Goal: Task Accomplishment & Management: Manage account settings

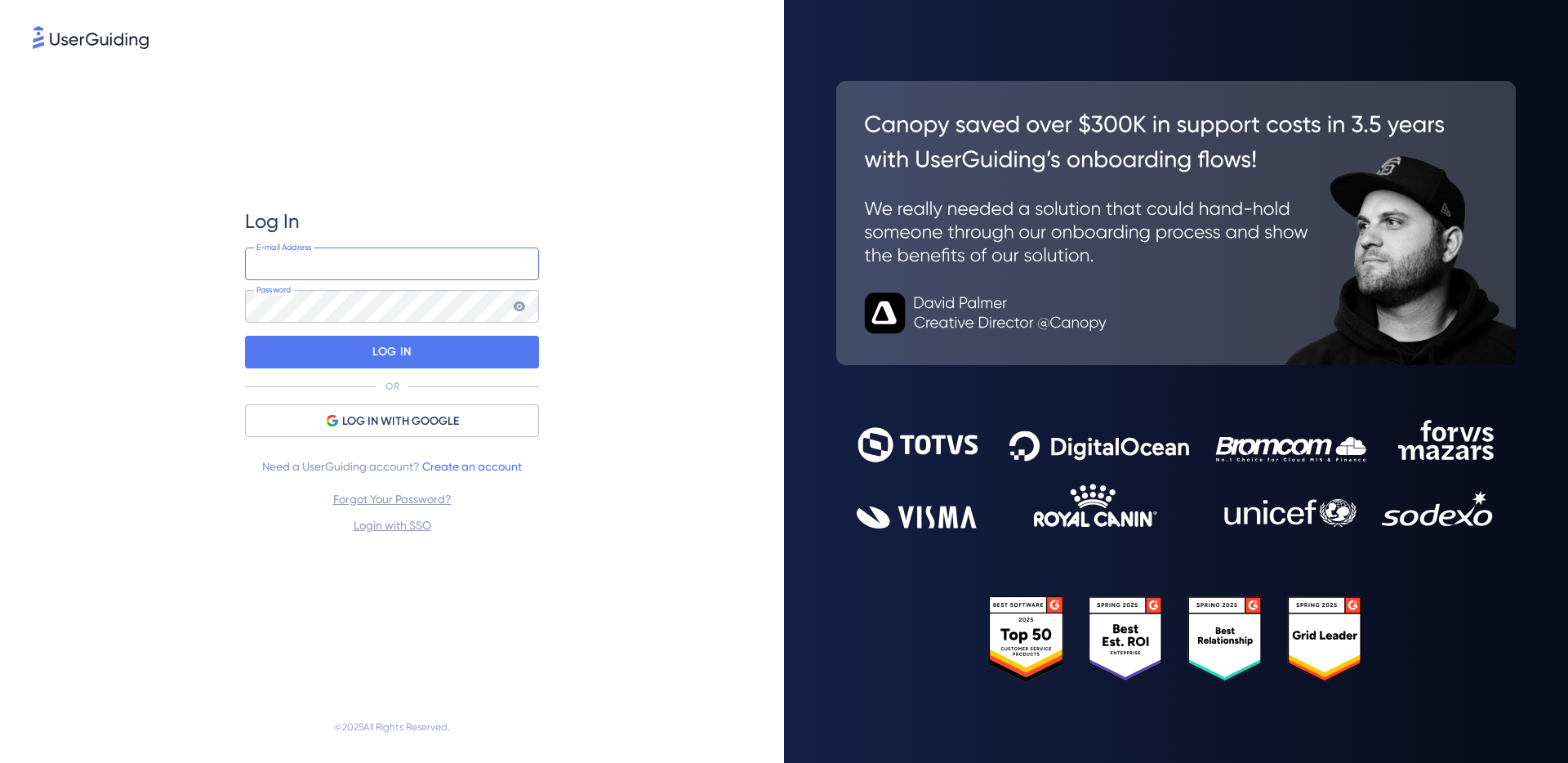
type input "[EMAIL_ADDRESS][DOMAIN_NAME]"
click at [0, 762] on nordpass-portal at bounding box center [0, 763] width 0 height 0
click at [412, 351] on div "LOG IN" at bounding box center [392, 352] width 294 height 33
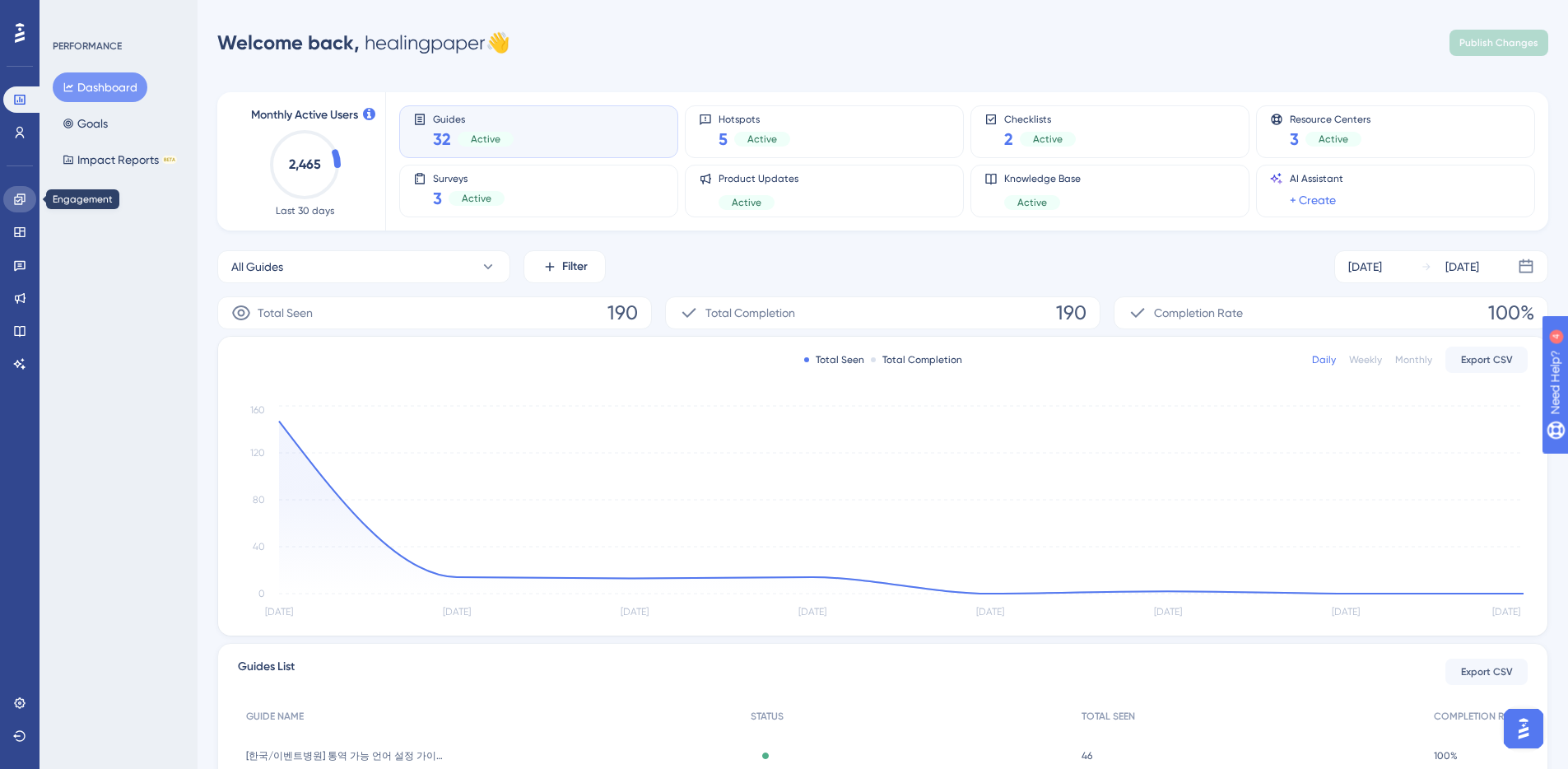
click at [20, 202] on icon at bounding box center [20, 199] width 13 height 13
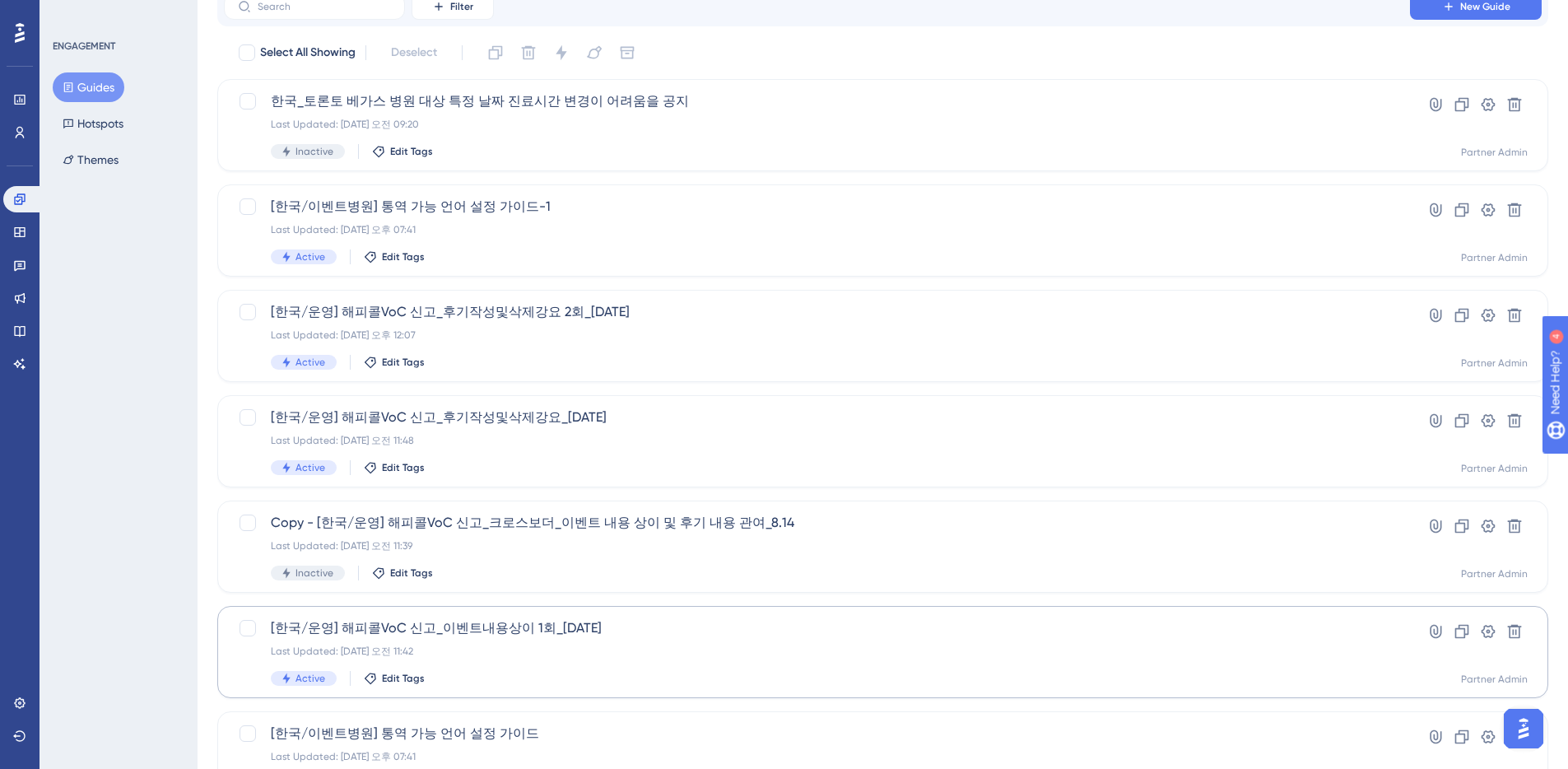
scroll to position [157, 0]
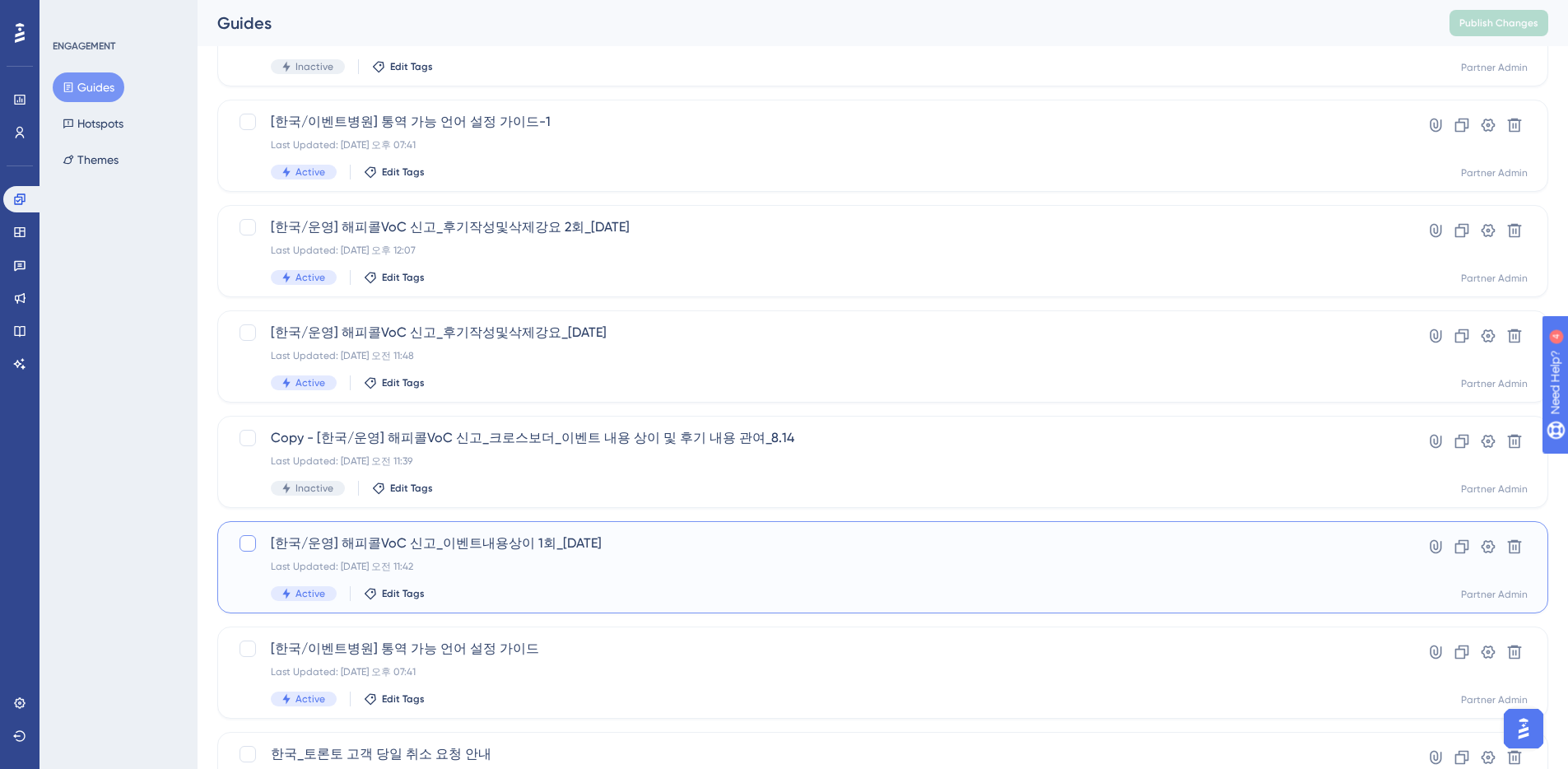
click at [251, 543] on div at bounding box center [248, 543] width 17 height 17
checkbox input "true"
click at [1462, 546] on icon at bounding box center [1462, 546] width 17 height 17
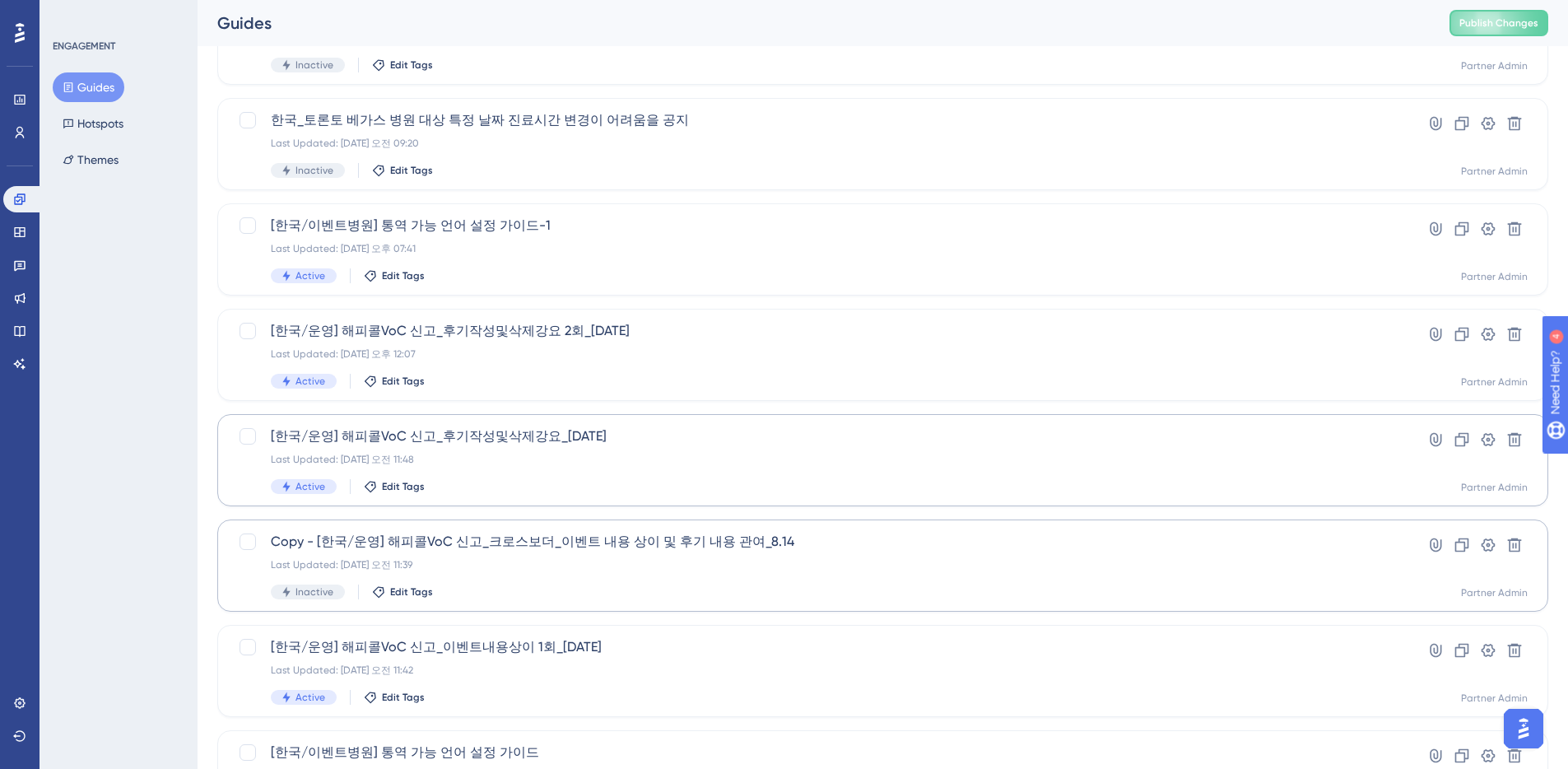
scroll to position [164, 0]
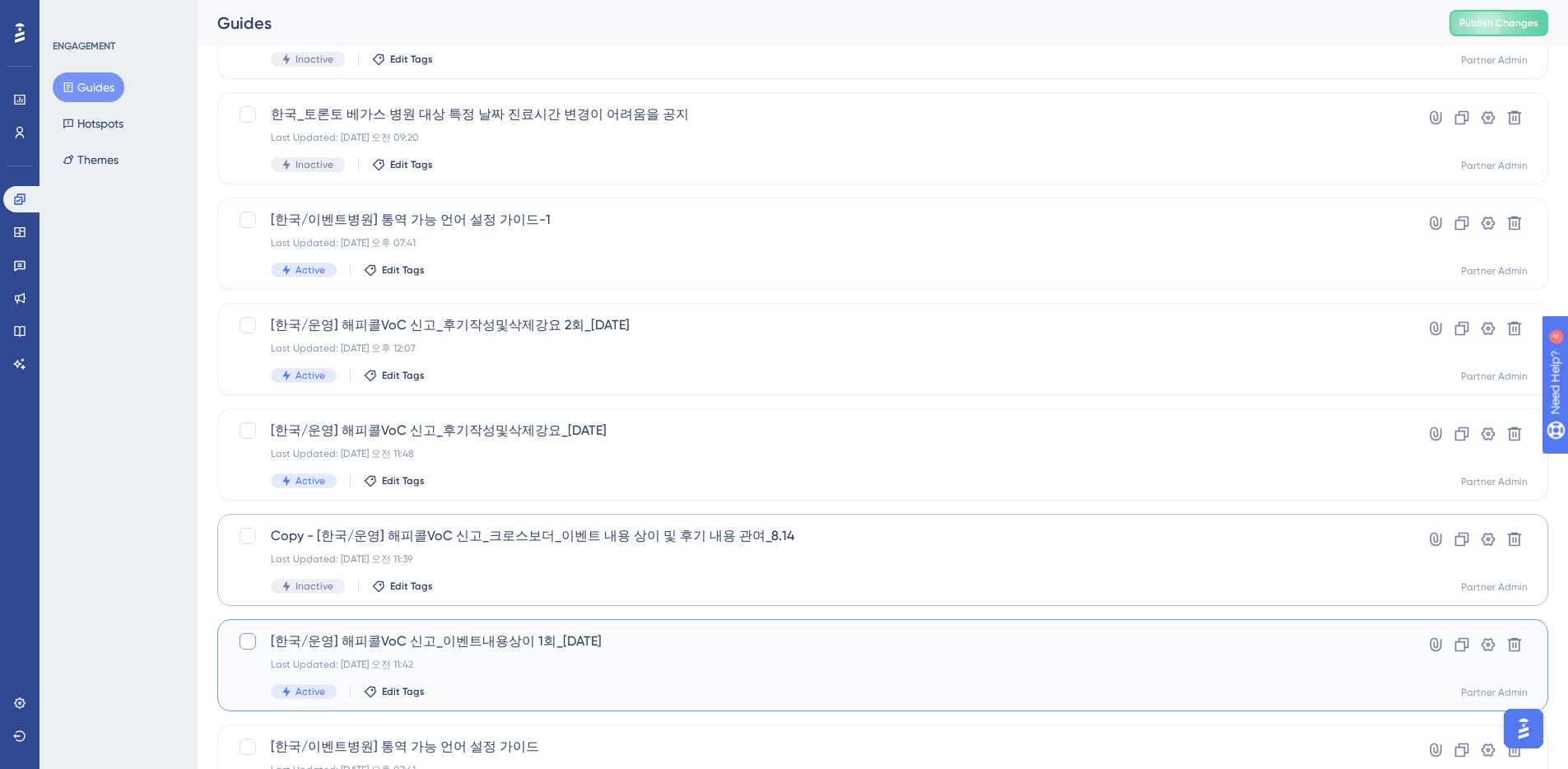
click at [250, 642] on div at bounding box center [248, 641] width 17 height 17
checkbox input "true"
click at [1513, 645] on icon at bounding box center [1516, 645] width 14 height 14
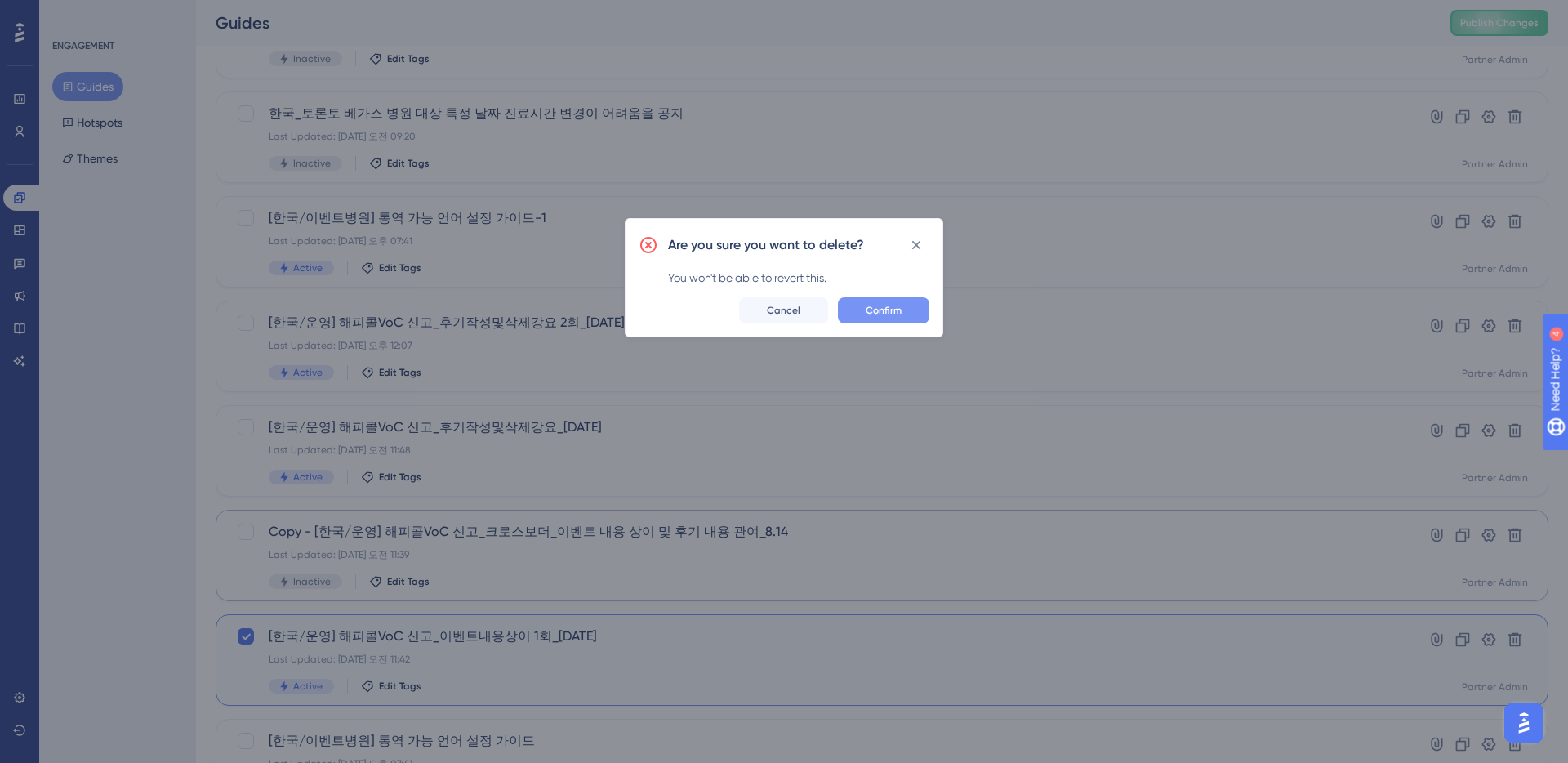
click at [892, 313] on span "Confirm" at bounding box center [883, 310] width 36 height 13
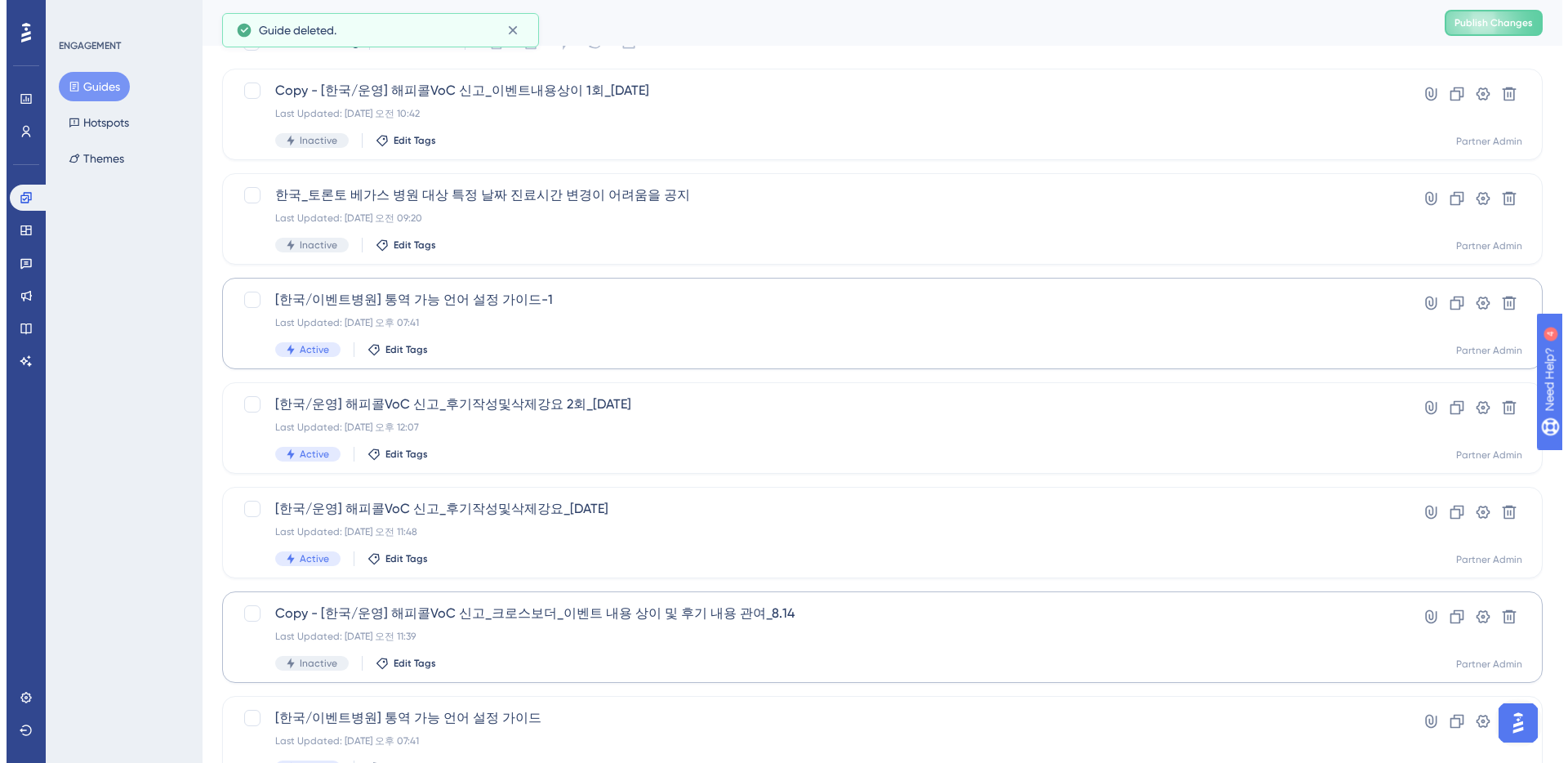
scroll to position [0, 0]
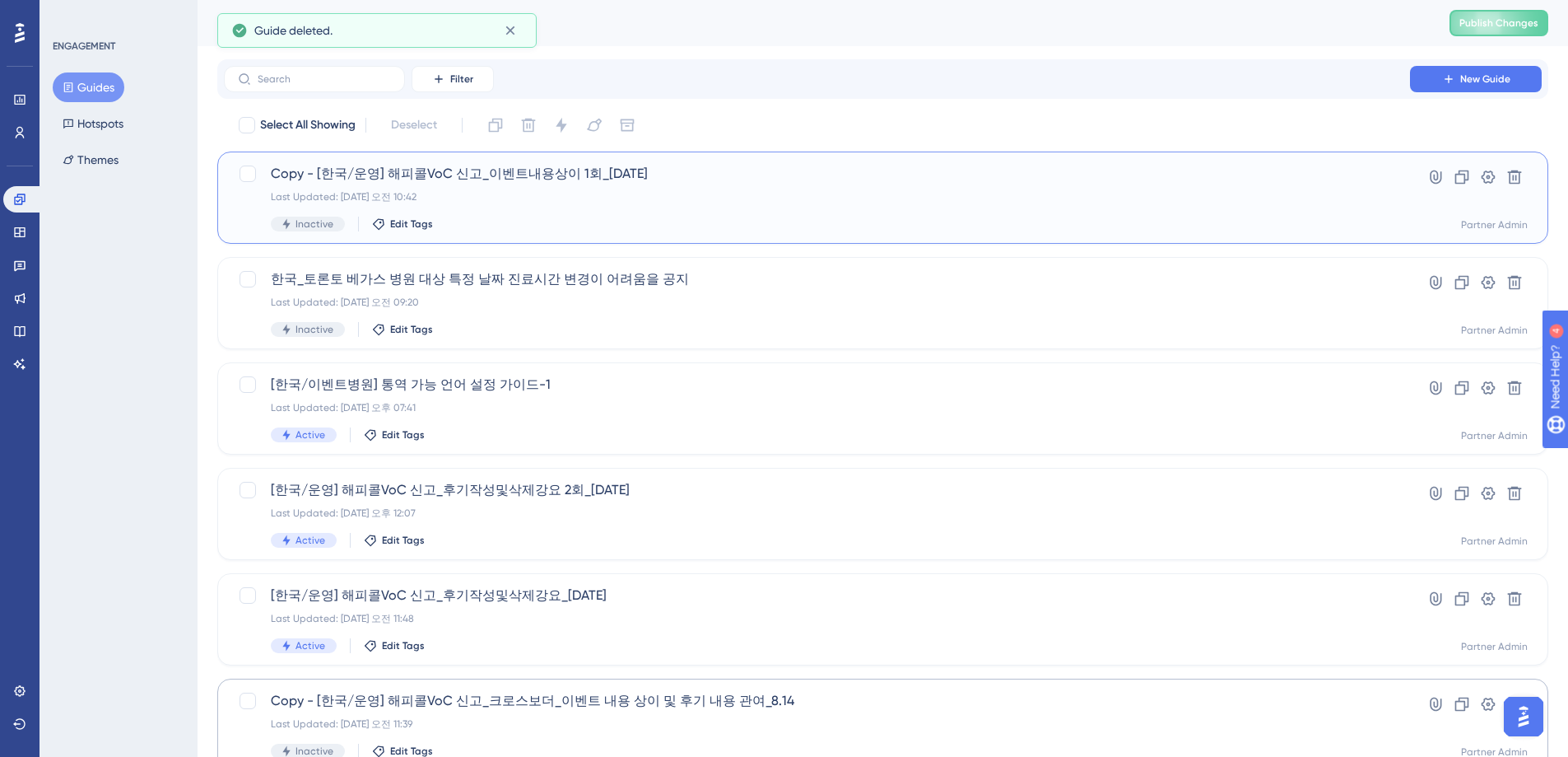
click at [696, 184] on div "Copy - [한국/운영] 해피콜VoC 신고_이벤트내용상이 1회_[DATE] Last Updated: [DATE] 오전 10:42 Inacti…" at bounding box center [817, 197] width 1093 height 68
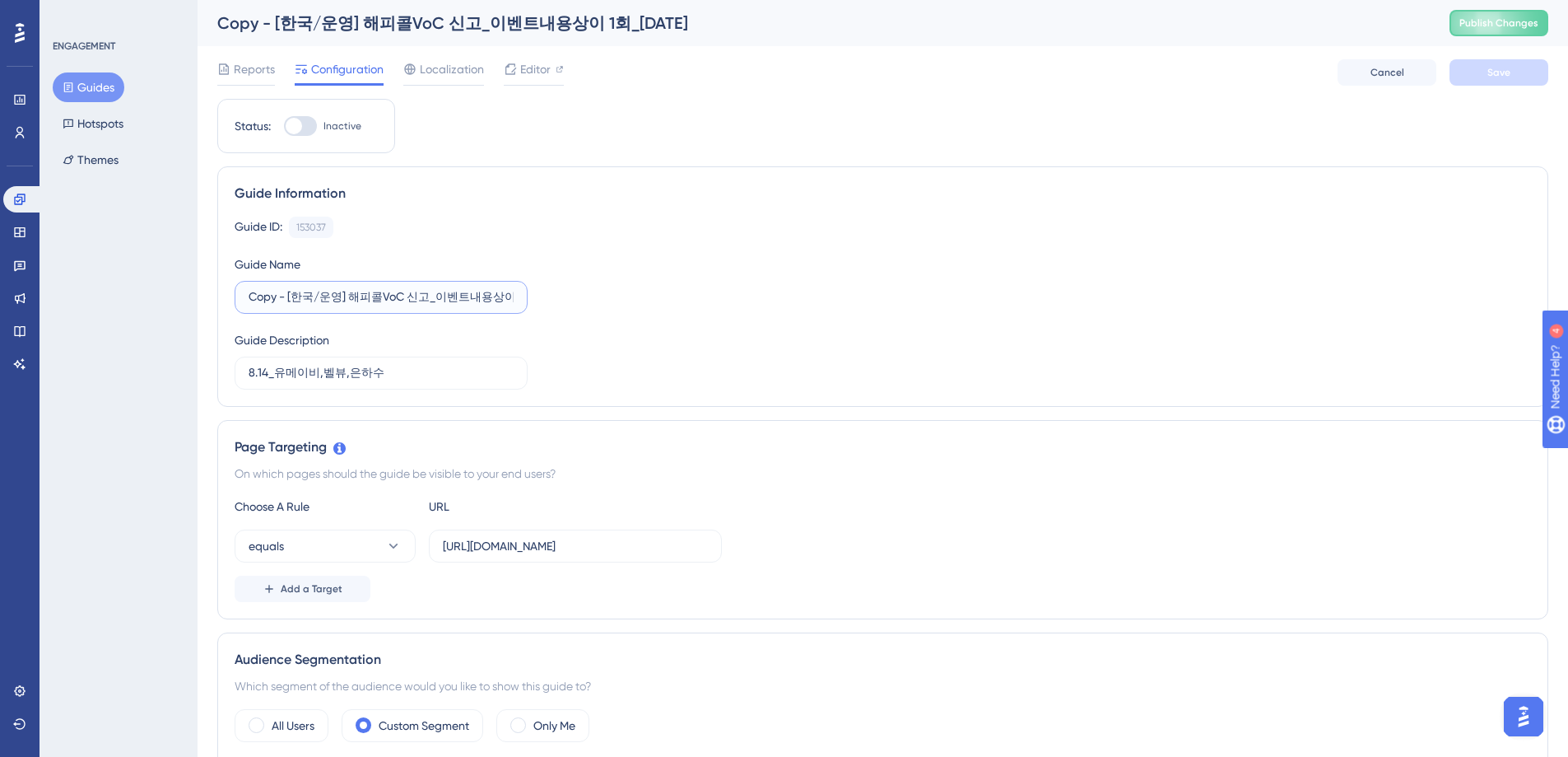
click at [316, 299] on input "Copy - [한국/운영] 해피콜VoC 신고_이벤트내용상이 1회_[DATE]" at bounding box center [381, 297] width 265 height 18
click at [22, 201] on icon at bounding box center [20, 199] width 11 height 11
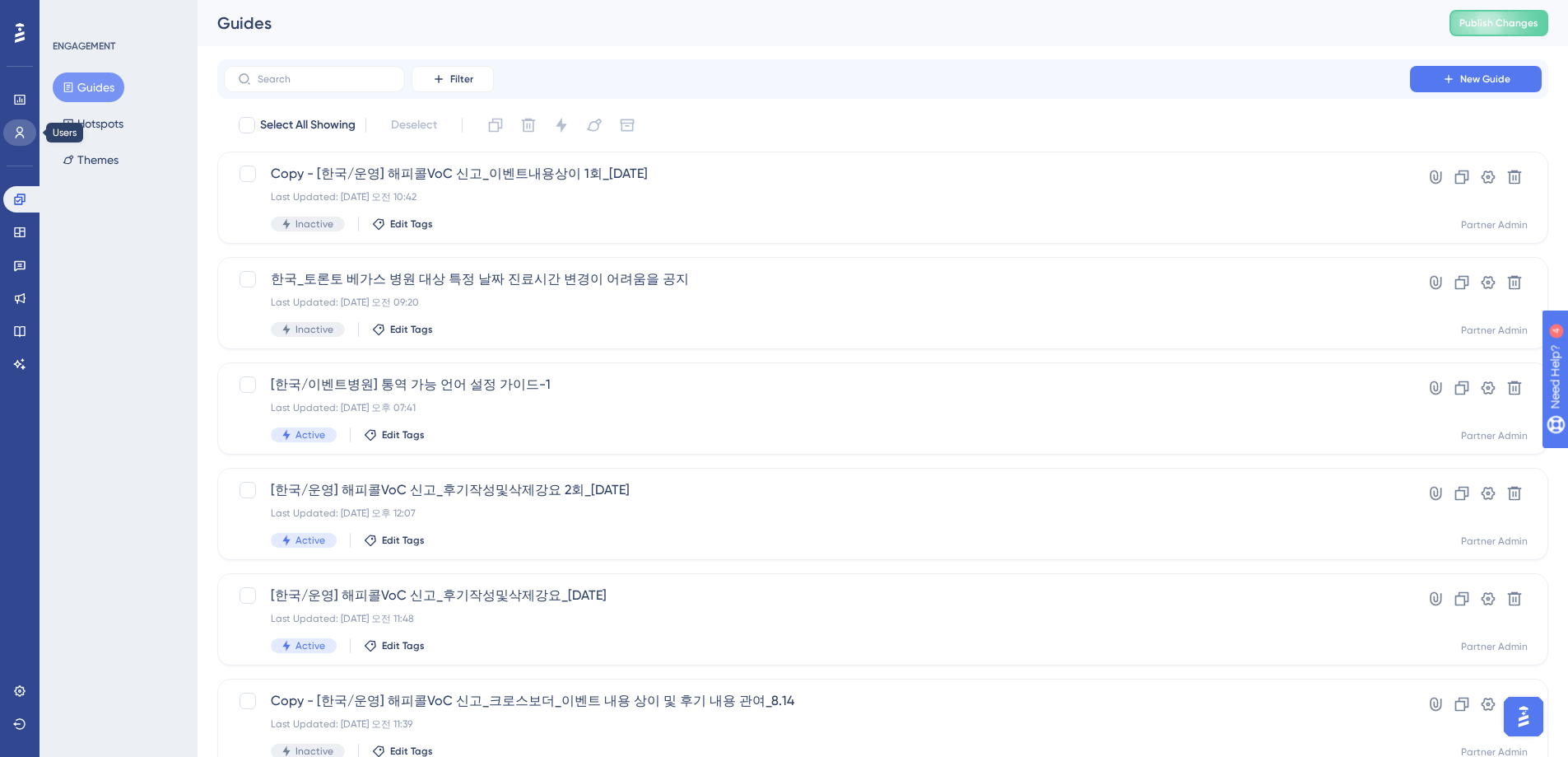
click at [21, 131] on icon at bounding box center [20, 132] width 9 height 12
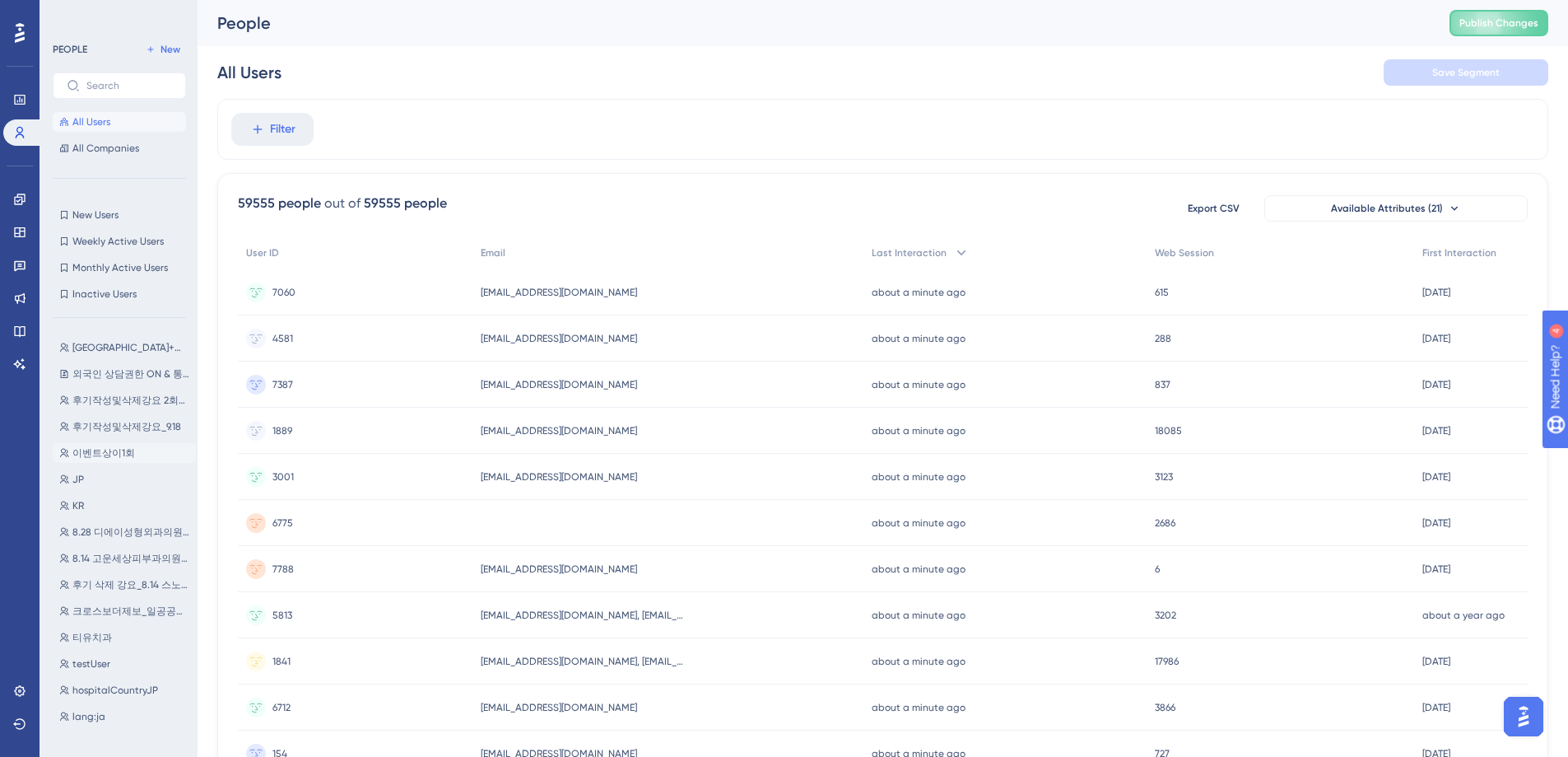
click at [123, 452] on span "이벤트상이1회" at bounding box center [104, 452] width 62 height 13
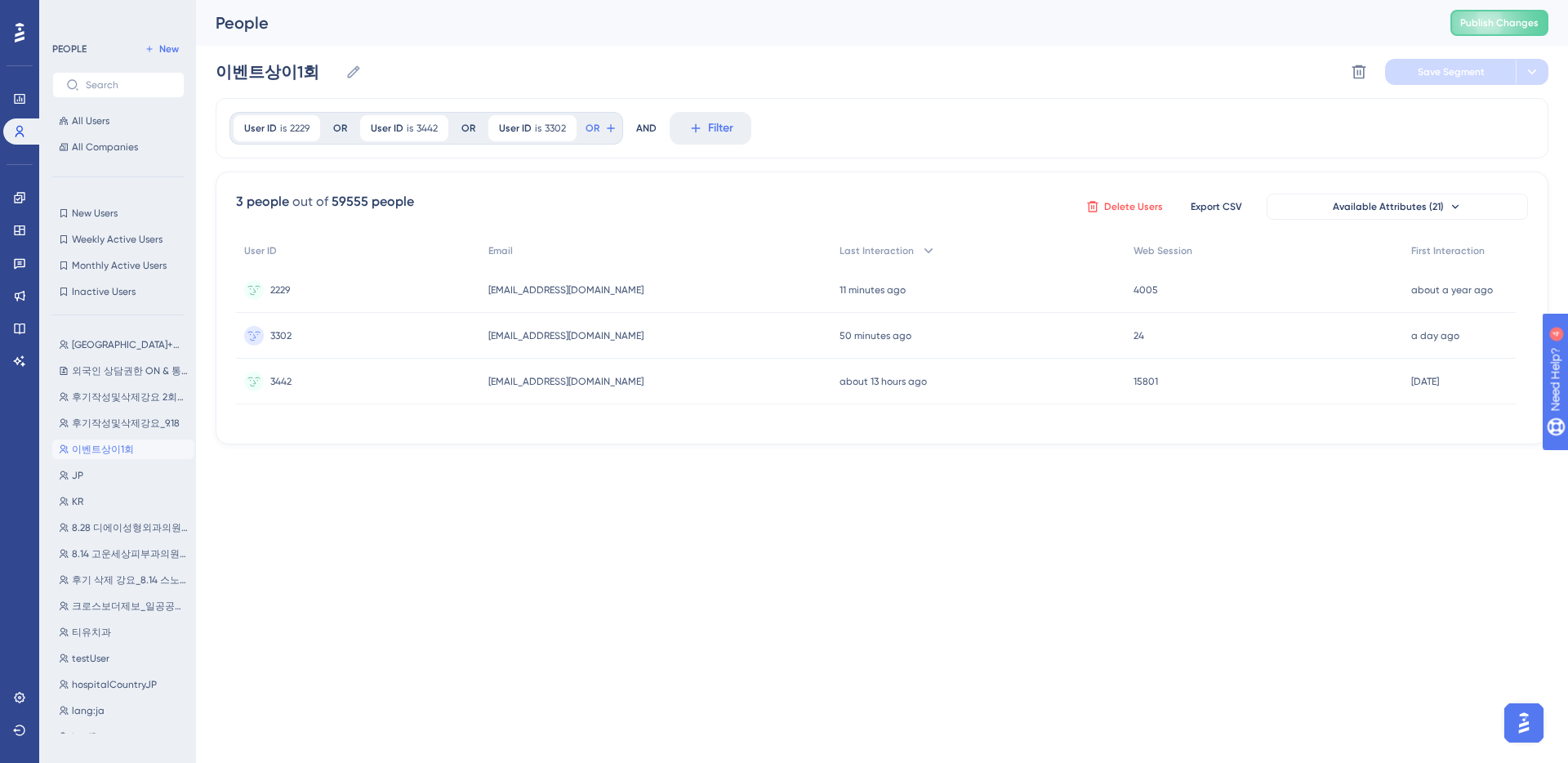
click at [1094, 206] on icon at bounding box center [1093, 206] width 13 height 13
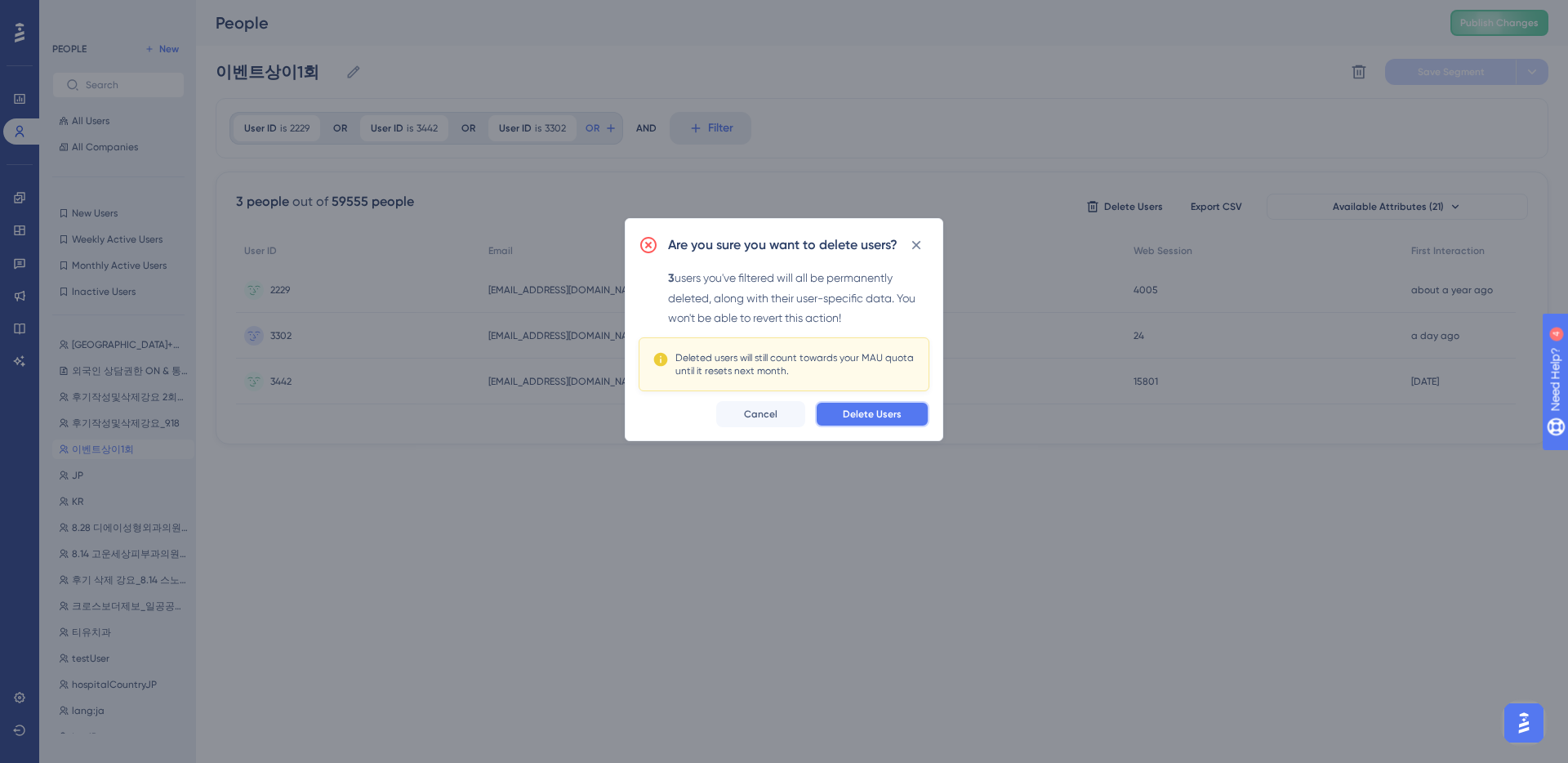
click at [879, 419] on span "Delete Users" at bounding box center [872, 413] width 59 height 13
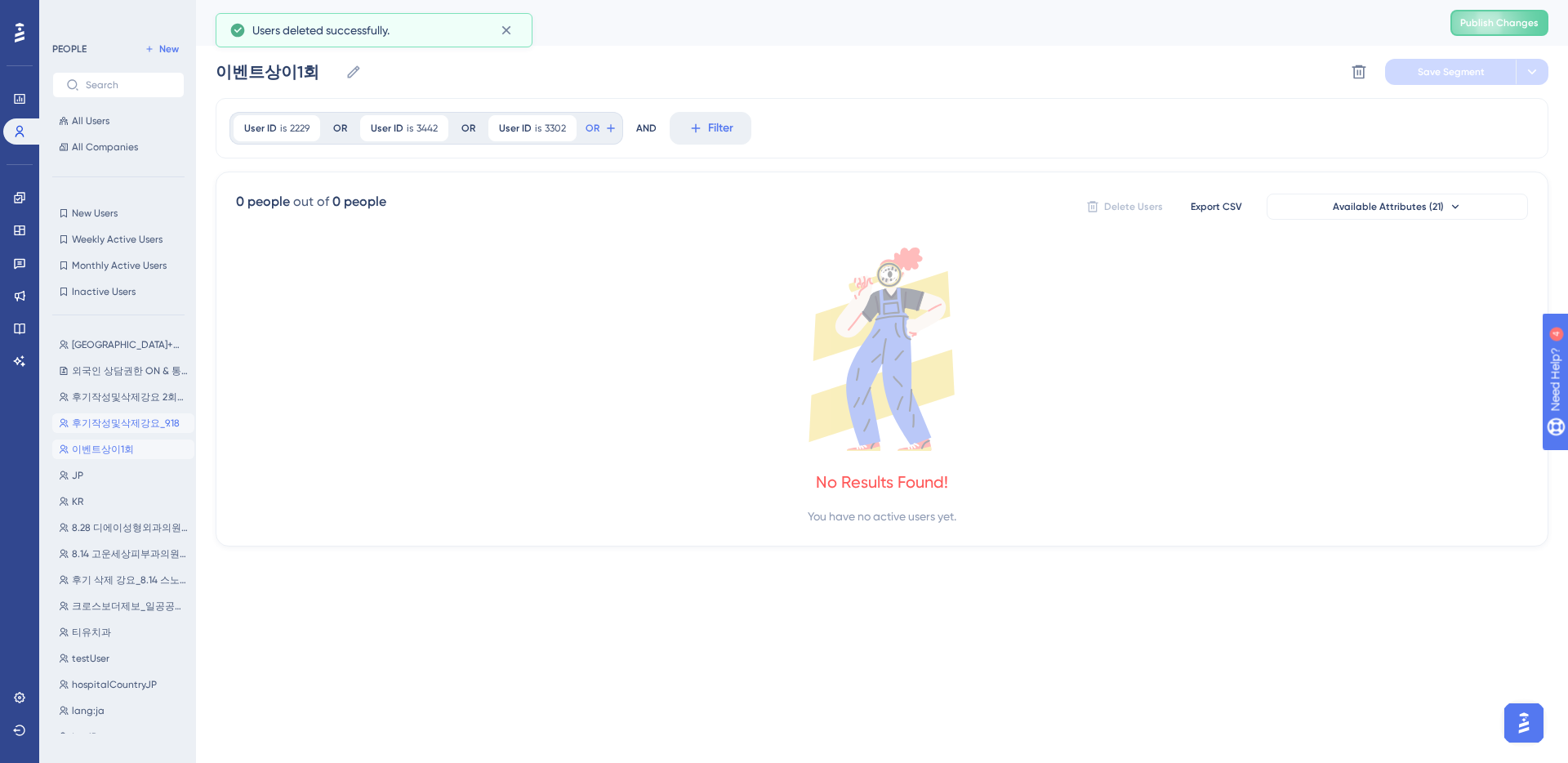
drag, startPoint x: 149, startPoint y: 419, endPoint x: 160, endPoint y: 419, distance: 11.0
click at [149, 419] on span "후기작성및삭제강요_9.18" at bounding box center [126, 423] width 108 height 13
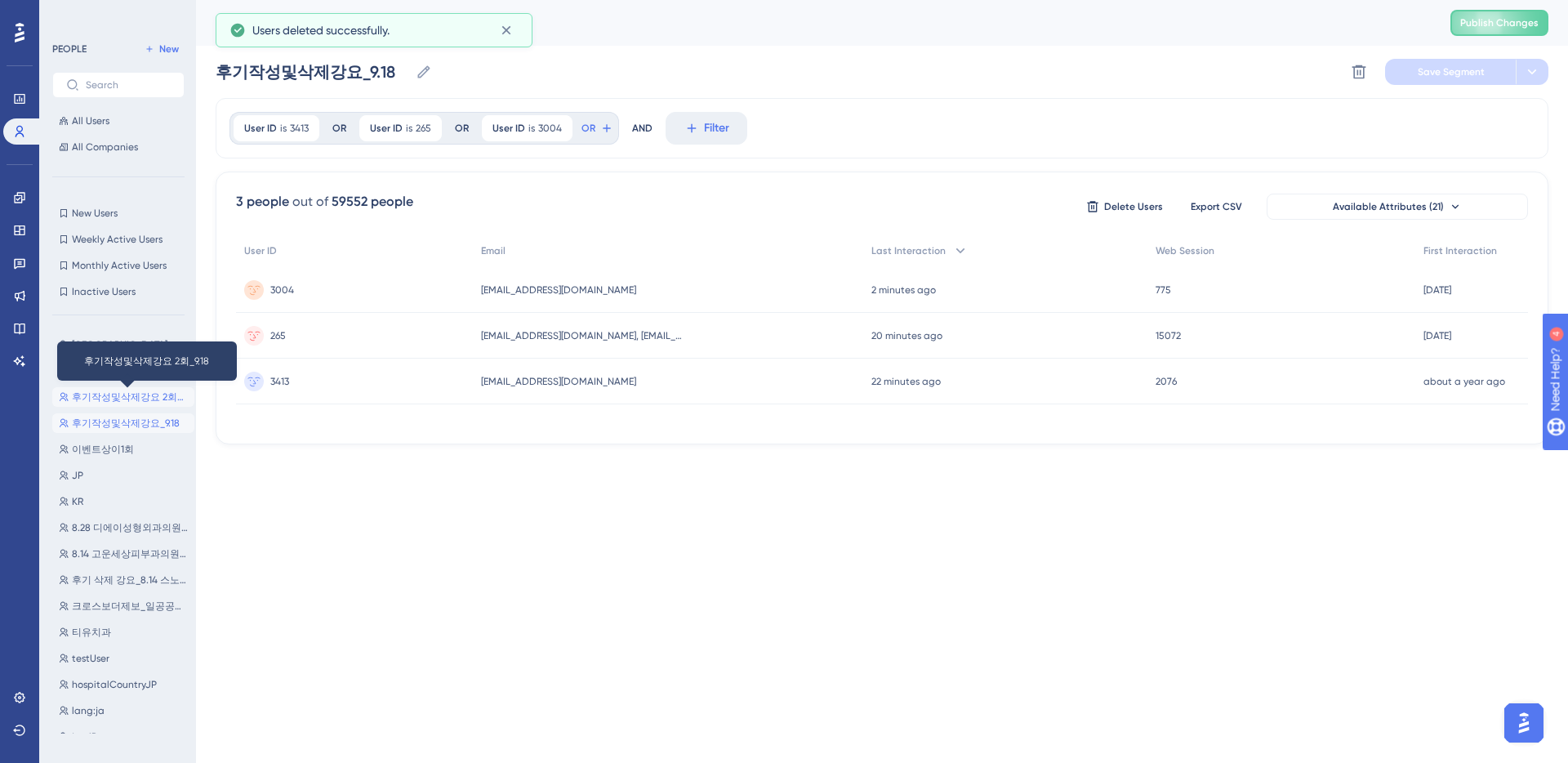
drag, startPoint x: 144, startPoint y: 393, endPoint x: 161, endPoint y: 392, distance: 17.0
click at [144, 393] on span "후기작성및삭제강요 2회_9.18" at bounding box center [130, 396] width 116 height 13
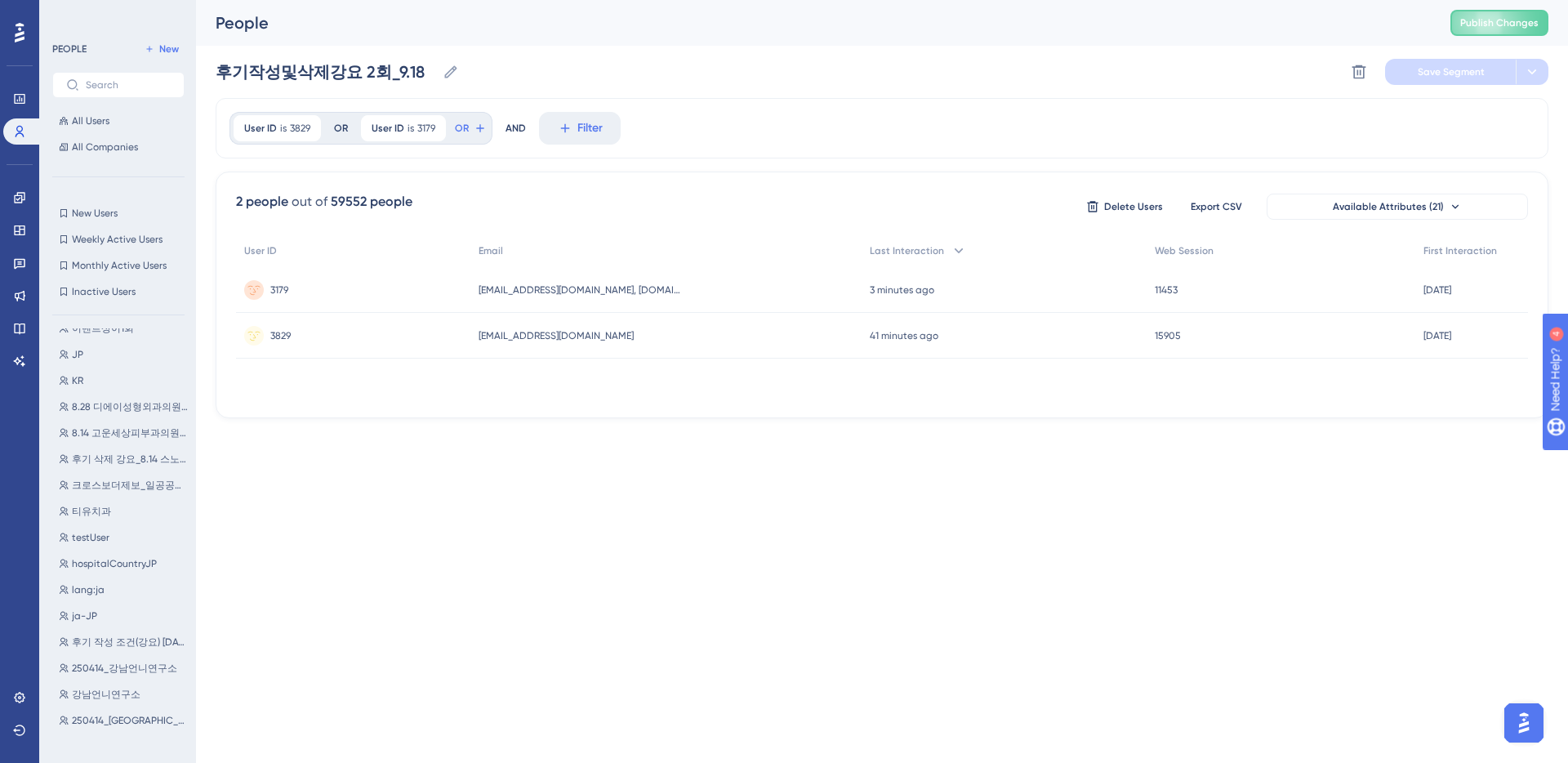
scroll to position [34, 0]
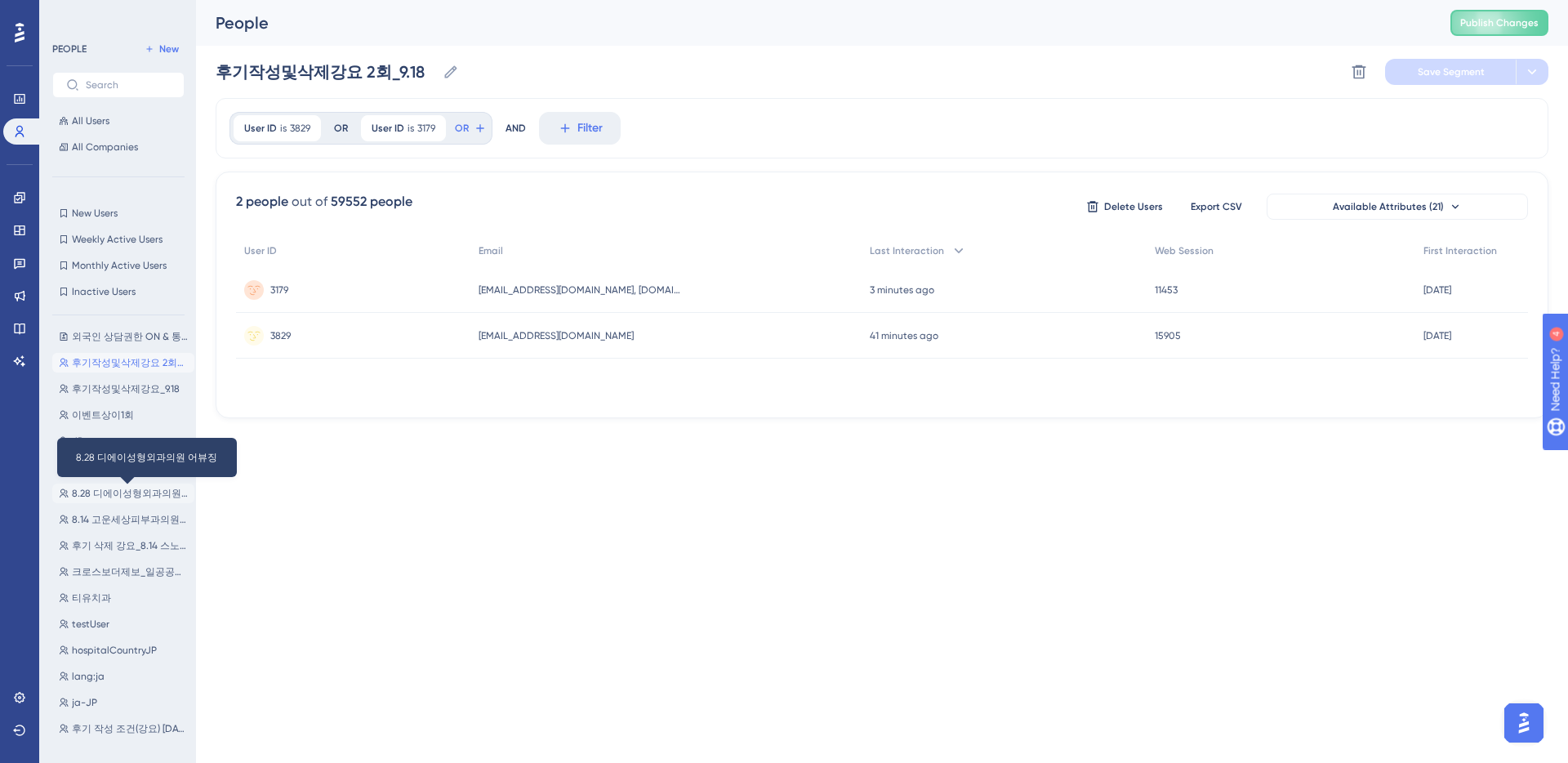
click at [126, 490] on span "8.28 디에이성형외과의원 어뷰징" at bounding box center [130, 493] width 116 height 13
type input "8.28 디에이성형외과의원 어뷰징"
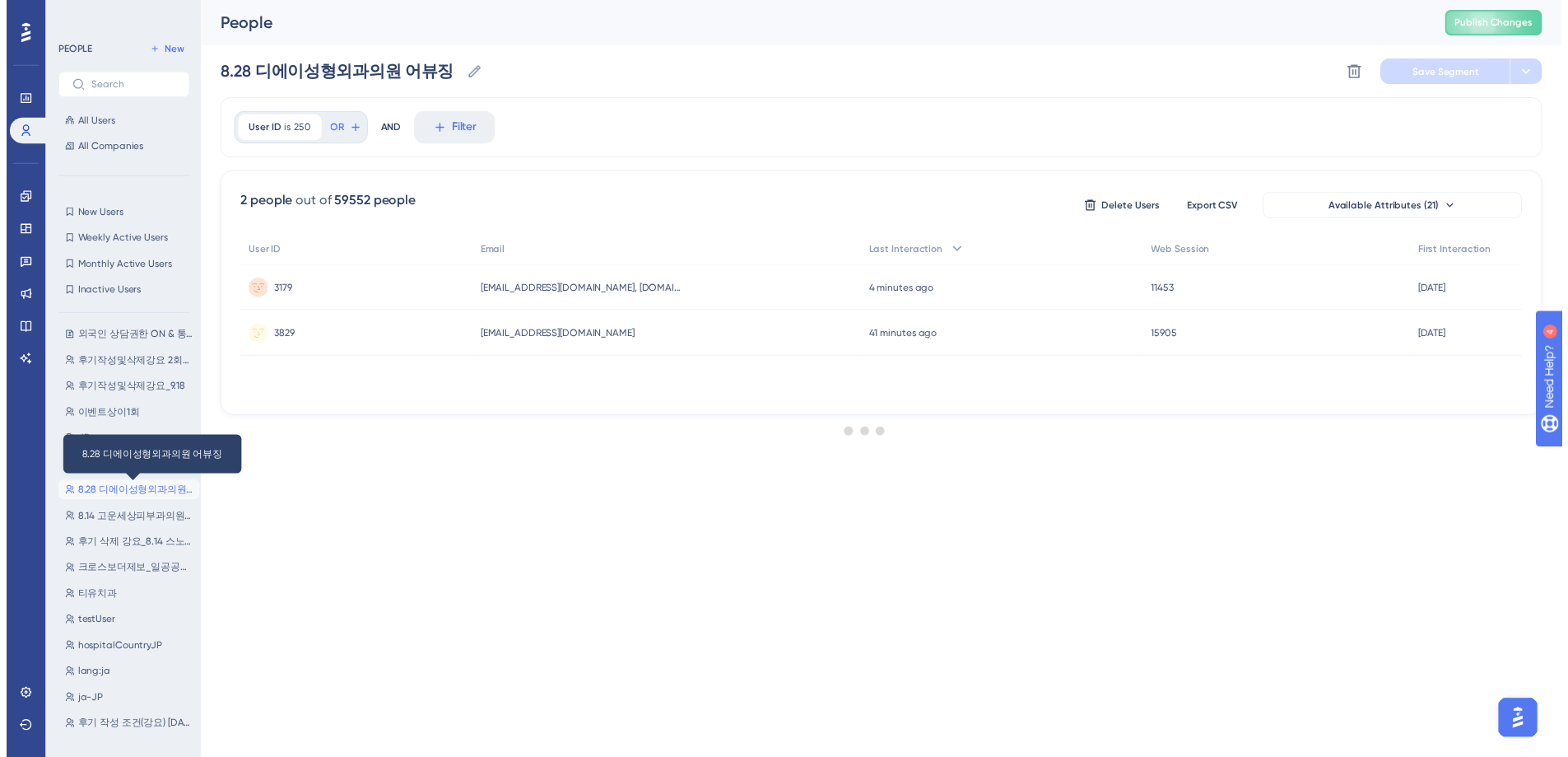
scroll to position [0, 0]
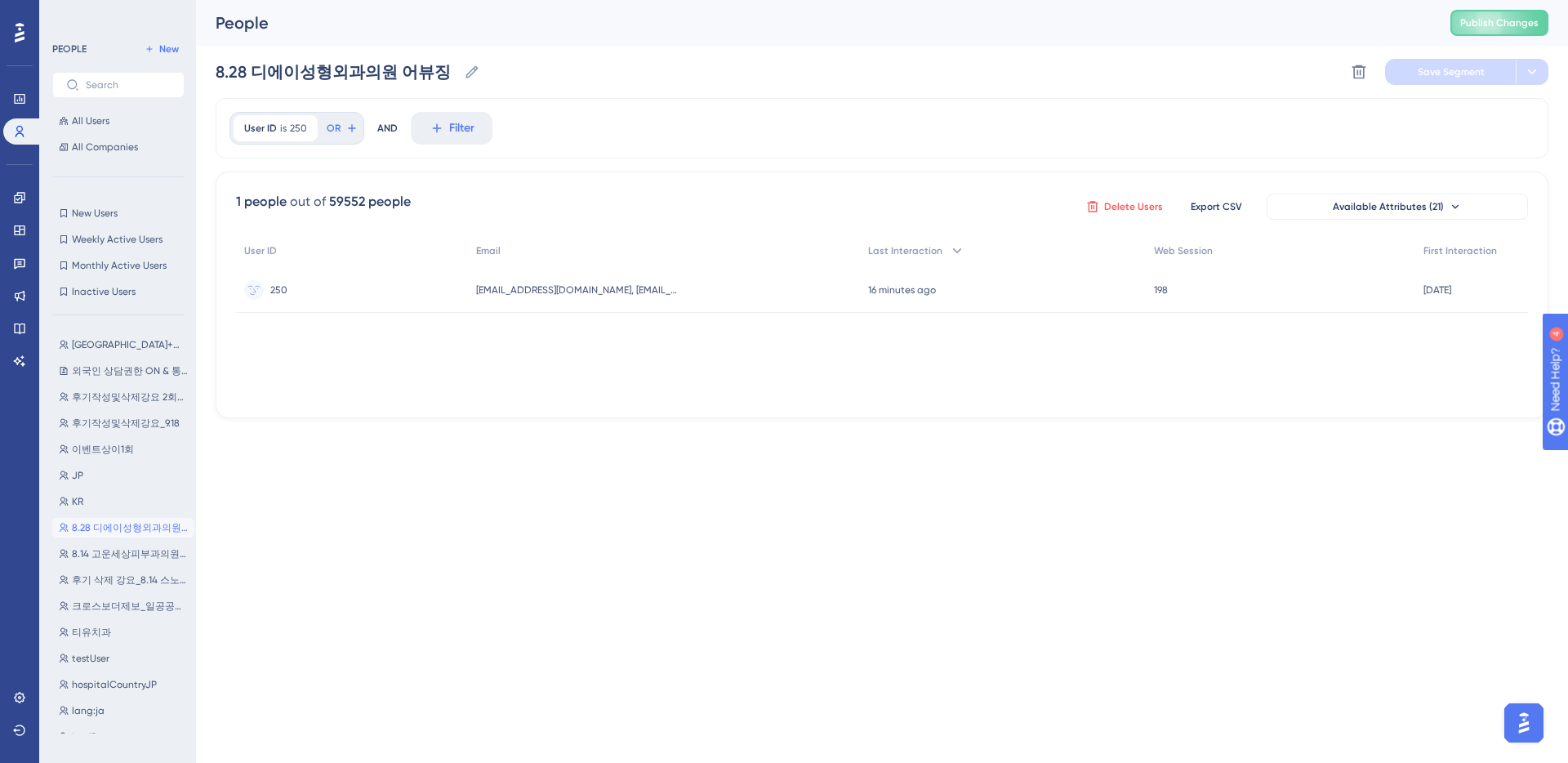
click at [1126, 201] on span "Delete Users" at bounding box center [1133, 206] width 59 height 13
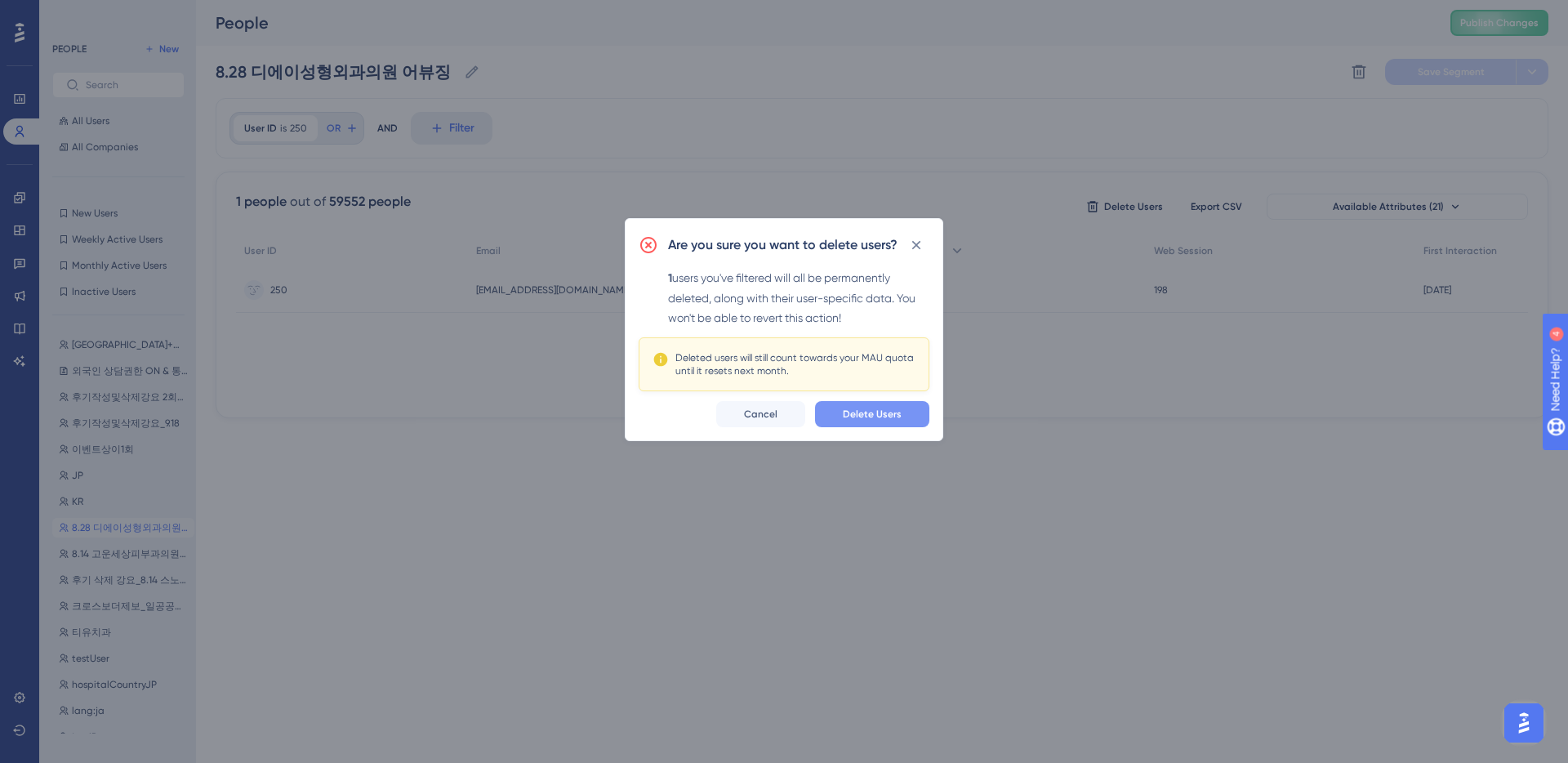
click at [873, 417] on span "Delete Users" at bounding box center [872, 413] width 59 height 13
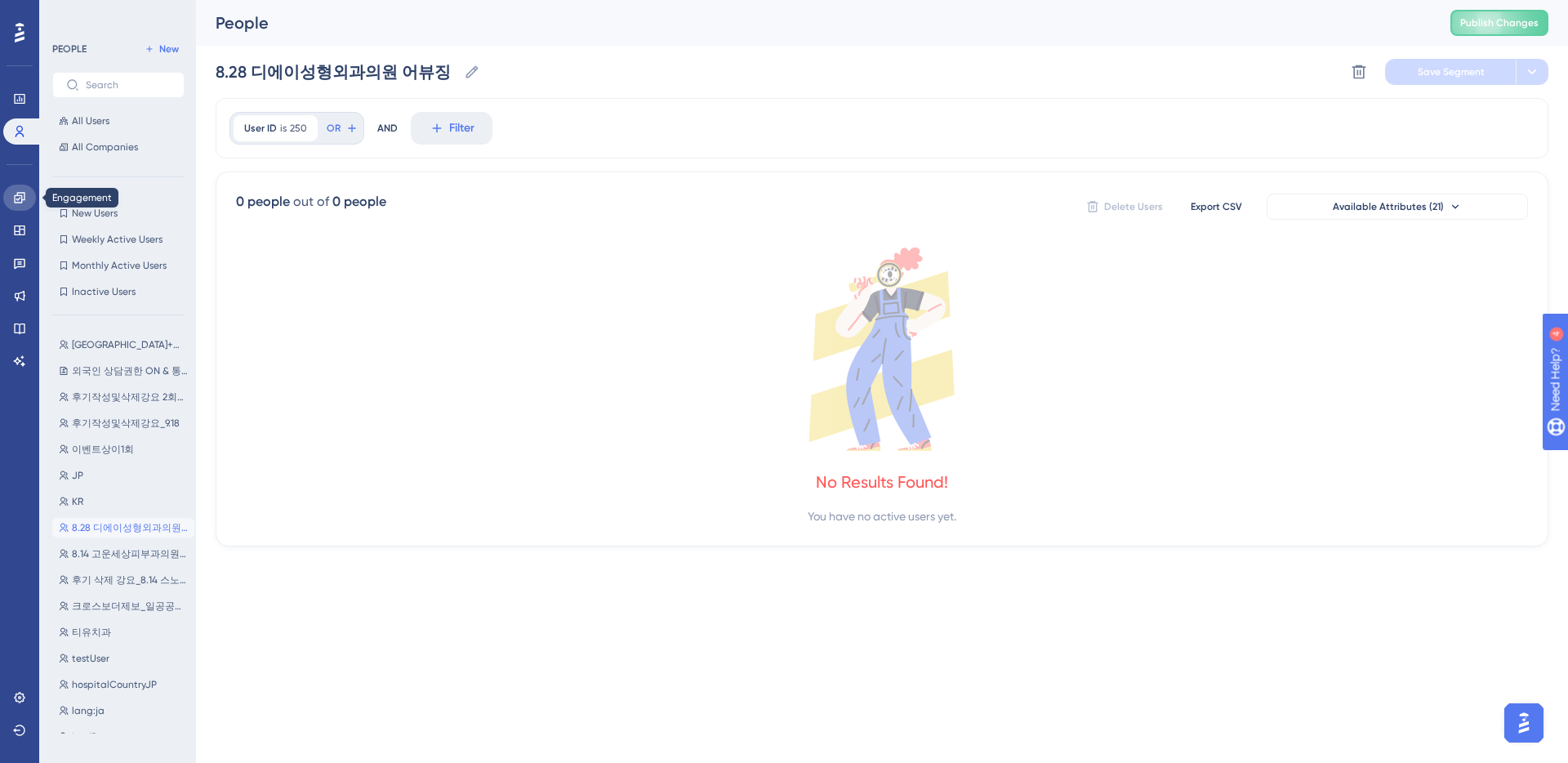
click at [18, 198] on icon at bounding box center [19, 197] width 11 height 11
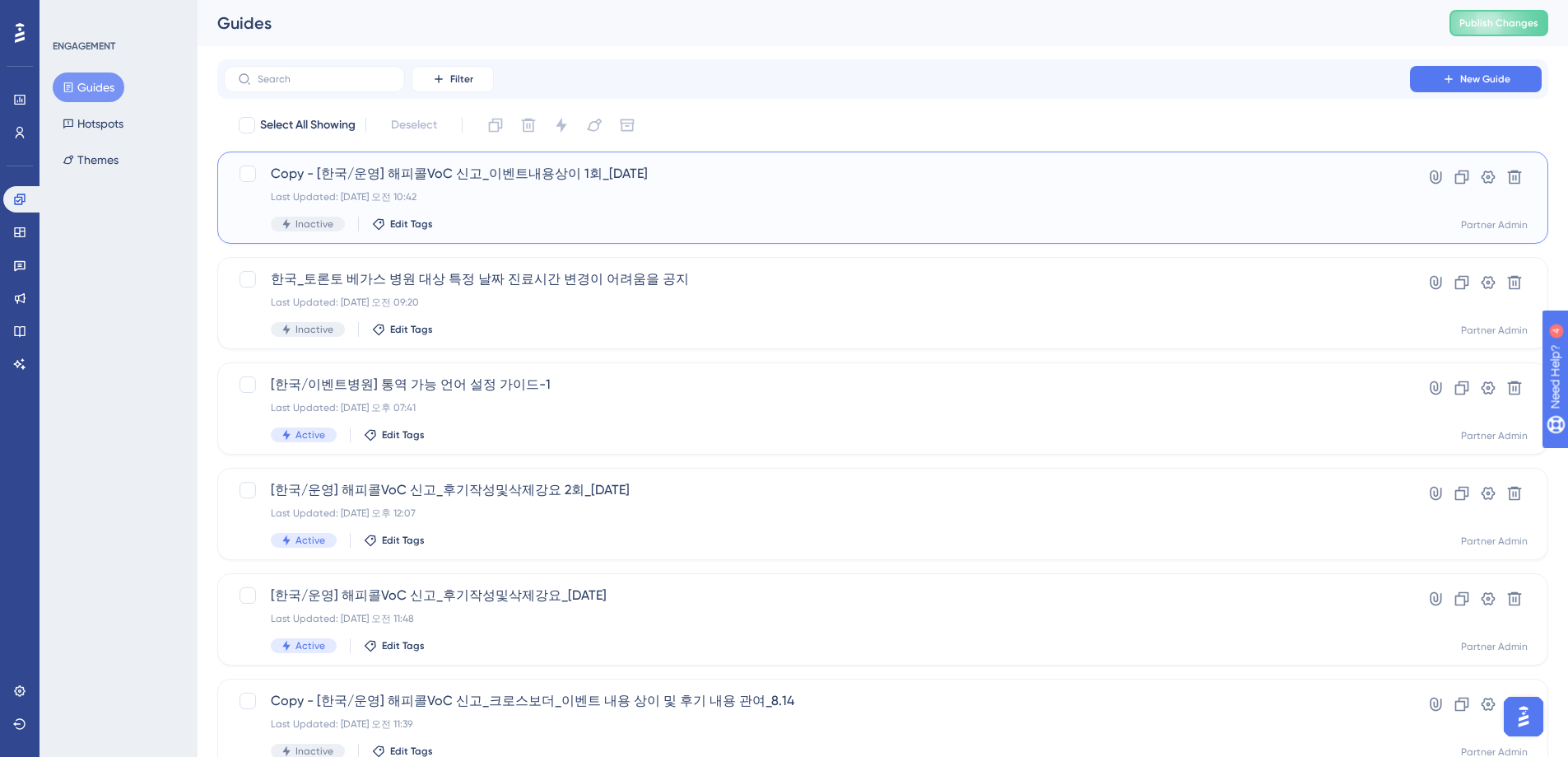
click at [824, 182] on span "Copy - [한국/운영] 해피콜VoC 신고_이벤트내용상이 1회_[DATE]" at bounding box center [817, 173] width 1093 height 20
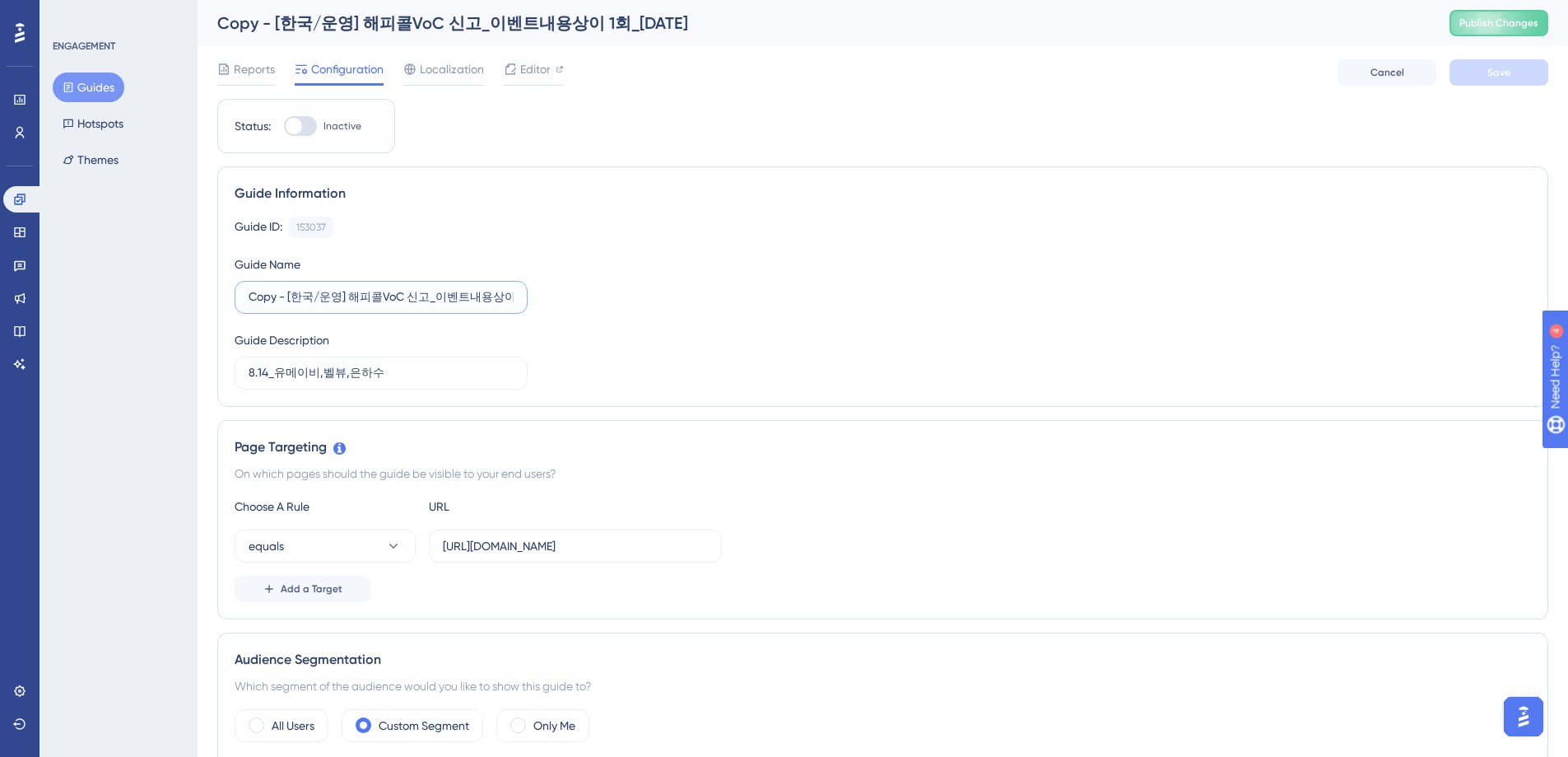
click at [345, 301] on input "Copy - [한국/운영] 해피콜VoC 신고_이벤트내용상이 1회_[DATE]" at bounding box center [381, 297] width 265 height 18
drag, startPoint x: 288, startPoint y: 300, endPoint x: 243, endPoint y: 294, distance: 45.4
click at [243, 294] on label "Copy - [한국/운영] 해피콜VoC 신고_이벤트내용상이 1회_[DATE]" at bounding box center [381, 297] width 293 height 33
type input "[한국/운영] 해피콜VoC 신고_이벤트내용상이 1회_[DATE]"
drag, startPoint x: 269, startPoint y: 376, endPoint x: 242, endPoint y: 376, distance: 27.0
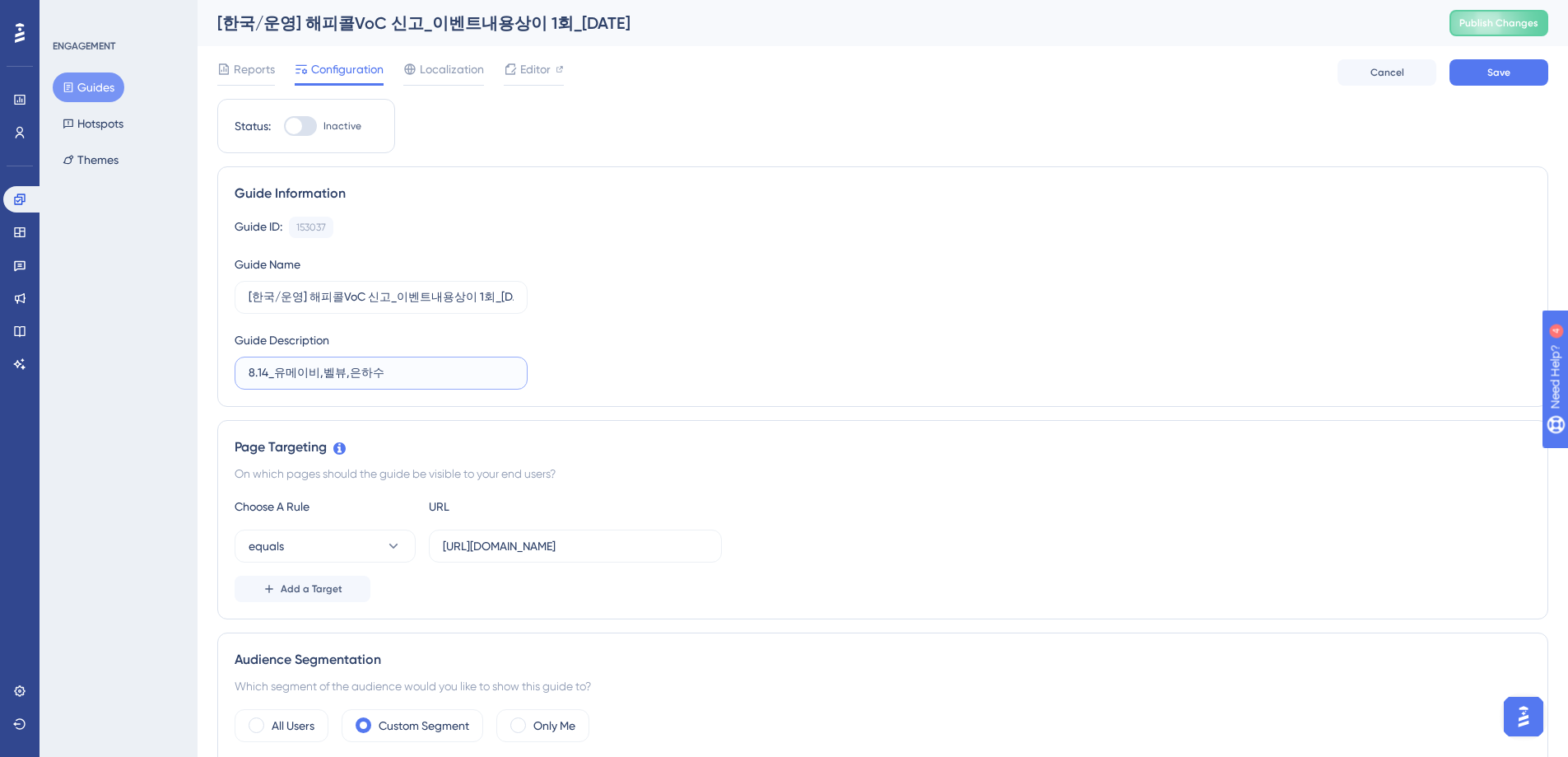
click at [242, 376] on label "8.14_유메이비,벨뷰,은하수" at bounding box center [381, 372] width 293 height 33
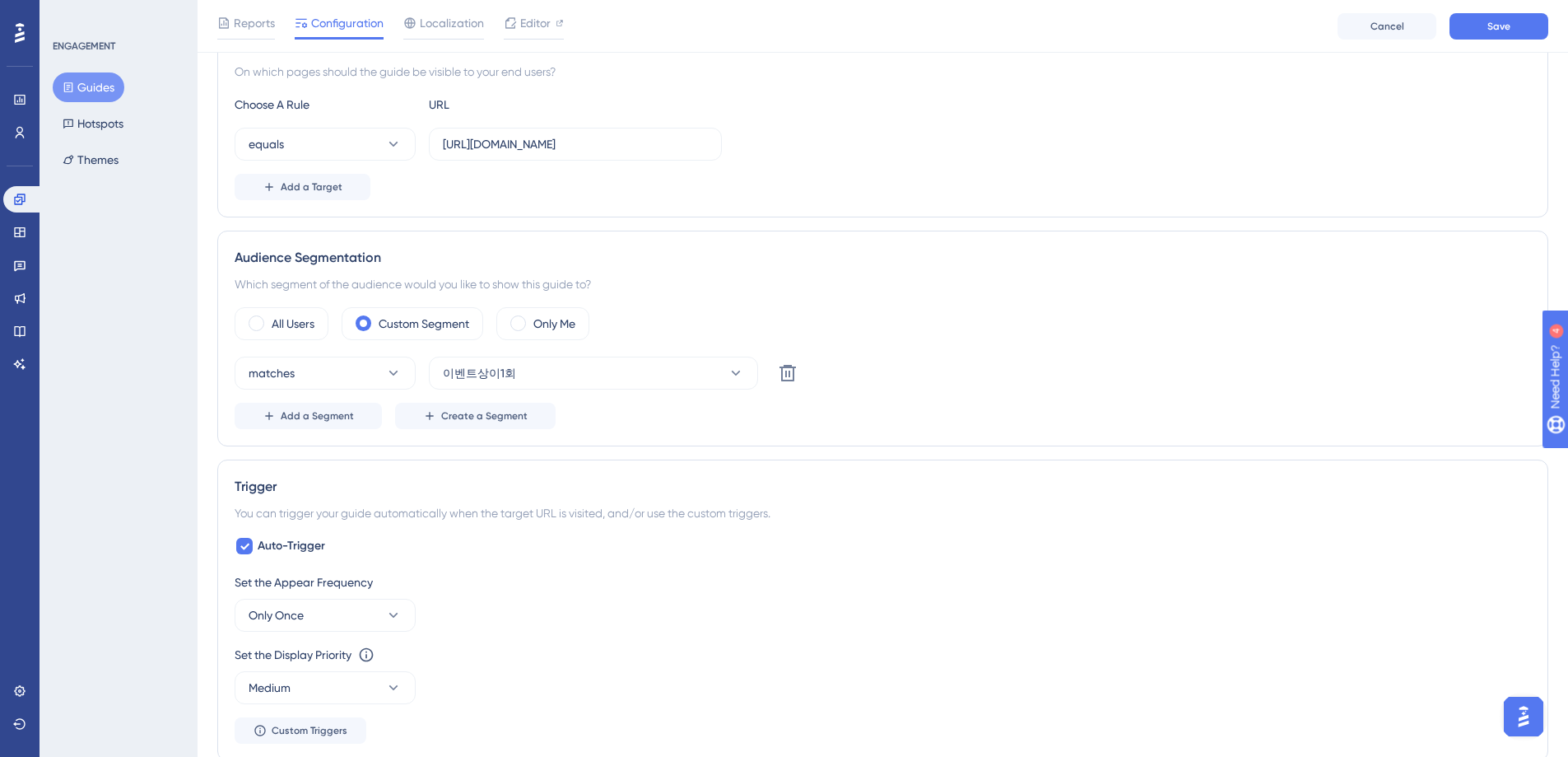
scroll to position [426, 0]
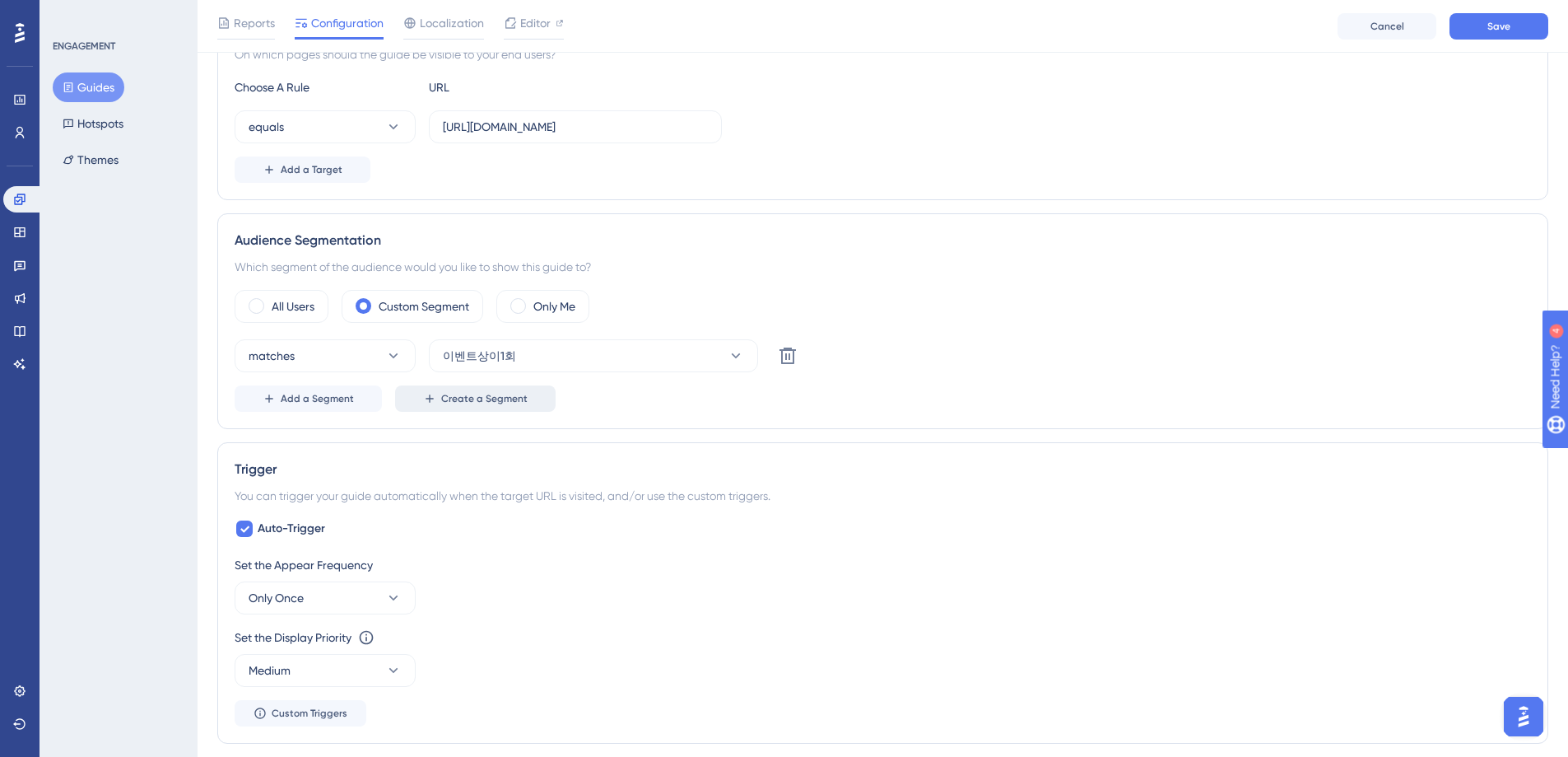
type input "10.1_피어봄강남점,더힐피부과[GEOGRAPHIC_DATA]"
click at [486, 399] on span "Create a Segment" at bounding box center [484, 398] width 86 height 13
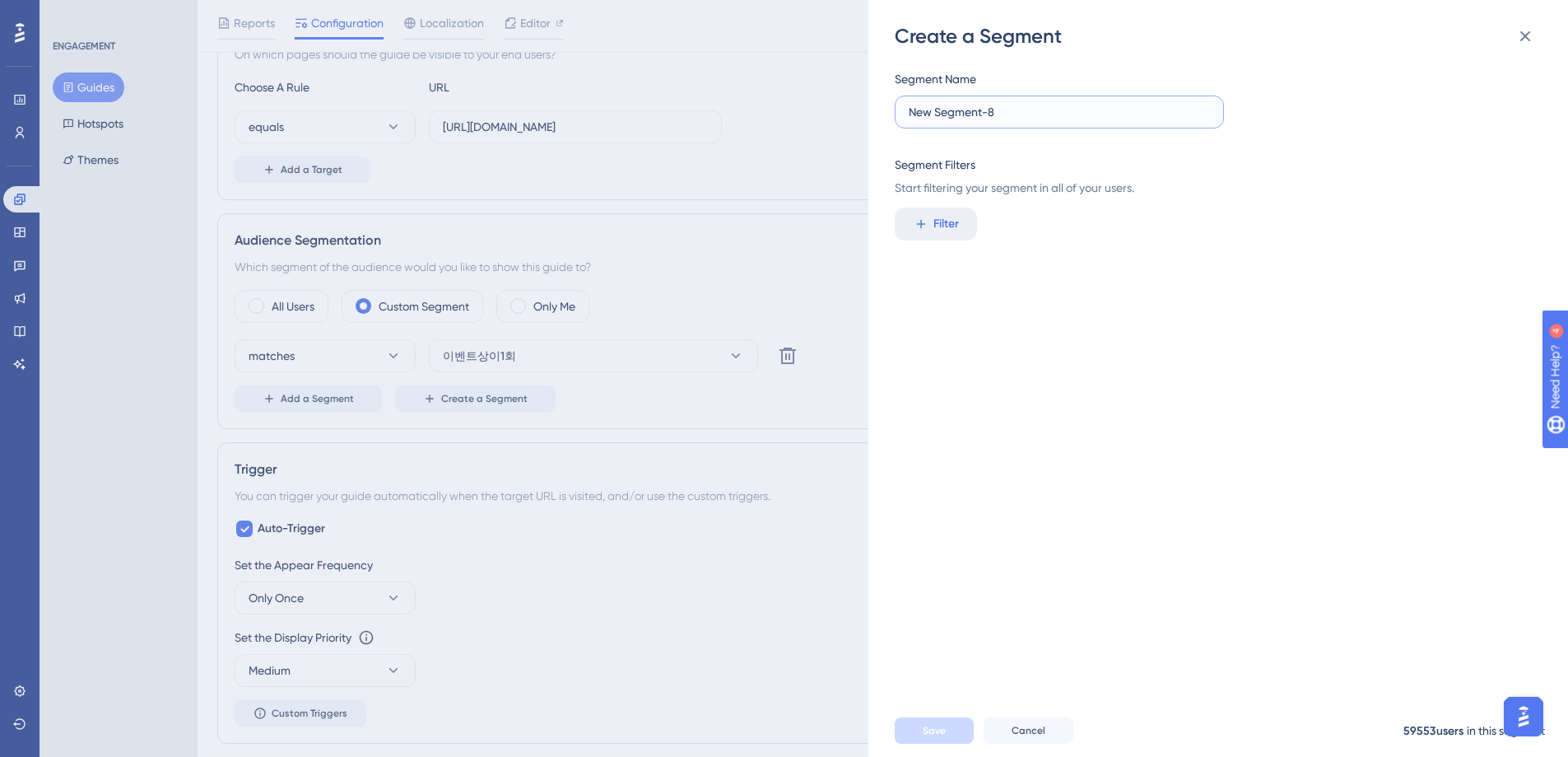
drag, startPoint x: 1009, startPoint y: 114, endPoint x: 816, endPoint y: 131, distance: 193.7
click at [881, 109] on div "Create a Segment Segment Name New Segment-8 Segment Filters Start filtering you…" at bounding box center [1219, 378] width 700 height 757
type input "10.1 이벤트내용상이(피어봄,더힐피부과)"
click at [941, 225] on span "Filter" at bounding box center [946, 224] width 26 height 20
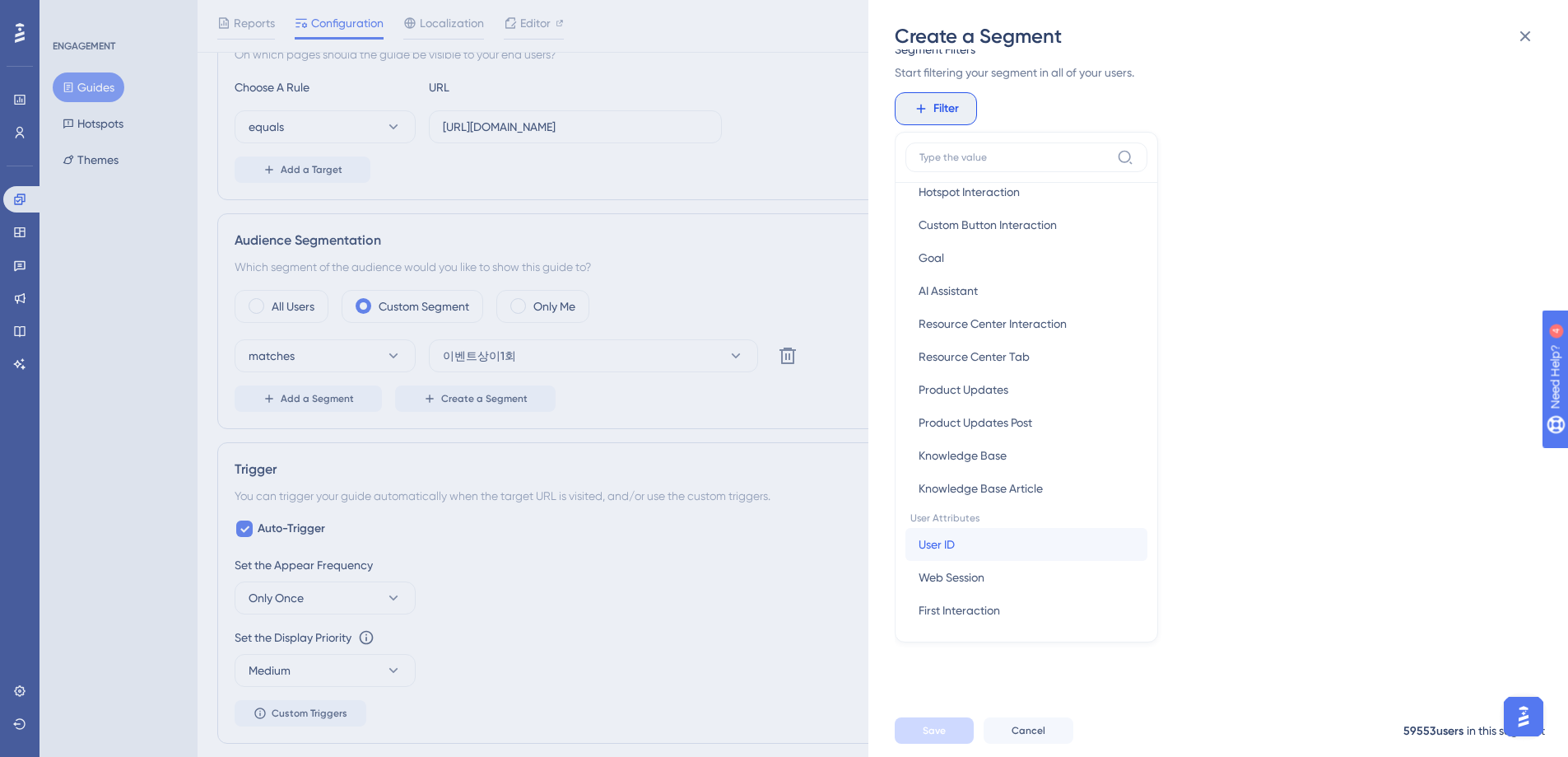
click at [982, 548] on button "User ID User ID" at bounding box center [1026, 544] width 242 height 33
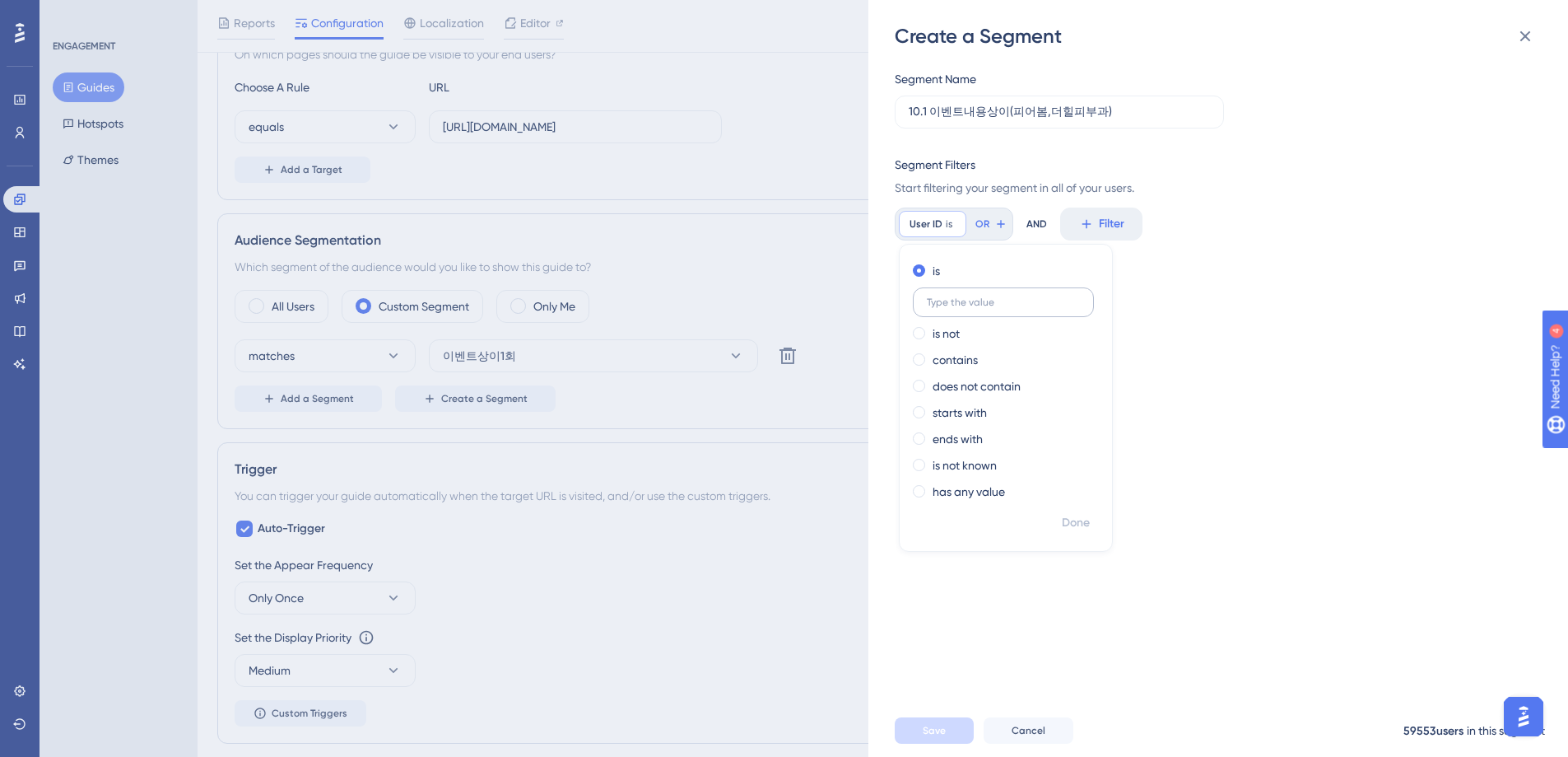
click at [972, 303] on input "text" at bounding box center [1003, 302] width 153 height 12
type input "7225"
click at [1078, 519] on span "Done" at bounding box center [1076, 522] width 28 height 20
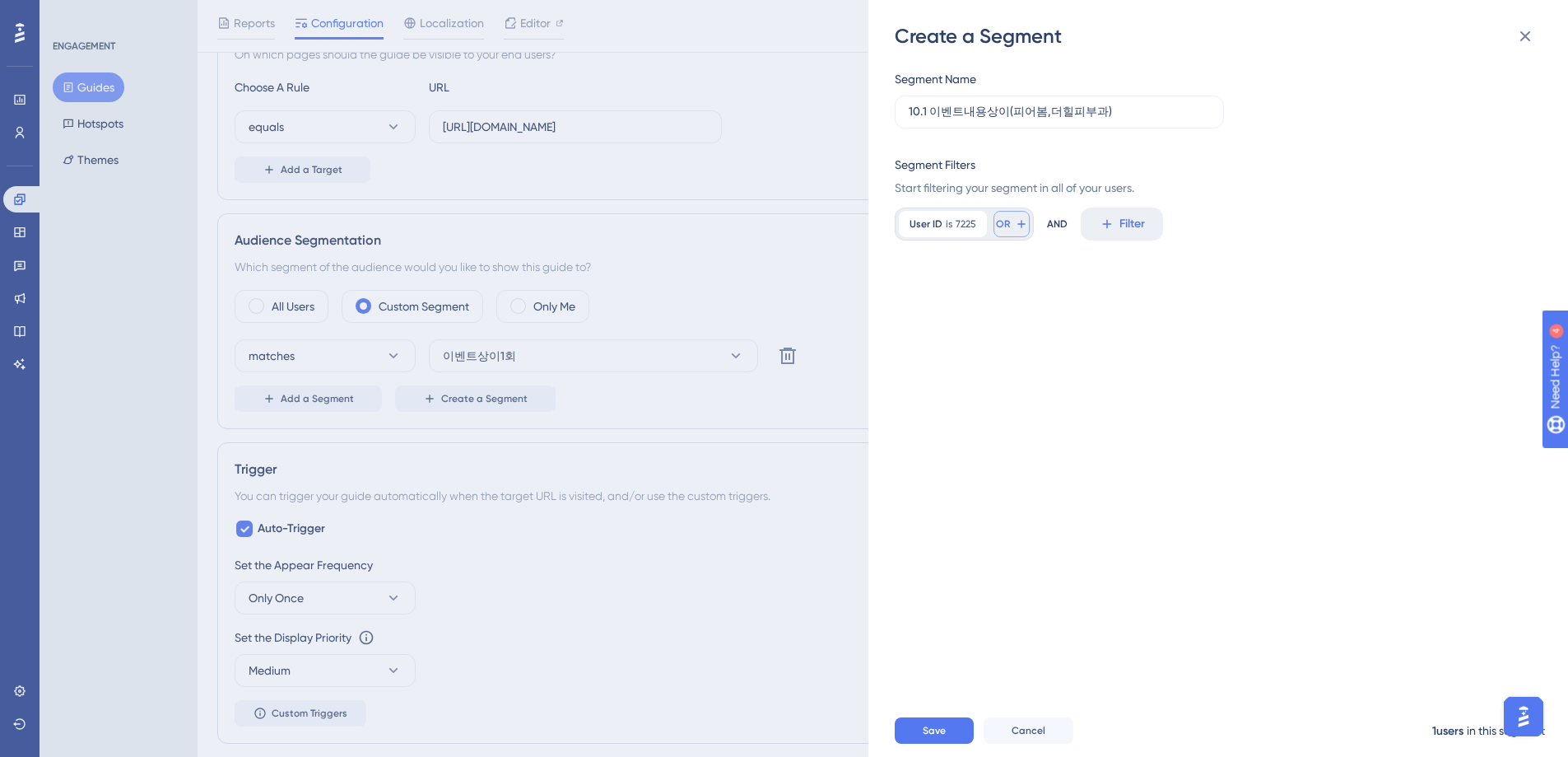
click at [1010, 223] on button "OR" at bounding box center [1012, 224] width 36 height 27
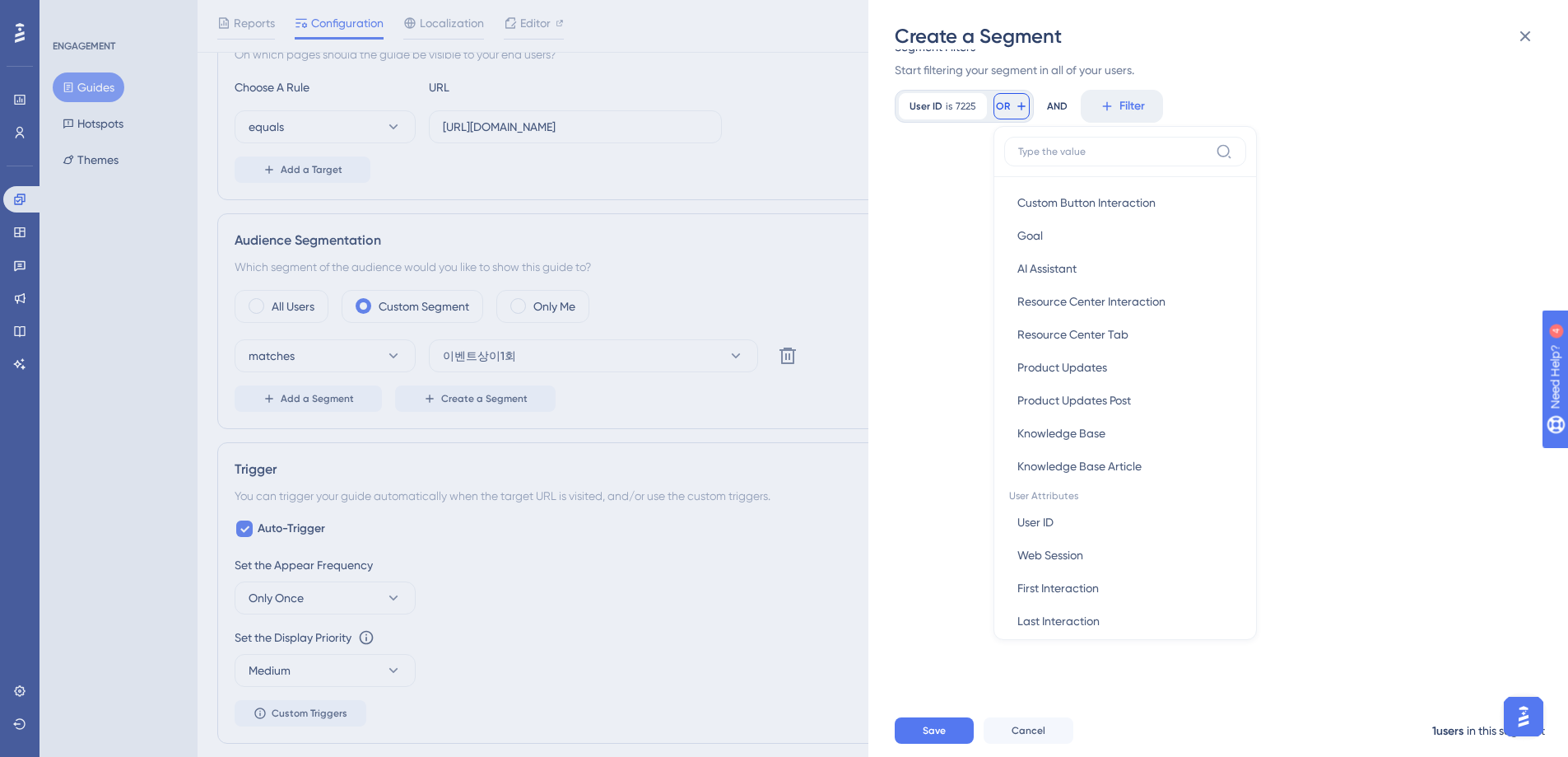
scroll to position [446, 0]
click at [1053, 517] on span "User ID" at bounding box center [1035, 518] width 36 height 20
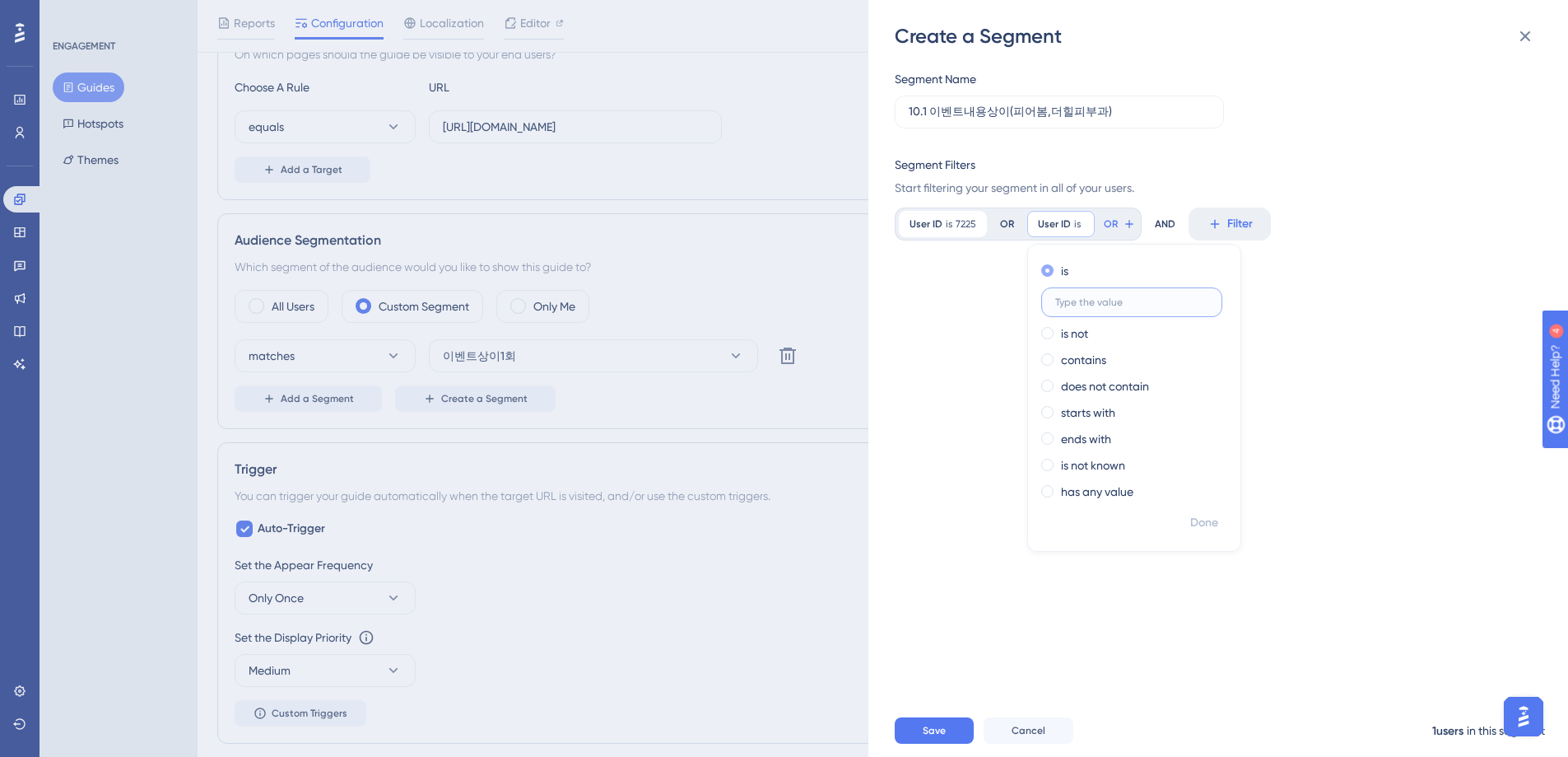
scroll to position [0, 0]
click at [1097, 306] on input "text" at bounding box center [1132, 302] width 153 height 12
type input "7335"
click at [1204, 521] on span "Done" at bounding box center [1205, 522] width 28 height 20
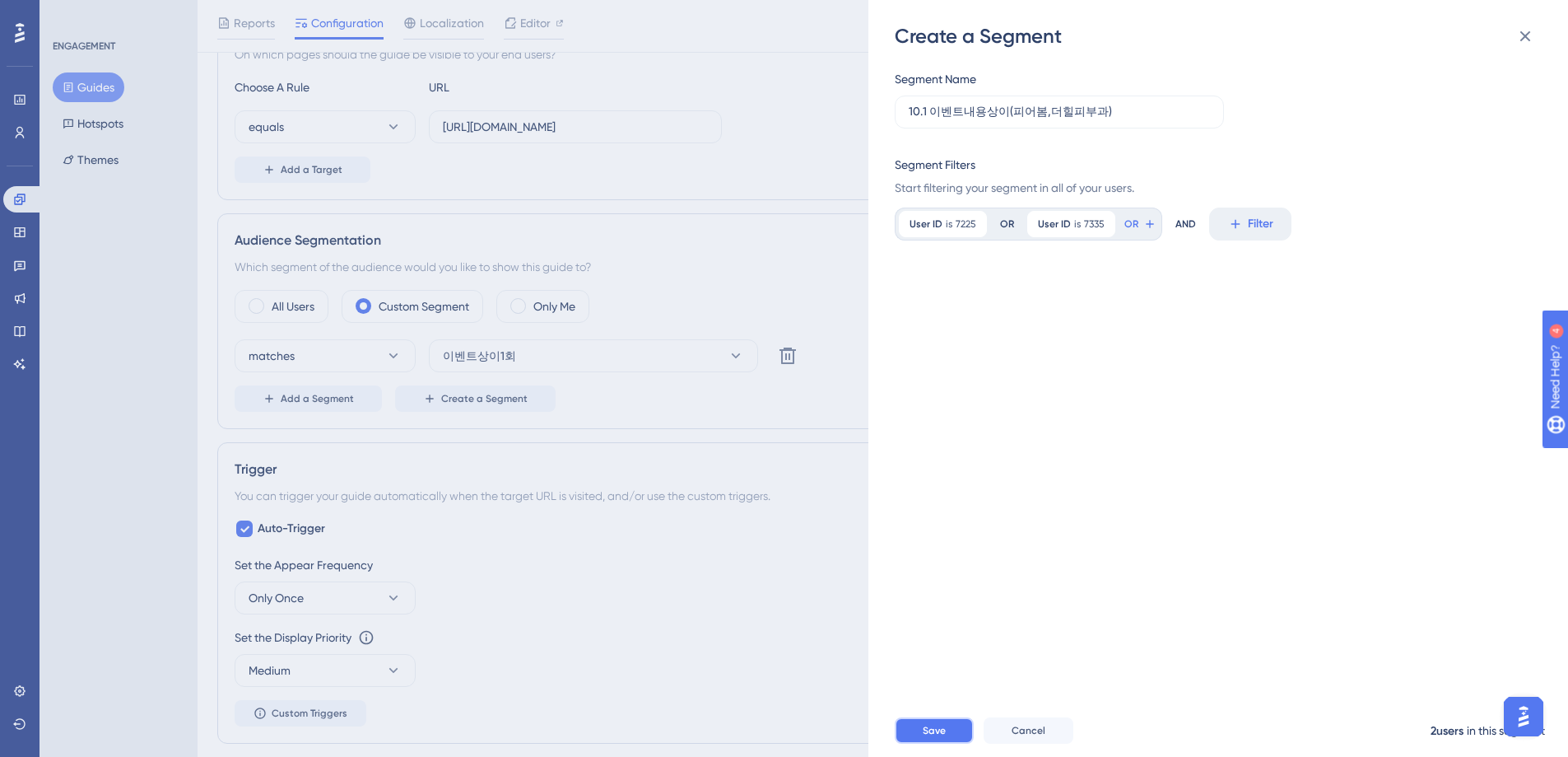
click at [946, 743] on button "Save" at bounding box center [934, 730] width 79 height 27
click at [1532, 36] on icon at bounding box center [1525, 36] width 20 height 20
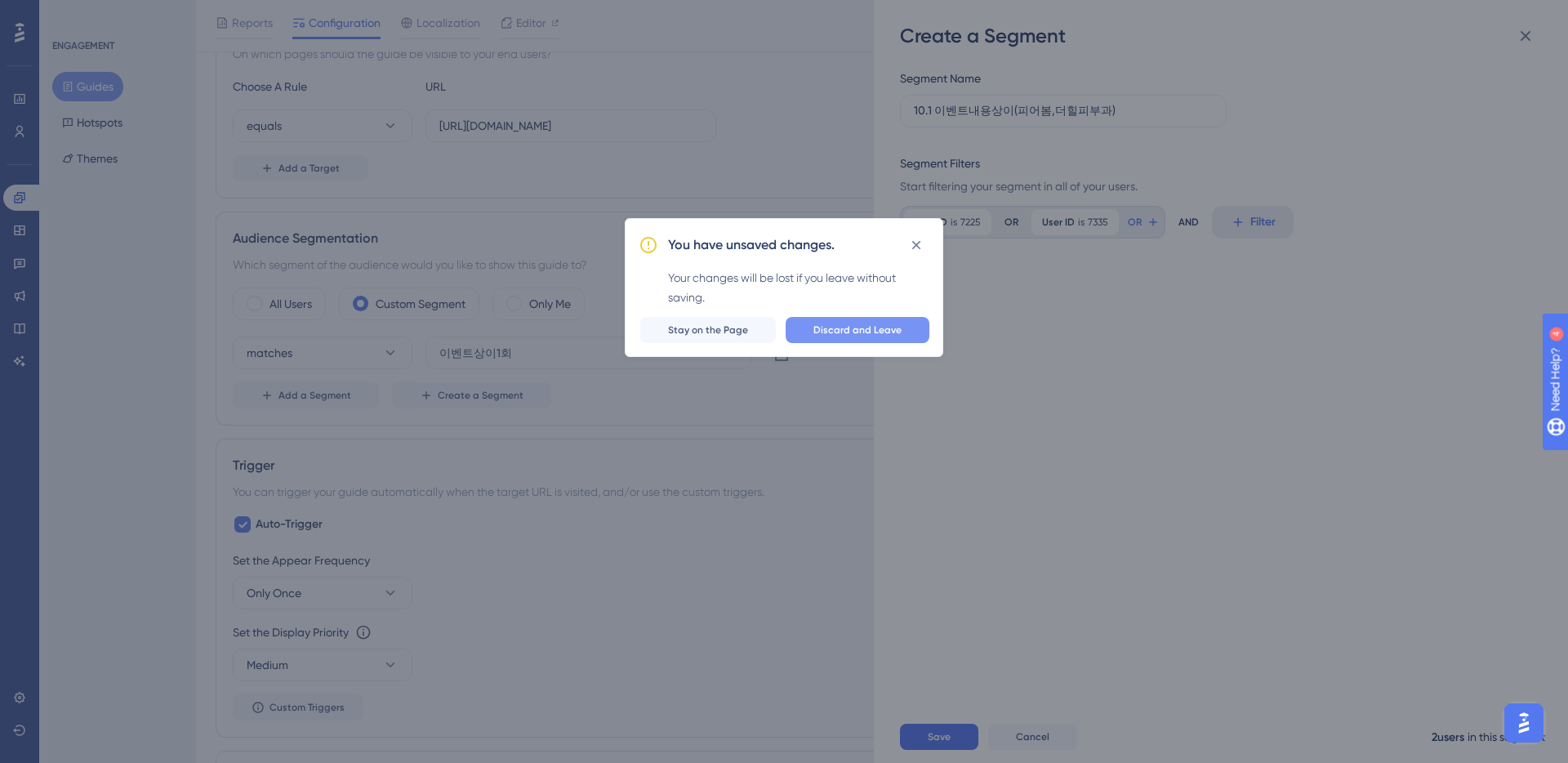
click at [832, 328] on span "Discard and Leave" at bounding box center [858, 330] width 88 height 13
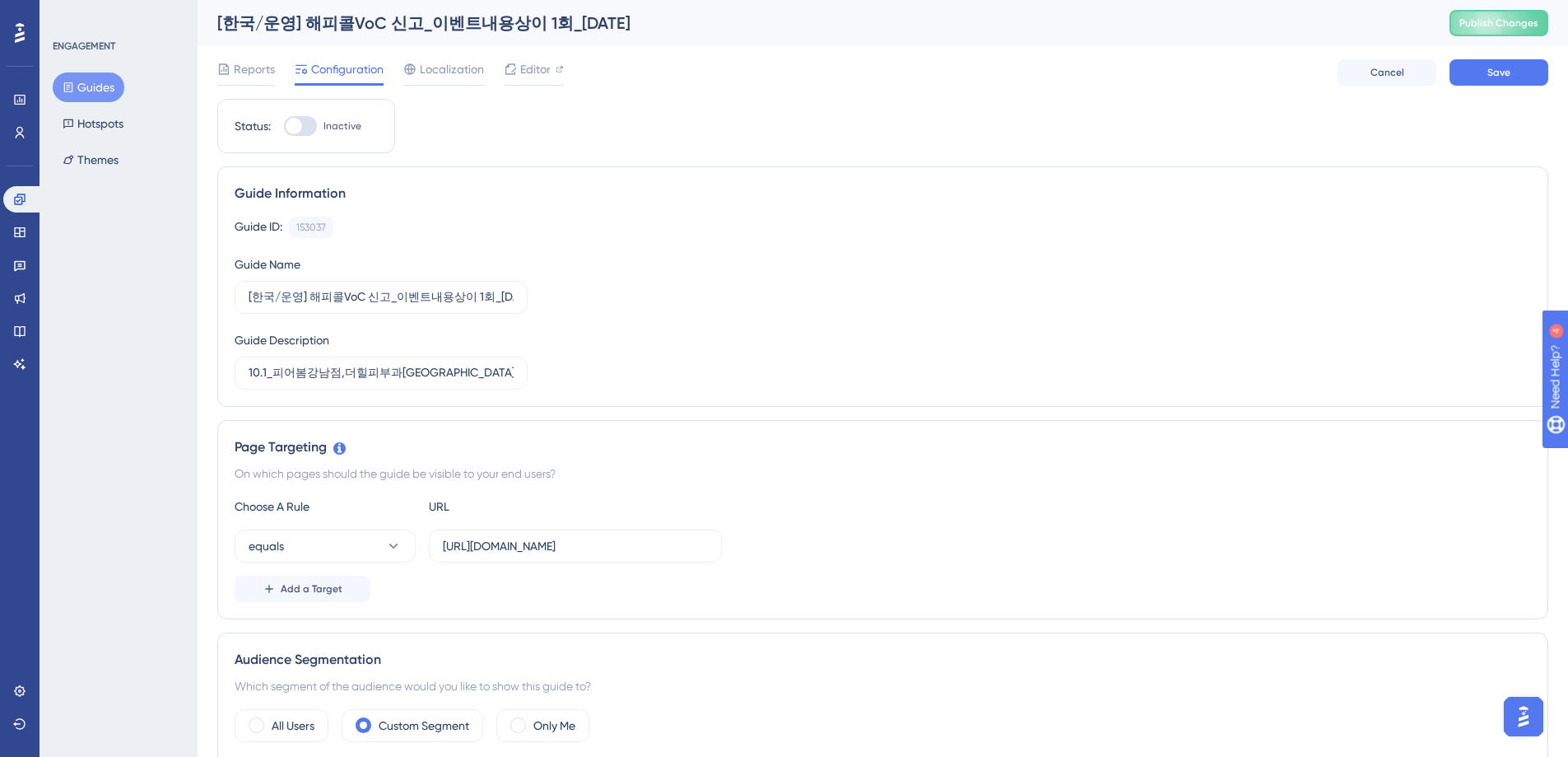
scroll to position [303, 0]
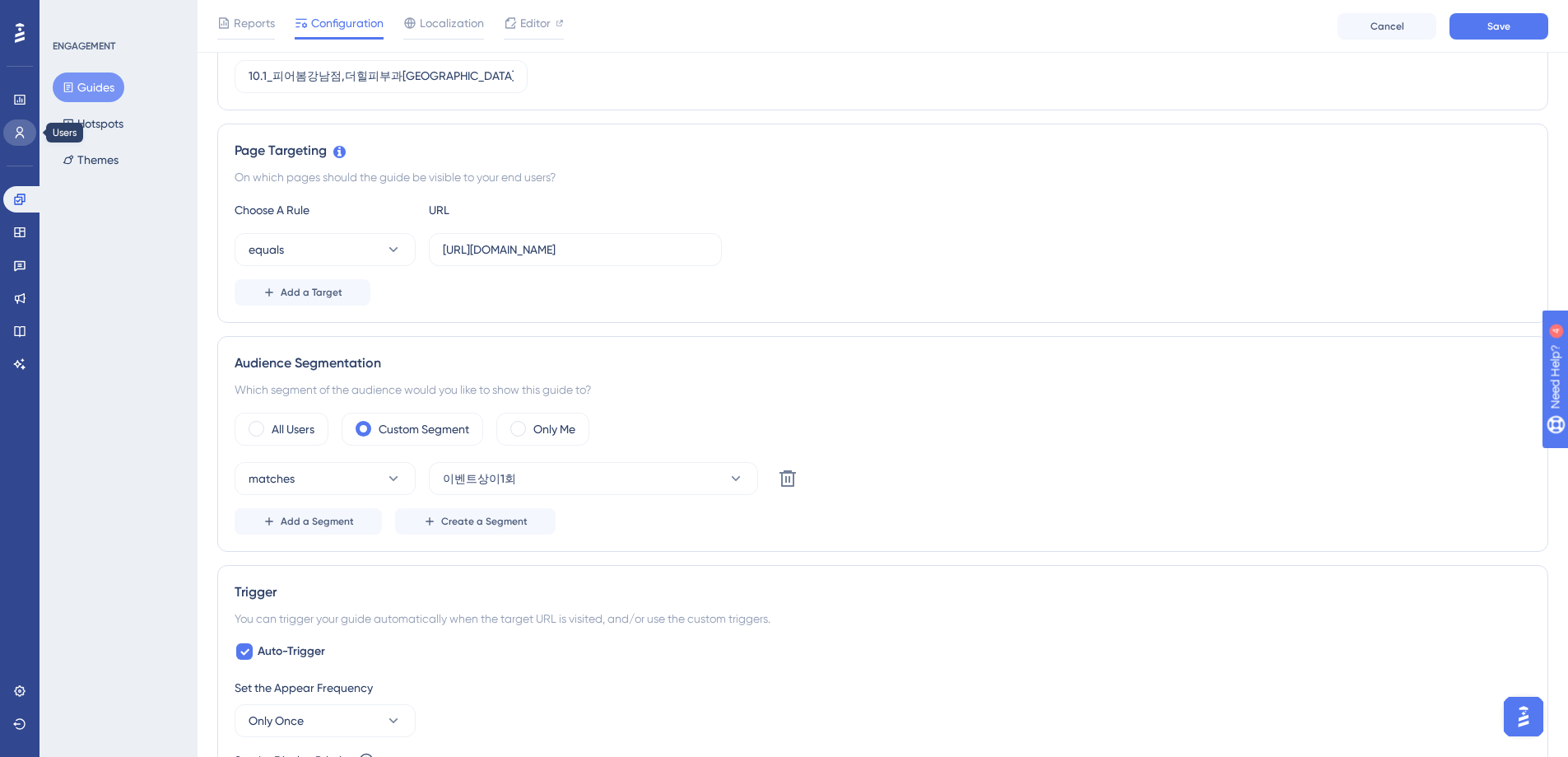
click at [20, 136] on icon at bounding box center [20, 132] width 13 height 13
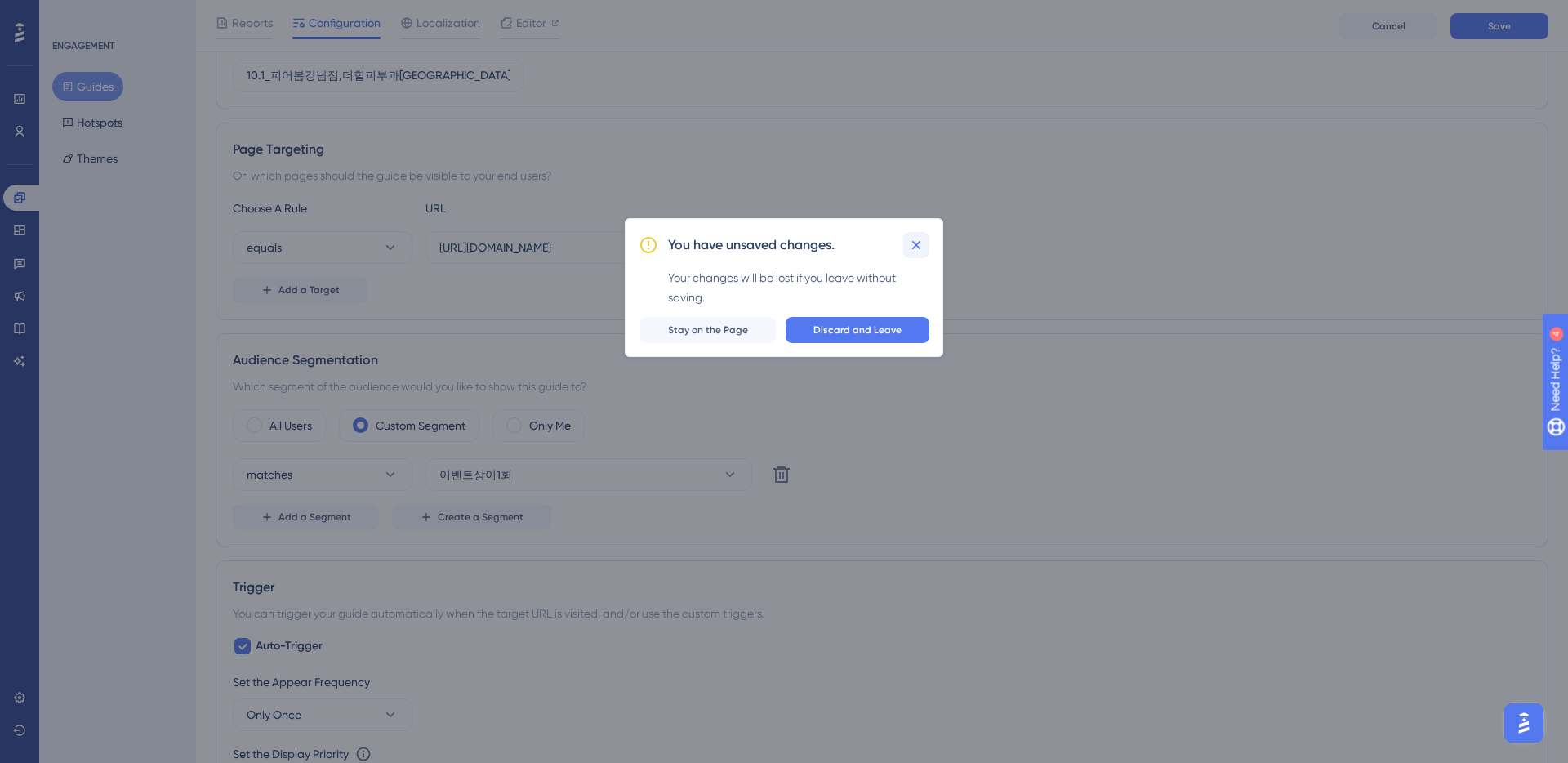
click at [912, 244] on icon at bounding box center [916, 245] width 17 height 17
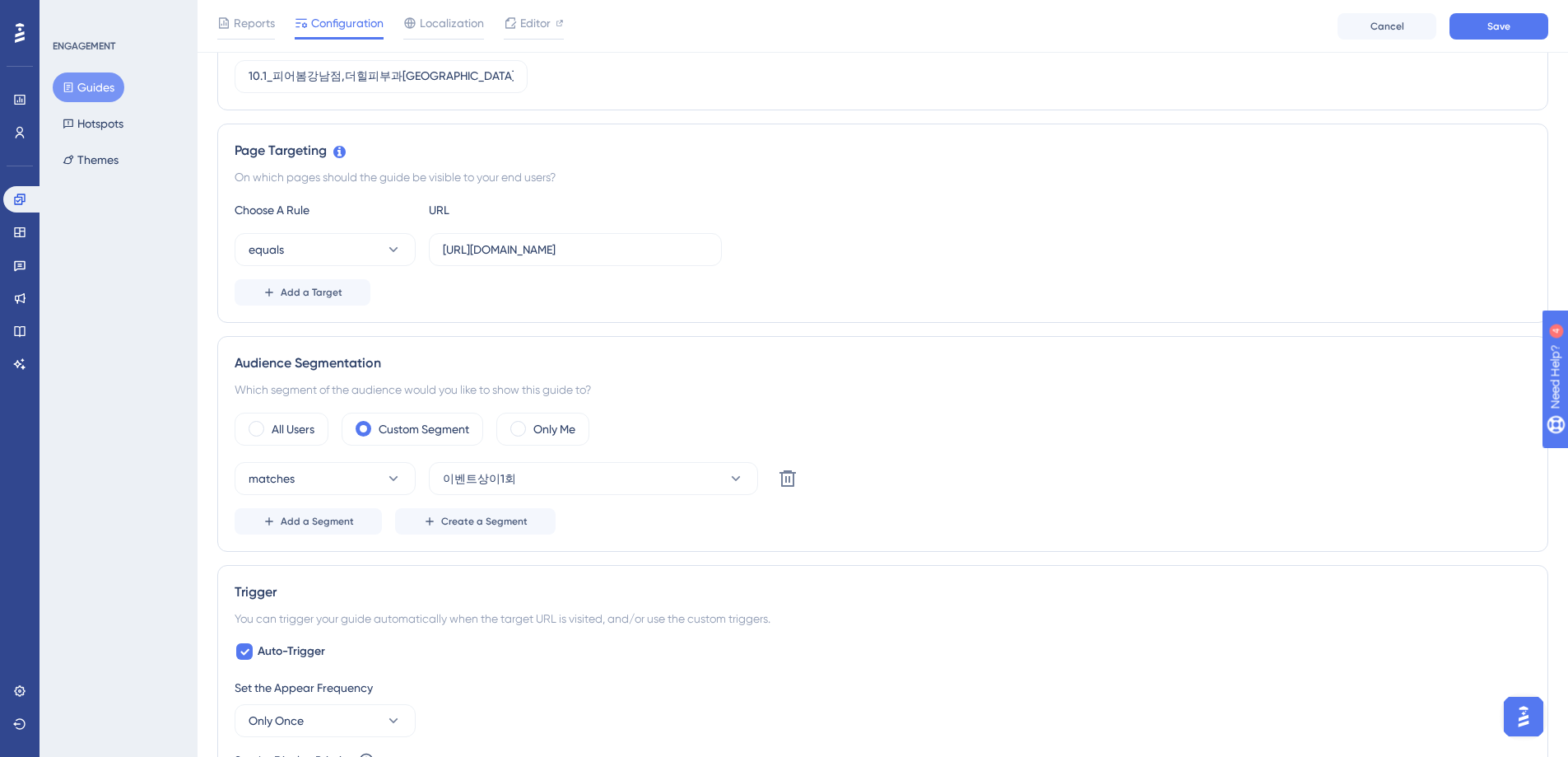
scroll to position [0, 0]
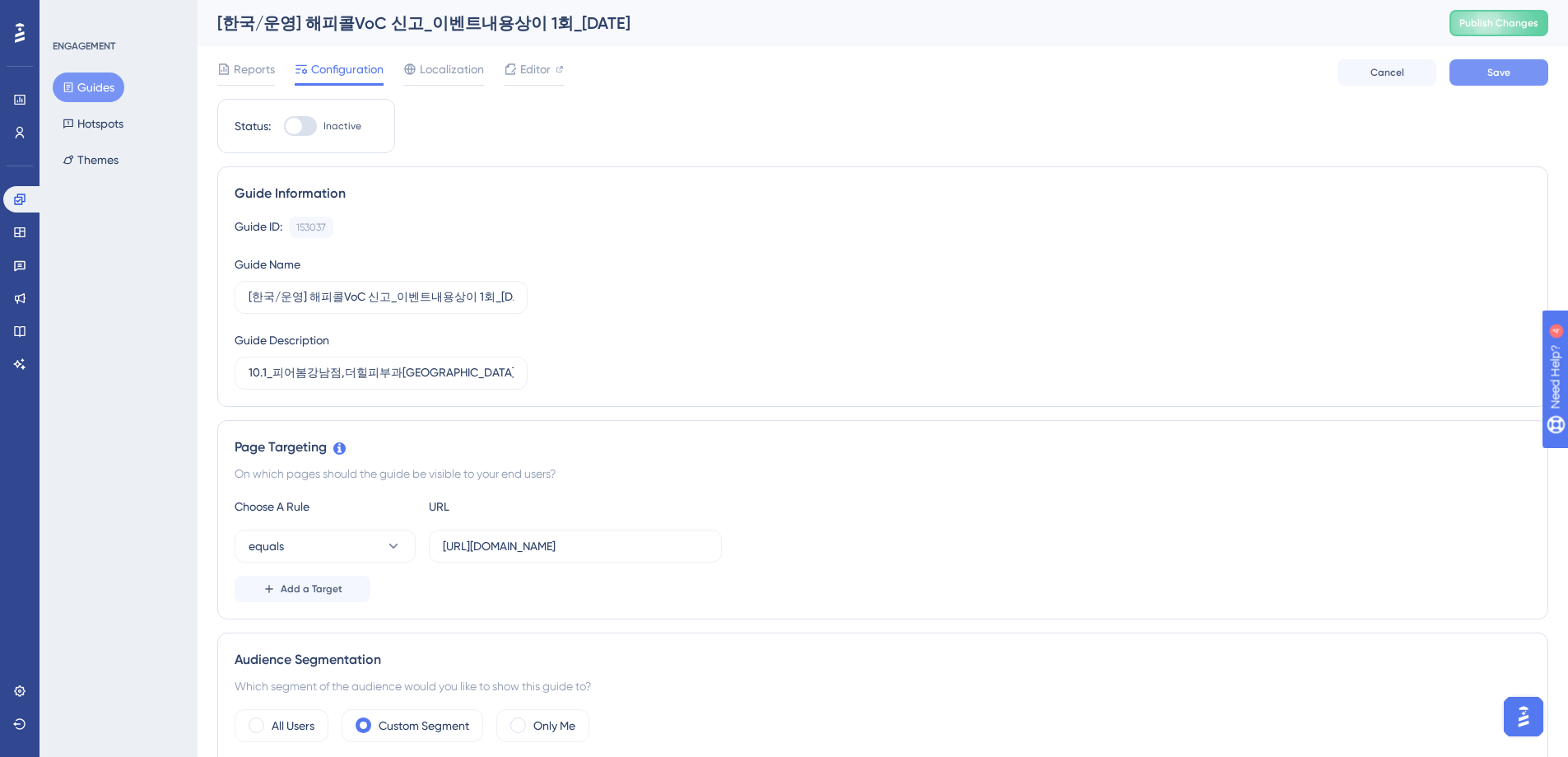
click at [1508, 74] on span "Save" at bounding box center [1500, 72] width 23 height 13
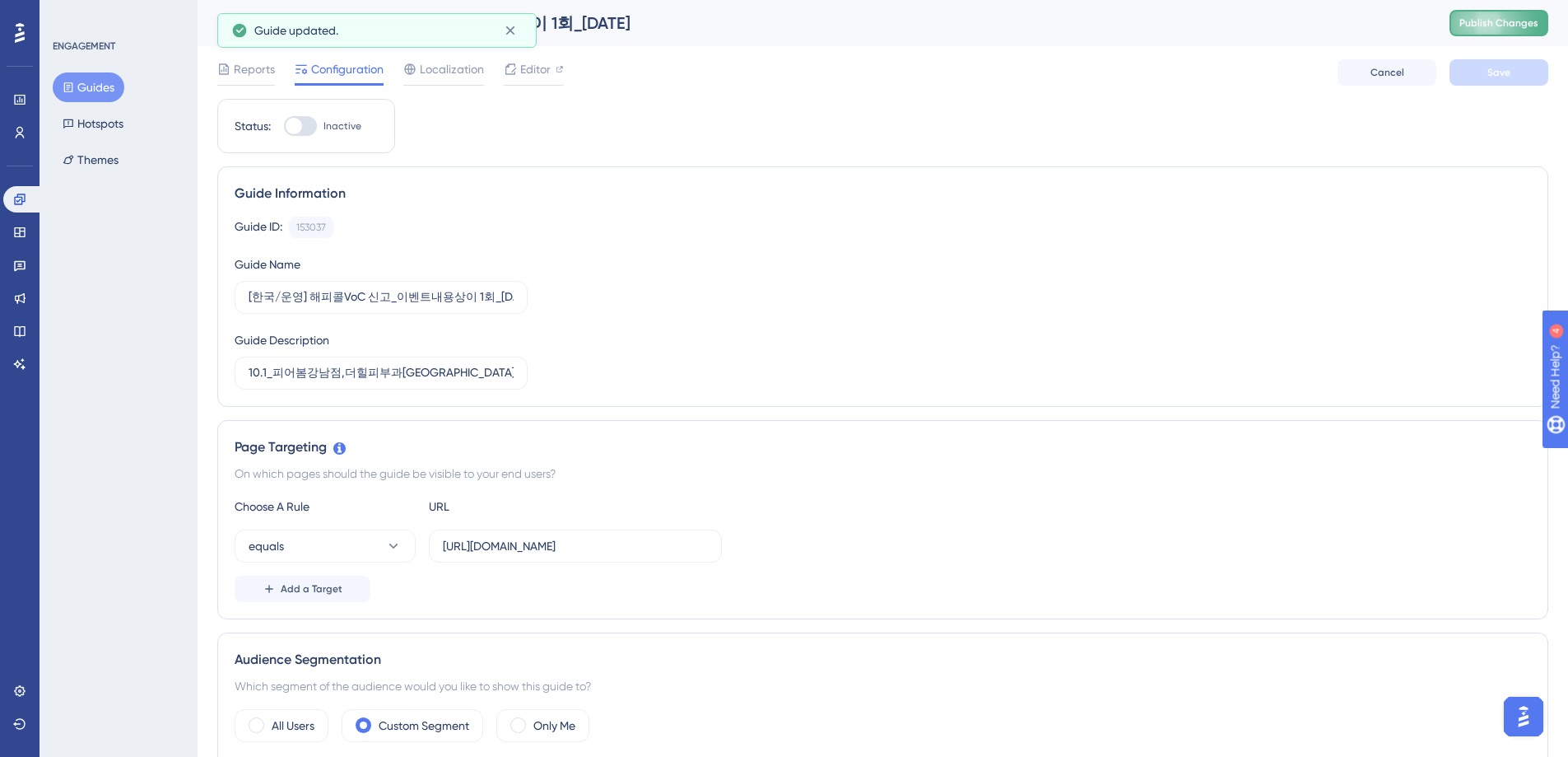
click at [1518, 19] on span "Publish Changes" at bounding box center [1499, 23] width 79 height 13
click at [21, 132] on icon at bounding box center [20, 132] width 13 height 13
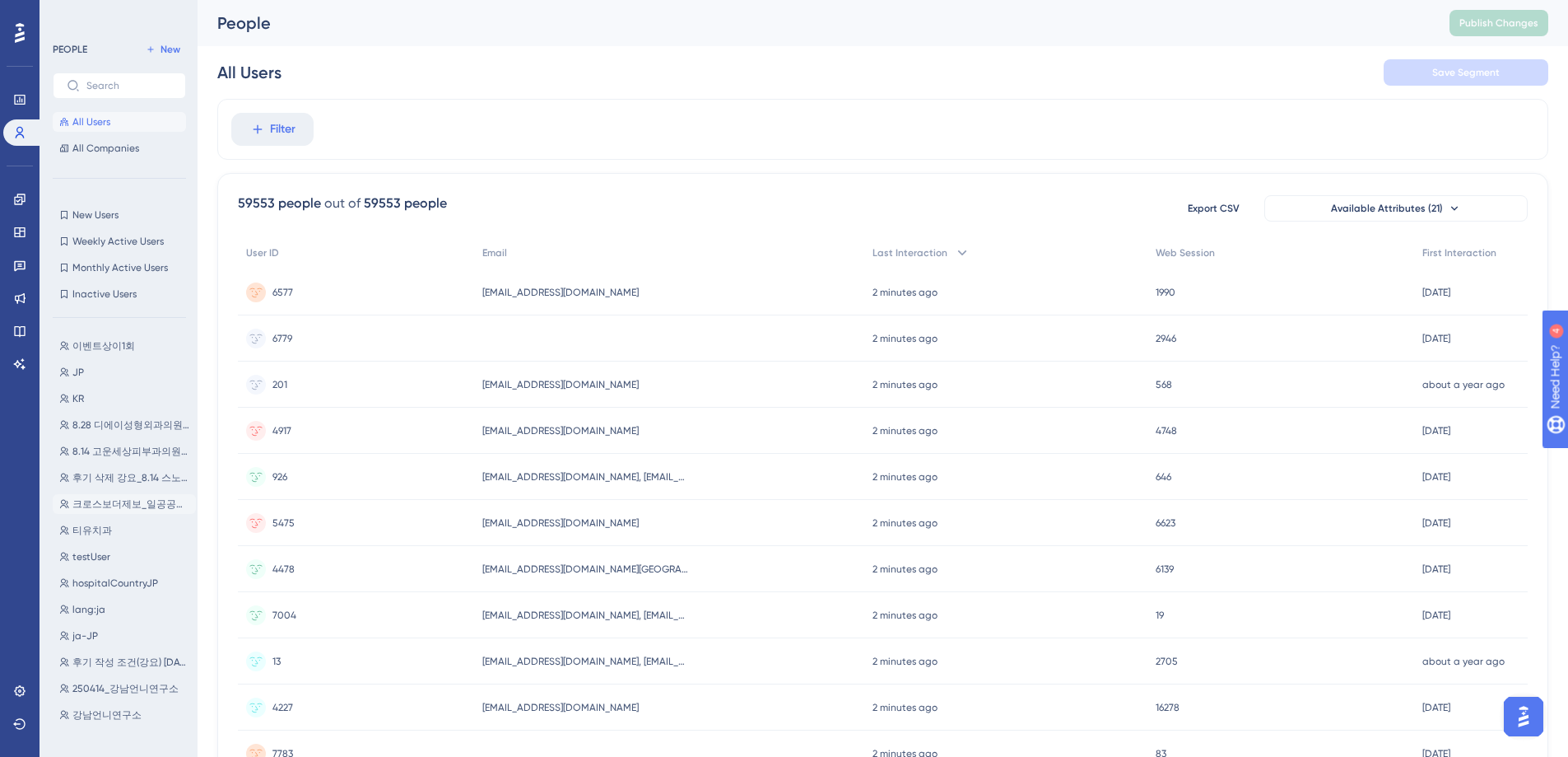
scroll to position [139, 0]
click at [92, 500] on span "티유치과" at bounding box center [92, 498] width 39 height 13
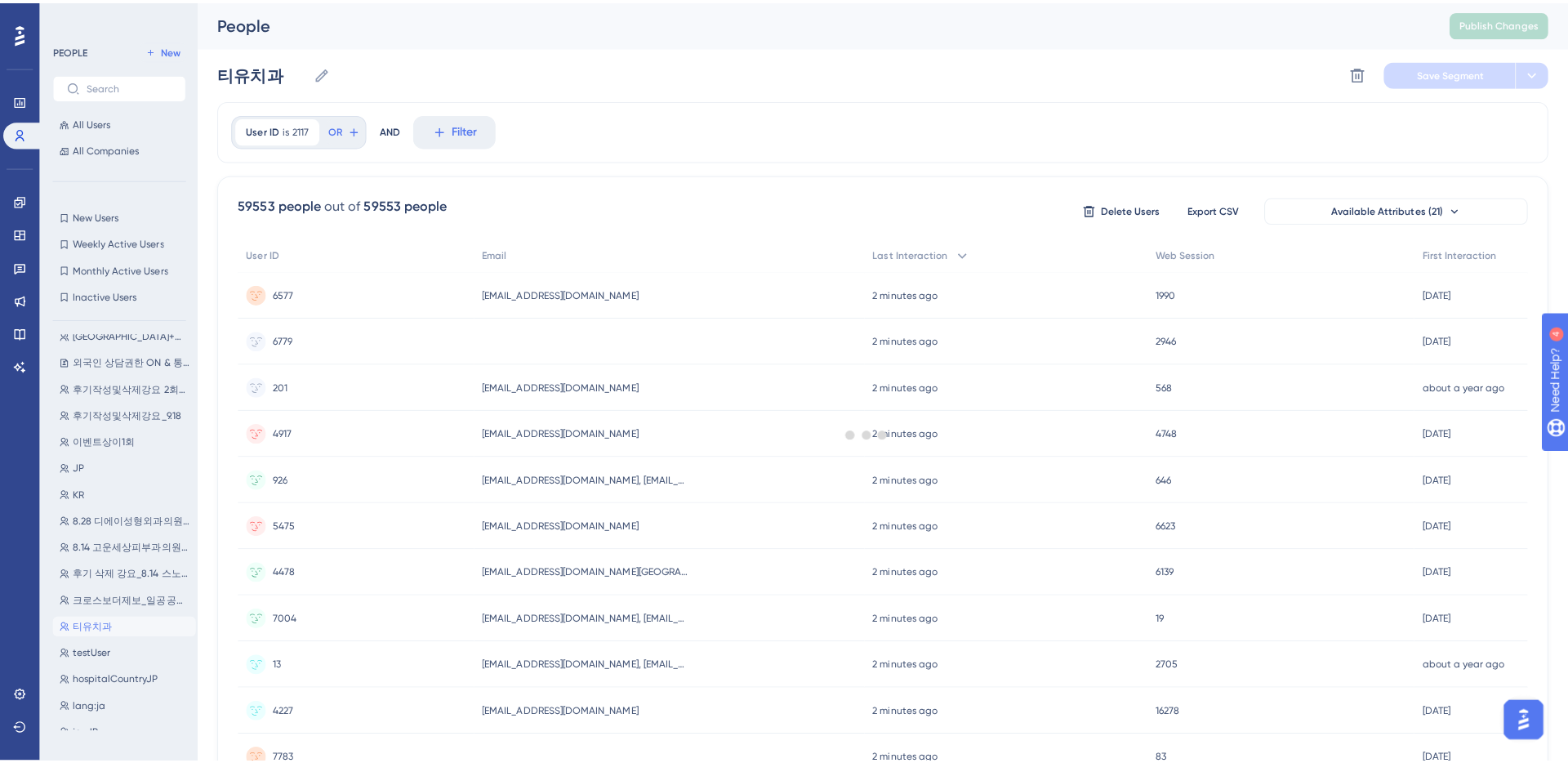
scroll to position [0, 0]
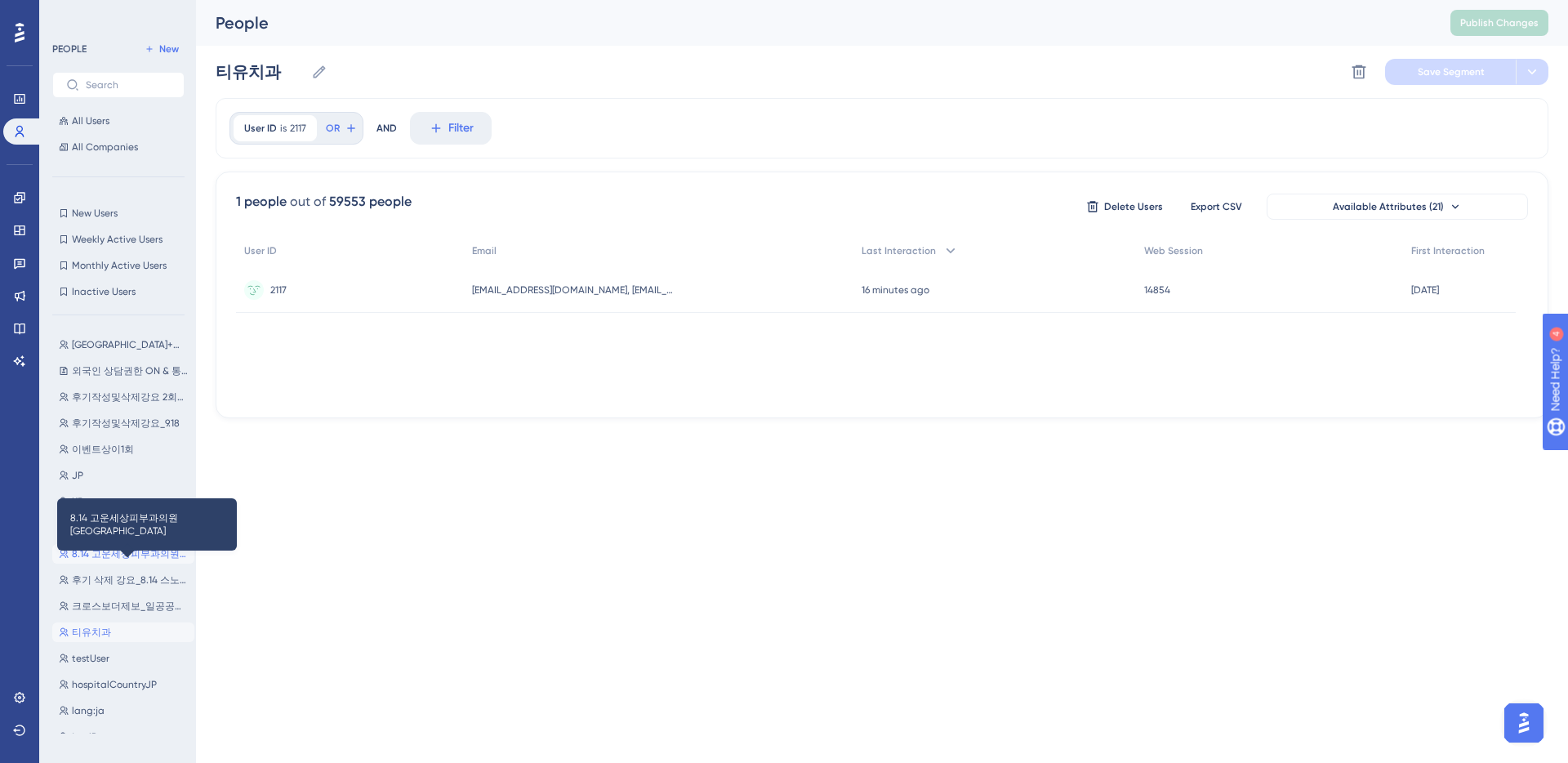
click at [119, 551] on span "8.14 고운세상피부과의원 [GEOGRAPHIC_DATA]" at bounding box center [130, 553] width 116 height 13
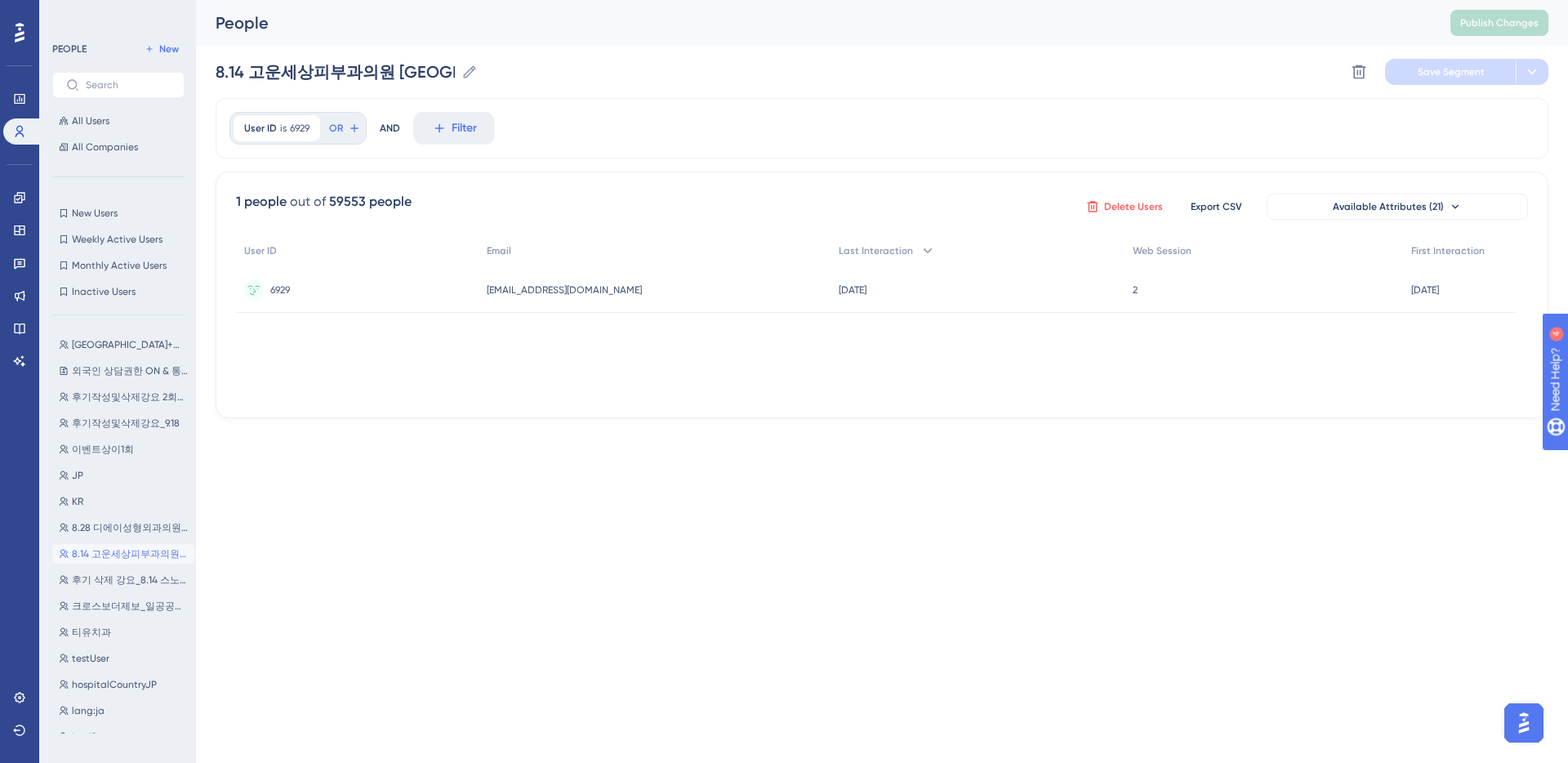
click at [1127, 205] on span "Delete Users" at bounding box center [1133, 206] width 59 height 13
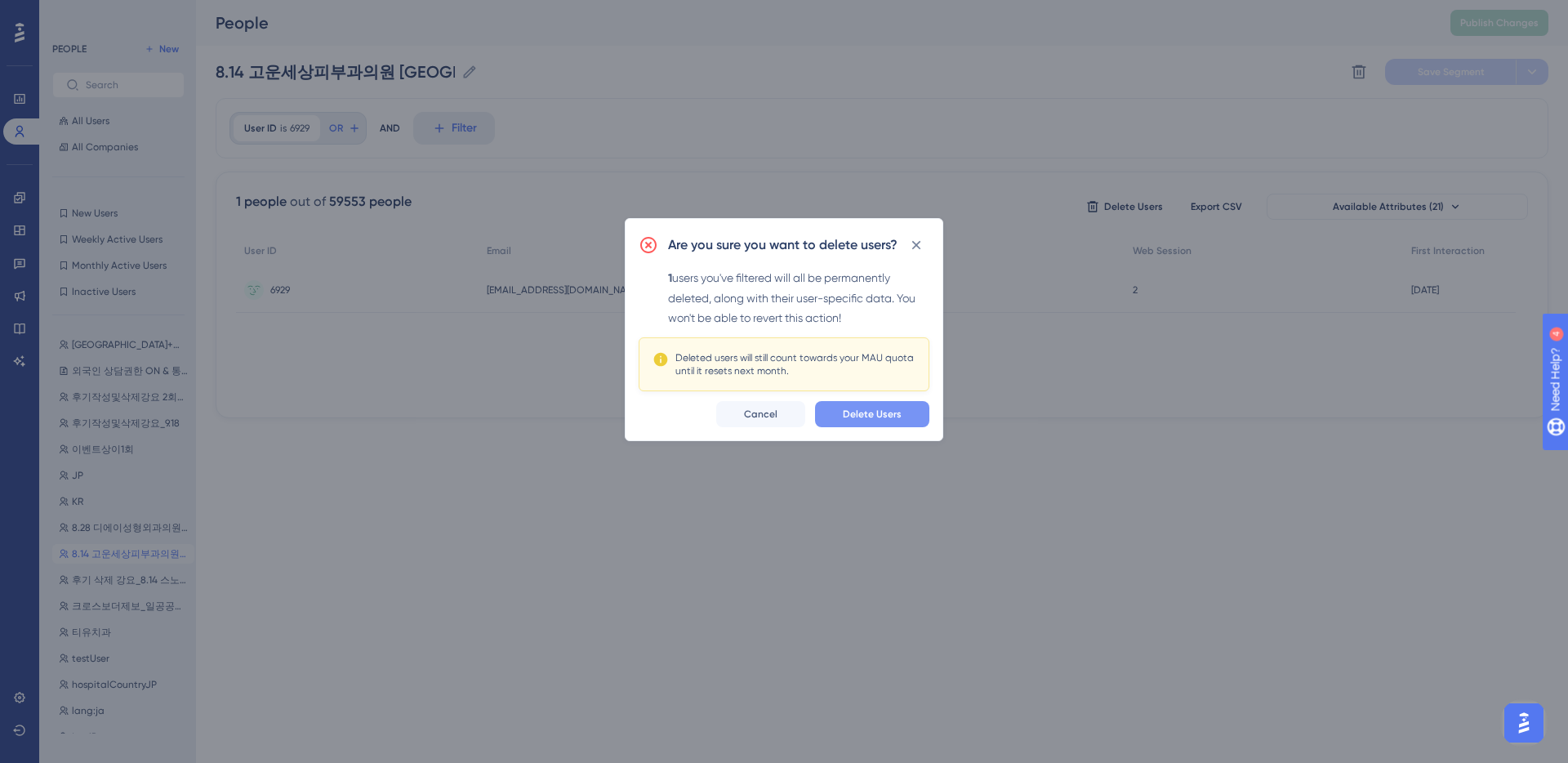
click at [888, 415] on span "Delete Users" at bounding box center [872, 413] width 59 height 13
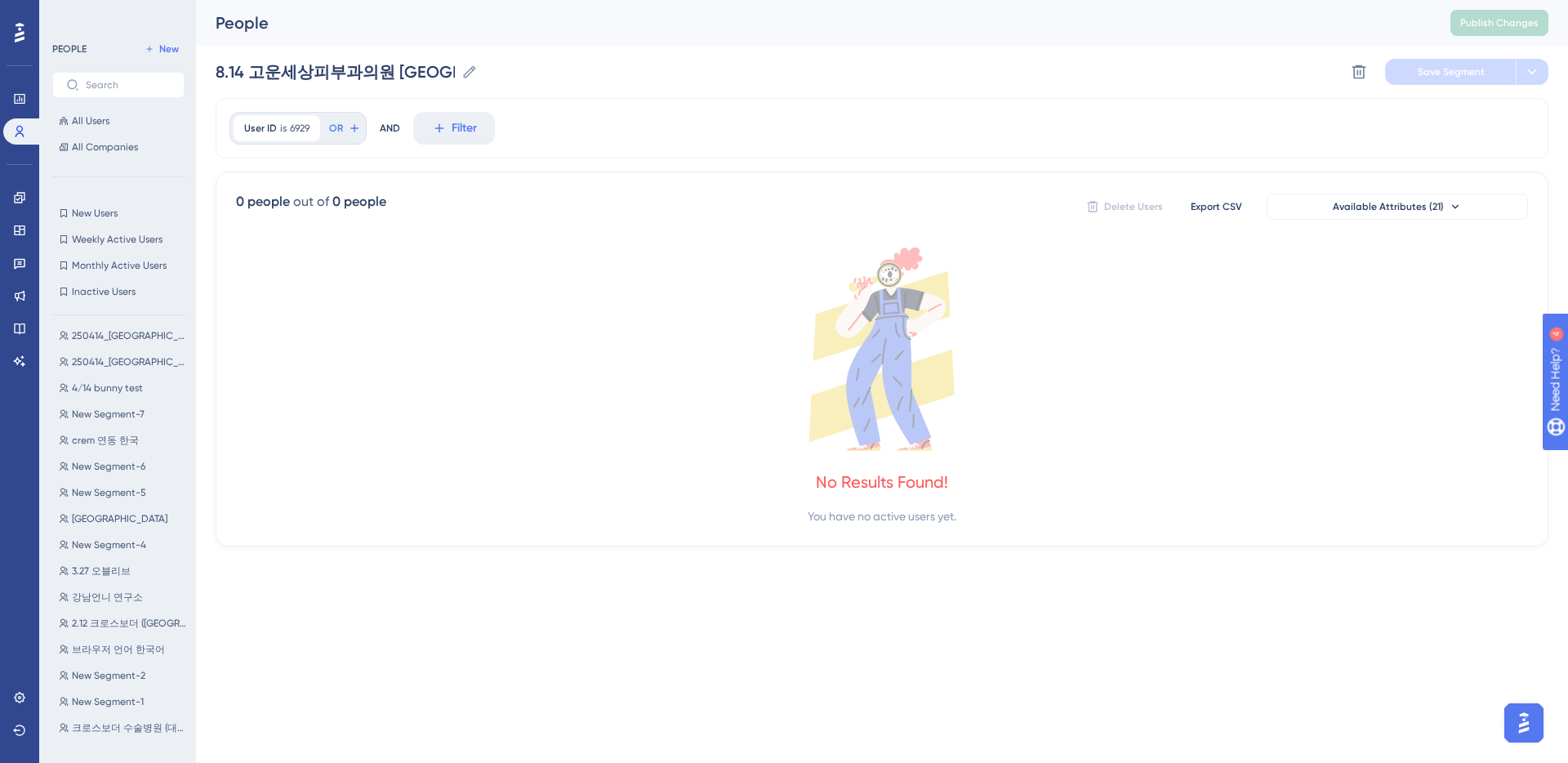
scroll to position [609, 0]
click at [123, 620] on span "2.12 크로스보더 ([GEOGRAPHIC_DATA]동안)" at bounding box center [130, 624] width 116 height 13
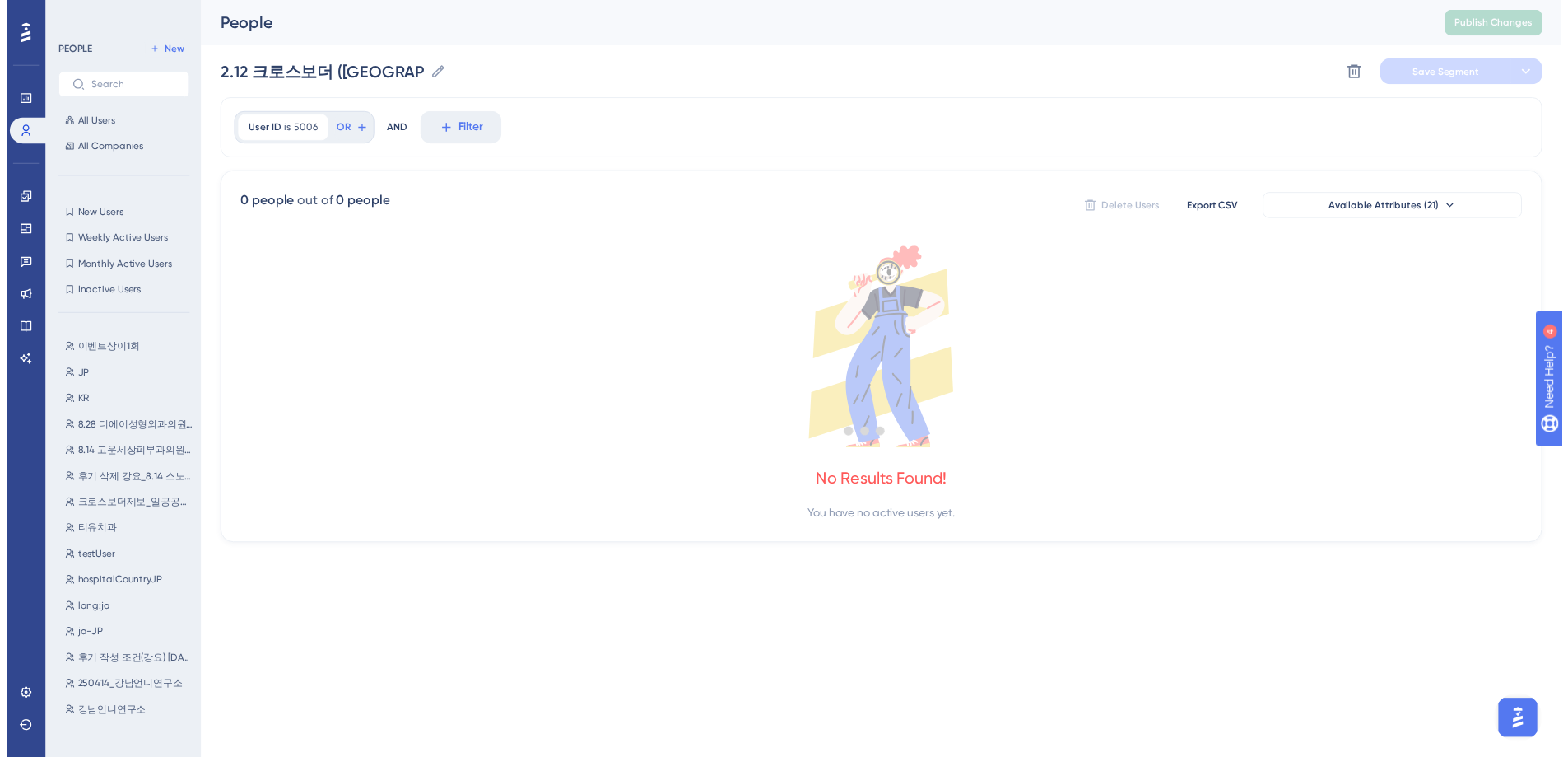
scroll to position [0, 0]
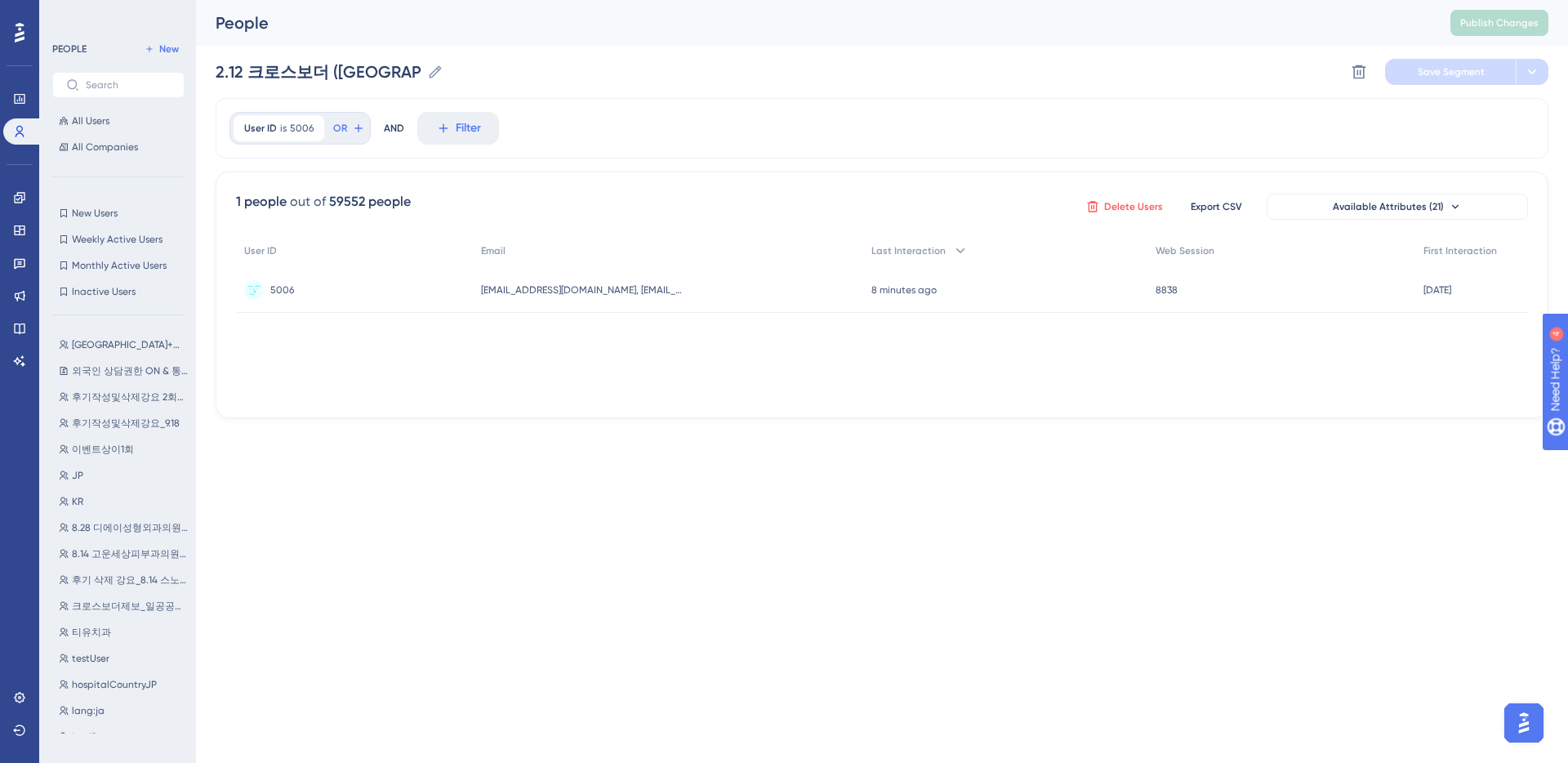
click at [1090, 209] on icon at bounding box center [1093, 206] width 13 height 13
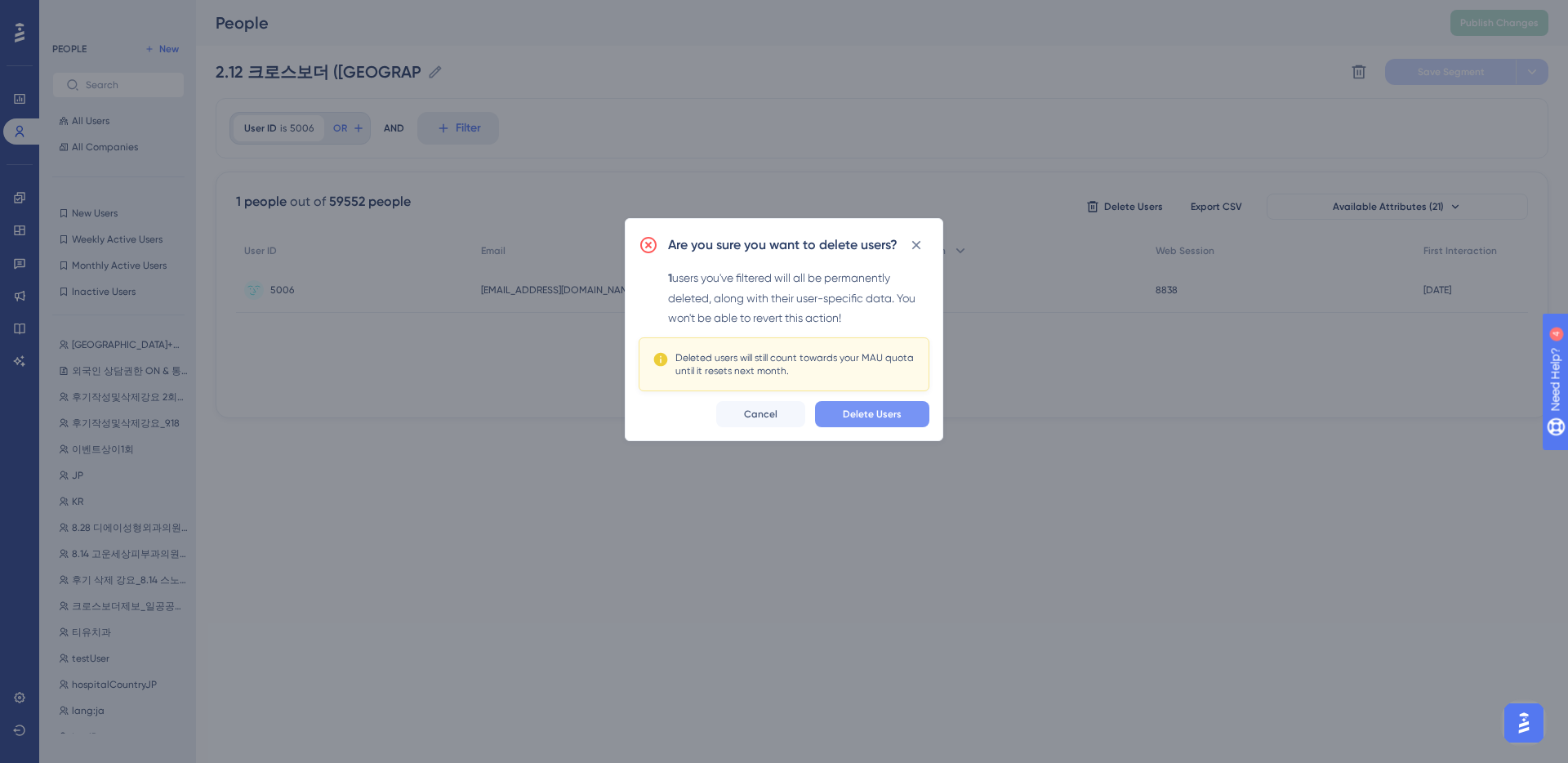
click at [888, 417] on span "Delete Users" at bounding box center [872, 413] width 59 height 13
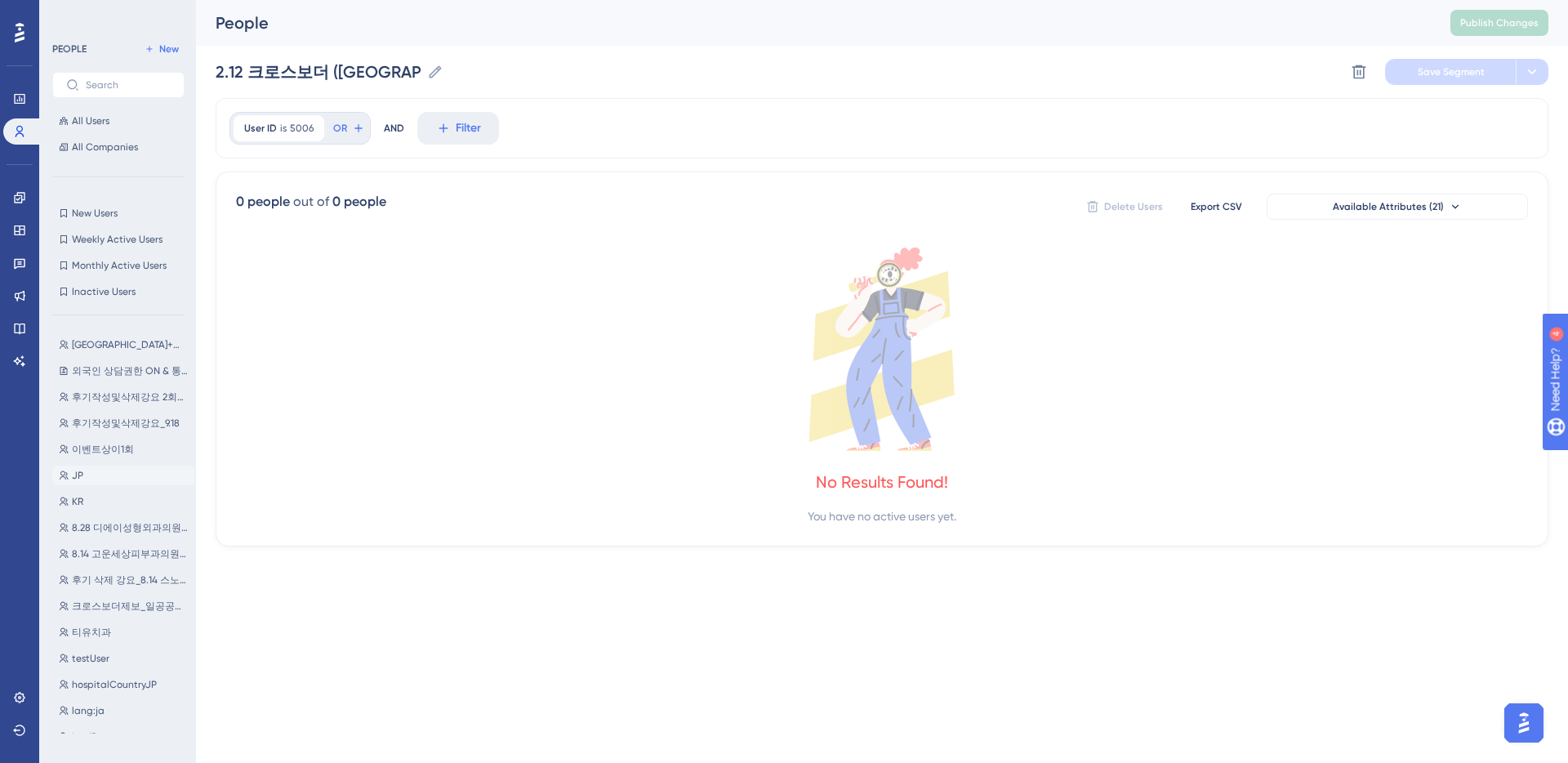
click at [115, 479] on button "JP JP" at bounding box center [123, 475] width 142 height 19
type input "JP"
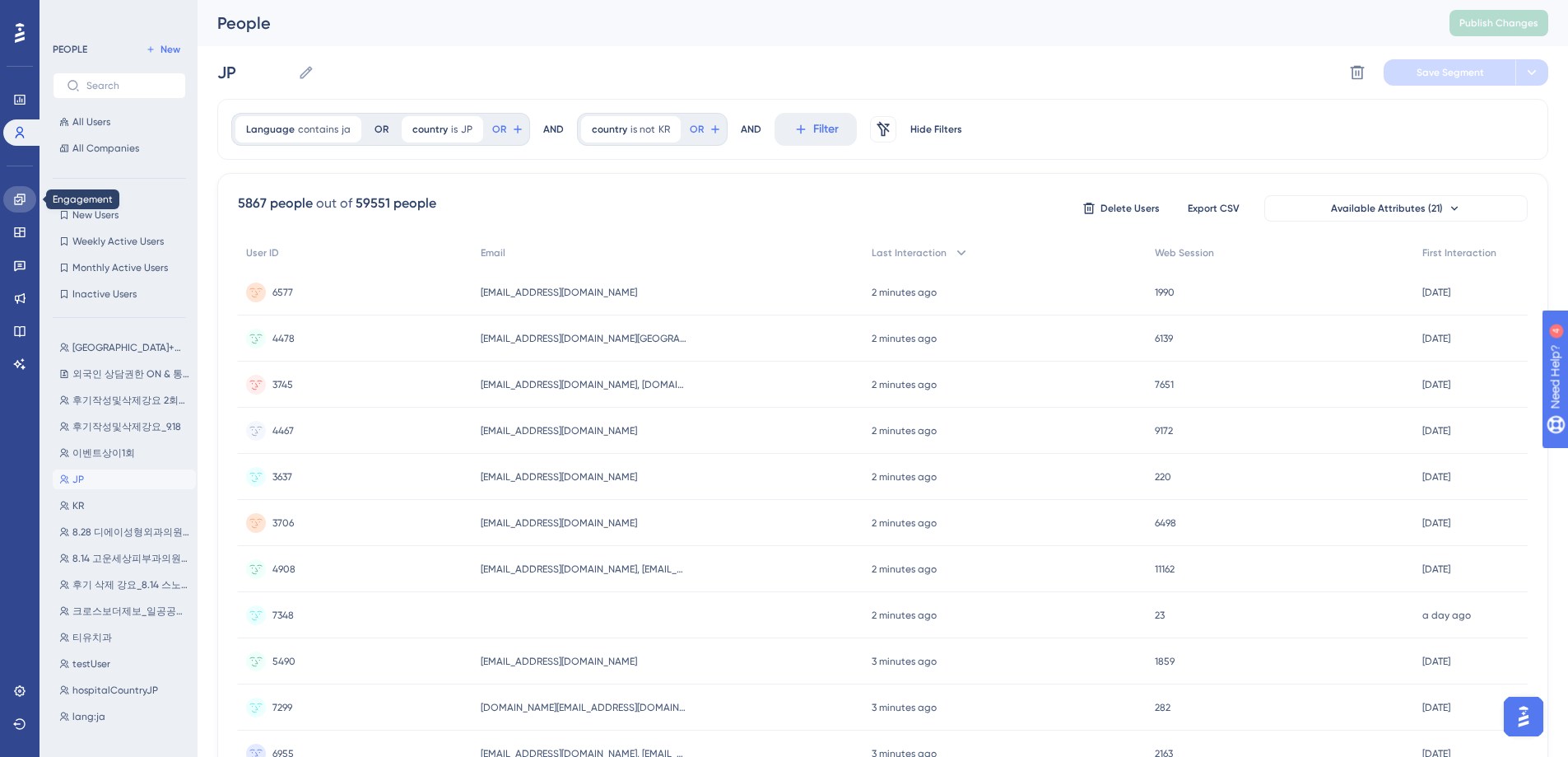
click at [20, 199] on icon at bounding box center [20, 199] width 13 height 13
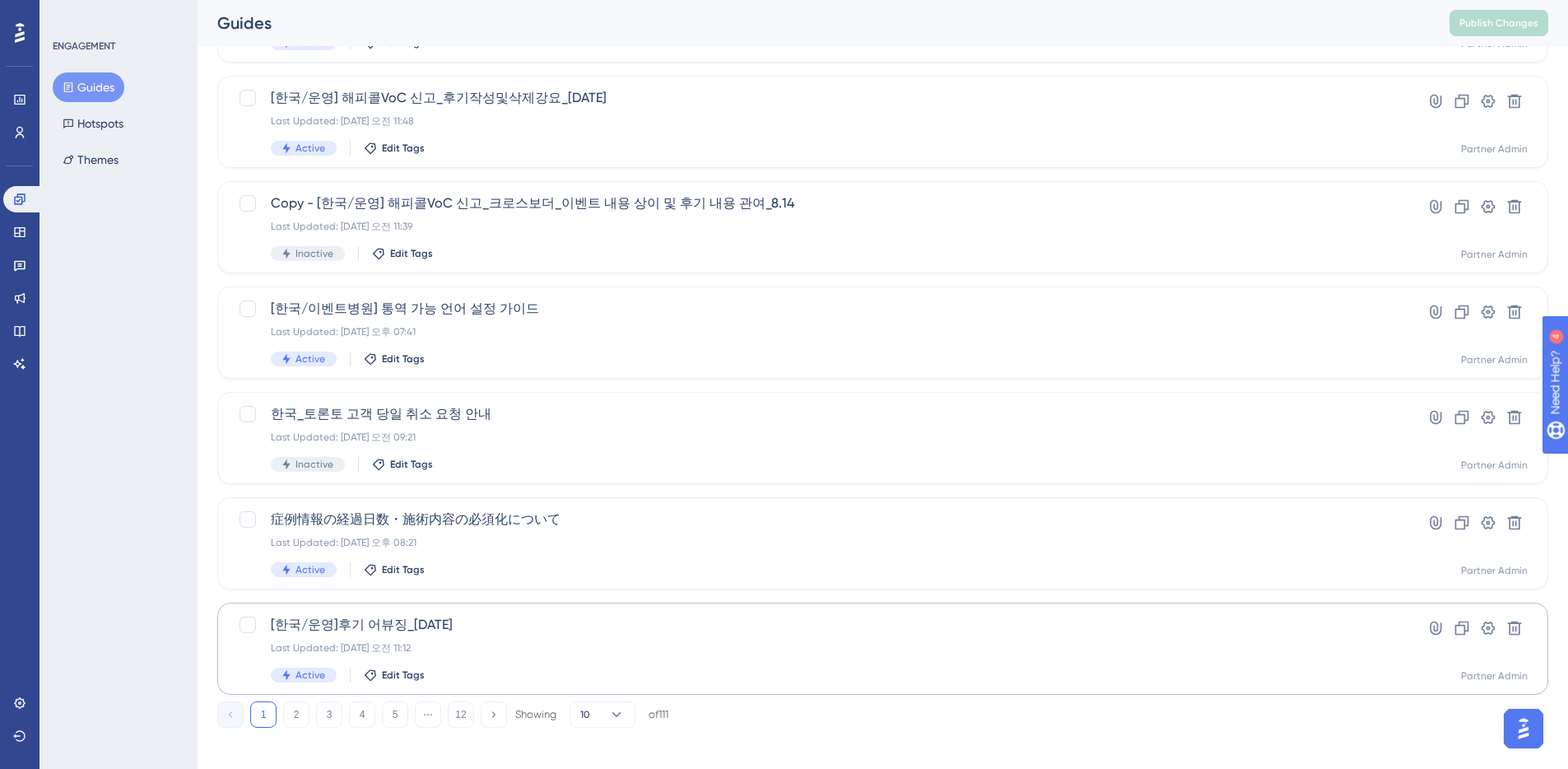
scroll to position [500, 0]
click at [20, 132] on icon at bounding box center [20, 132] width 13 height 13
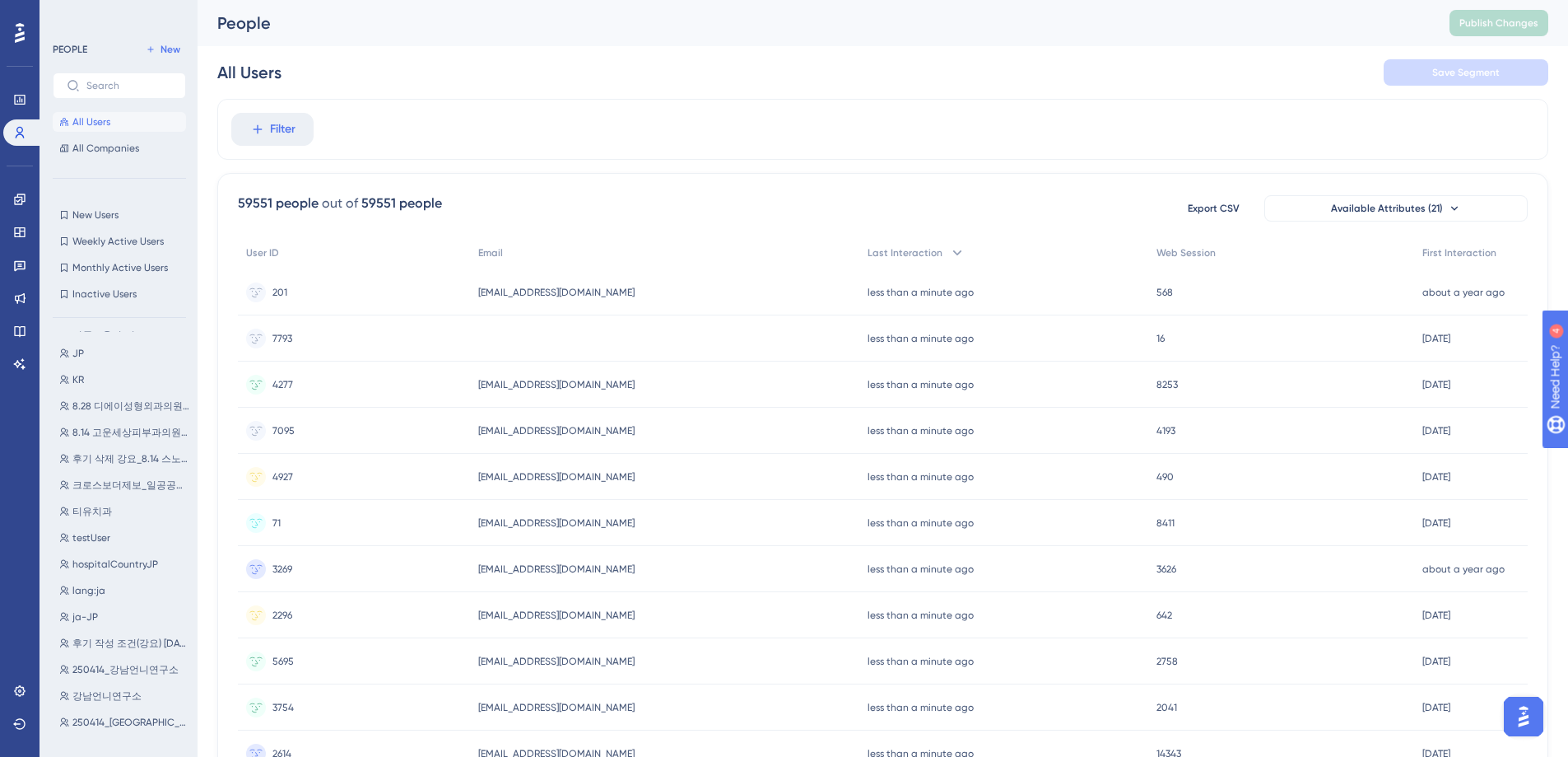
scroll to position [127, 0]
click at [140, 427] on span "8.14 고운세상피부과의원 [GEOGRAPHIC_DATA]" at bounding box center [131, 431] width 117 height 13
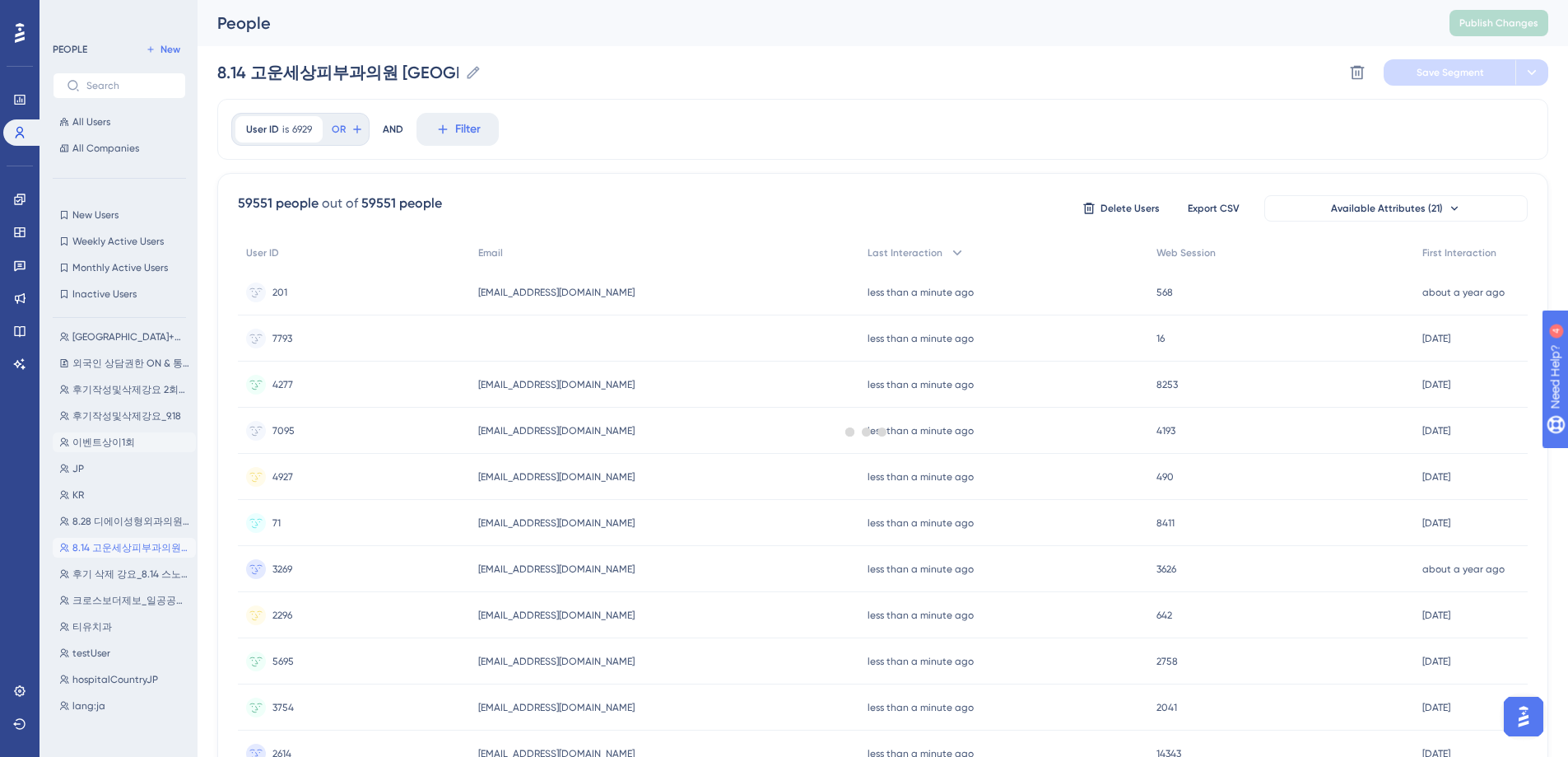
scroll to position [0, 0]
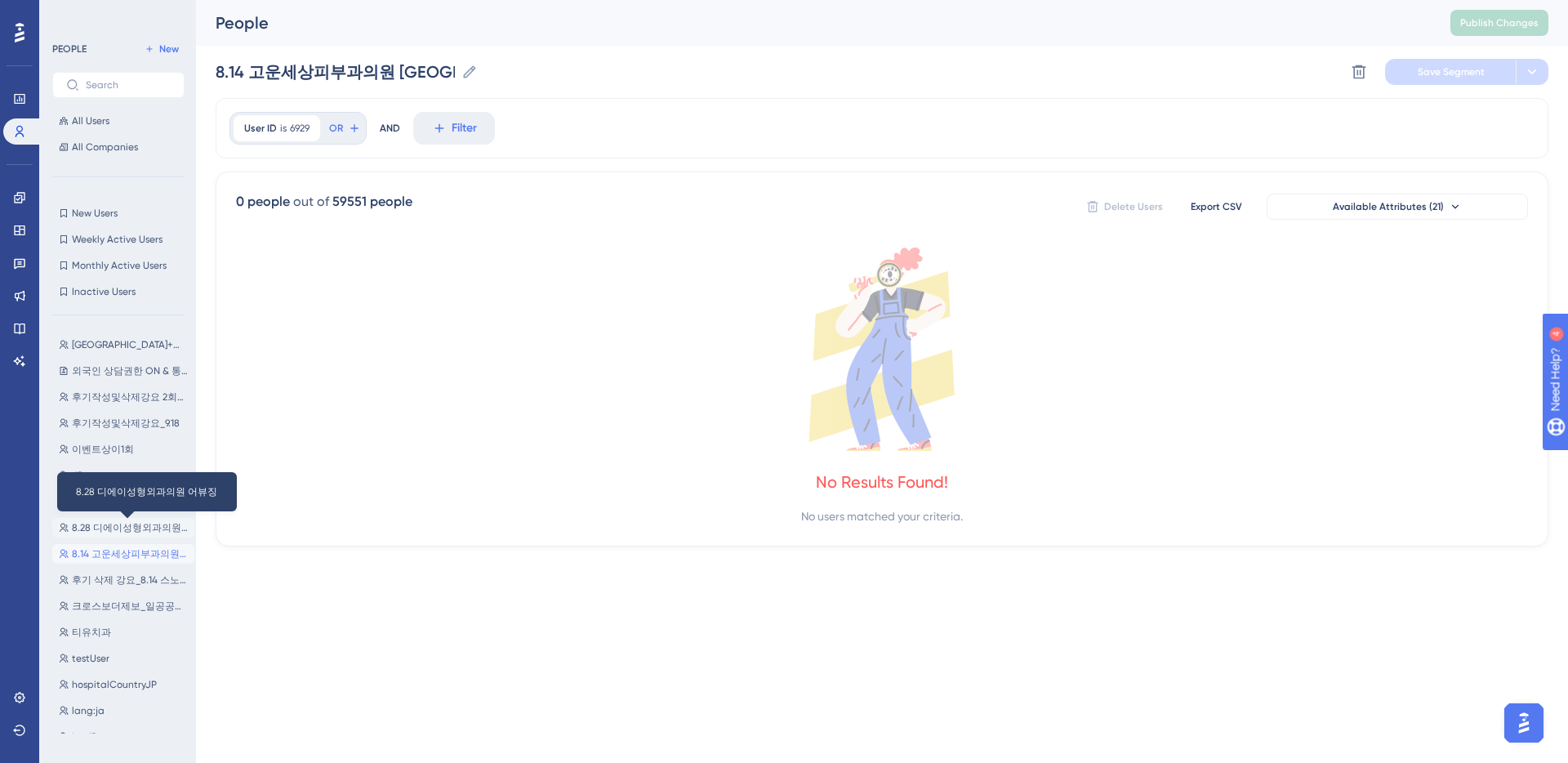
click at [117, 526] on span "8.28 디에이성형외과의원 어뷰징" at bounding box center [130, 527] width 116 height 13
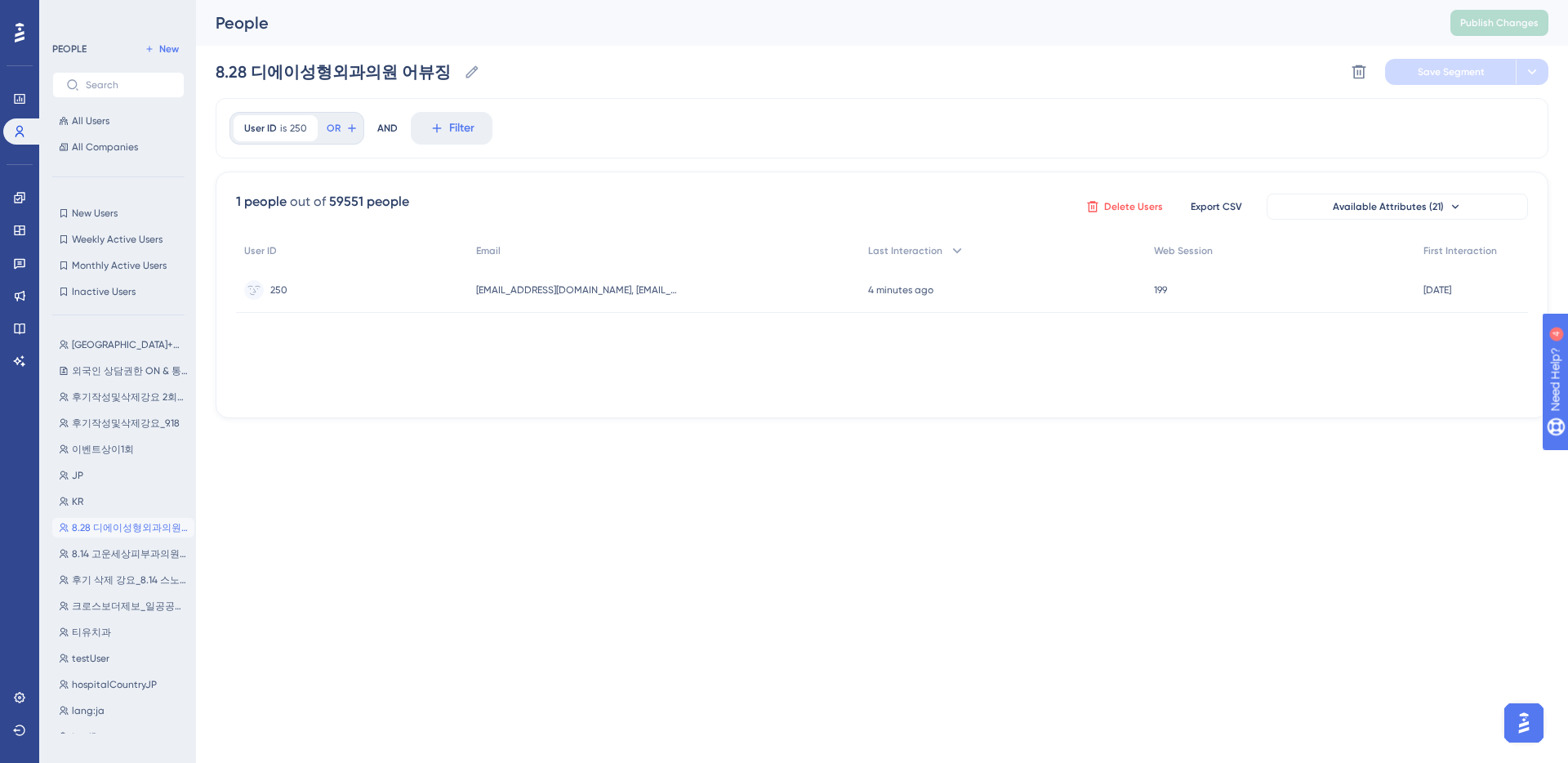
click at [1119, 209] on span "Delete Users" at bounding box center [1133, 206] width 59 height 13
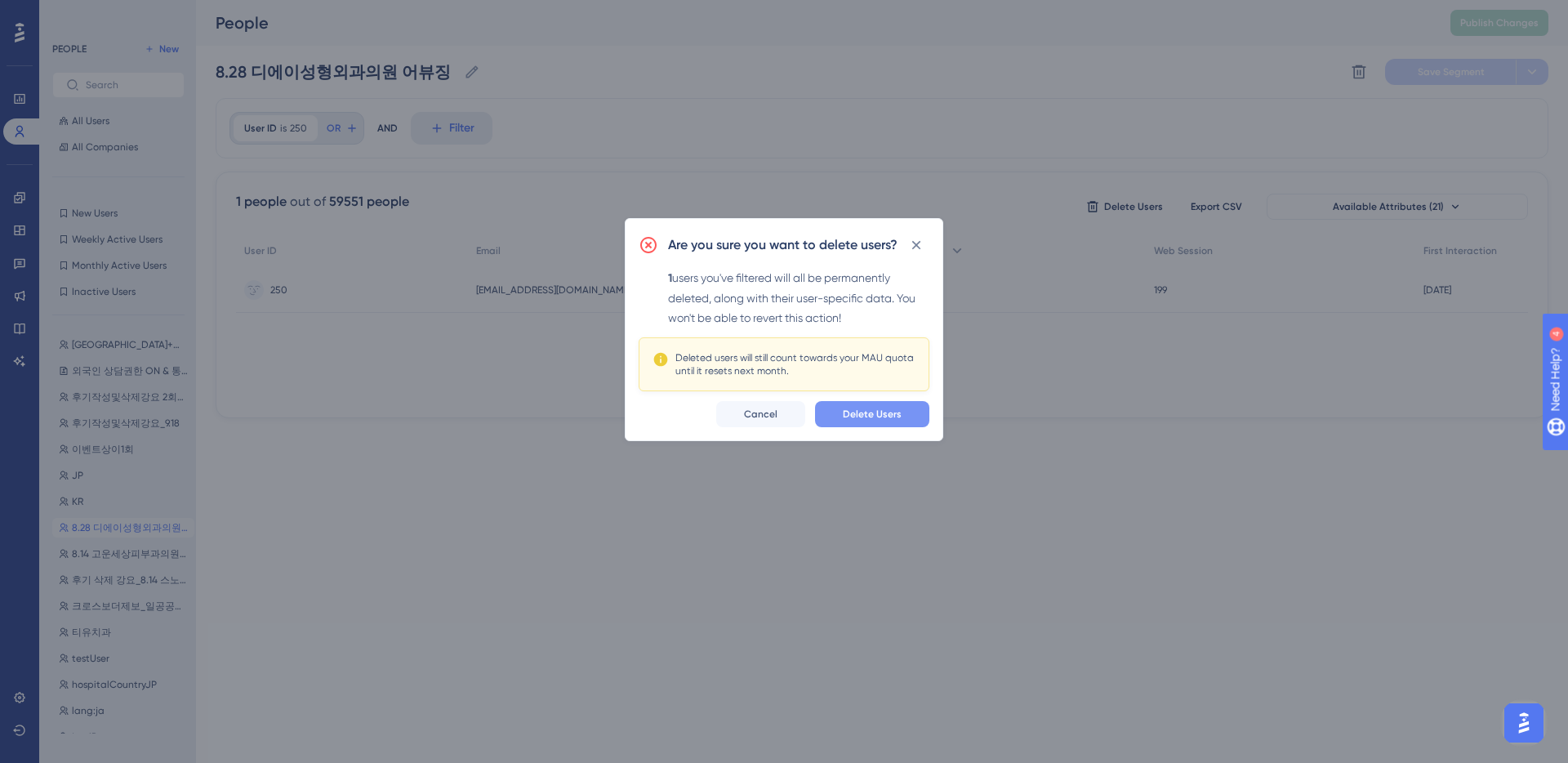
click at [872, 412] on span "Delete Users" at bounding box center [872, 413] width 59 height 13
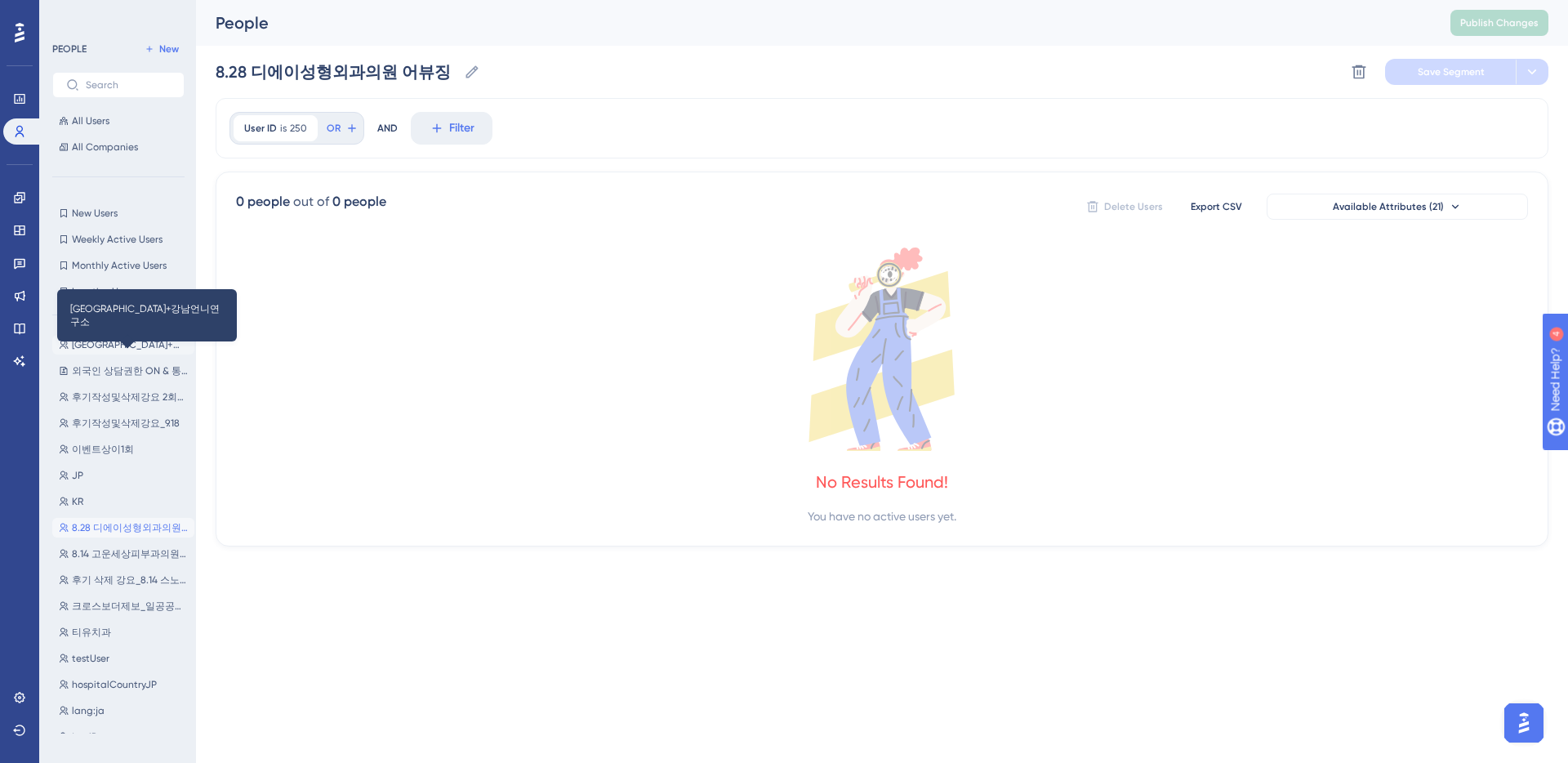
click at [146, 342] on span "[GEOGRAPHIC_DATA]+강남언니연구소" at bounding box center [130, 344] width 116 height 13
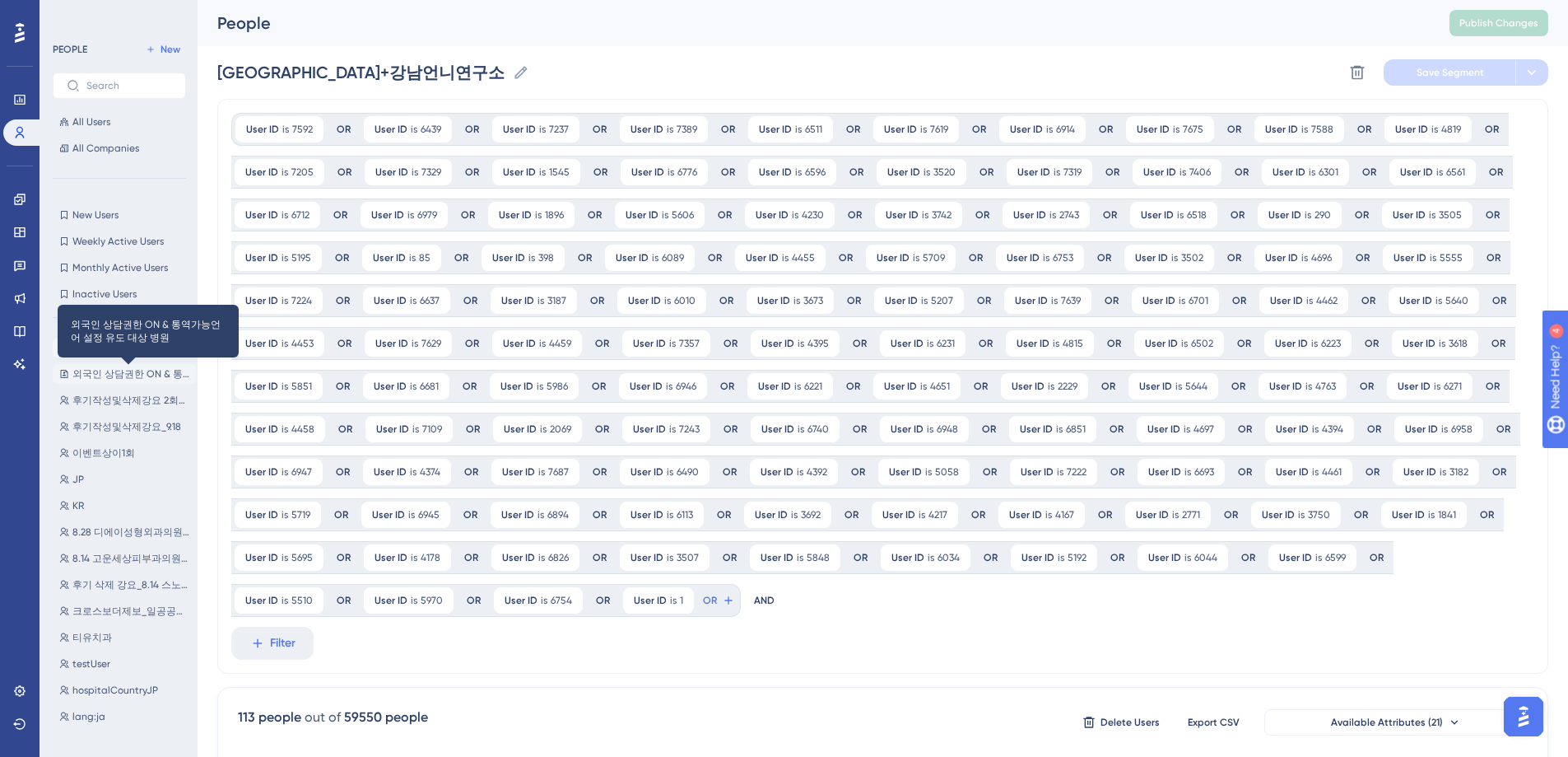
click at [108, 374] on span "외국인 상담권한 ON & 통역가능언어 설정 유도 대상 병원" at bounding box center [131, 373] width 117 height 13
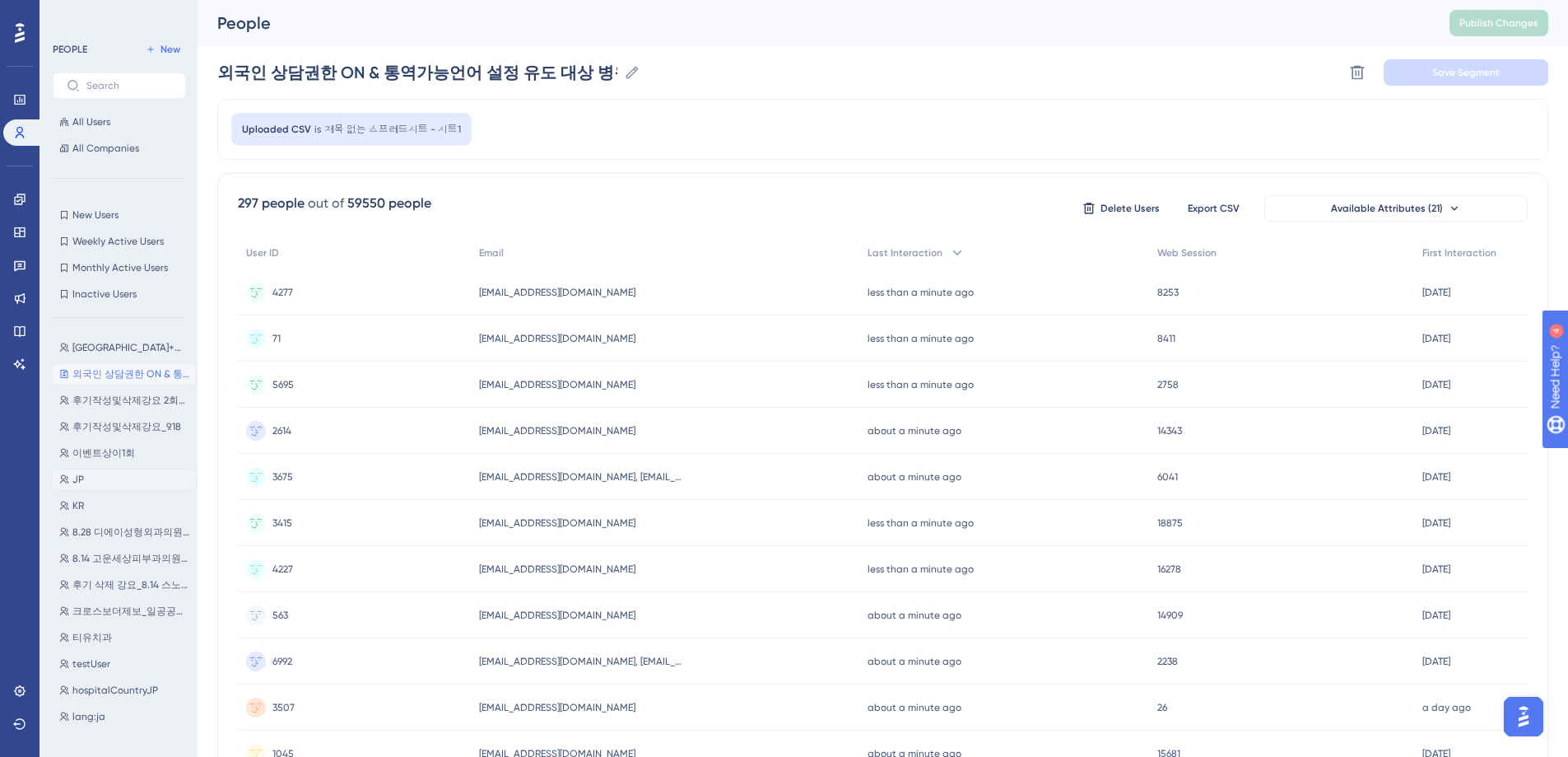
click at [95, 481] on button "JP JP" at bounding box center [123, 479] width 143 height 20
type input "JP"
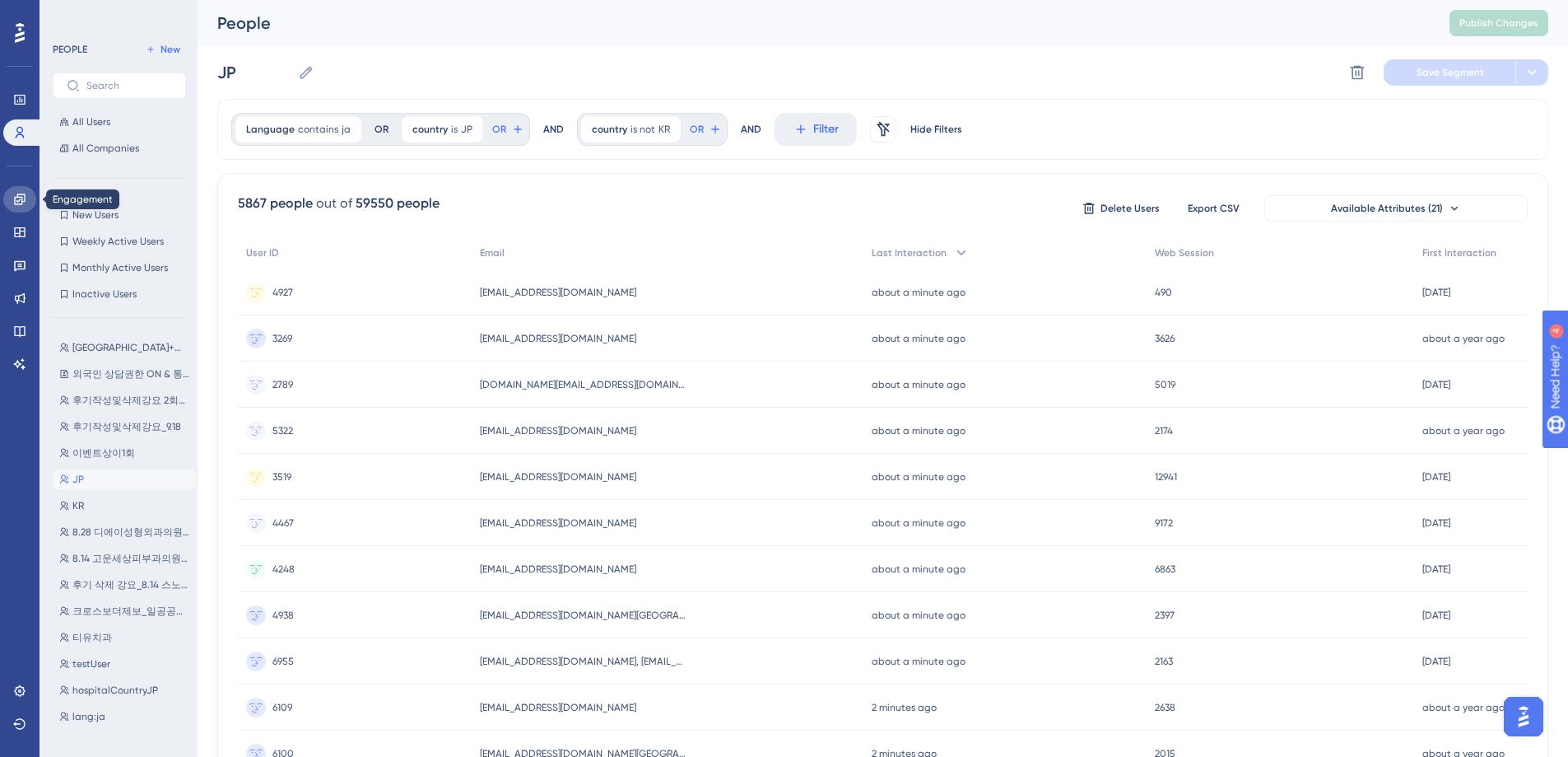
click at [20, 199] on icon at bounding box center [20, 199] width 13 height 13
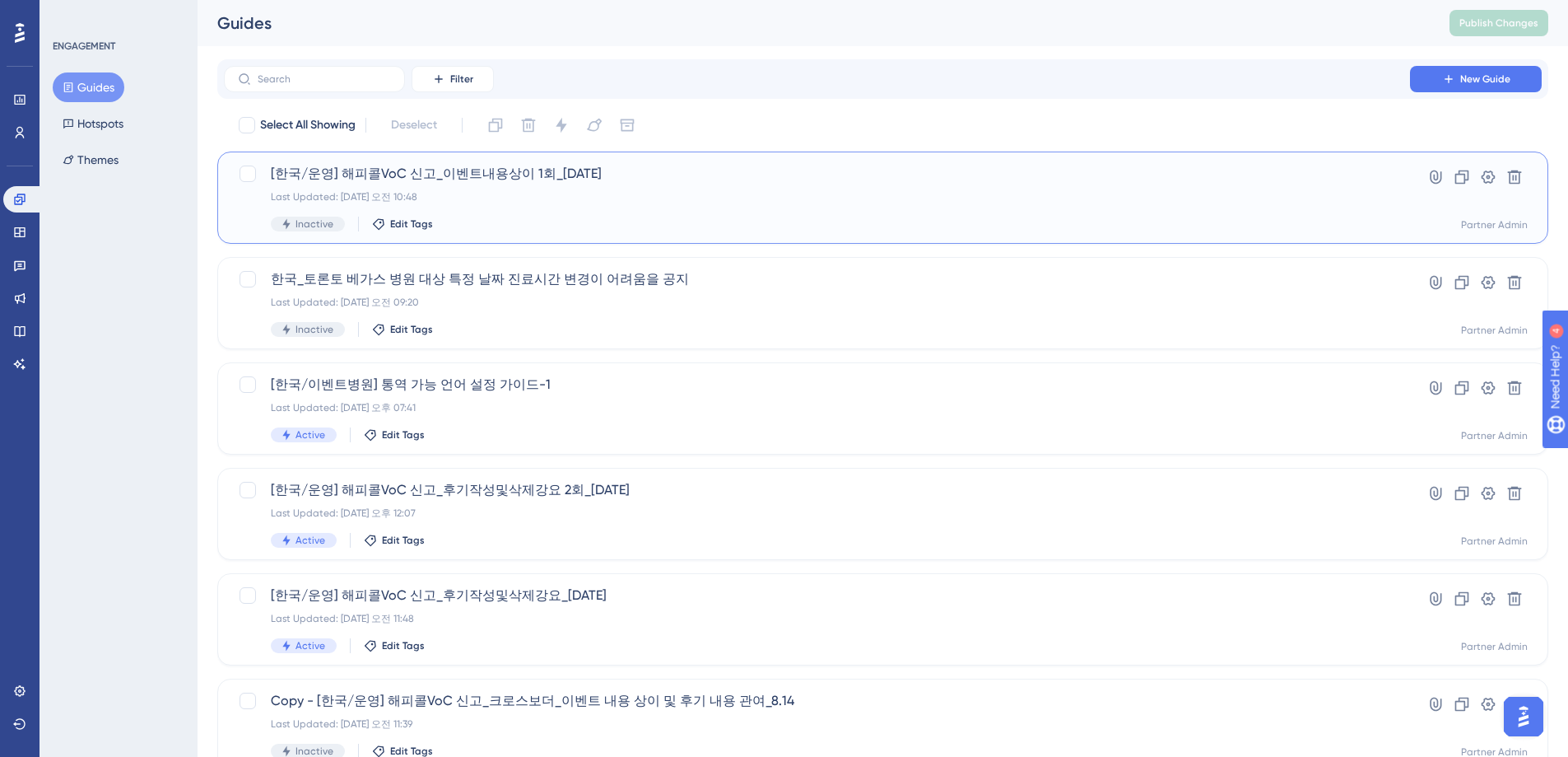
click at [624, 181] on span "[한국/운영] 해피콜VoC 신고_이벤트내용상이 1회_[DATE]" at bounding box center [817, 173] width 1093 height 20
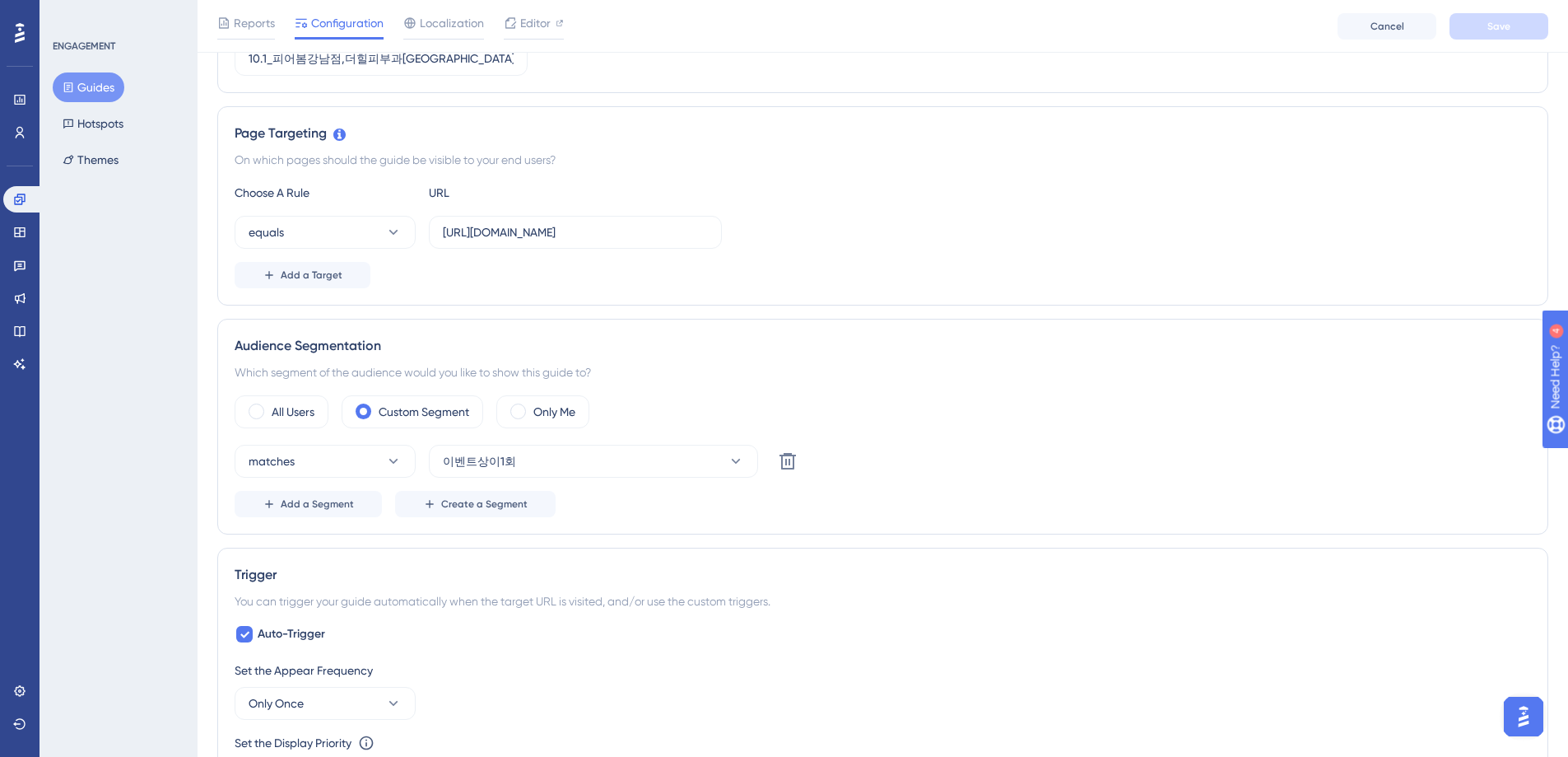
scroll to position [395, 0]
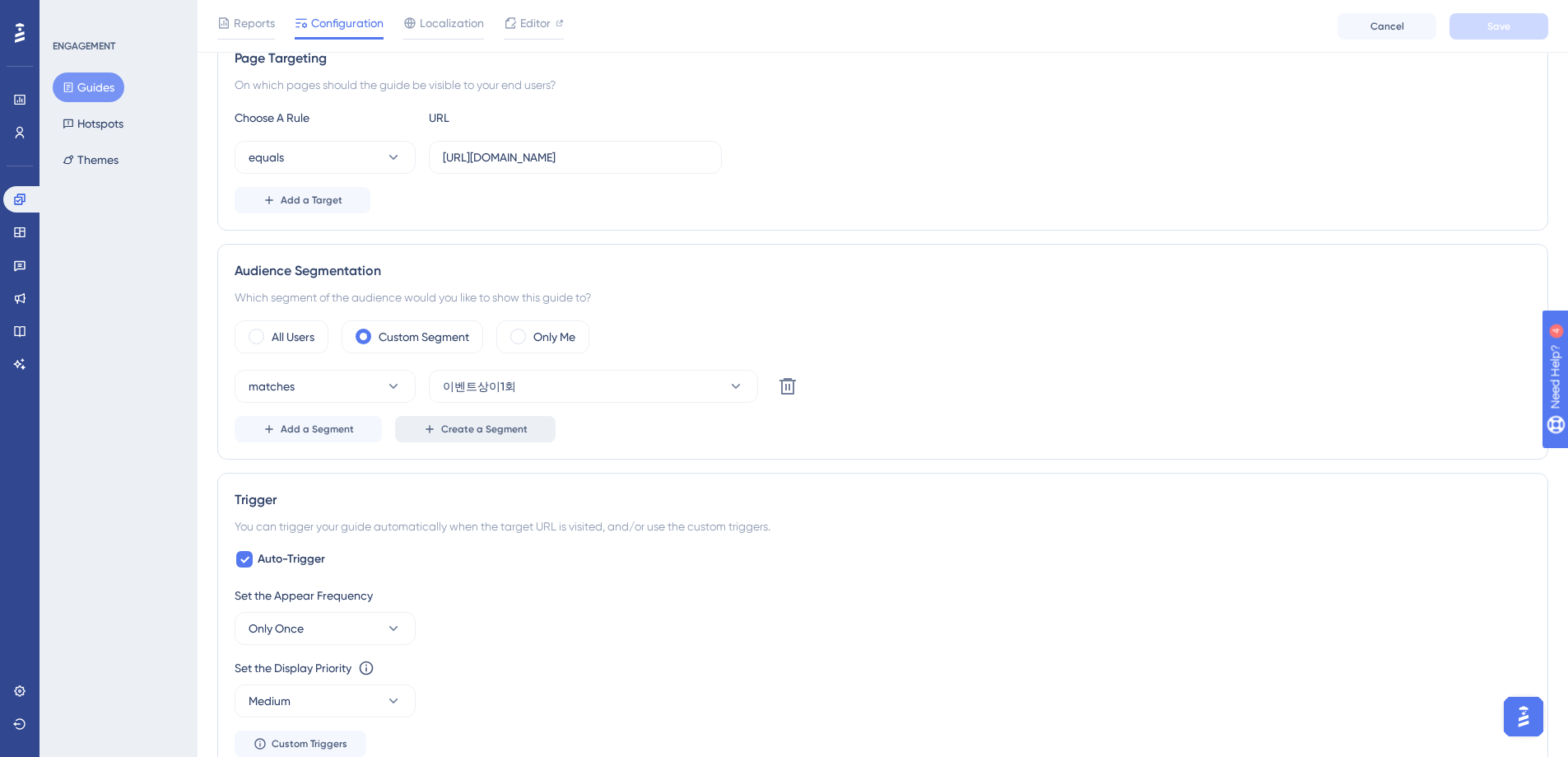
click at [510, 433] on span "Create a Segment" at bounding box center [484, 428] width 86 height 13
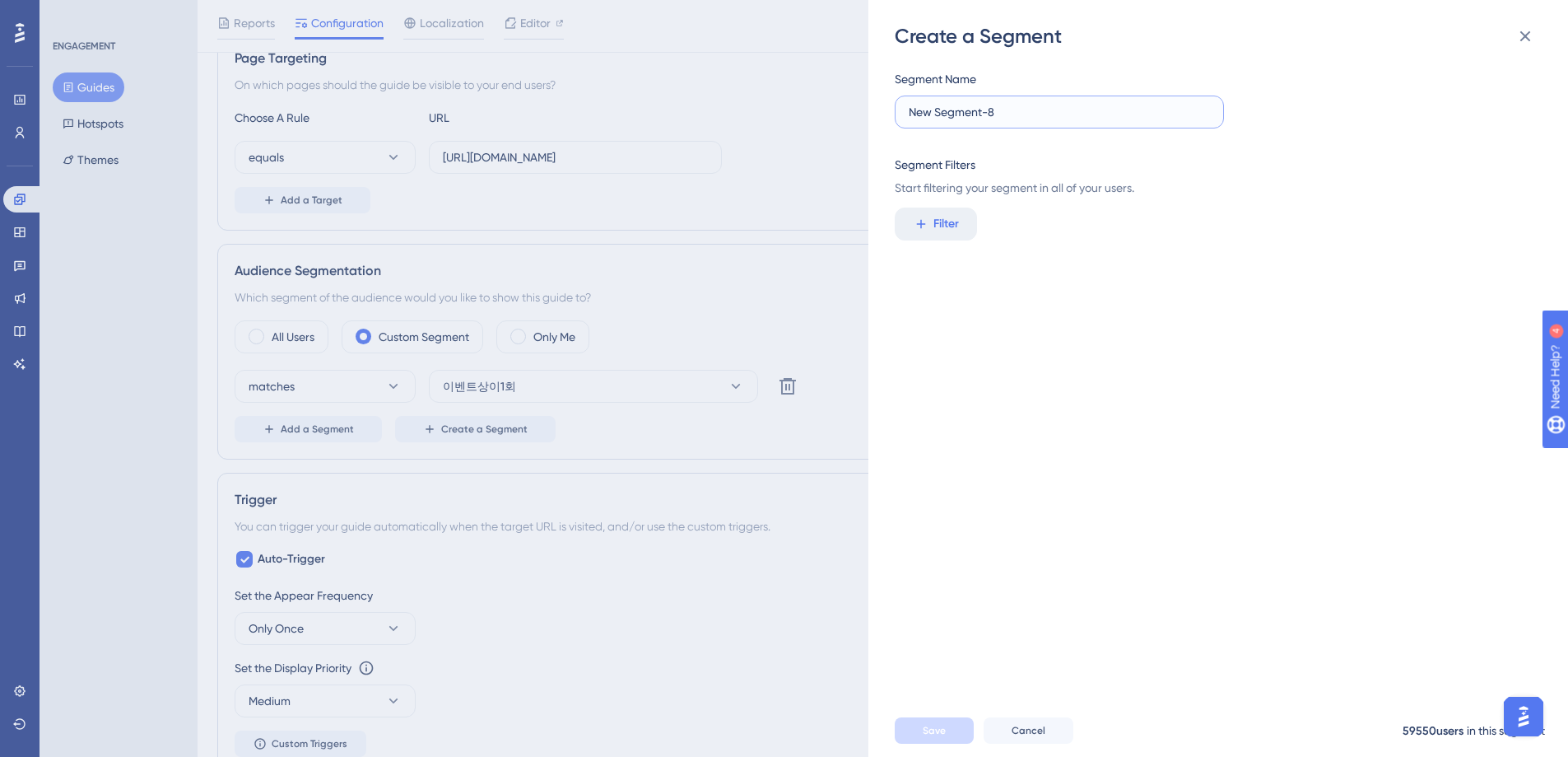
drag, startPoint x: 1036, startPoint y: 118, endPoint x: 901, endPoint y: 108, distance: 135.4
click at [901, 108] on label "New Segment-8" at bounding box center [1059, 111] width 330 height 33
type input "10.1 이벤트 내용상이"
click at [948, 220] on span "Filter" at bounding box center [946, 224] width 26 height 20
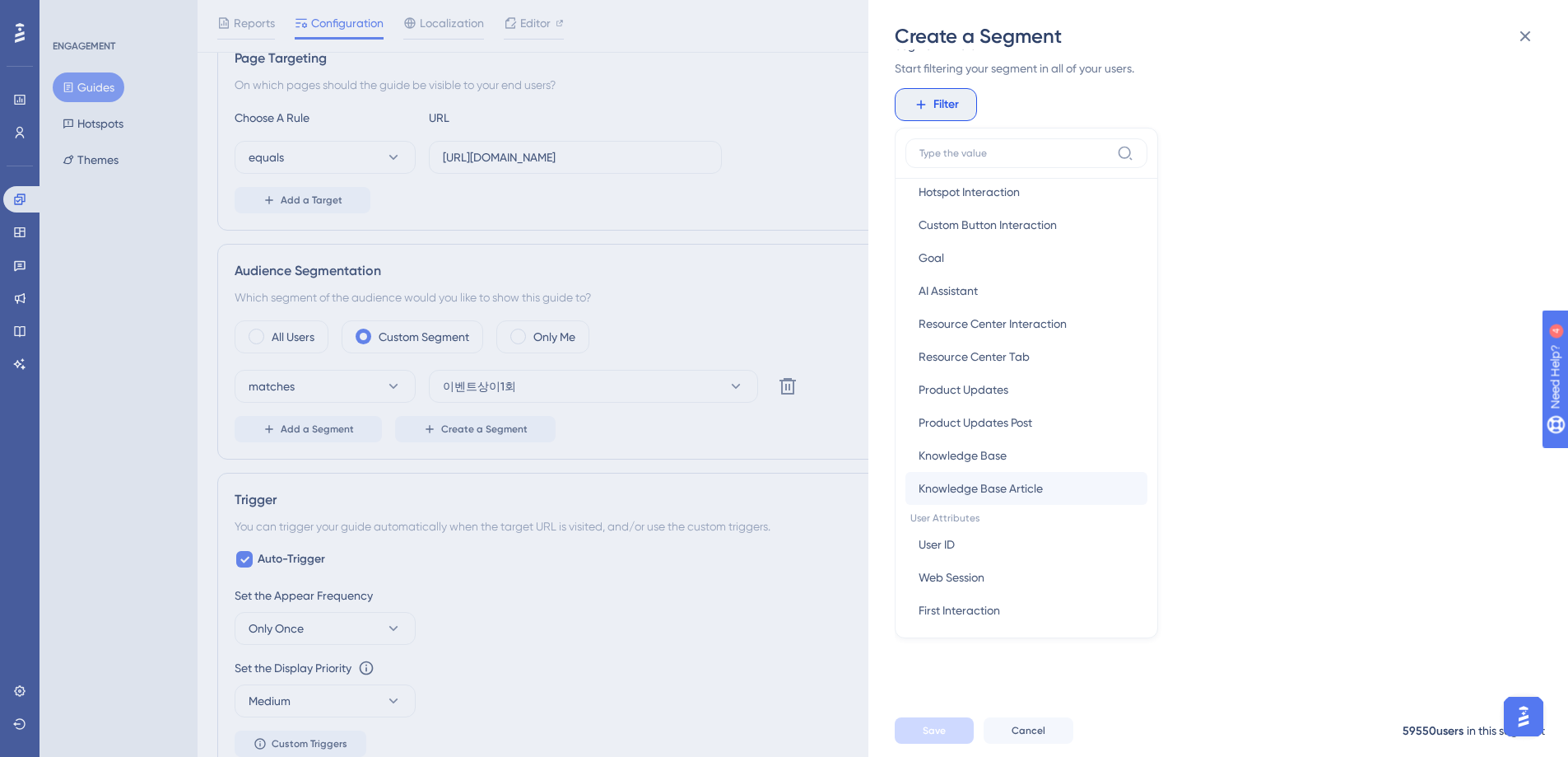
scroll to position [462, 0]
click at [984, 506] on button "User ID User ID" at bounding box center [1026, 504] width 242 height 33
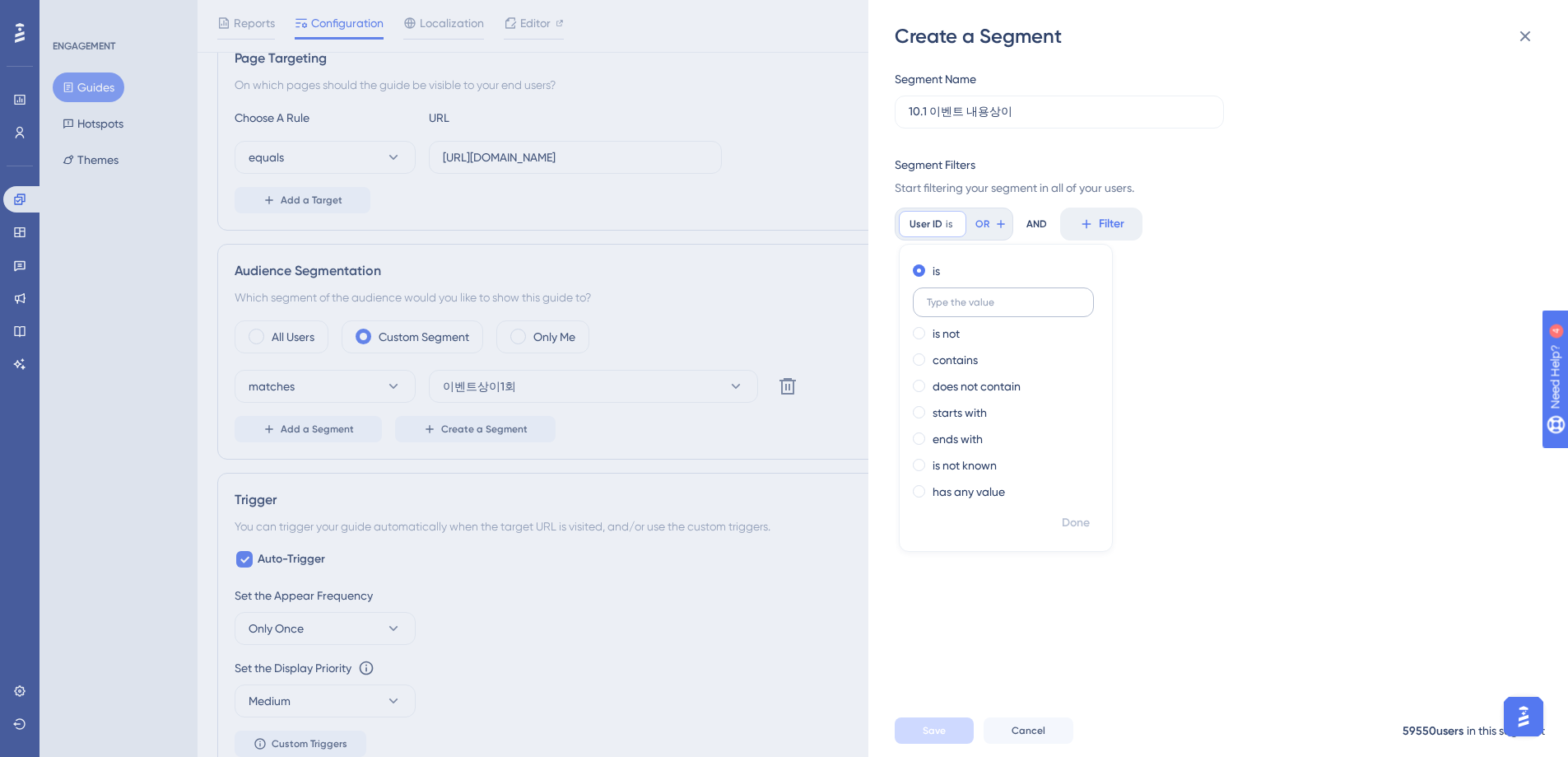
click at [979, 308] on label at bounding box center [1004, 301] width 181 height 29
click at [979, 308] on input "text" at bounding box center [1003, 302] width 153 height 12
type input "7225"
click at [1076, 522] on span "Done" at bounding box center [1076, 522] width 28 height 20
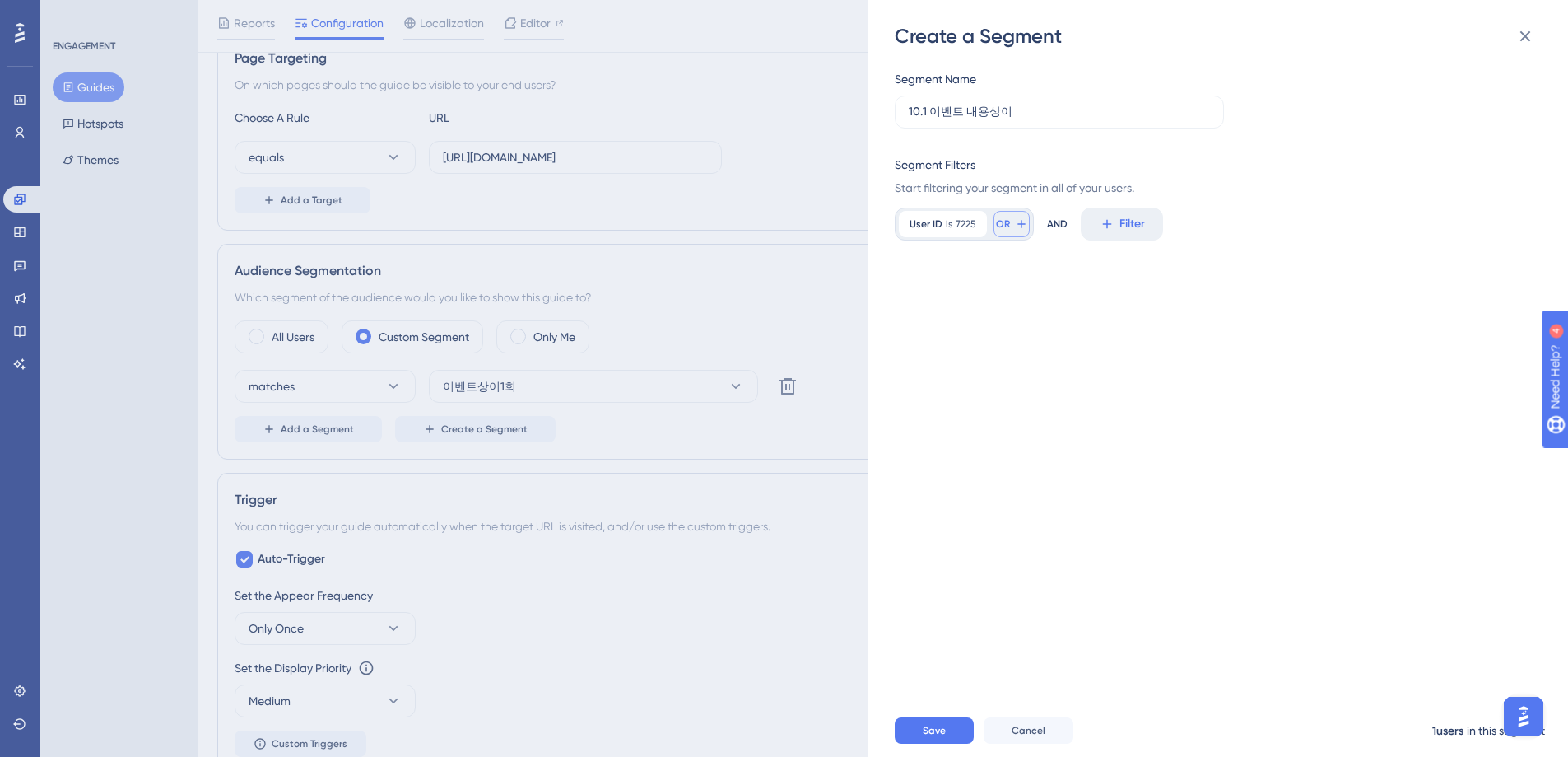
click at [1007, 223] on span "OR" at bounding box center [1003, 224] width 14 height 13
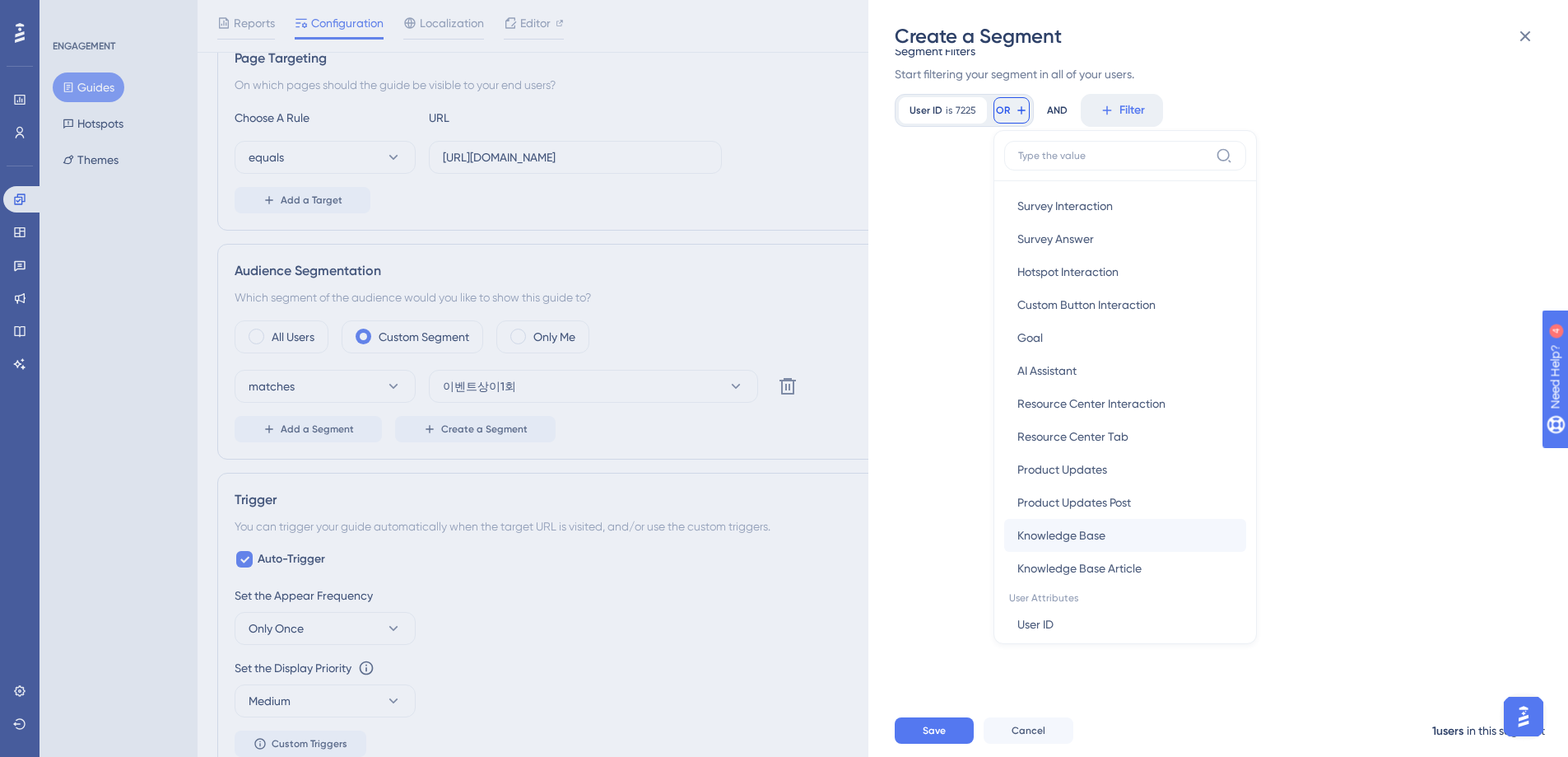
scroll to position [466, 0]
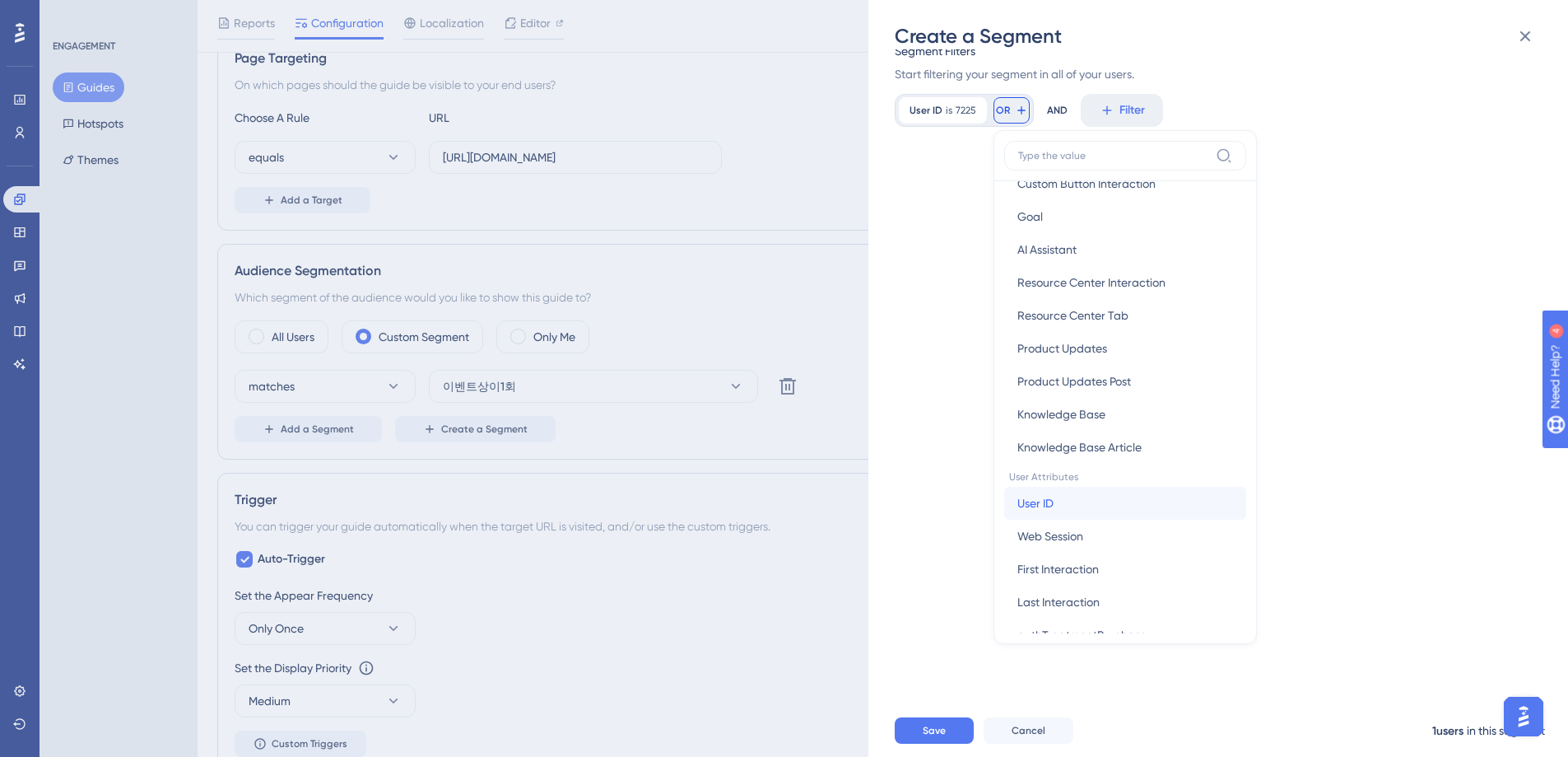
click at [1094, 501] on button "User ID User ID" at bounding box center [1126, 503] width 242 height 33
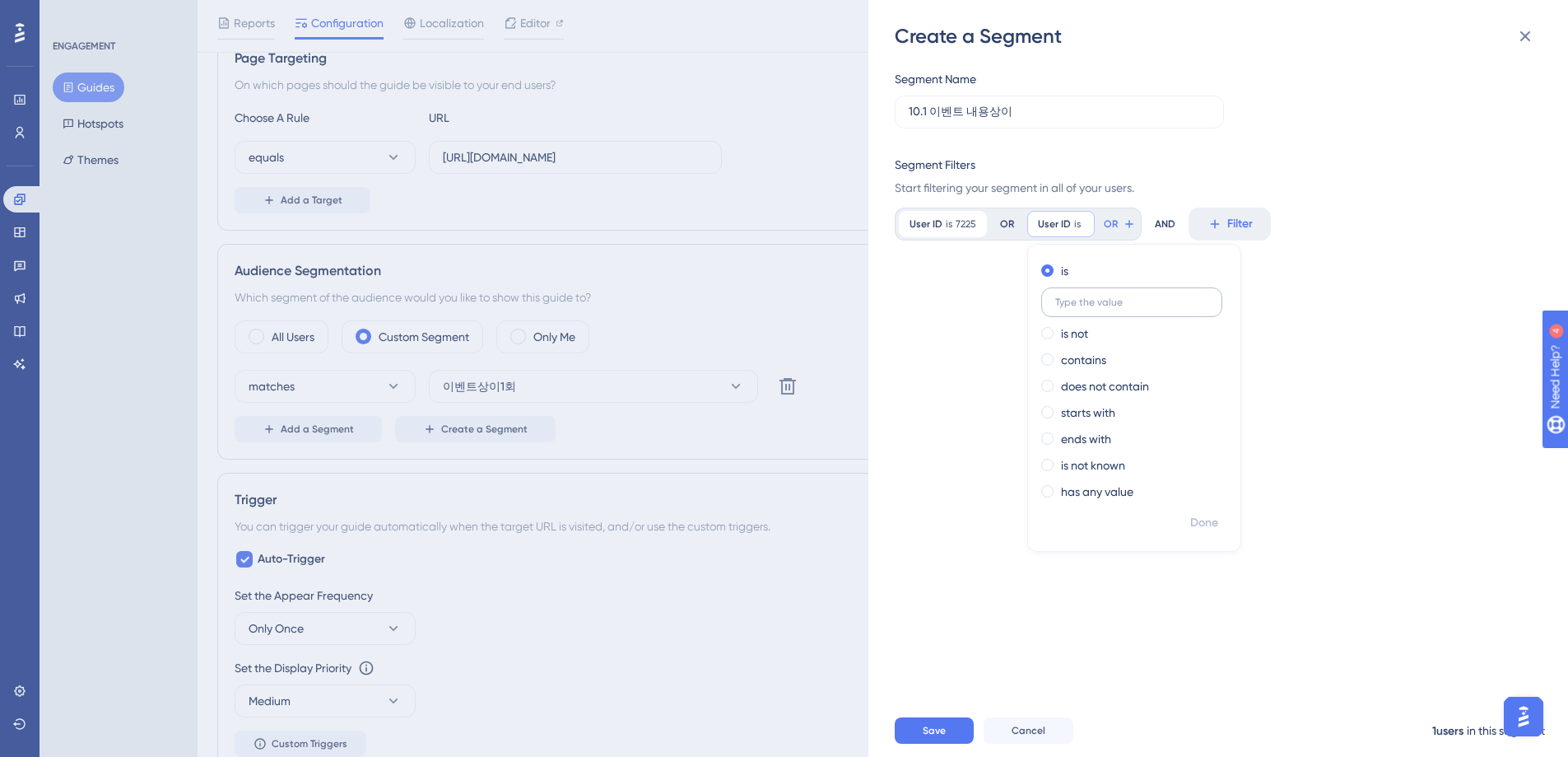
click at [1107, 302] on input "text" at bounding box center [1132, 302] width 153 height 12
type input "7335"
click at [1210, 523] on span "Done" at bounding box center [1205, 522] width 28 height 20
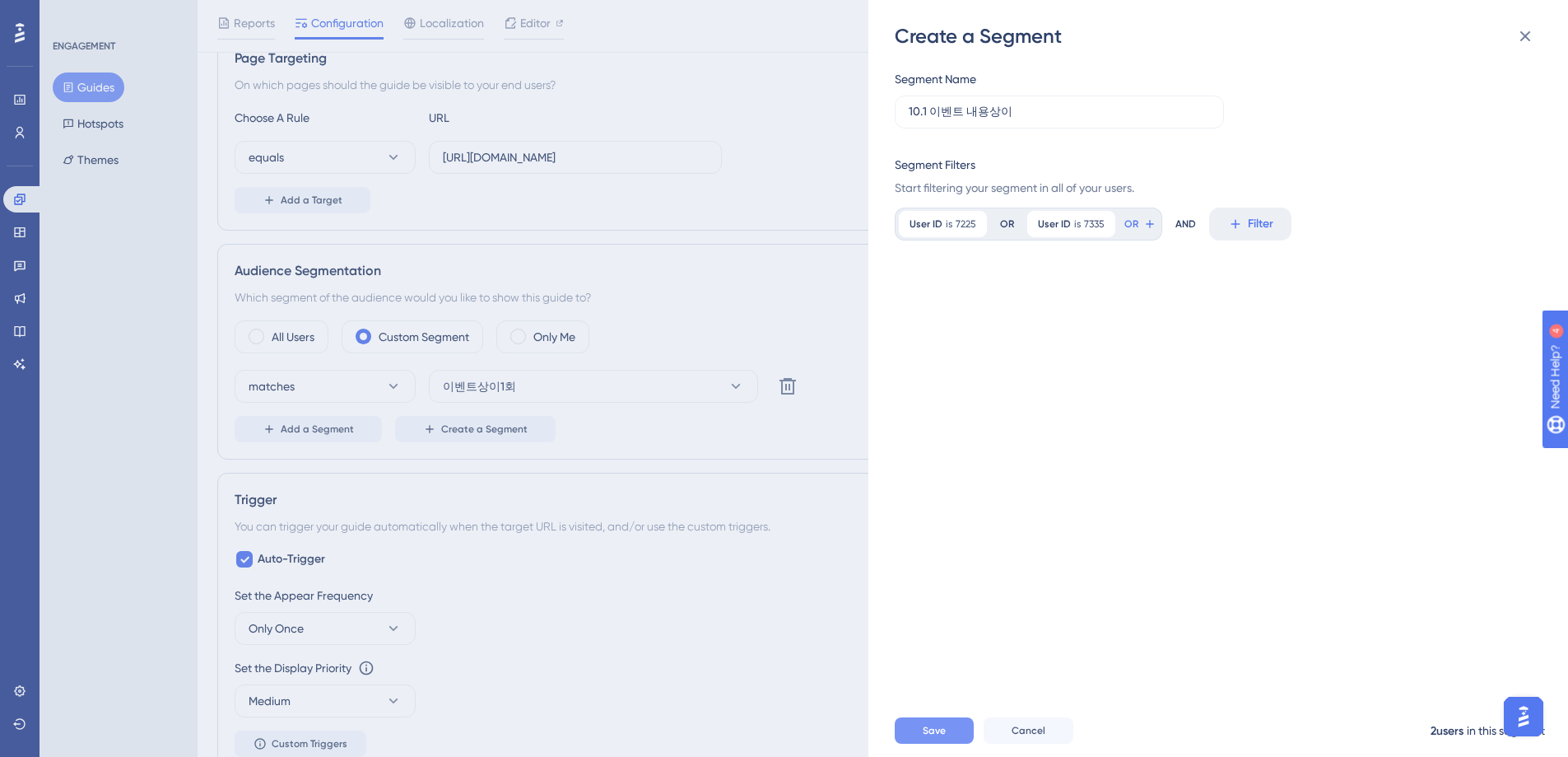
click at [947, 740] on button "Save" at bounding box center [934, 730] width 79 height 27
click at [1529, 40] on icon at bounding box center [1526, 36] width 11 height 11
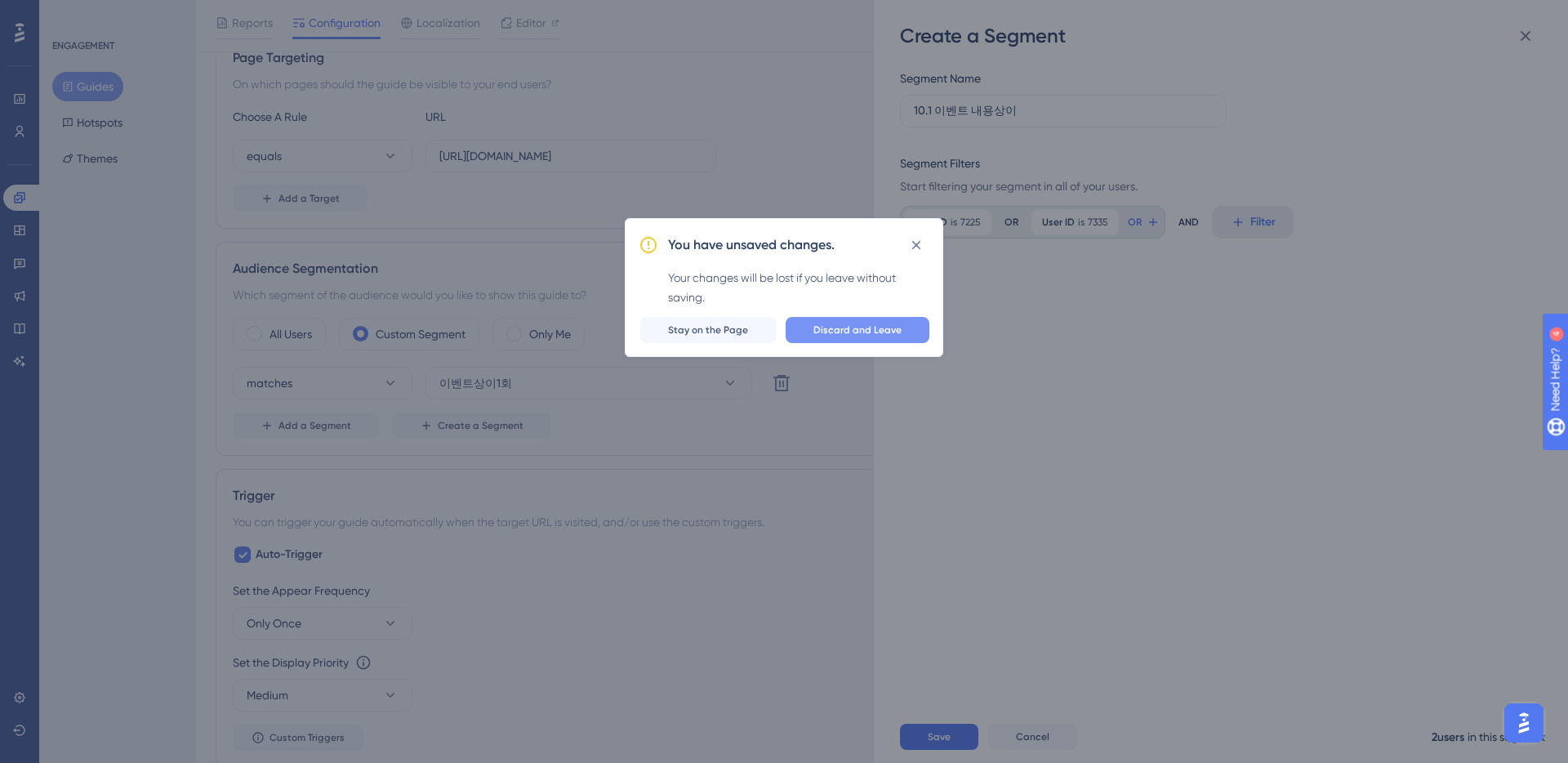
click at [874, 334] on span "Discard and Leave" at bounding box center [858, 330] width 88 height 13
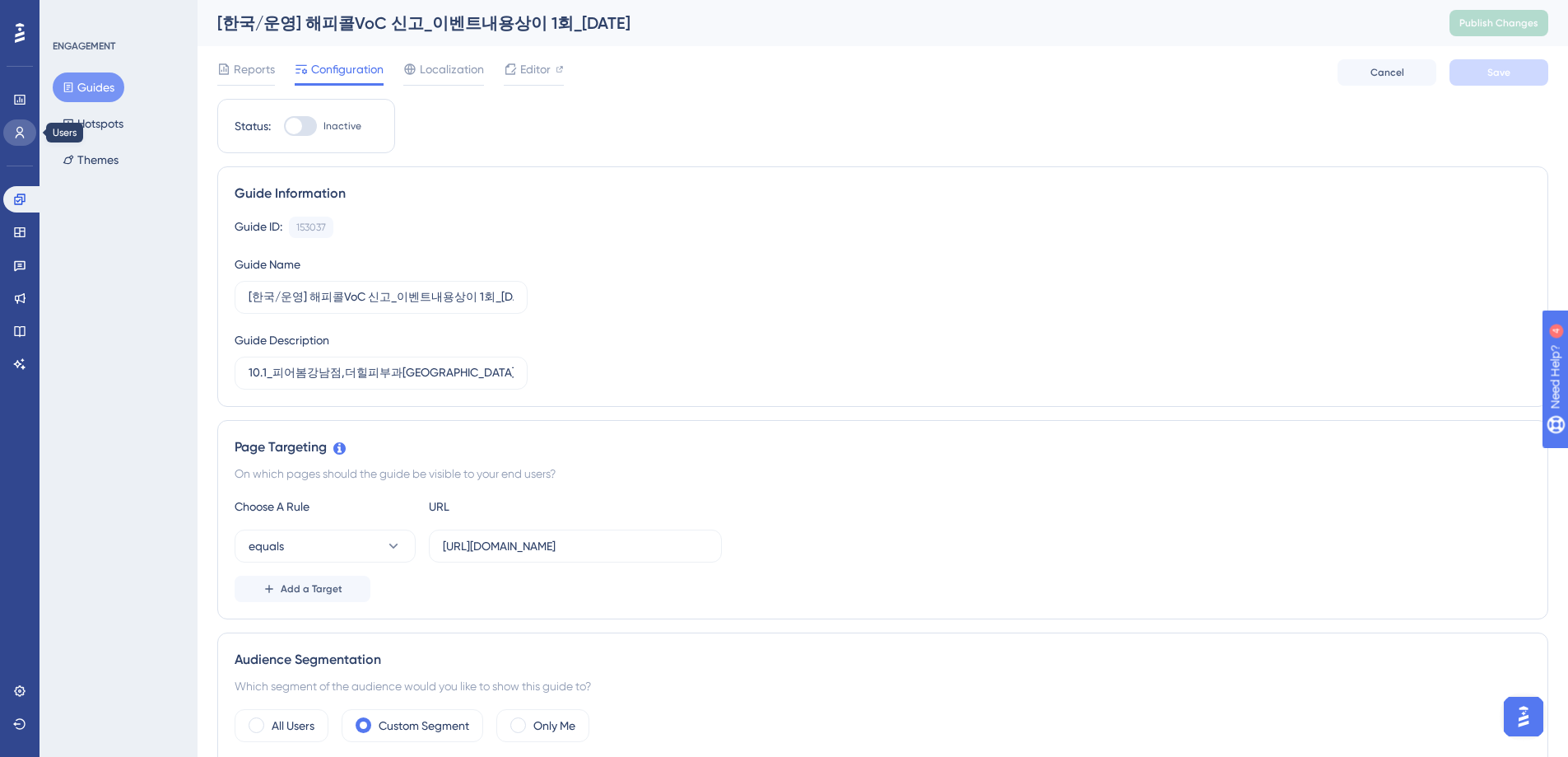
click at [18, 131] on icon at bounding box center [20, 132] width 13 height 13
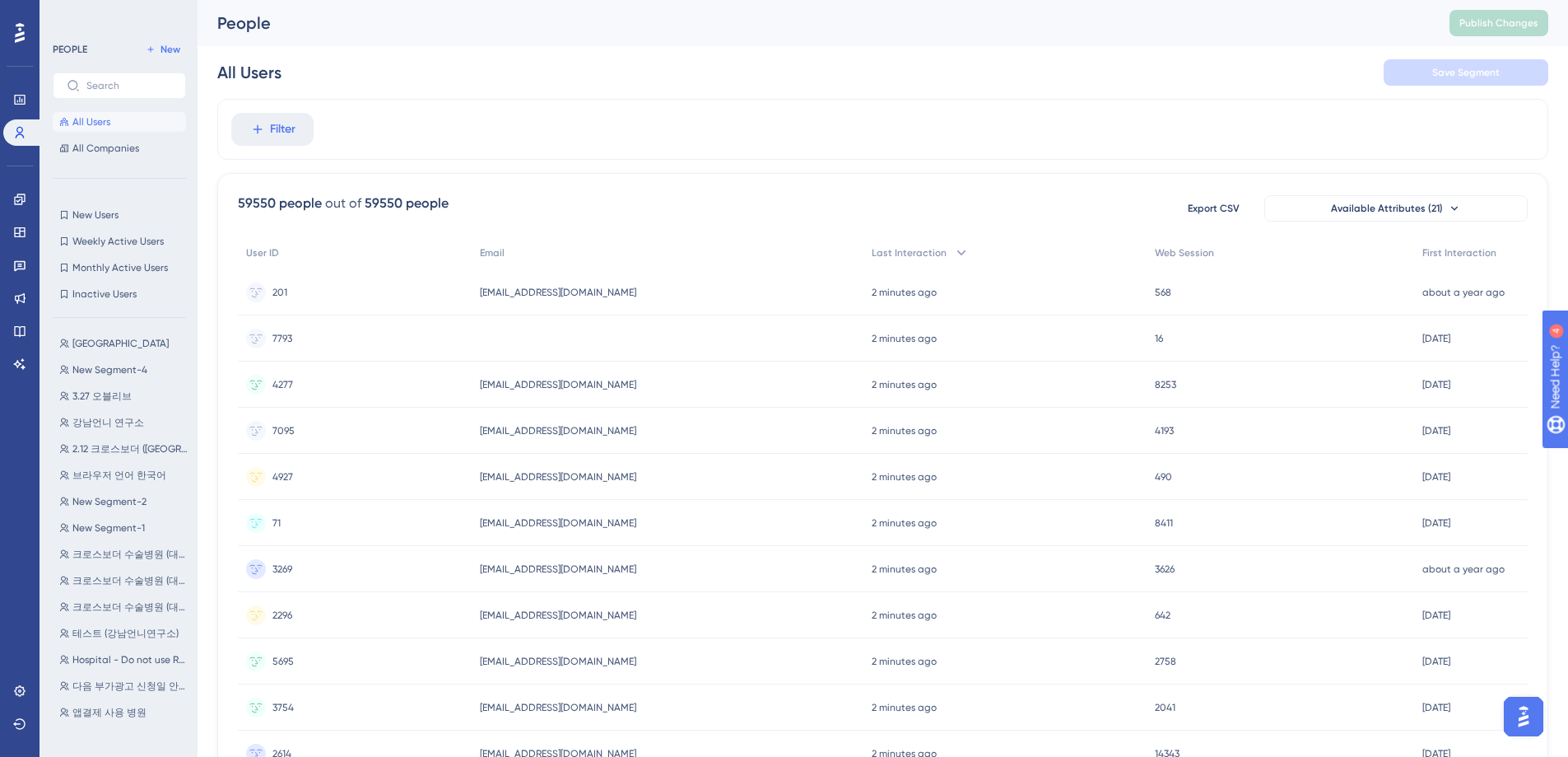
scroll to position [909, 0]
click at [138, 675] on span "노력필요 병원 묶음(6월)" at bounding box center [124, 676] width 104 height 13
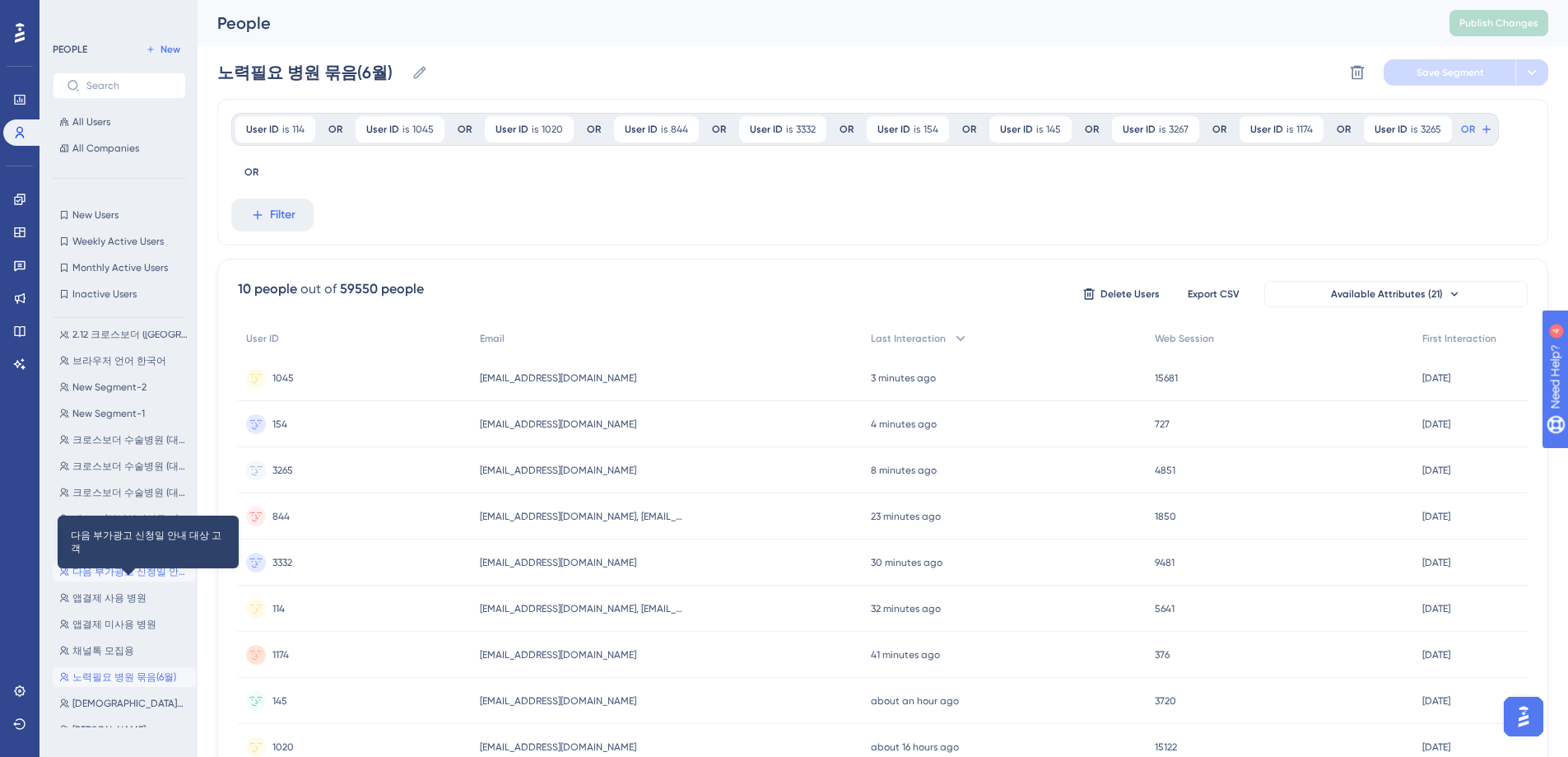
click at [137, 570] on span "다음 부가광고 신청일 안내 대상 고객" at bounding box center [131, 571] width 117 height 13
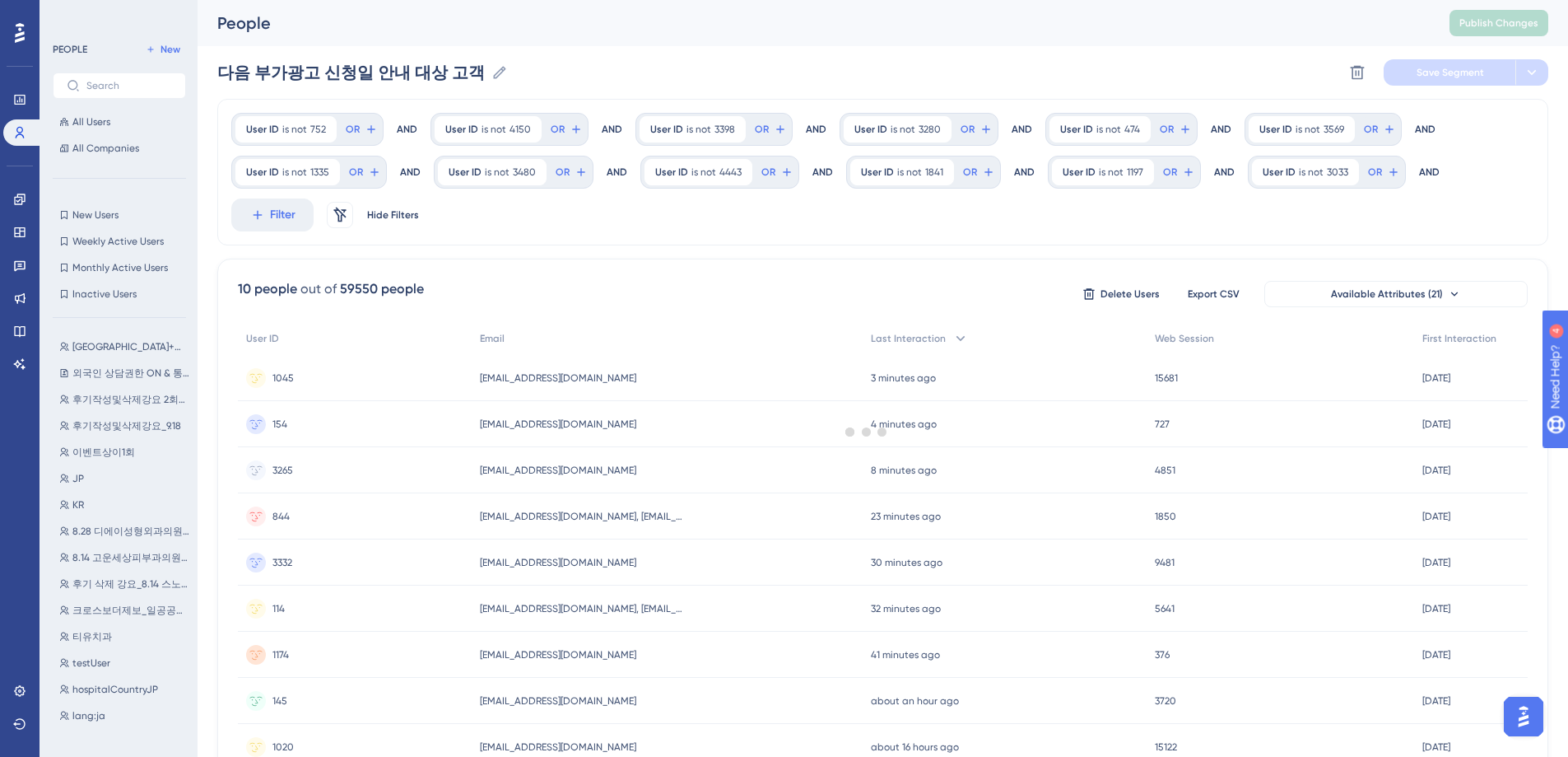
scroll to position [0, 0]
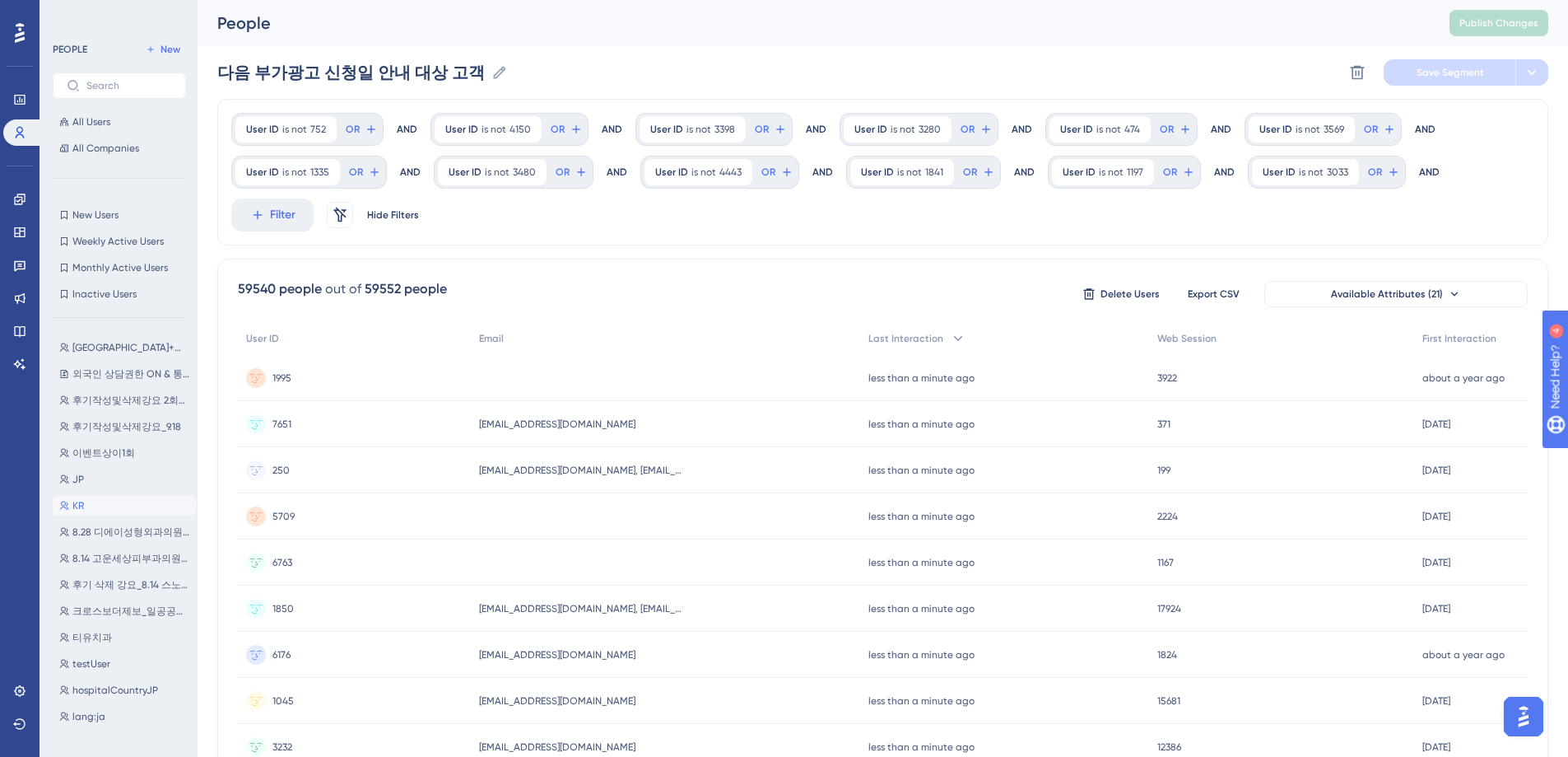
click at [102, 505] on button "KR KR" at bounding box center [123, 506] width 143 height 20
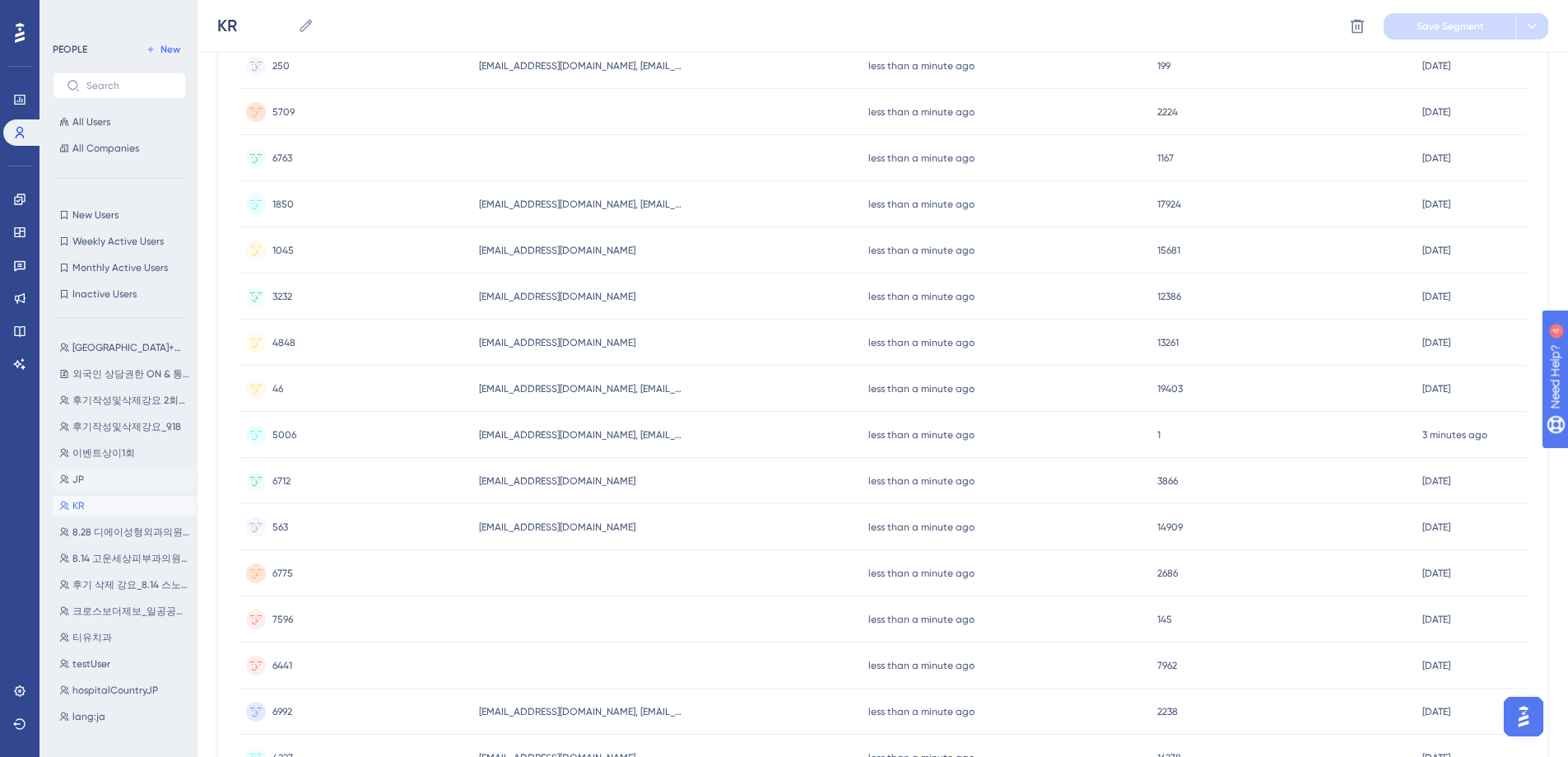
click at [123, 478] on button "JP JP" at bounding box center [123, 479] width 143 height 20
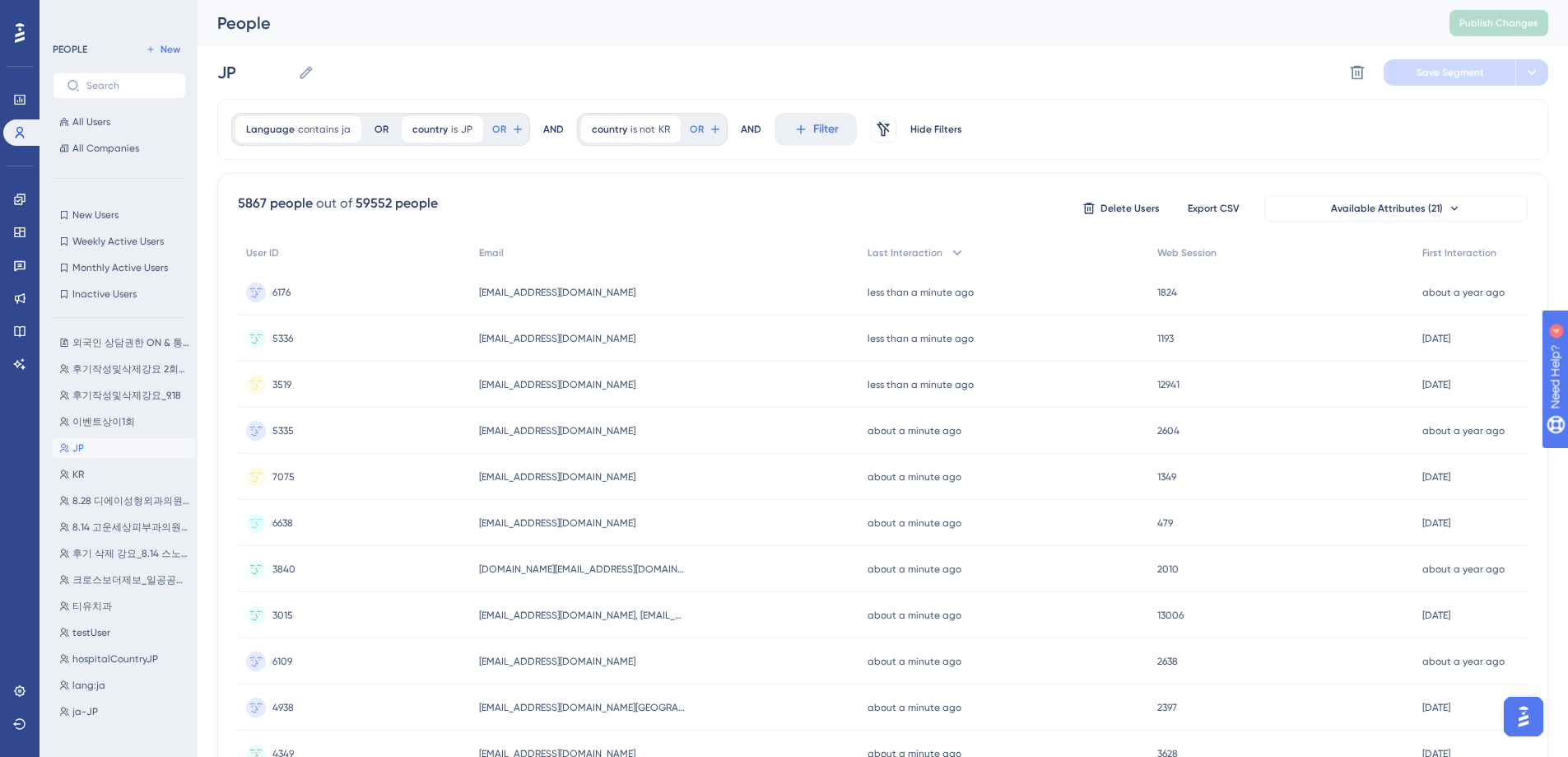
scroll to position [52, 0]
click at [122, 583] on button "티유치과 티유치과" at bounding box center [123, 586] width 143 height 20
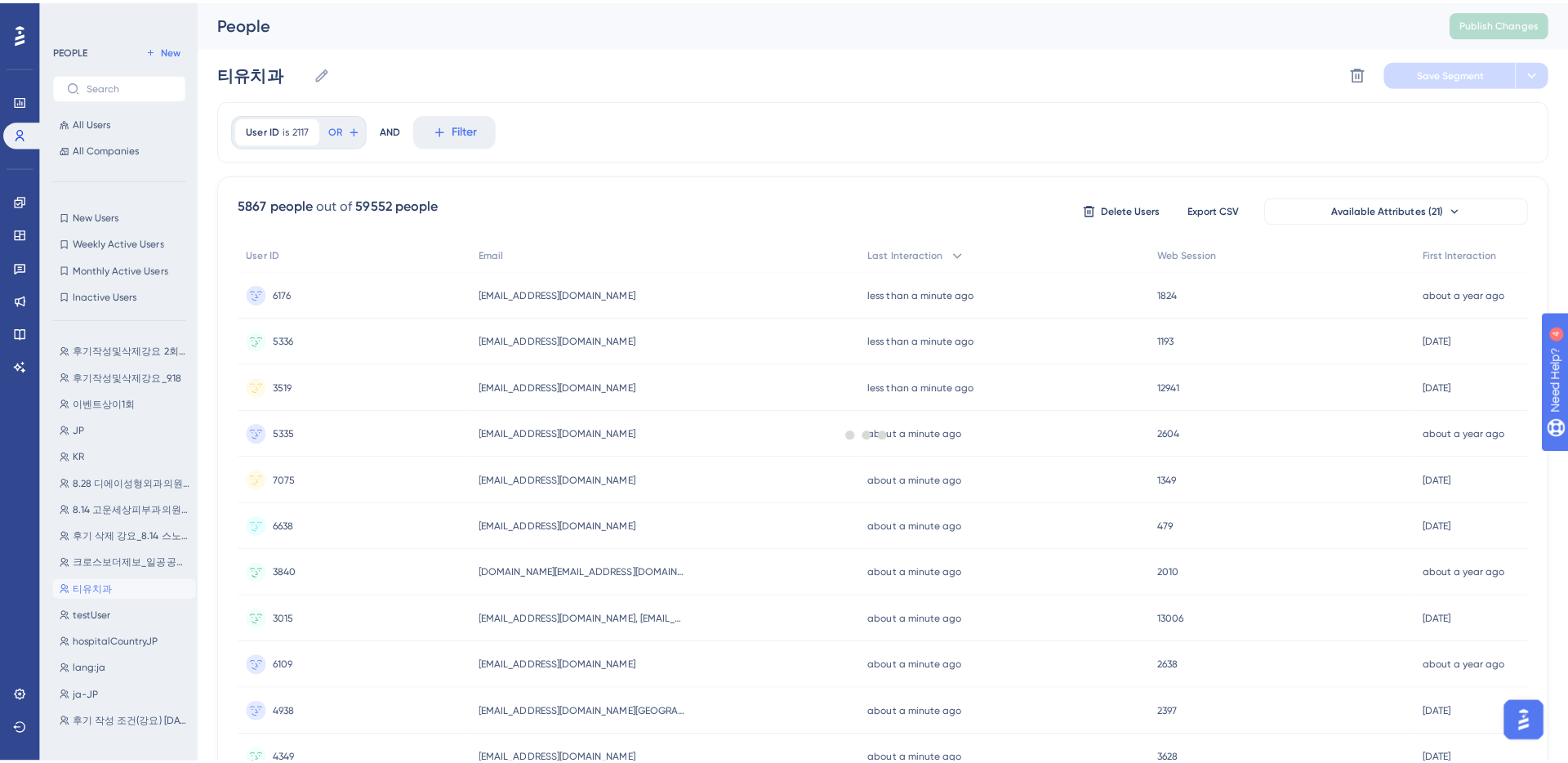
scroll to position [0, 0]
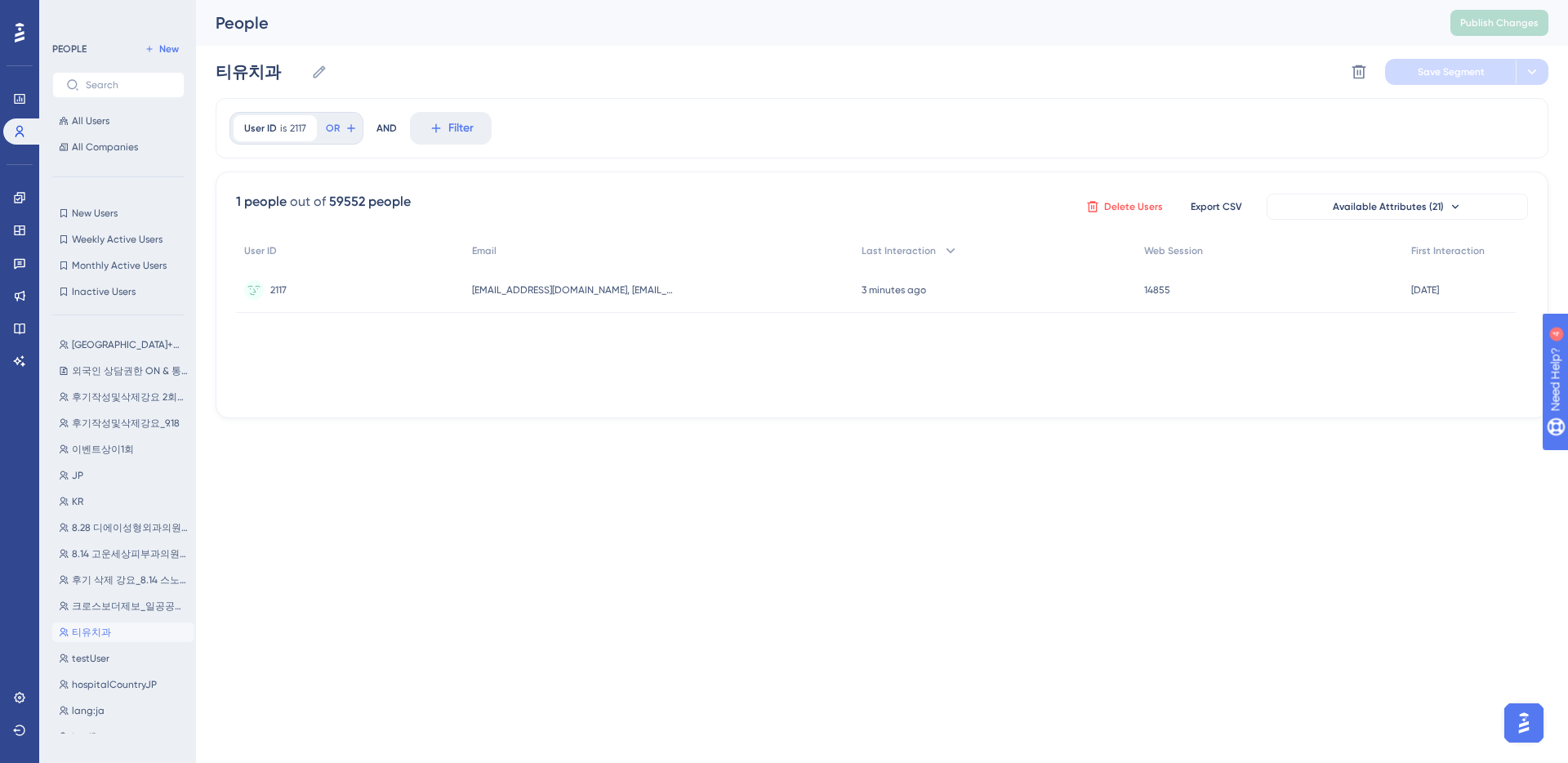
click at [1097, 207] on icon at bounding box center [1092, 206] width 11 height 11
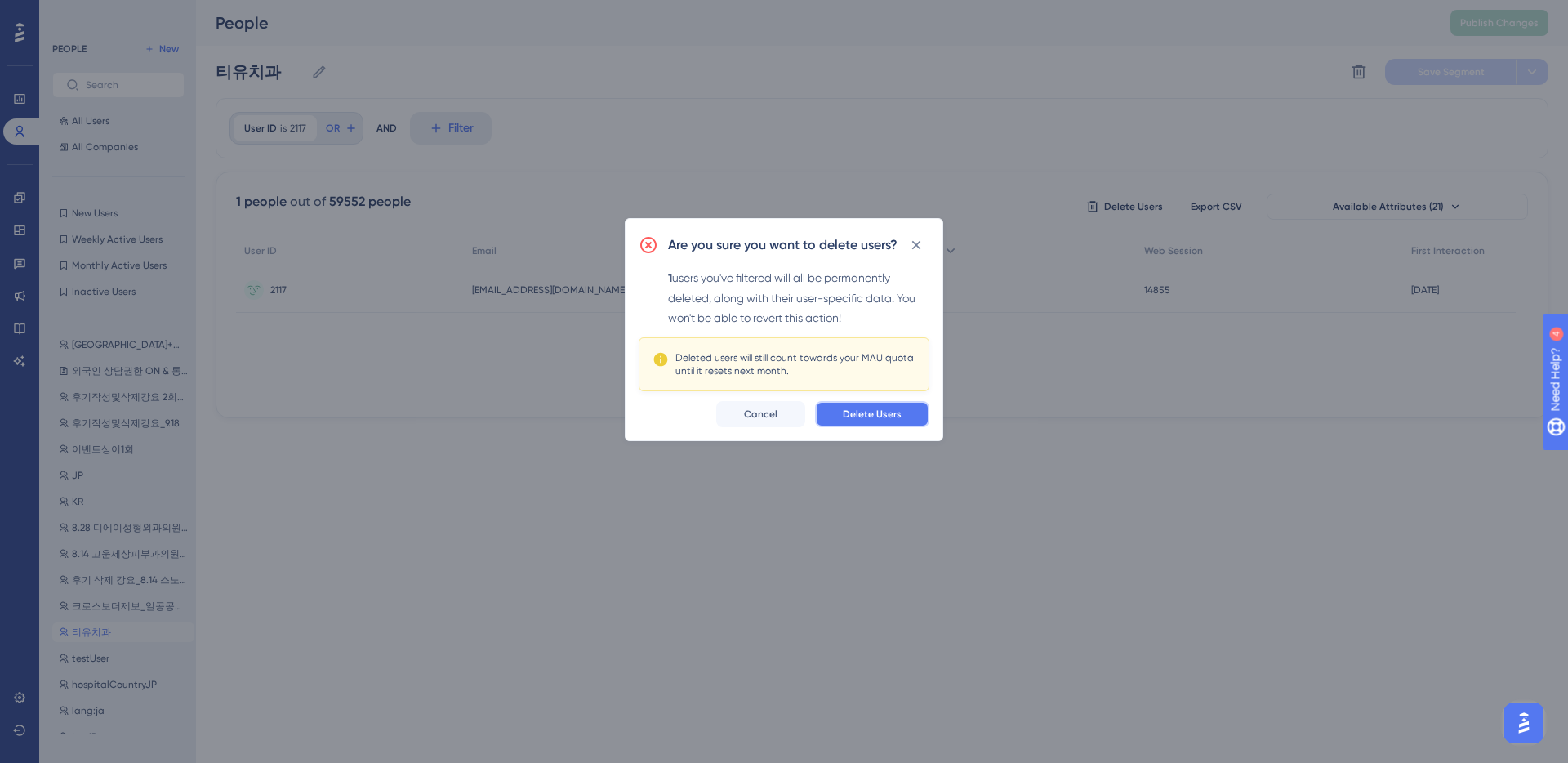
click at [881, 418] on span "Delete Users" at bounding box center [872, 413] width 59 height 13
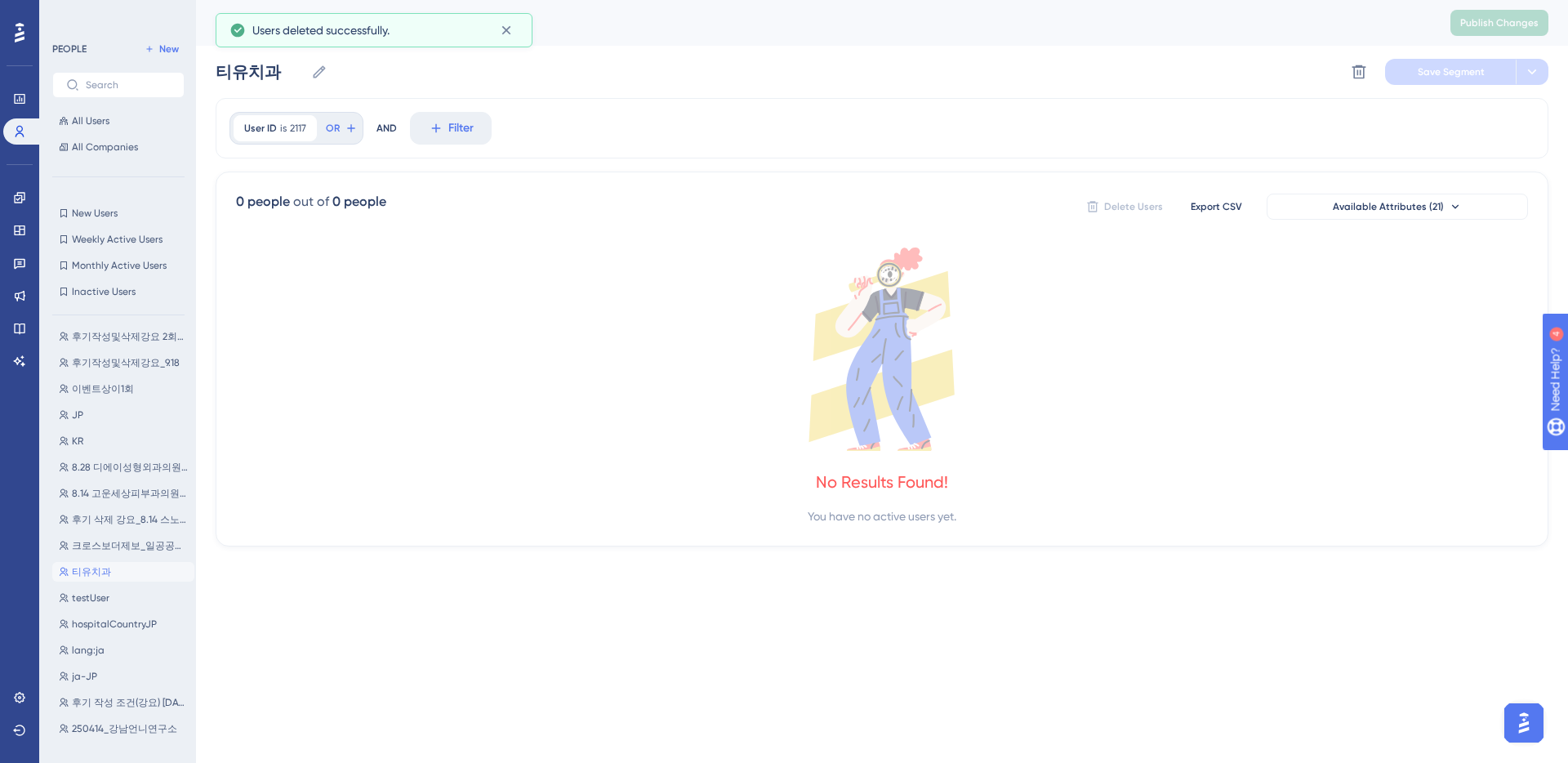
scroll to position [140, 0]
click at [112, 526] on button "testUser testUser" at bounding box center [123, 517] width 142 height 19
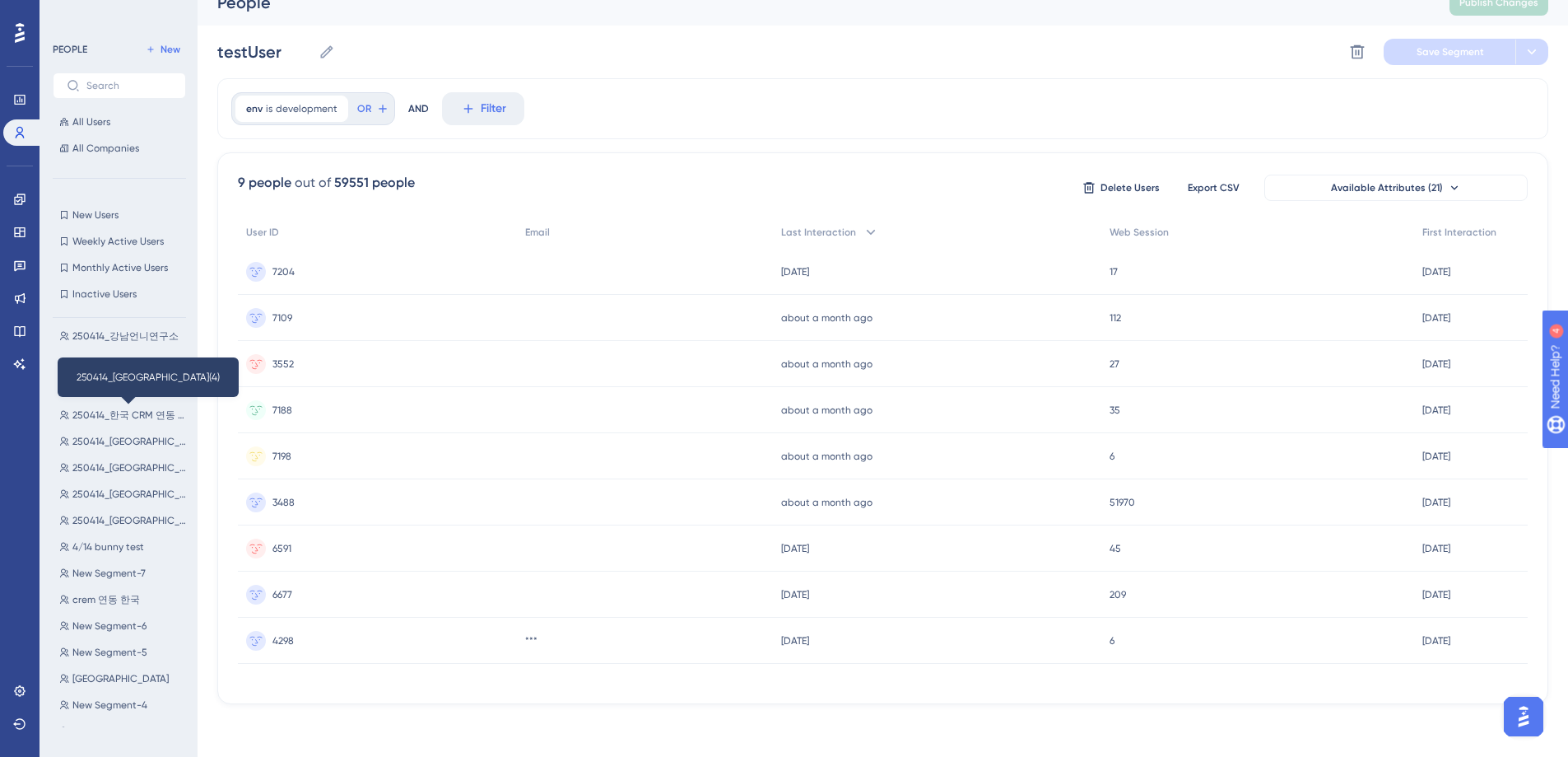
scroll to position [788, 0]
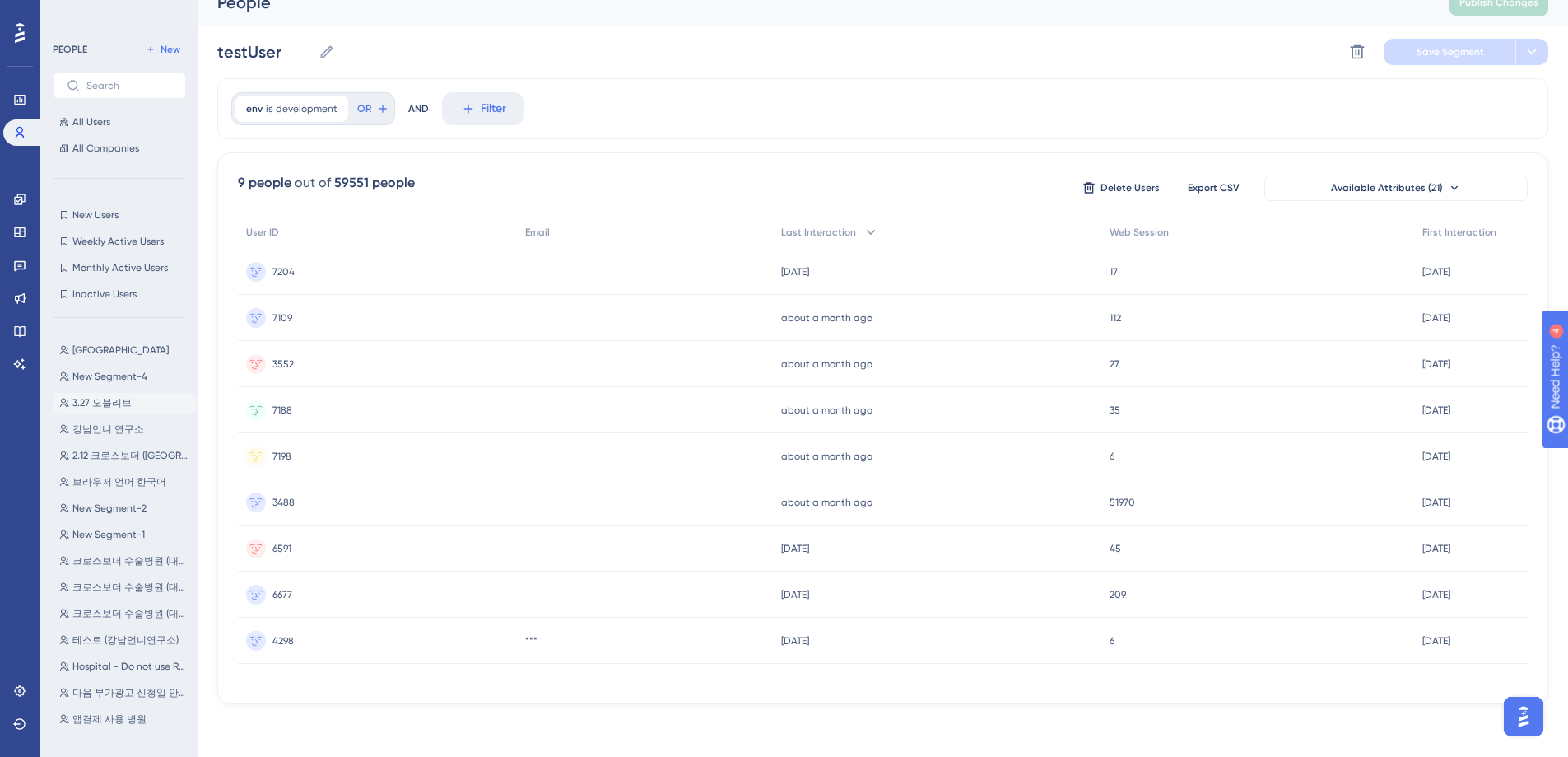
click at [99, 399] on span "3.27 오블리브" at bounding box center [102, 402] width 60 height 13
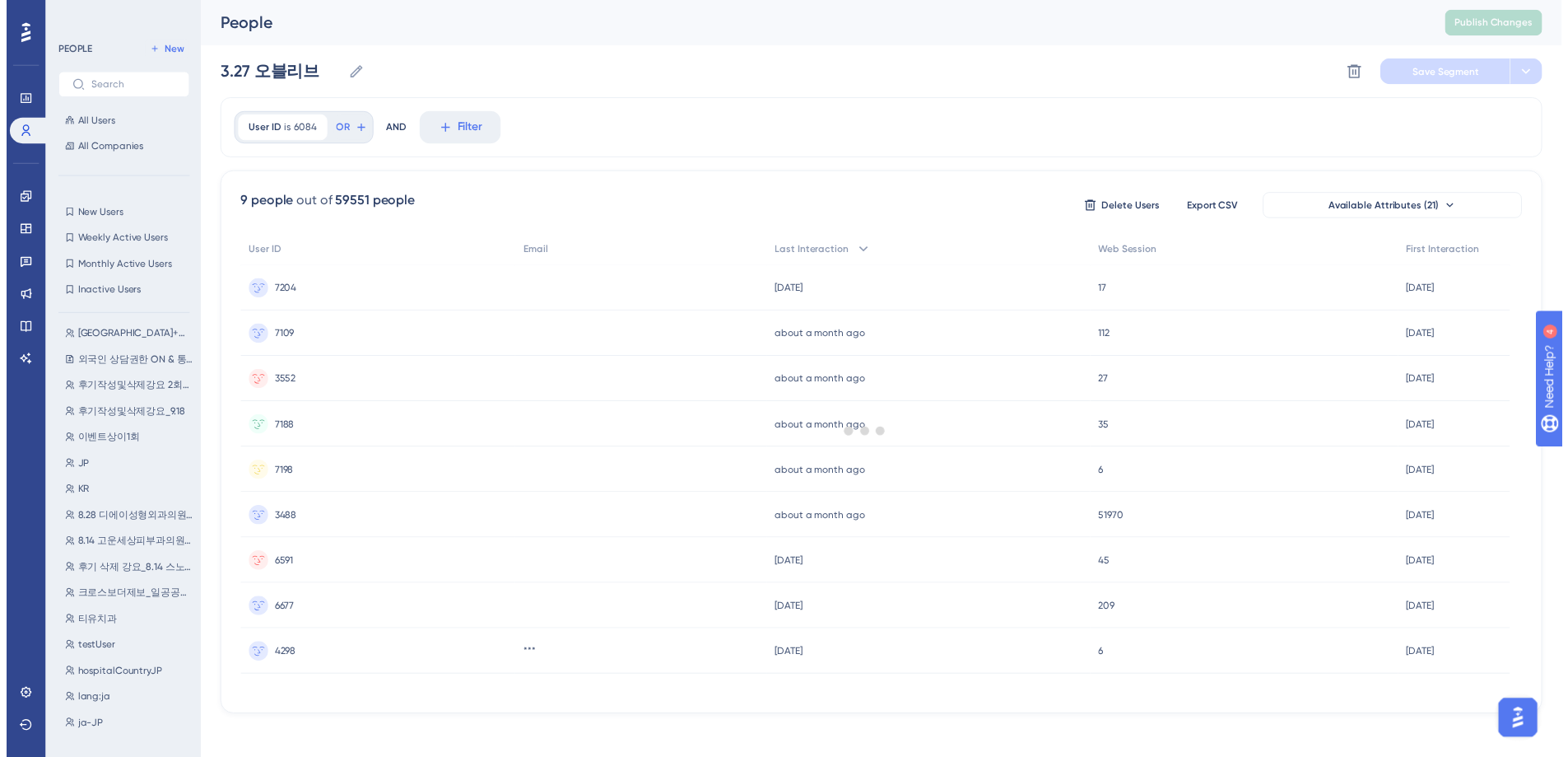
scroll to position [0, 0]
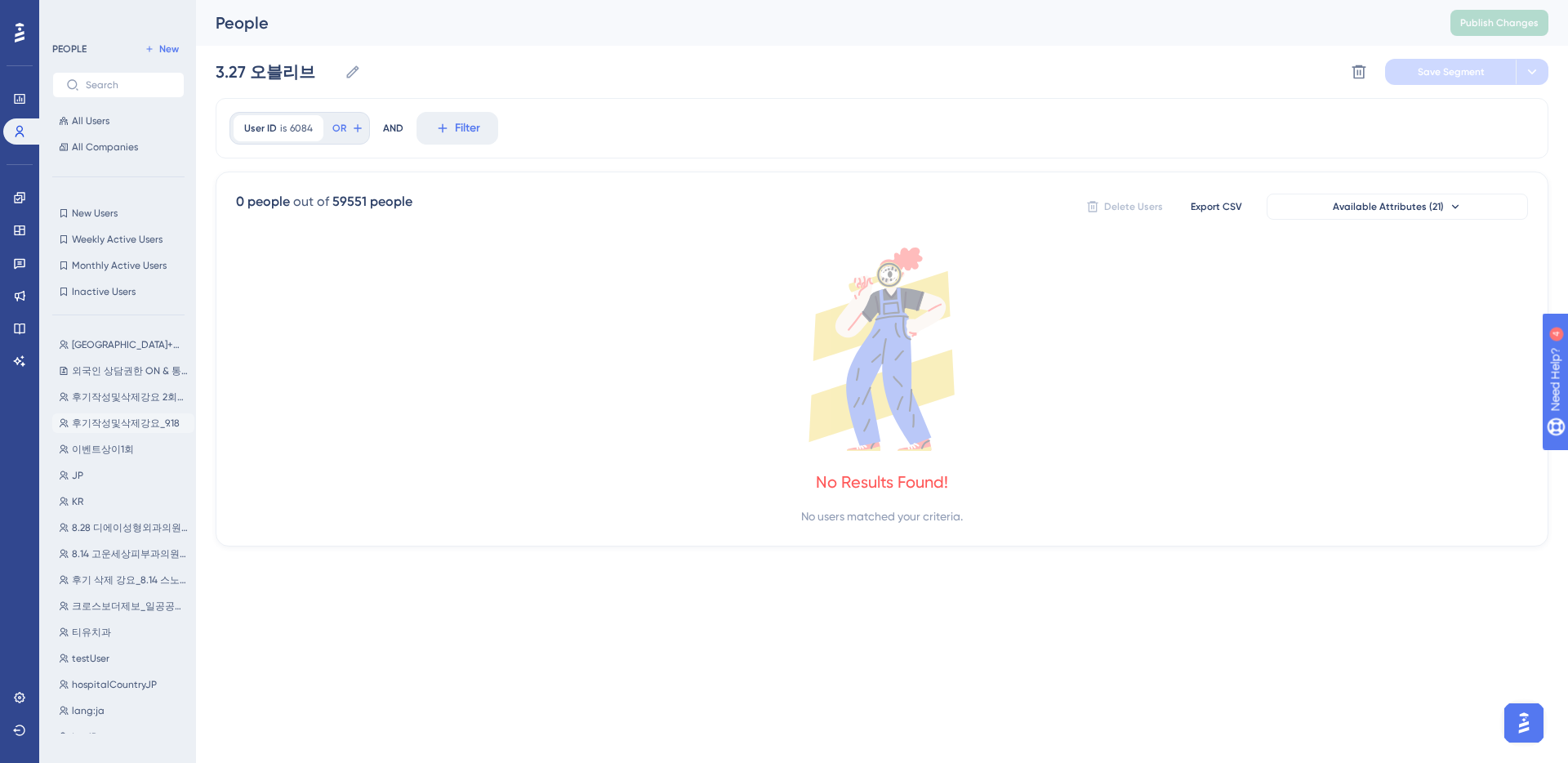
click at [134, 426] on span "후기작성및삭제강요_9.18" at bounding box center [126, 423] width 108 height 13
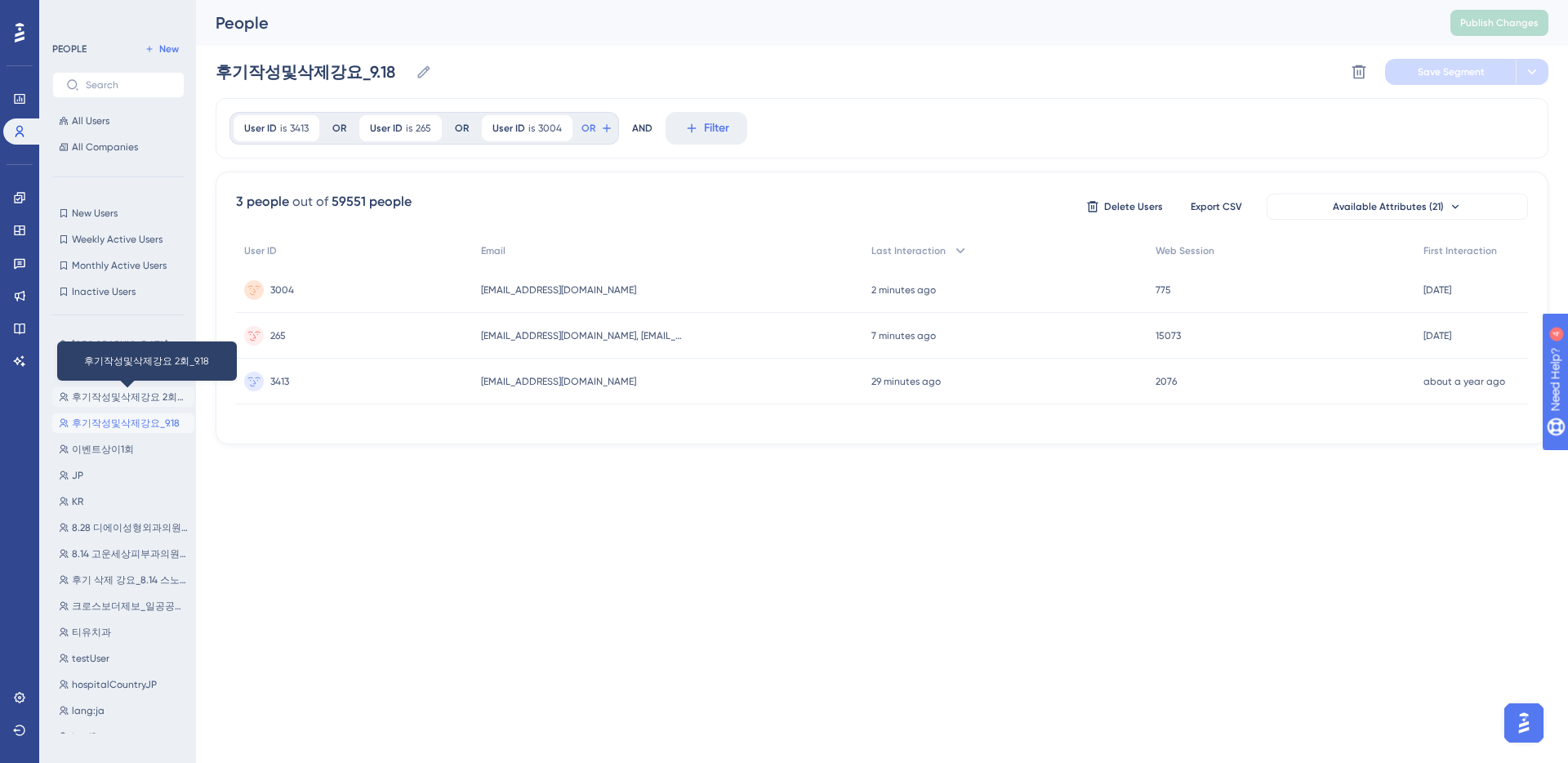
click at [133, 396] on span "후기작성및삭제강요 2회_9.18" at bounding box center [130, 396] width 116 height 13
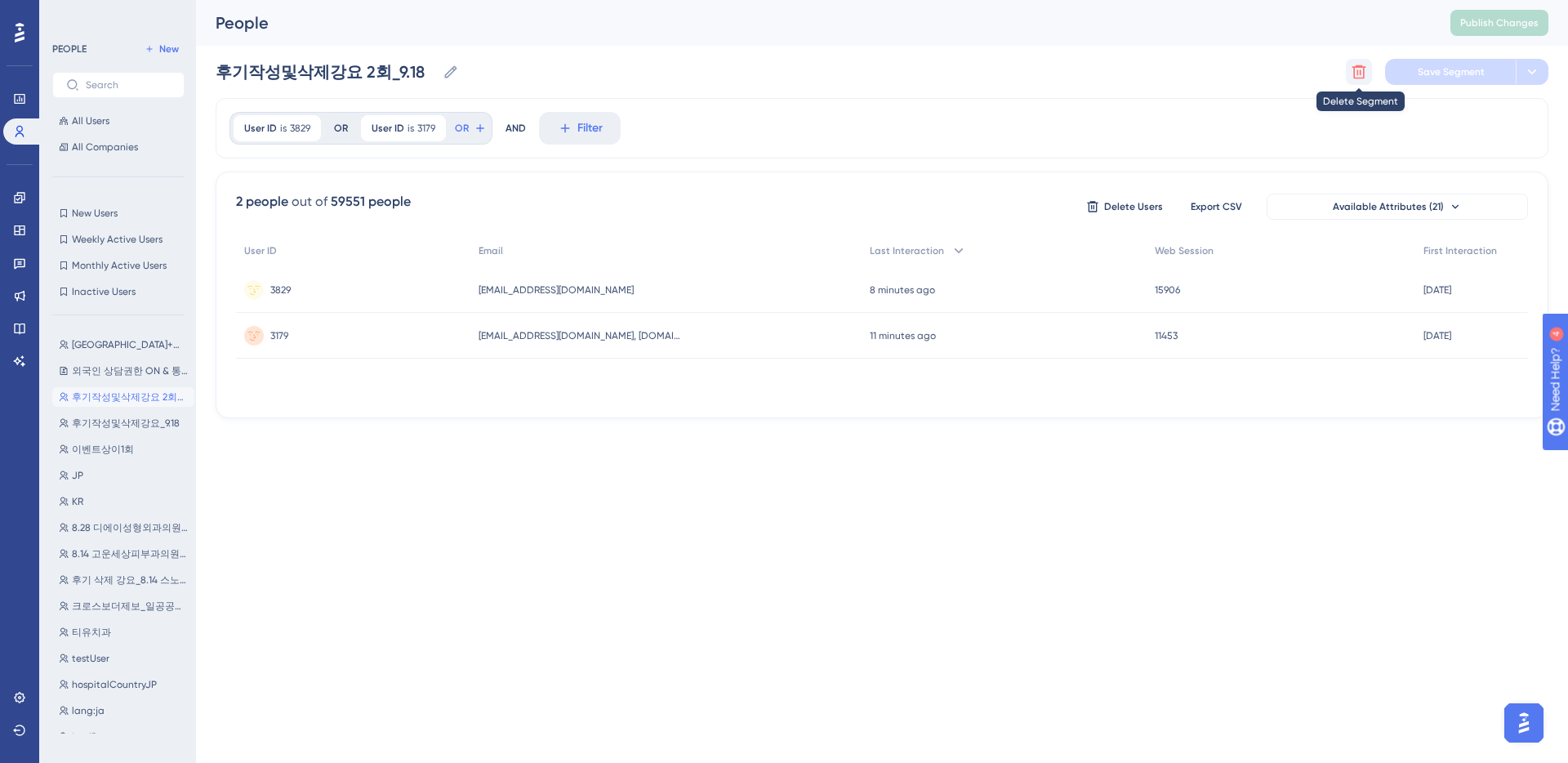
click at [1362, 70] on icon at bounding box center [1359, 71] width 17 height 17
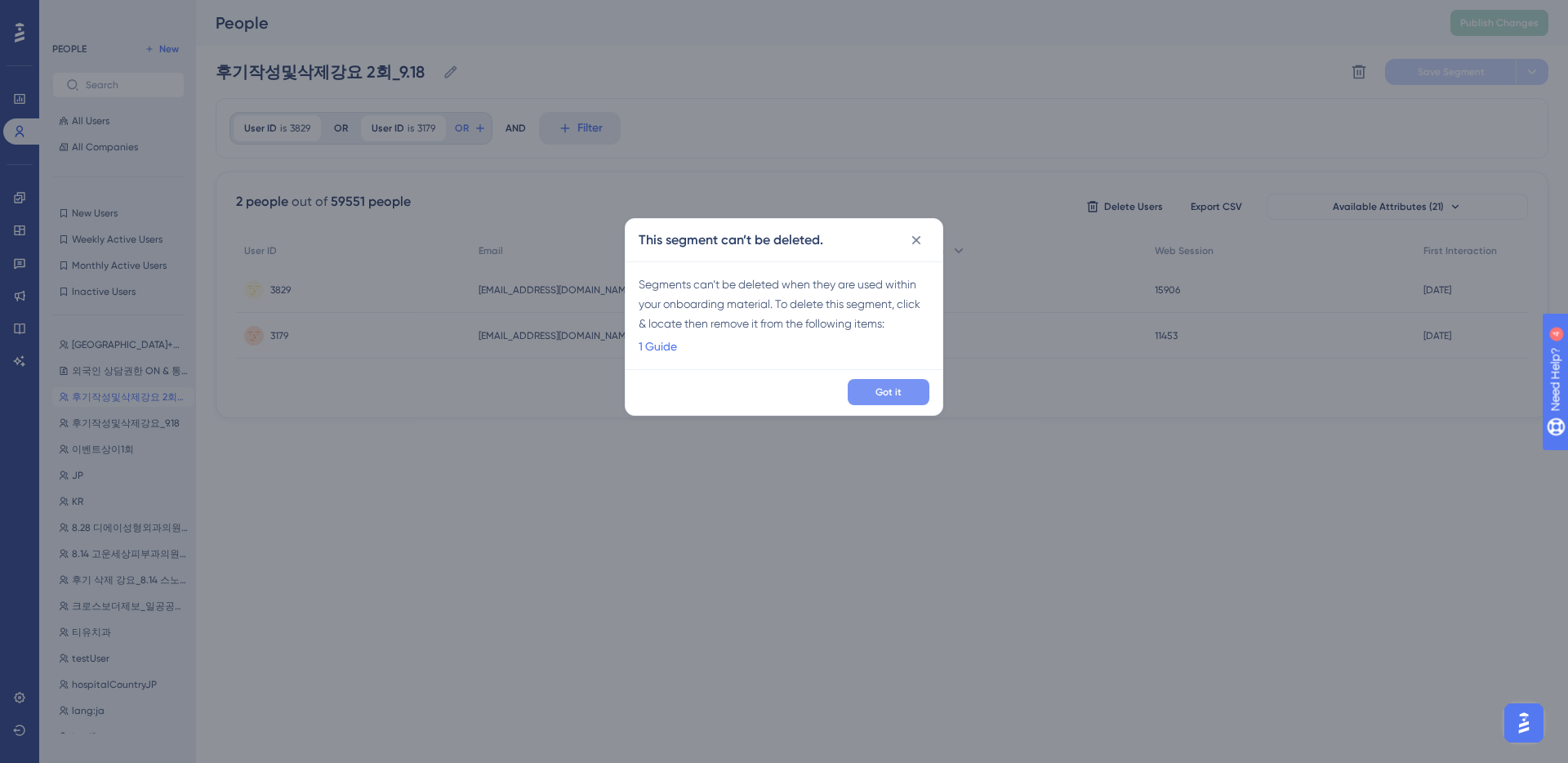
click at [898, 393] on span "Got it" at bounding box center [888, 391] width 26 height 13
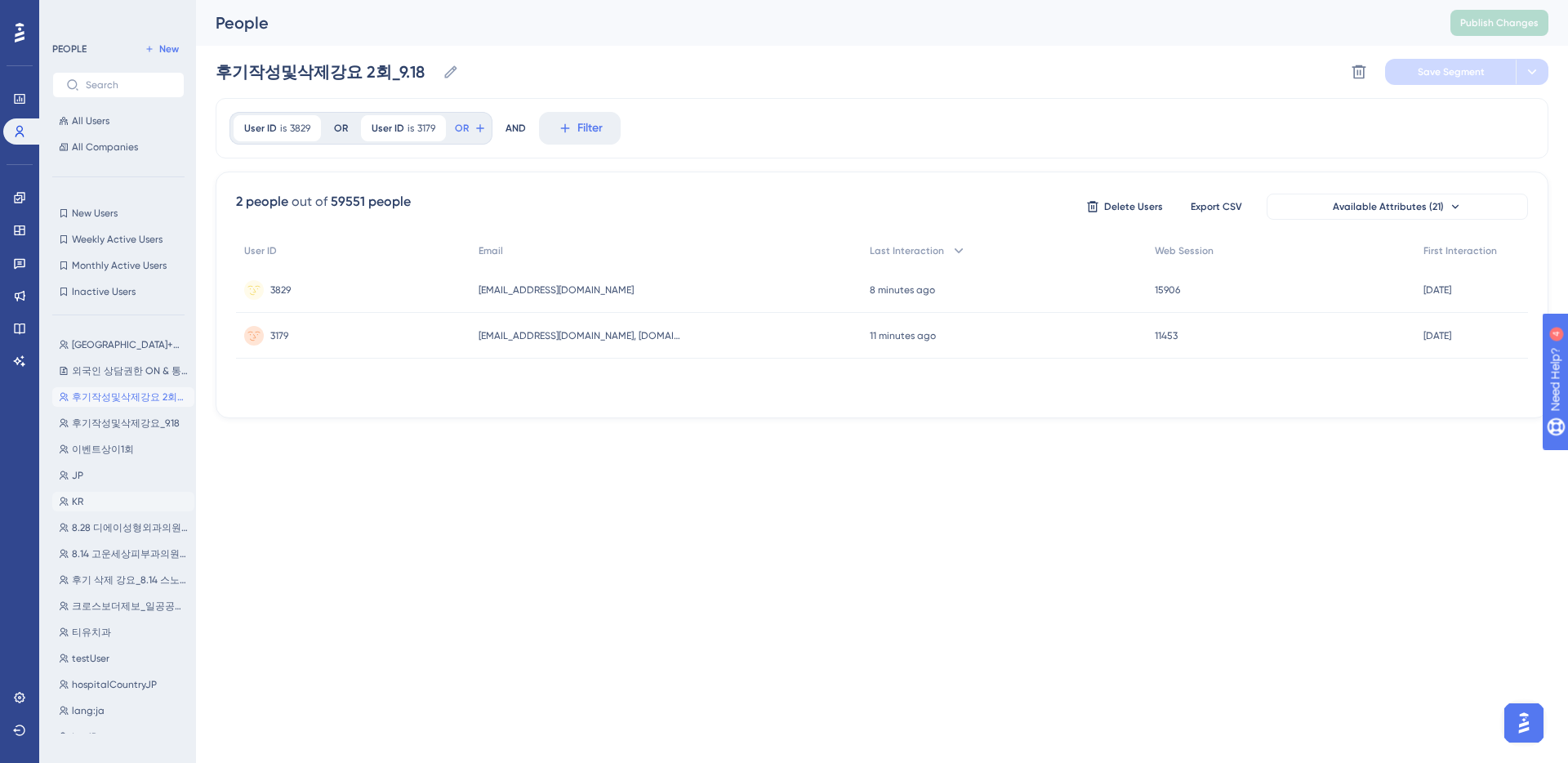
click at [115, 501] on button "KR KR" at bounding box center [123, 501] width 142 height 19
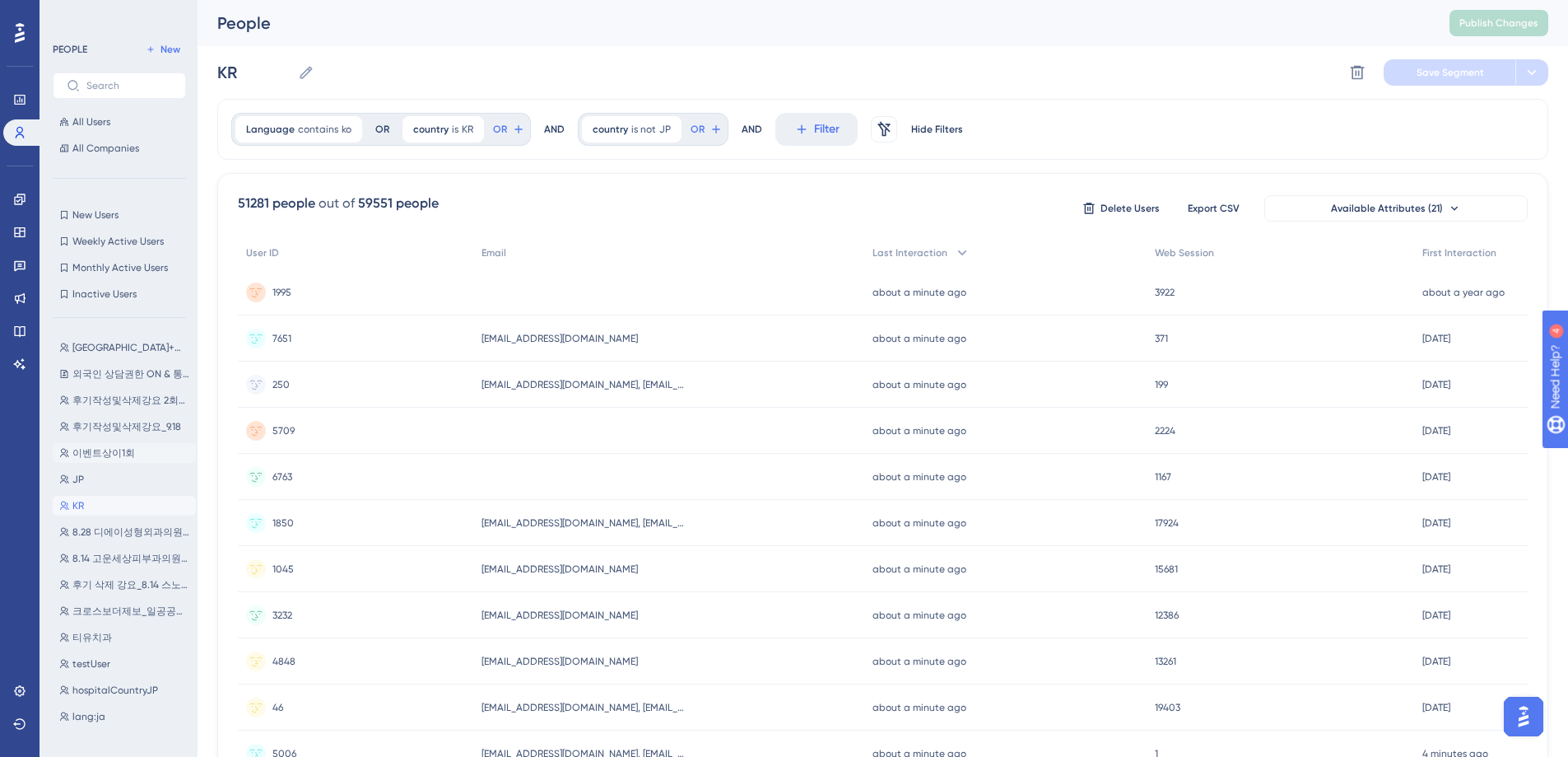
click at [123, 451] on span "이벤트상이1회" at bounding box center [104, 452] width 62 height 13
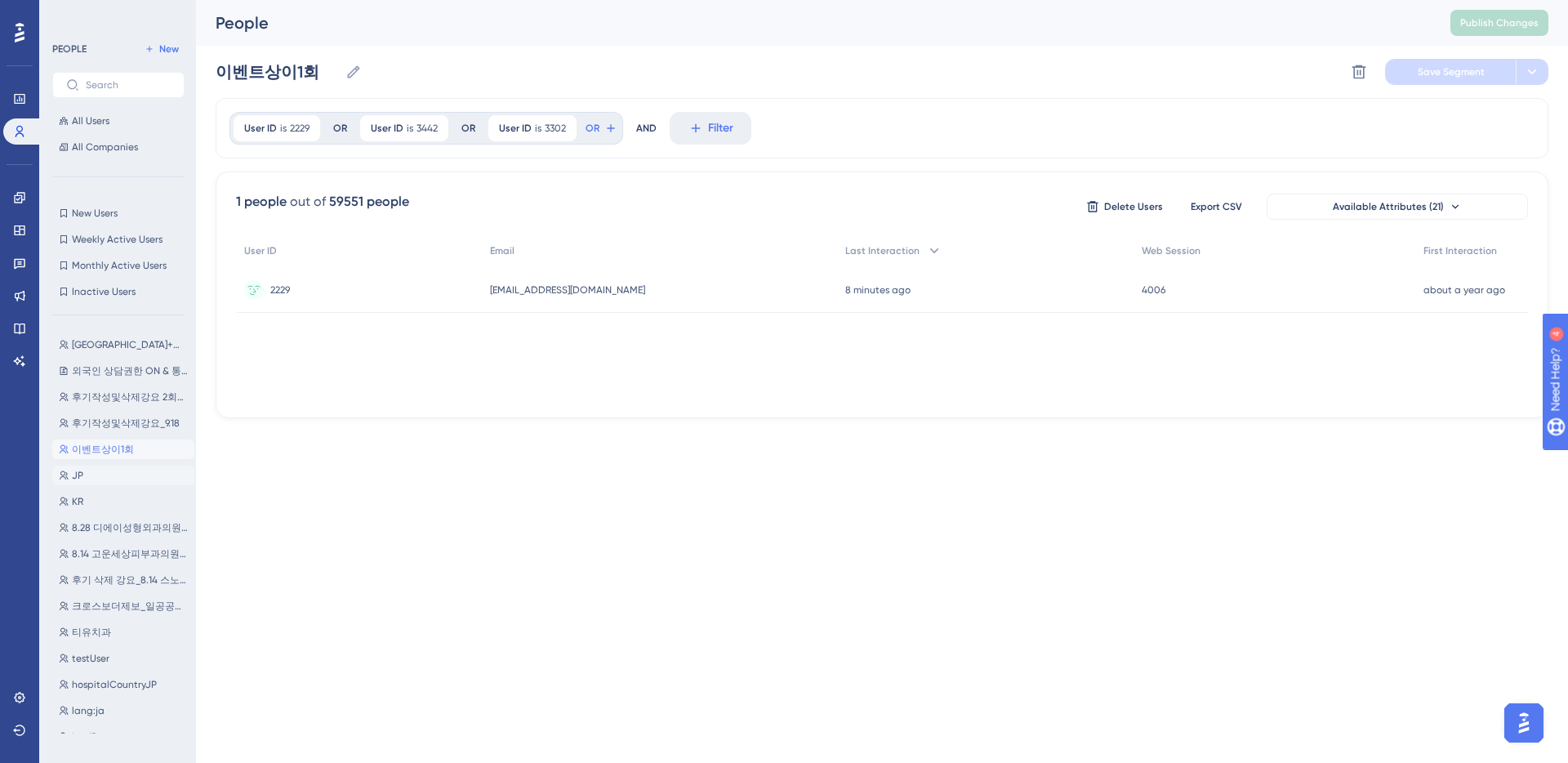
click at [117, 478] on button "JP JP" at bounding box center [123, 475] width 142 height 19
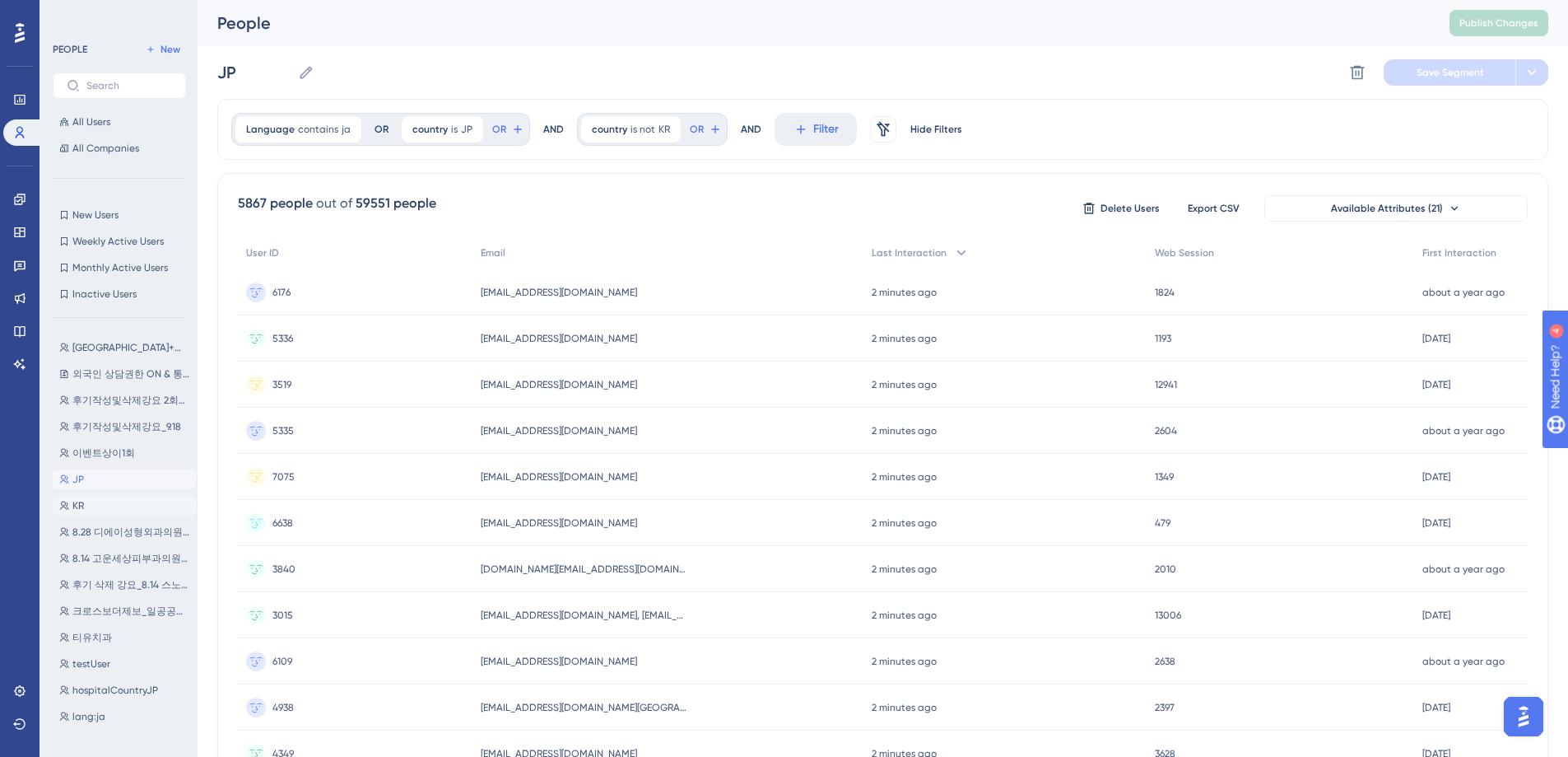
click at [95, 509] on button "KR KR" at bounding box center [123, 506] width 143 height 20
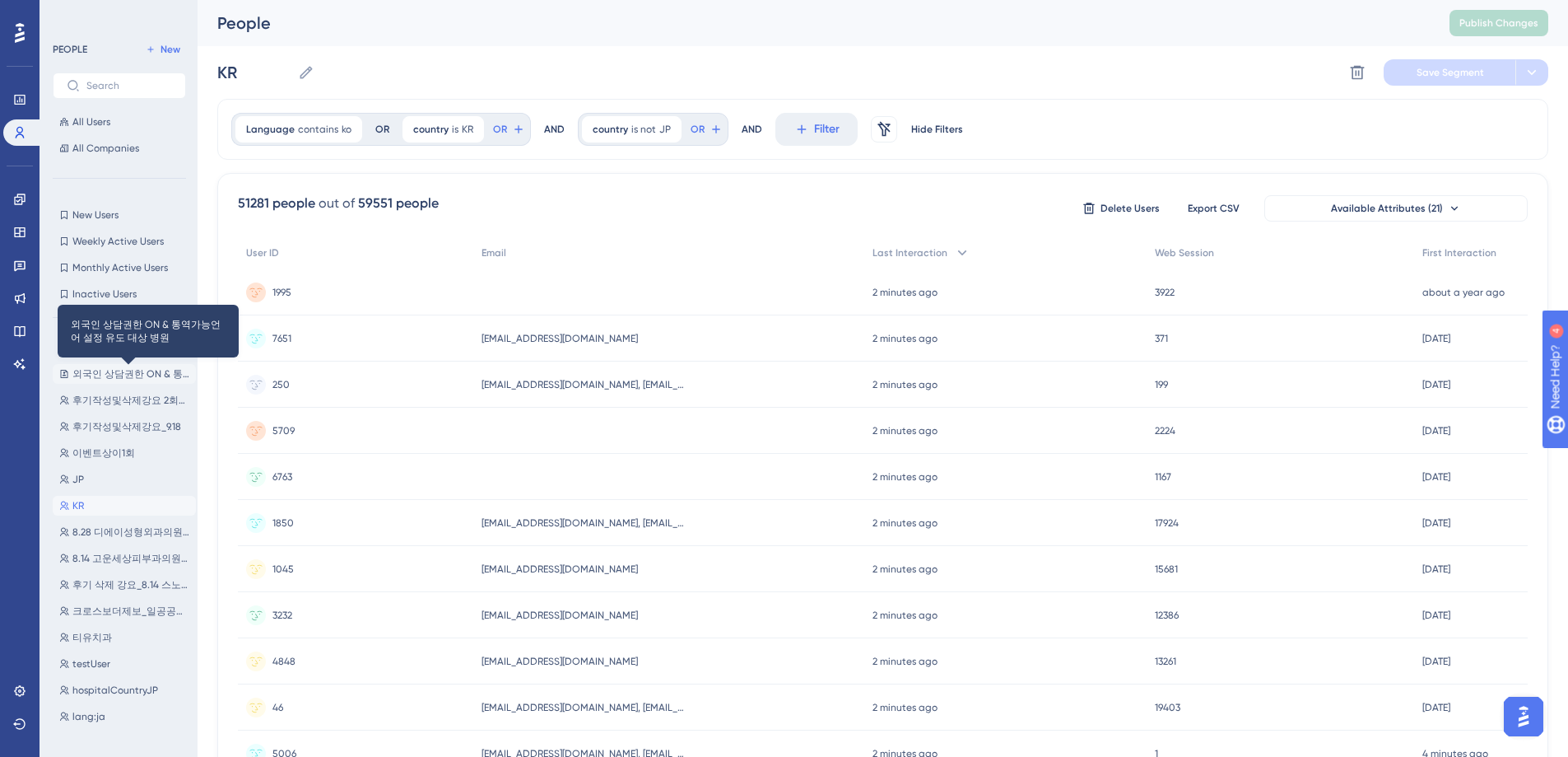
click at [116, 371] on span "외국인 상담권한 ON & 통역가능언어 설정 유도 대상 병원" at bounding box center [131, 373] width 117 height 13
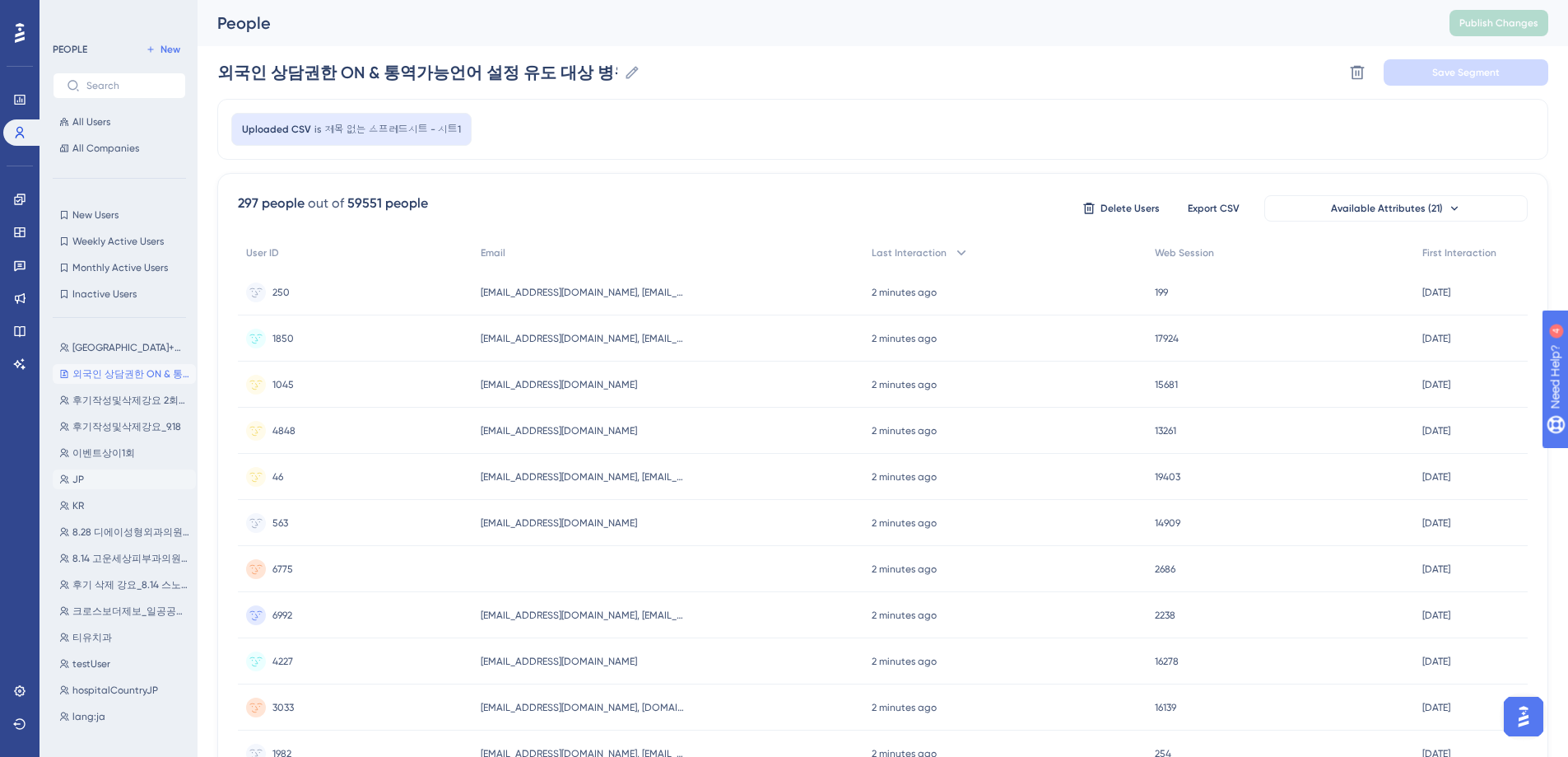
click at [92, 478] on button "JP JP" at bounding box center [123, 479] width 143 height 20
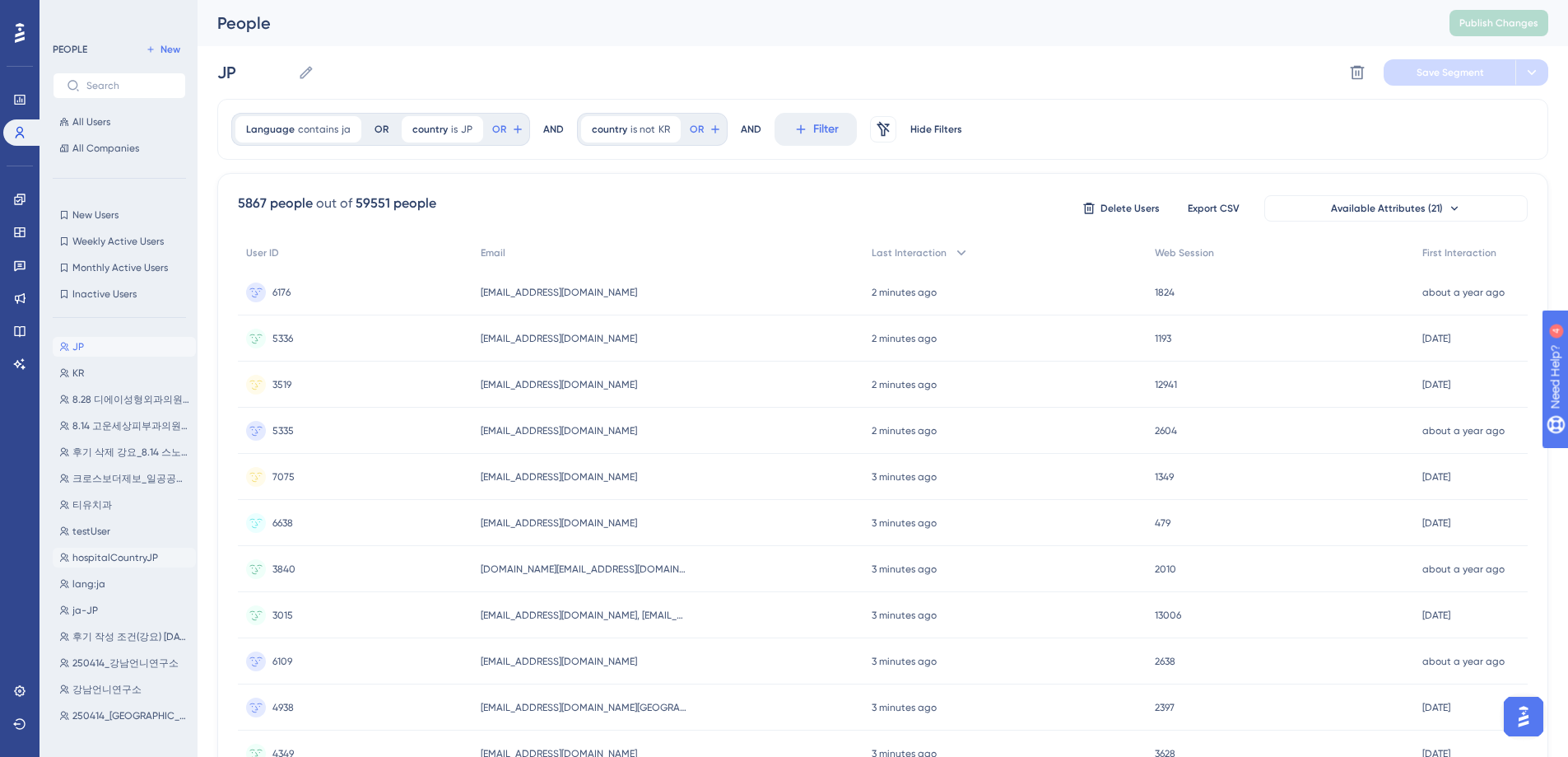
scroll to position [155, 0]
click at [123, 535] on span "hospitalCountryJP" at bounding box center [115, 535] width 85 height 13
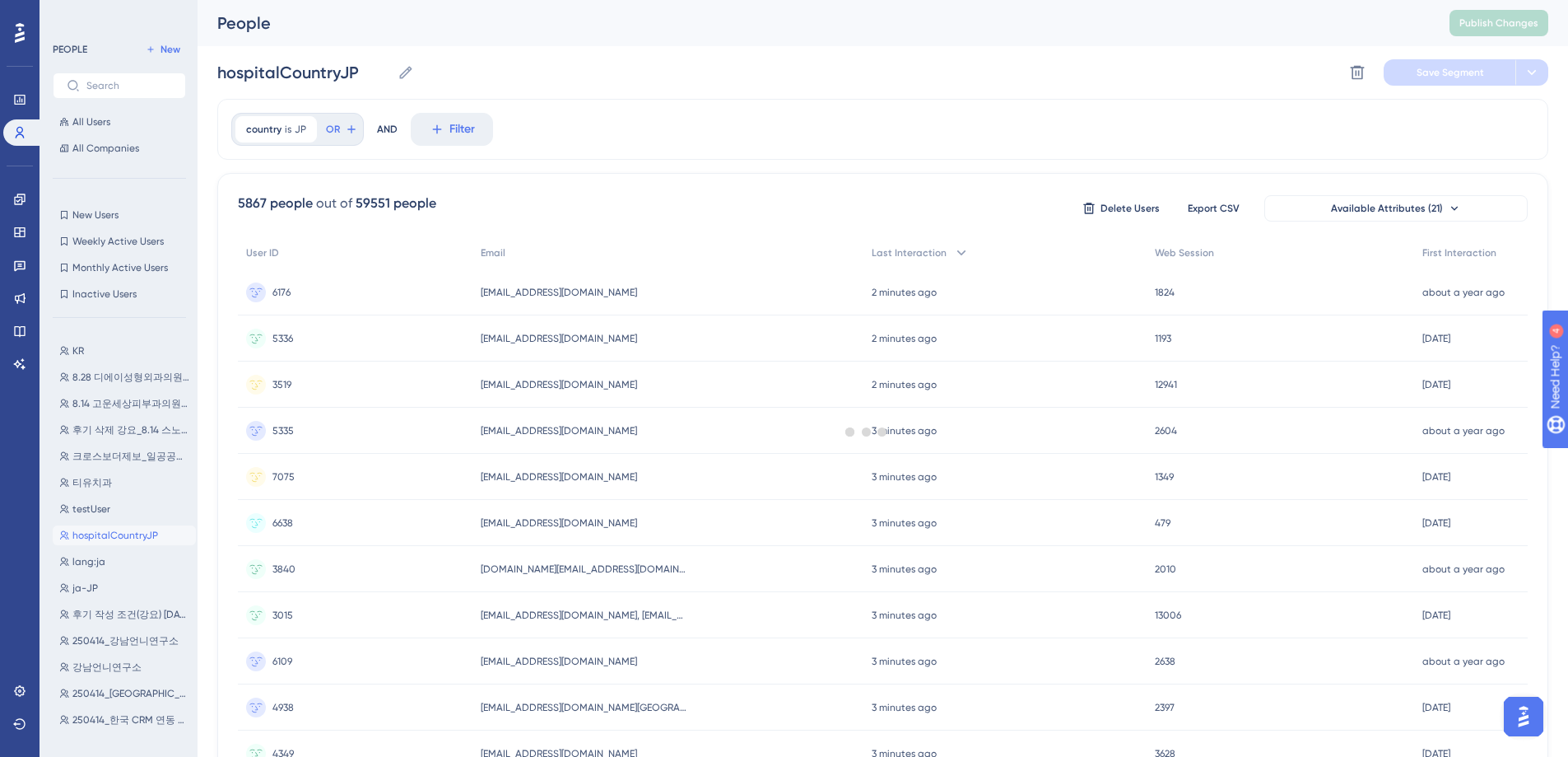
scroll to position [0, 0]
click at [114, 585] on button "lang:ja lang:[PERSON_NAME]" at bounding box center [123, 583] width 143 height 20
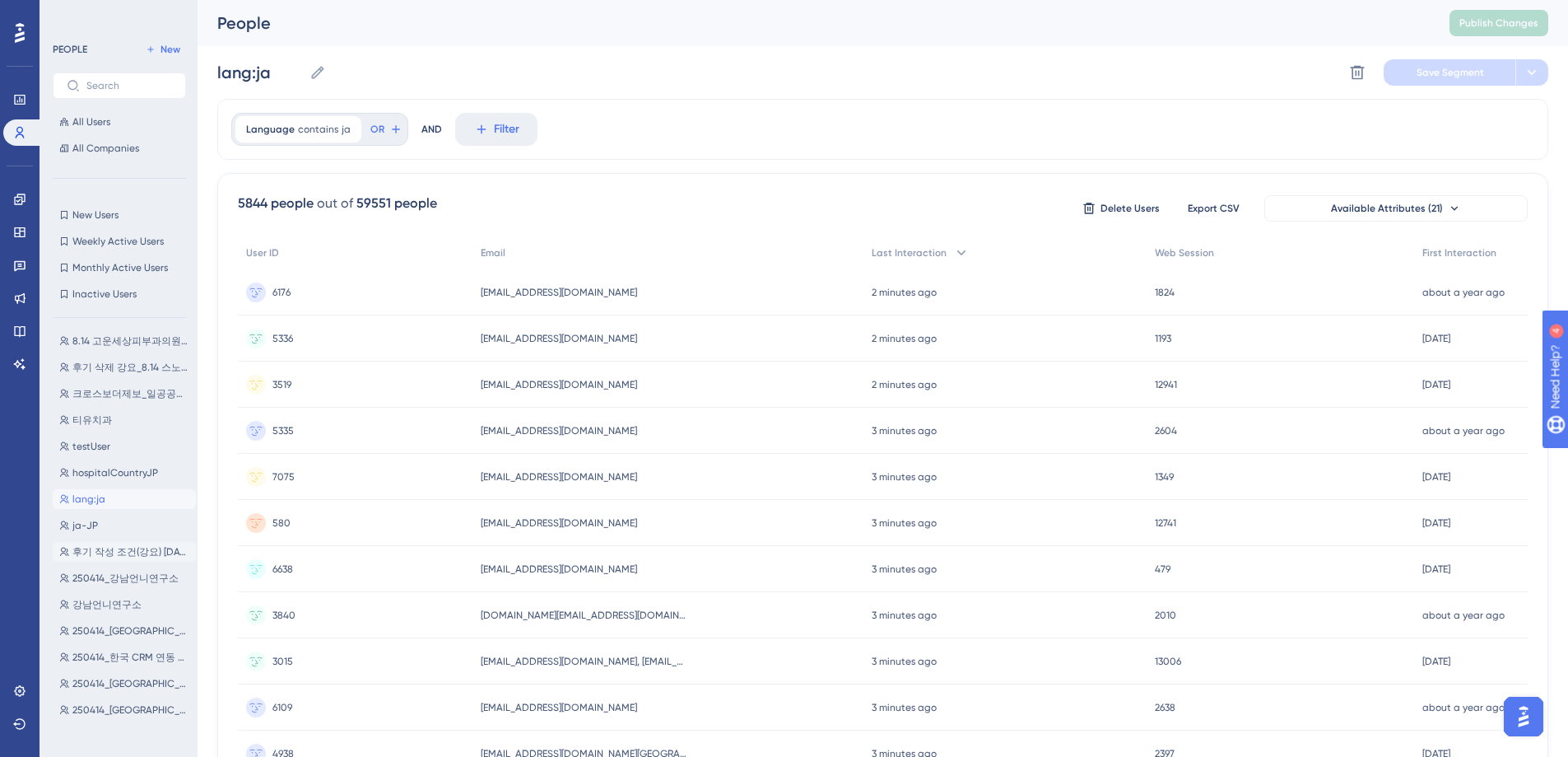
scroll to position [223, 0]
click at [115, 519] on button "ja-JP ja-JP" at bounding box center [123, 520] width 143 height 20
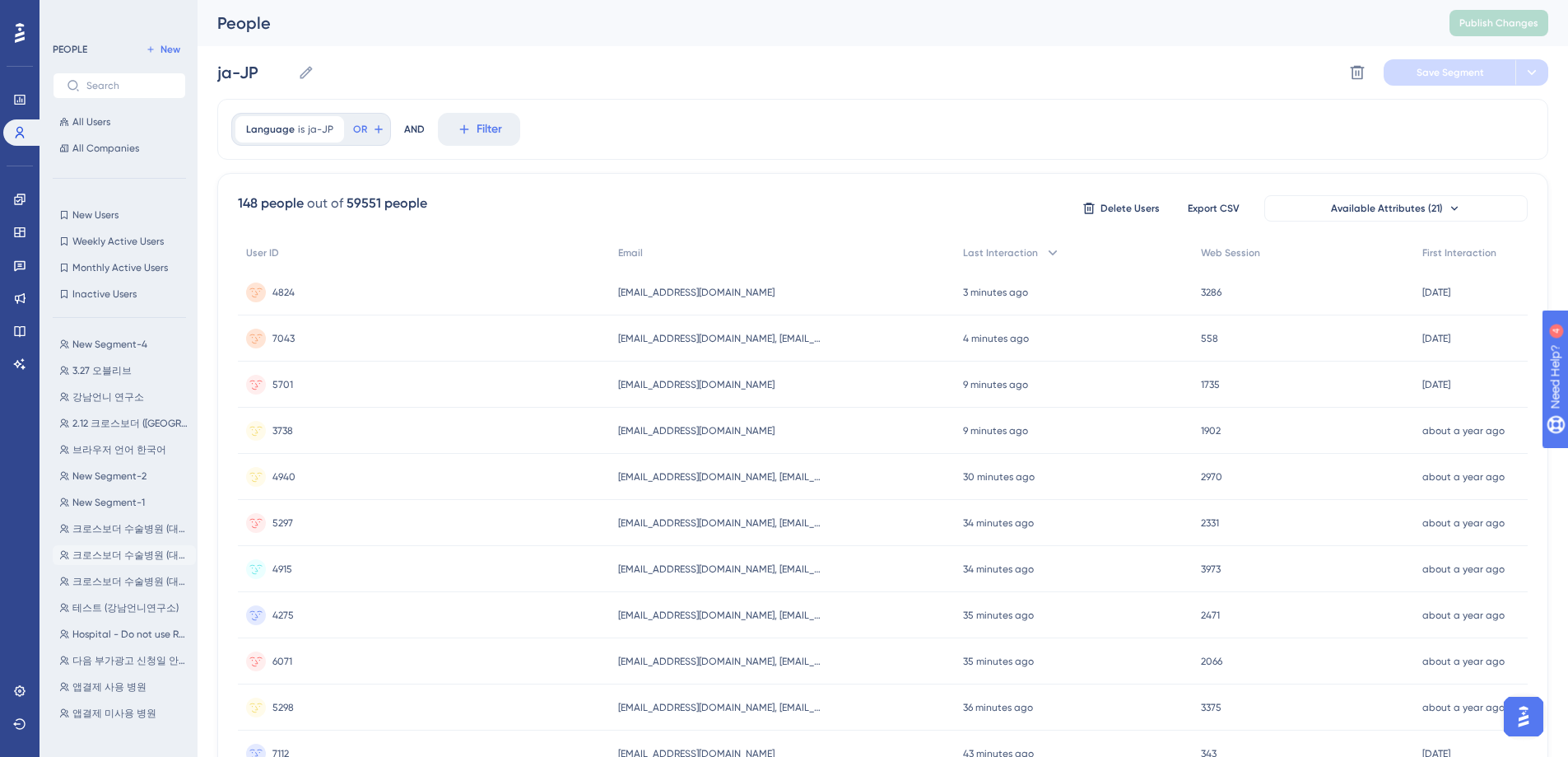
scroll to position [846, 0]
click at [118, 449] on span "New Segment-2" at bounding box center [109, 450] width 74 height 13
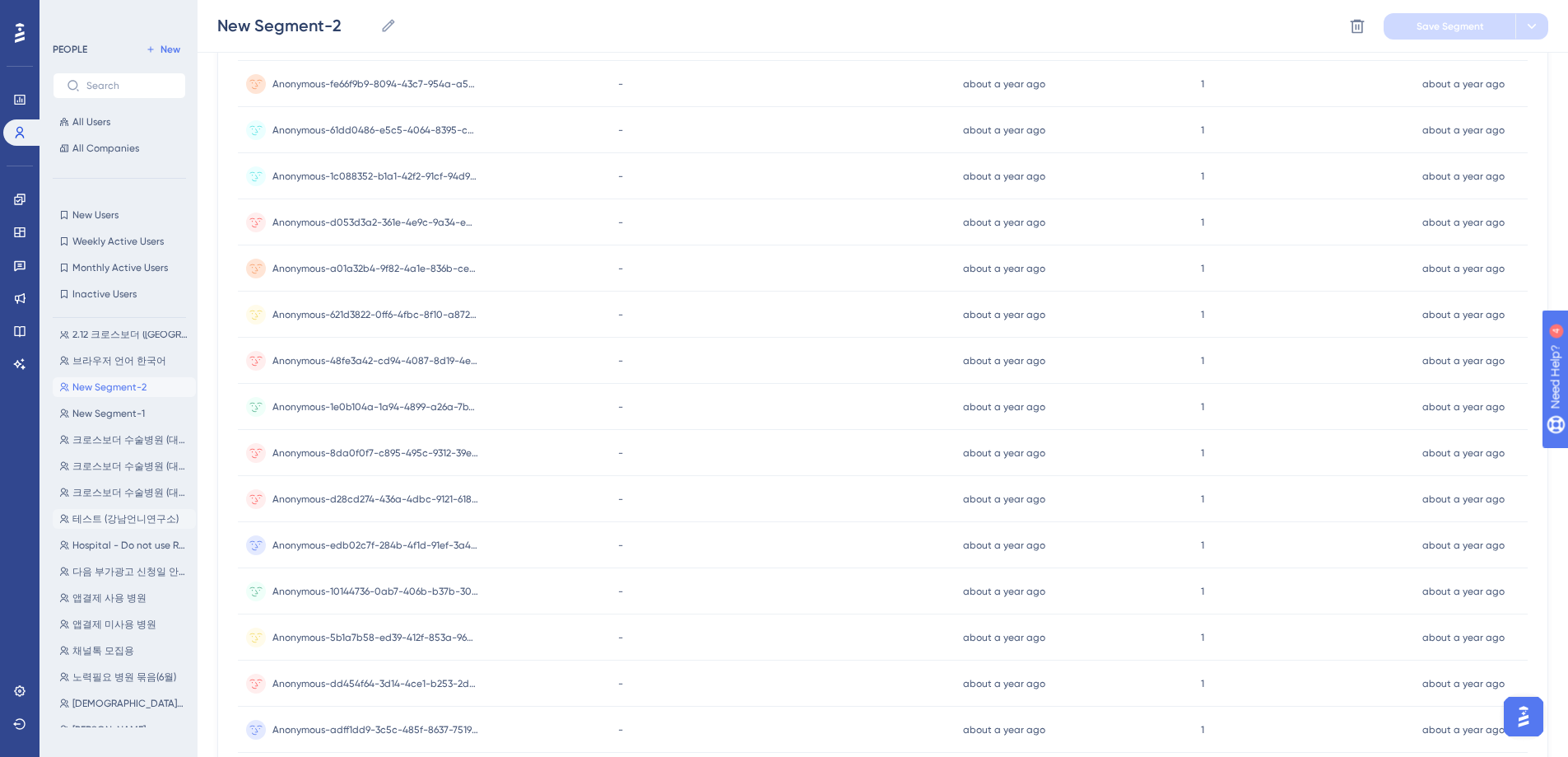
scroll to position [881, 0]
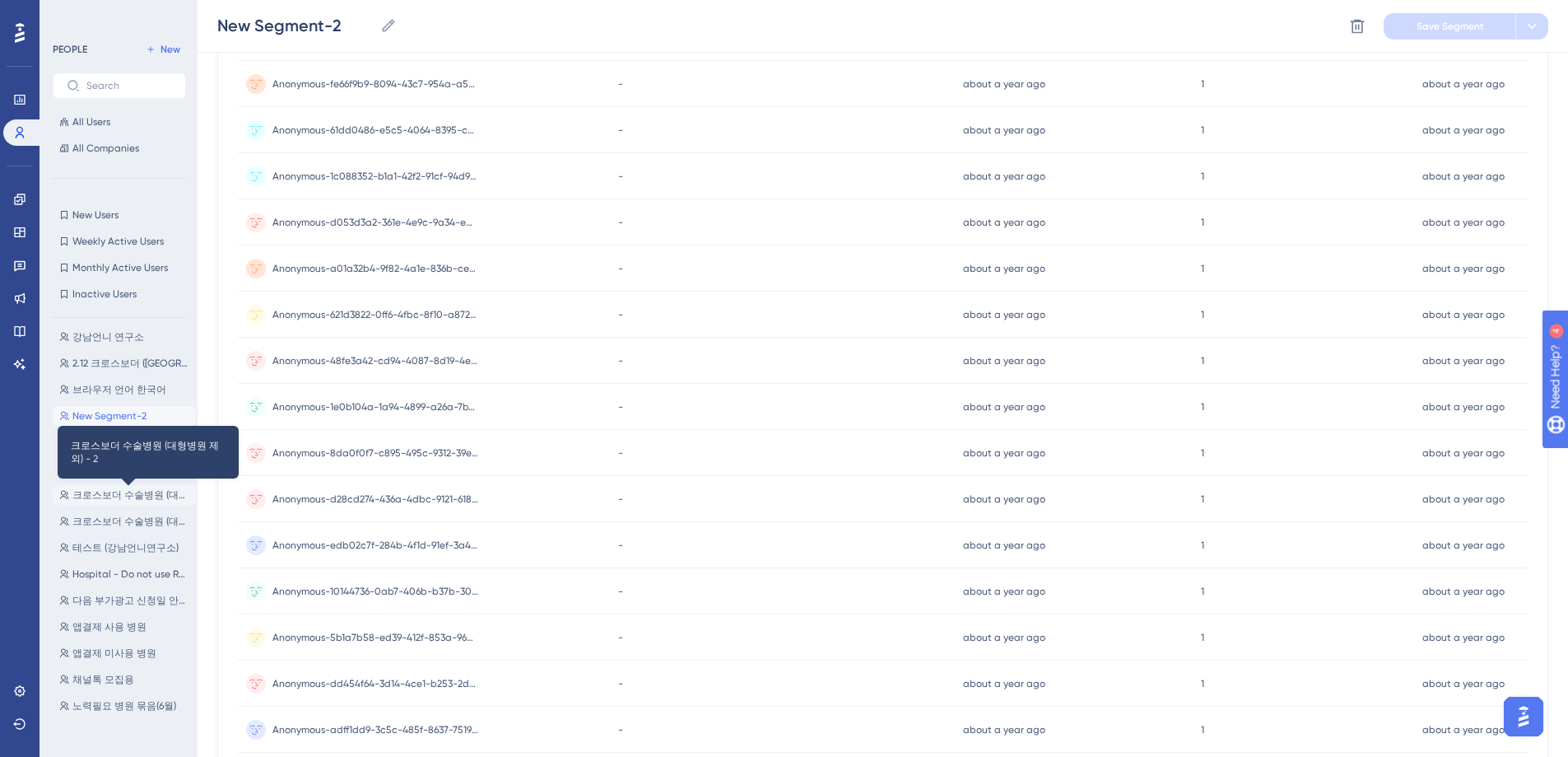
click at [140, 500] on span "크로스보더 수술병원 (대형병원 제외) - 2" at bounding box center [131, 495] width 117 height 13
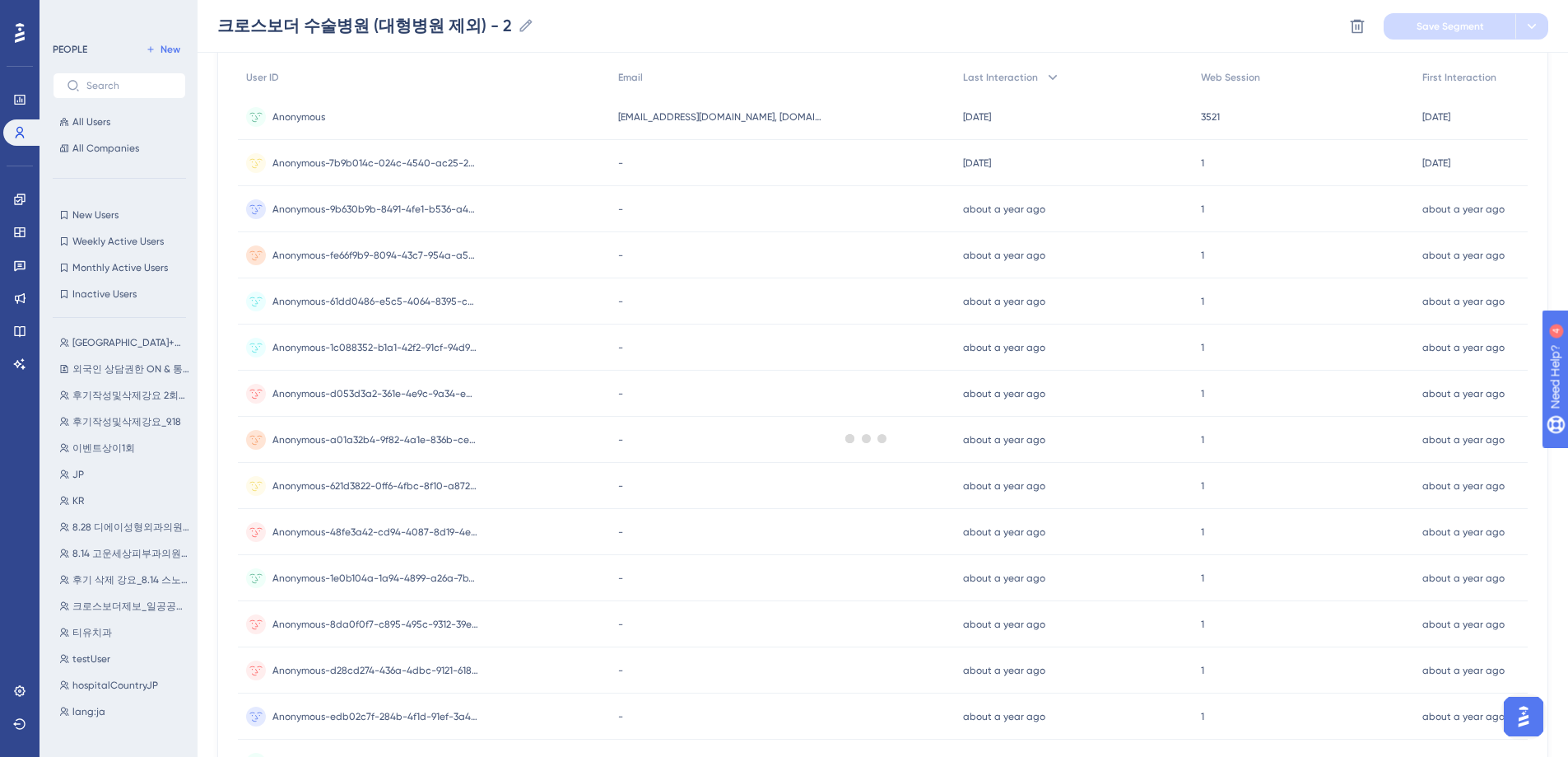
scroll to position [0, 0]
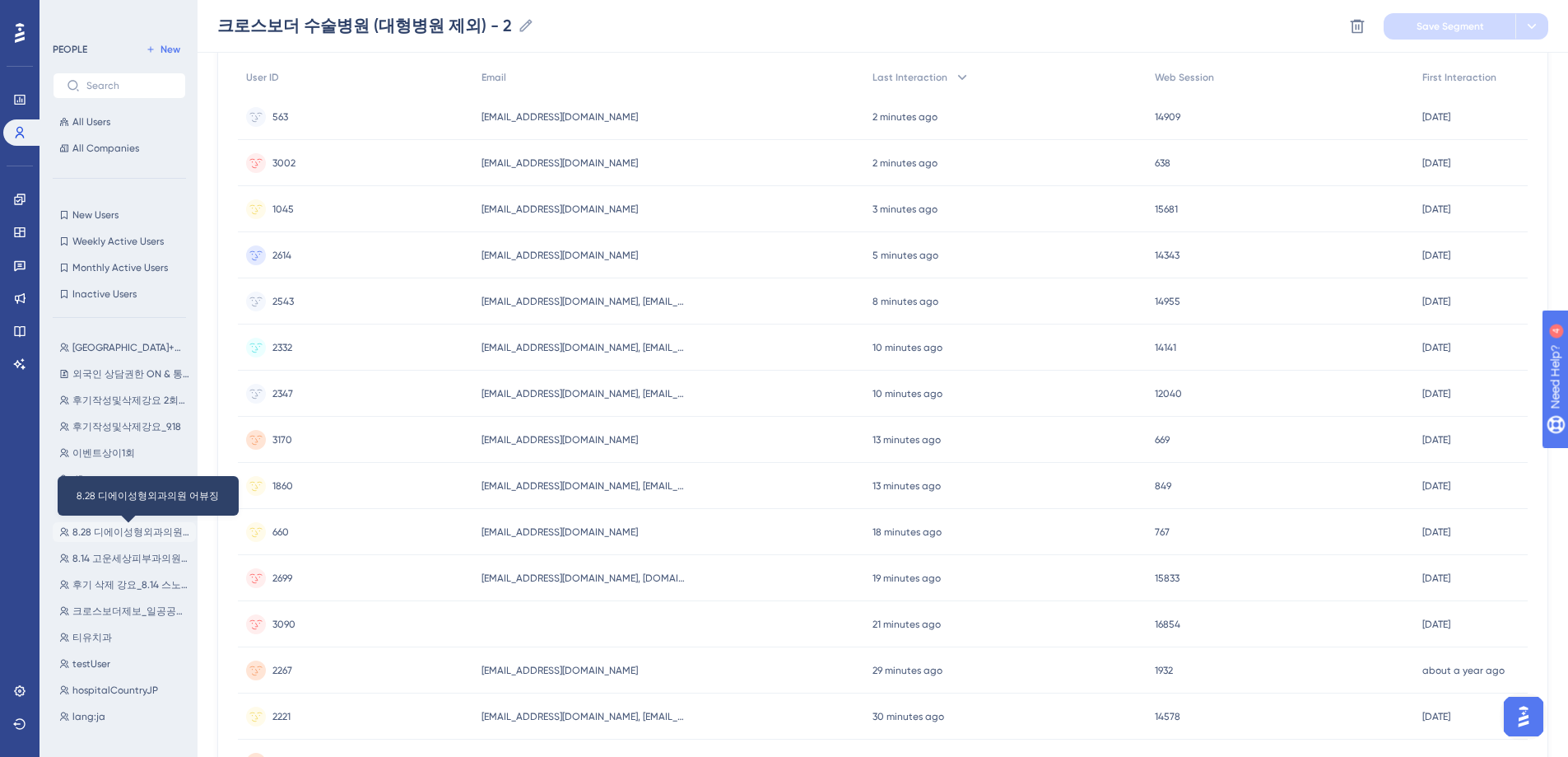
click at [131, 532] on span "8.28 디에이성형외과의원 어뷰징" at bounding box center [131, 531] width 117 height 13
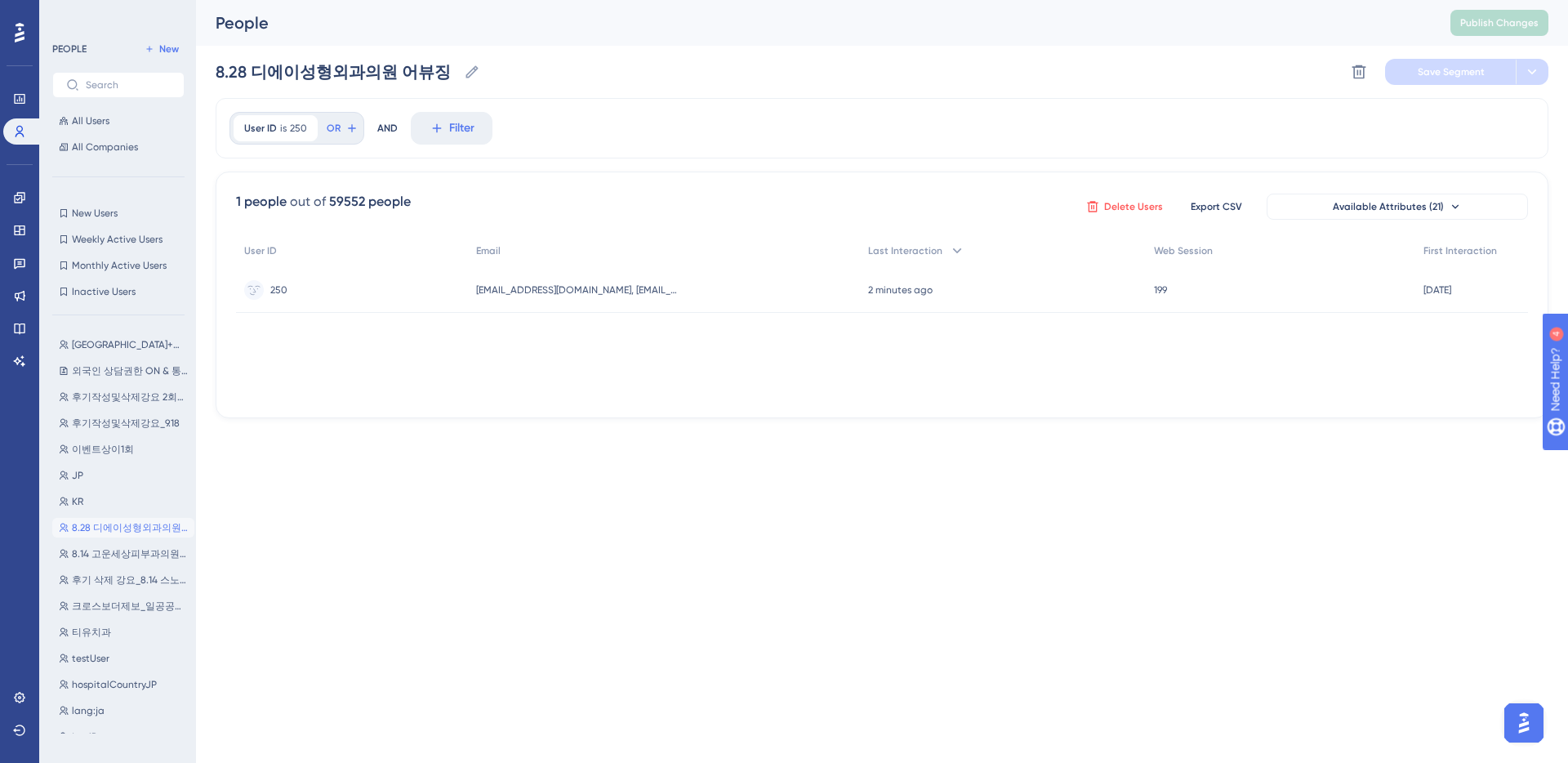
click at [1127, 206] on span "Delete Users" at bounding box center [1133, 206] width 59 height 13
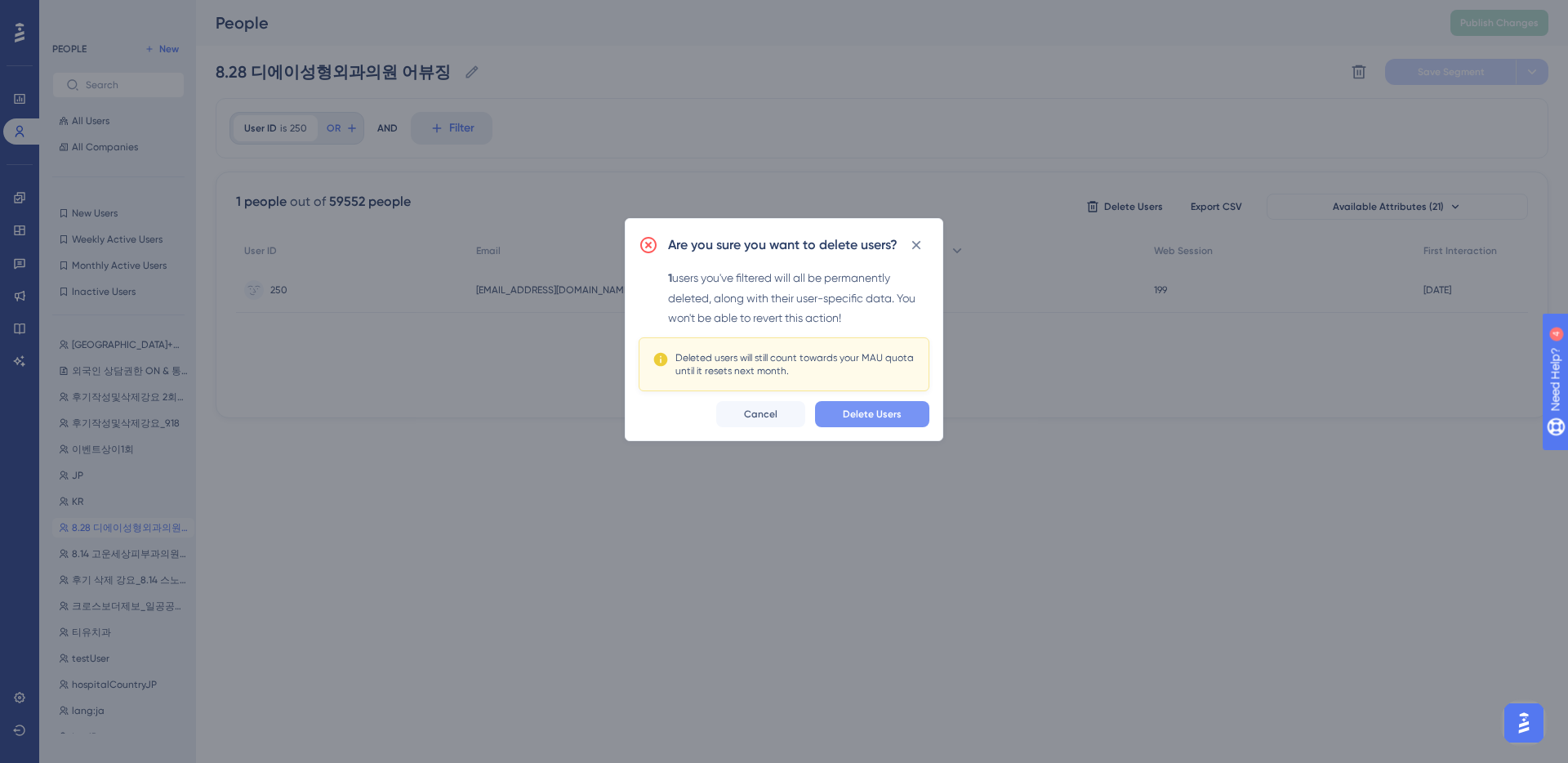
click at [869, 419] on span "Delete Users" at bounding box center [872, 413] width 59 height 13
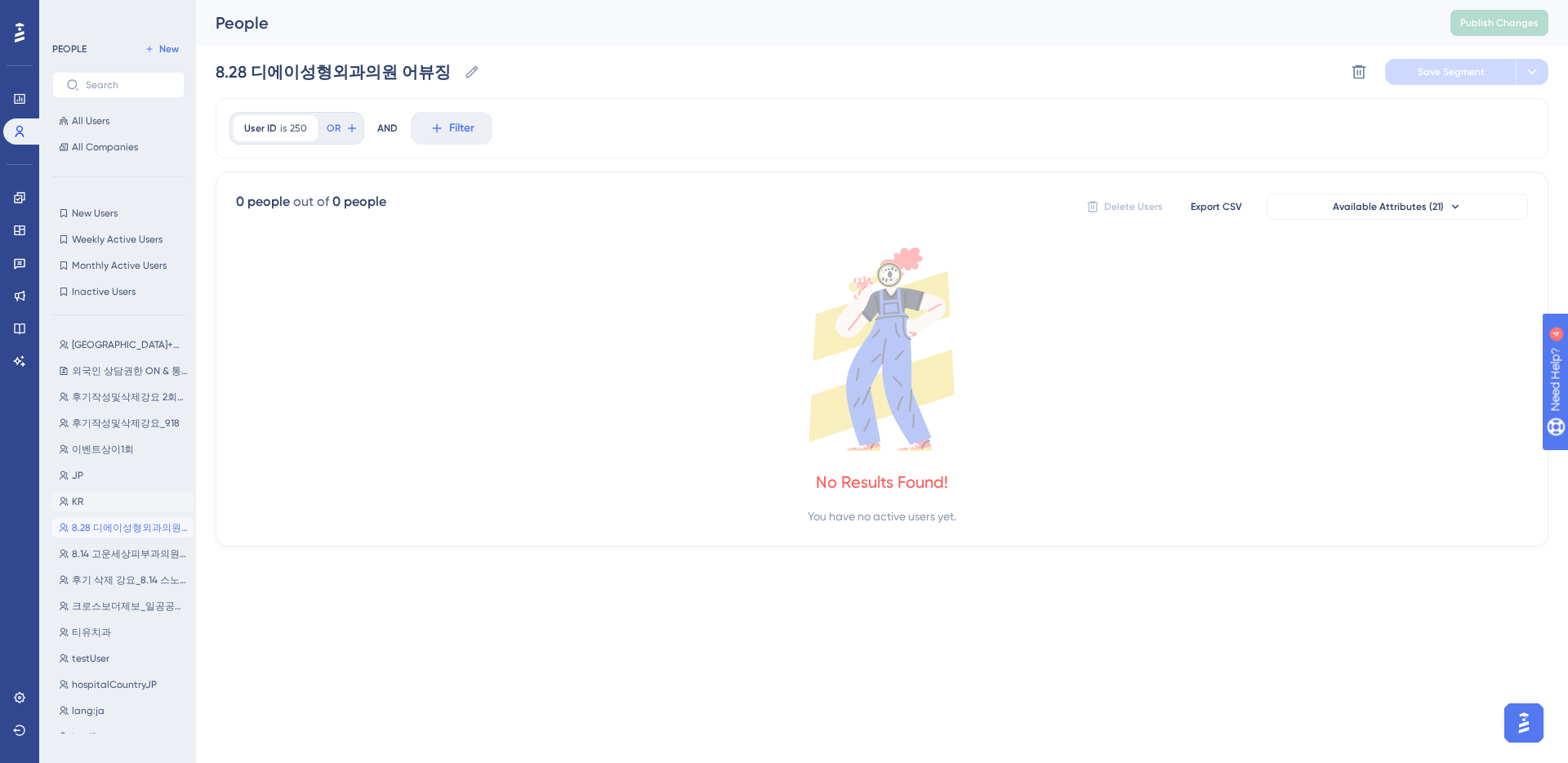
click at [100, 502] on button "KR KR" at bounding box center [123, 501] width 142 height 19
type input "KR"
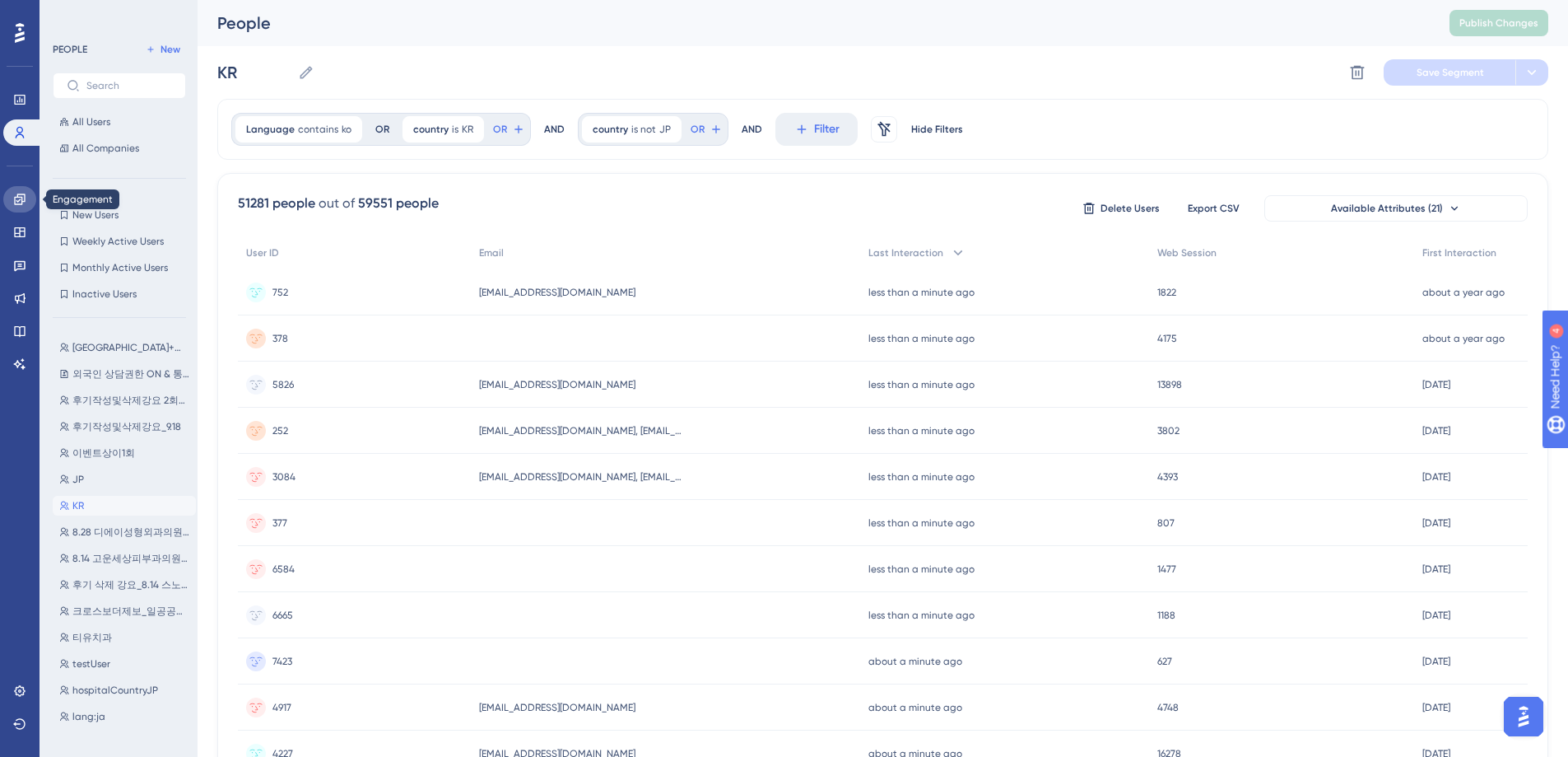
click at [21, 196] on icon at bounding box center [20, 199] width 11 height 11
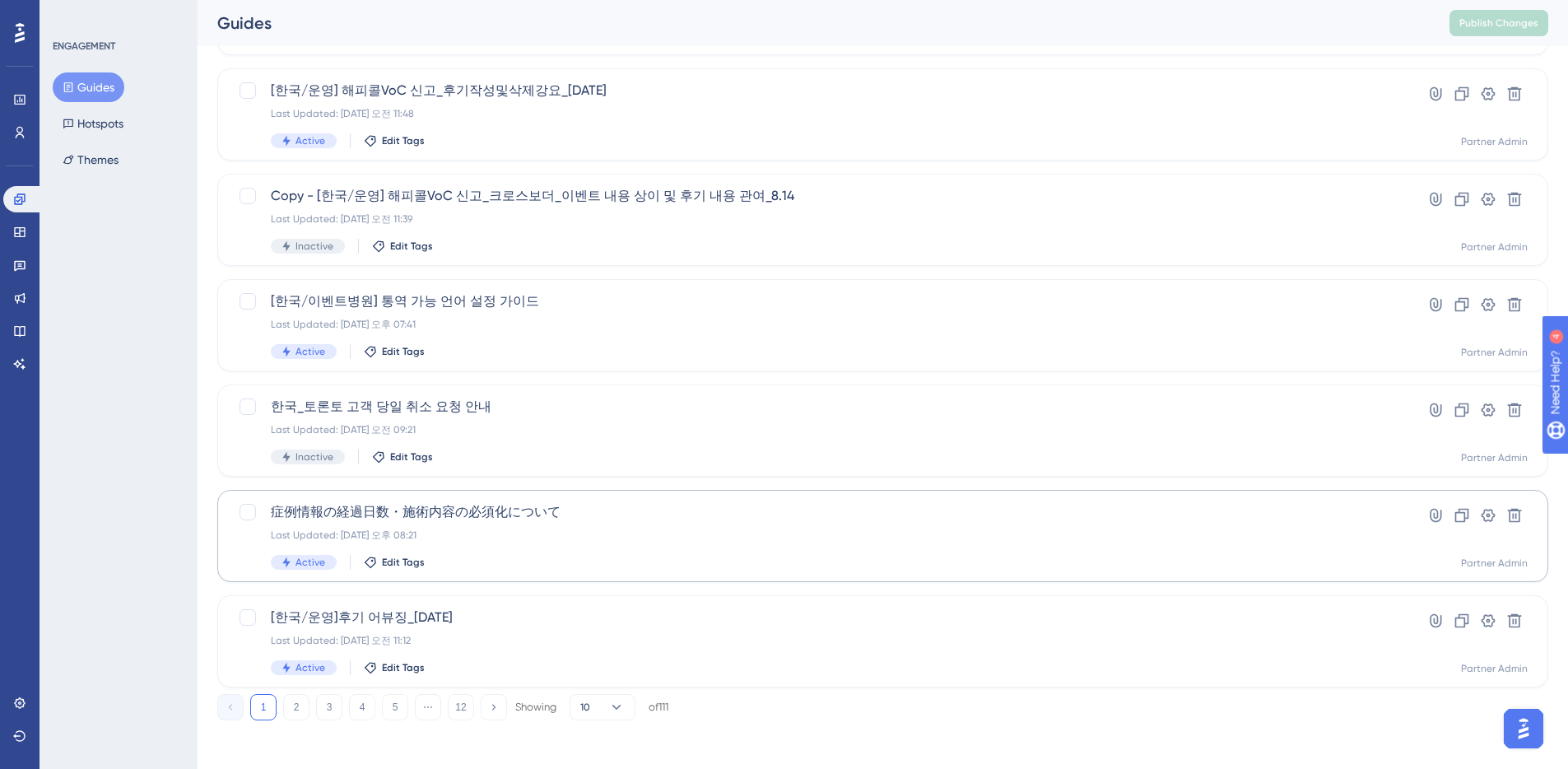
scroll to position [509, 0]
click at [295, 709] on button "2" at bounding box center [297, 703] width 27 height 27
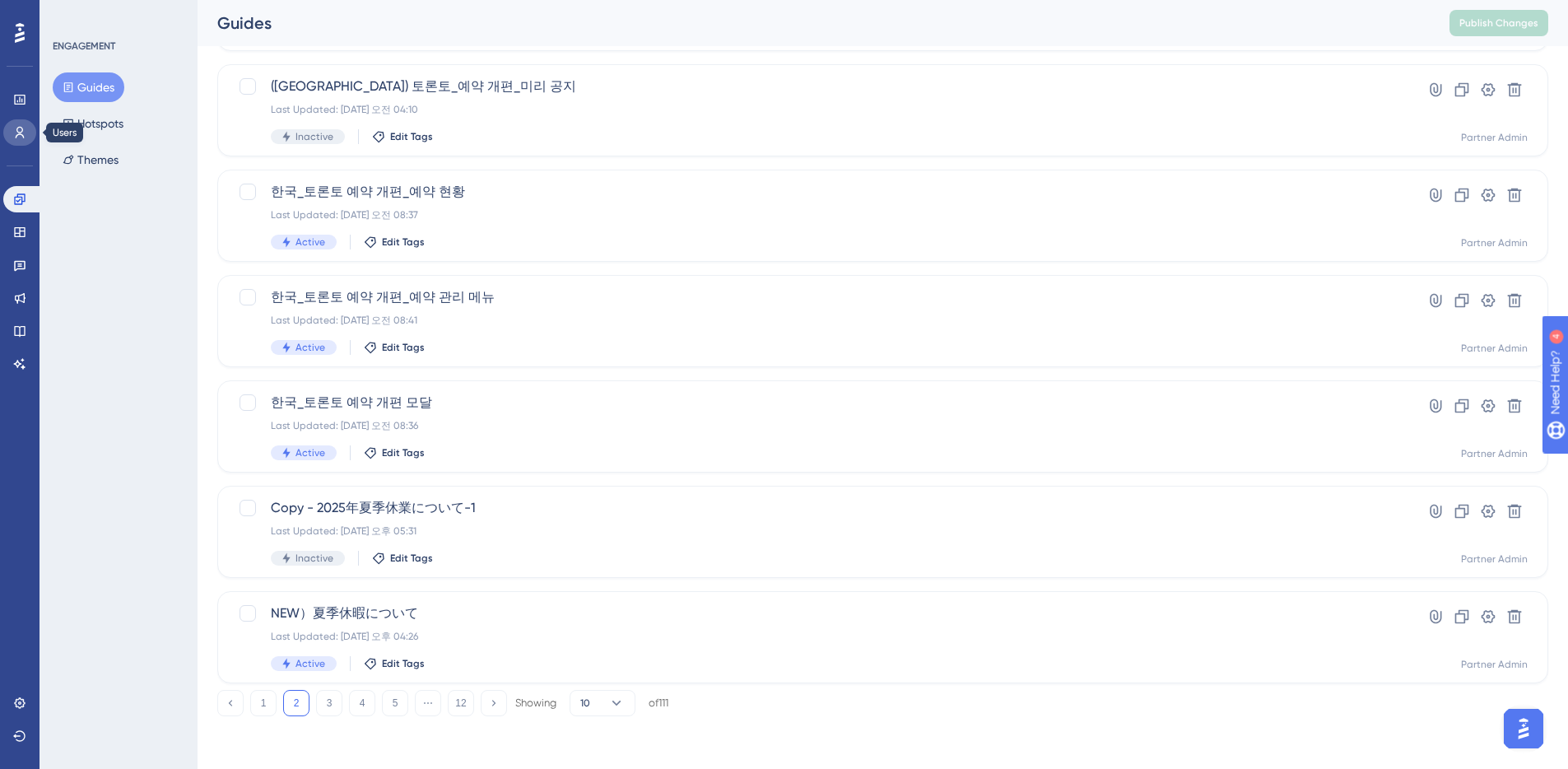
click at [22, 133] on icon at bounding box center [20, 132] width 13 height 13
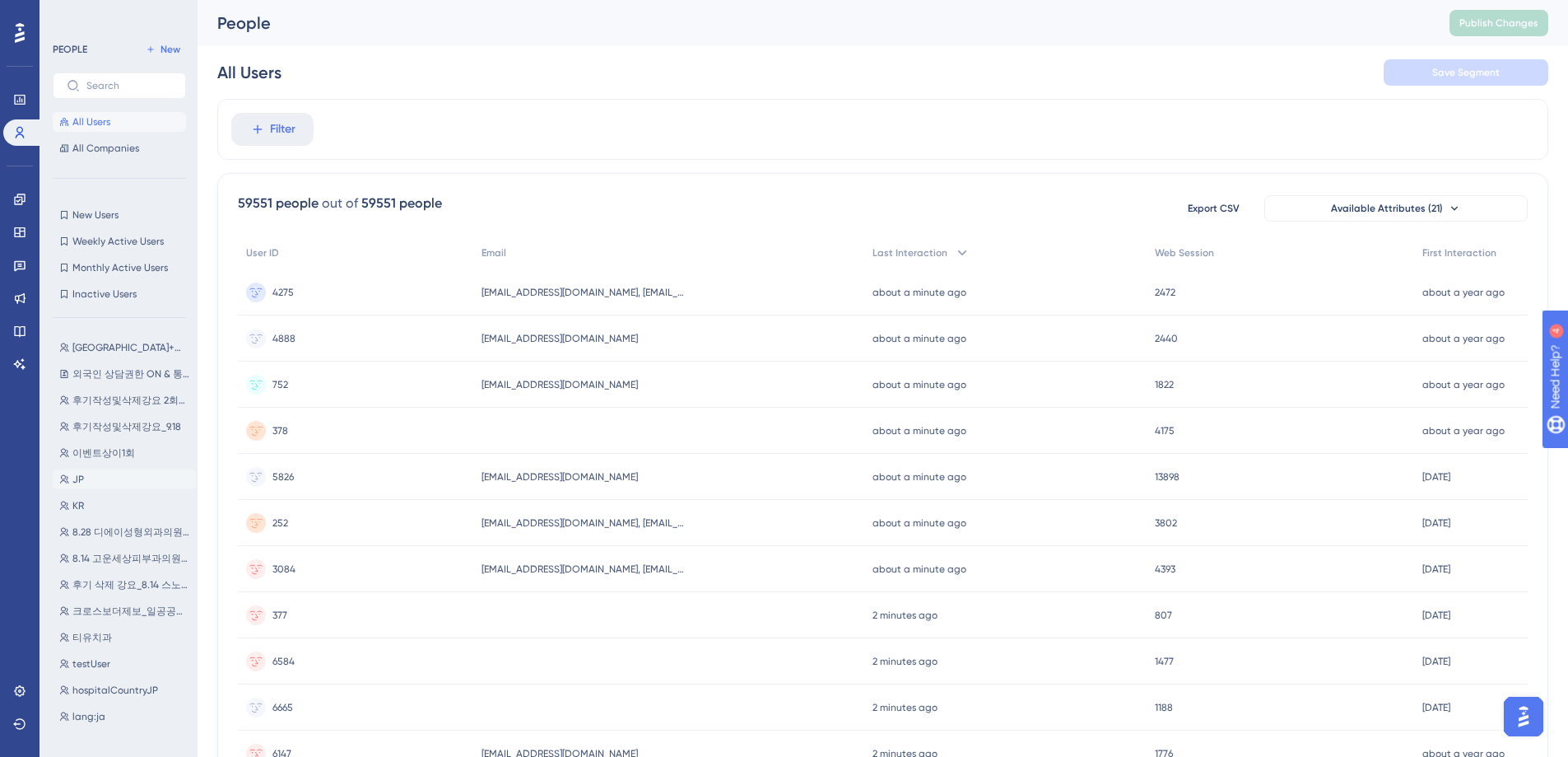
click at [114, 480] on button "JP JP" at bounding box center [123, 479] width 143 height 20
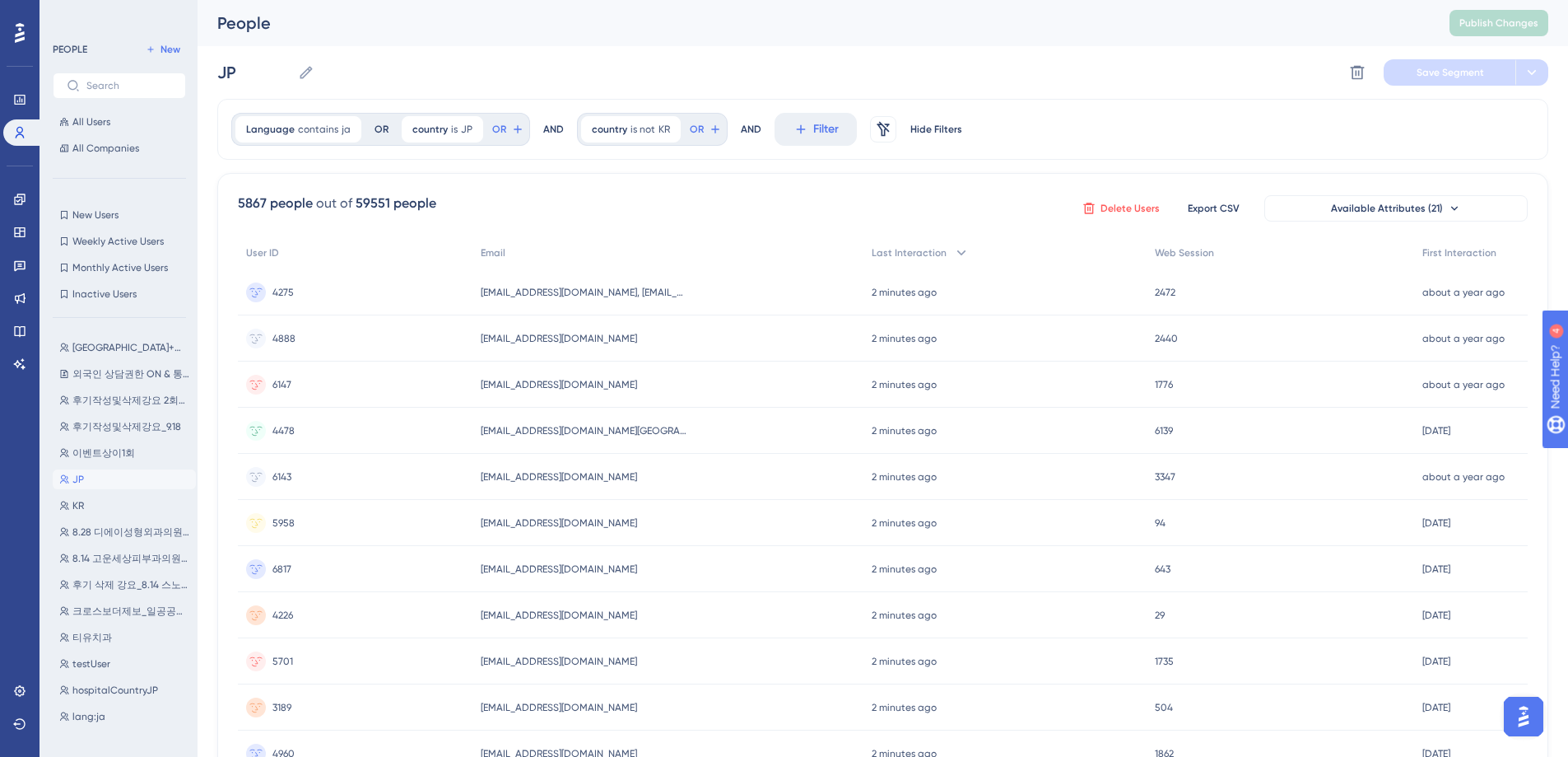
click at [1090, 208] on icon at bounding box center [1089, 208] width 13 height 13
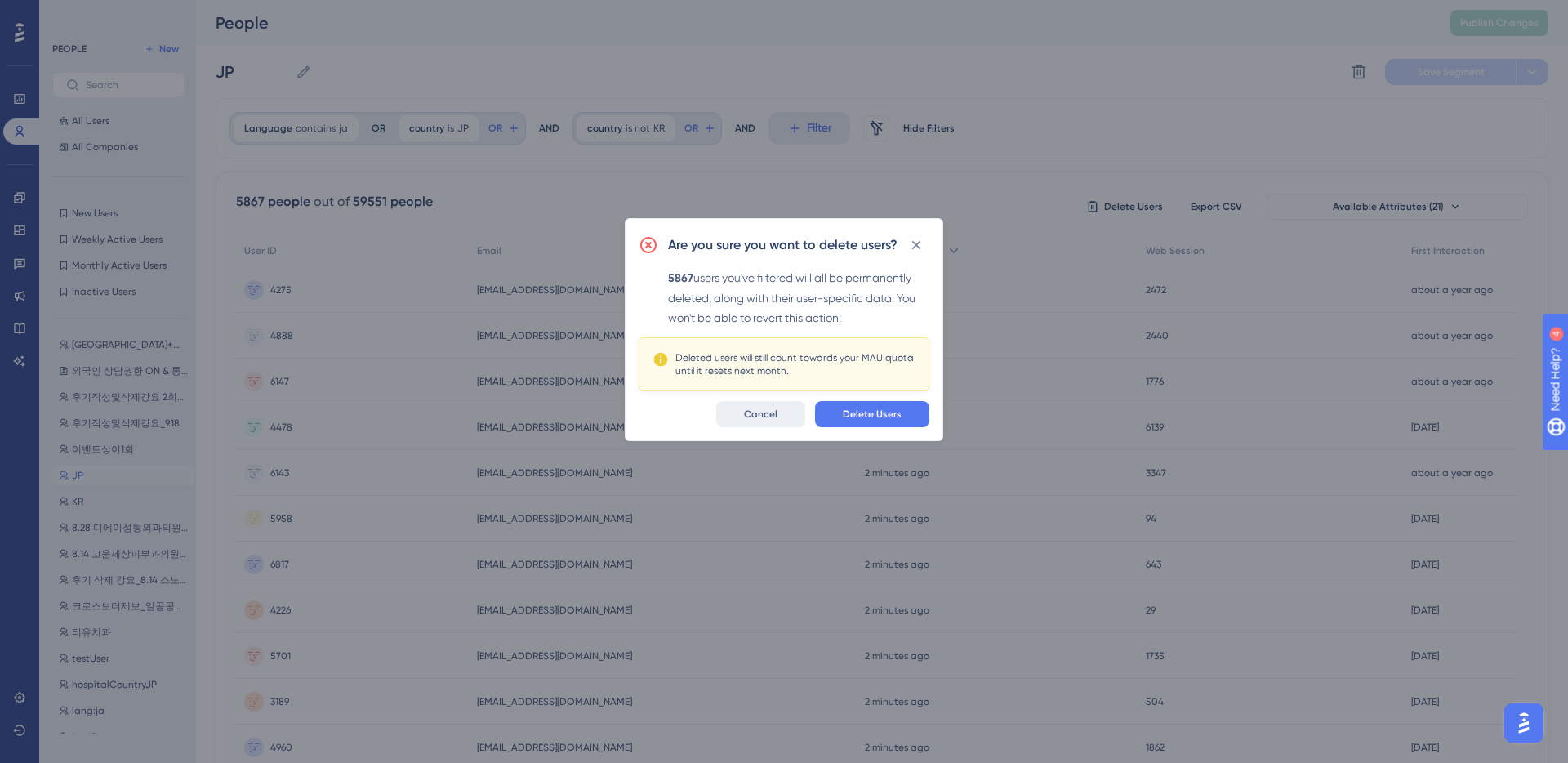
click at [775, 414] on span "Cancel" at bounding box center [761, 413] width 33 height 13
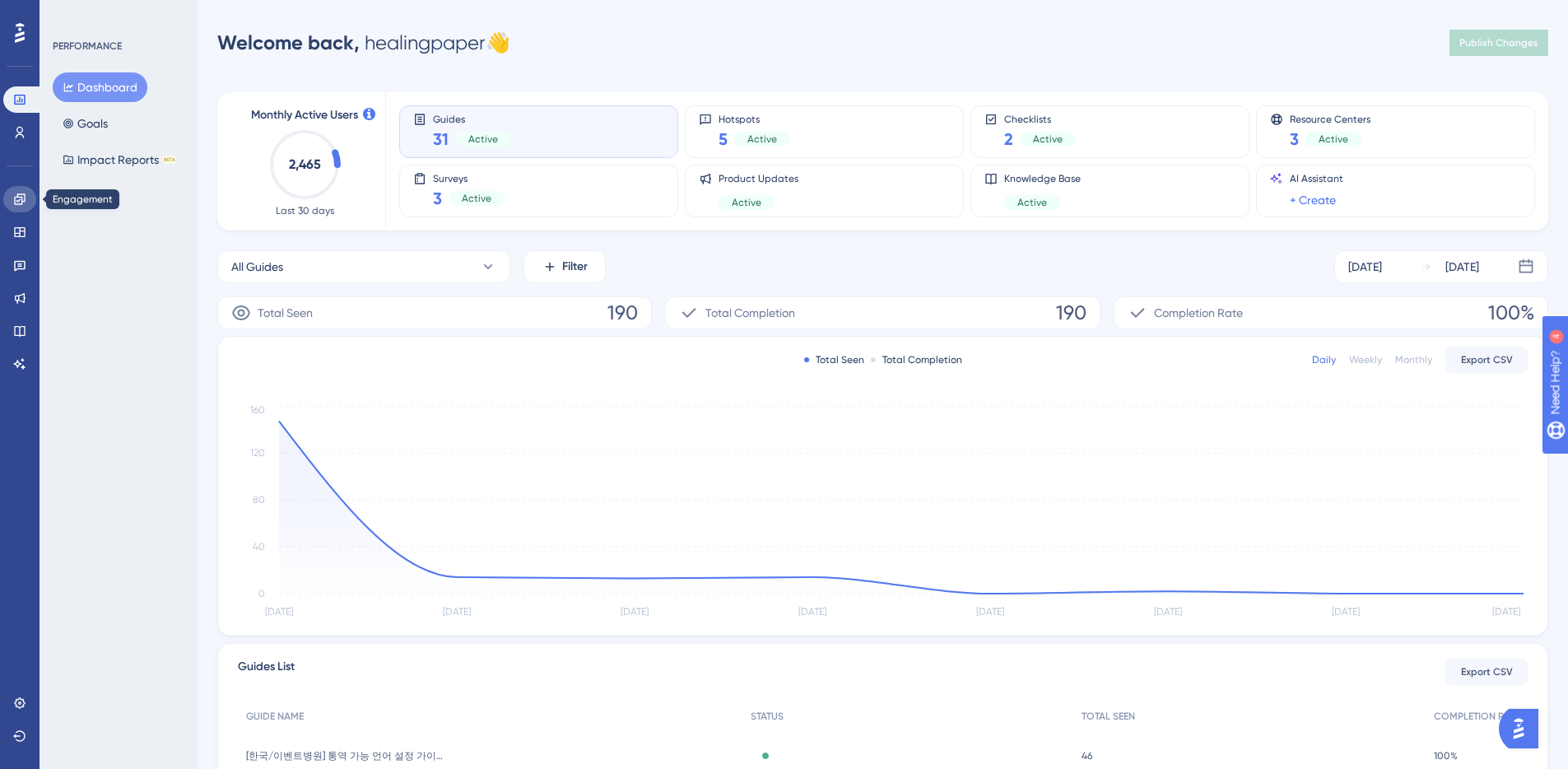
click at [16, 199] on icon at bounding box center [20, 199] width 13 height 13
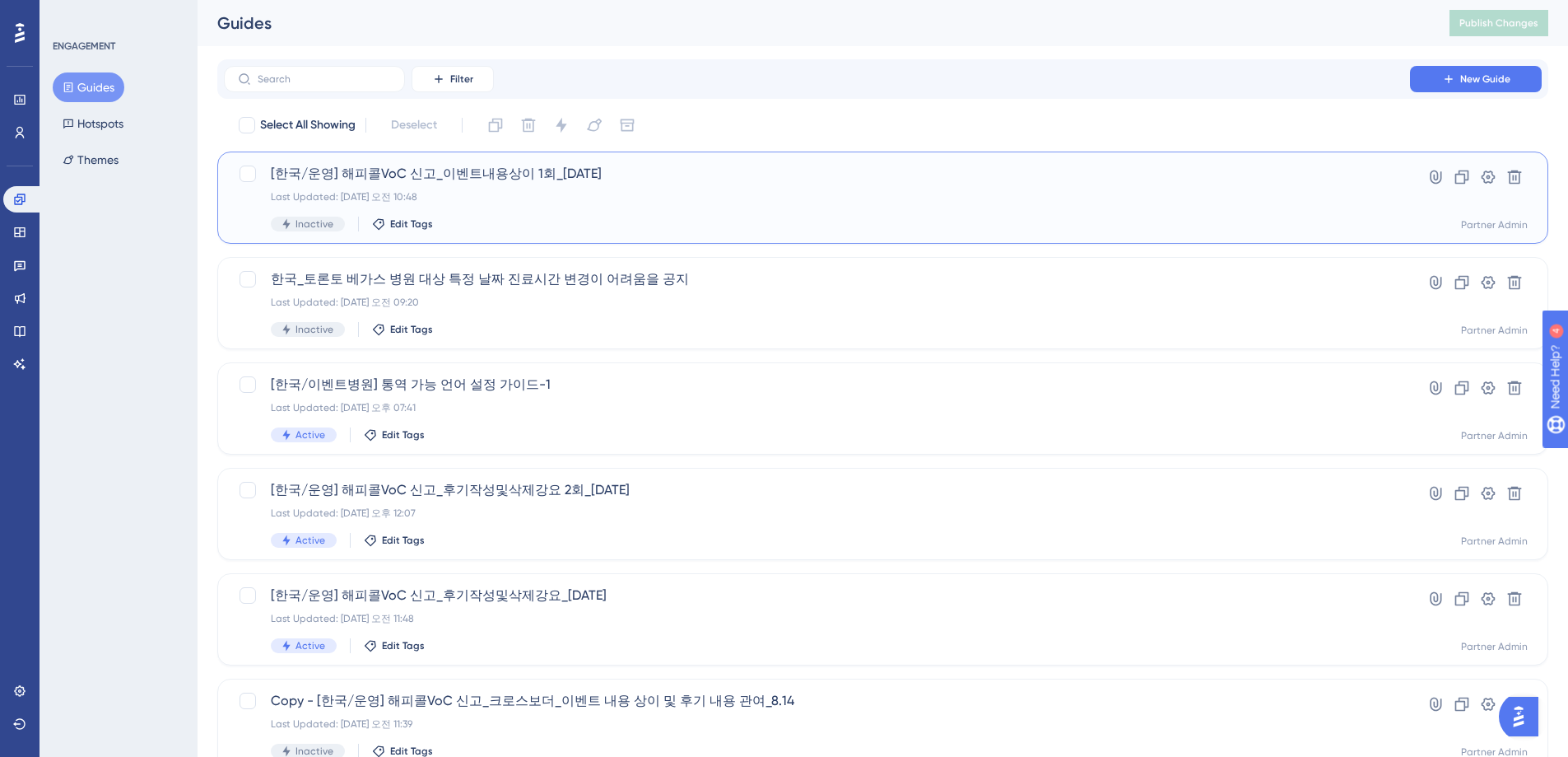
click at [590, 195] on div "Last Updated: [DATE] 오전 10:48" at bounding box center [817, 196] width 1093 height 13
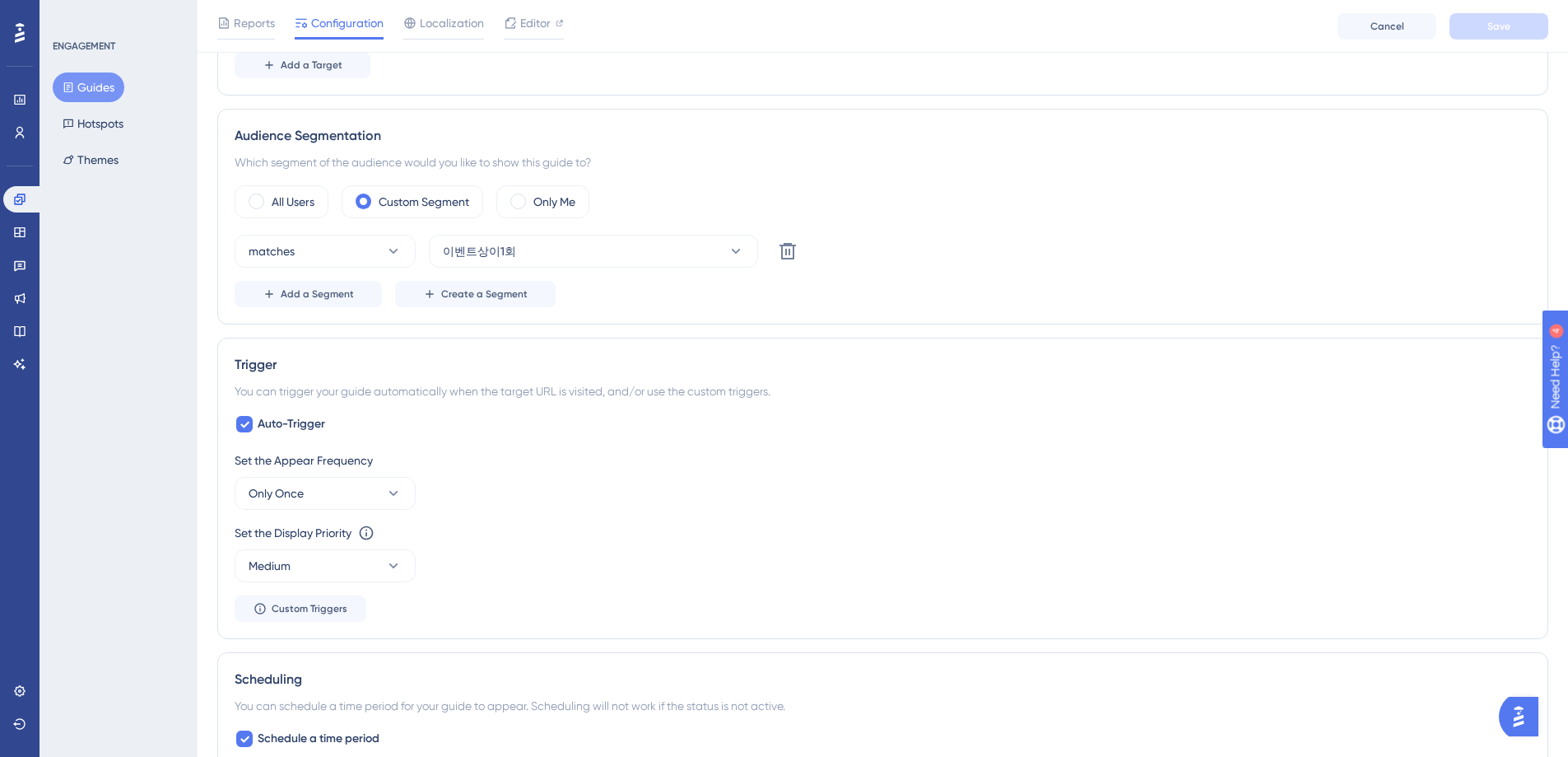
scroll to position [528, 0]
click at [739, 251] on icon at bounding box center [736, 253] width 17 height 17
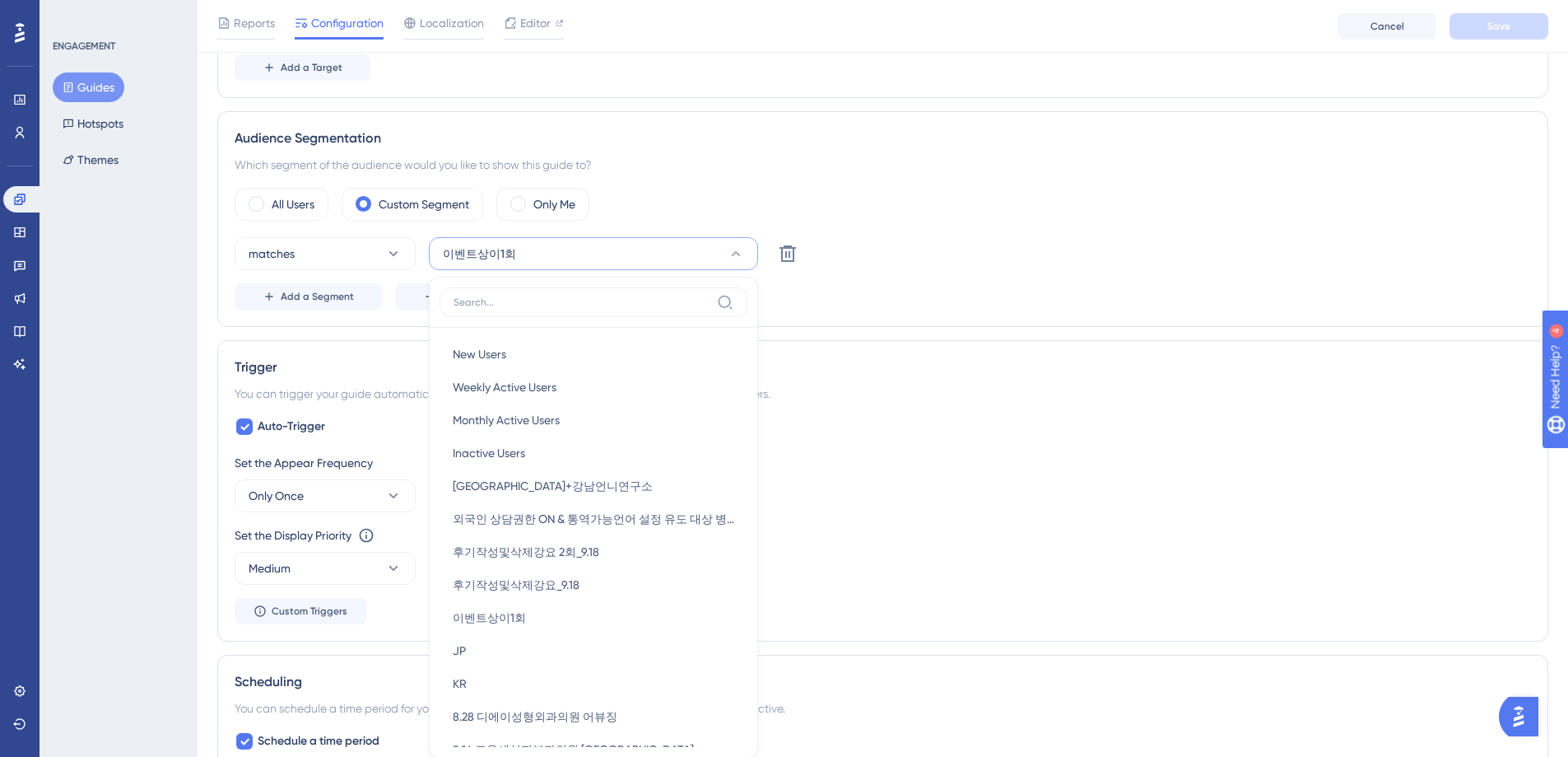
scroll to position [660, 0]
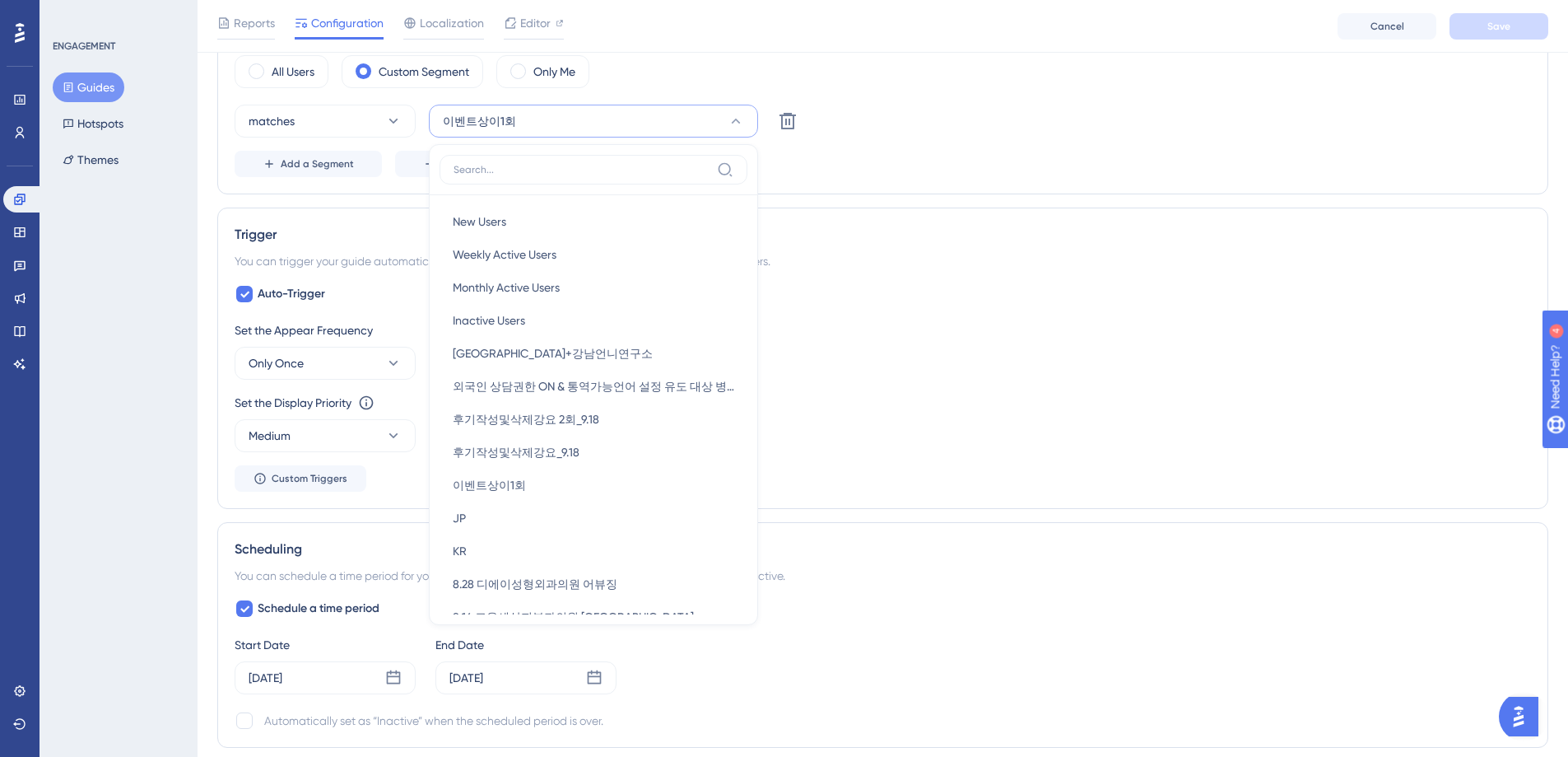
click at [993, 138] on div "matches 이벤트상이1회 New Users New Users Weekly Active Users Weekly Active Users Mon…" at bounding box center [883, 141] width 1297 height 73
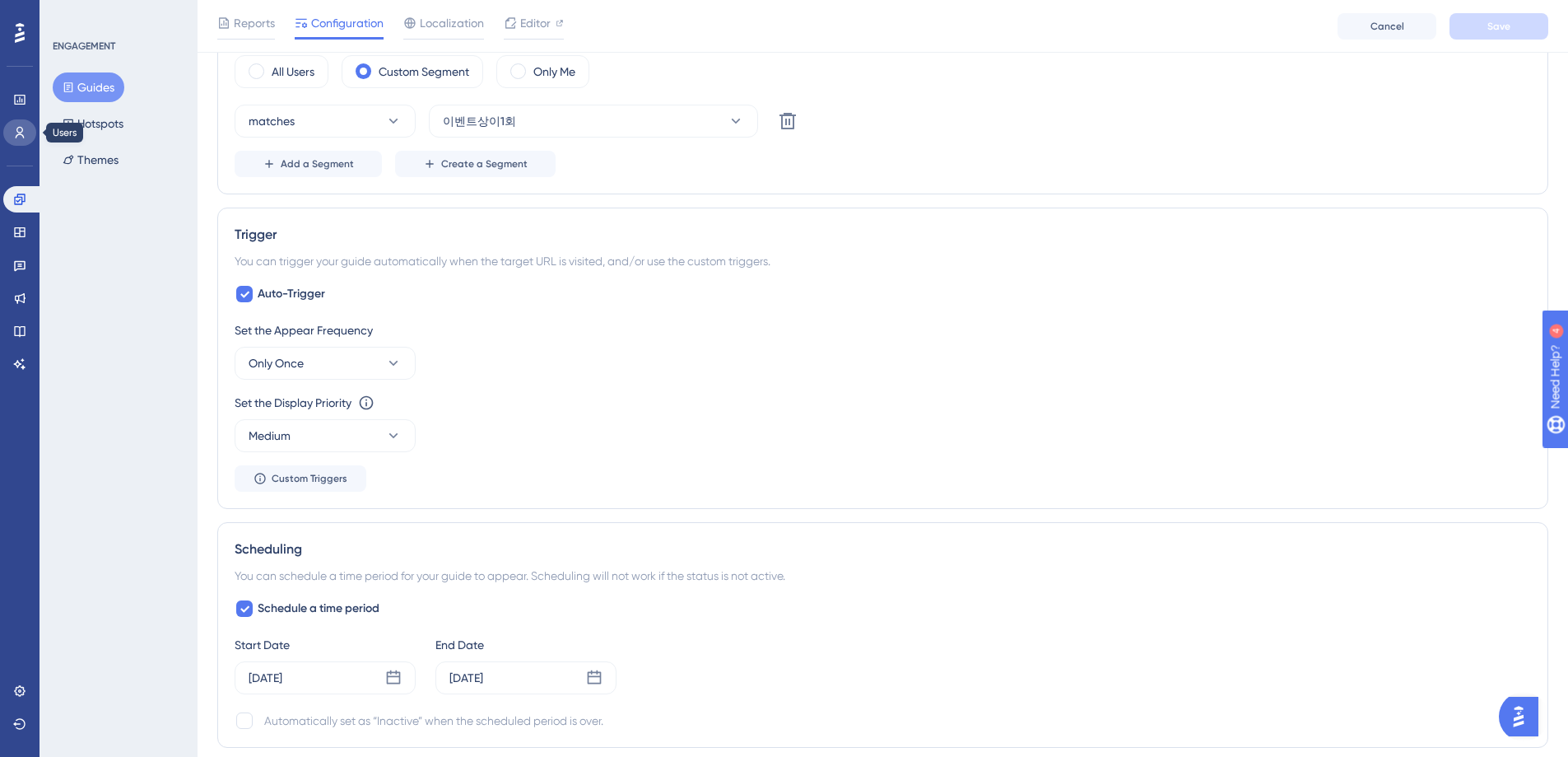
click at [20, 127] on icon at bounding box center [20, 132] width 9 height 12
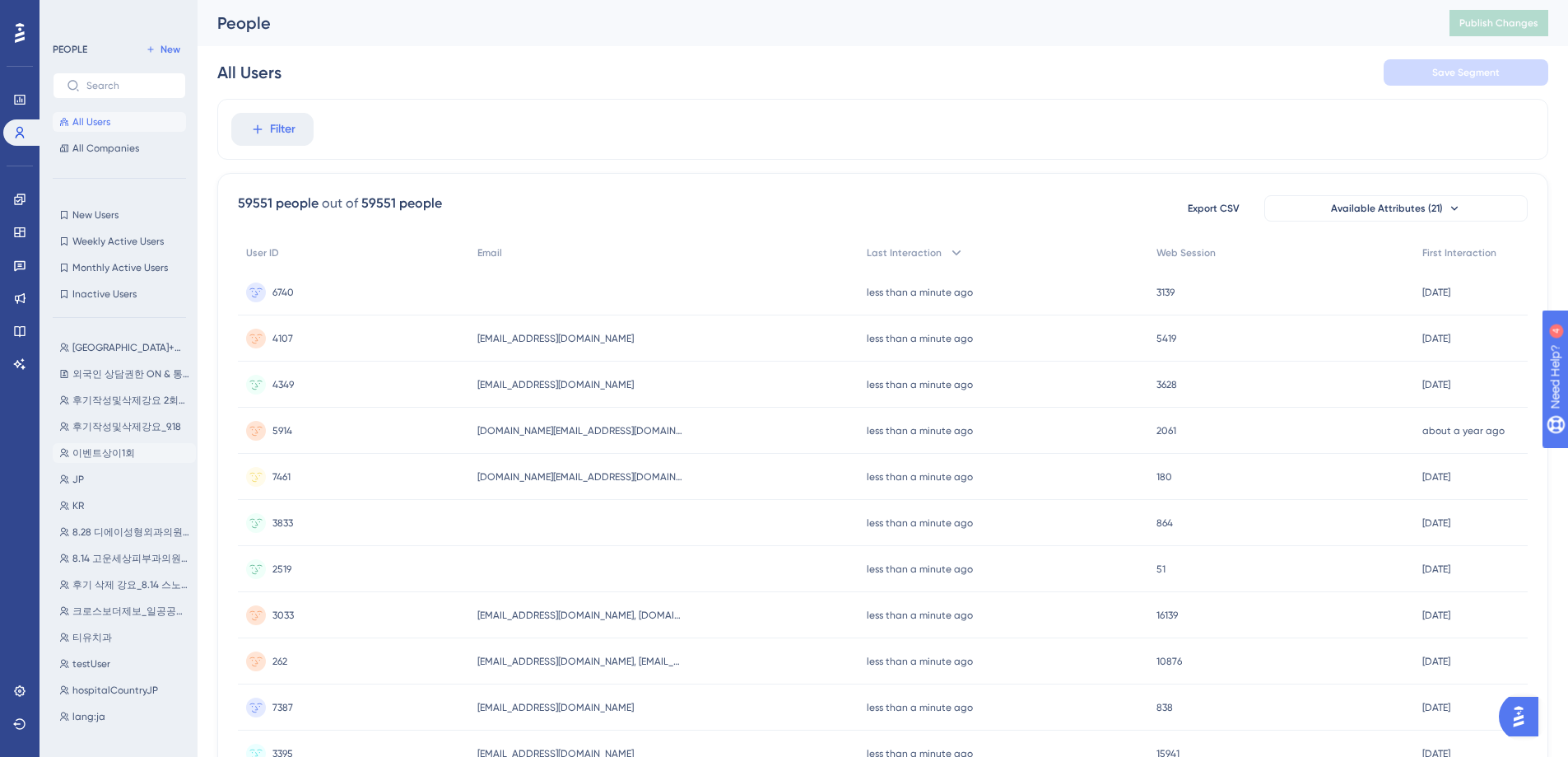
click at [107, 455] on span "이벤트상이1회" at bounding box center [104, 452] width 62 height 13
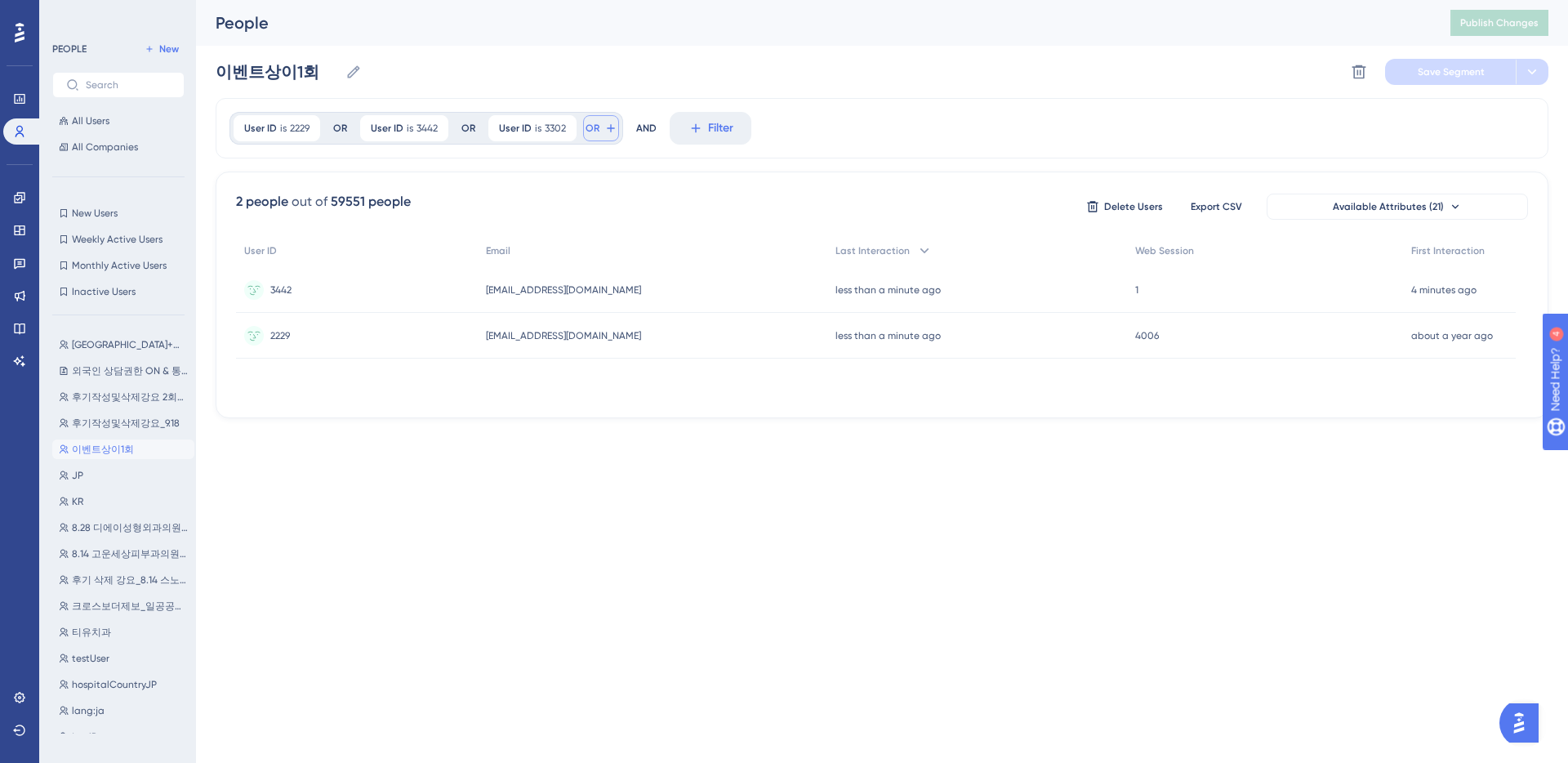
click at [605, 125] on icon at bounding box center [611, 128] width 13 height 13
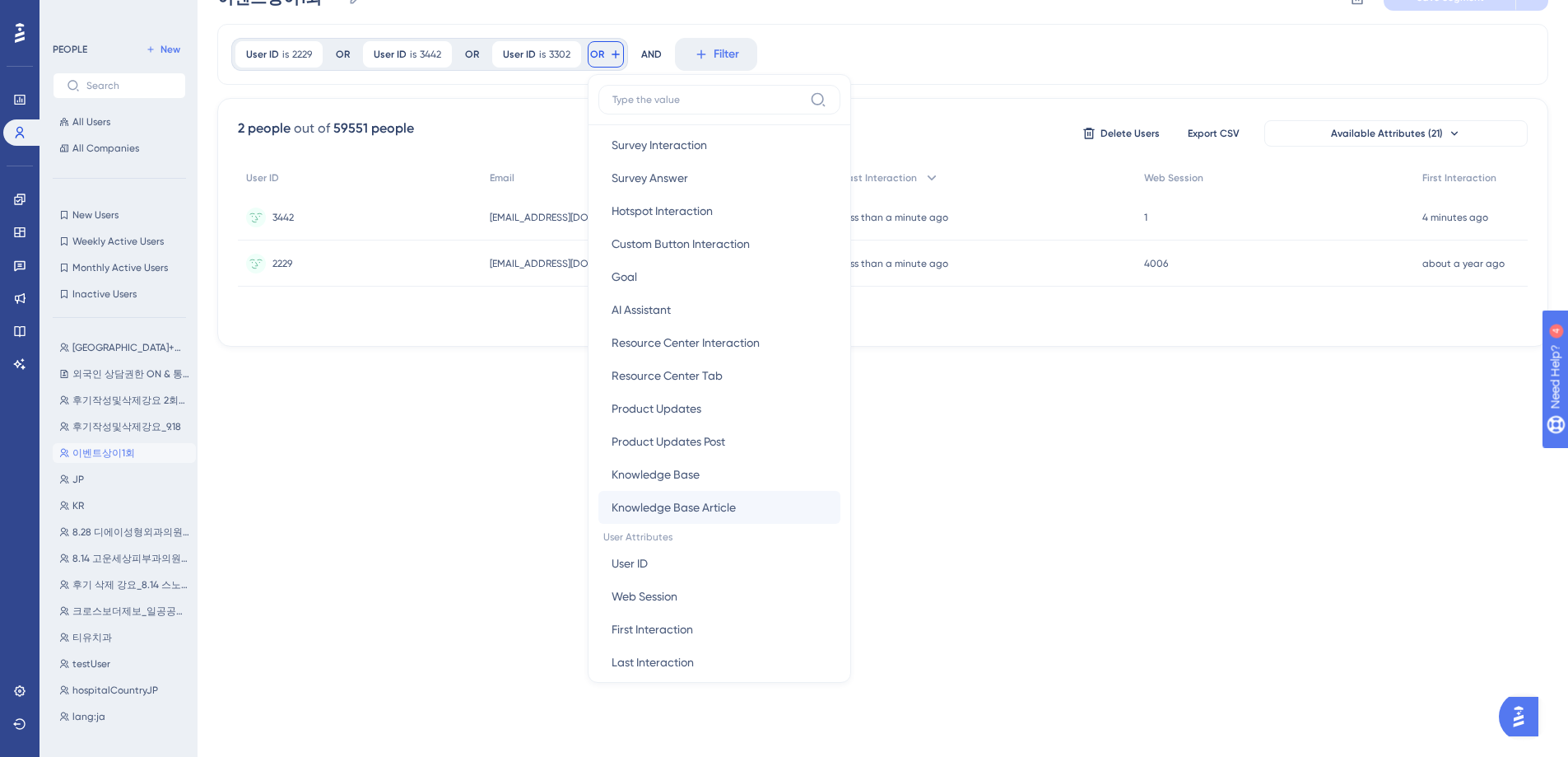
scroll to position [564, 0]
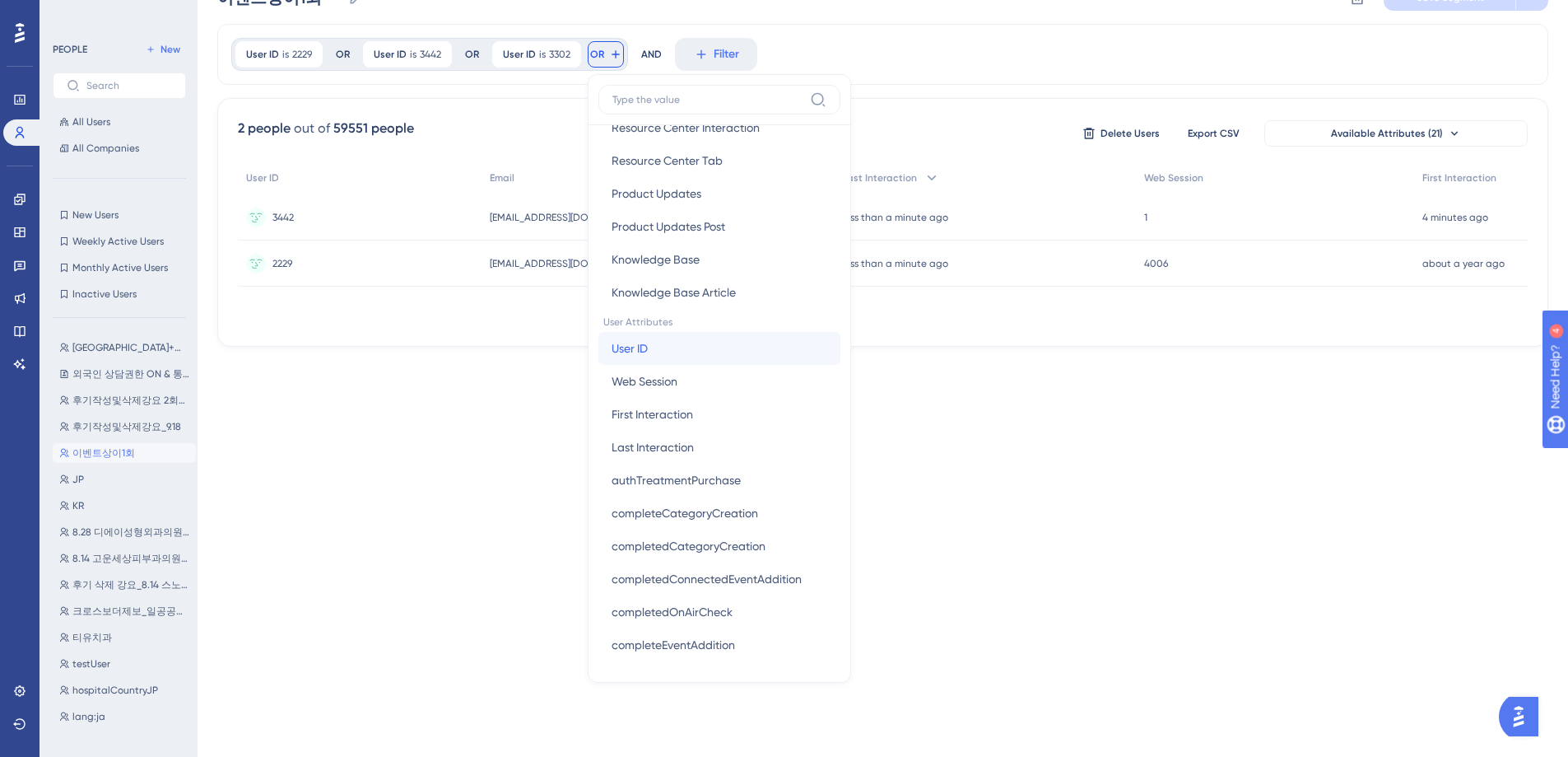
click at [690, 345] on button "User ID User ID" at bounding box center [720, 347] width 242 height 33
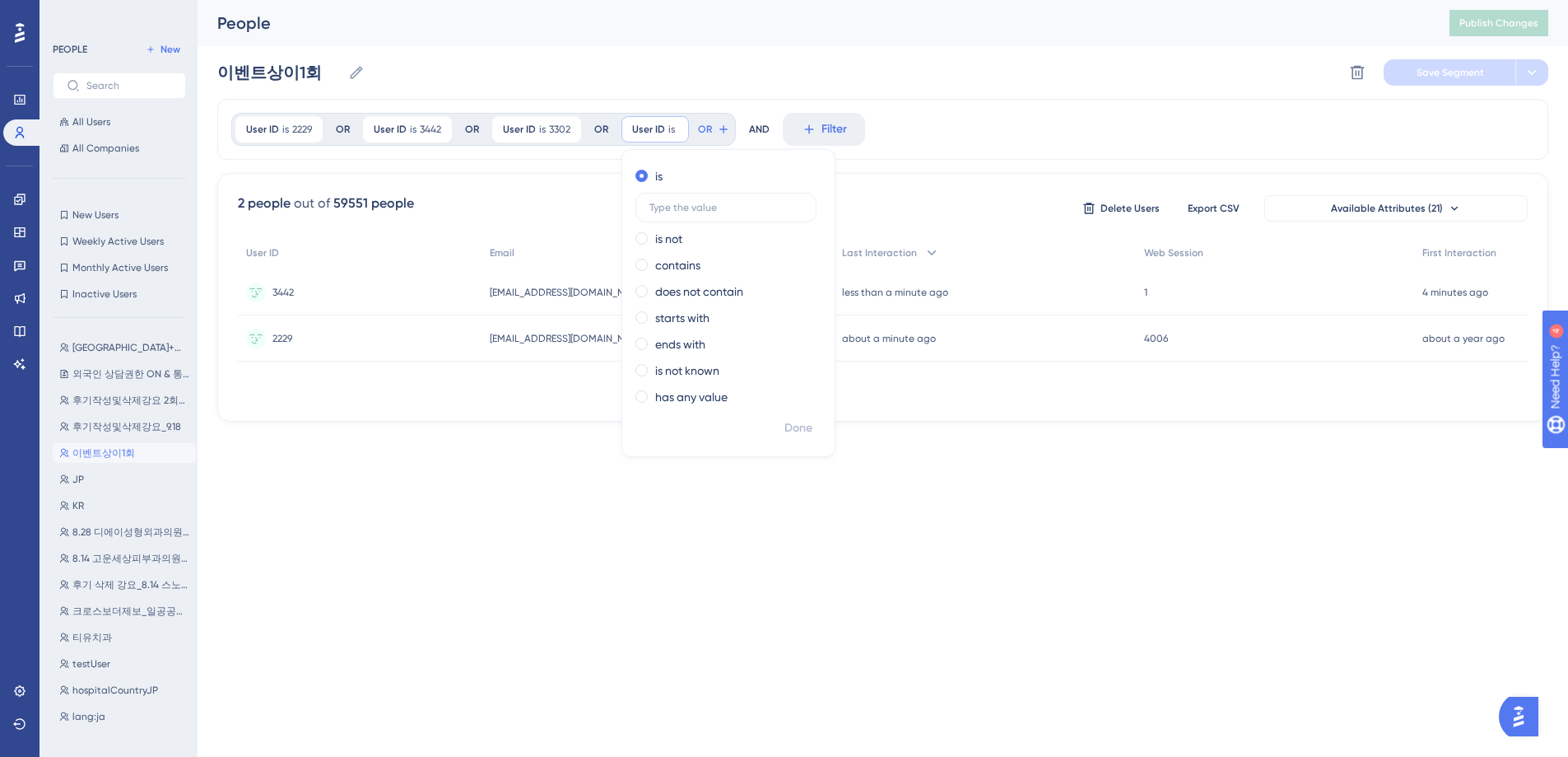
scroll to position [0, 0]
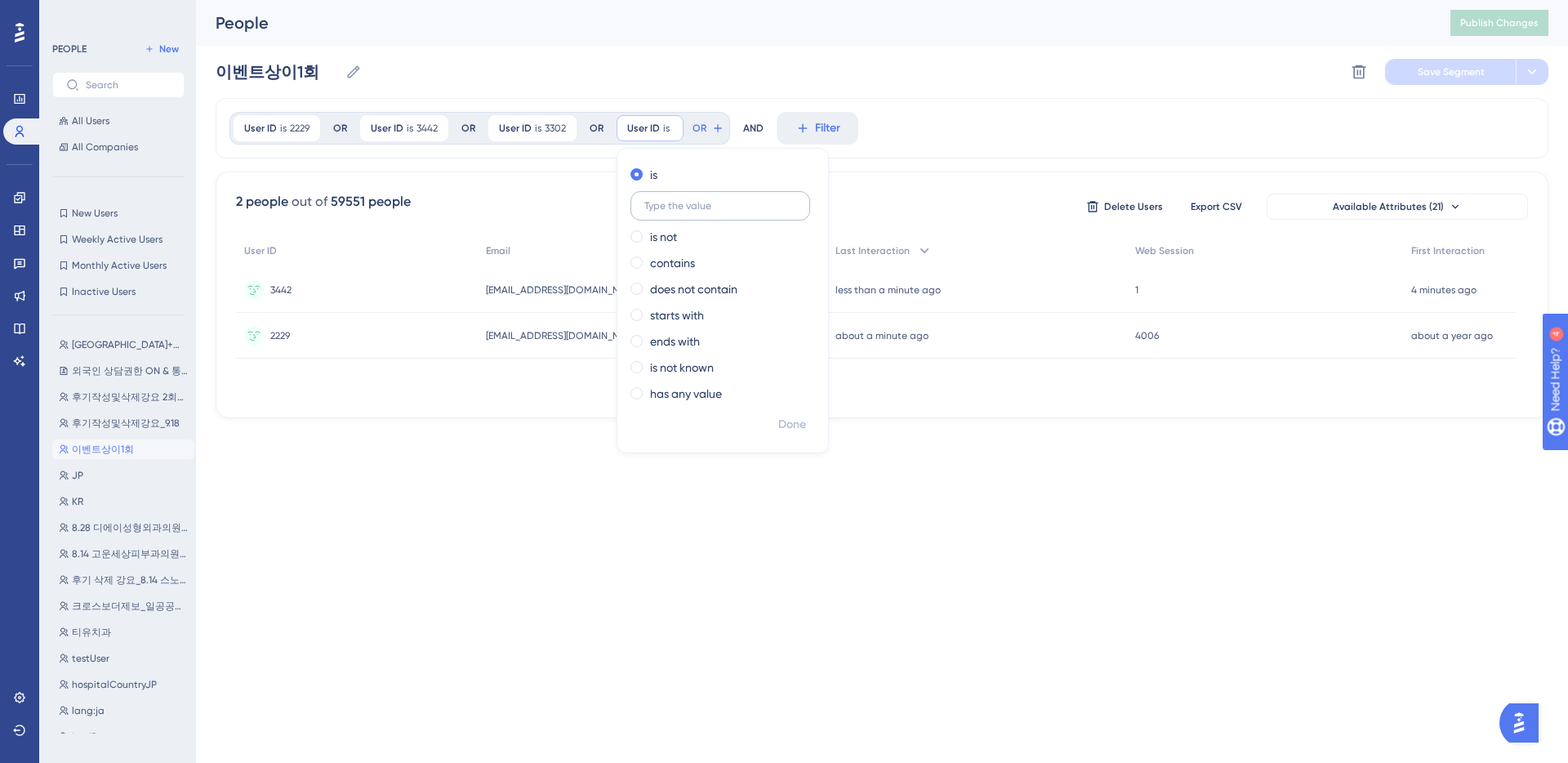
click at [703, 206] on input "text" at bounding box center [720, 205] width 152 height 11
type input "7225"
click at [788, 423] on span "Done" at bounding box center [792, 425] width 28 height 19
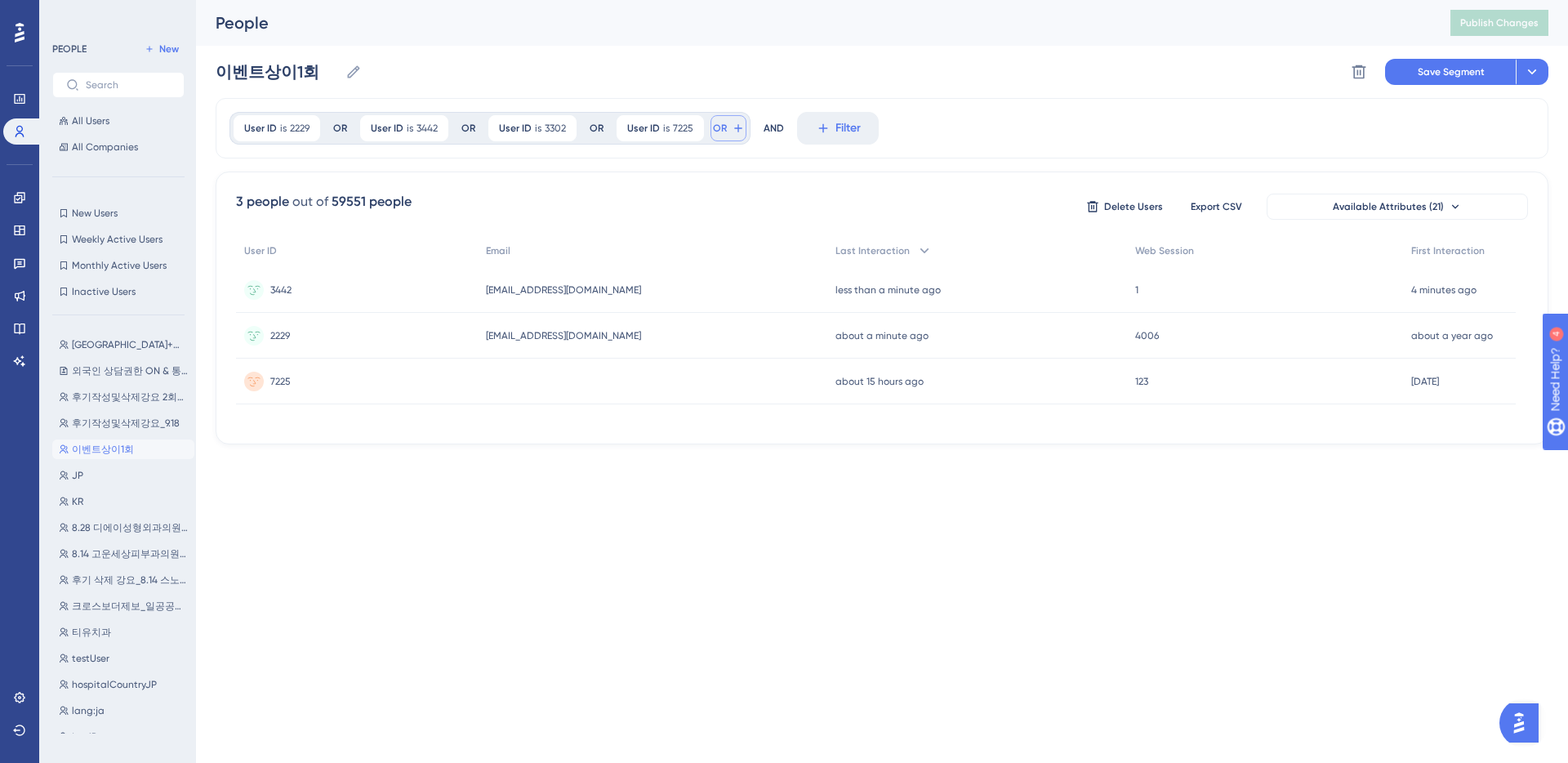
click at [727, 129] on button "OR" at bounding box center [728, 129] width 36 height 26
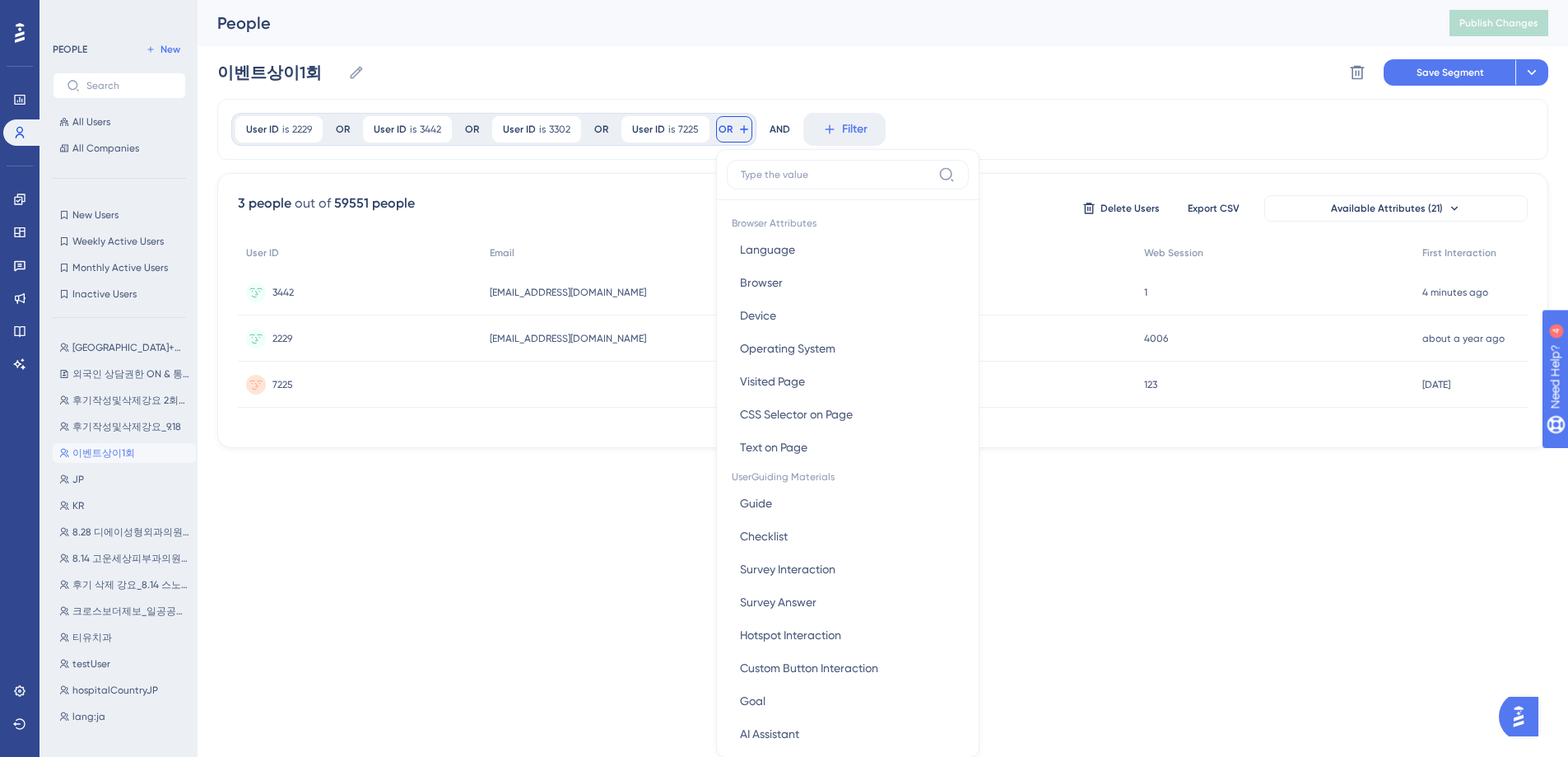
scroll to position [75, 0]
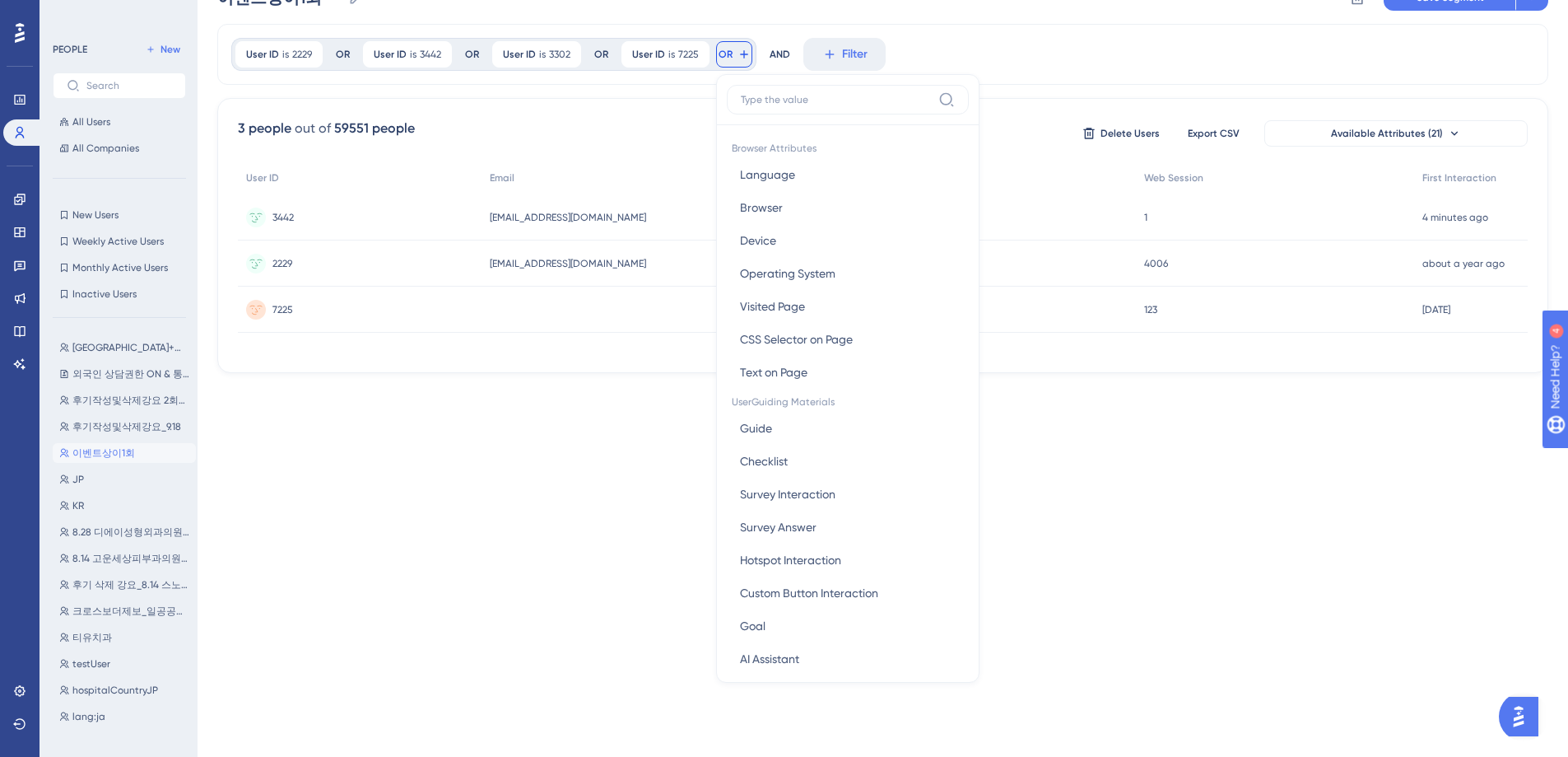
click at [803, 96] on input at bounding box center [836, 100] width 191 height 13
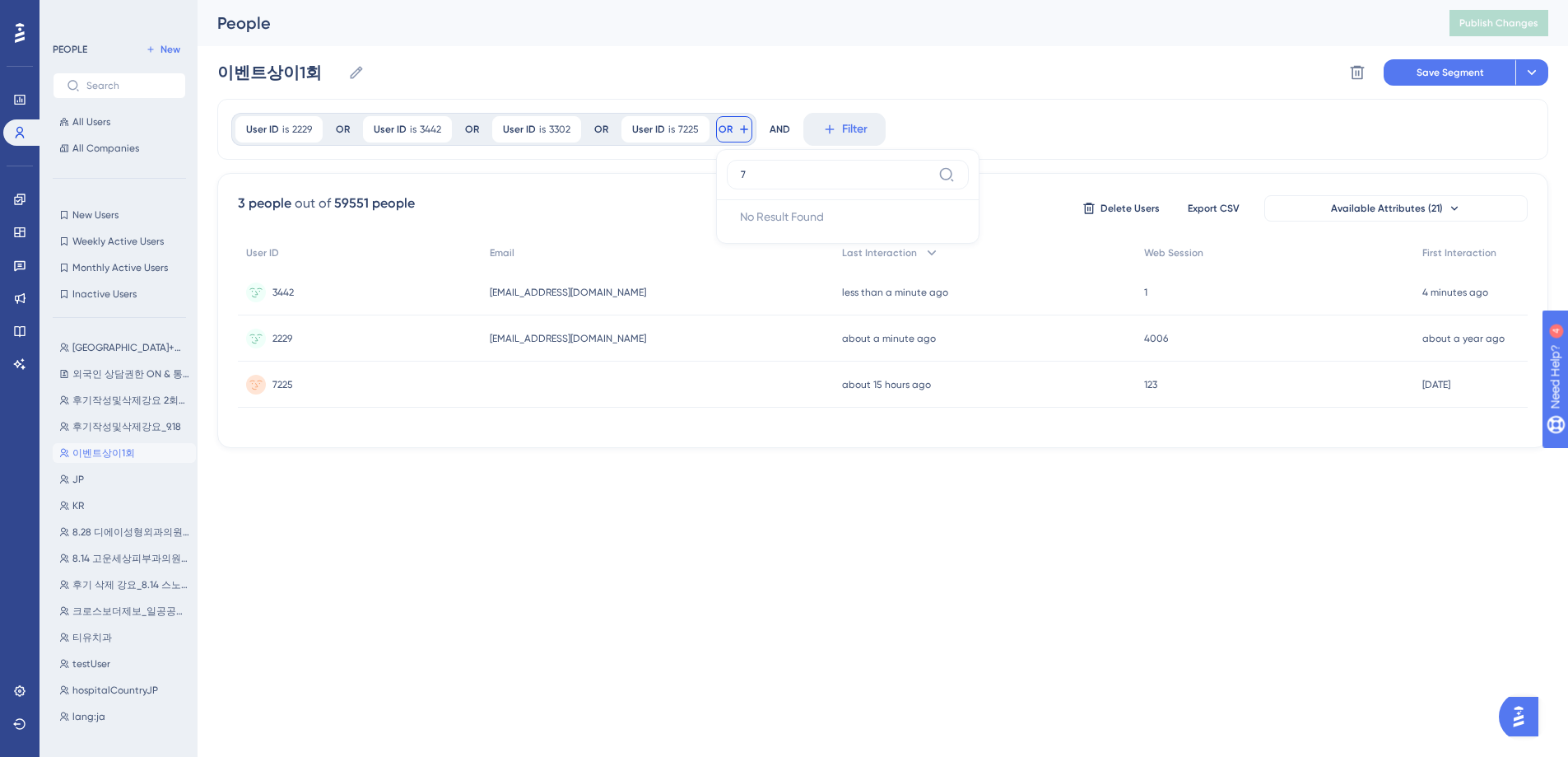
scroll to position [0, 0]
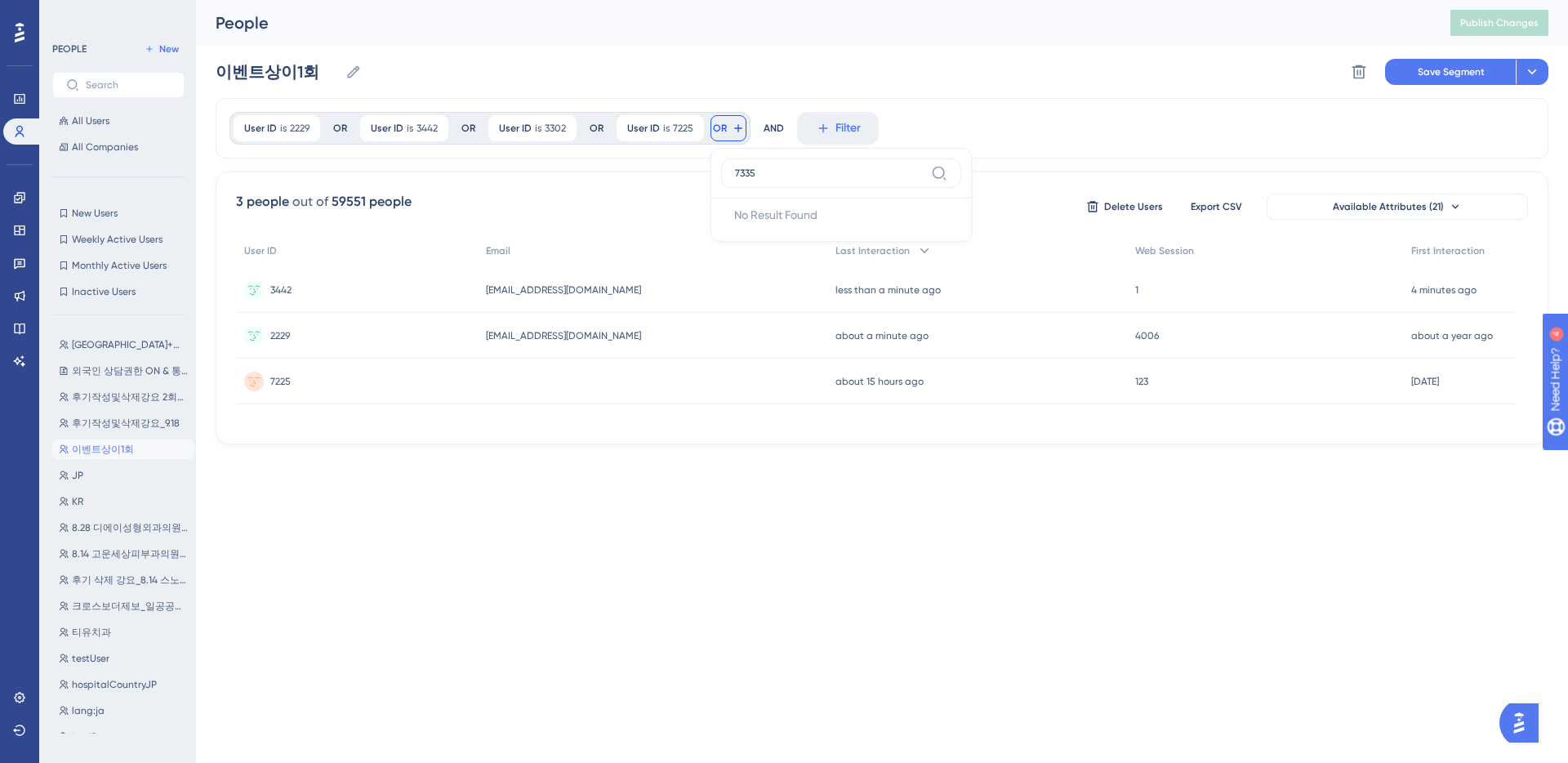
type input "7335"
click at [725, 126] on button "OR" at bounding box center [728, 129] width 36 height 26
click at [732, 129] on icon at bounding box center [738, 128] width 13 height 13
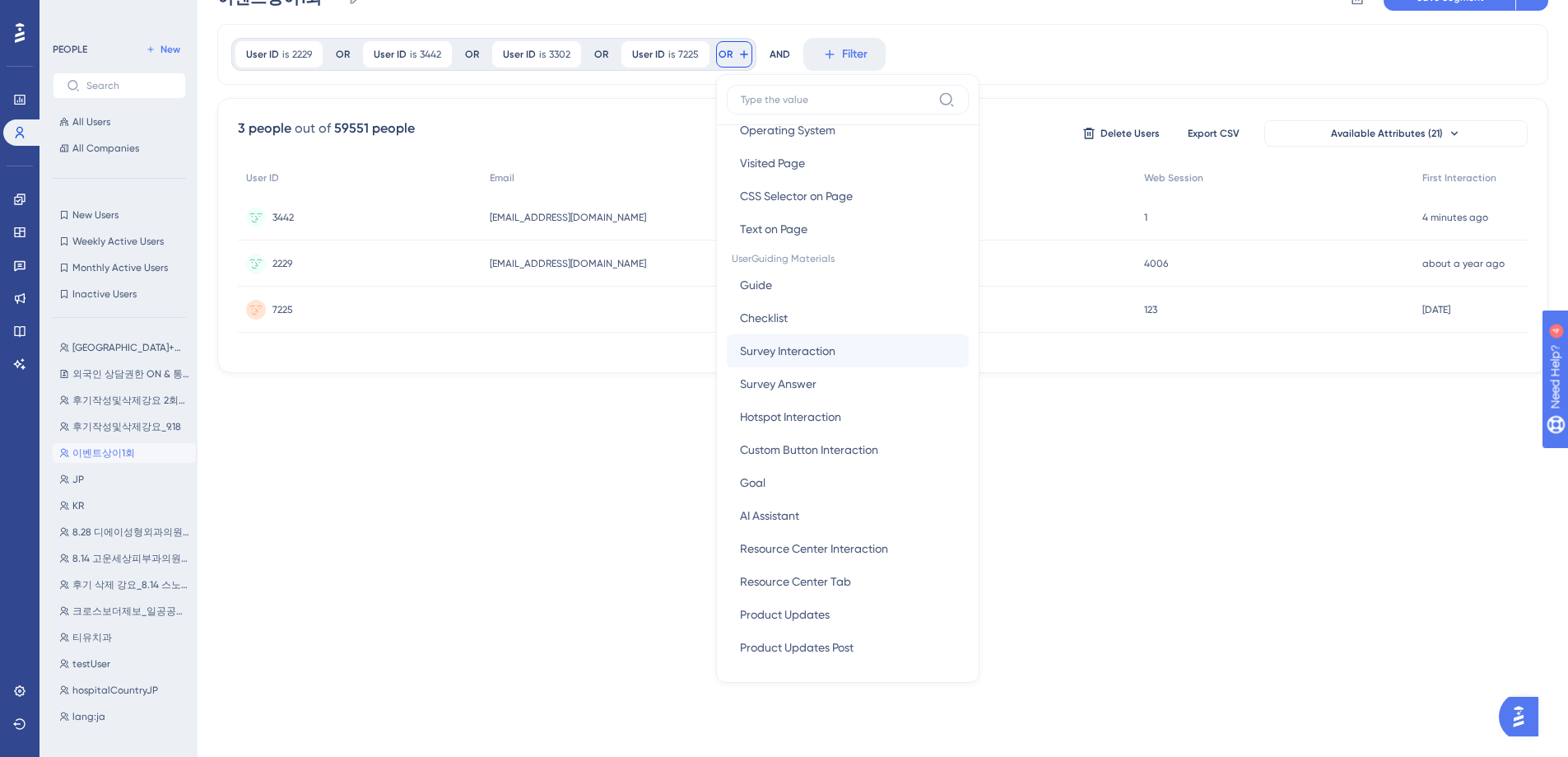
scroll to position [369, 0]
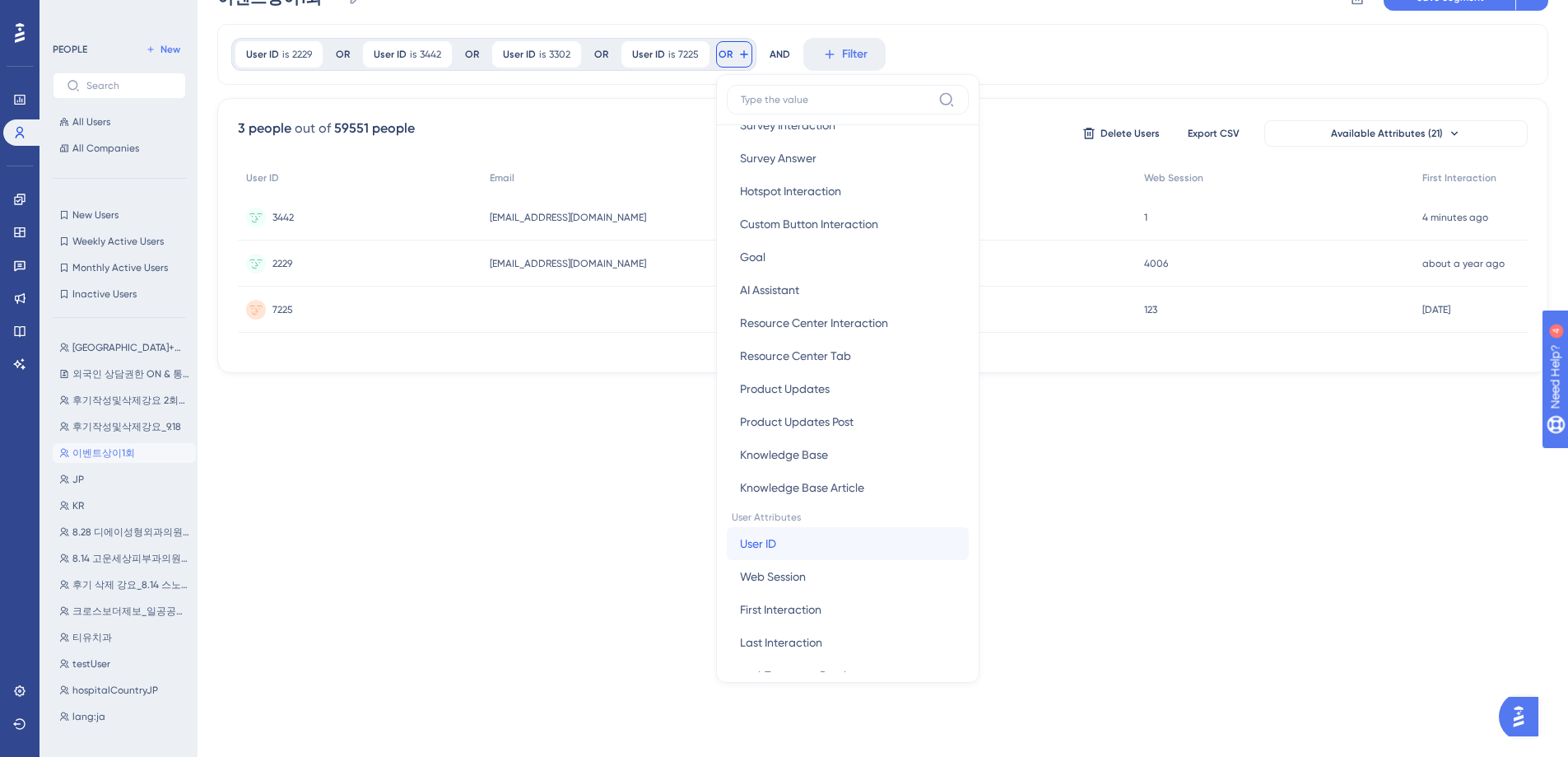
click at [811, 541] on button "User ID User ID" at bounding box center [848, 543] width 242 height 33
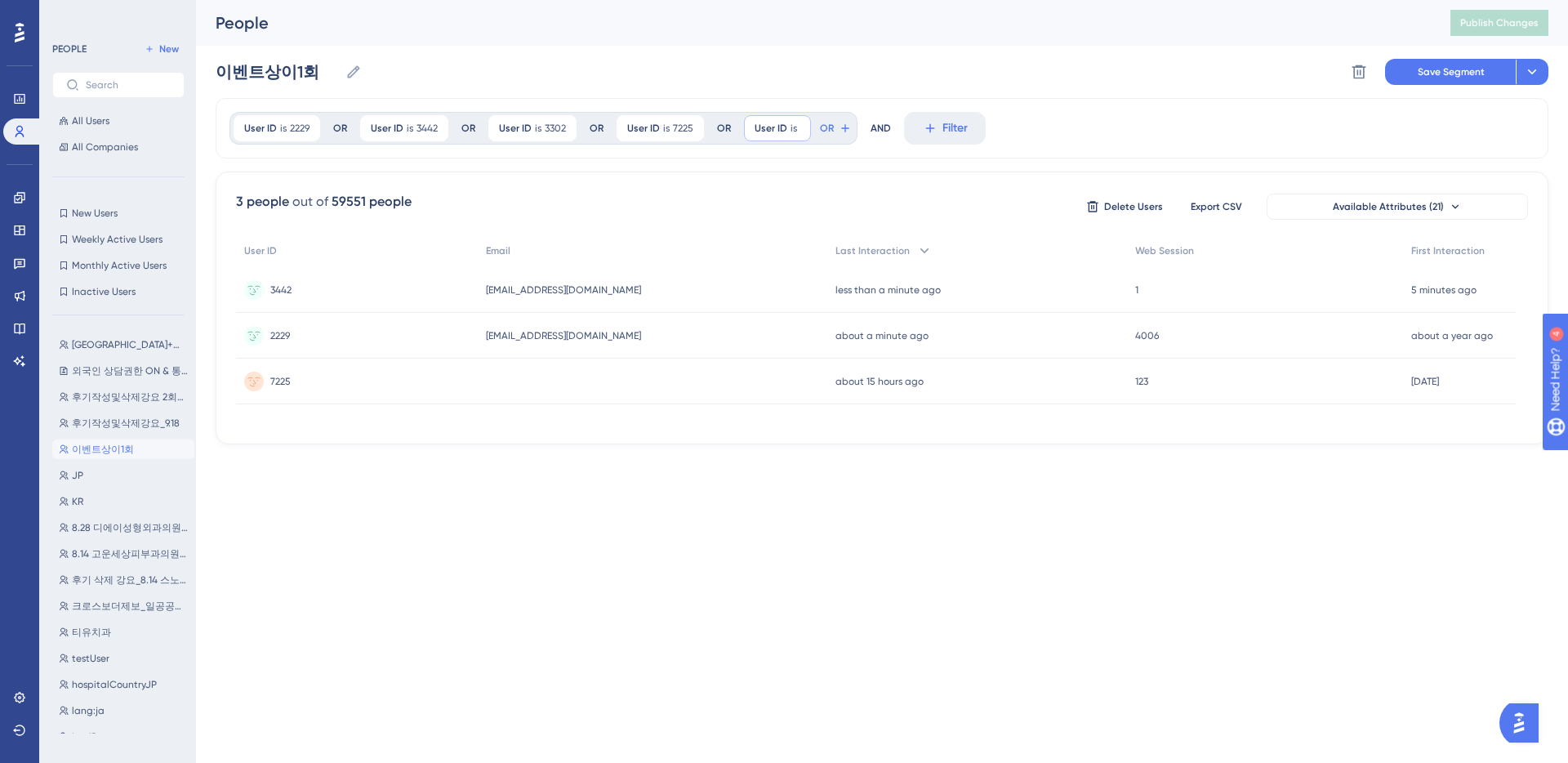
click at [812, 212] on label at bounding box center [848, 205] width 180 height 29
click at [812, 211] on input "text" at bounding box center [848, 205] width 152 height 11
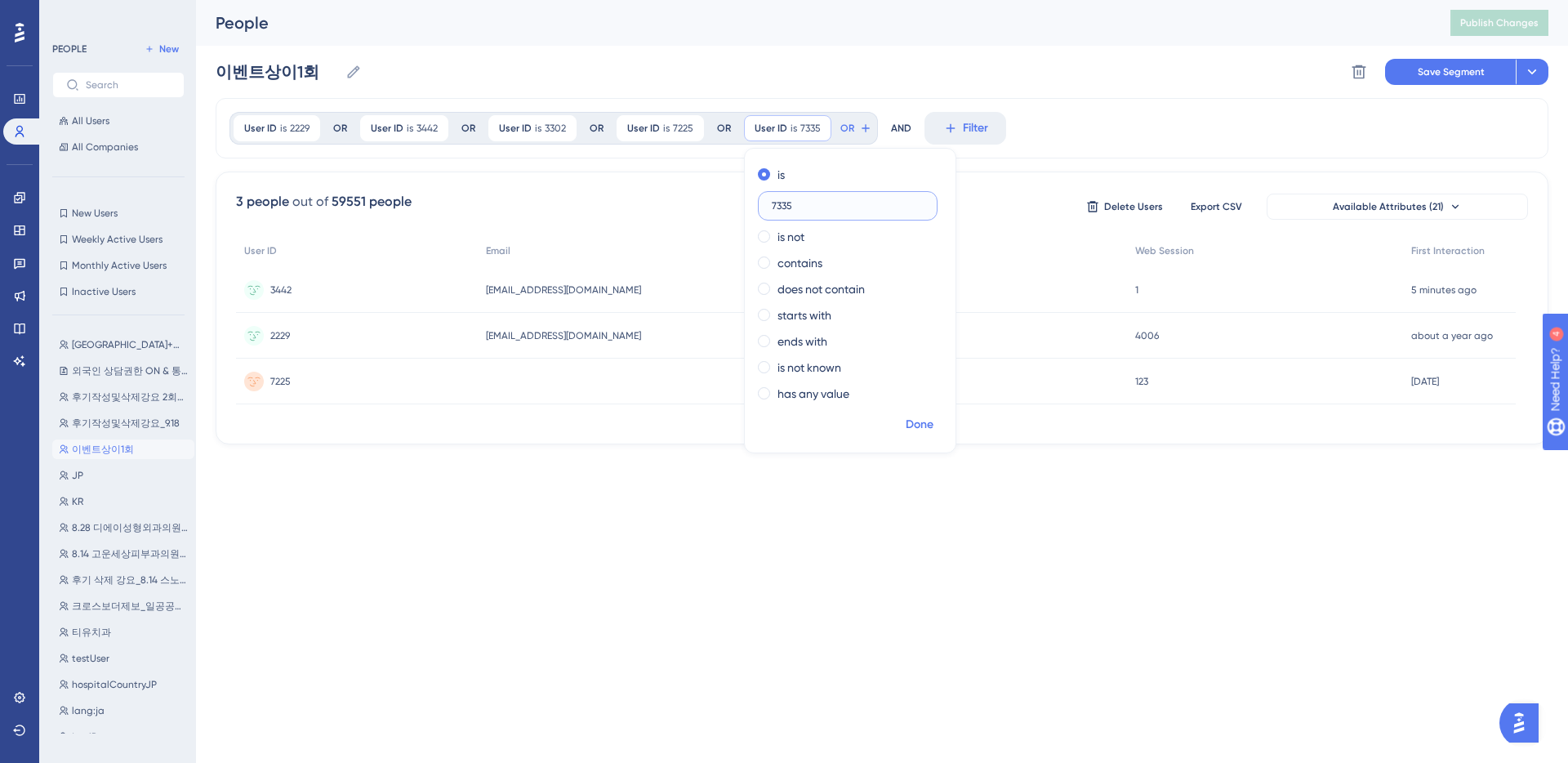
type input "7335"
click at [916, 425] on span "Done" at bounding box center [920, 425] width 28 height 19
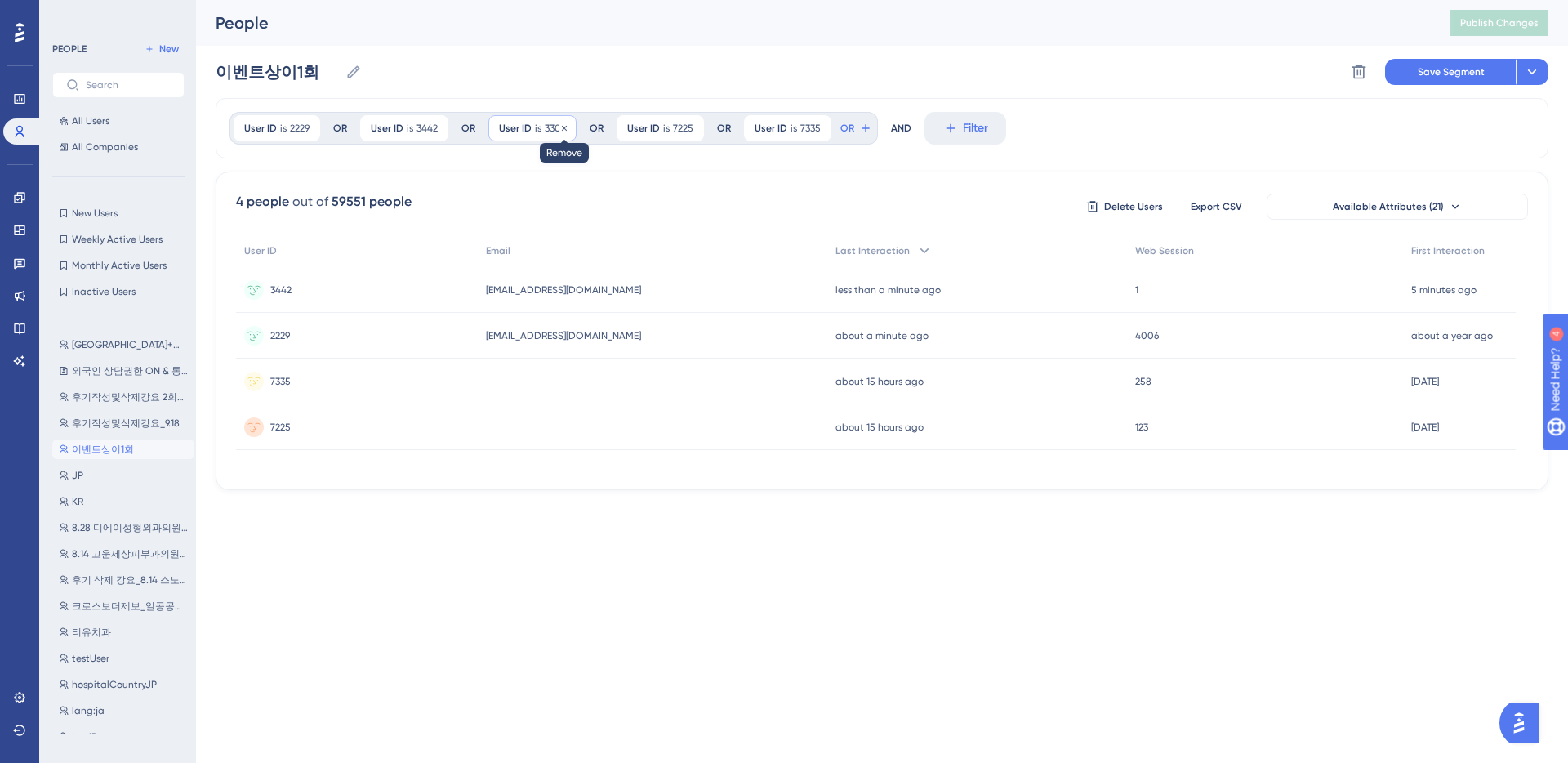
click at [562, 130] on icon at bounding box center [564, 128] width 10 height 10
click at [438, 130] on icon at bounding box center [435, 128] width 10 height 10
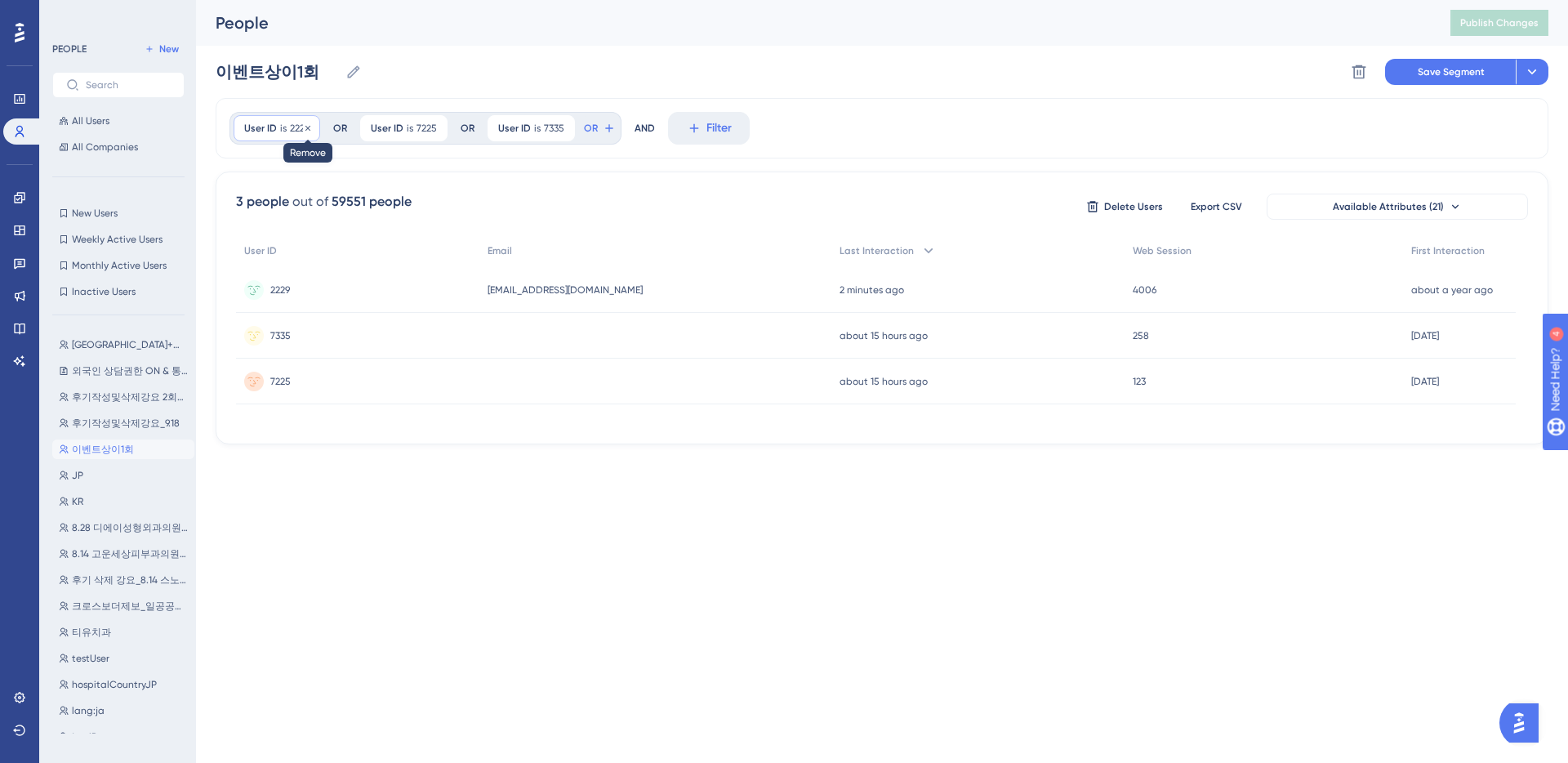
click at [309, 129] on icon at bounding box center [308, 128] width 5 height 5
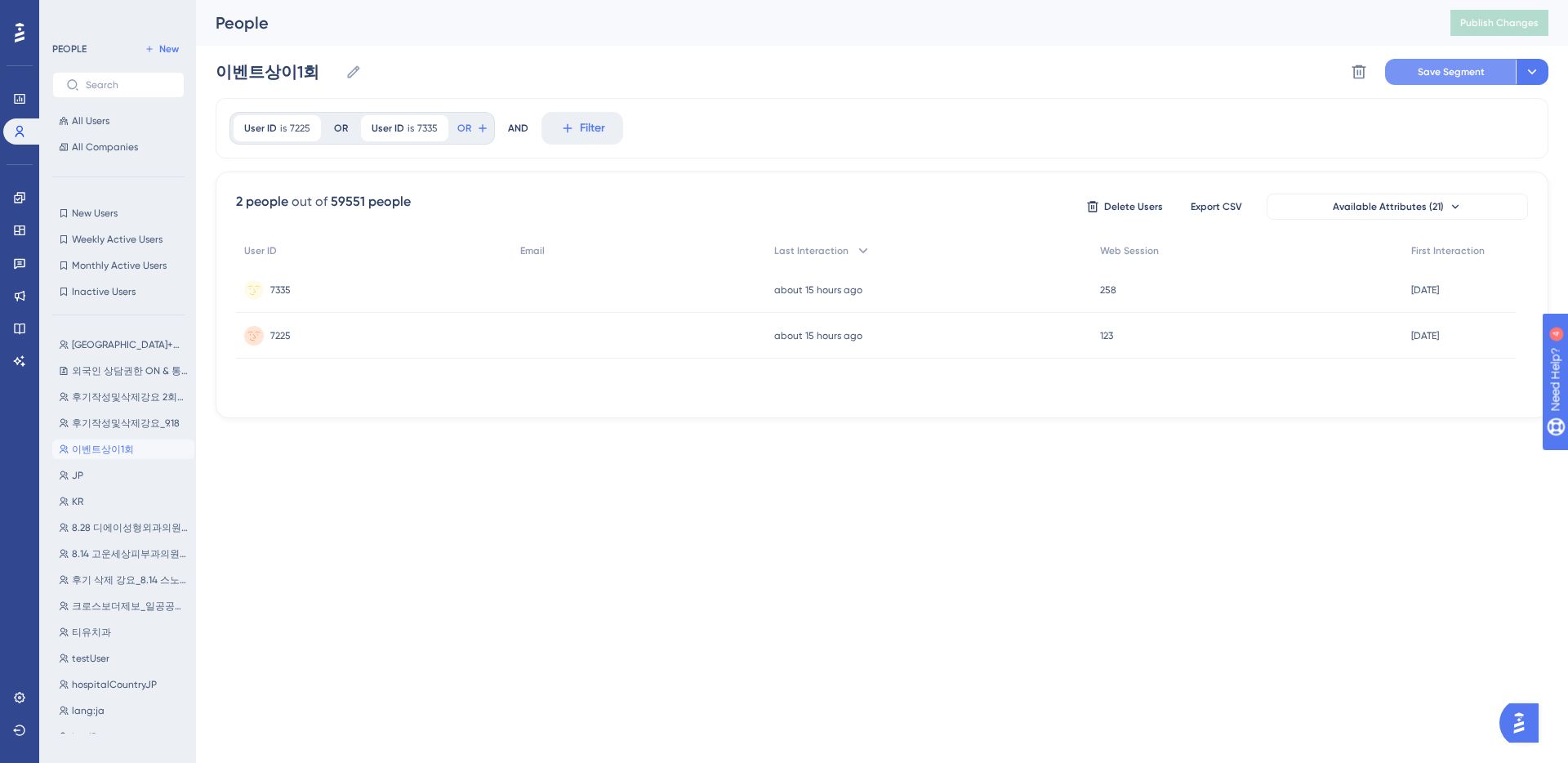
click at [1438, 75] on span "Save Segment" at bounding box center [1452, 71] width 67 height 13
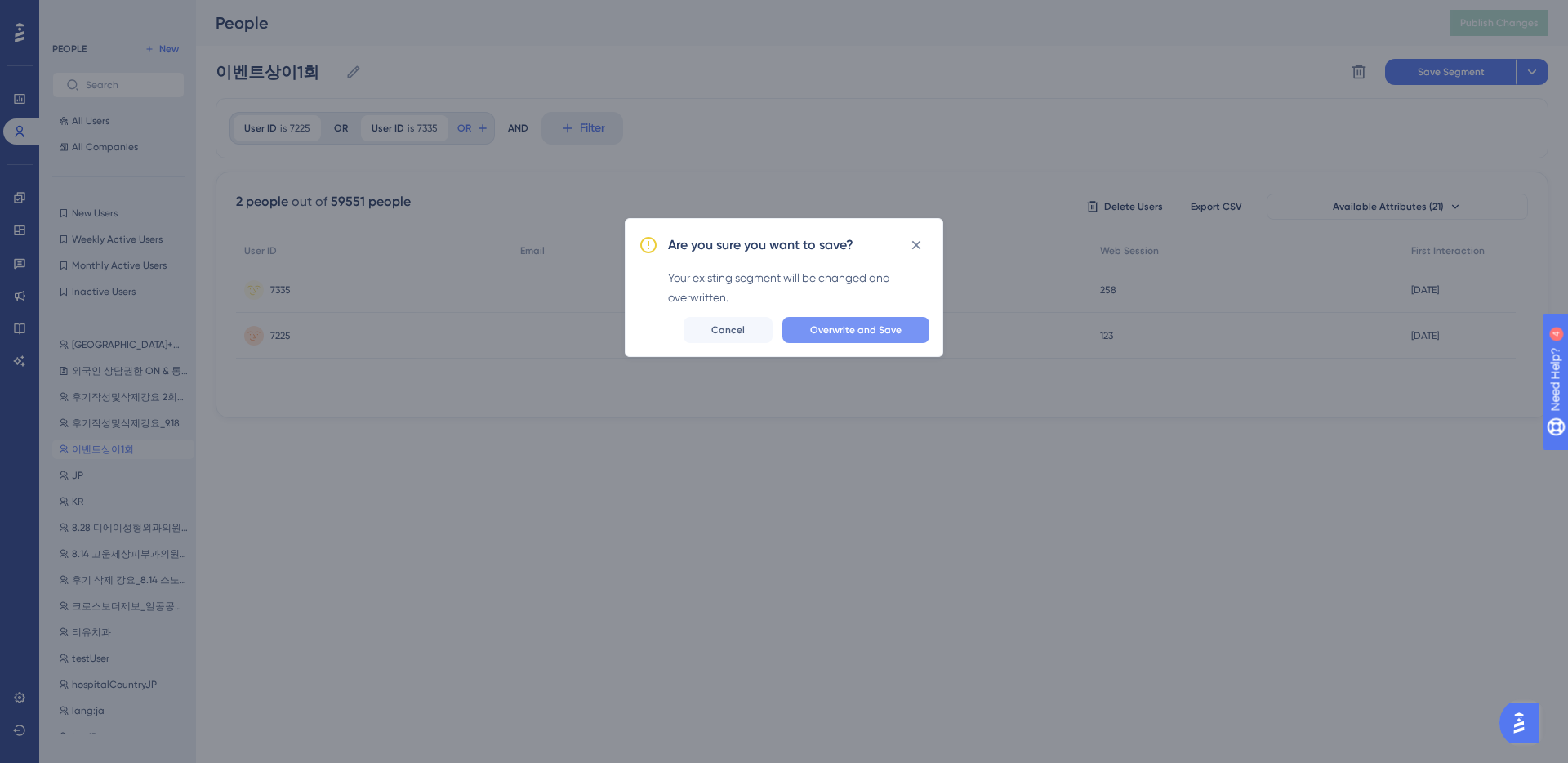
click at [838, 331] on span "Overwrite and Save" at bounding box center [856, 330] width 92 height 13
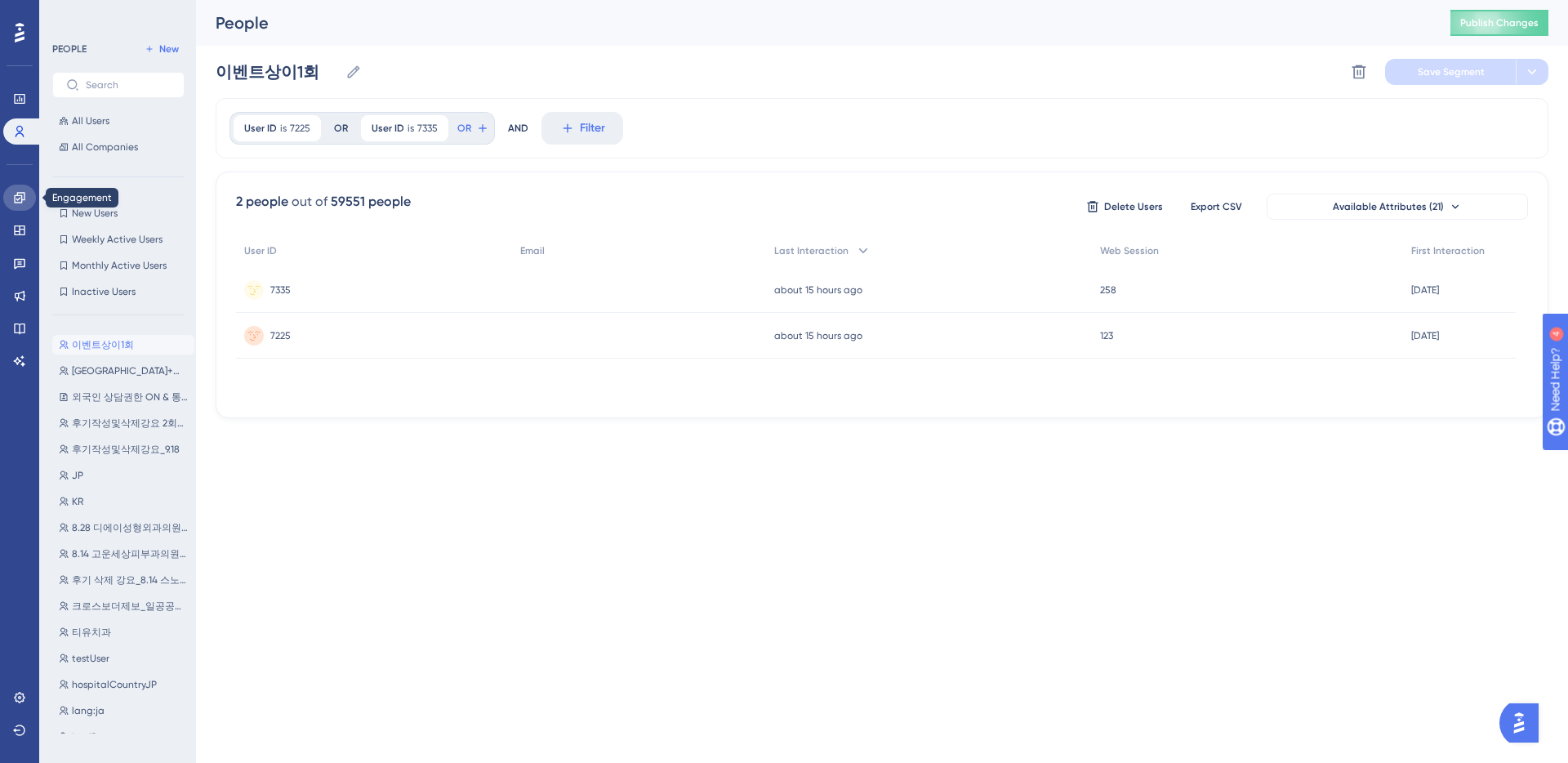
click at [19, 198] on icon at bounding box center [19, 197] width 11 height 11
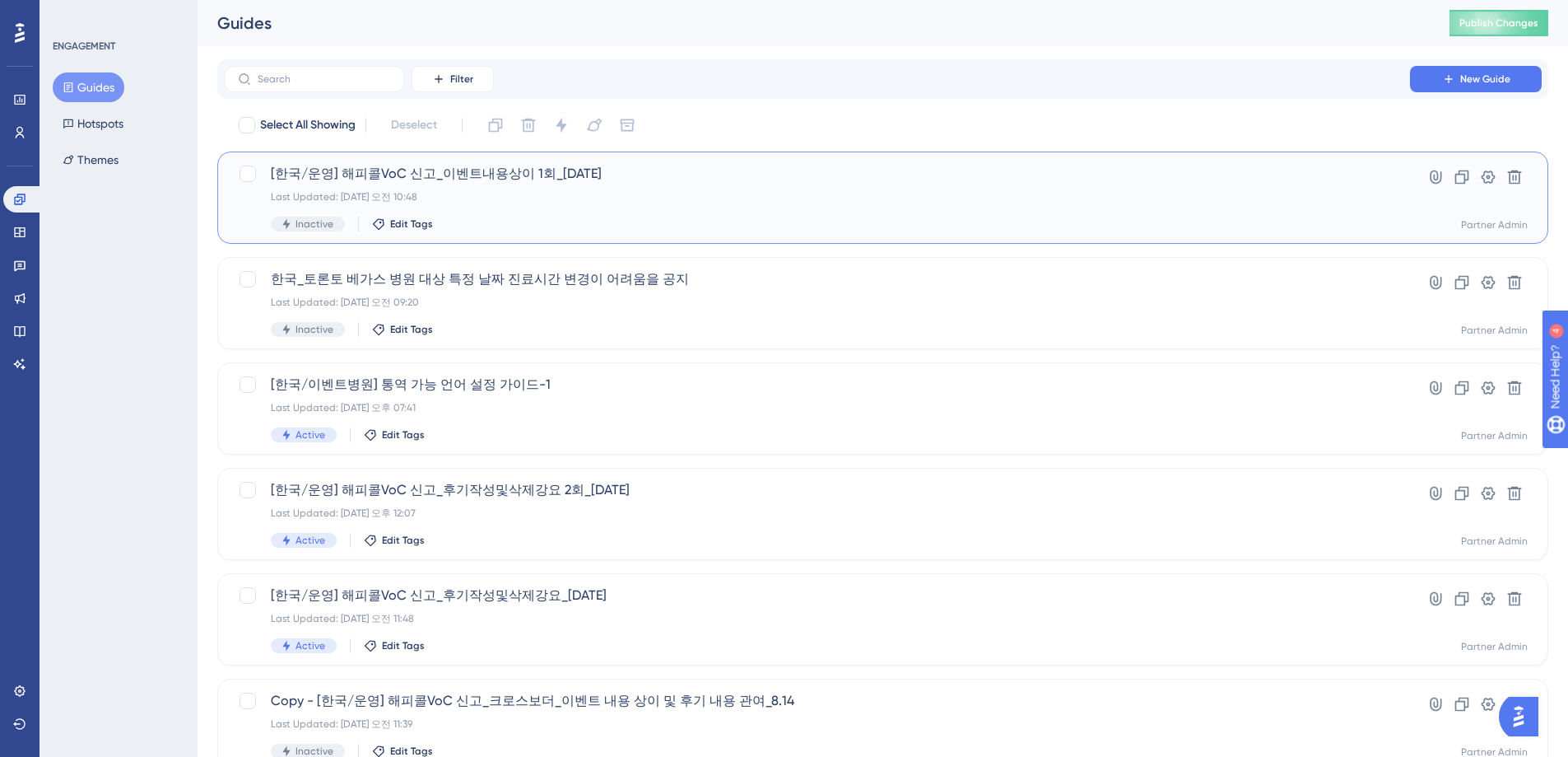
click at [624, 180] on span "[한국/운영] 해피콜VoC 신고_이벤트내용상이 1회_[DATE]" at bounding box center [817, 173] width 1093 height 20
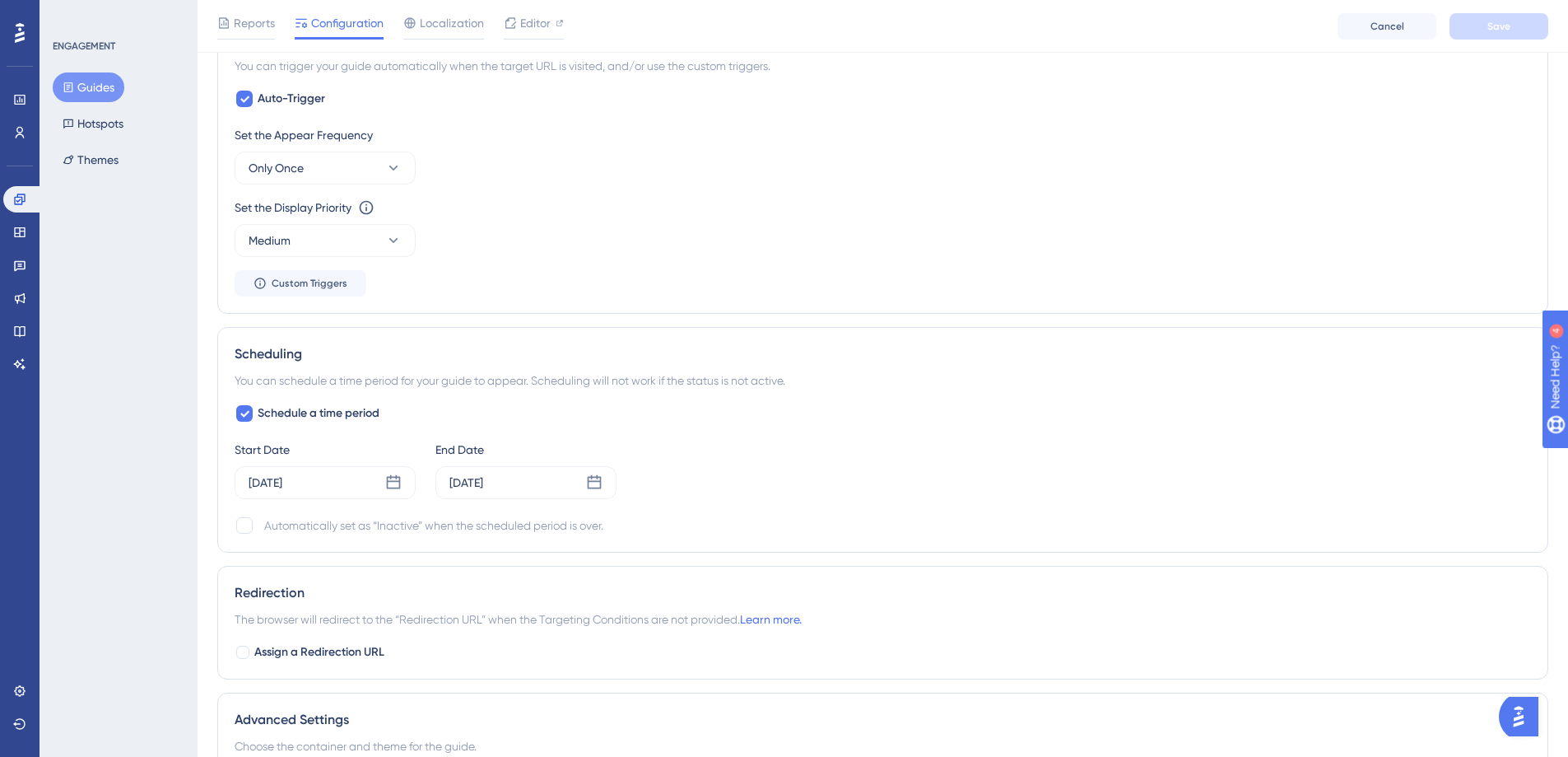
scroll to position [936, 0]
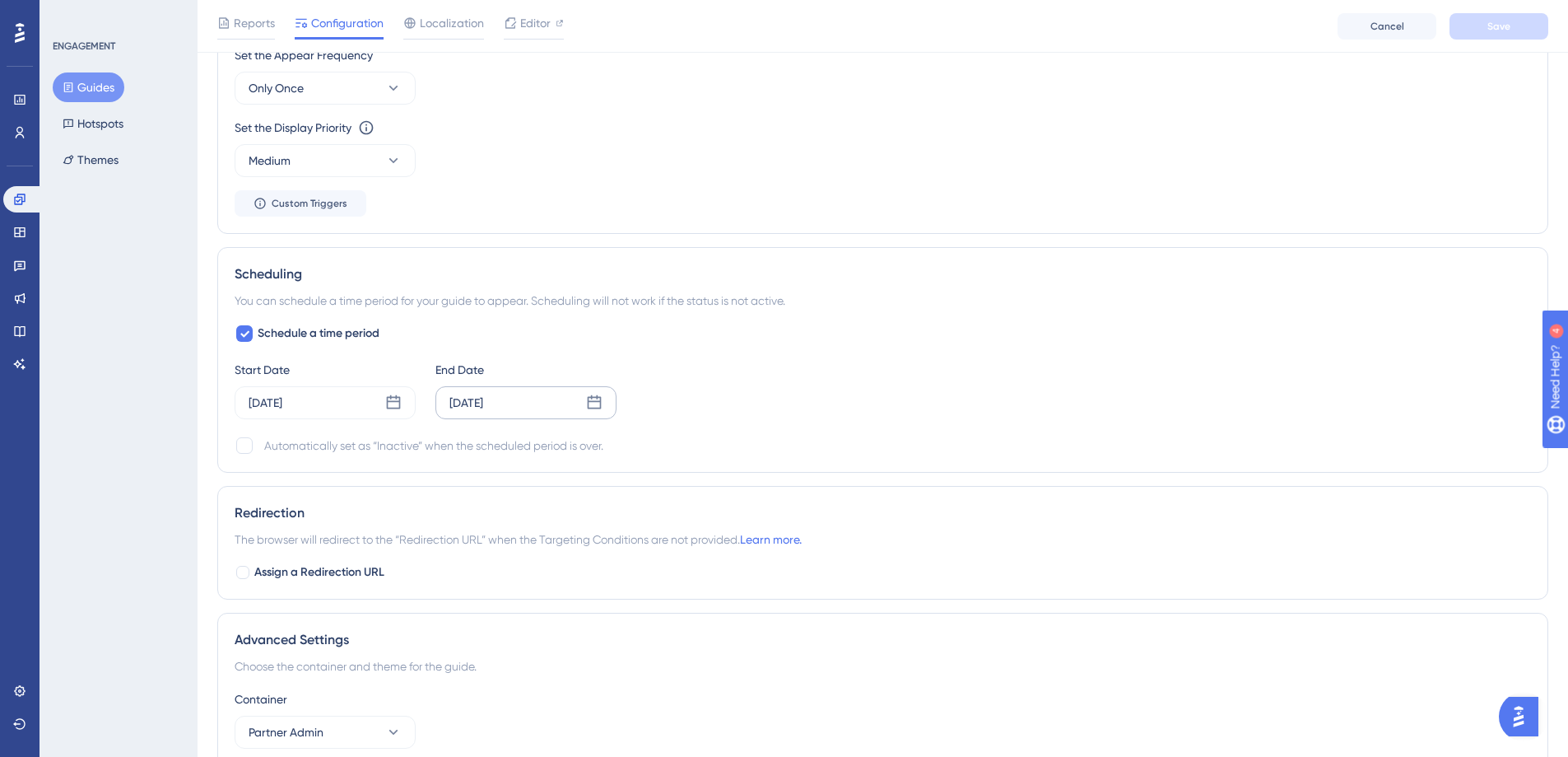
click at [598, 405] on icon at bounding box center [594, 402] width 17 height 17
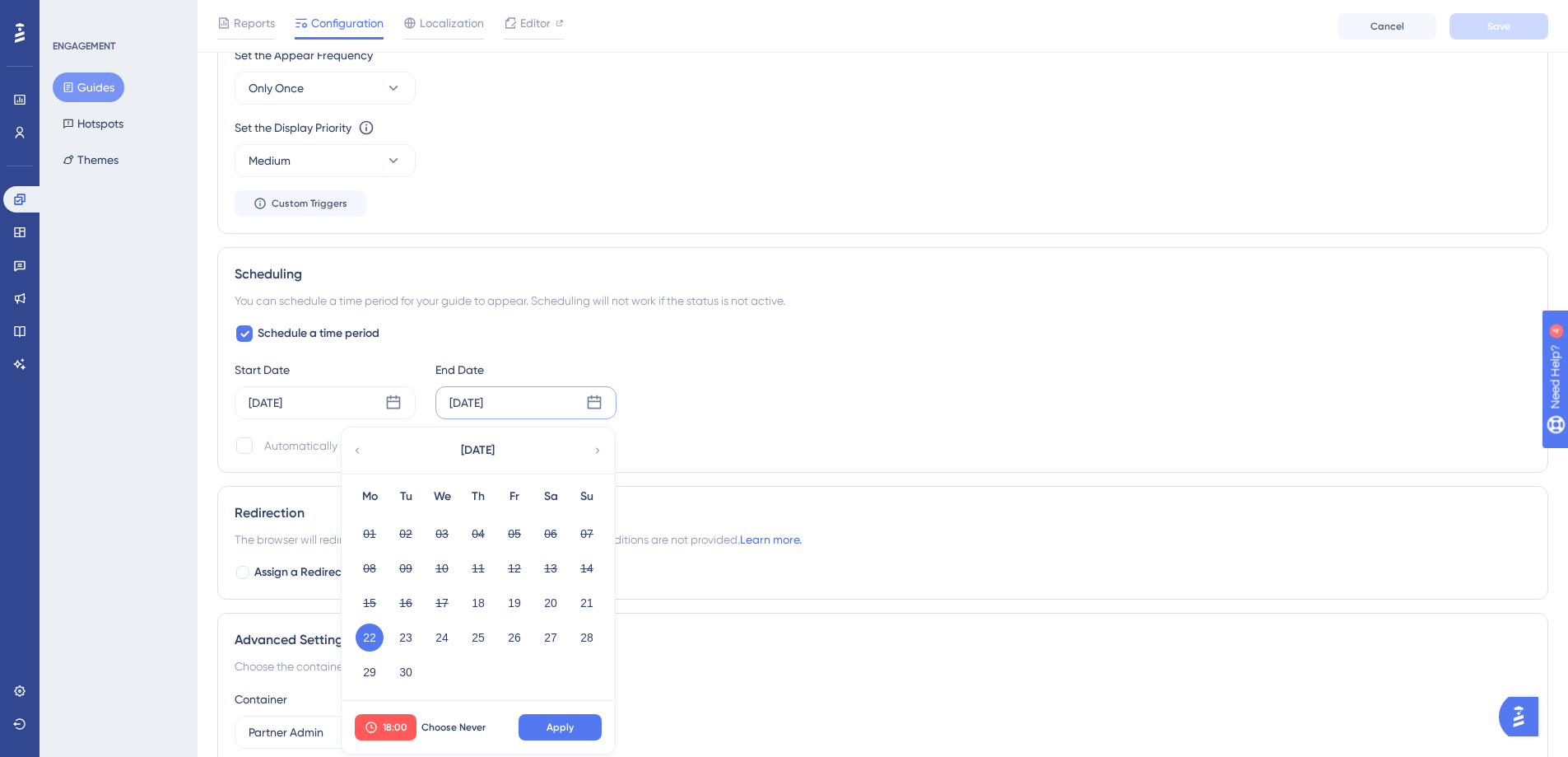
click at [600, 452] on icon at bounding box center [597, 450] width 12 height 15
click at [553, 572] on button "11" at bounding box center [551, 569] width 28 height 28
click at [513, 570] on button "10" at bounding box center [514, 569] width 28 height 28
click at [564, 728] on span "Apply" at bounding box center [560, 727] width 28 height 13
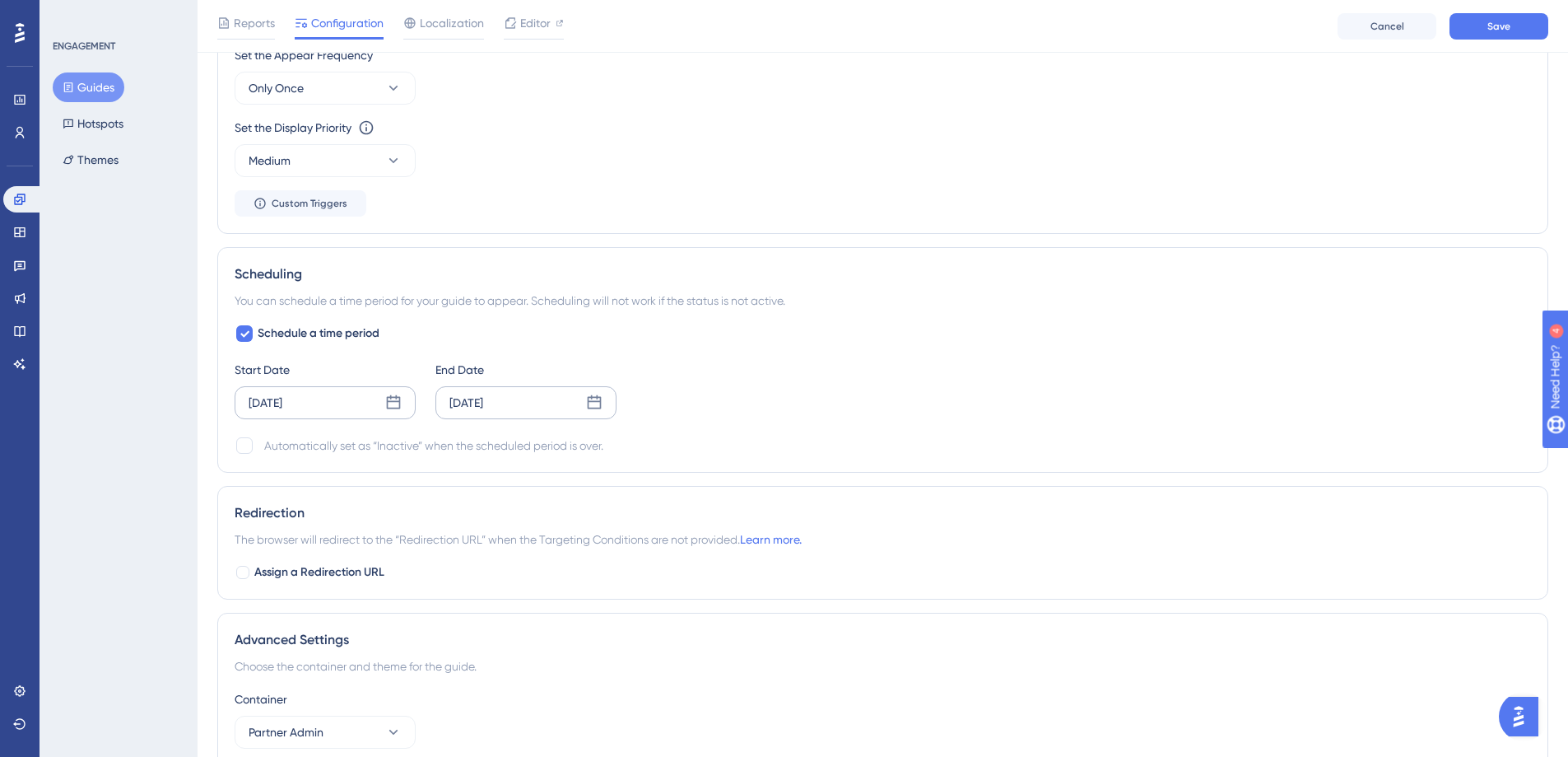
click at [393, 403] on icon at bounding box center [394, 402] width 17 height 17
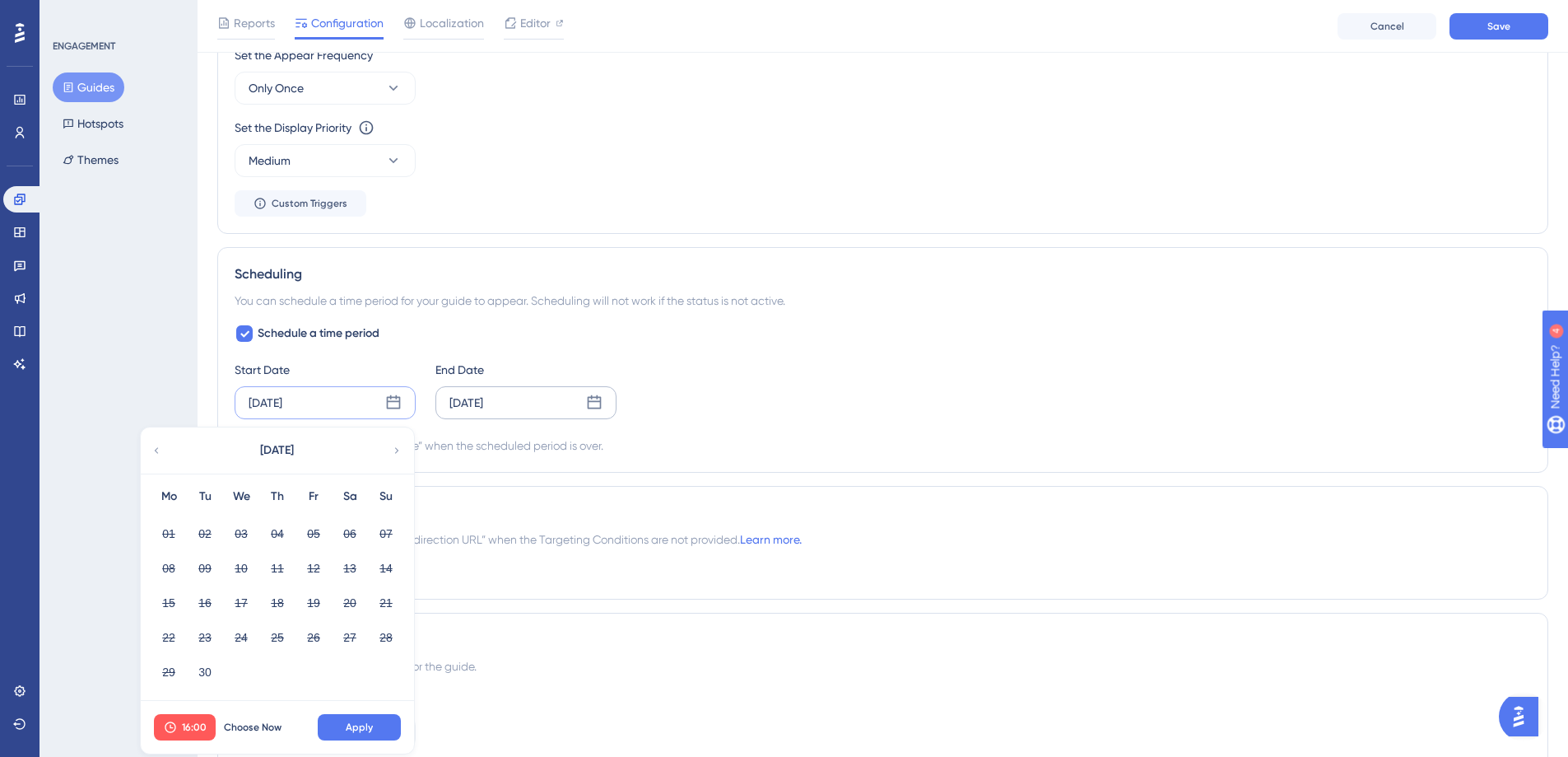
click at [397, 450] on icon at bounding box center [397, 450] width 4 height 5
click at [242, 536] on button "01" at bounding box center [242, 534] width 28 height 28
click at [370, 730] on span "Apply" at bounding box center [359, 727] width 28 height 13
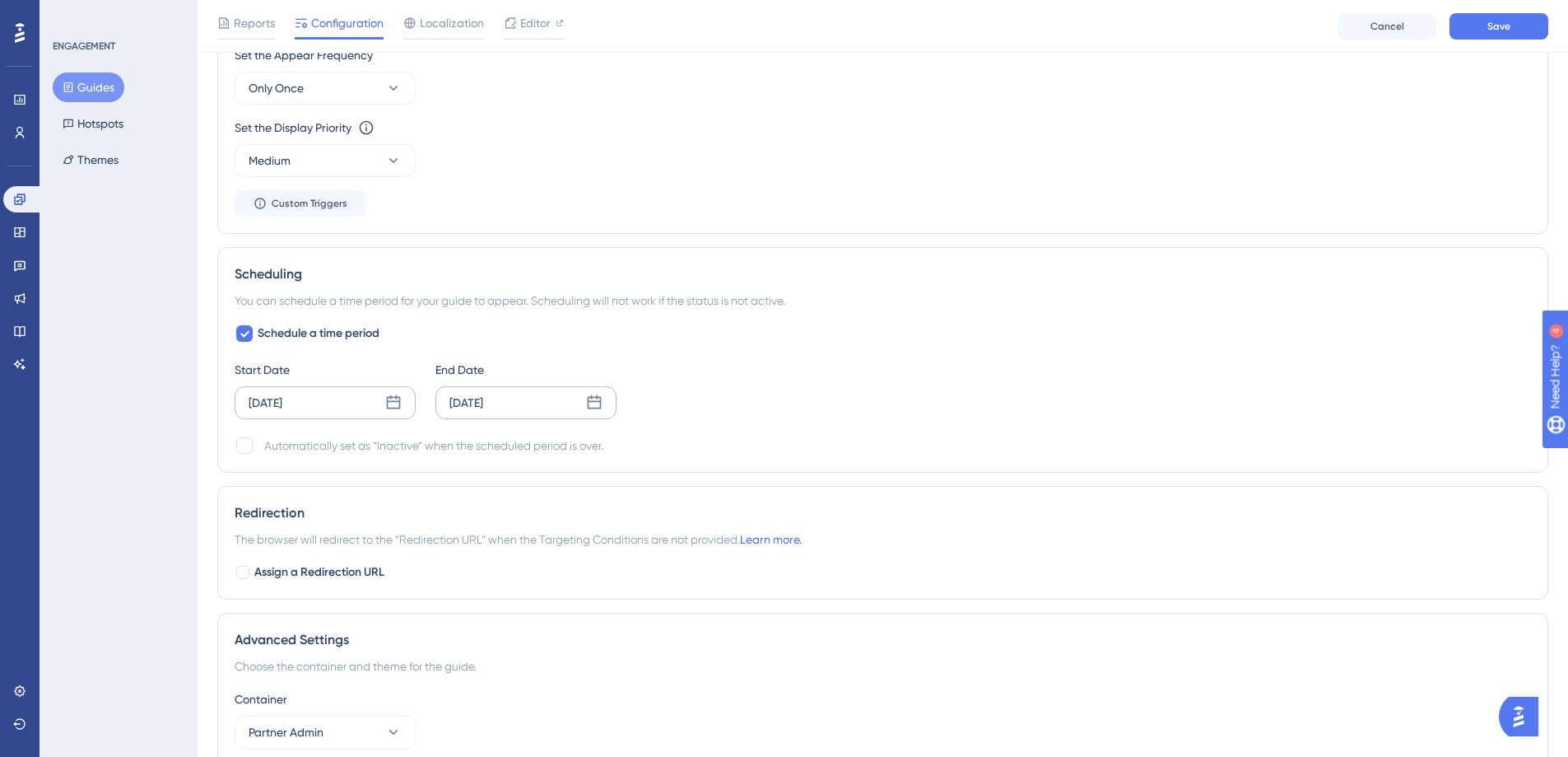
click at [395, 401] on icon at bounding box center [394, 402] width 14 height 14
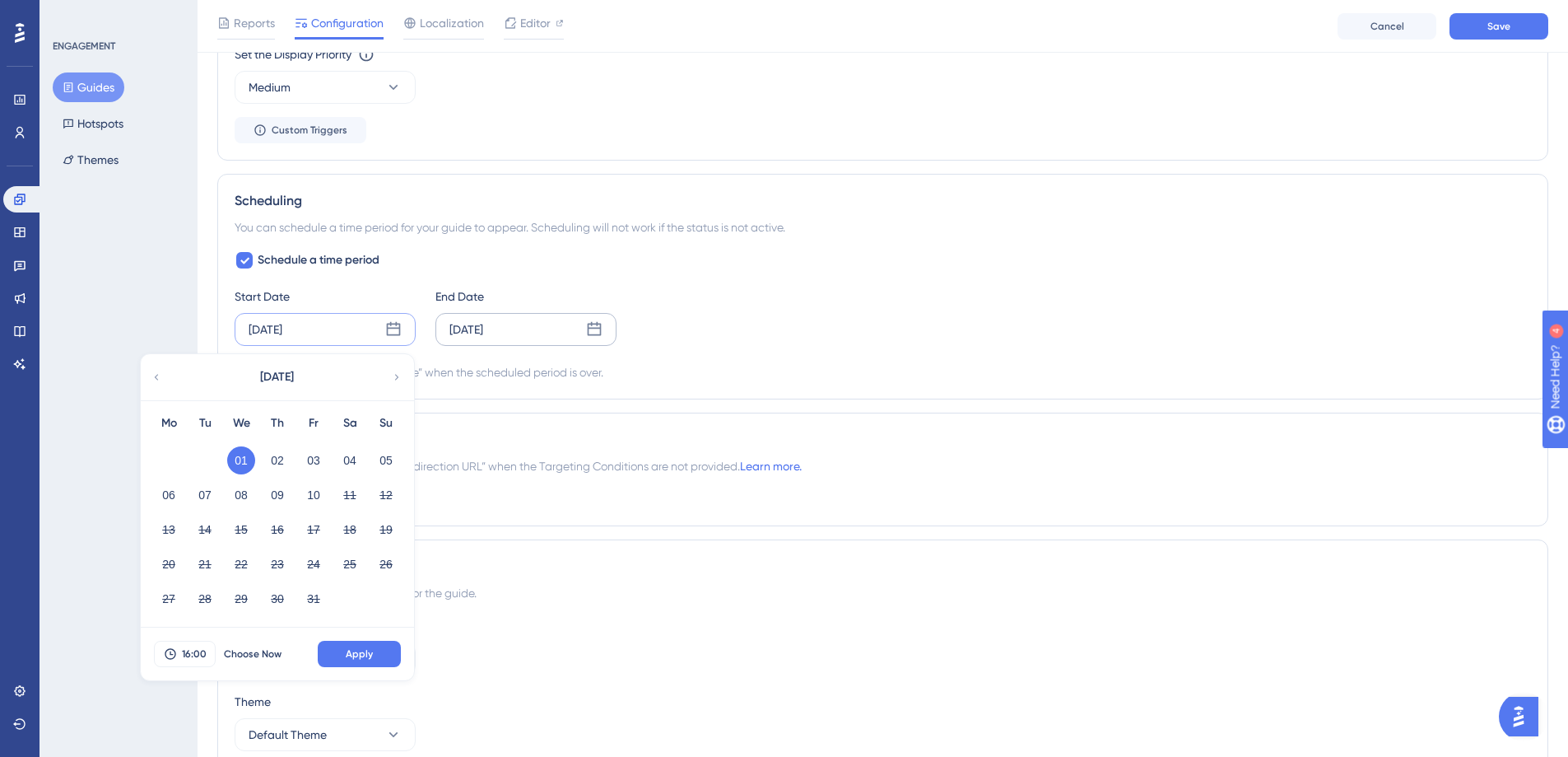
scroll to position [1016, 0]
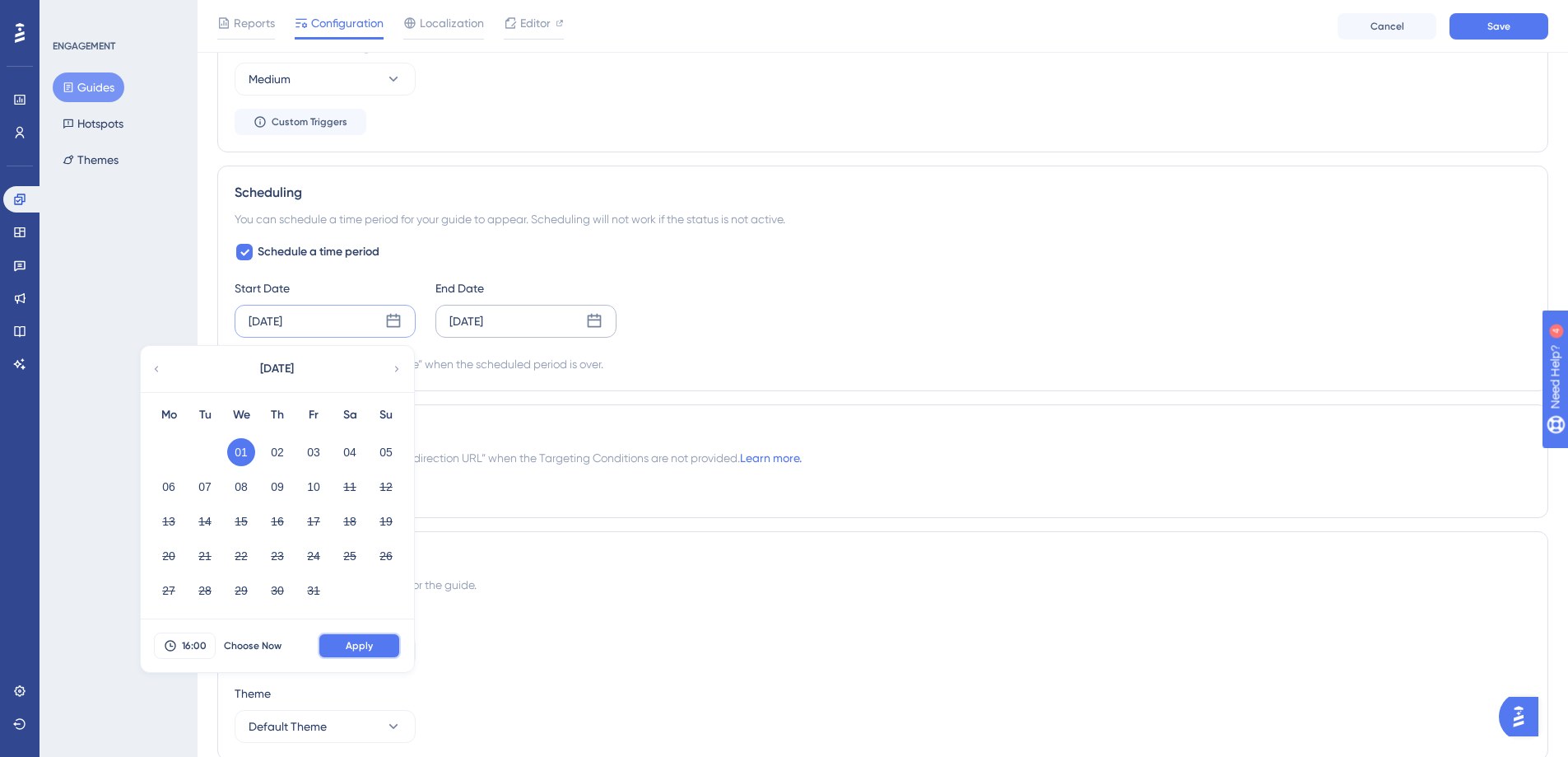
click at [376, 643] on button "Apply" at bounding box center [360, 646] width 84 height 27
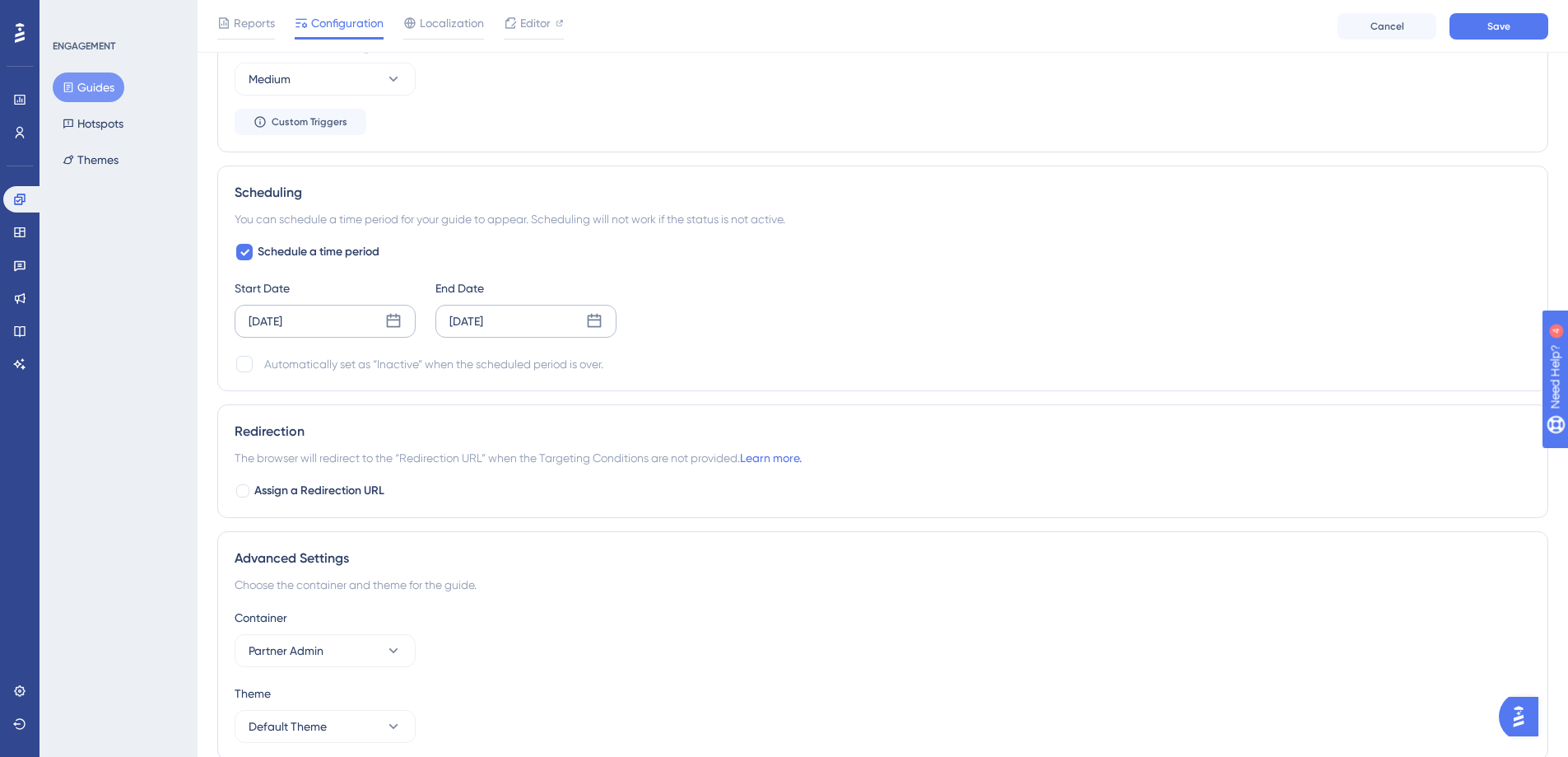
click at [595, 322] on icon at bounding box center [594, 321] width 17 height 17
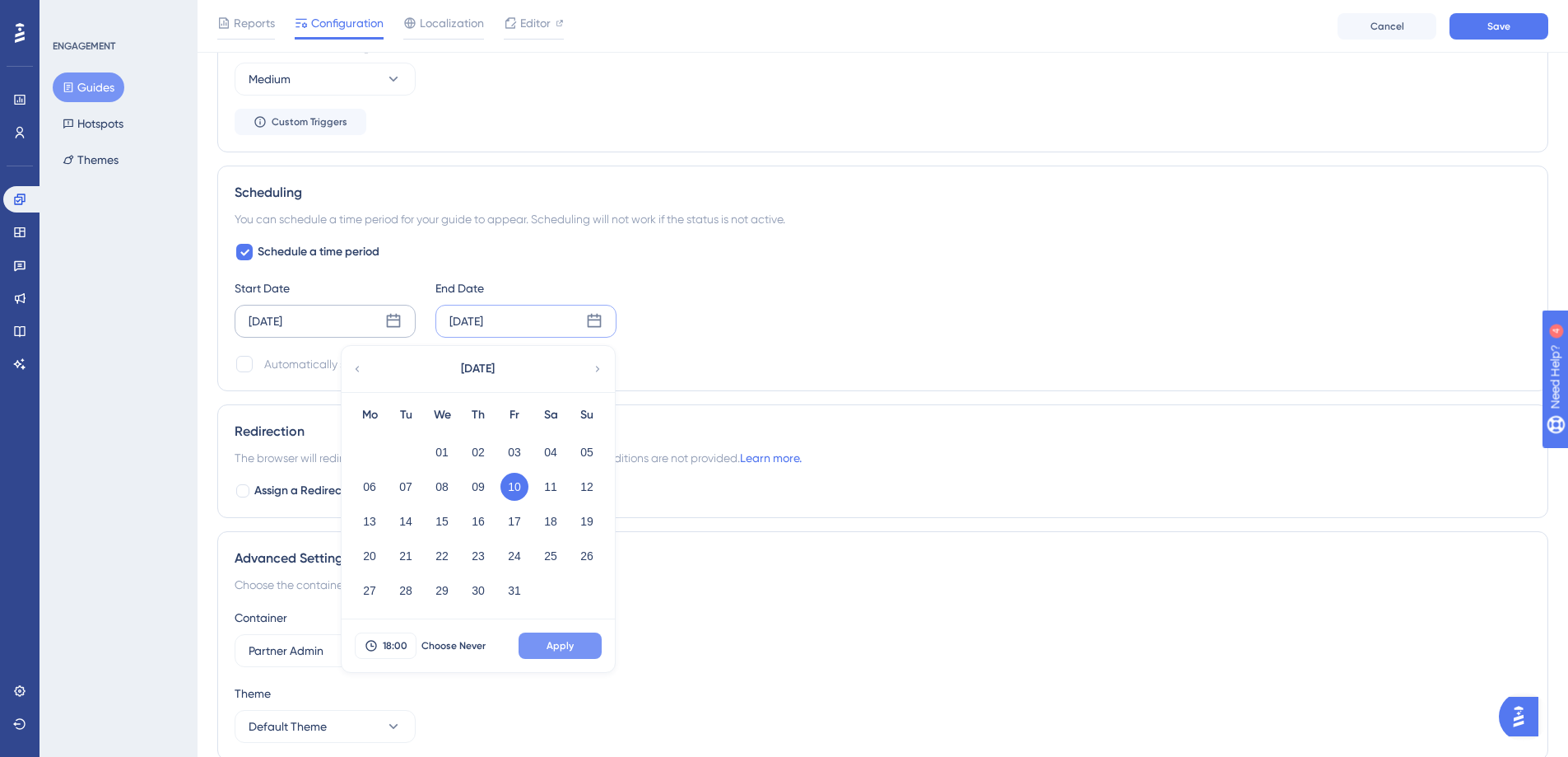
click at [564, 647] on span "Apply" at bounding box center [560, 645] width 28 height 13
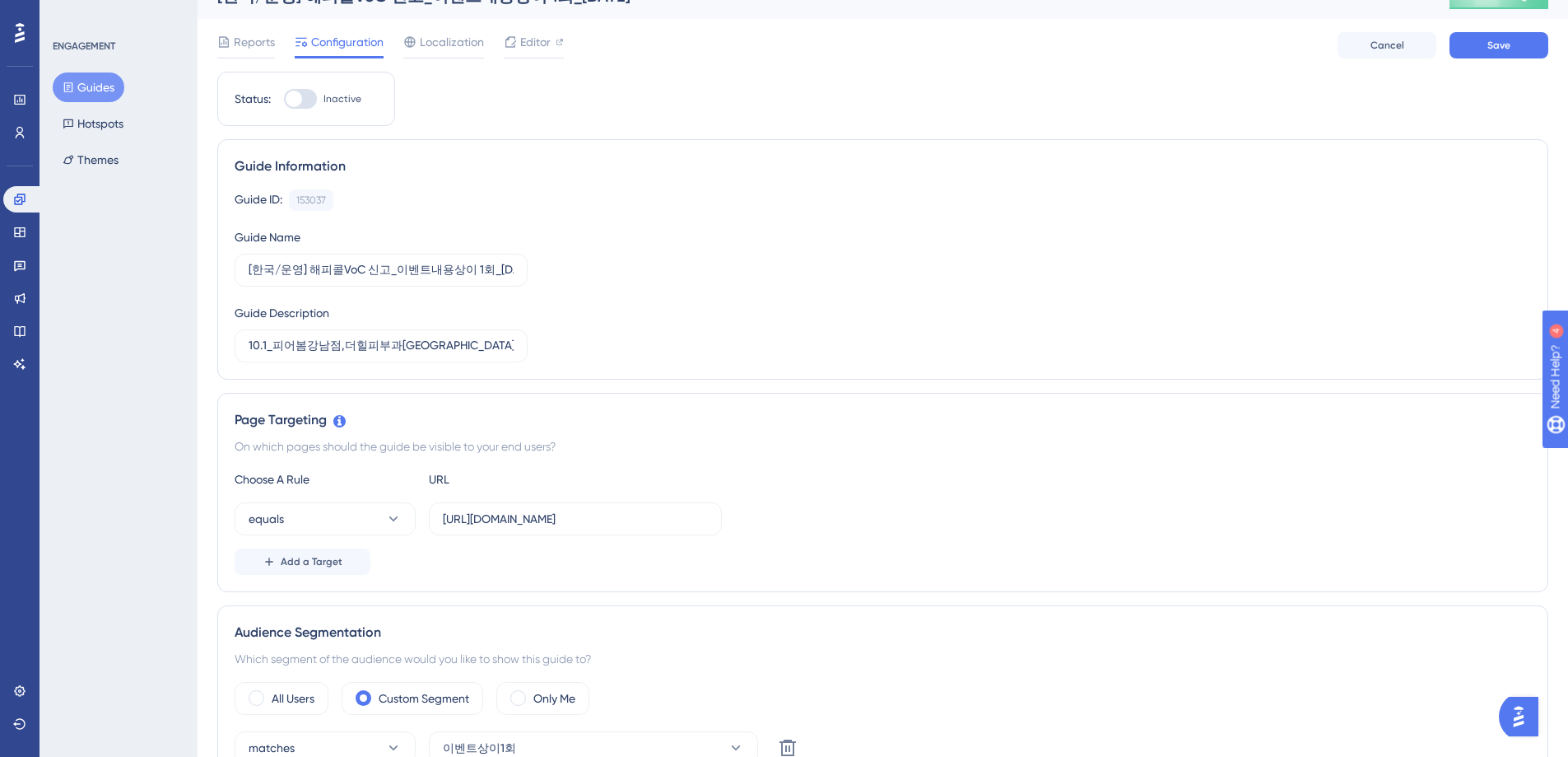
scroll to position [0, 0]
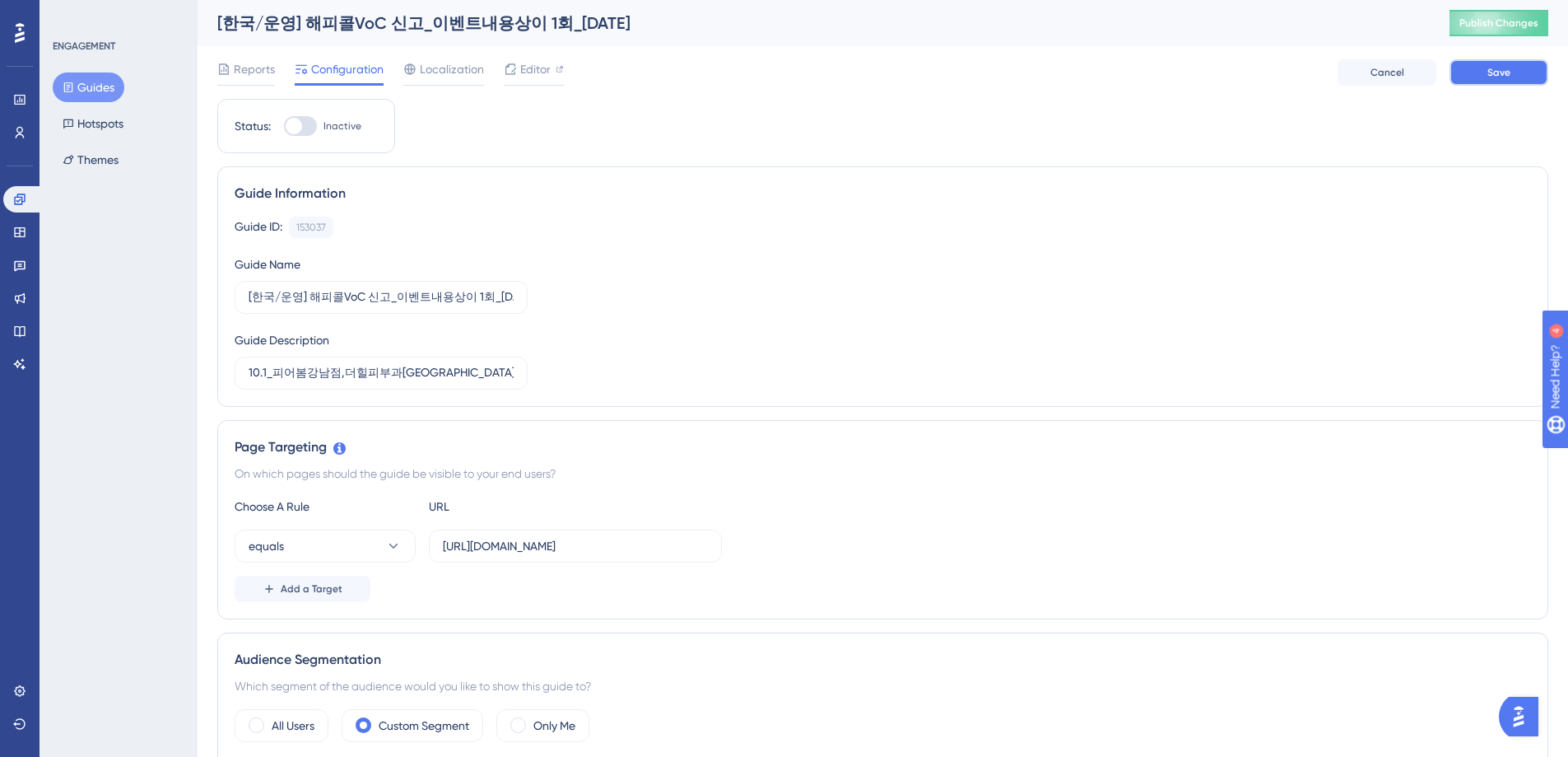
click at [1484, 74] on button "Save" at bounding box center [1499, 73] width 99 height 27
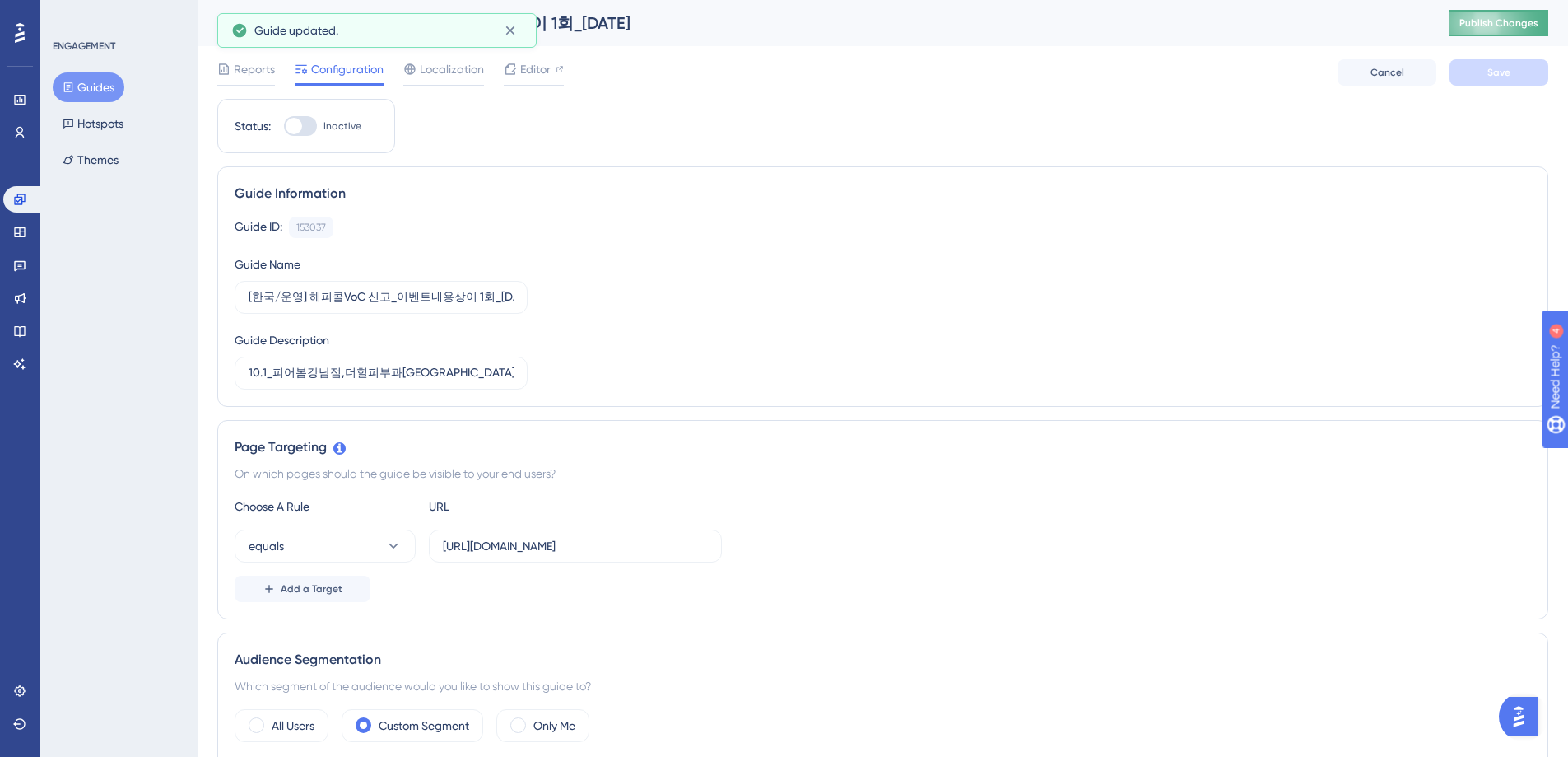
click at [1503, 17] on span "Publish Changes" at bounding box center [1499, 23] width 79 height 13
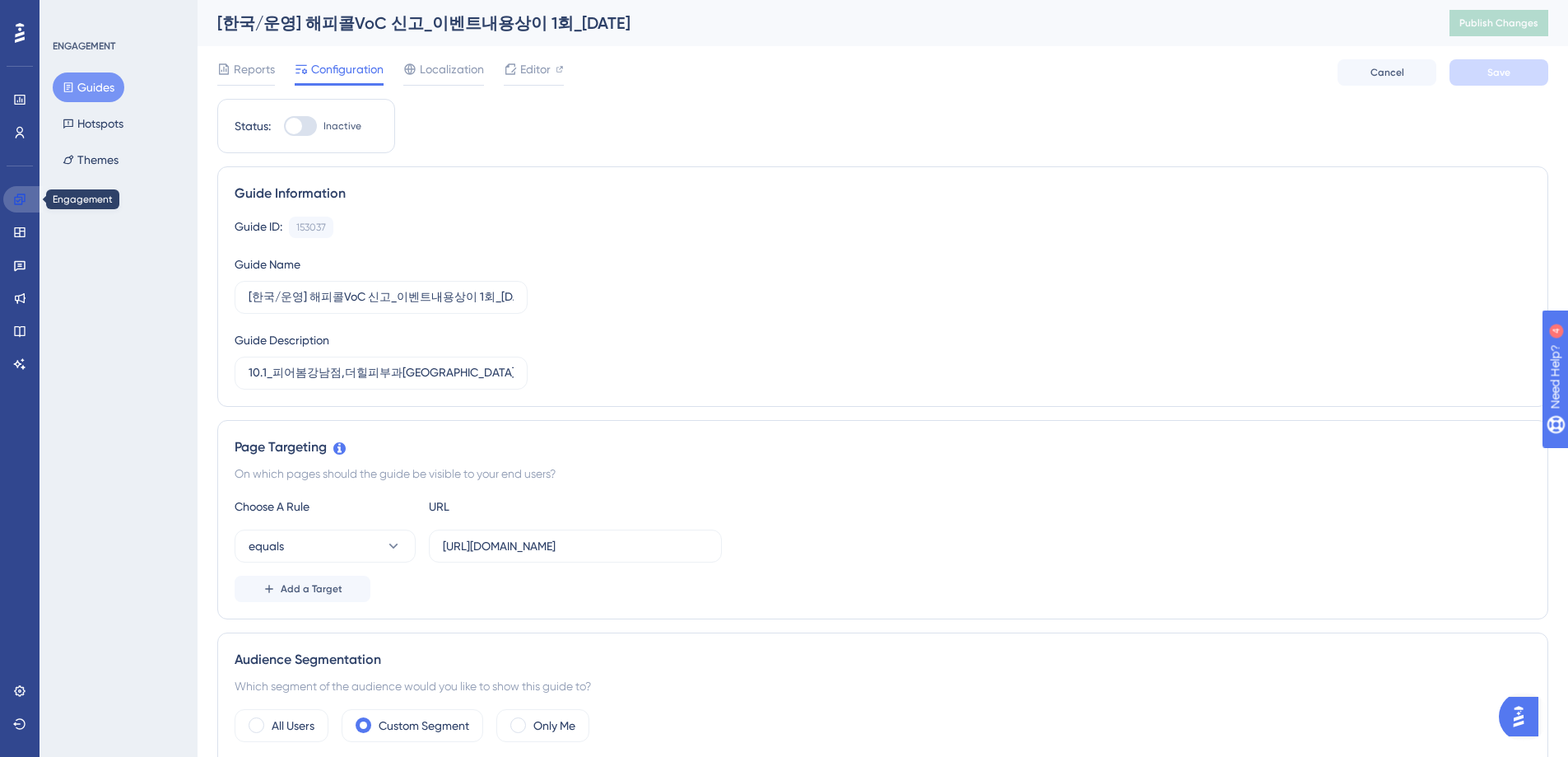
click at [18, 199] on icon at bounding box center [20, 199] width 13 height 13
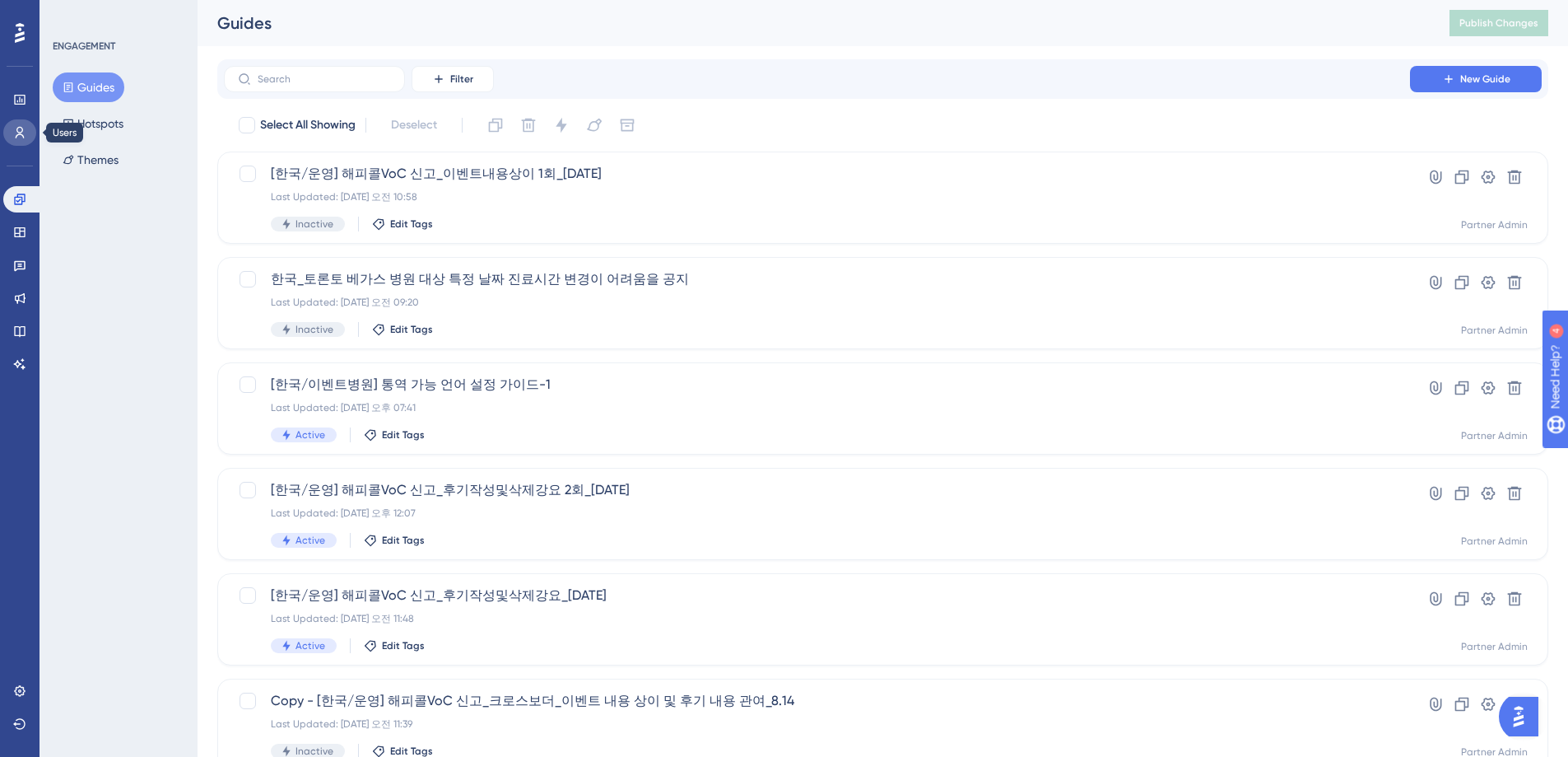
click at [16, 132] on icon at bounding box center [20, 132] width 13 height 13
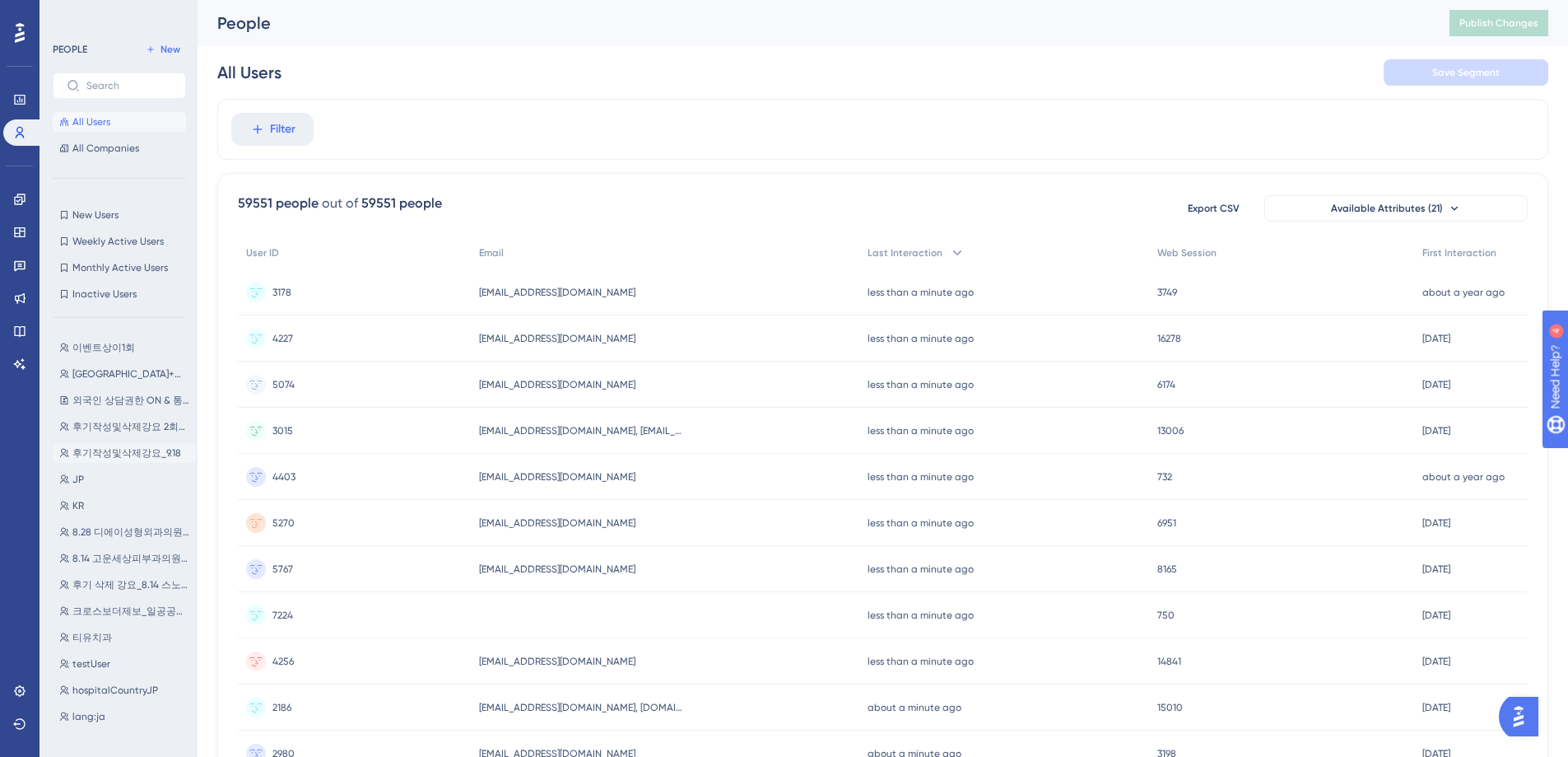
click at [111, 450] on span "후기작성및삭제강요_9.18" at bounding box center [127, 452] width 108 height 13
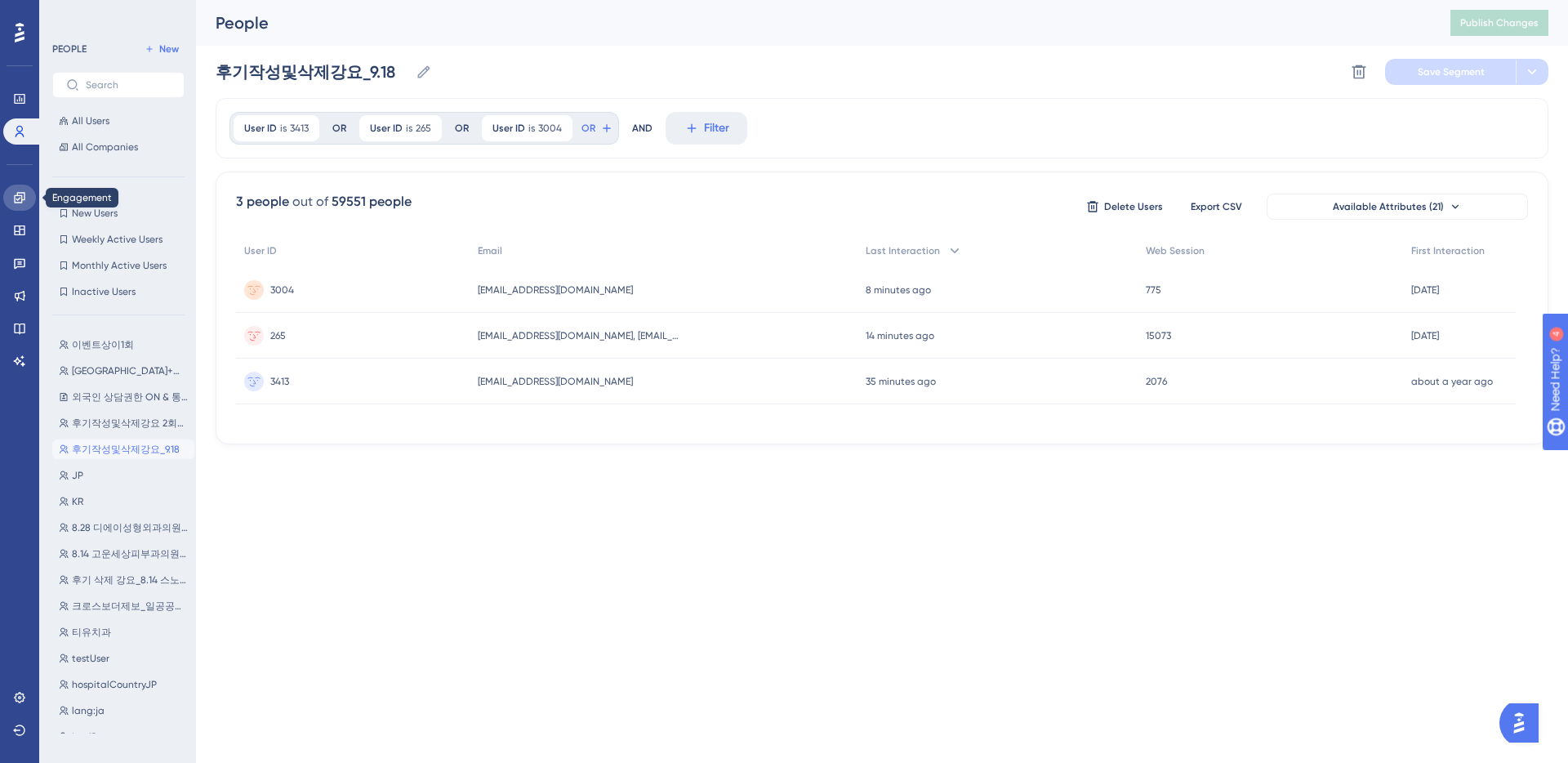
click at [17, 198] on icon at bounding box center [19, 197] width 11 height 11
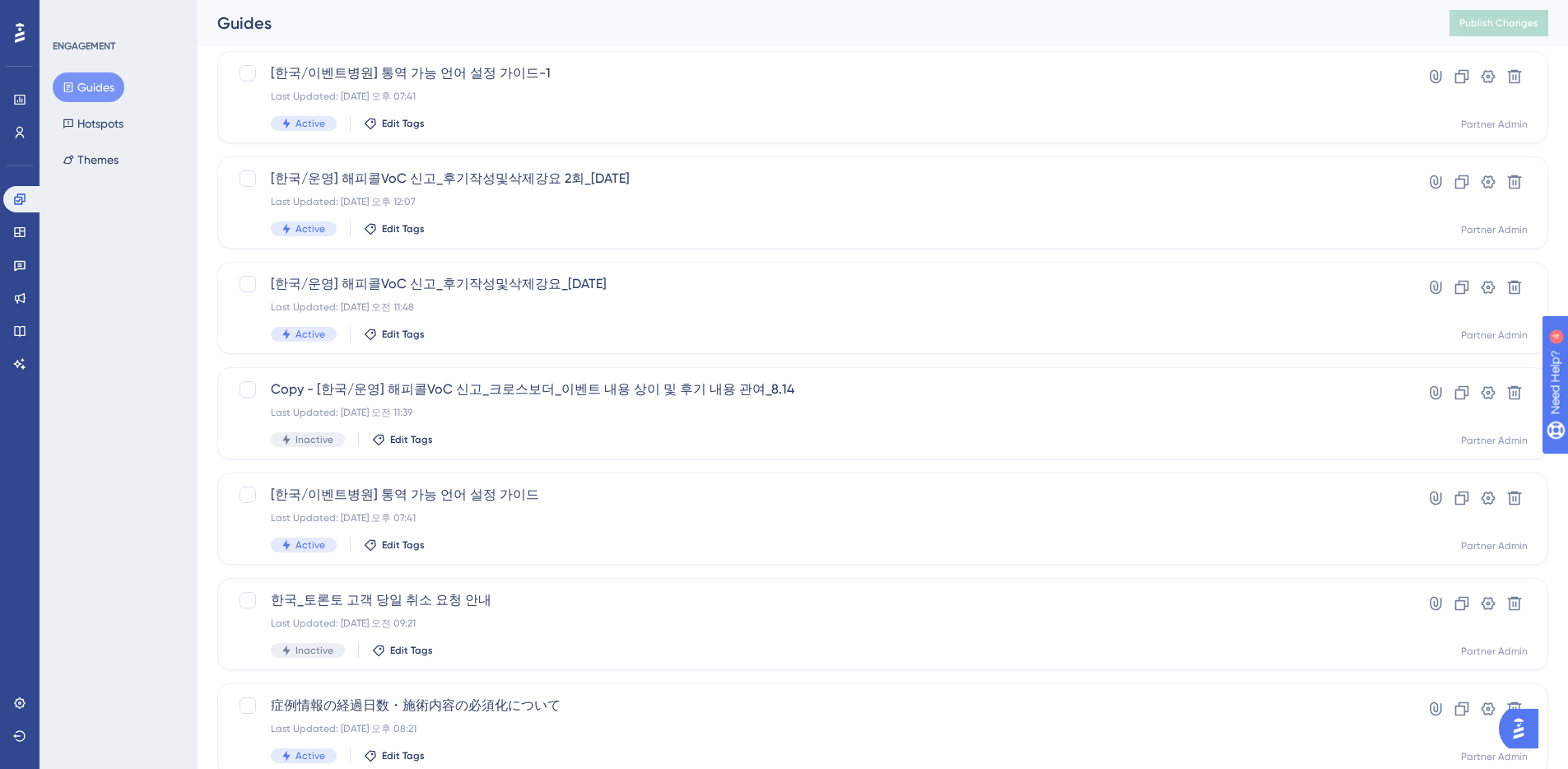
scroll to position [330, 0]
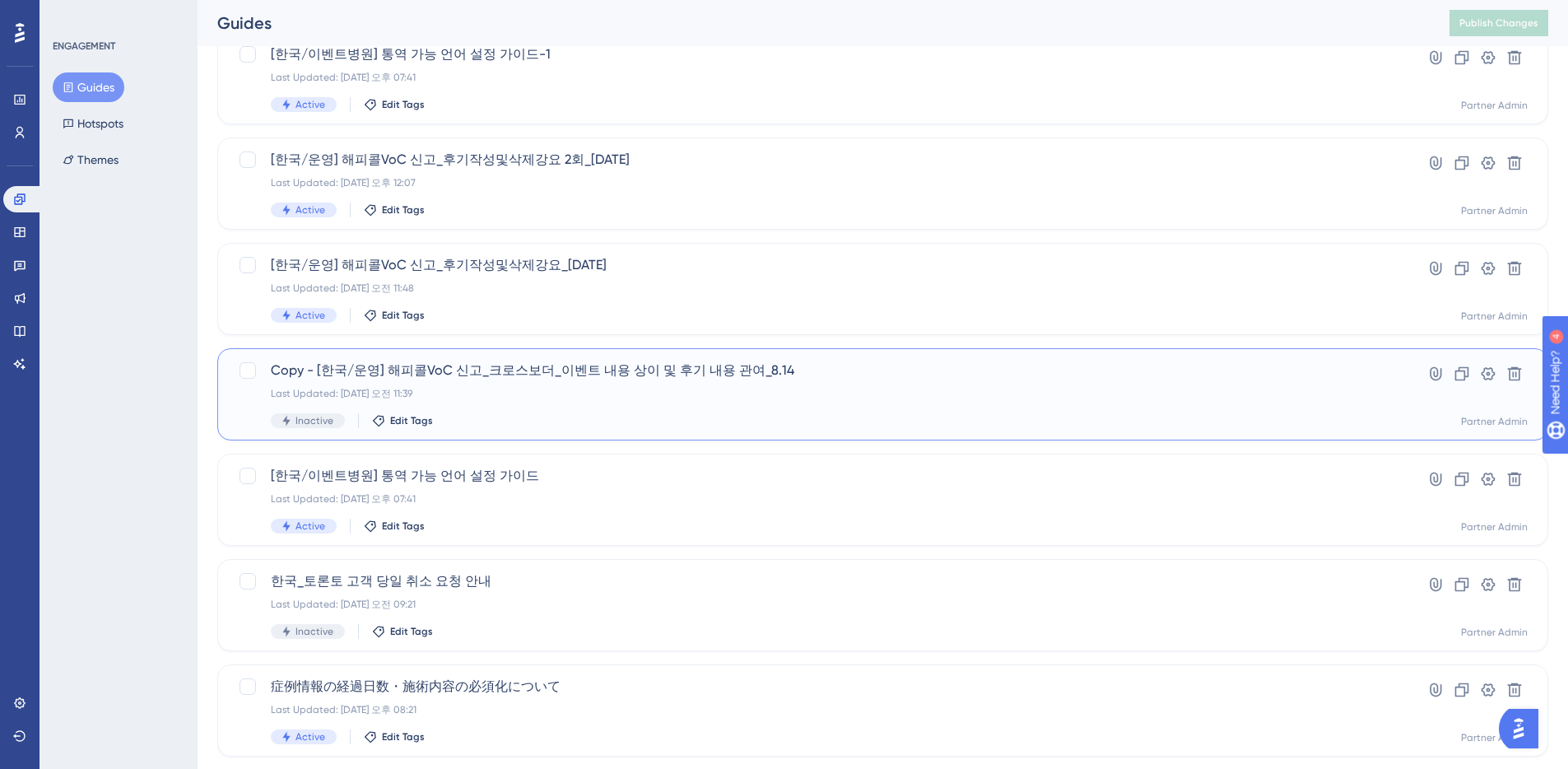
click at [559, 383] on div "Copy - [한국/운영] 해피콜VoC 신고_크로스보더_이벤트 내용 상이 및 후기 내용 관여_8.14 Last Updated: 2025년 9월…" at bounding box center [817, 394] width 1093 height 67
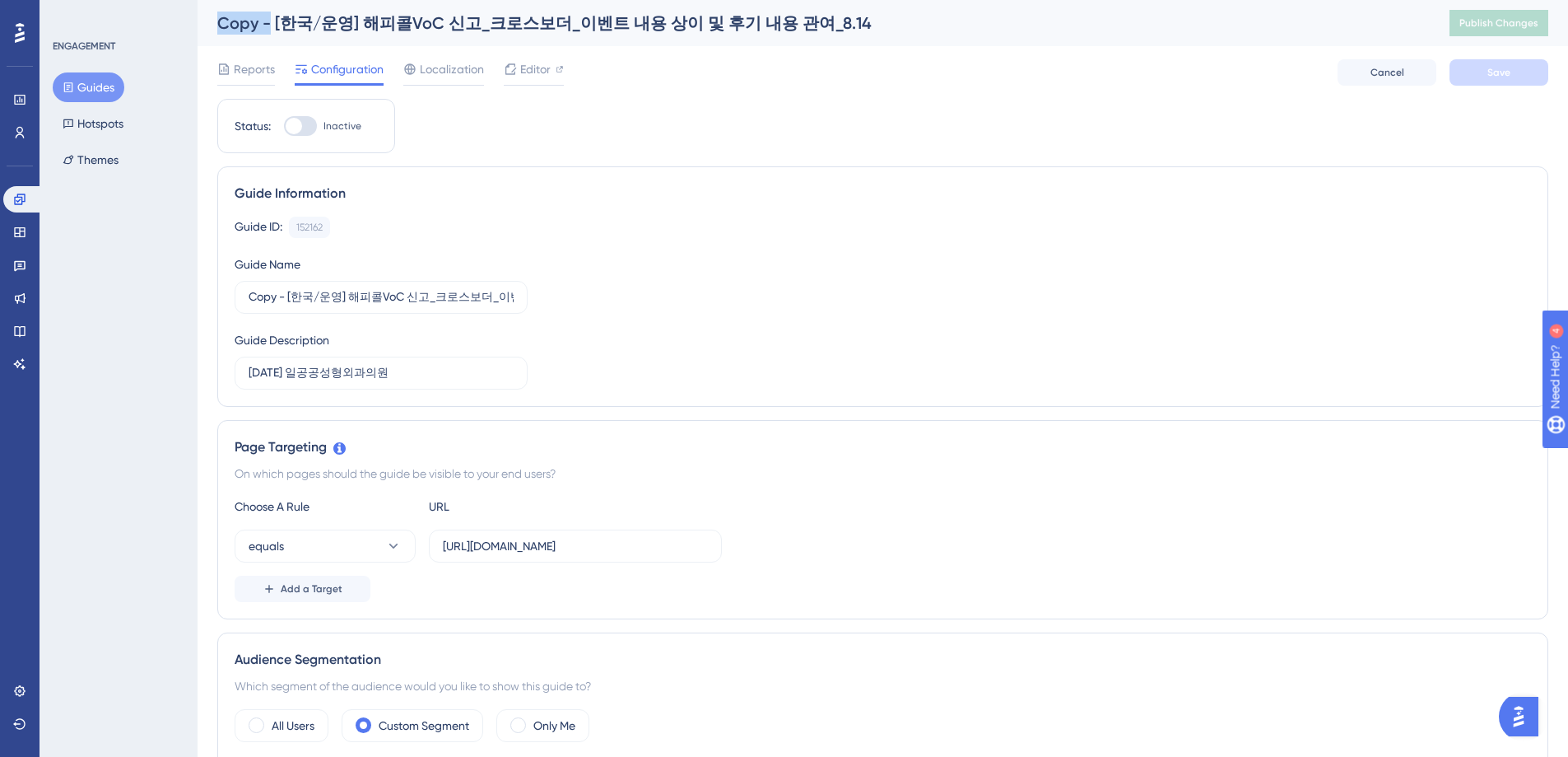
drag, startPoint x: 272, startPoint y: 26, endPoint x: 202, endPoint y: 109, distance: 108.6
click at [214, 20] on div "Copy - [한국/운영] 해피콜VoC 신고_크로스보더_이벤트 내용 상이 및 후기 내용 관여_8.14 Publish Changes" at bounding box center [882, 23] width 1371 height 46
drag, startPoint x: 319, startPoint y: 295, endPoint x: 288, endPoint y: 299, distance: 31.3
click at [319, 293] on input "Copy - [한국/운영] 해피콜VoC 신고_크로스보더_이벤트 내용 상이 및 후기 내용 관여_8.14" at bounding box center [381, 297] width 265 height 18
drag, startPoint x: 288, startPoint y: 299, endPoint x: 193, endPoint y: 388, distance: 130.2
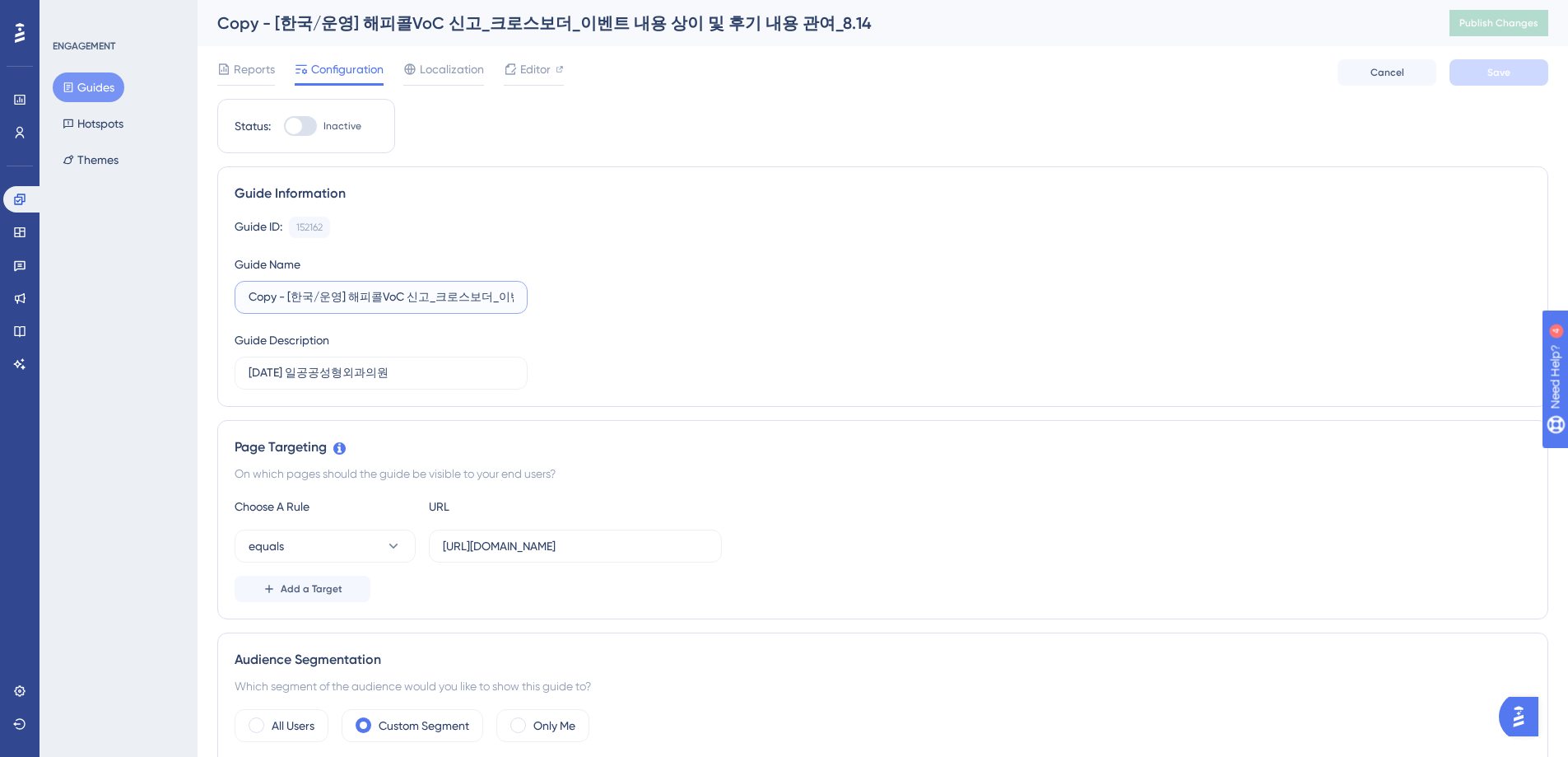
click at [242, 299] on label "Copy - [한국/운영] 해피콜VoC 신고_크로스보더_이벤트 내용 상이 및 후기 내용 관여_8.14" at bounding box center [381, 297] width 293 height 33
click at [472, 302] on input "[한국/운영] 해피콜VoC 신고_크로스보더_이벤트 내용 상이 및 후기 내용 관여_8.14" at bounding box center [381, 297] width 265 height 18
type input "[한국/운영] 해피콜VoC 신고_크로스보더_이벤트 내용 상이 및 후기 내용 관여_8.14"
drag, startPoint x: 264, startPoint y: 376, endPoint x: 251, endPoint y: 377, distance: 13.0
click at [281, 371] on input "25.8.14 일공공성형외과의원" at bounding box center [381, 373] width 265 height 18
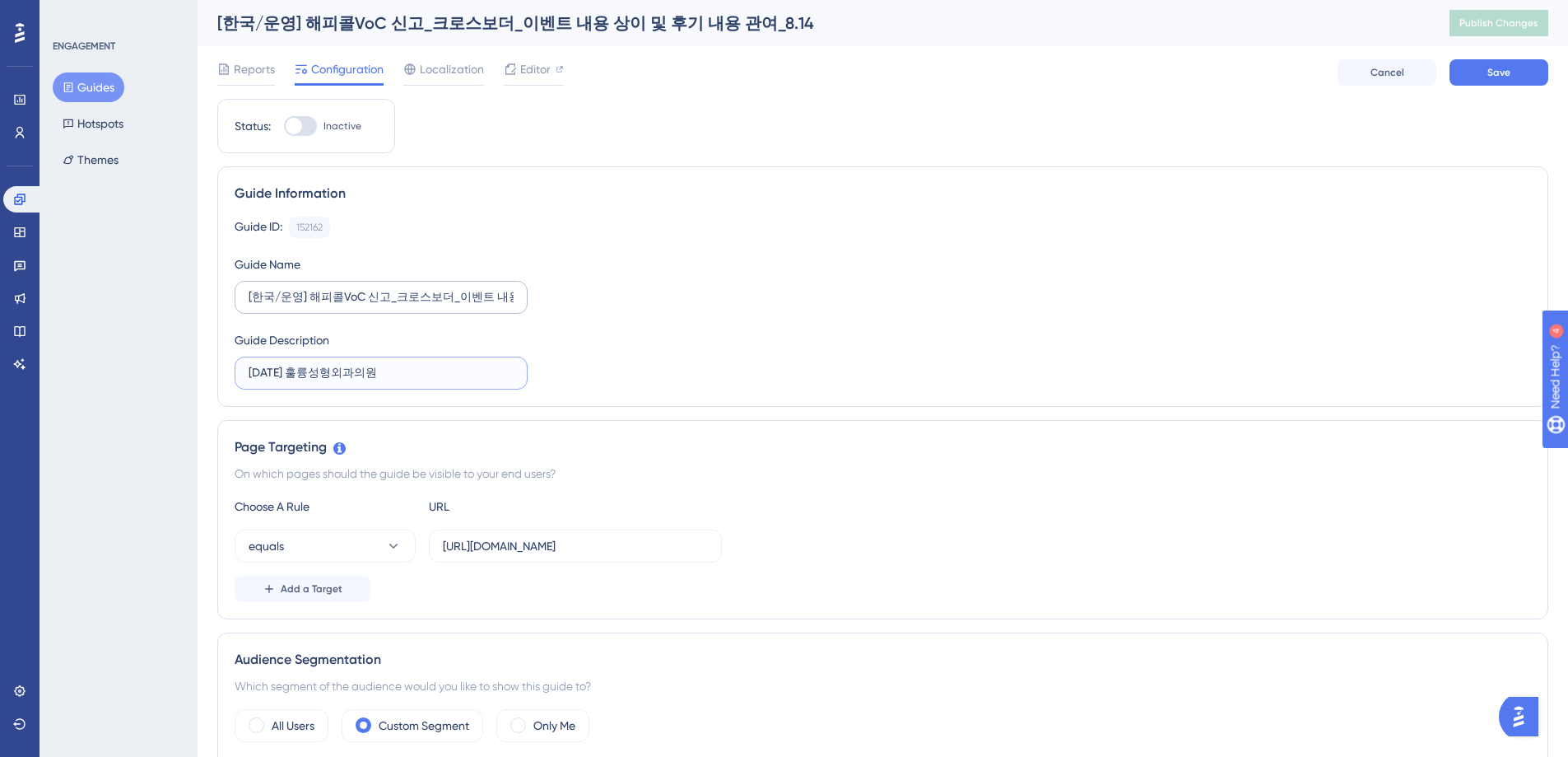
type input "25.10.1 훌륭성형외과의원"
click at [493, 302] on input "[한국/운영] 해피콜VoC 신고_크로스보더_이벤트 내용 상이 및 후기 내용 관여_8.14" at bounding box center [381, 297] width 265 height 18
drag, startPoint x: 495, startPoint y: 298, endPoint x: 306, endPoint y: 498, distance: 275.2
click at [534, 304] on div "Guide ID: 152162 Copy Guide Name [한국/운영] 해피콜VoC 신고_크로스보더_이벤트 내용 상이 및 후기 내용 관여_8…" at bounding box center [883, 303] width 1297 height 173
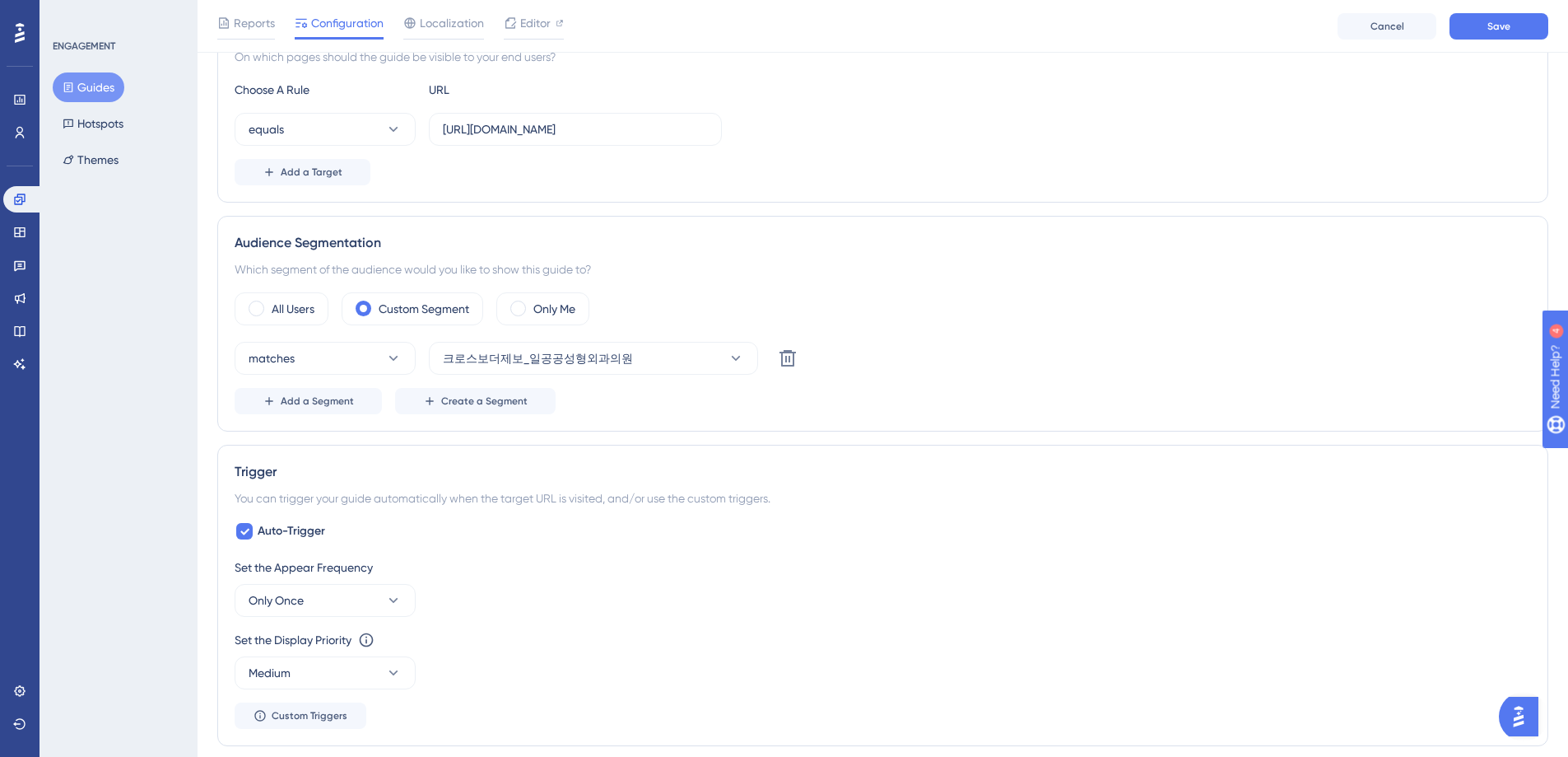
scroll to position [514, 0]
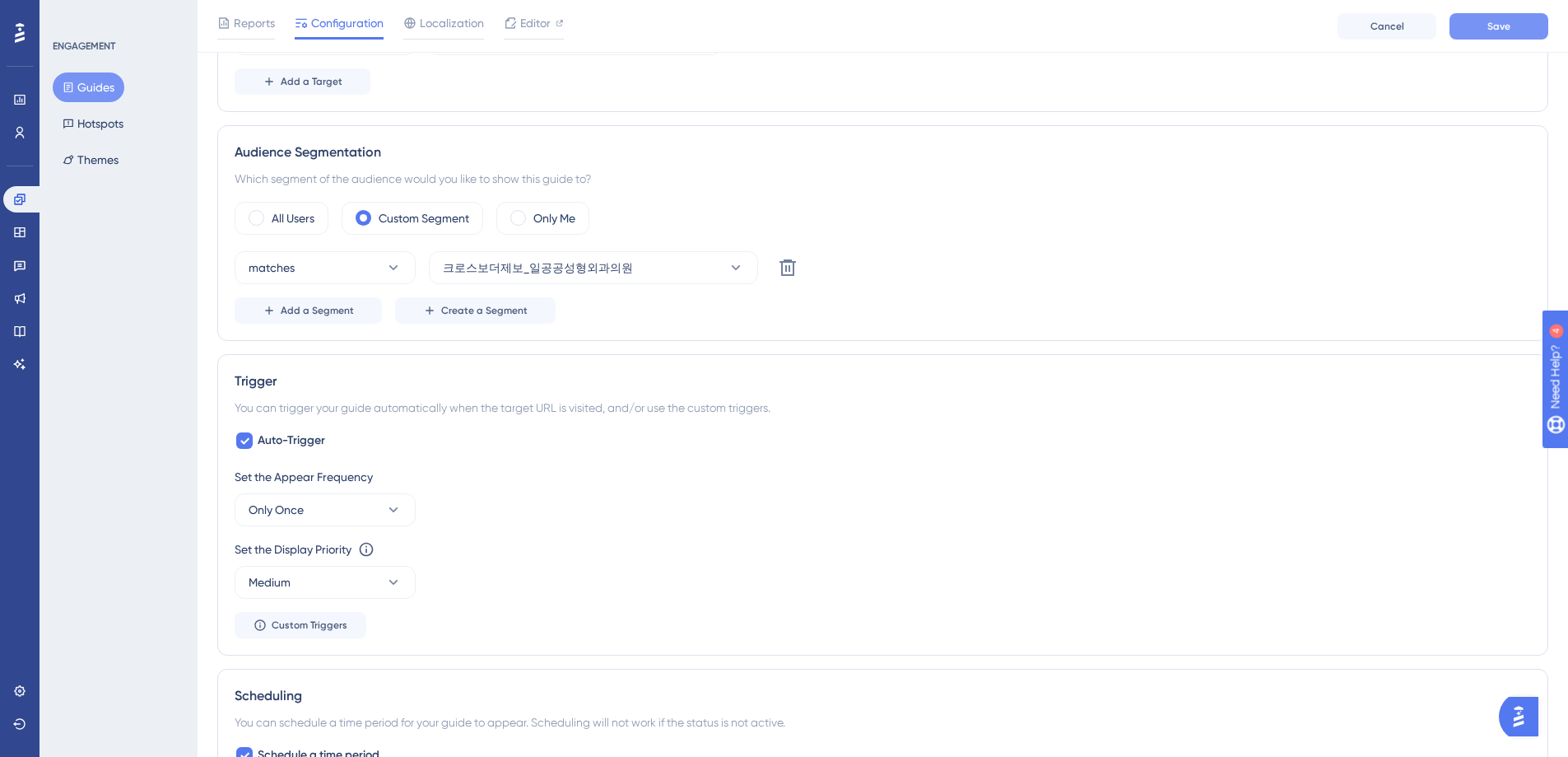
type input "[한국/운영] 해피콜VoC 신고_크로스보더_이벤트 내용 상이 및 후기 내용 관여_10.1"
click at [1494, 28] on span "Save" at bounding box center [1500, 26] width 23 height 13
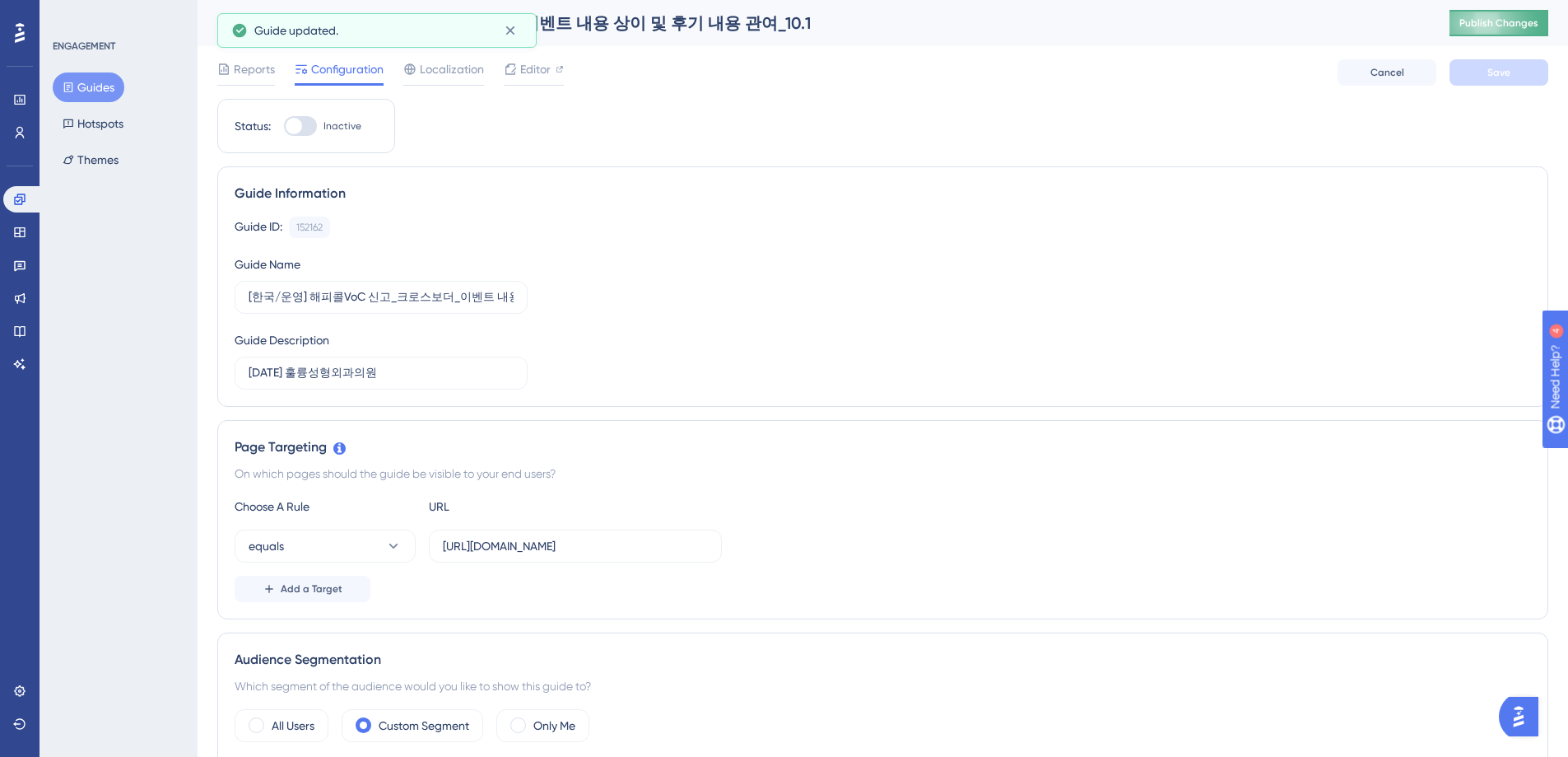
click at [1507, 24] on span "Publish Changes" at bounding box center [1499, 23] width 79 height 13
click at [22, 131] on icon at bounding box center [20, 132] width 13 height 13
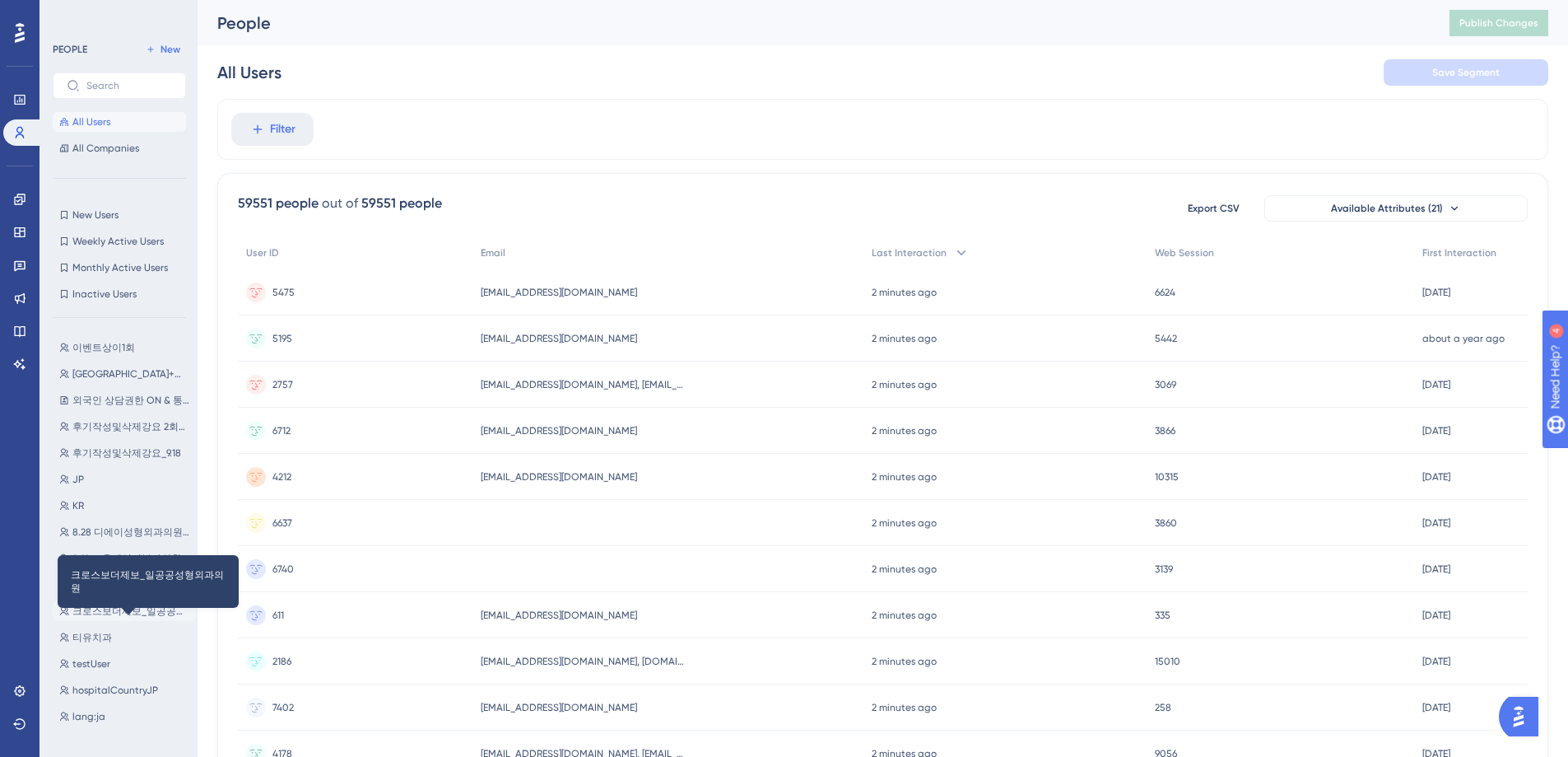
click at [142, 613] on span "크로스보더제보_일공공성형외과의원" at bounding box center [131, 610] width 117 height 13
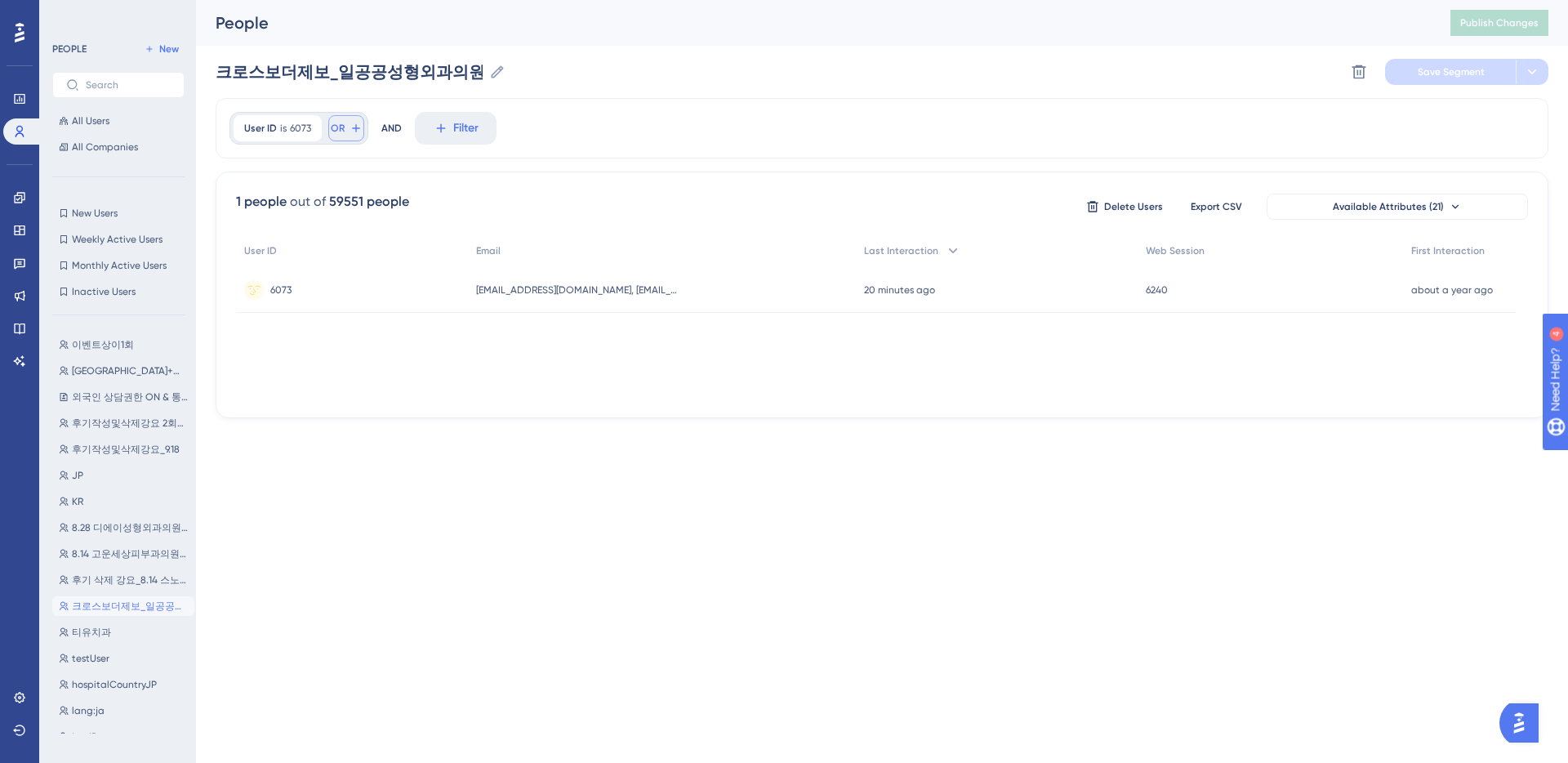
click at [346, 130] on button "OR" at bounding box center [346, 129] width 36 height 26
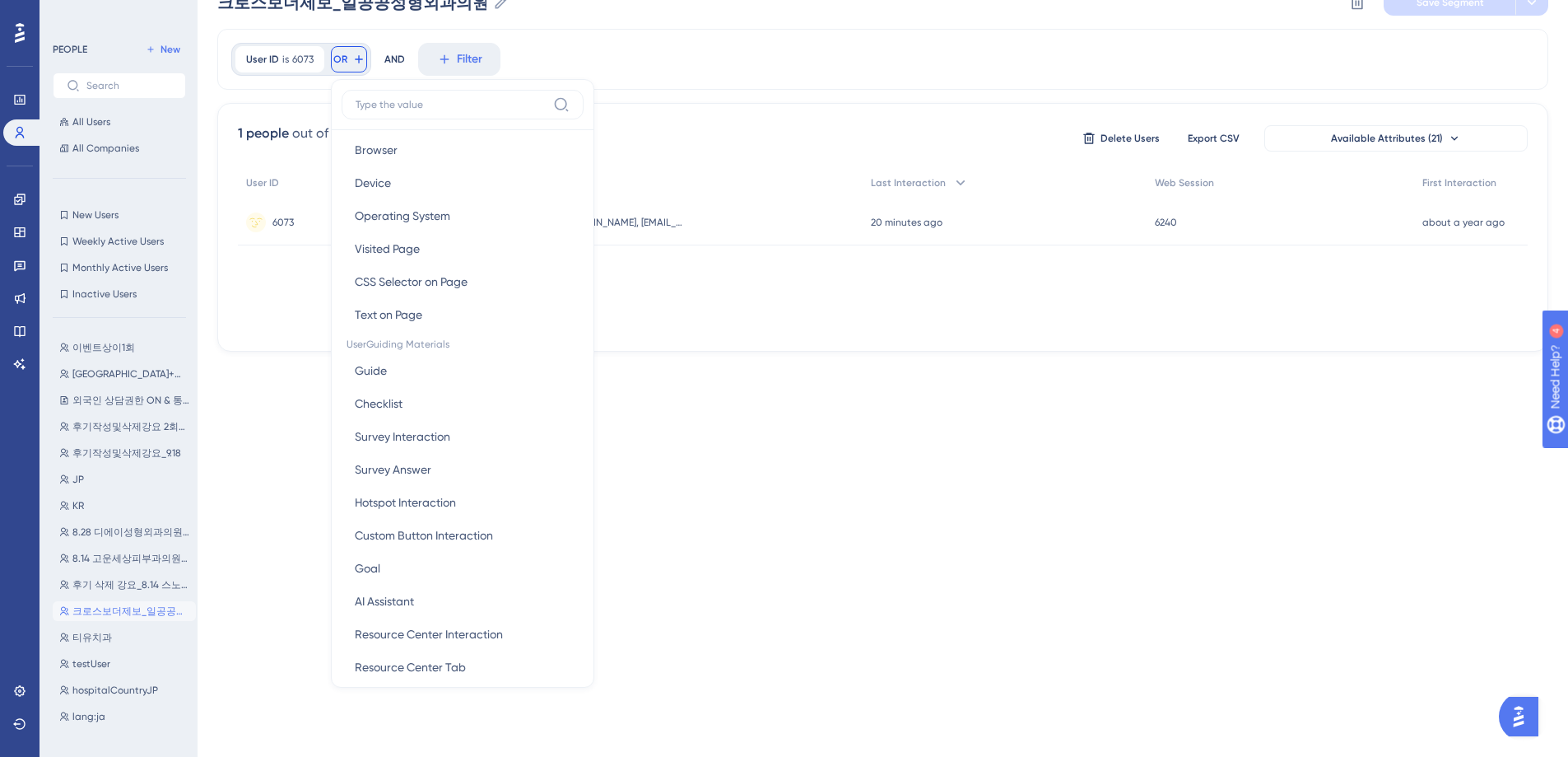
scroll to position [498, 0]
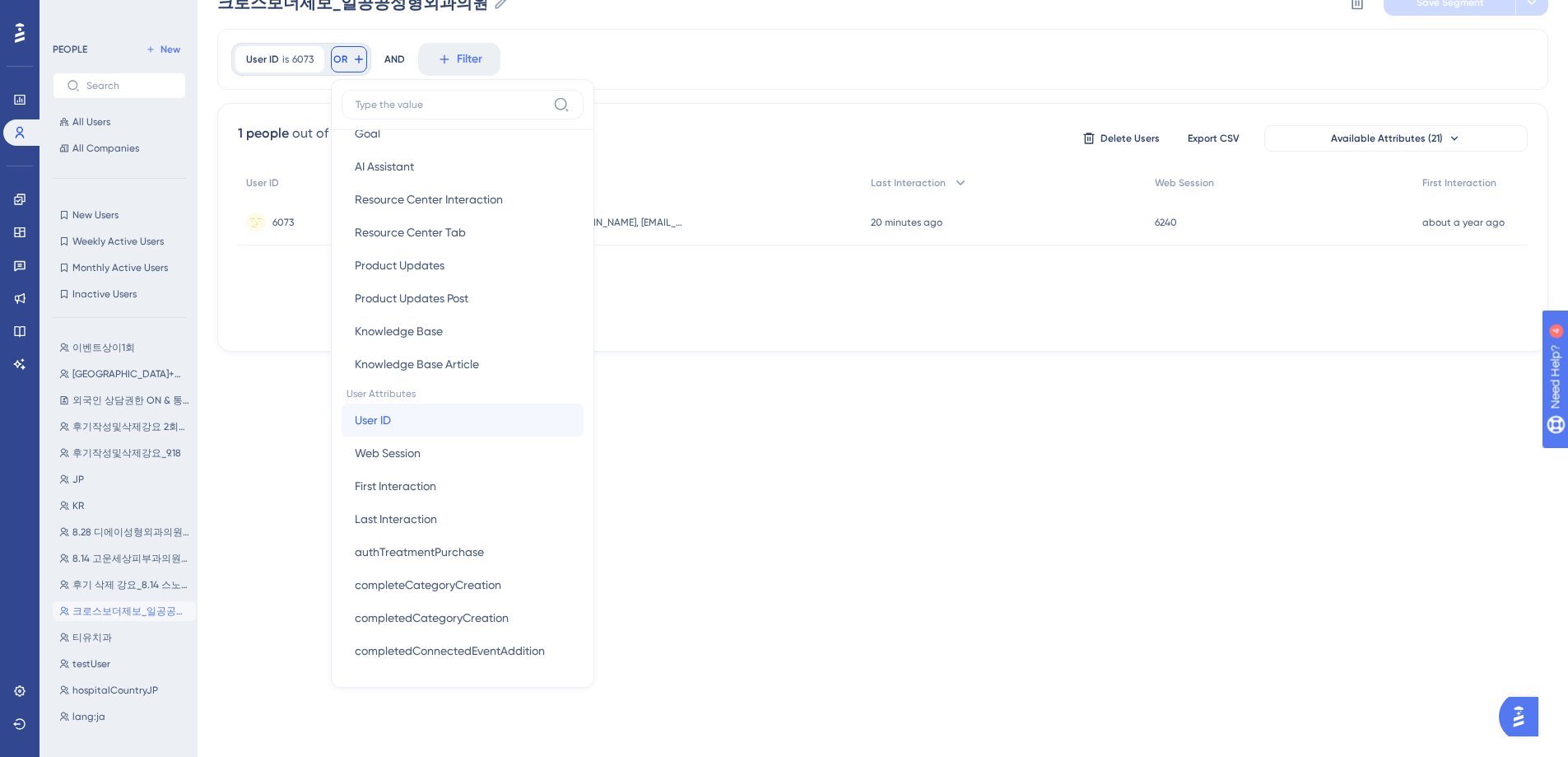
click at [479, 420] on button "User ID User ID" at bounding box center [463, 419] width 242 height 33
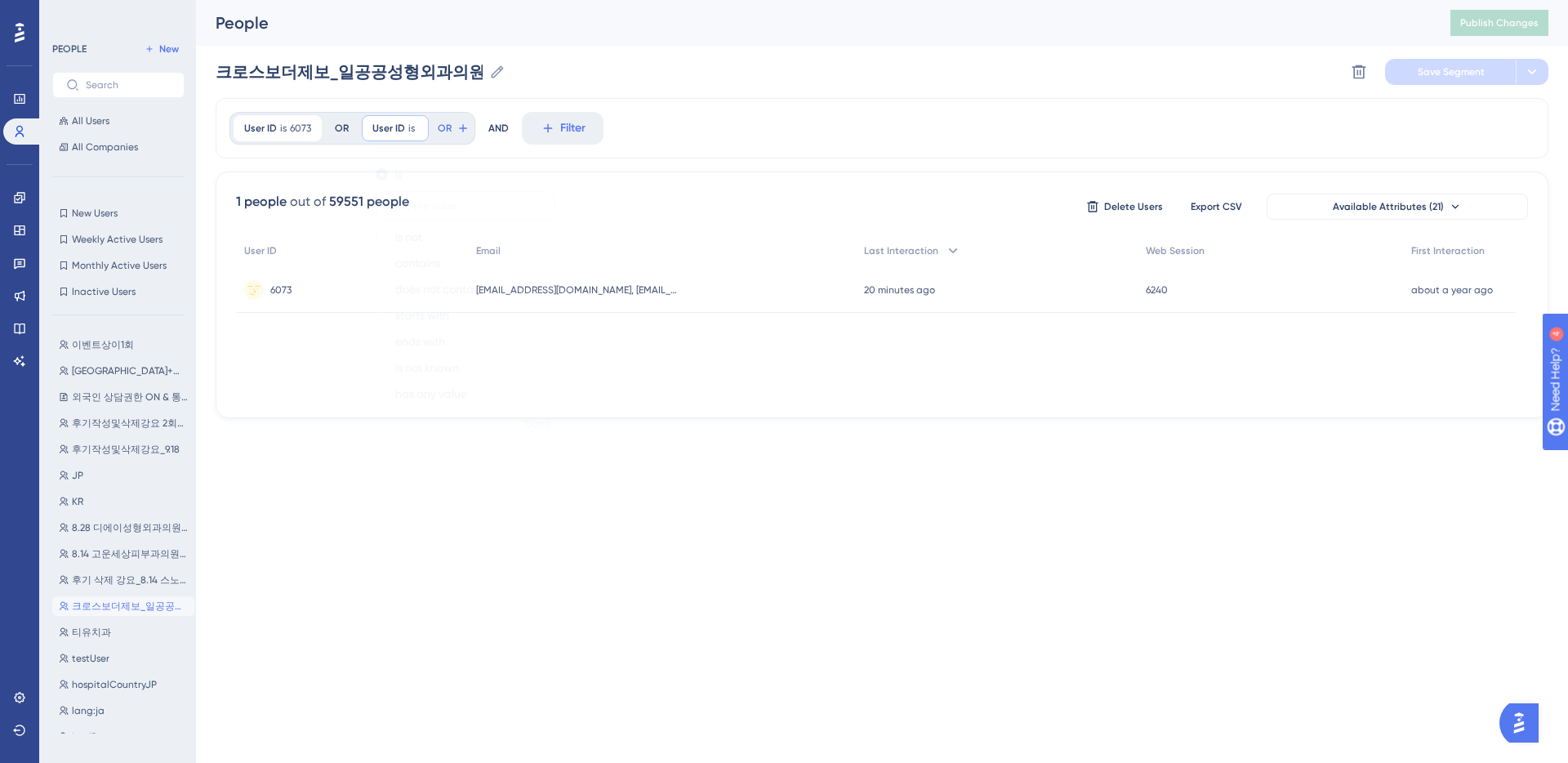
click at [486, 210] on input "text" at bounding box center [465, 205] width 152 height 11
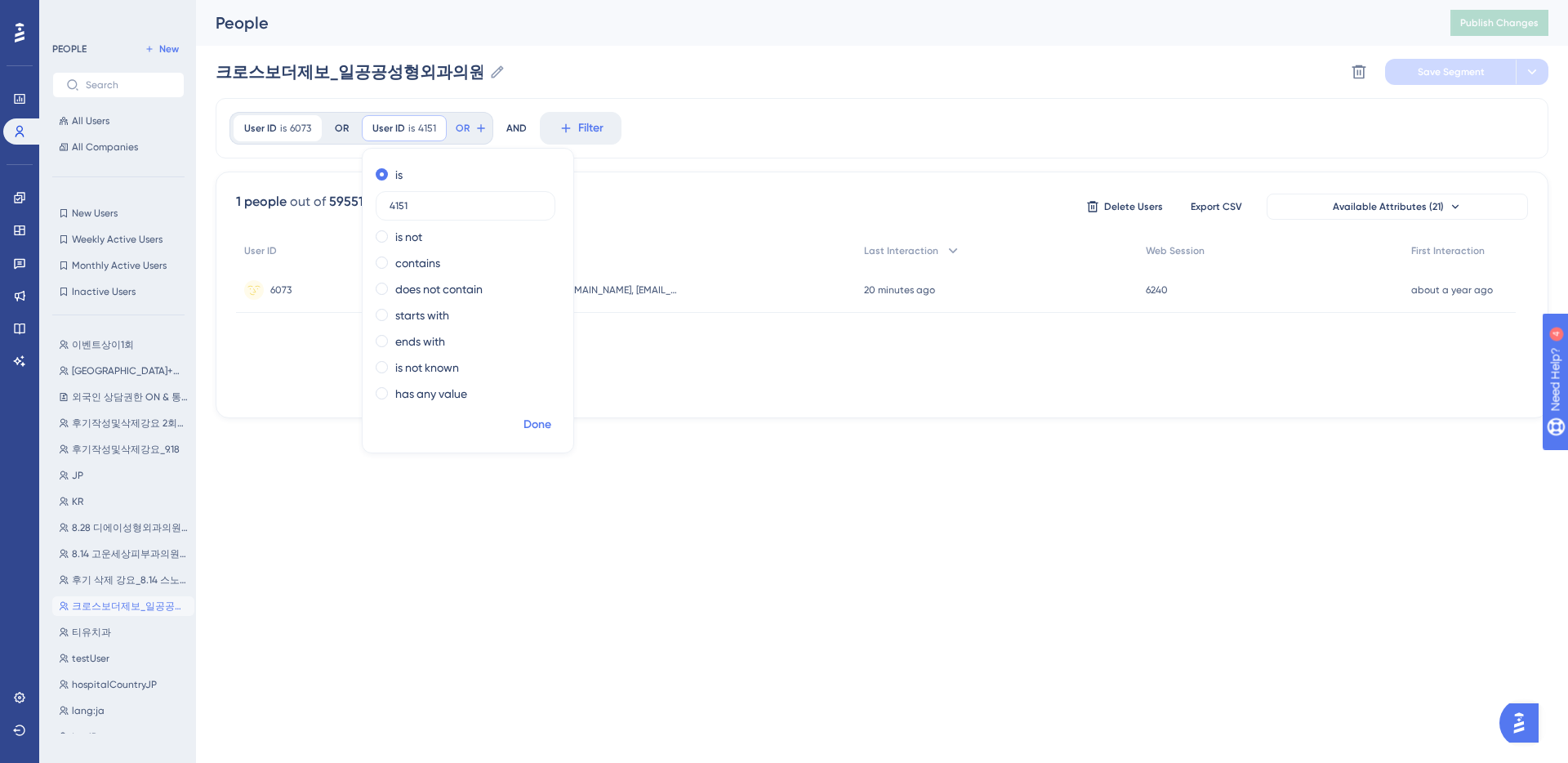
type input "4151"
click at [532, 426] on span "Done" at bounding box center [538, 425] width 28 height 19
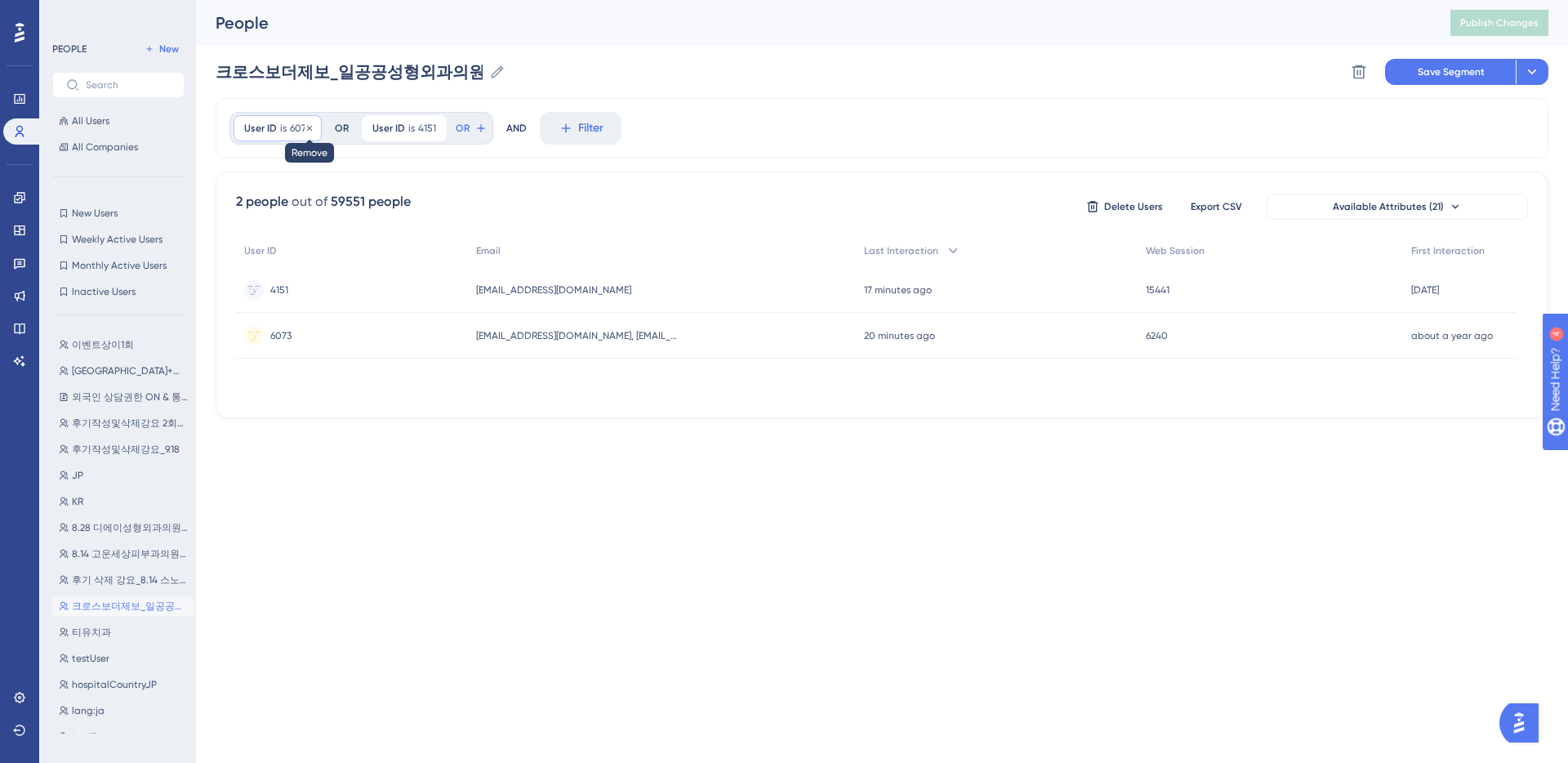
click at [310, 128] on icon at bounding box center [309, 128] width 10 height 10
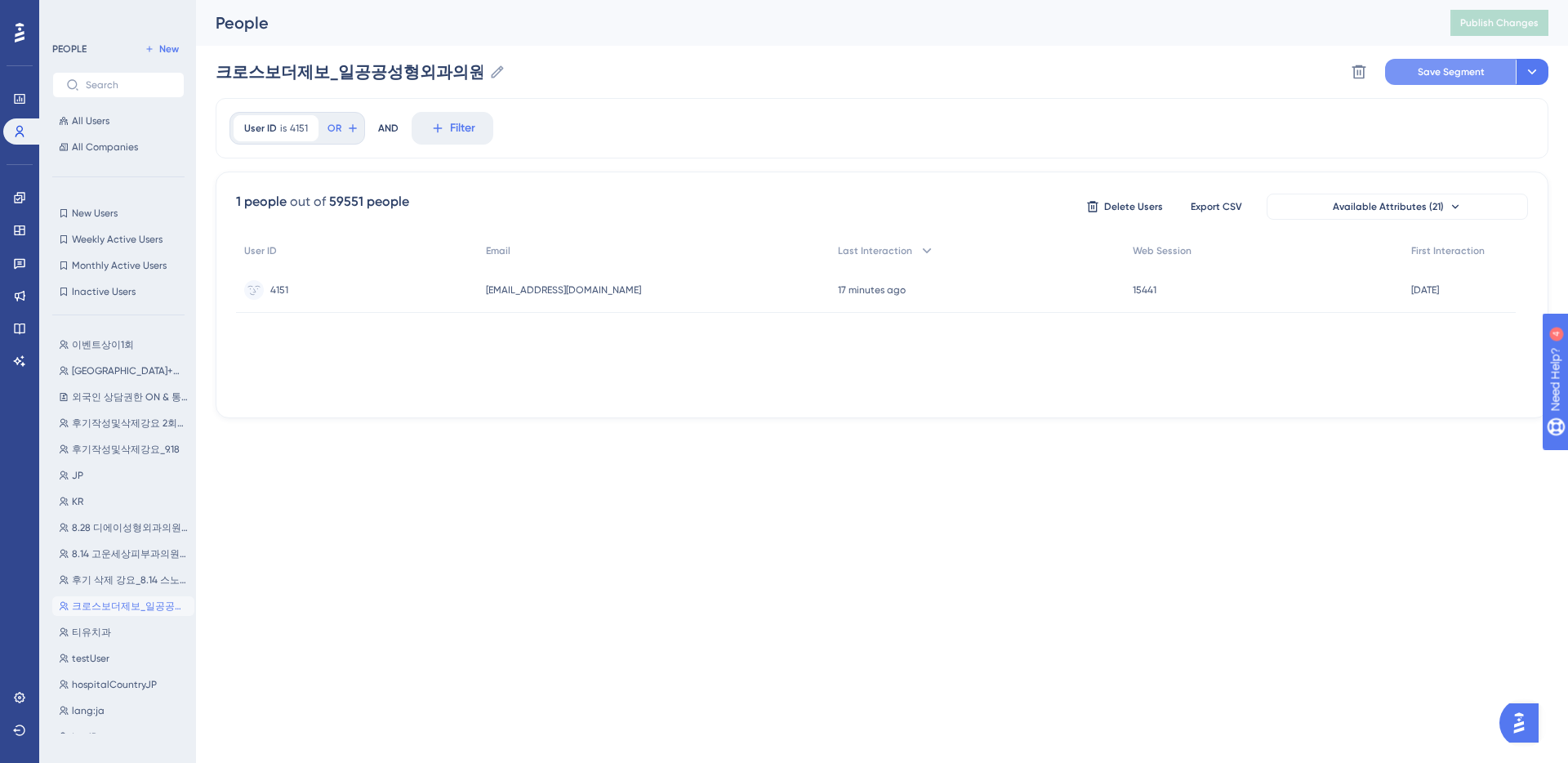
click at [1440, 74] on span "Save Segment" at bounding box center [1452, 71] width 67 height 13
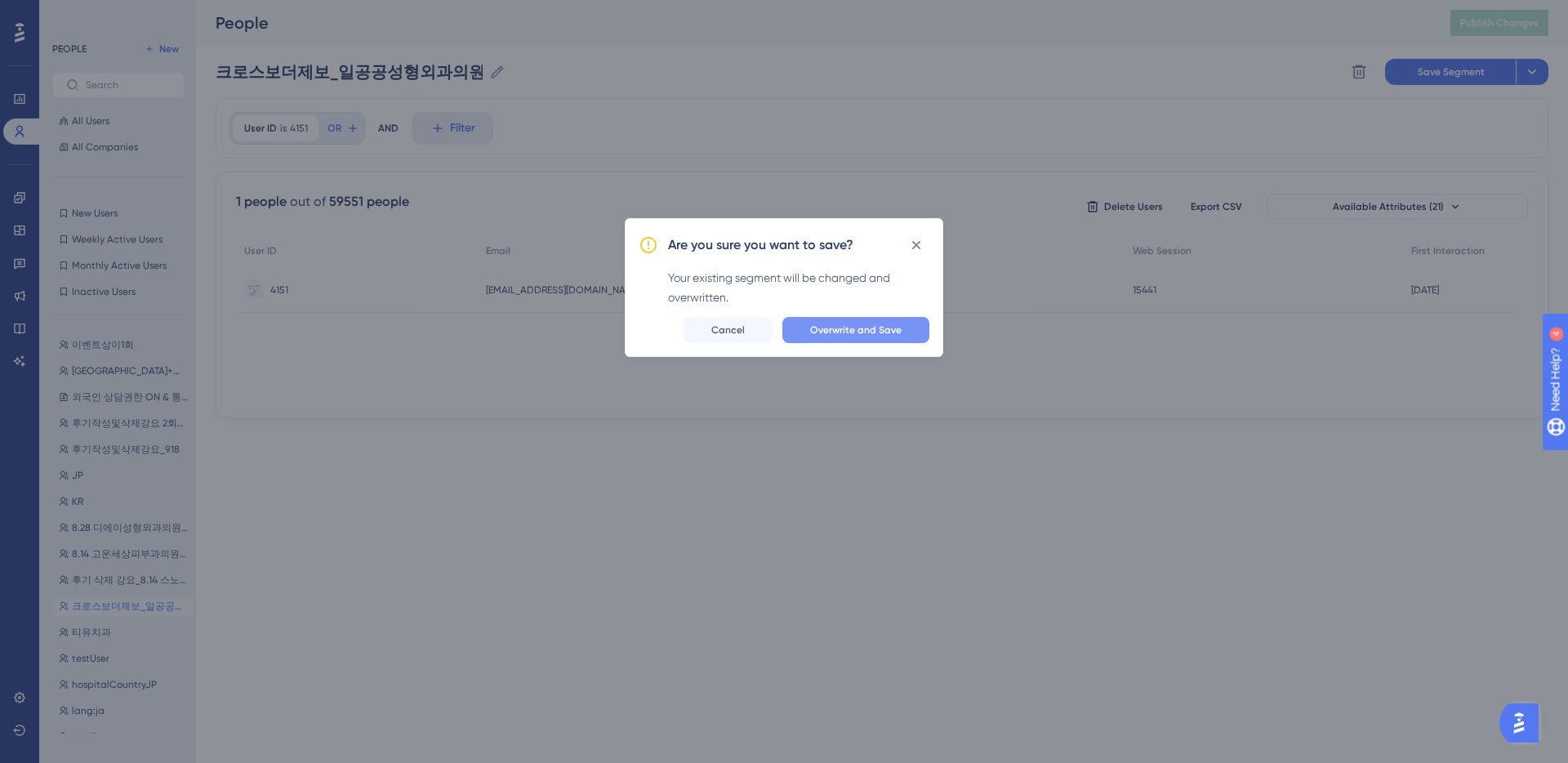
click at [852, 332] on span "Overwrite and Save" at bounding box center [856, 330] width 92 height 13
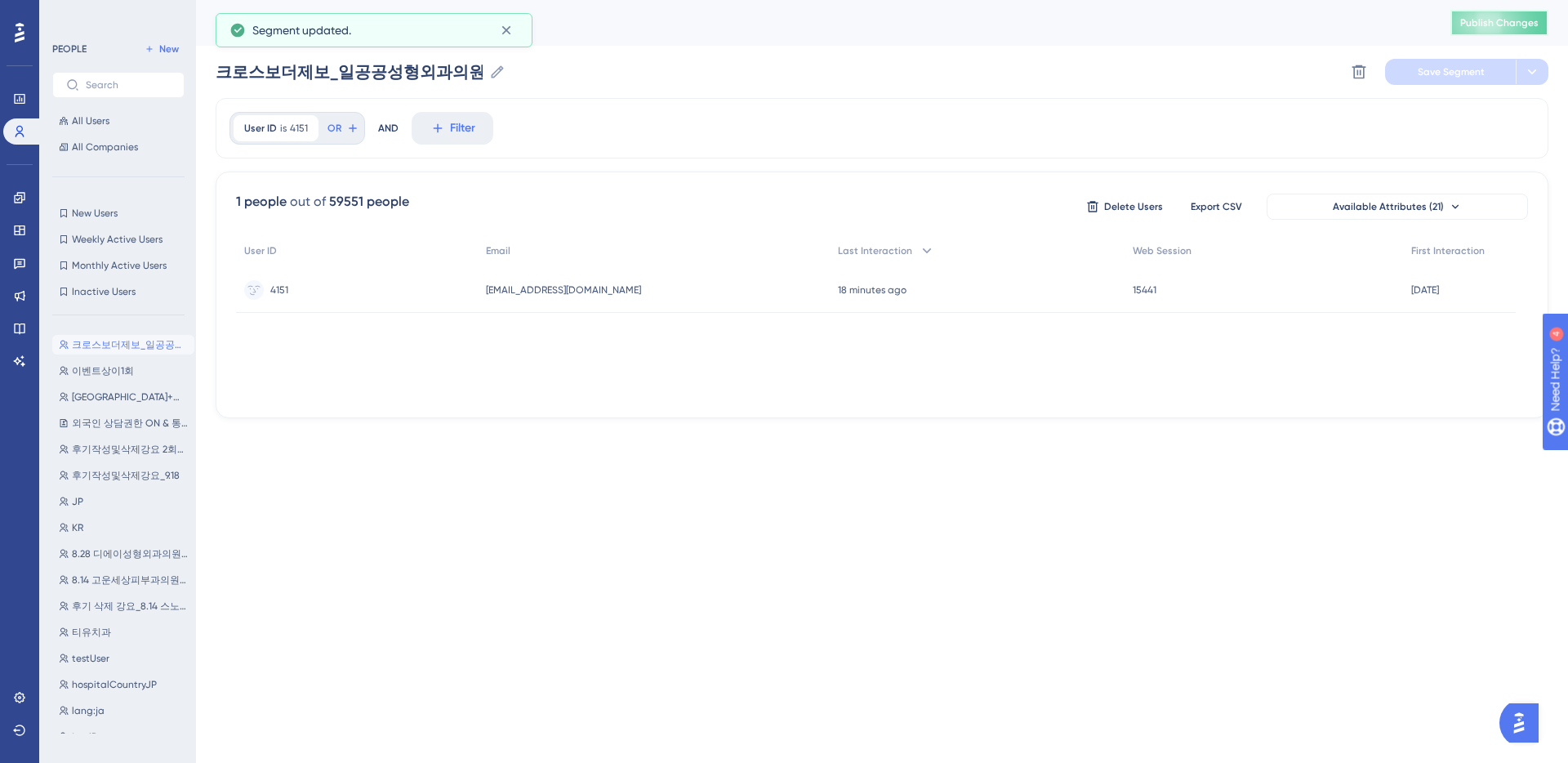
click at [1483, 20] on span "Publish Changes" at bounding box center [1499, 23] width 78 height 13
click at [103, 368] on span "이벤트상이1회" at bounding box center [103, 370] width 62 height 13
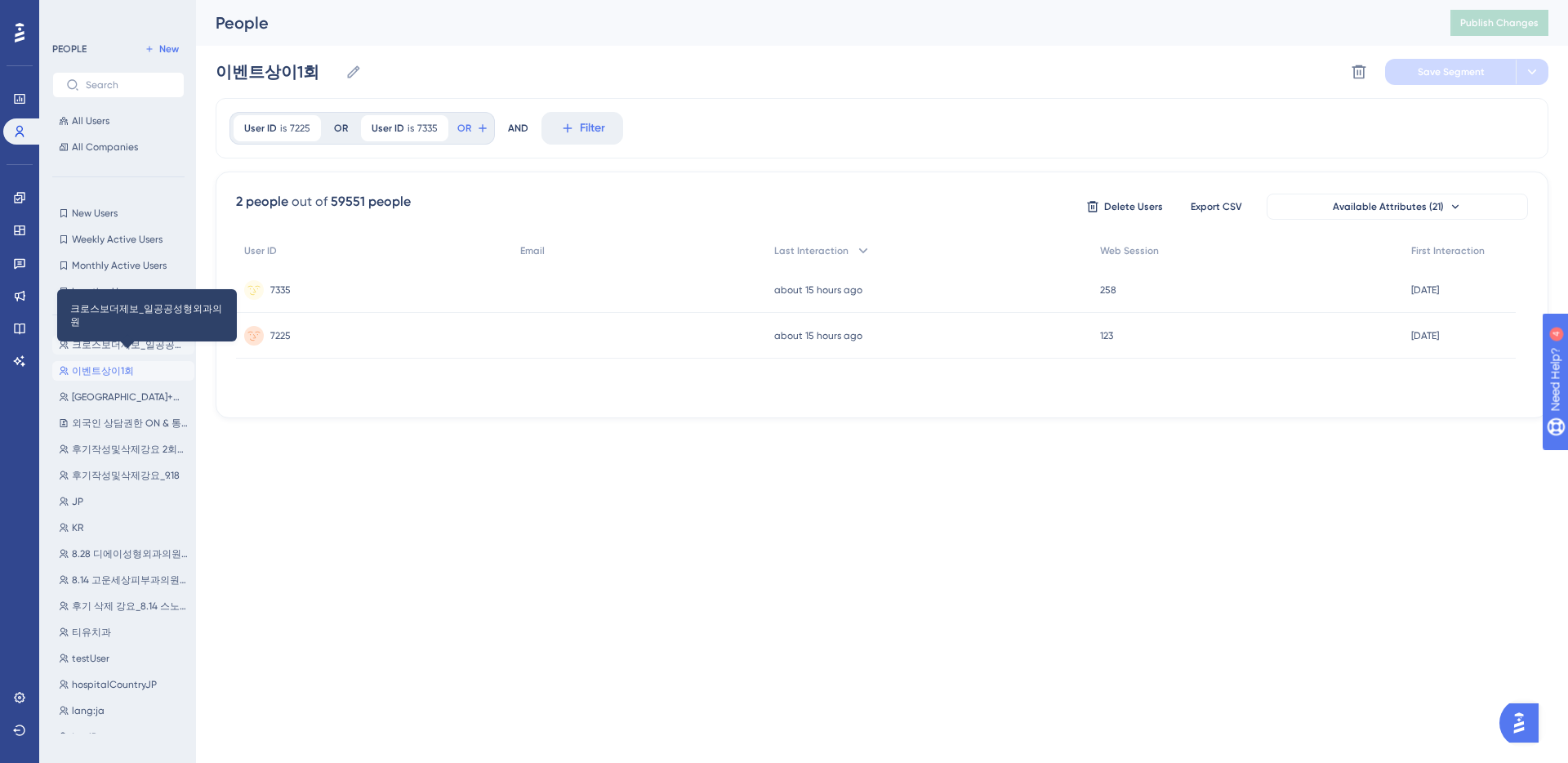
click at [121, 344] on span "크로스보더제보_일공공성형외과의원" at bounding box center [130, 344] width 116 height 13
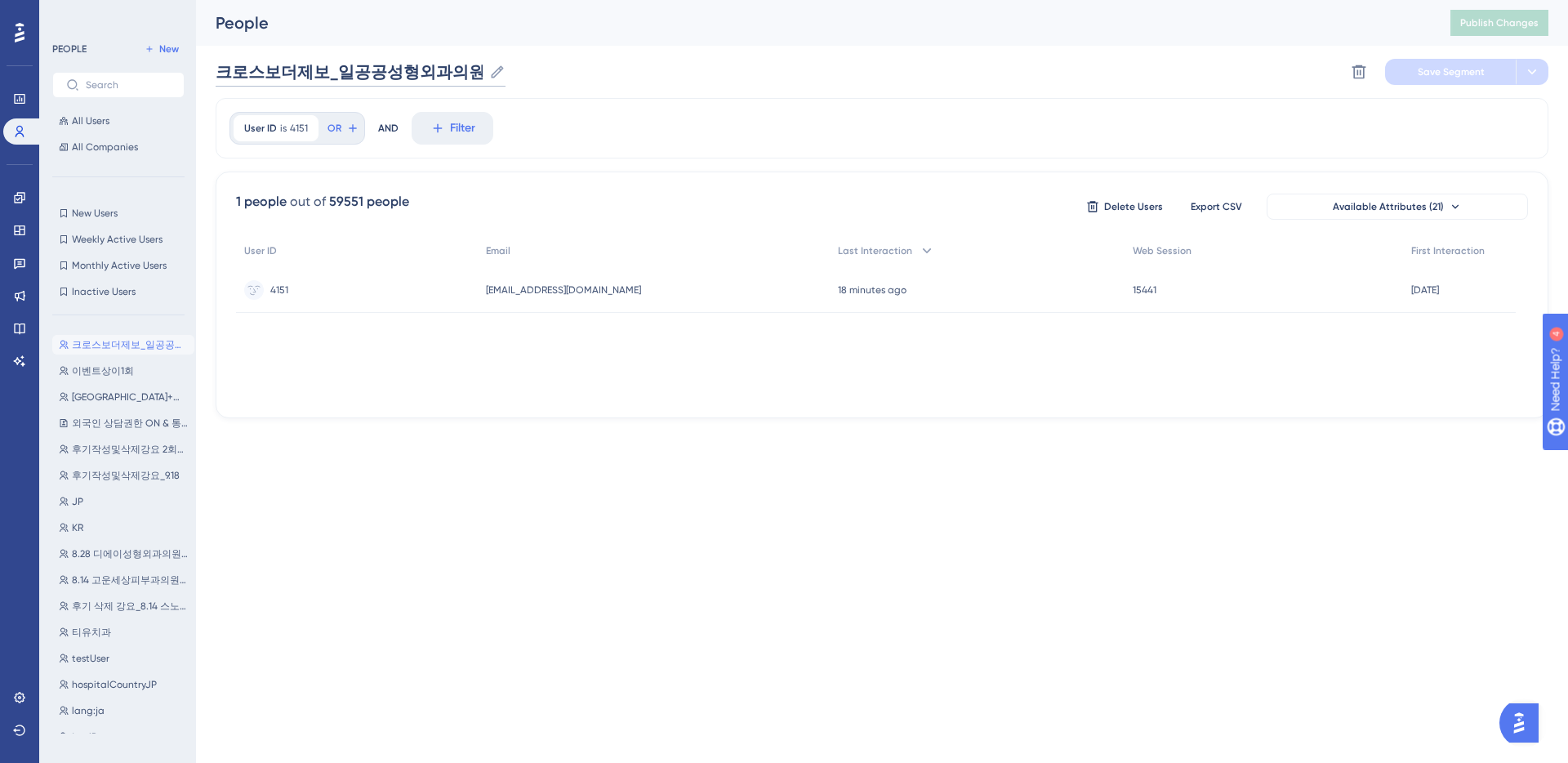
click at [381, 70] on input "크로스보더제보_일공공성형외과의원" at bounding box center [349, 72] width 267 height 23
drag, startPoint x: 323, startPoint y: 72, endPoint x: 440, endPoint y: 72, distance: 117.0
click at [451, 70] on input "크로스보더제보_일공공성형외과의원" at bounding box center [349, 72] width 267 height 23
type input "크로스보더제보_훌륭성형외과"
click at [1427, 74] on span "Save Segment" at bounding box center [1452, 71] width 67 height 13
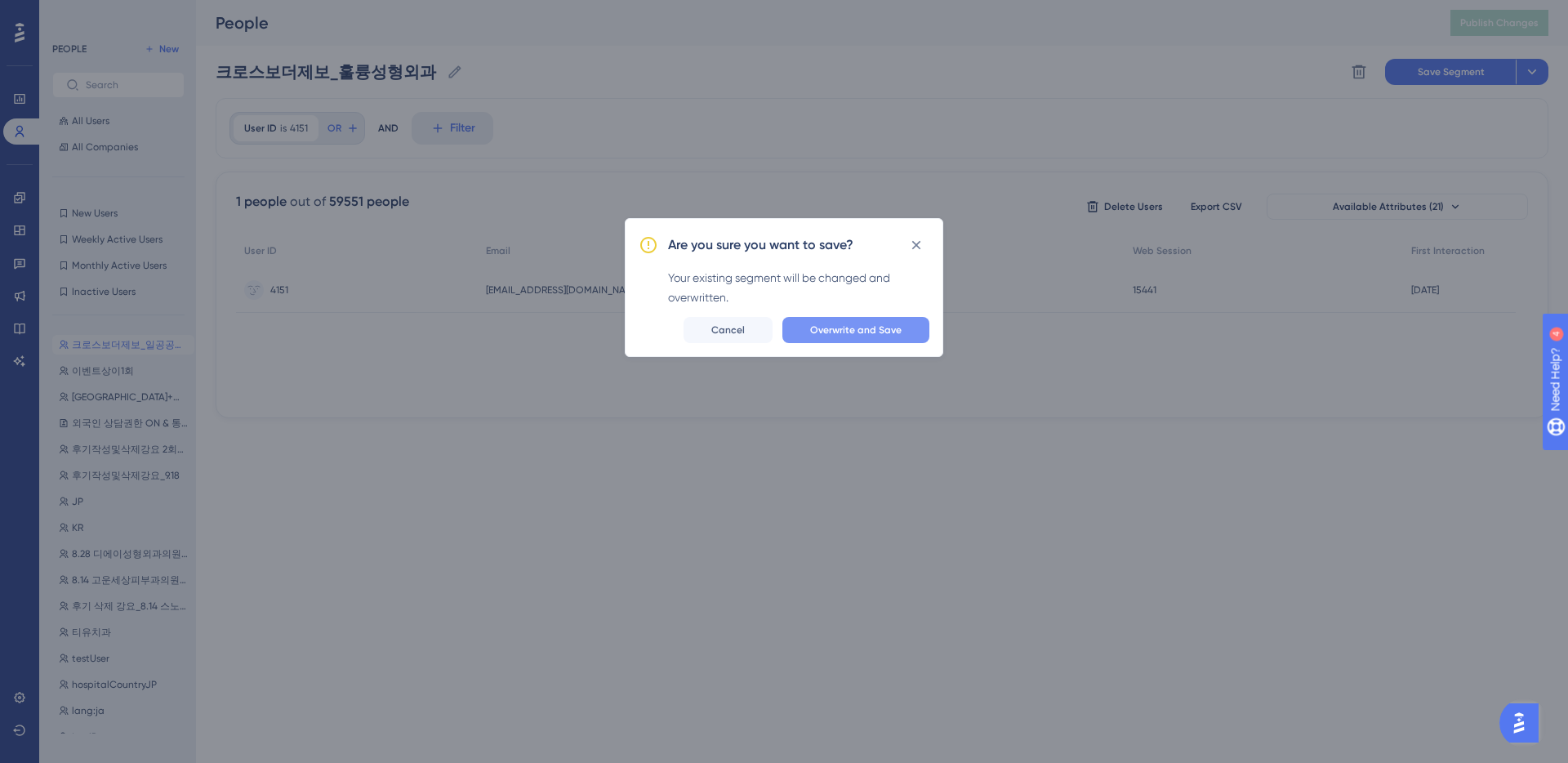
click at [868, 337] on button "Overwrite and Save" at bounding box center [856, 330] width 147 height 26
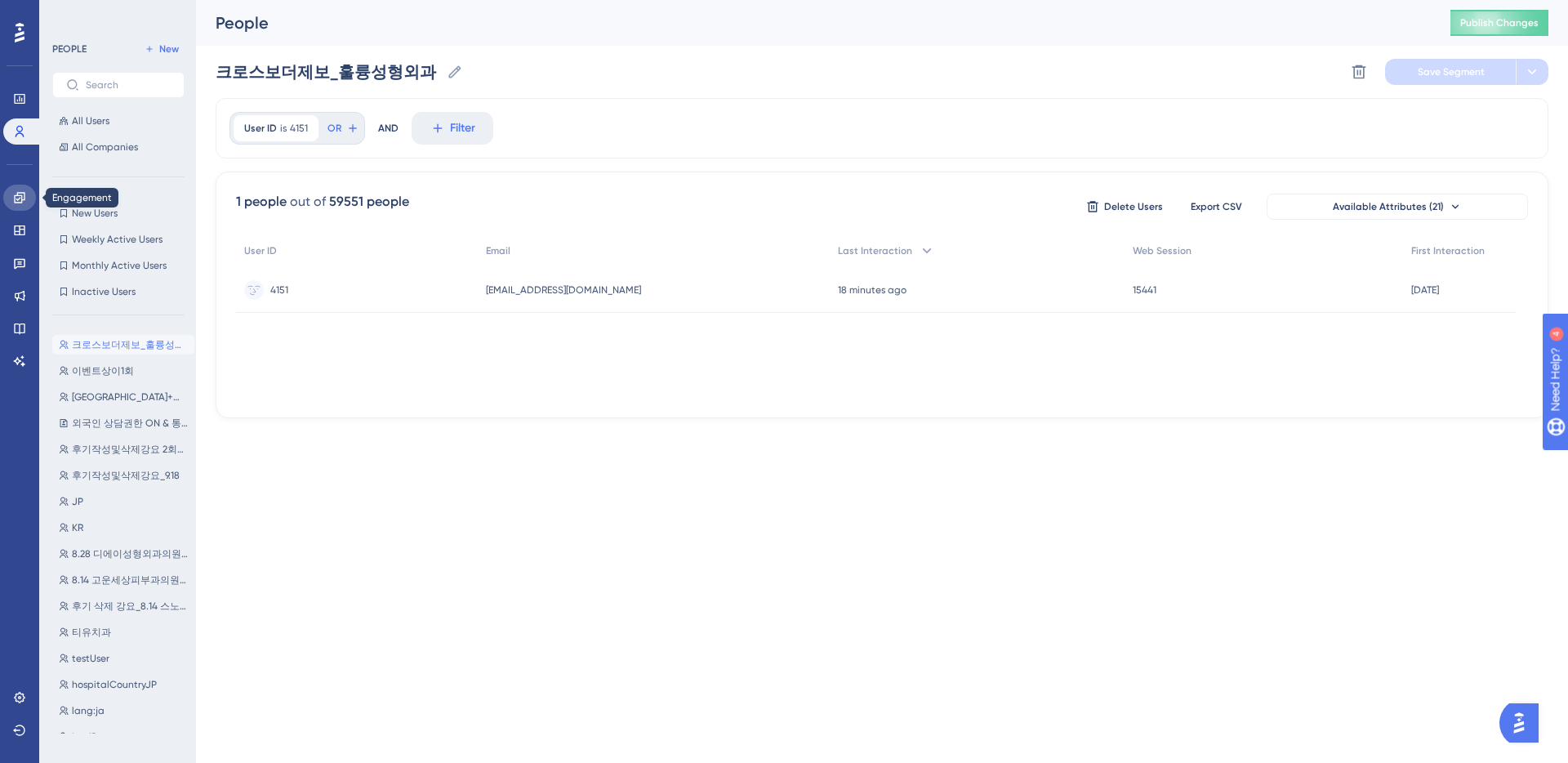
click at [17, 200] on icon at bounding box center [19, 197] width 11 height 11
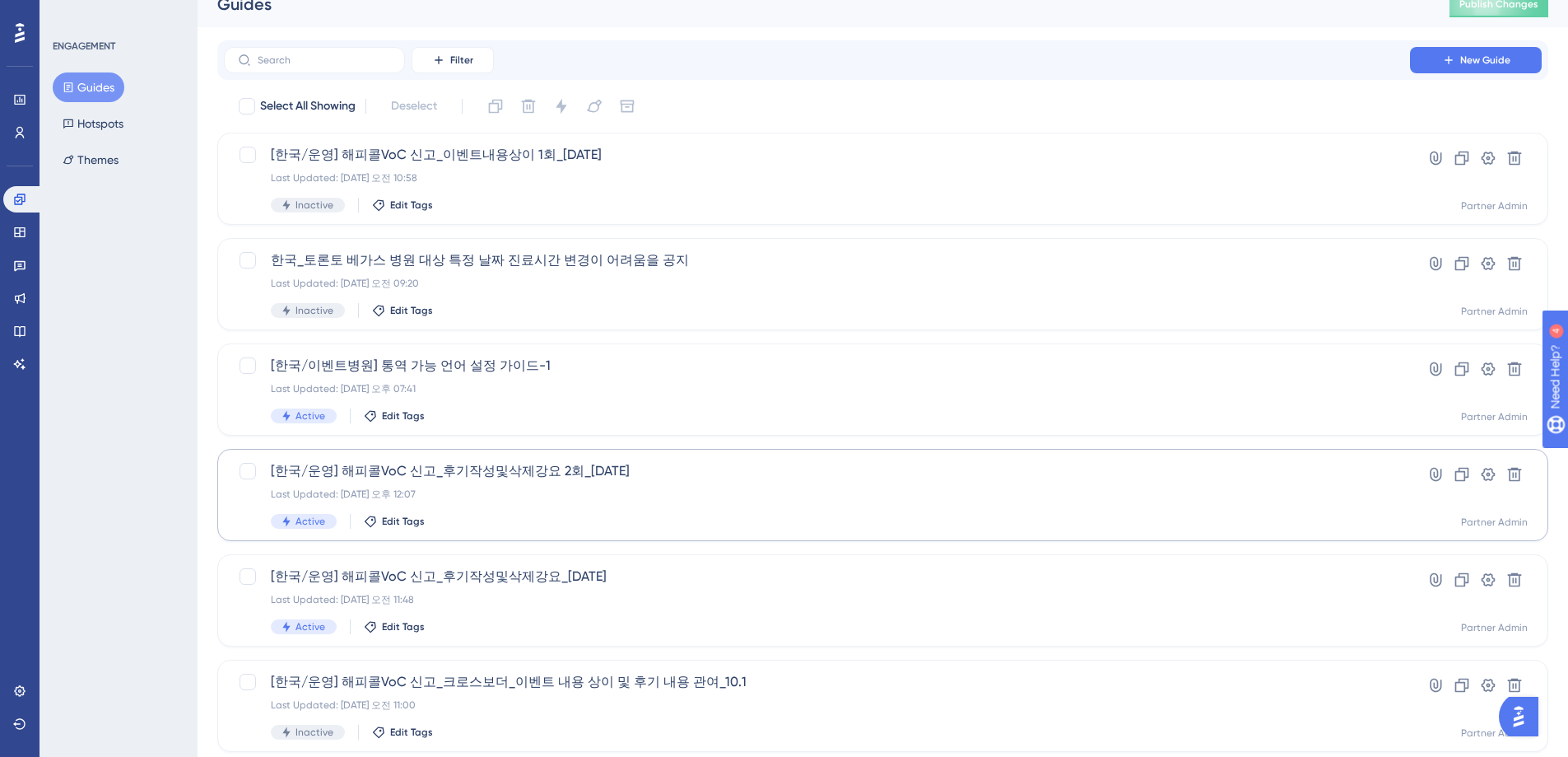
scroll to position [20, 0]
click at [614, 690] on div "[한국/운영] 해피콜VoC 신고_크로스보더_이벤트 내용 상이 및 후기 내용 관여_10.1 Last Updated: 2025년 9월 30일 오전…" at bounding box center [817, 704] width 1093 height 68
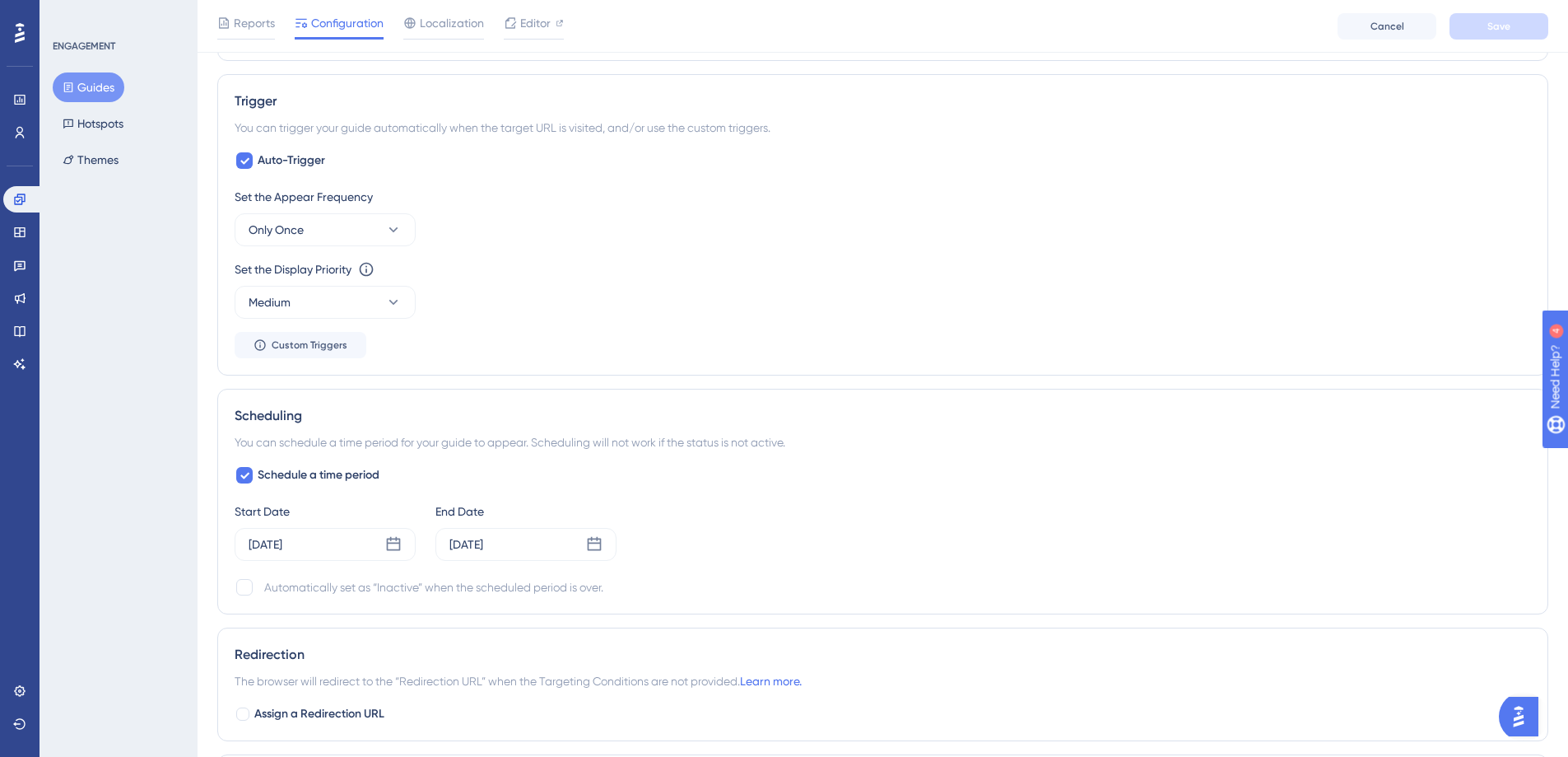
scroll to position [811, 0]
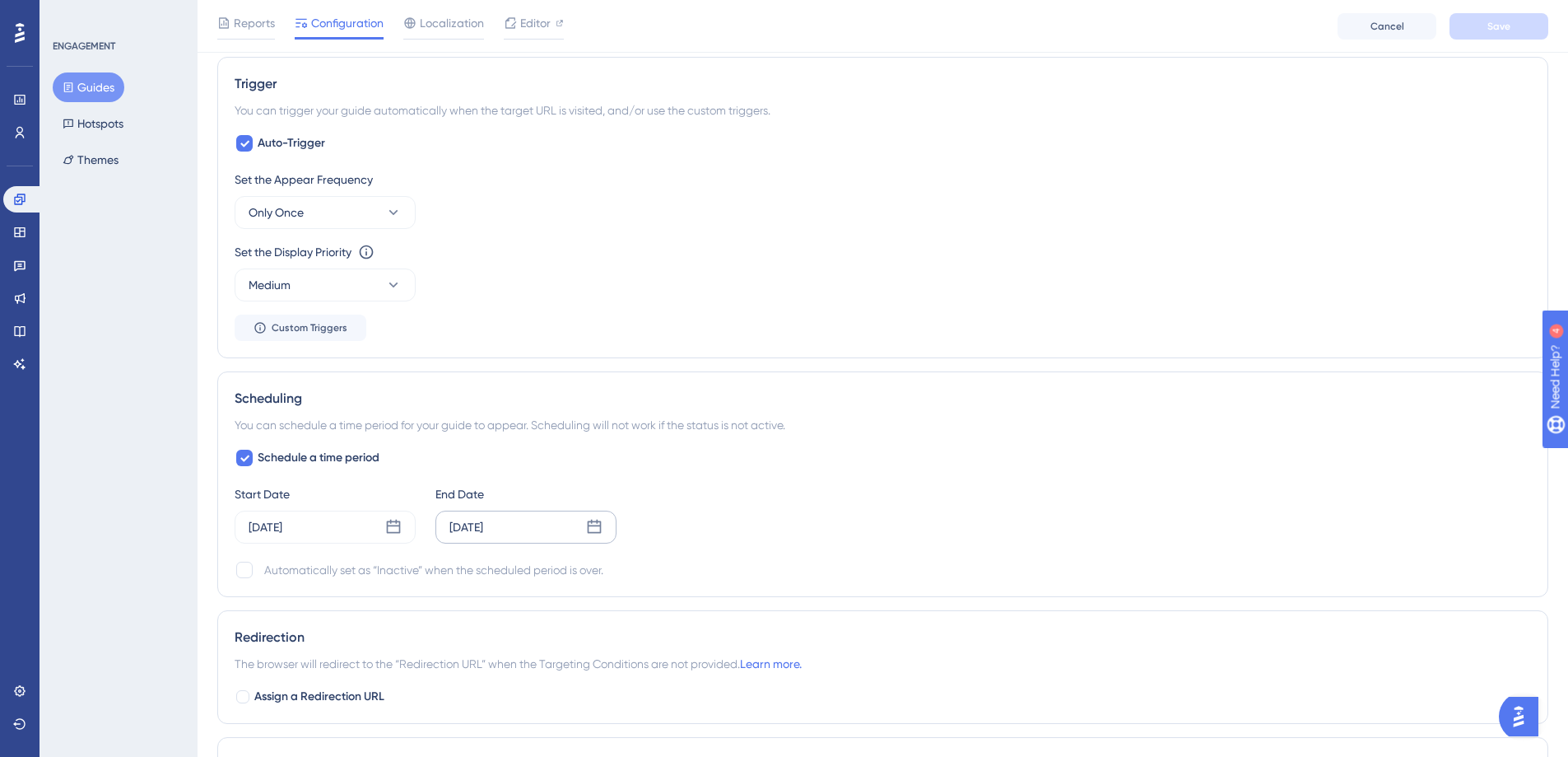
click at [590, 529] on icon at bounding box center [594, 527] width 17 height 17
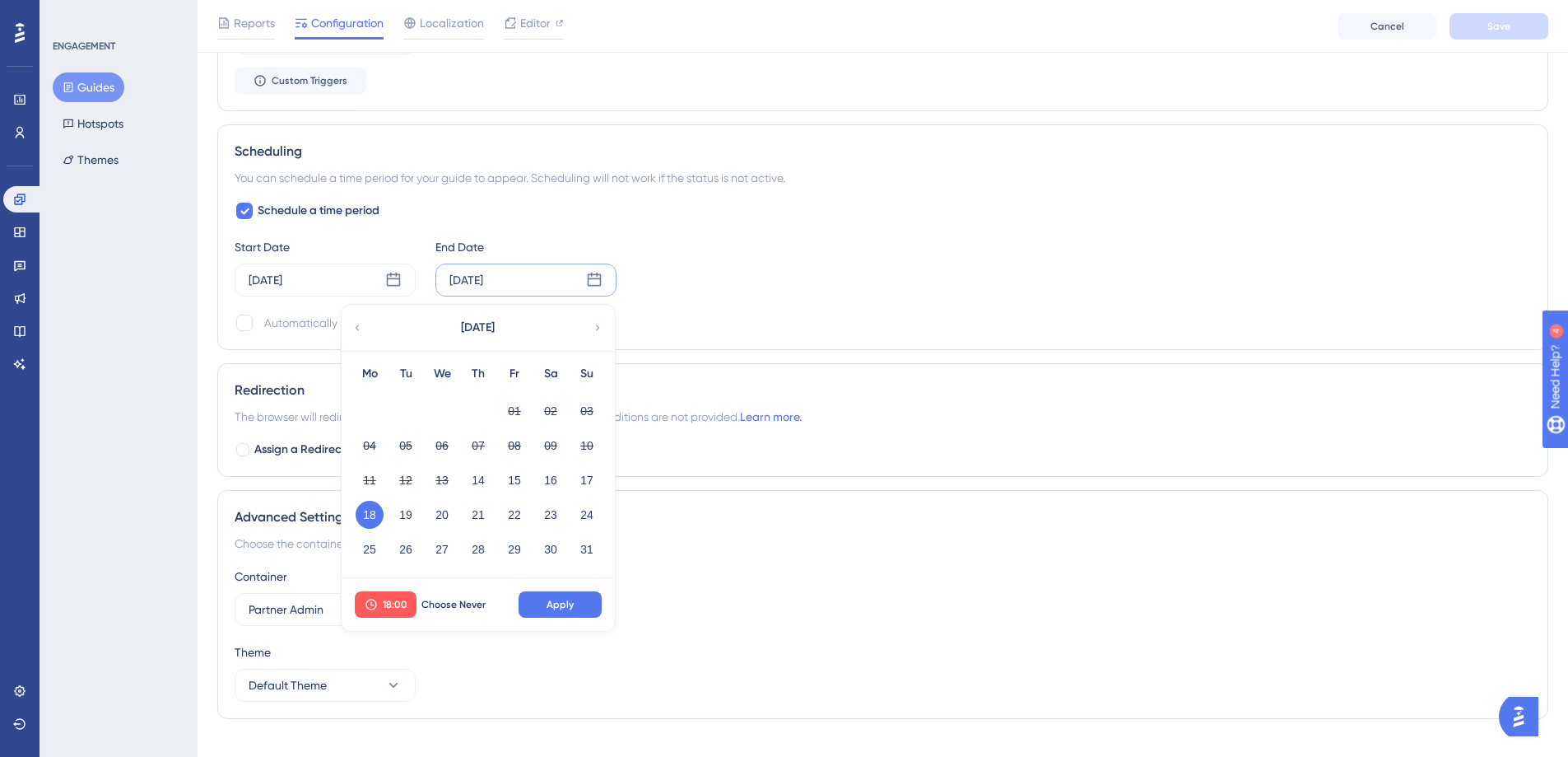
scroll to position [1086, 0]
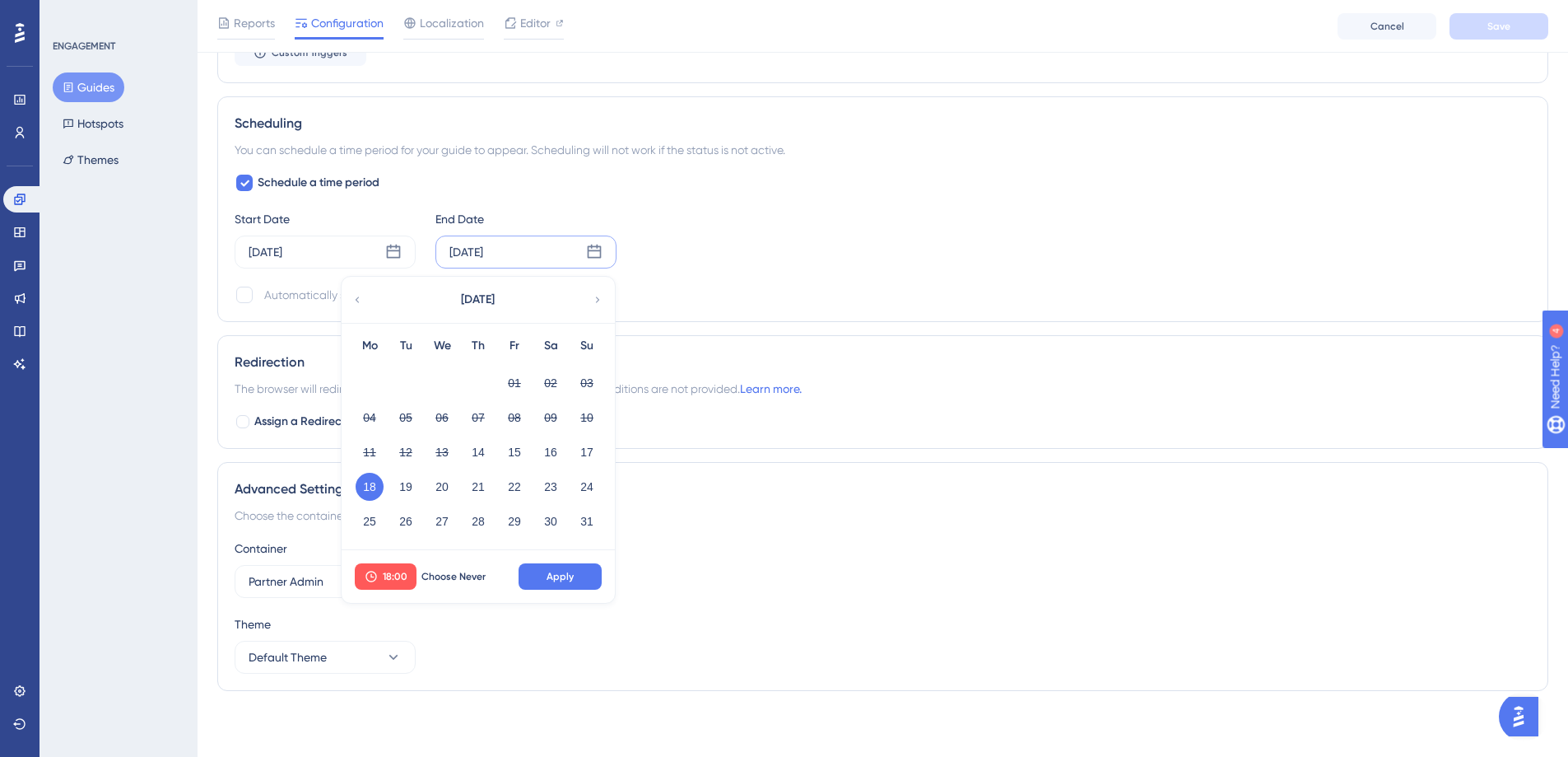
click at [597, 300] on icon at bounding box center [597, 299] width 12 height 15
click at [516, 420] on button "10" at bounding box center [514, 418] width 28 height 28
click at [571, 575] on span "Apply" at bounding box center [560, 576] width 28 height 13
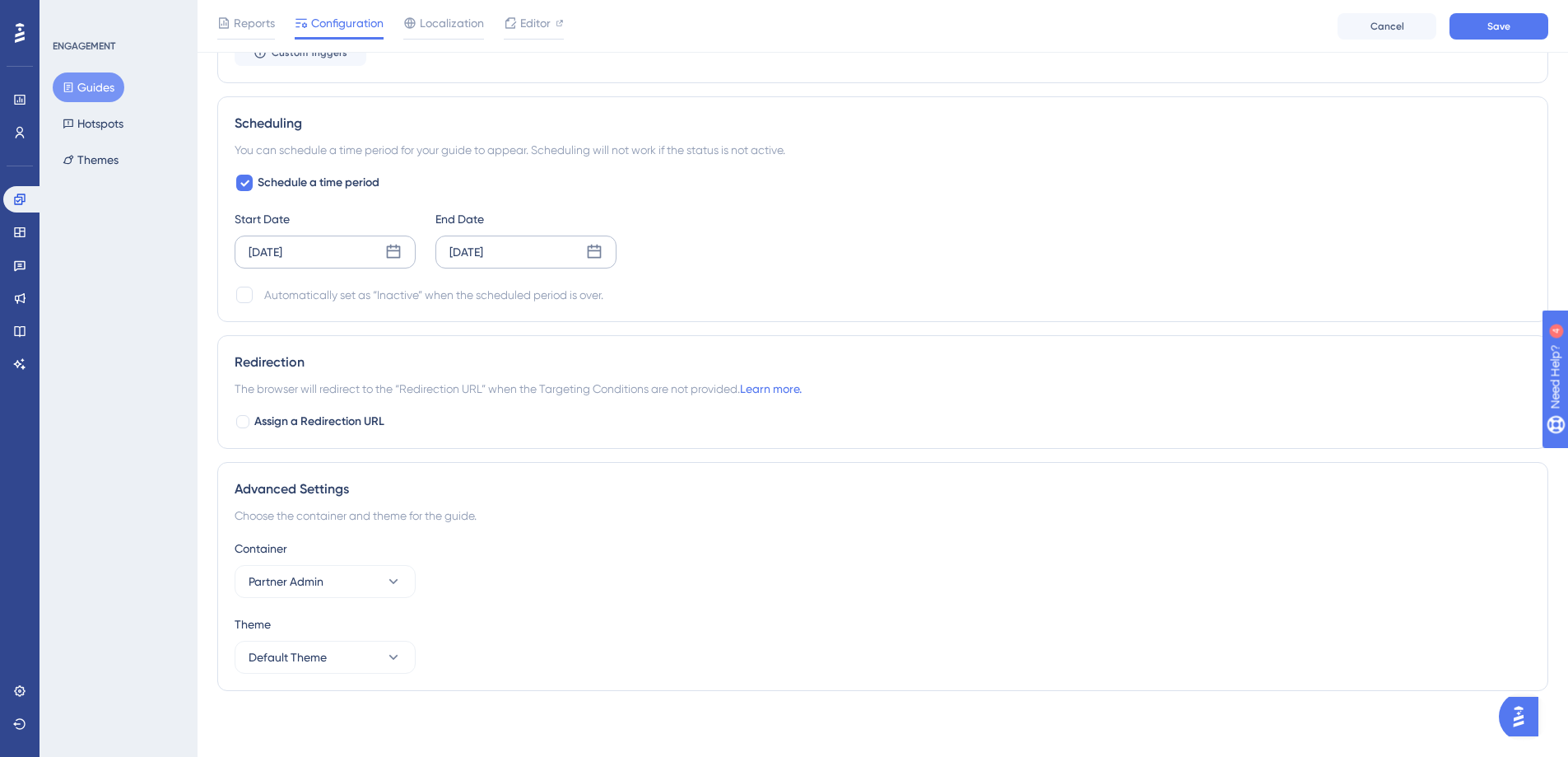
click at [392, 252] on icon at bounding box center [394, 251] width 17 height 17
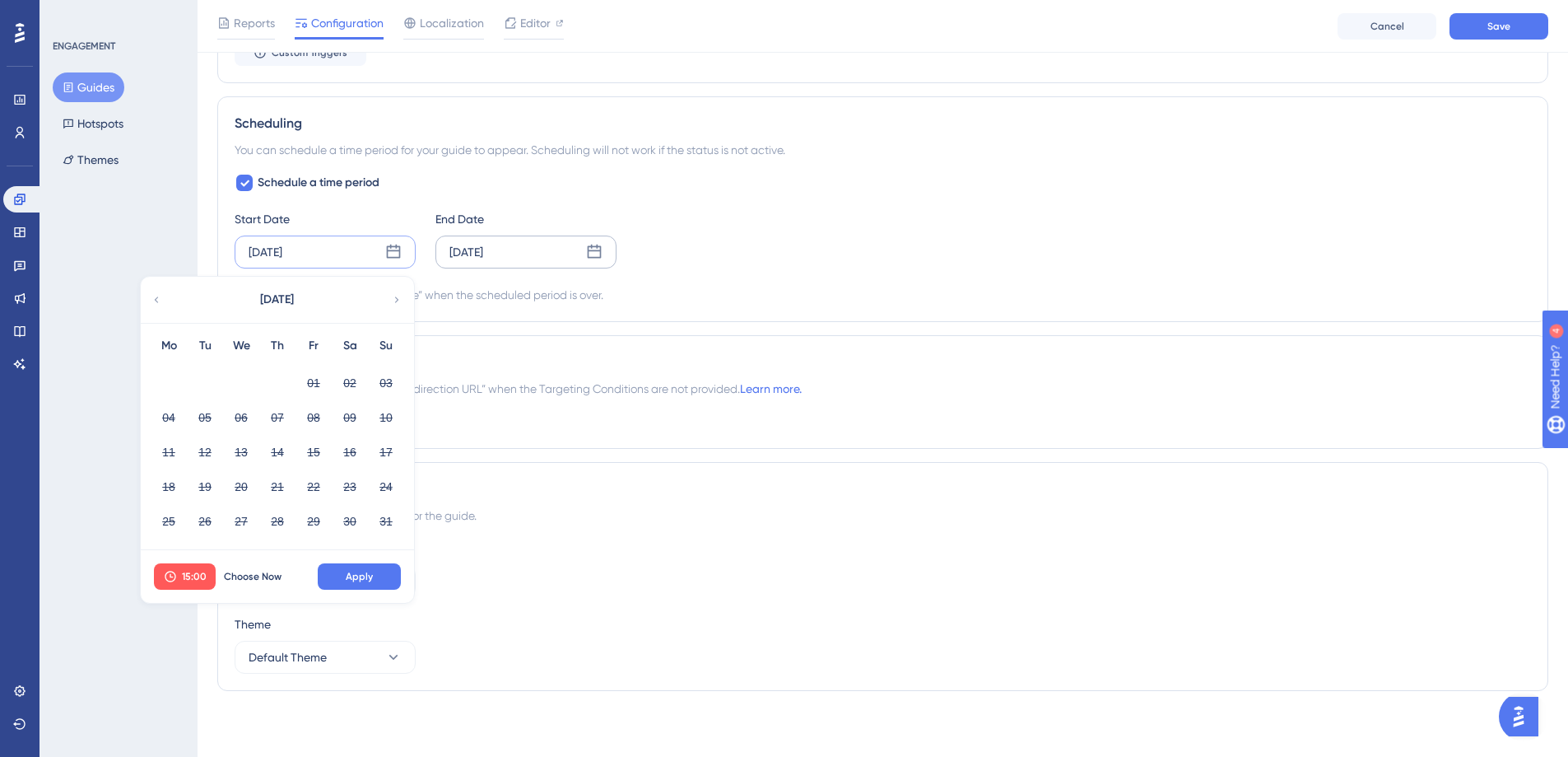
click at [399, 299] on icon at bounding box center [397, 299] width 4 height 5
click at [394, 299] on icon at bounding box center [396, 299] width 12 height 15
click at [241, 386] on button "01" at bounding box center [242, 383] width 28 height 28
click at [195, 578] on span "15:00" at bounding box center [195, 576] width 25 height 13
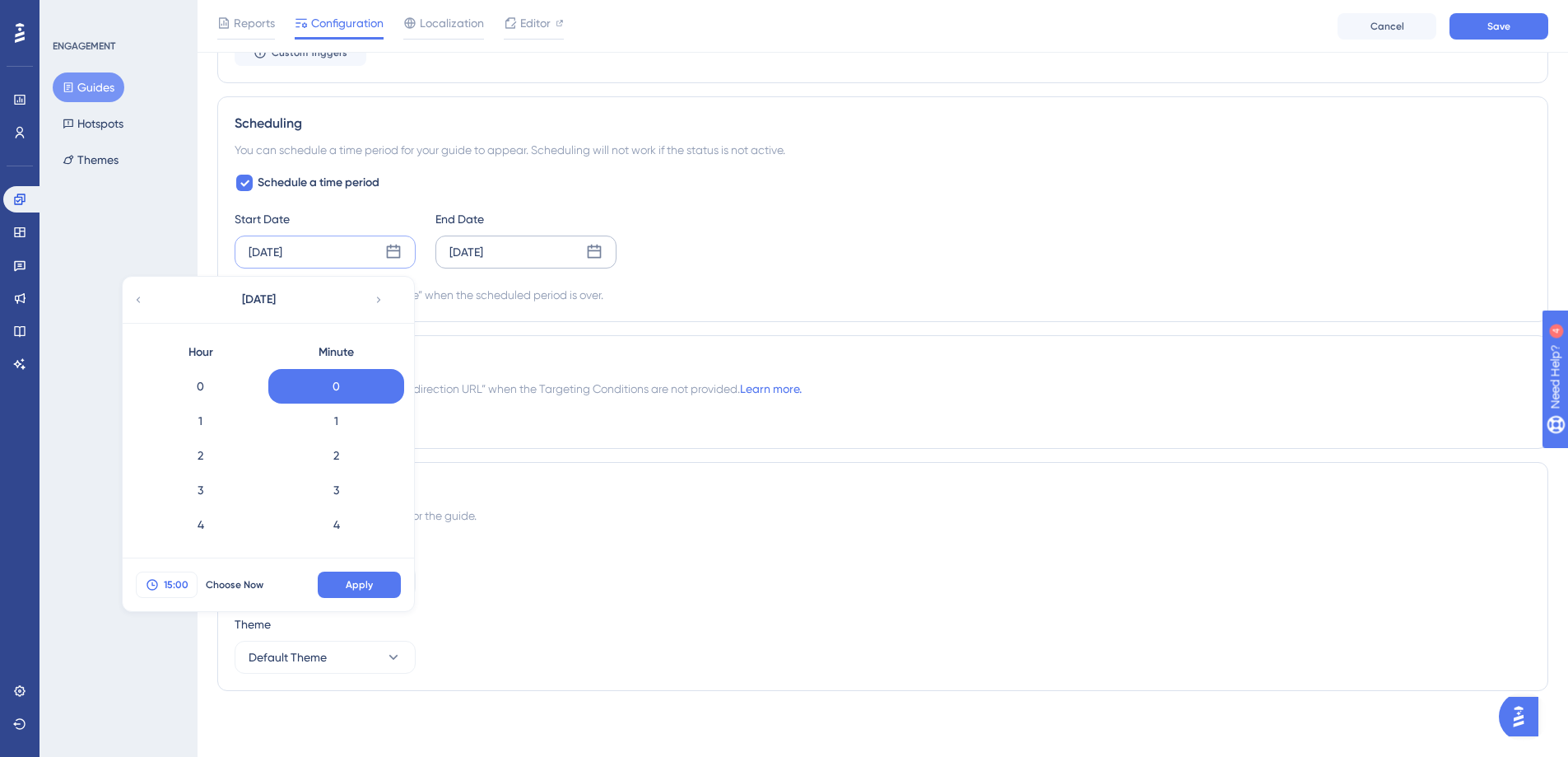
scroll to position [448, 0]
click at [373, 589] on button "Apply" at bounding box center [360, 585] width 84 height 27
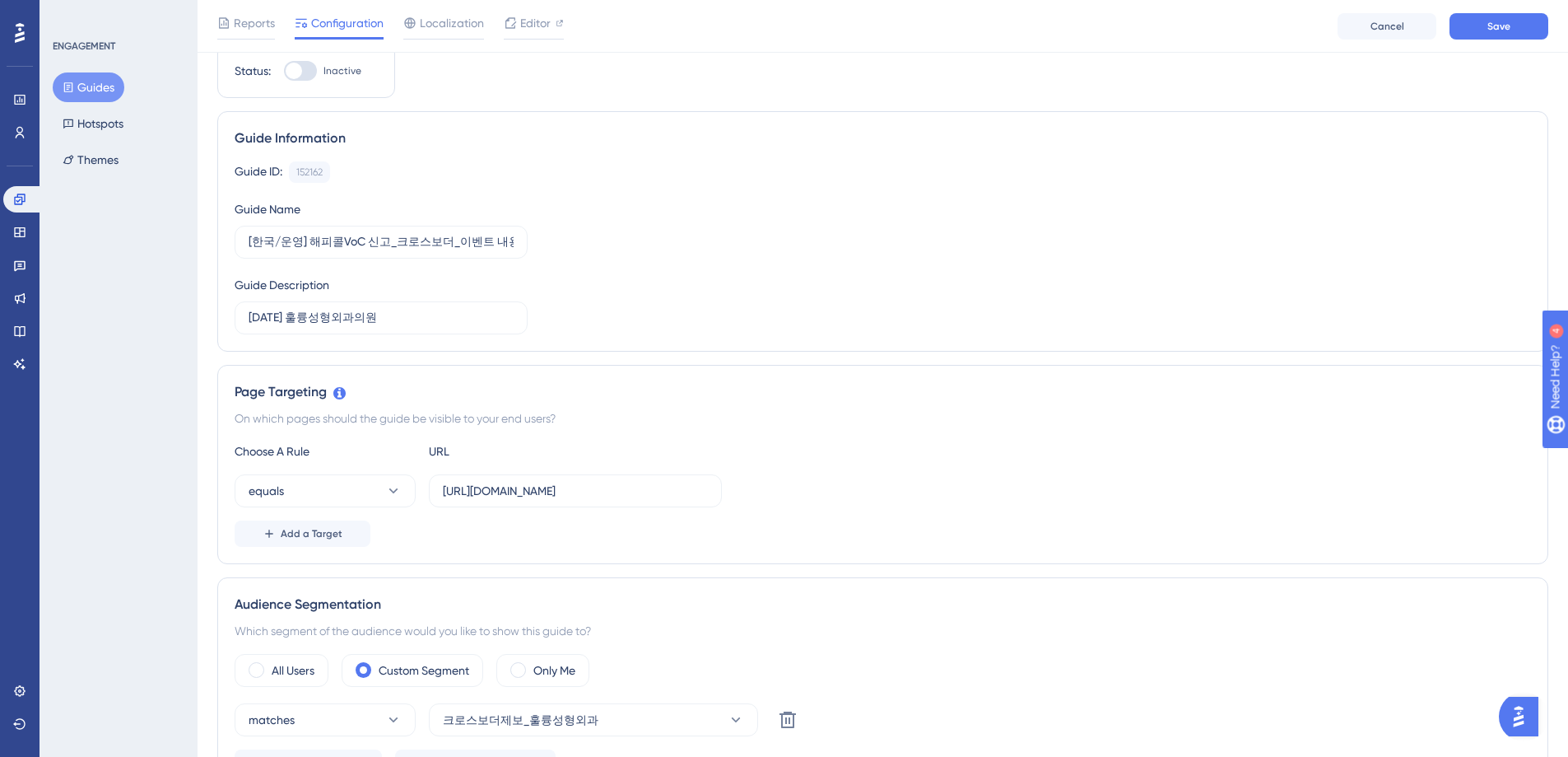
scroll to position [0, 0]
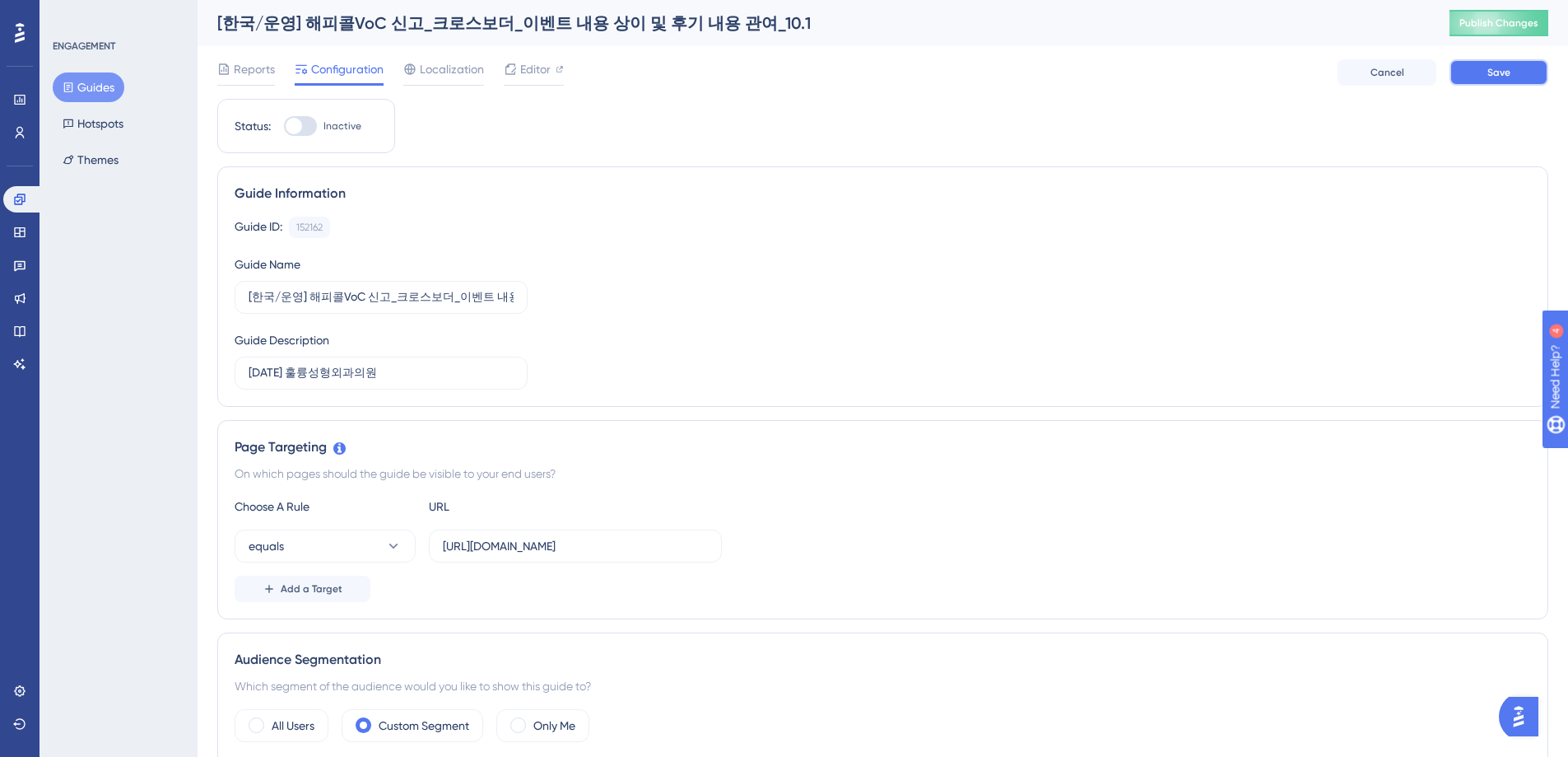
click at [1502, 74] on span "Save" at bounding box center [1500, 72] width 23 height 13
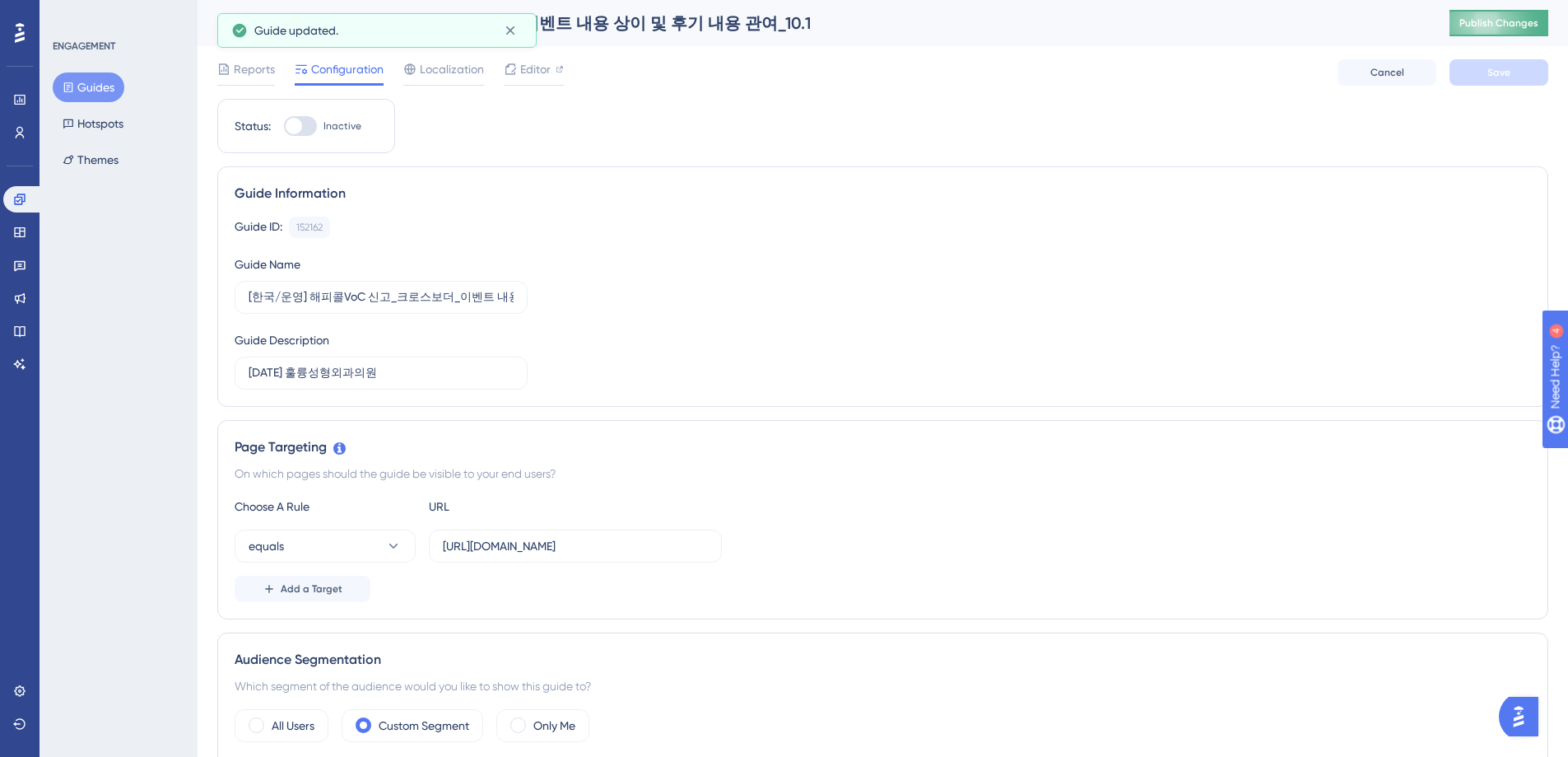
click at [1507, 23] on span "Publish Changes" at bounding box center [1499, 23] width 79 height 13
click at [535, 71] on span "Editor" at bounding box center [536, 69] width 30 height 20
click at [1511, 22] on span "Publish Changes" at bounding box center [1499, 23] width 79 height 13
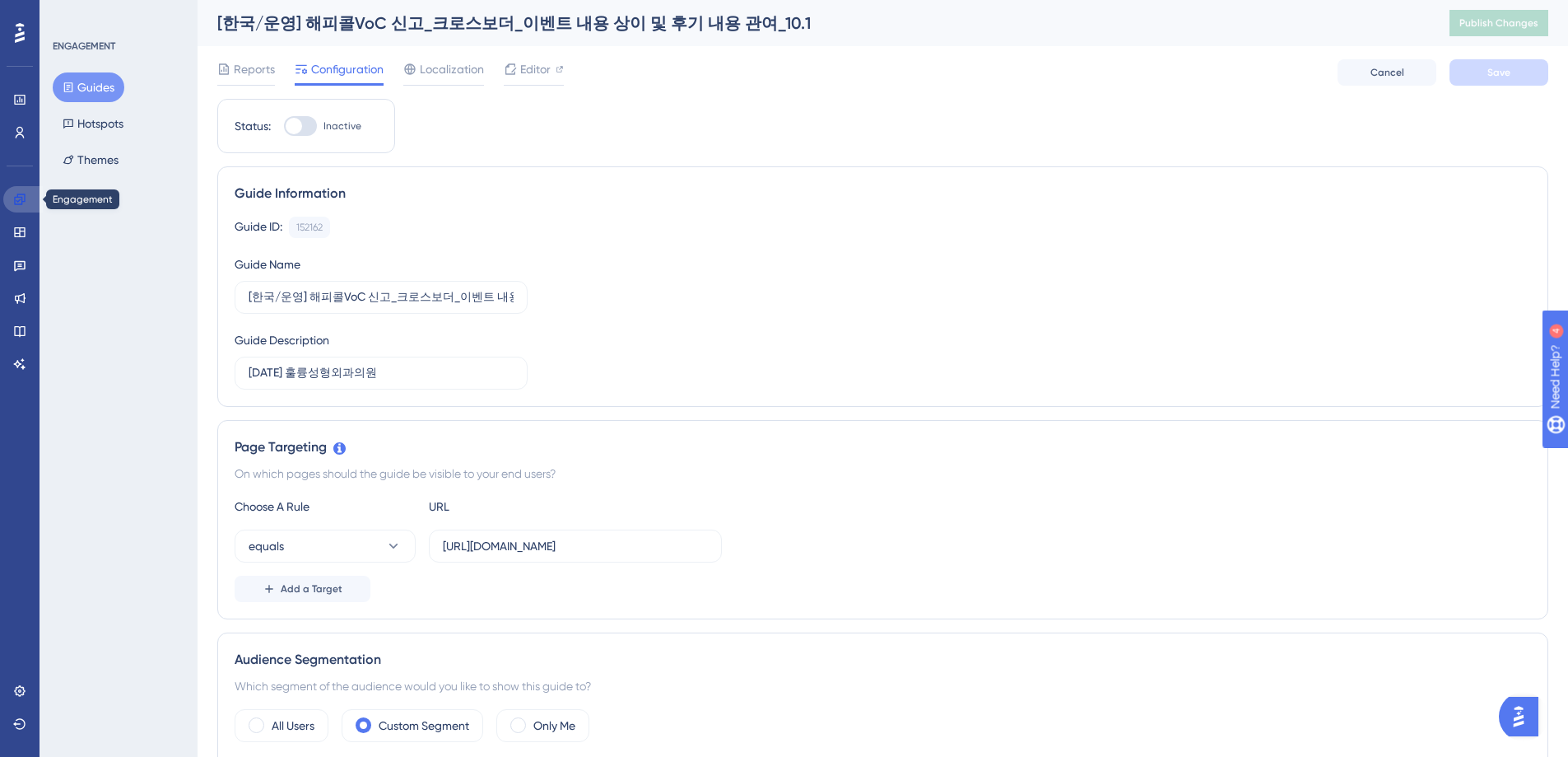
click at [18, 201] on icon at bounding box center [20, 199] width 11 height 11
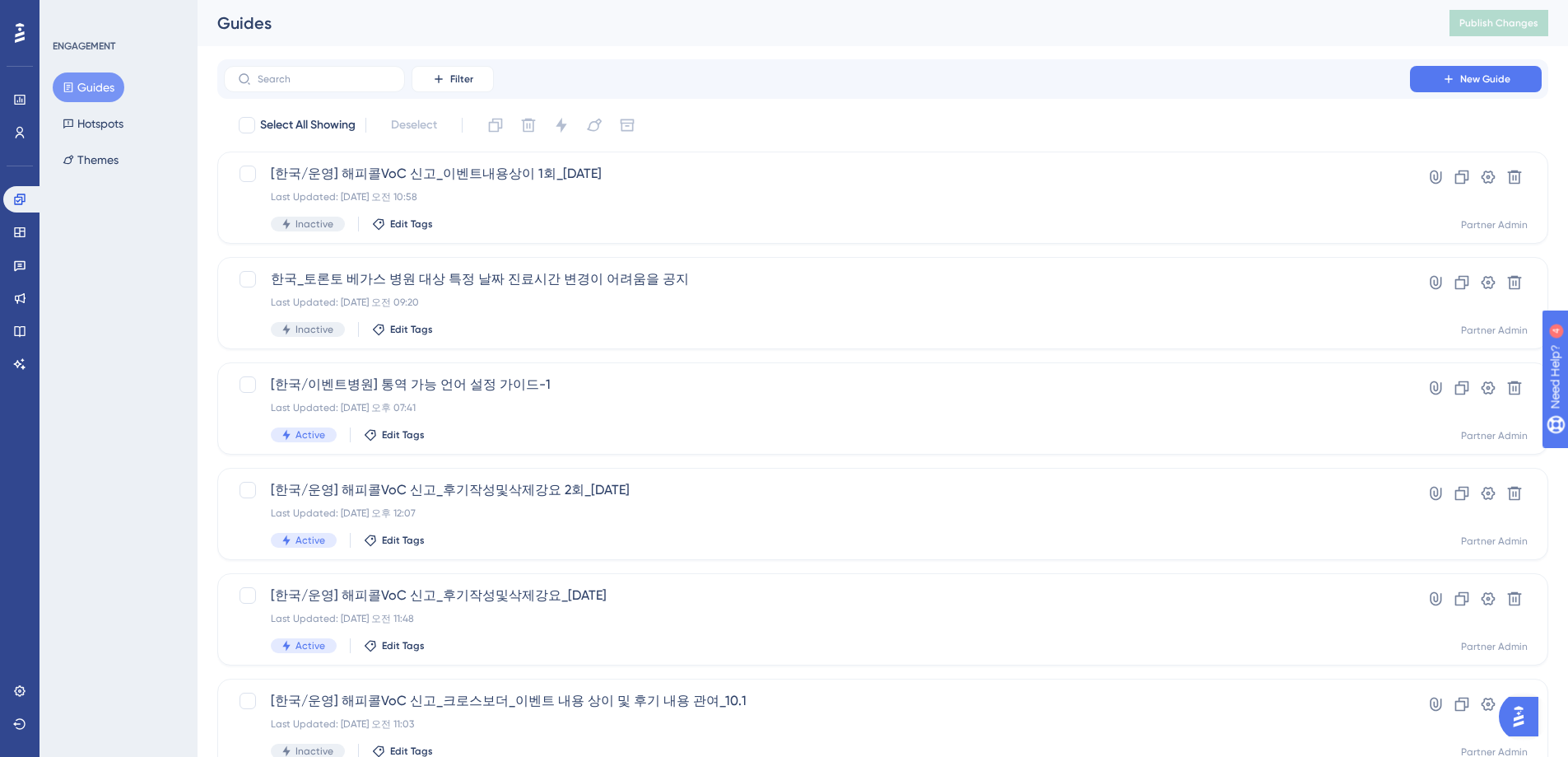
scroll to position [4, 0]
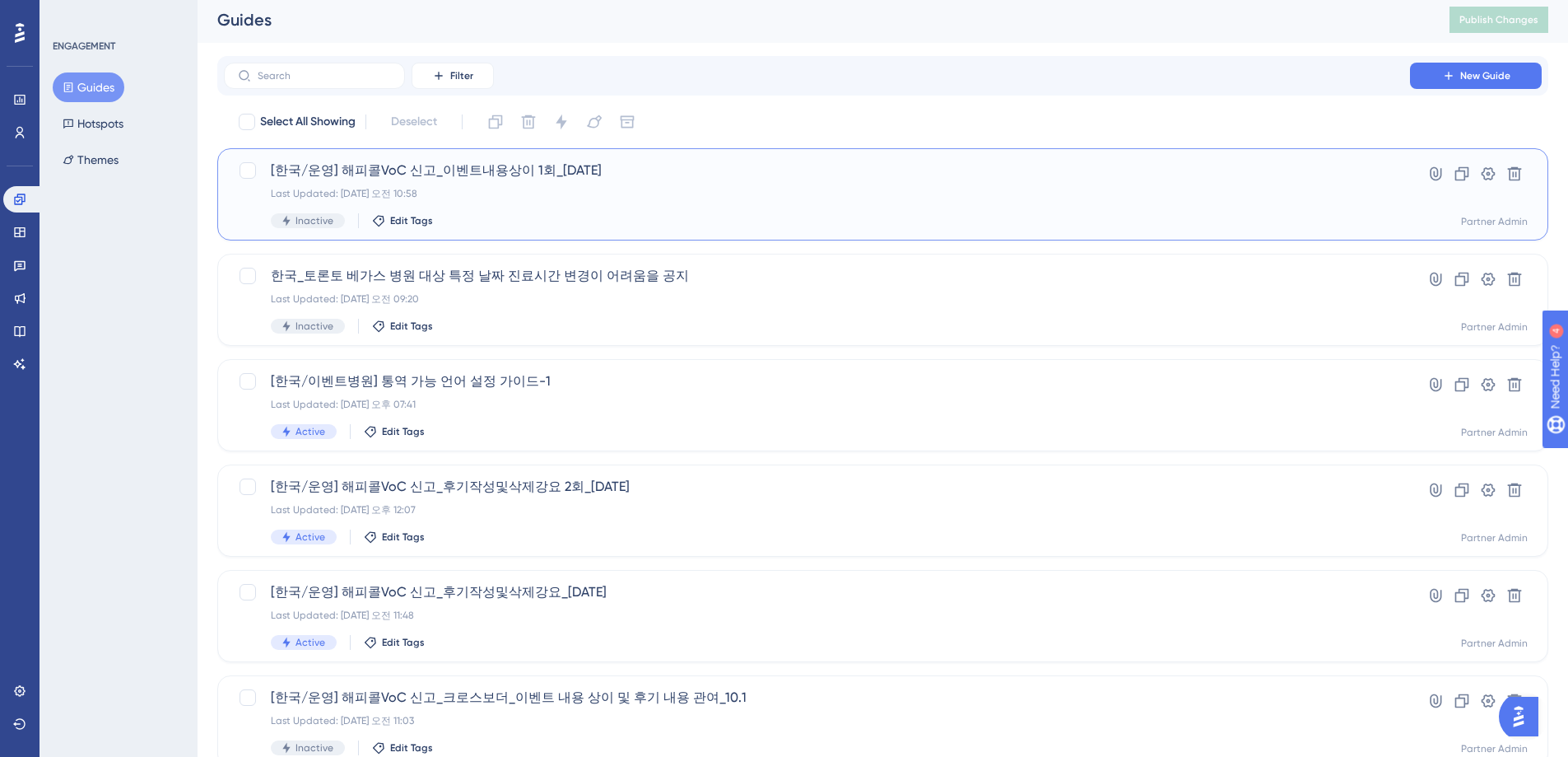
click at [729, 179] on span "[한국/운영] 해피콜VoC 신고_이벤트내용상이 1회_[DATE]" at bounding box center [817, 171] width 1093 height 20
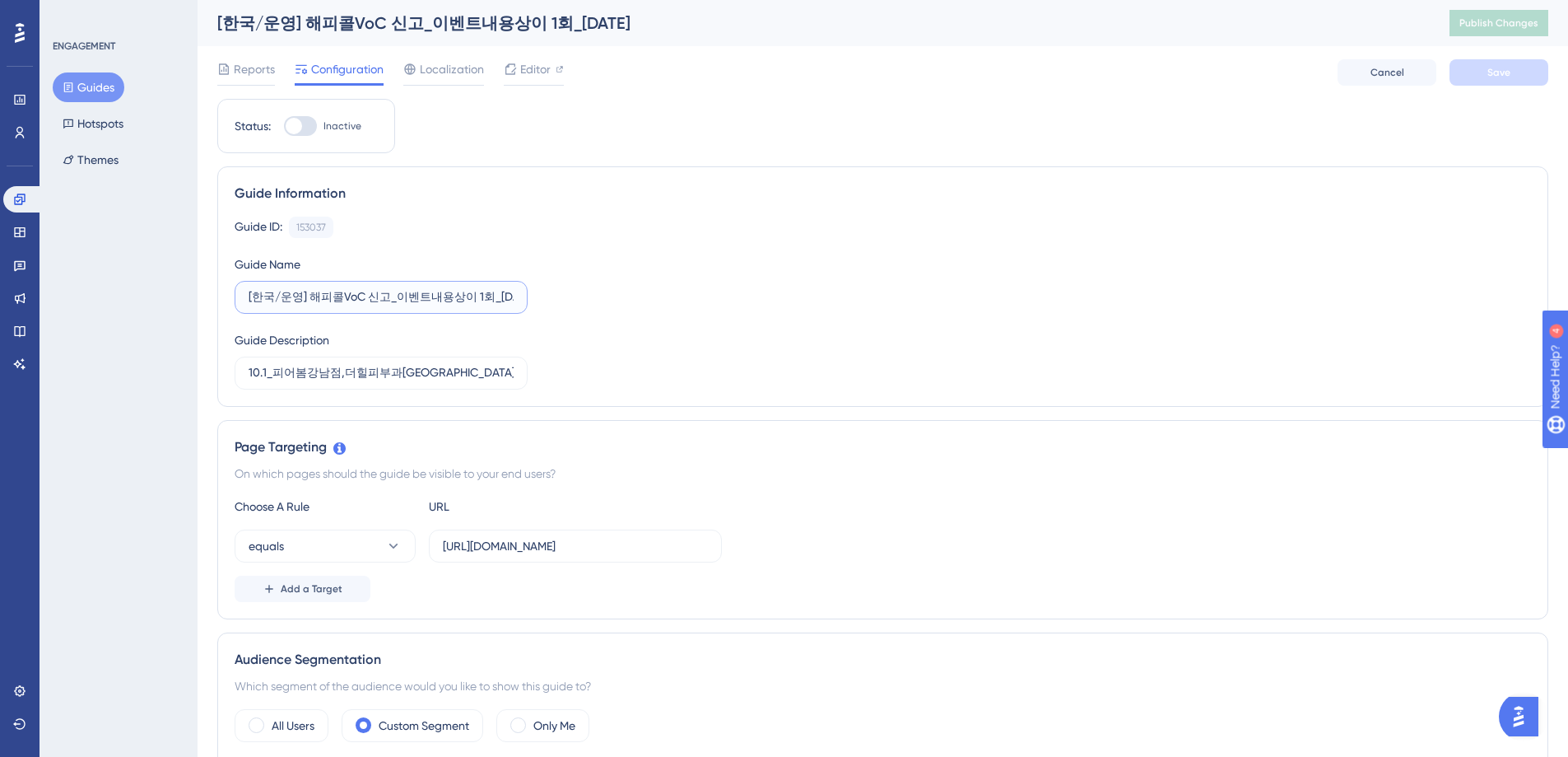
drag, startPoint x: 496, startPoint y: 298, endPoint x: 507, endPoint y: 298, distance: 11.0
click at [507, 298] on input "[한국/운영] 해피콜VoC 신고_이벤트내용상이 1회_[DATE]" at bounding box center [381, 297] width 265 height 18
type input "[한국/운영] 해피콜VoC 신고_이벤트내용상이 1회_25.10.1"
click at [1505, 73] on span "Save" at bounding box center [1500, 72] width 23 height 13
click at [1505, 27] on span "Publish Changes" at bounding box center [1499, 23] width 79 height 13
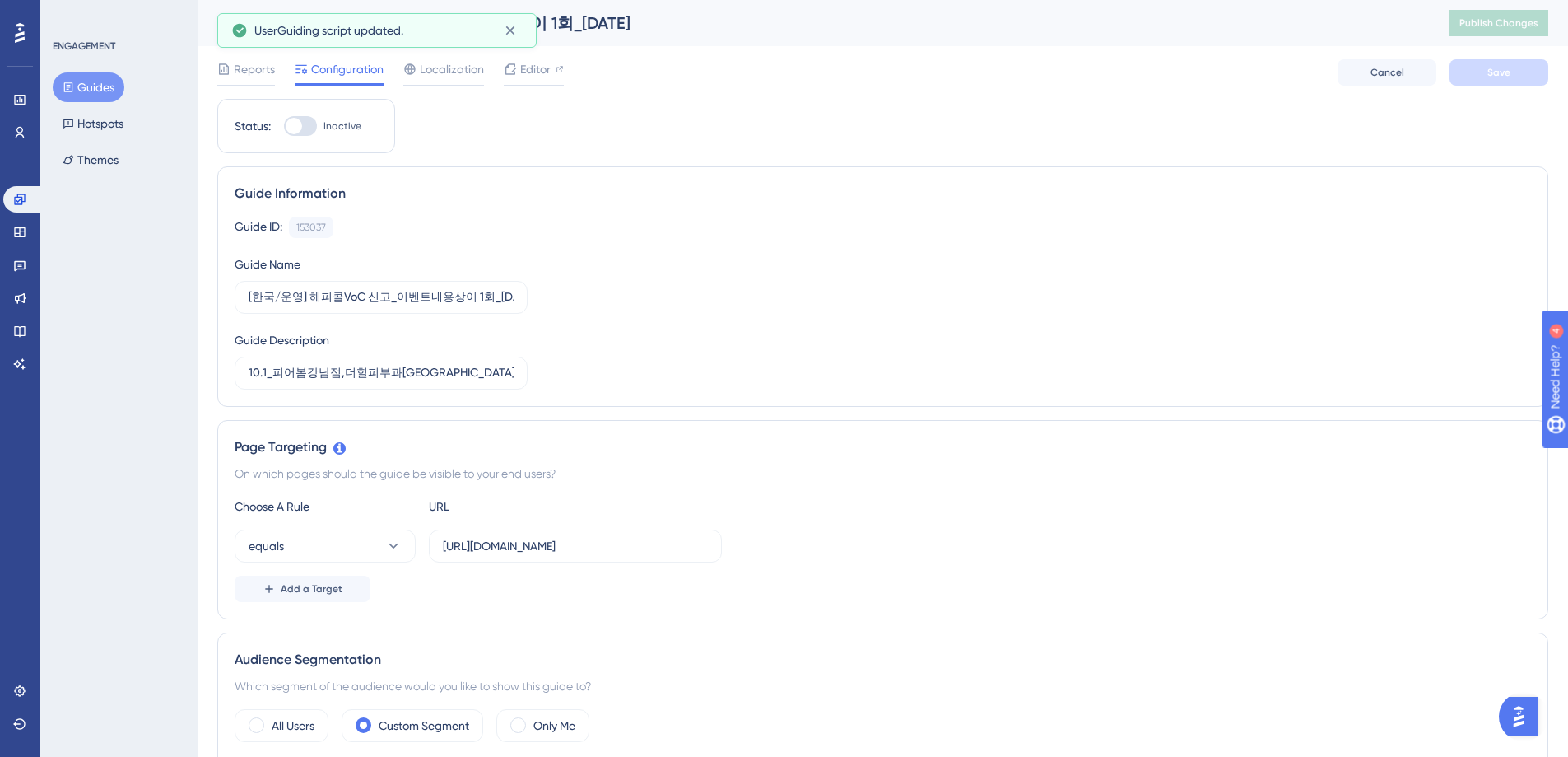
click at [310, 129] on div at bounding box center [300, 126] width 33 height 20
click at [284, 127] on input "Inactive" at bounding box center [283, 126] width 1 height 1
checkbox input "true"
click at [1505, 68] on span "Save" at bounding box center [1500, 72] width 23 height 13
click at [1515, 21] on span "Publish Changes" at bounding box center [1499, 23] width 79 height 13
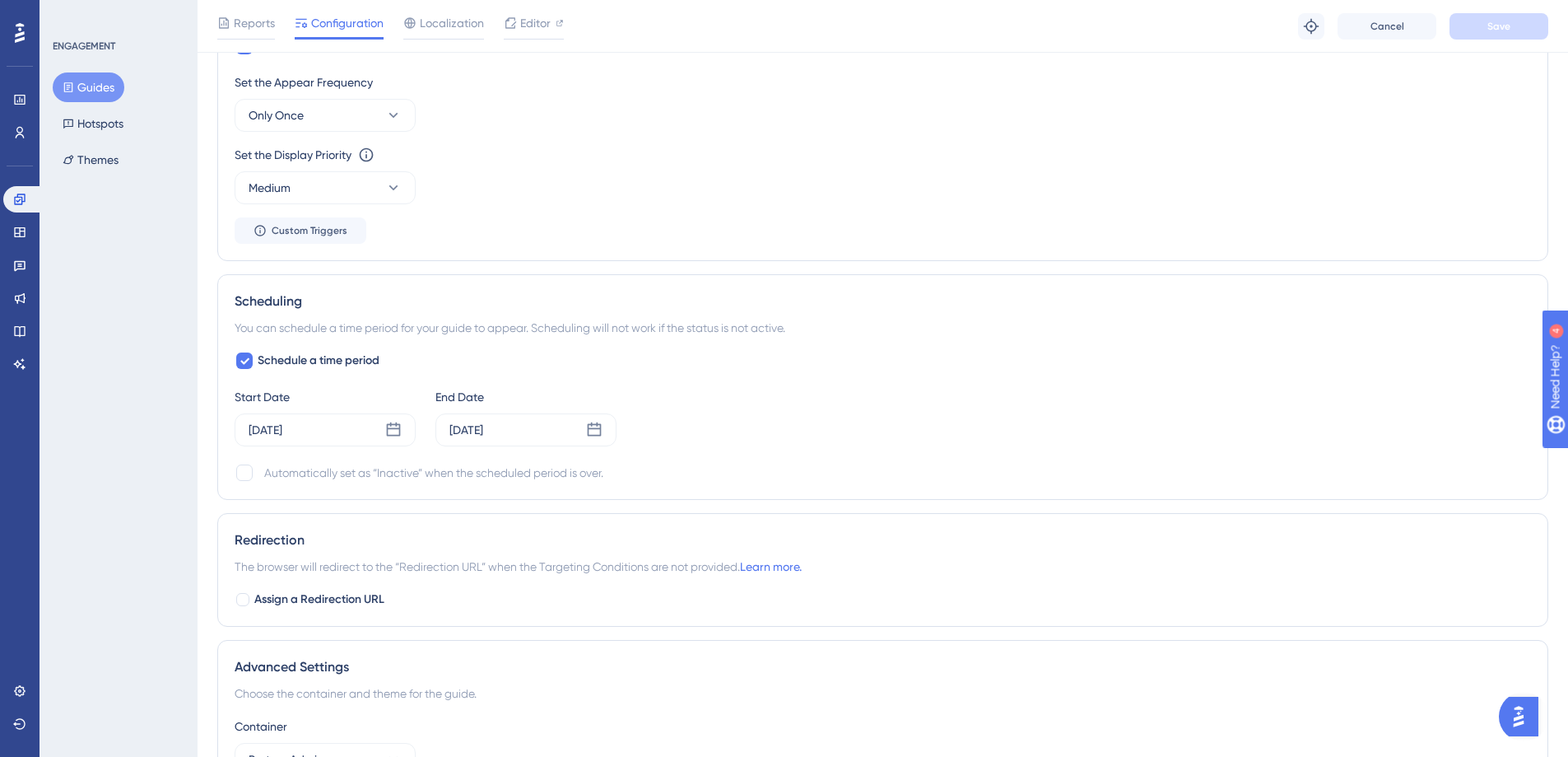
scroll to position [929, 0]
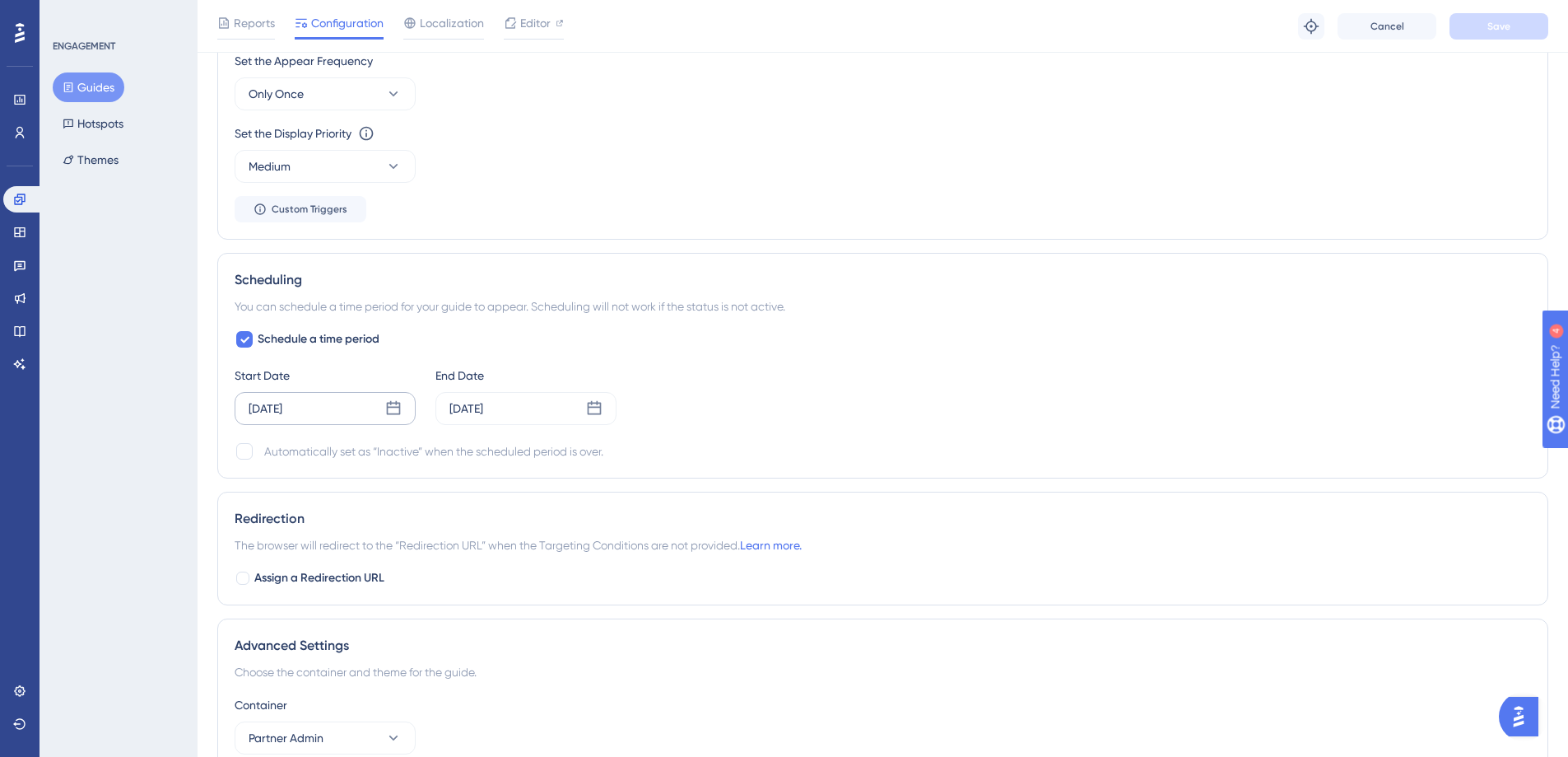
click at [397, 407] on icon at bounding box center [394, 408] width 14 height 14
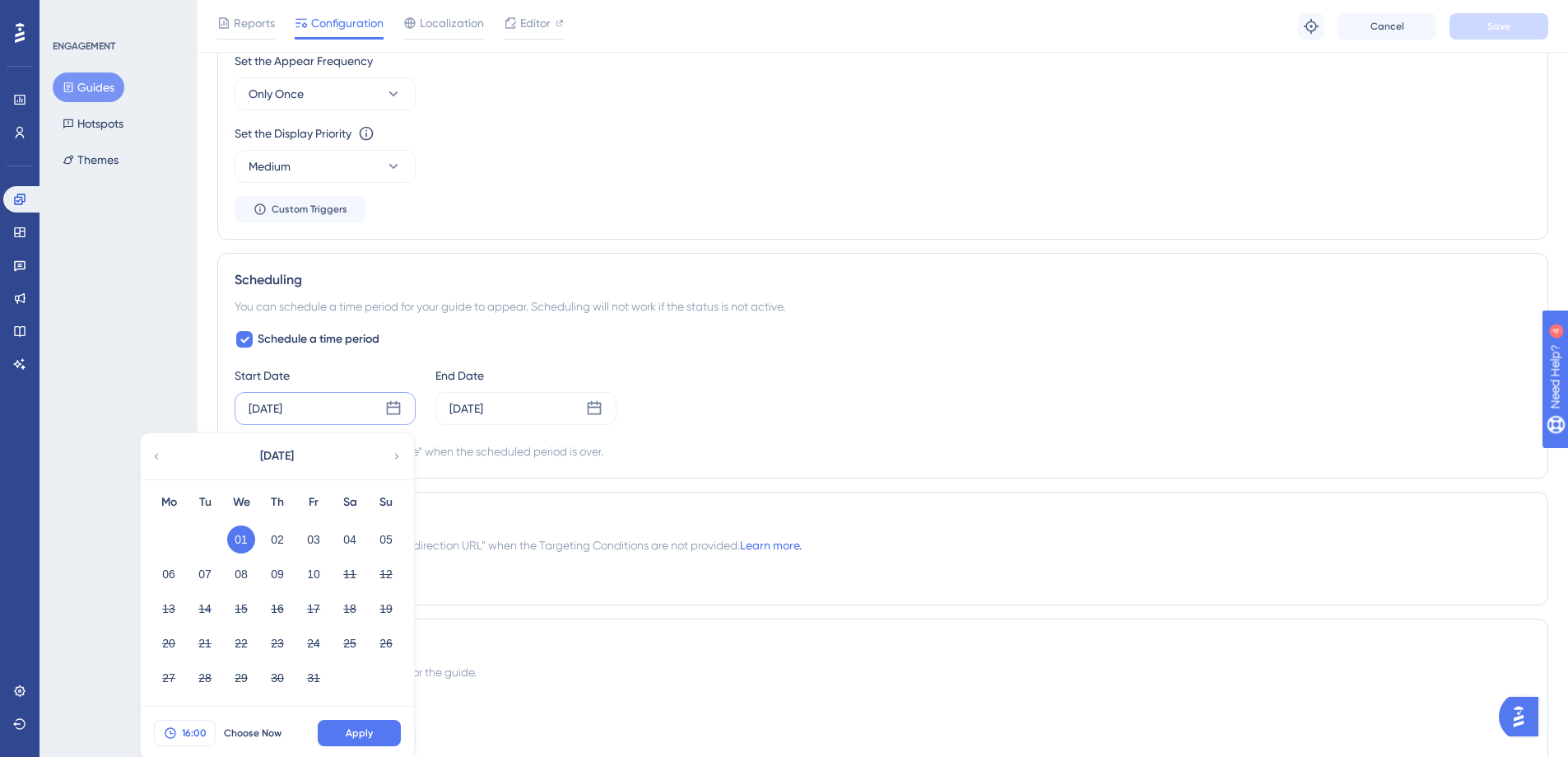
click at [194, 734] on span "16:00" at bounding box center [195, 732] width 25 height 13
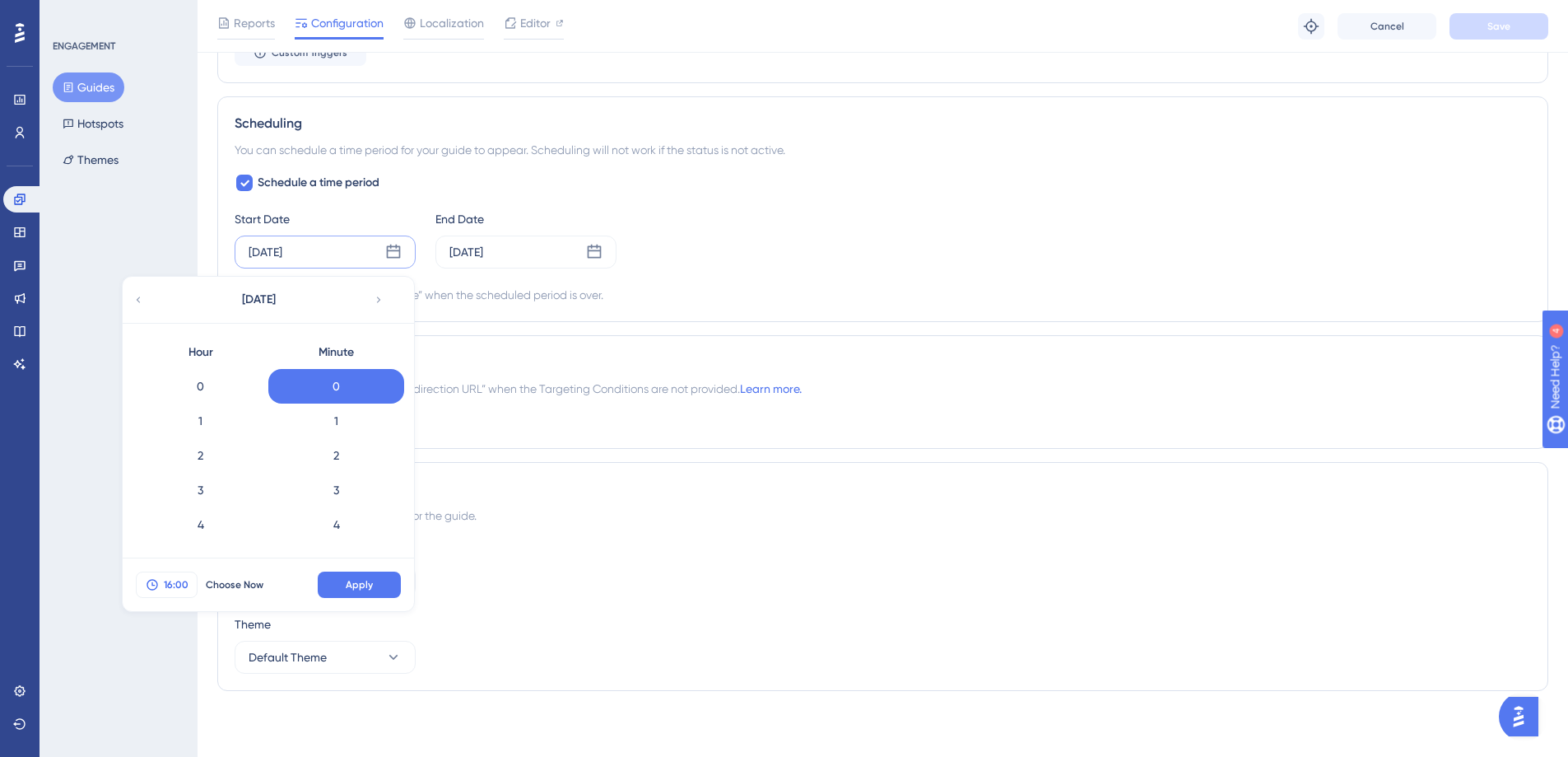
scroll to position [482, 0]
click at [206, 424] on div "15" at bounding box center [200, 422] width 136 height 35
click at [365, 587] on span "Apply" at bounding box center [359, 585] width 28 height 13
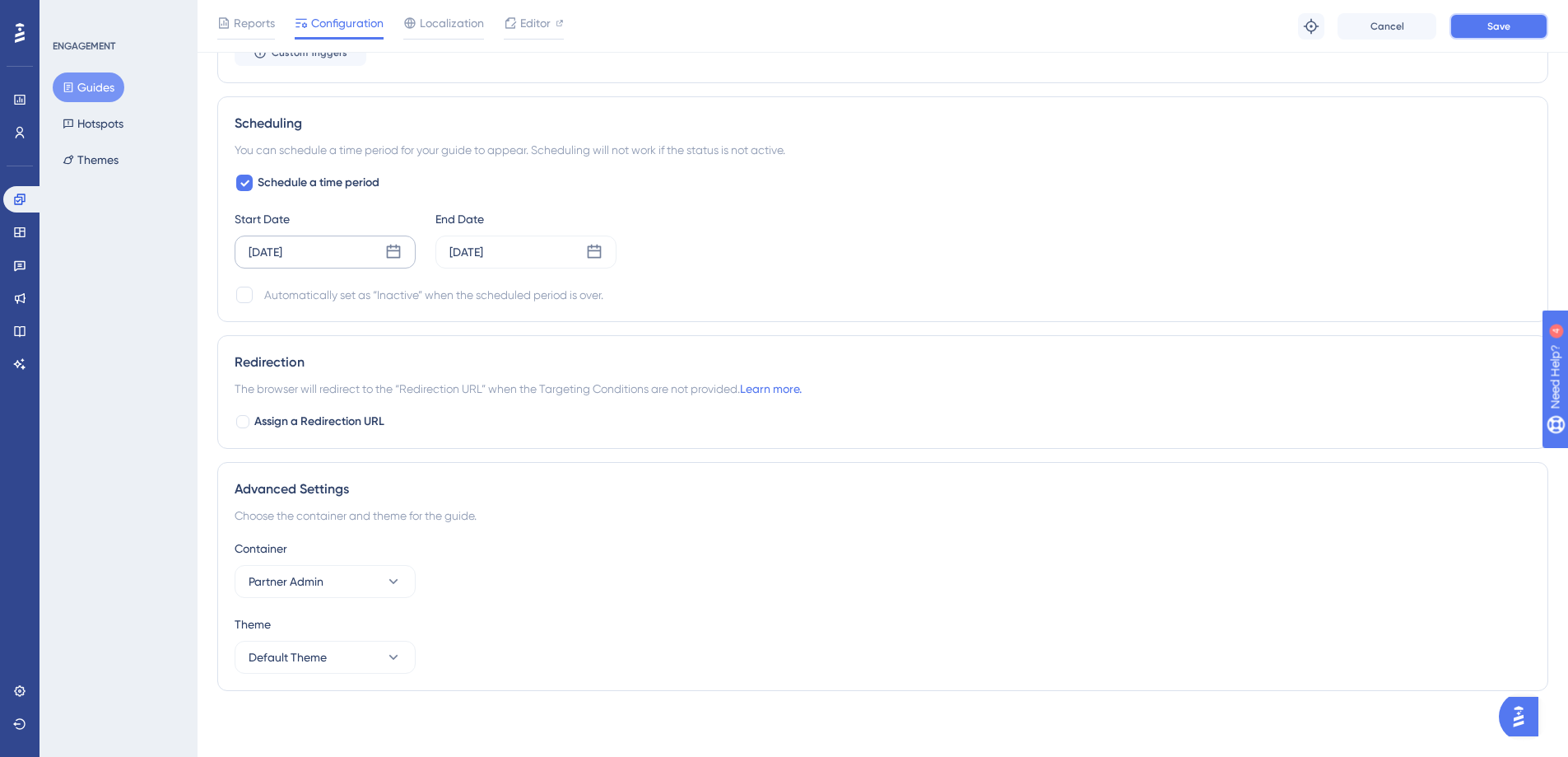
click at [1511, 27] on button "Save" at bounding box center [1499, 27] width 99 height 27
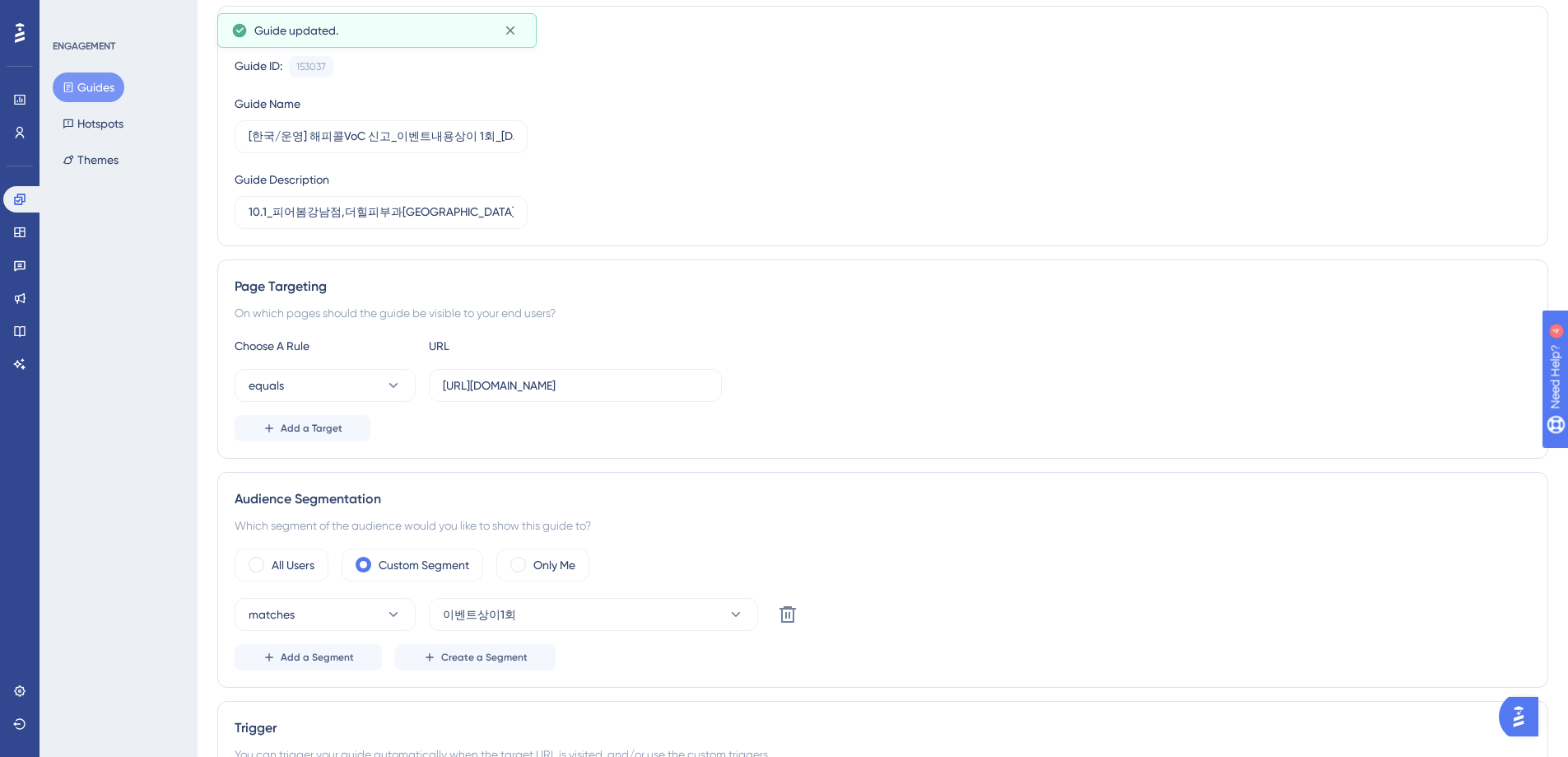
scroll to position [0, 0]
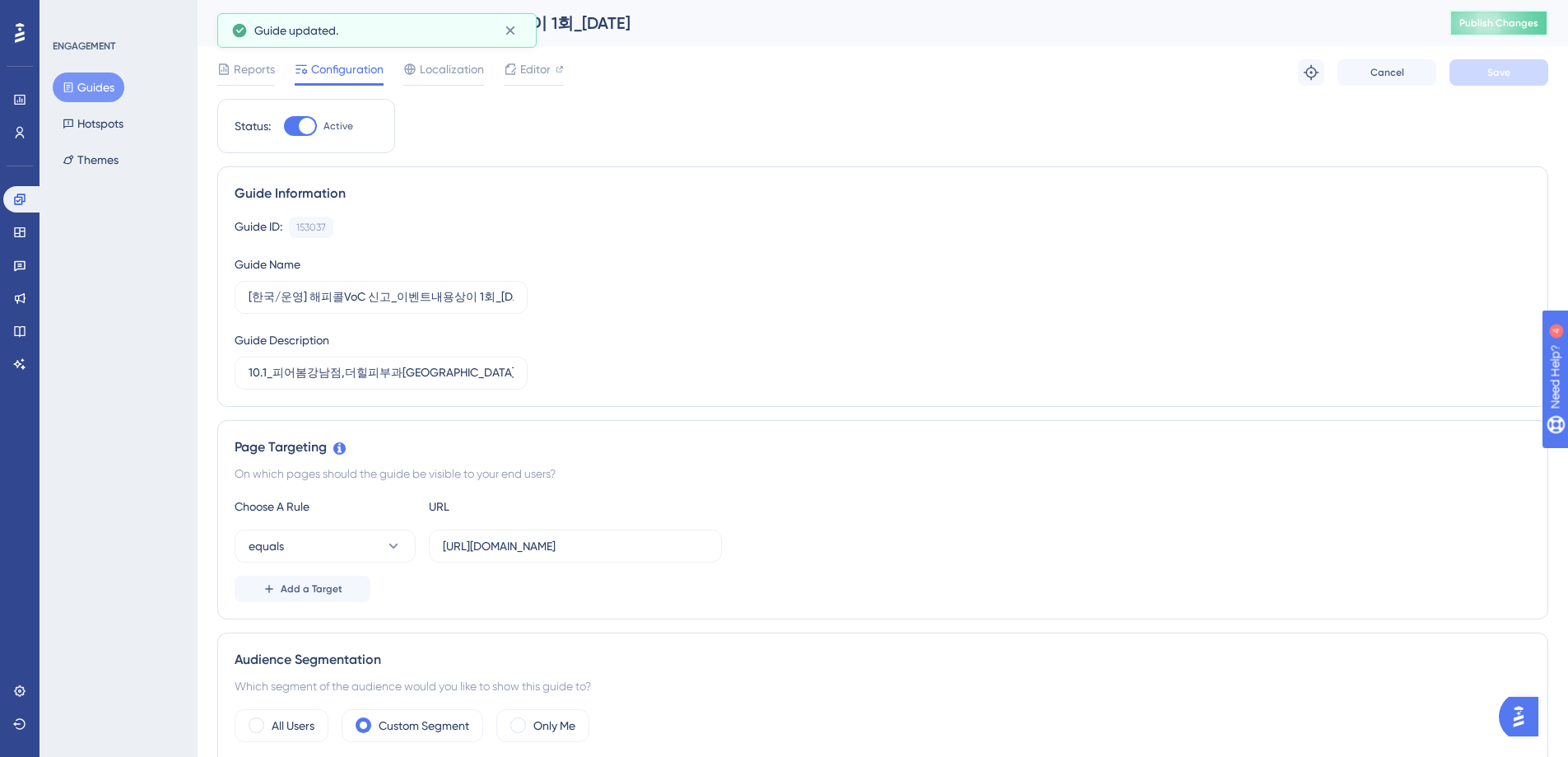
click at [1519, 26] on span "Publish Changes" at bounding box center [1499, 23] width 79 height 13
click at [19, 201] on icon at bounding box center [20, 199] width 13 height 13
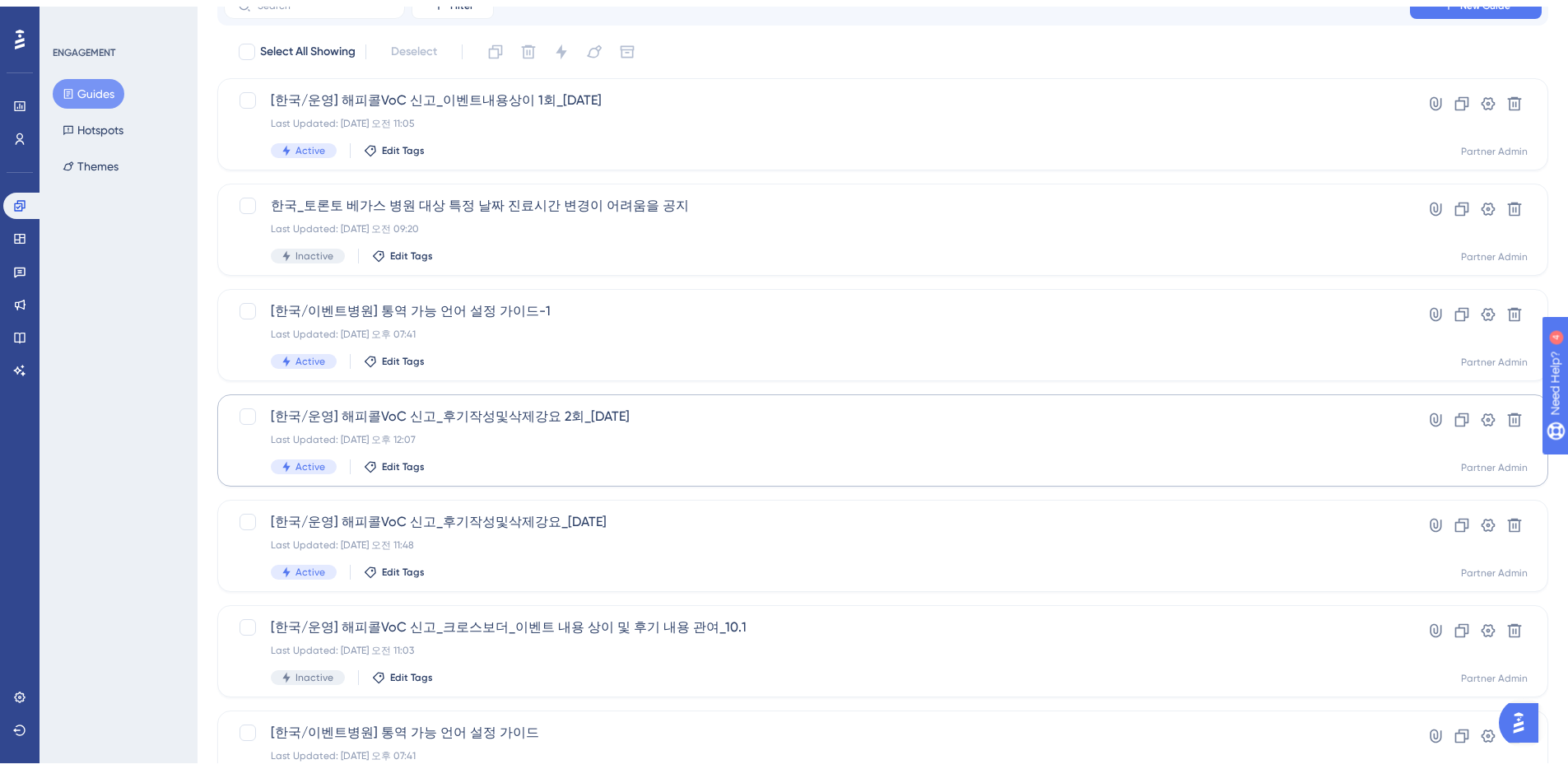
scroll to position [163, 0]
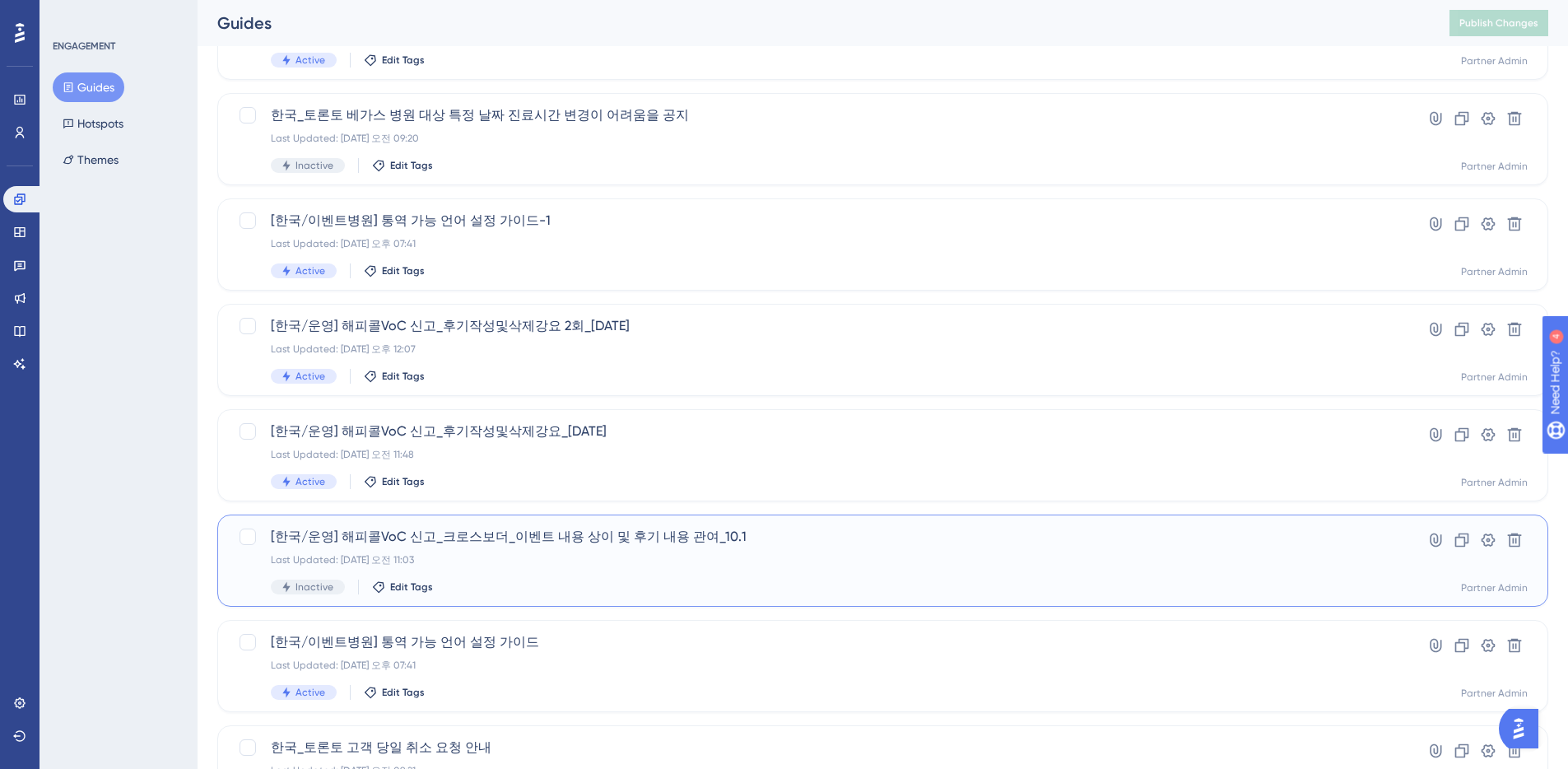
click at [782, 543] on span "[한국/운영] 해피콜VoC 신고_크로스보더_이벤트 내용 상이 및 후기 내용 관여_10.1" at bounding box center [817, 536] width 1093 height 20
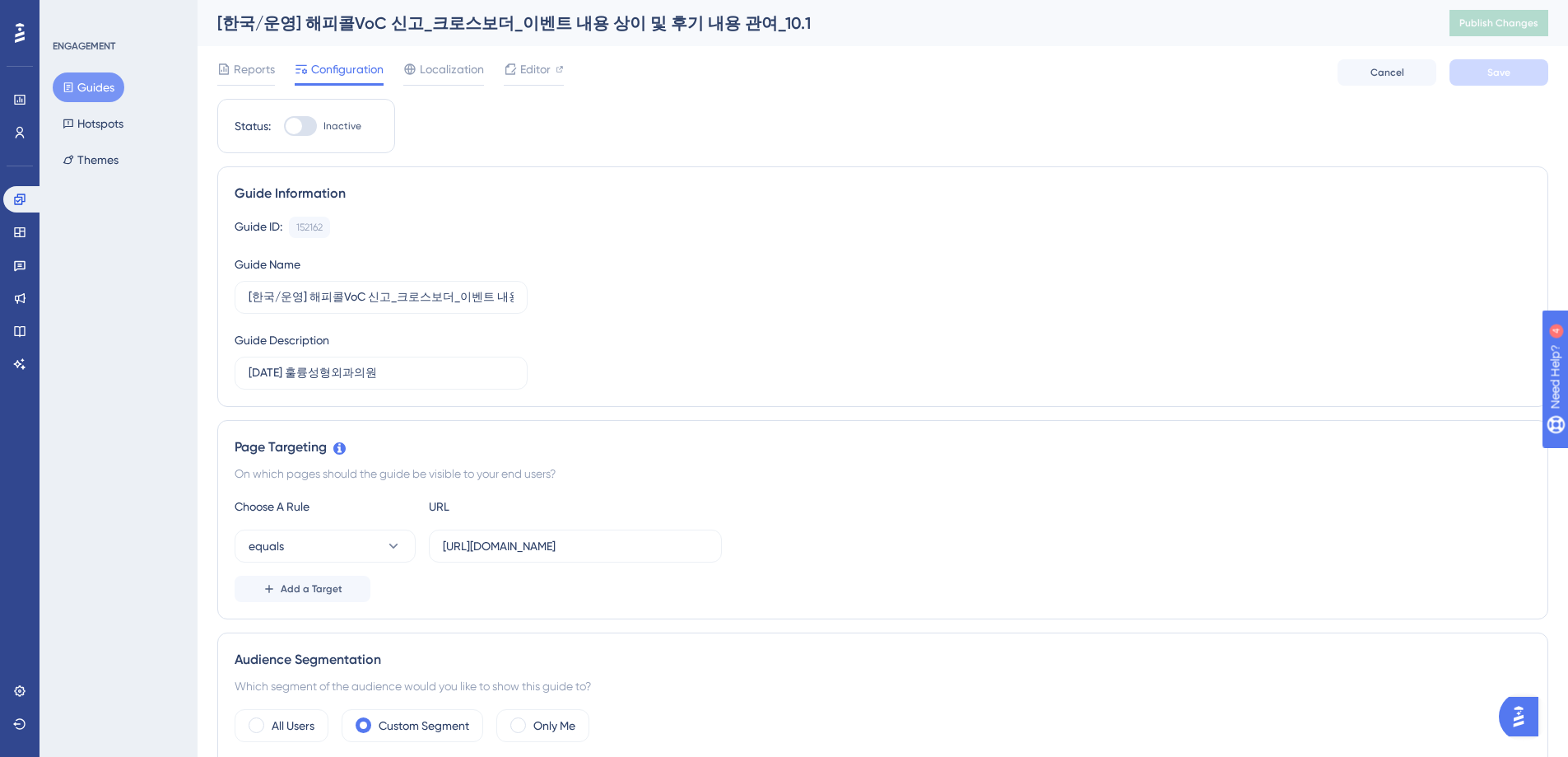
click at [312, 124] on div at bounding box center [300, 126] width 33 height 20
click at [284, 126] on input "Inactive" at bounding box center [283, 126] width 1 height 1
checkbox input "true"
click at [1500, 72] on span "Save" at bounding box center [1500, 72] width 23 height 13
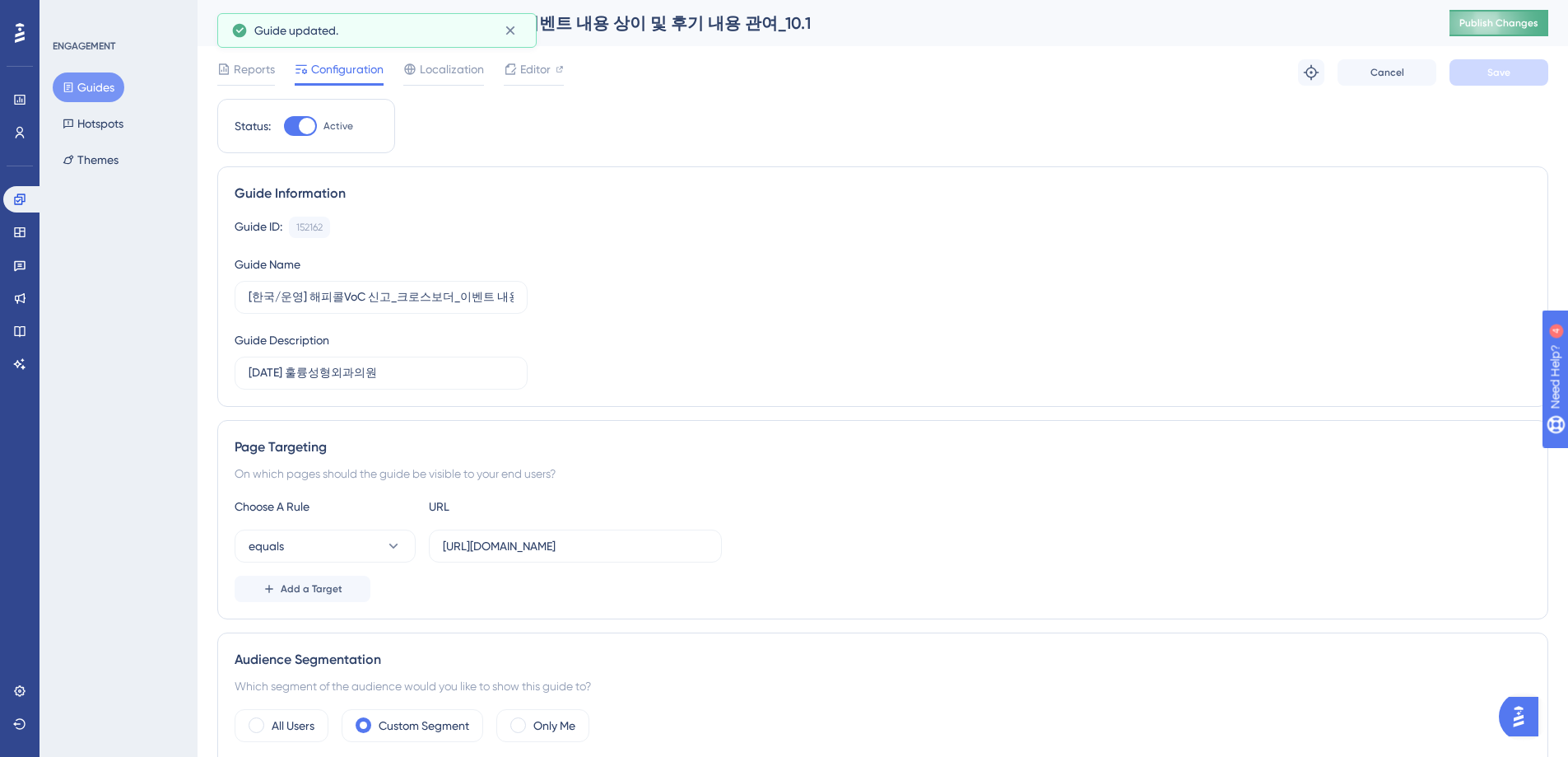
click at [1510, 28] on span "Publish Changes" at bounding box center [1499, 23] width 79 height 13
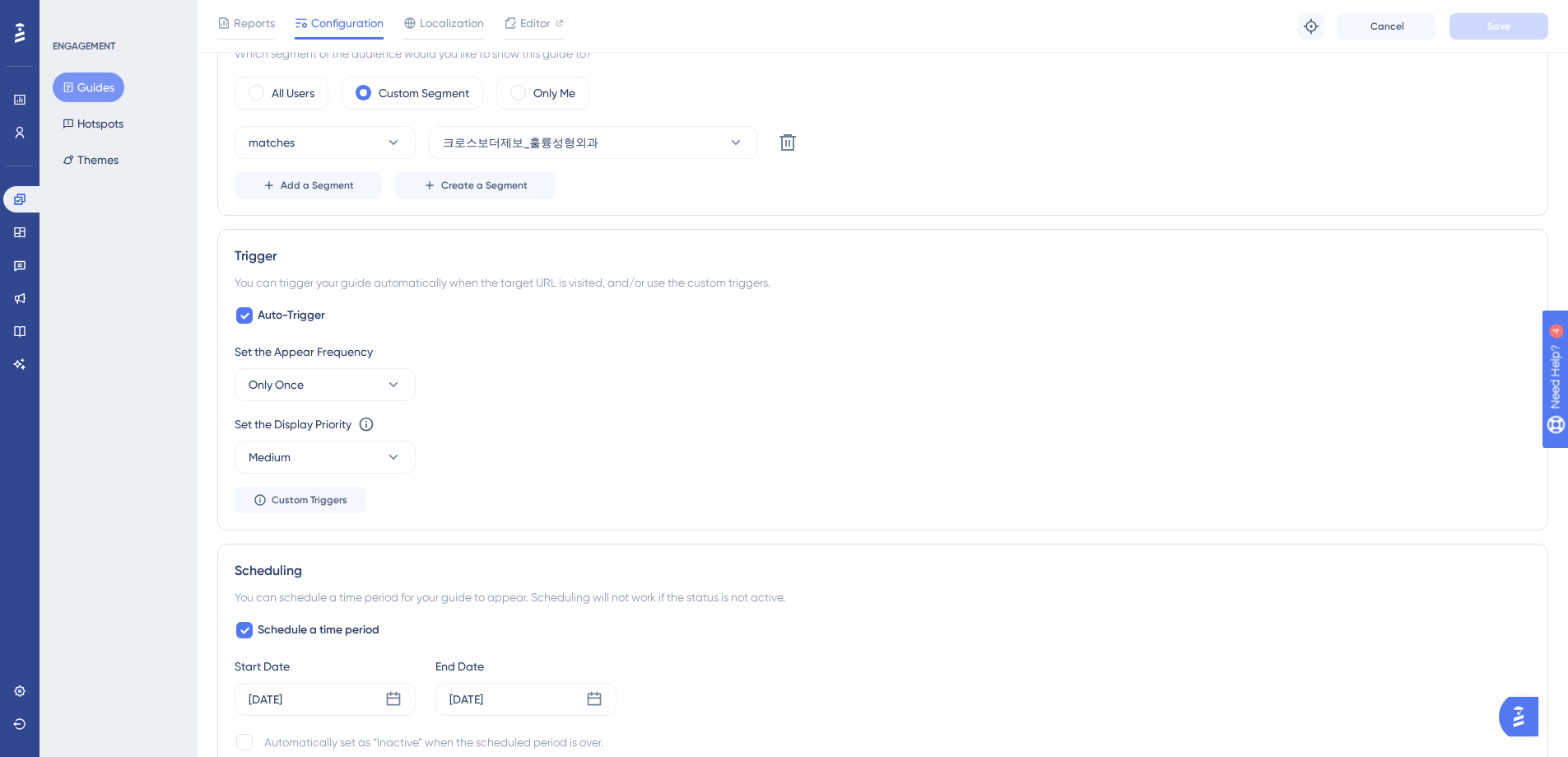
scroll to position [669, 0]
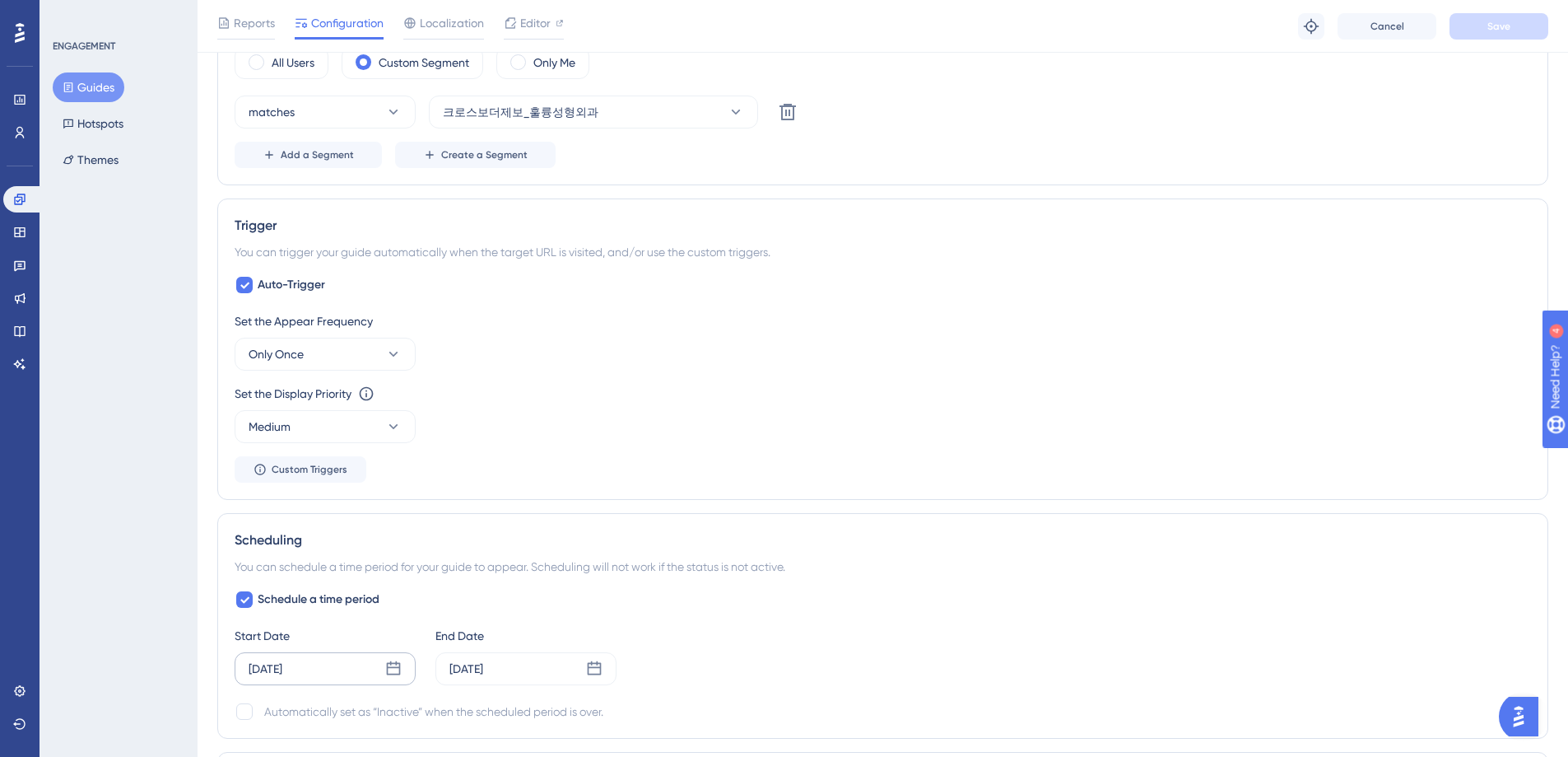
click at [344, 668] on div "Oct 01 2025" at bounding box center [325, 668] width 181 height 33
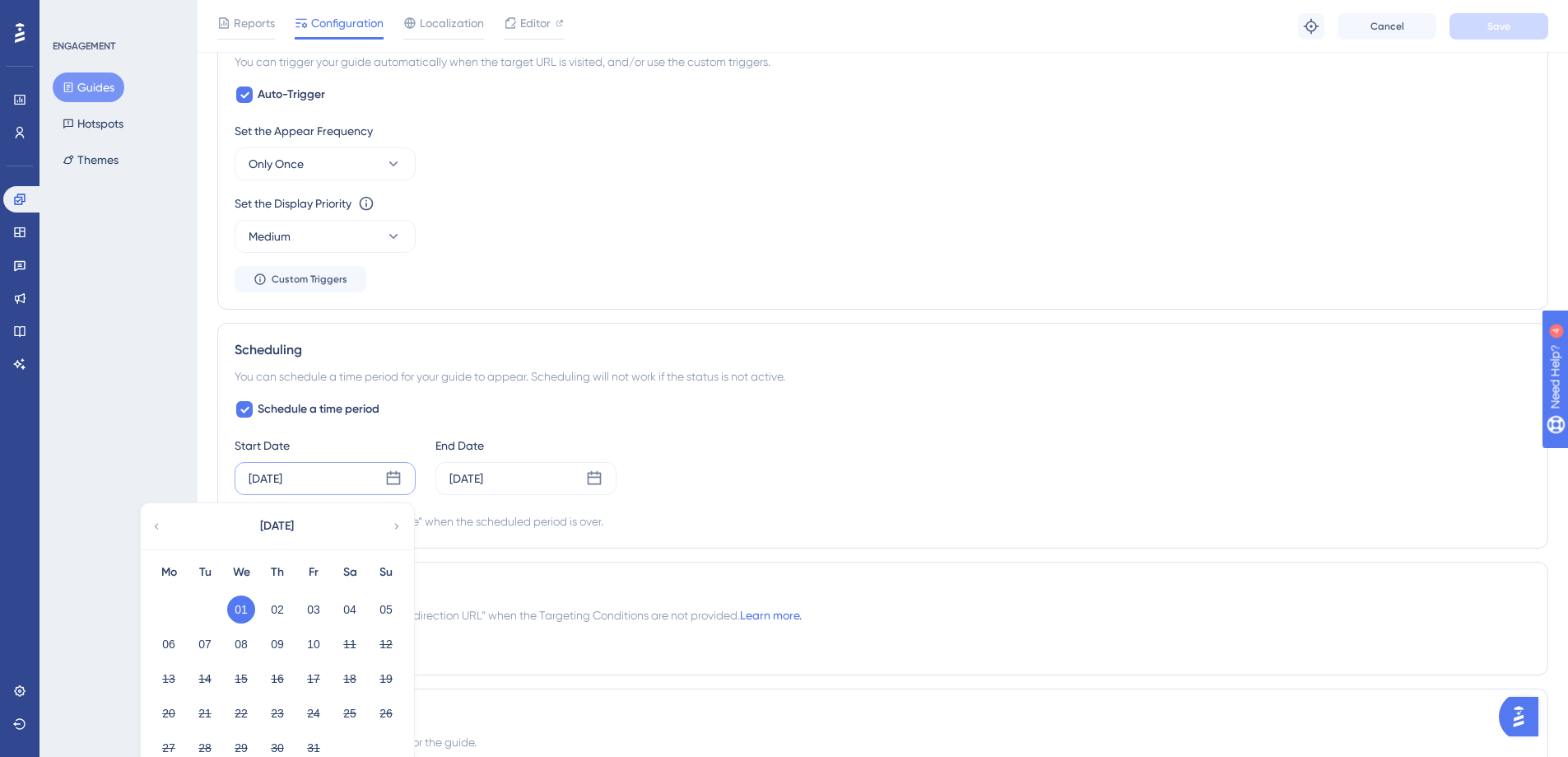
scroll to position [924, 0]
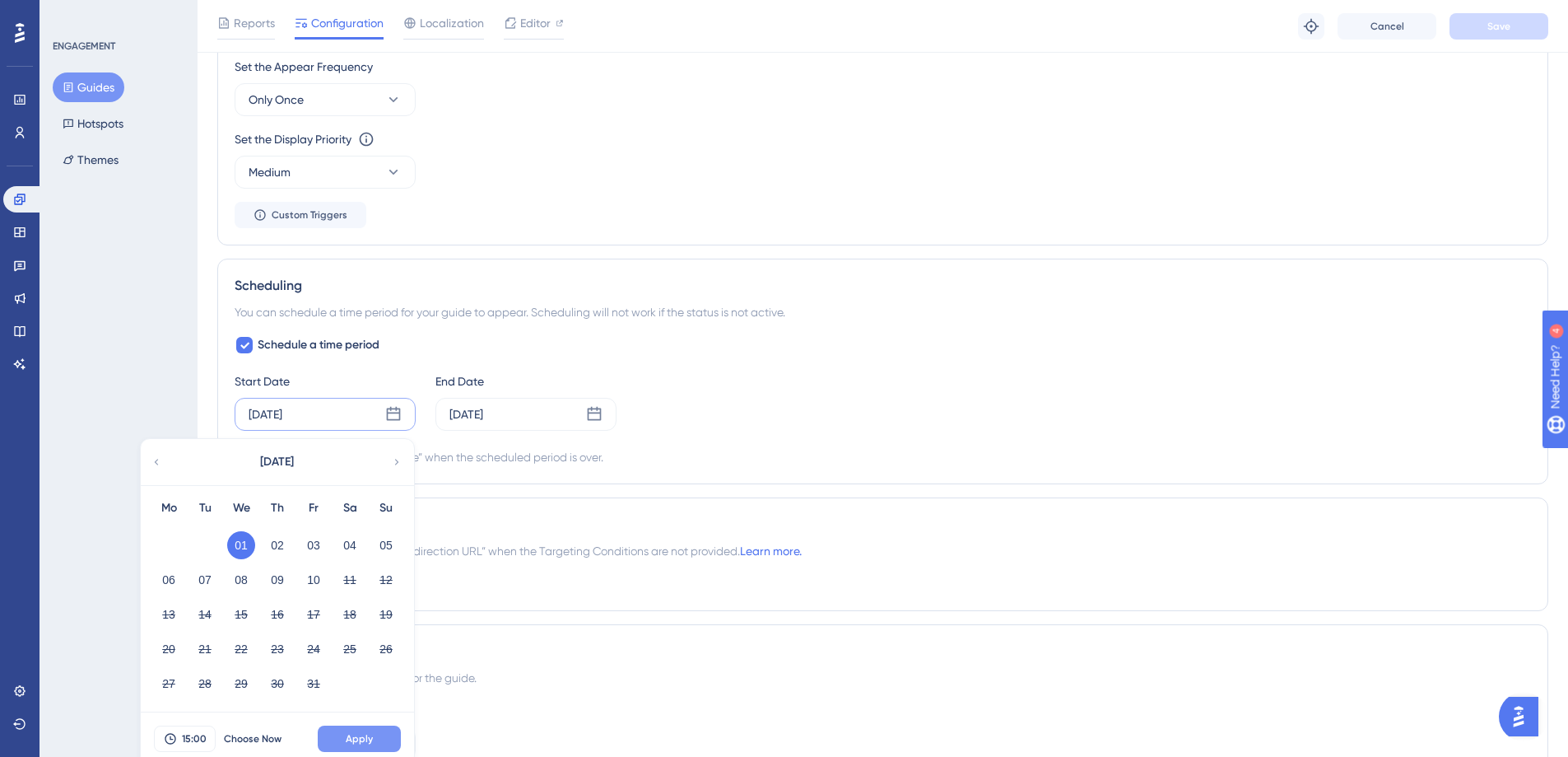
click at [381, 737] on button "Apply" at bounding box center [360, 738] width 84 height 27
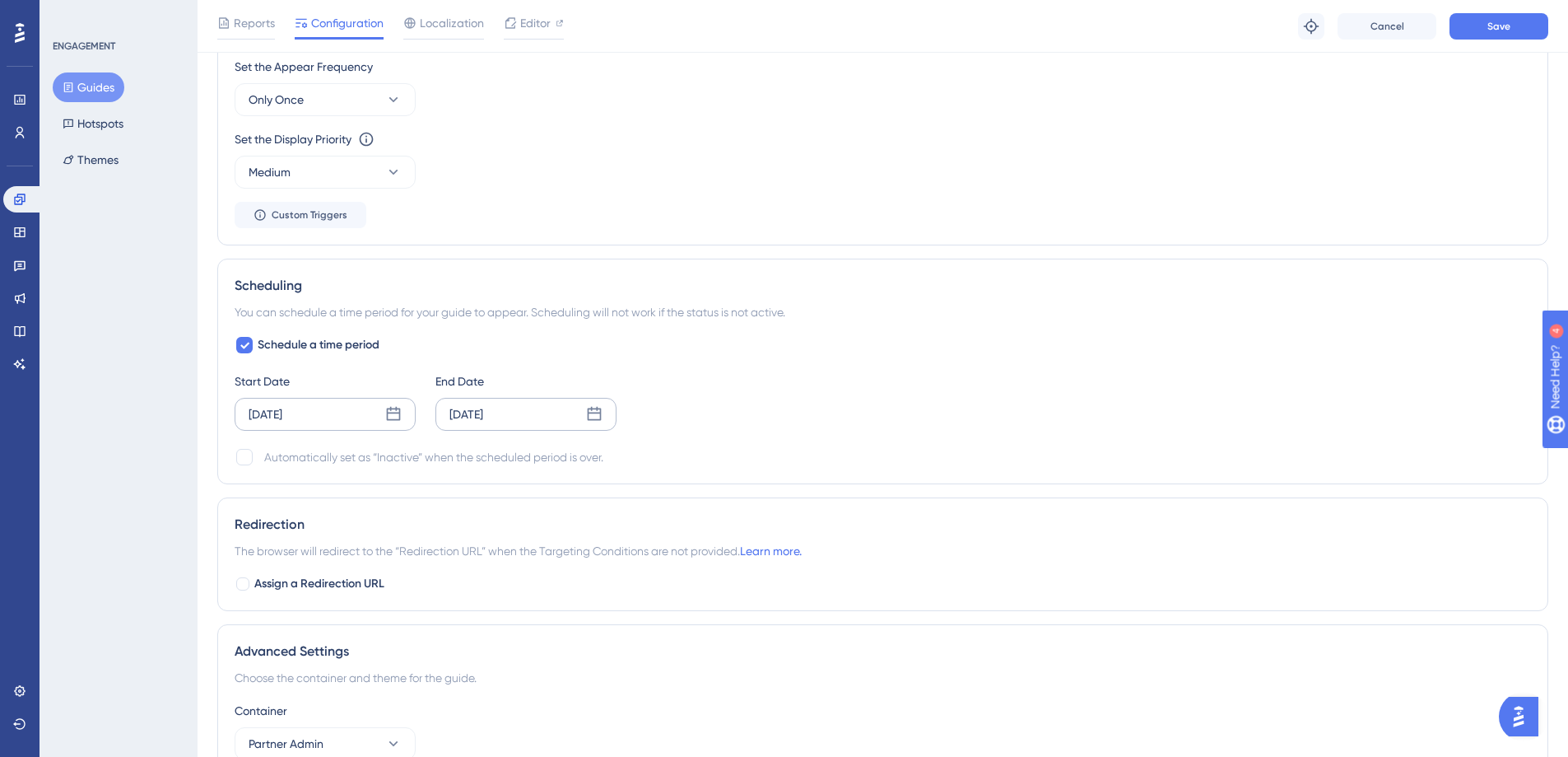
click at [594, 413] on icon at bounding box center [595, 414] width 14 height 14
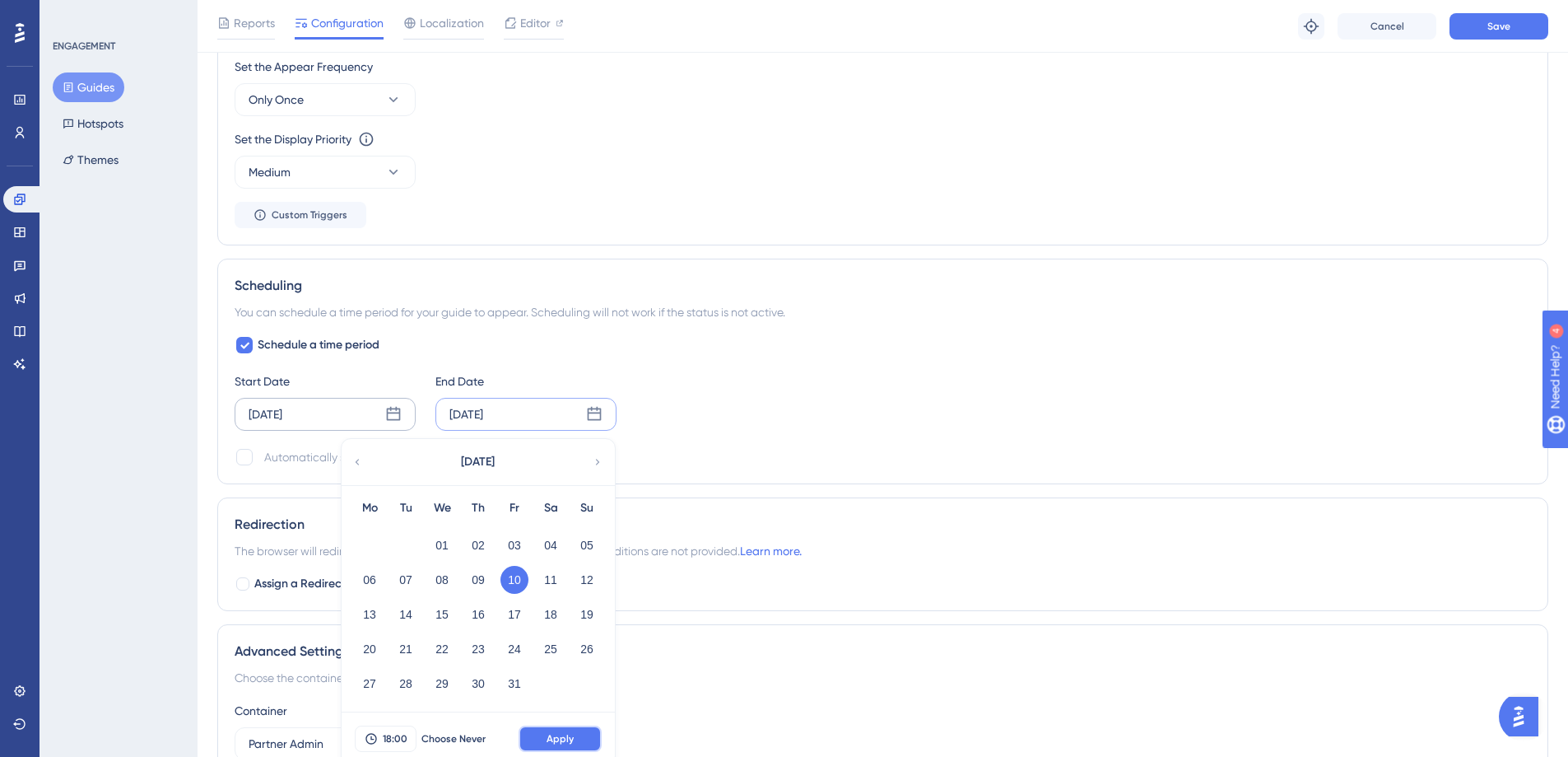
click at [570, 737] on span "Apply" at bounding box center [560, 738] width 28 height 13
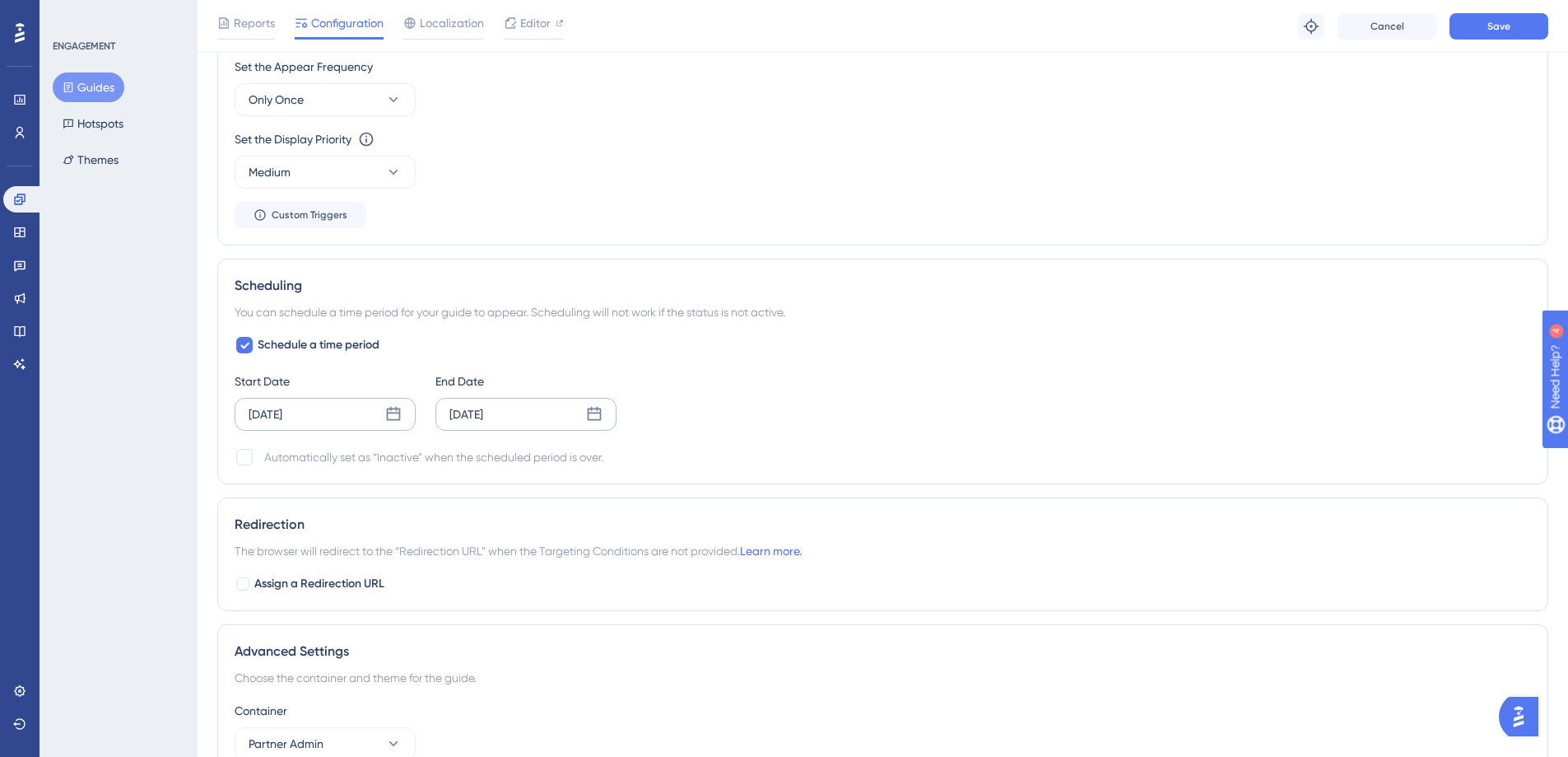
click at [859, 395] on div "Start Date Oct 01 2025 End Date Oct 10 2025" at bounding box center [883, 401] width 1297 height 60
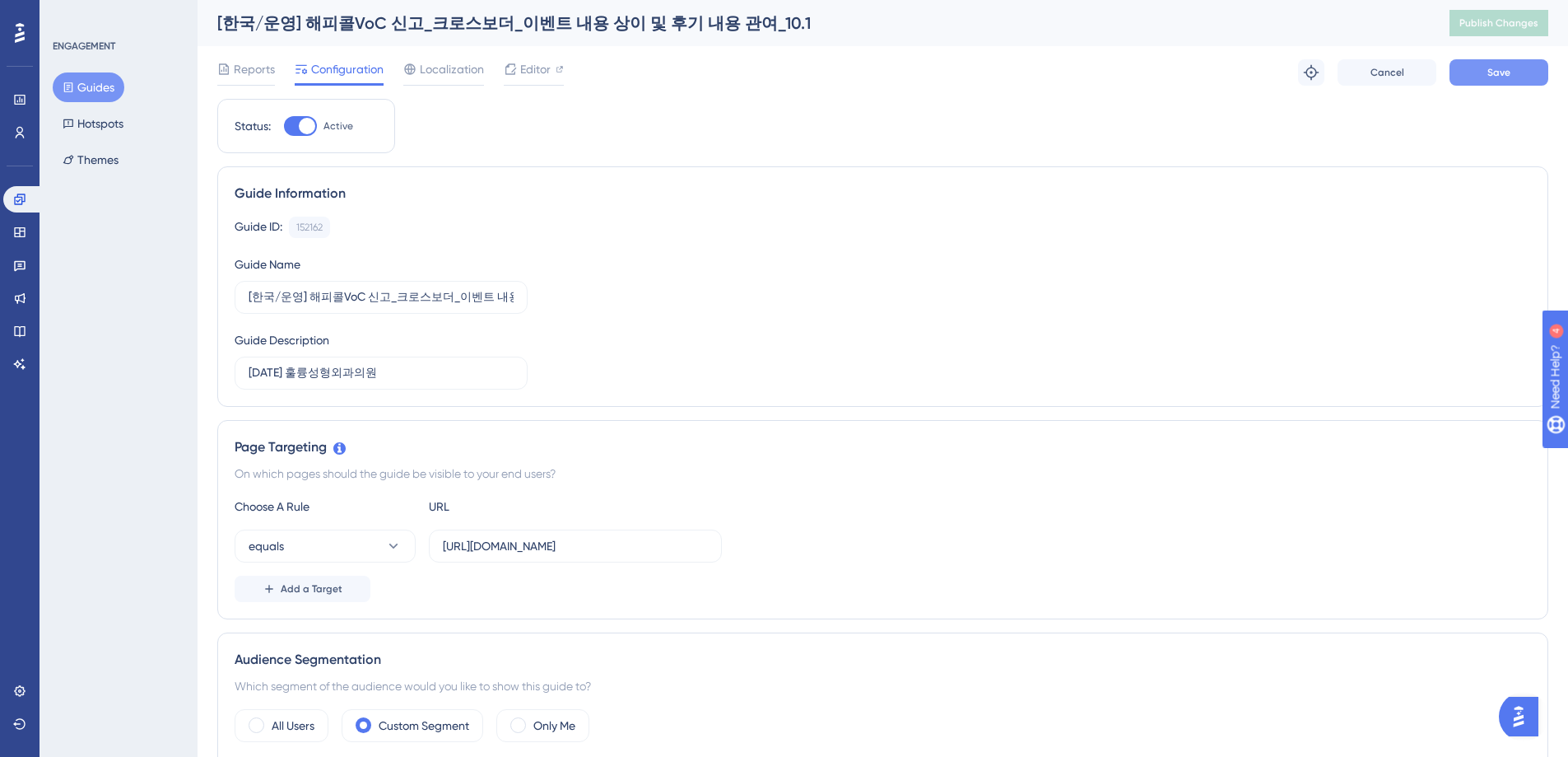
click at [1499, 75] on span "Save" at bounding box center [1500, 72] width 23 height 13
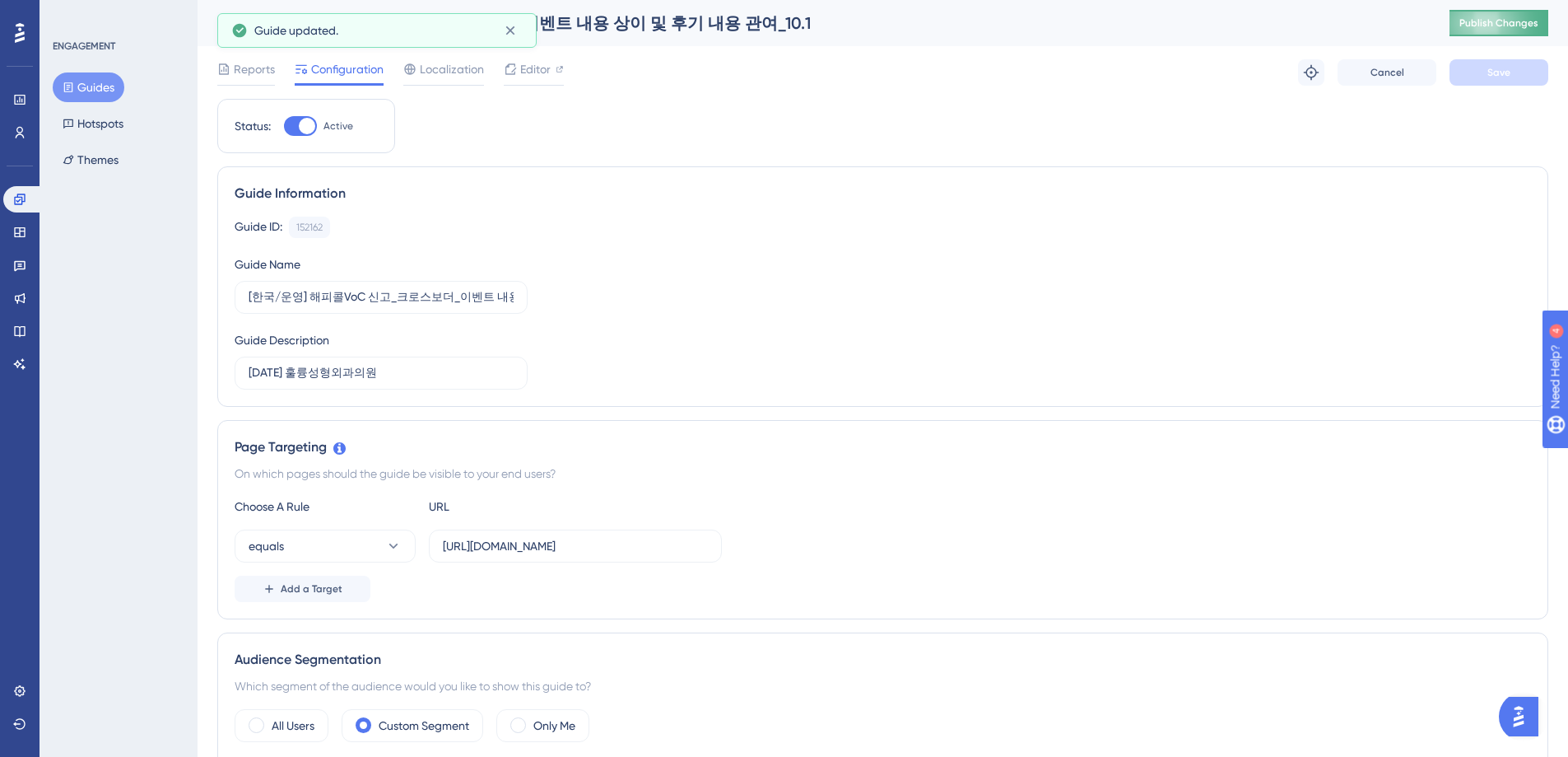
click at [1511, 20] on span "Publish Changes" at bounding box center [1499, 23] width 79 height 13
click at [439, 305] on input "[한국/운영] 해피콜VoC 신고_크로스보더_이벤트 내용 상이 및 후기 내용 관여_10.1" at bounding box center [381, 297] width 265 height 18
drag, startPoint x: 456, startPoint y: 299, endPoint x: 628, endPoint y: 299, distance: 172.0
click at [628, 299] on div "Guide ID: 152162 Copy Guide Name [한국/운영] 해피콜VoC 신고_크로스보더_이벤트 내용 상이 및 후기 내용 관여_1…" at bounding box center [883, 303] width 1297 height 173
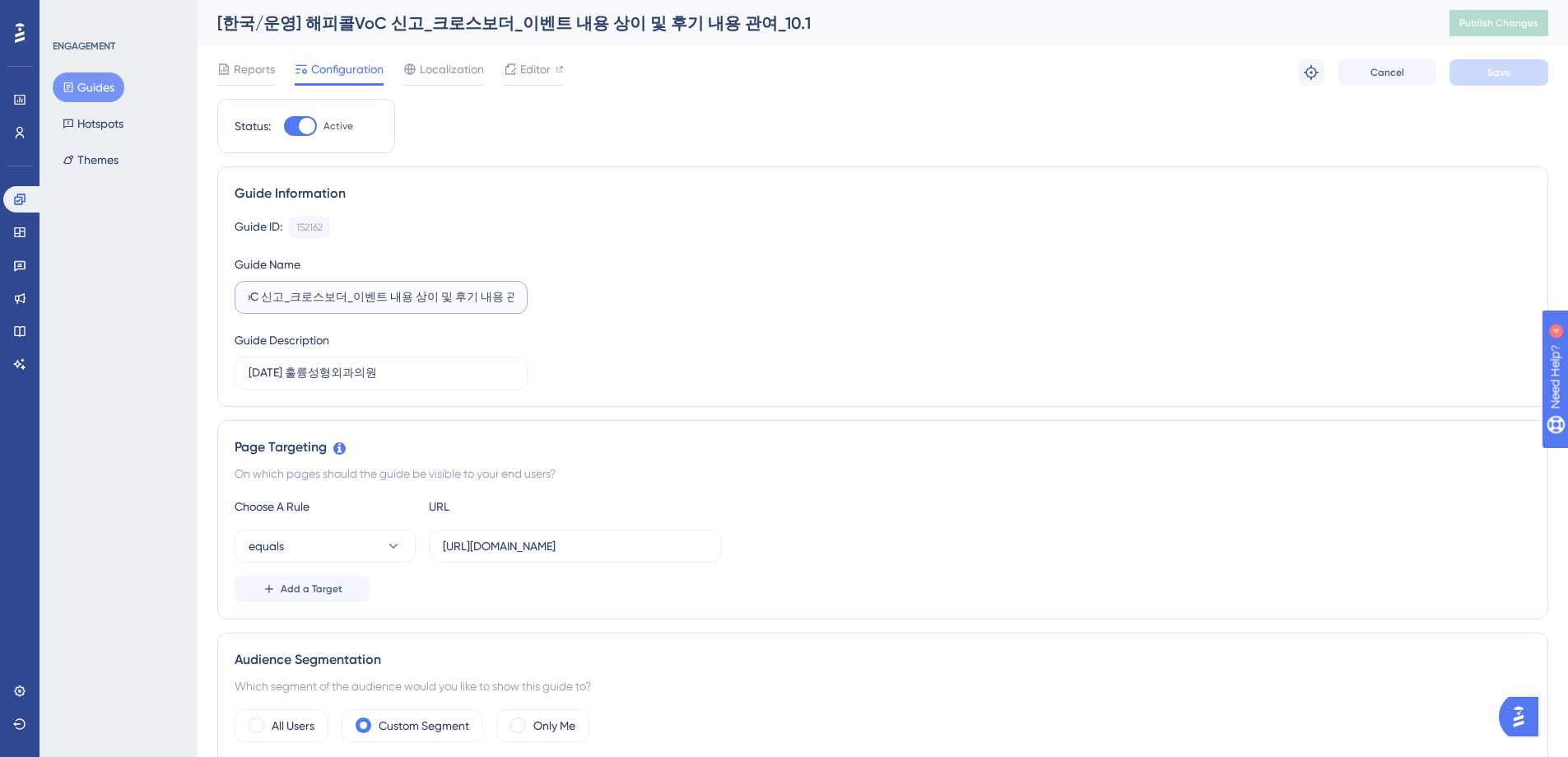
click at [459, 296] on input "[한국/운영] 해피콜VoC 신고_크로스보더_이벤트 내용 상이 및 후기 내용 관여_10.1" at bounding box center [381, 297] width 265 height 18
drag, startPoint x: 344, startPoint y: 298, endPoint x: 490, endPoint y: 300, distance: 146.0
click at [490, 300] on input "[한국/운영] 해피콜VoC 신고_크로스보더_이벤트 내용 상이 및 후기 내용 관여_10.1" at bounding box center [381, 297] width 265 height 18
type input "[한국/운영] 해피콜VoC 신고_크로스보더_후기 작성 강요_10.1"
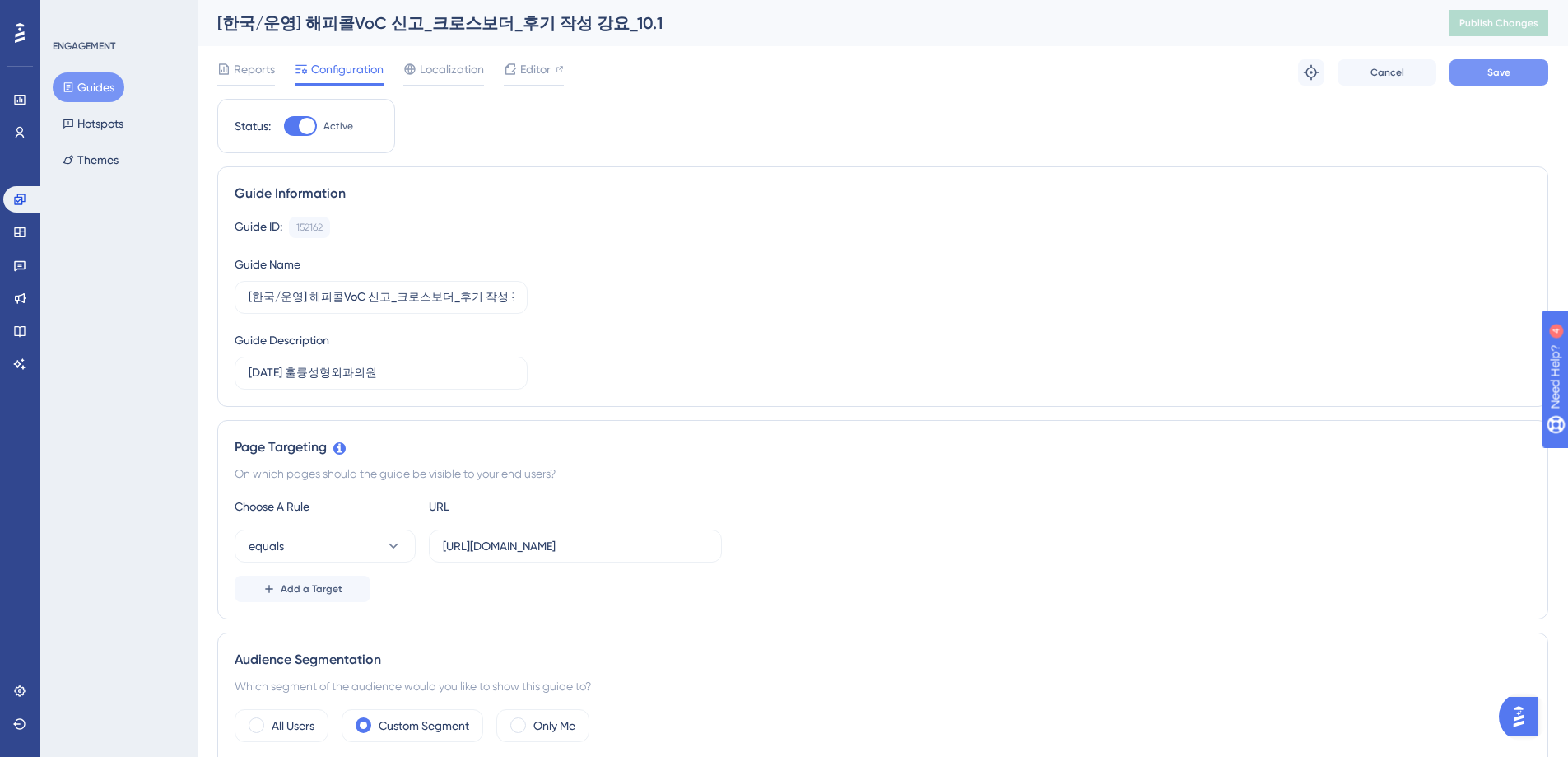
click at [1498, 73] on span "Save" at bounding box center [1500, 72] width 23 height 13
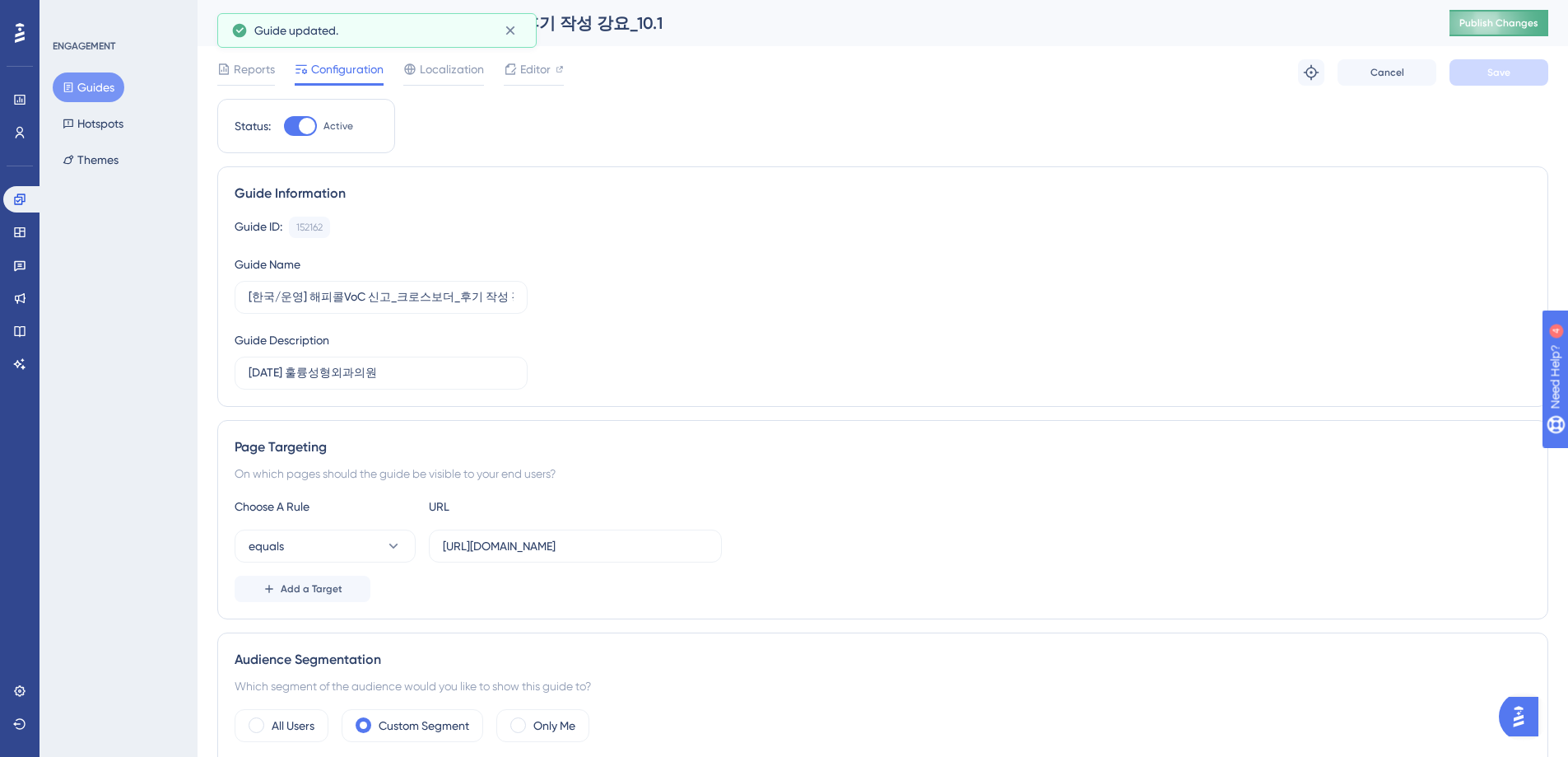
click at [1500, 26] on span "Publish Changes" at bounding box center [1499, 23] width 79 height 13
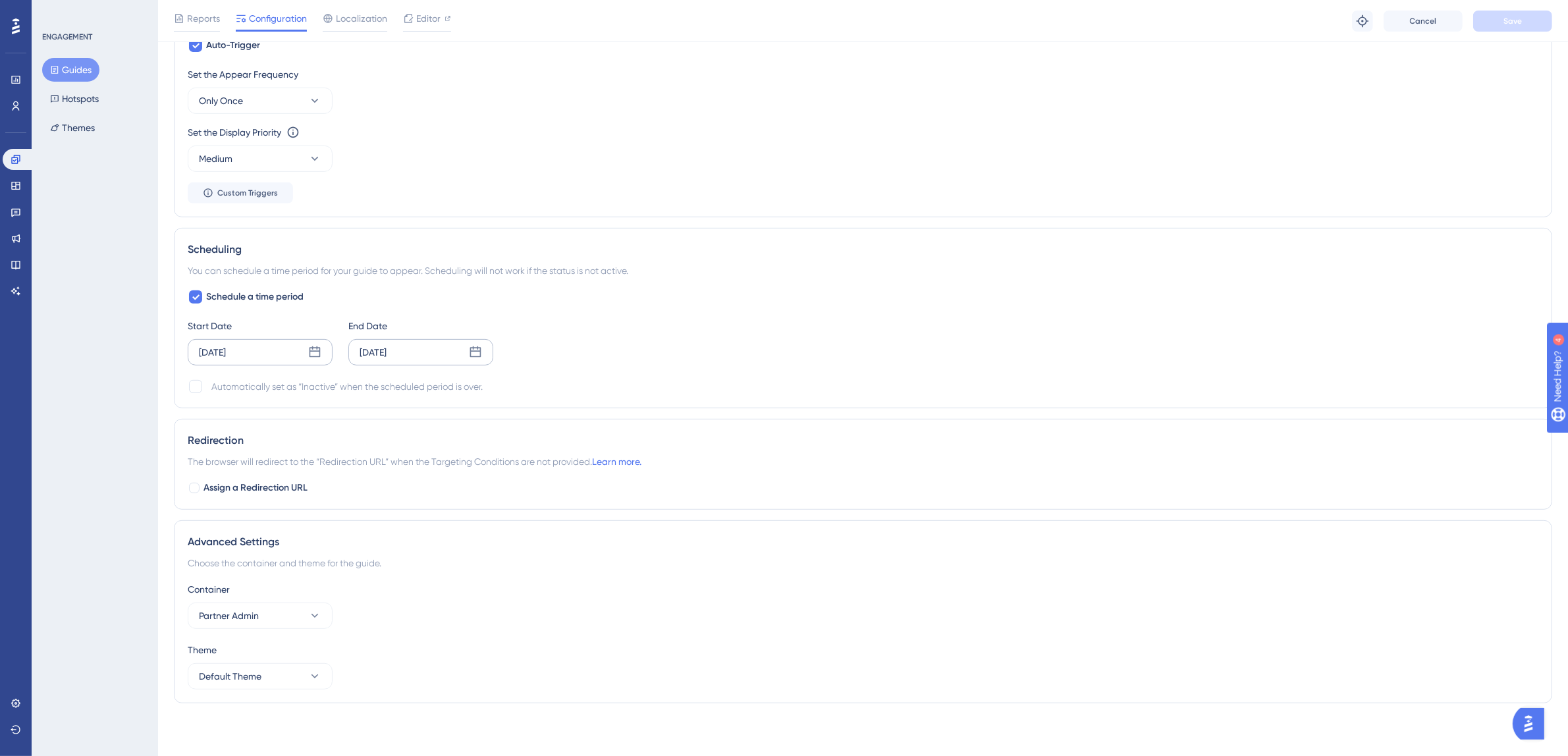
scroll to position [720, 0]
click at [316, 354] on icon at bounding box center [315, 352] width 14 height 14
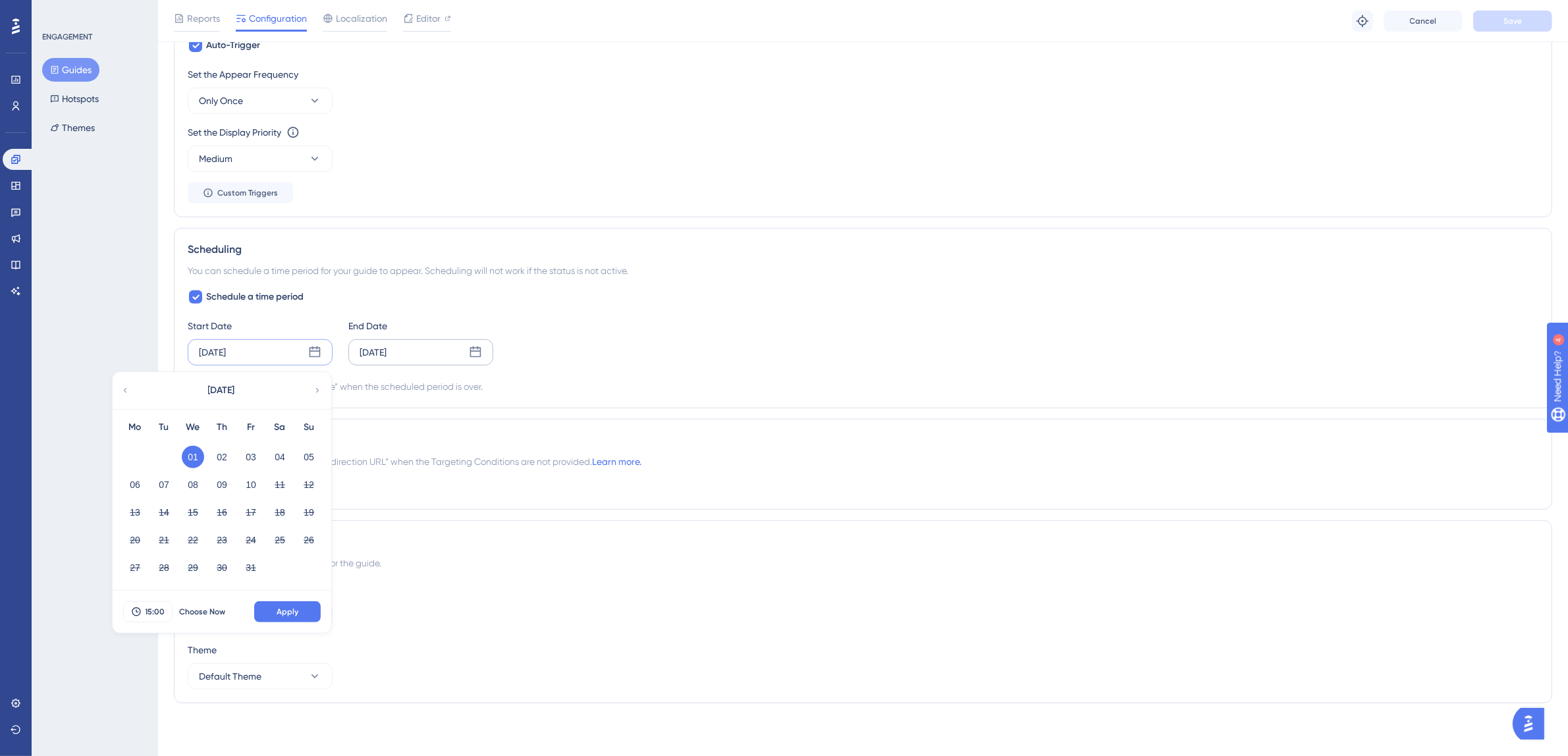
click at [419, 355] on div "Oct 10 2025" at bounding box center [421, 352] width 145 height 26
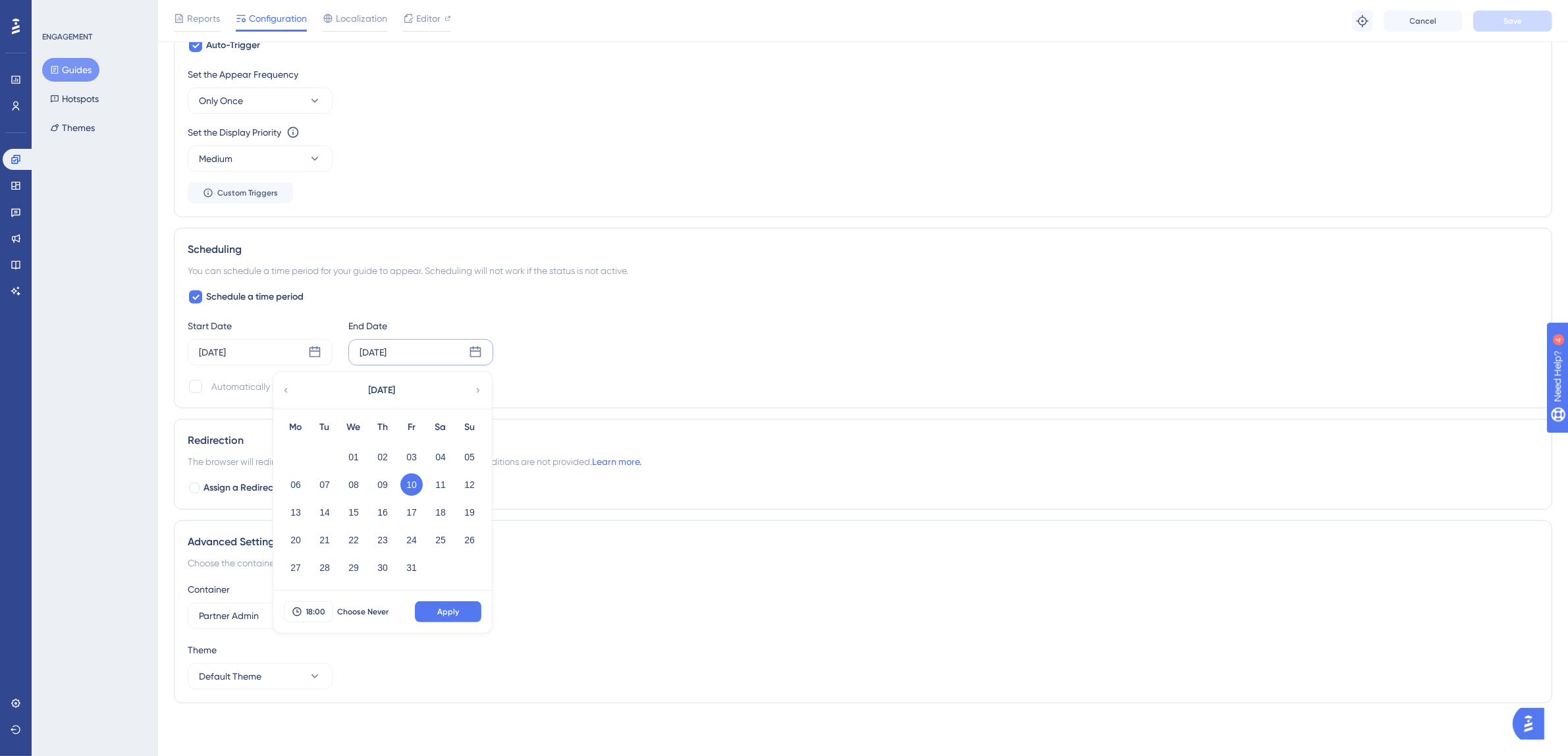
click at [839, 305] on div "Schedule a time period Start Date Oct 01 2025 End Date Oct 10 2025 October 2025…" at bounding box center [863, 342] width 1351 height 105
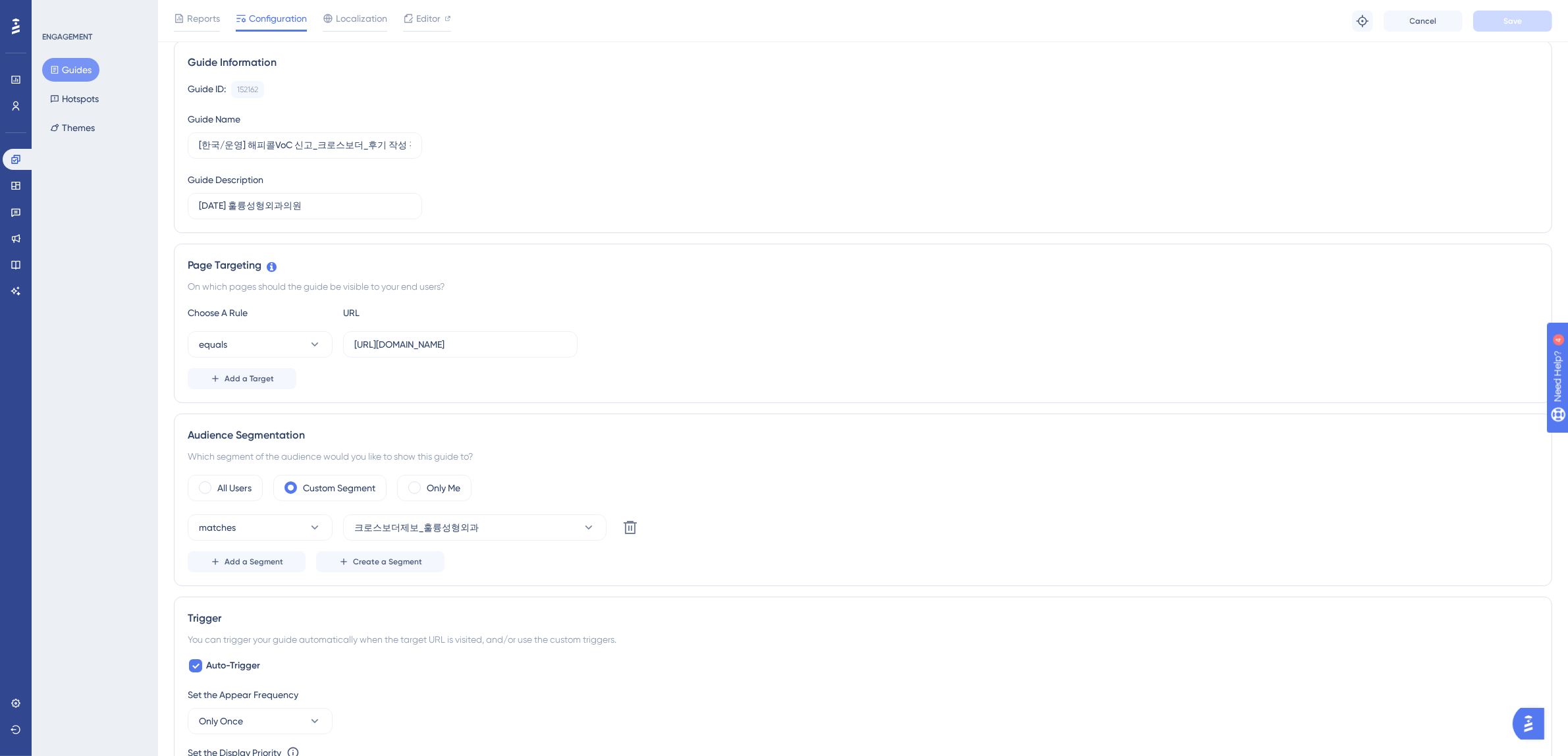
scroll to position [0, 0]
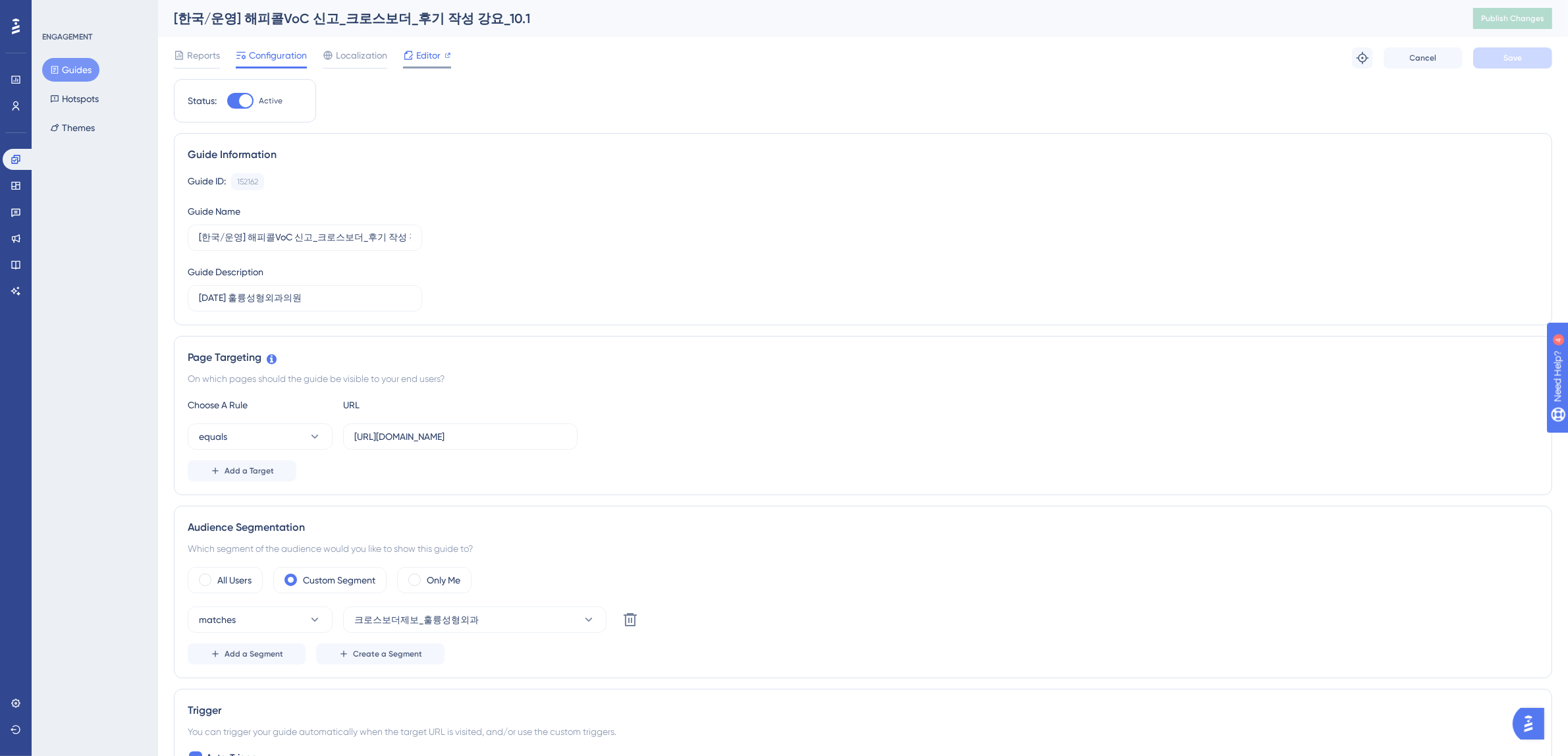
click at [418, 60] on span "Editor" at bounding box center [429, 55] width 24 height 16
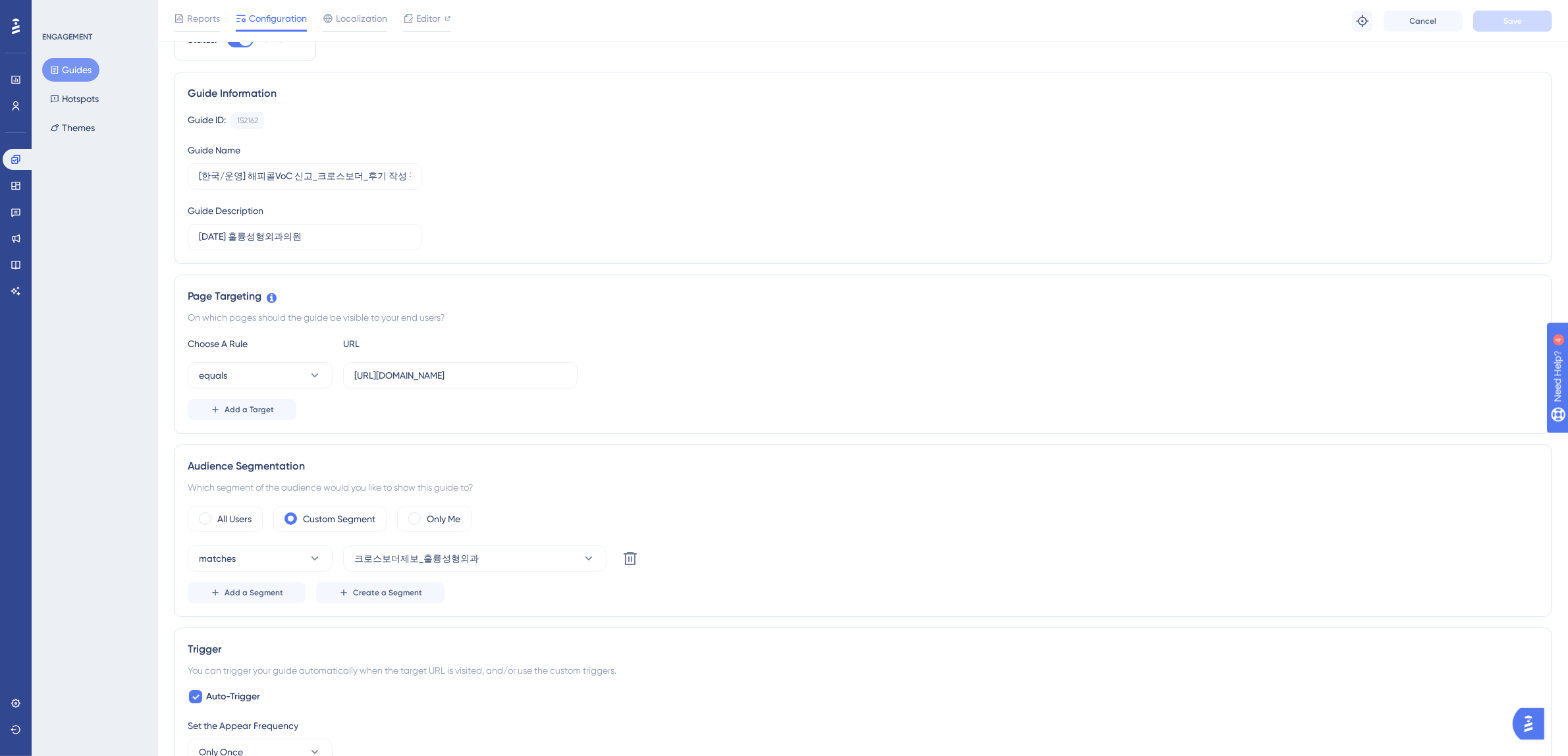
scroll to position [152, 0]
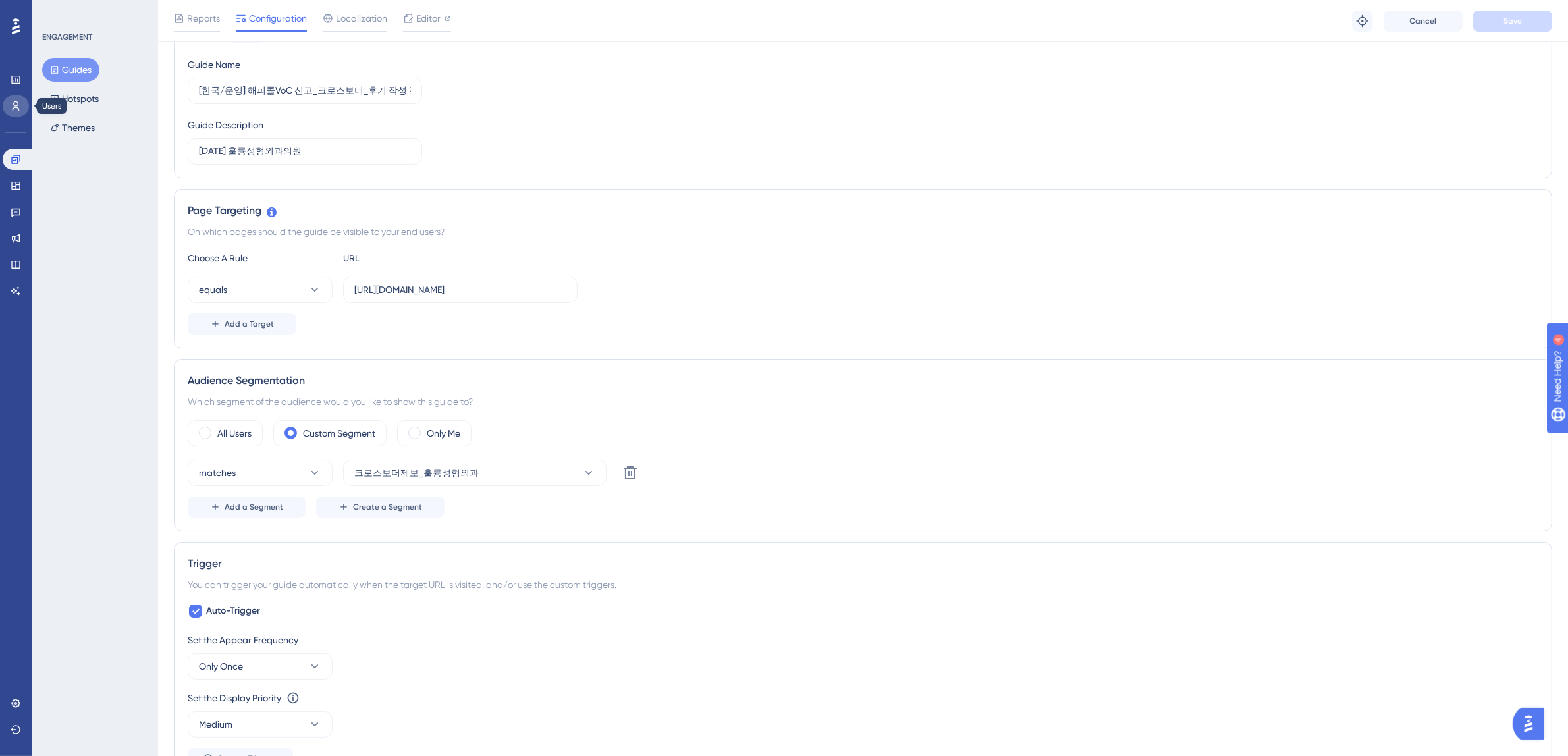
click at [13, 107] on icon at bounding box center [16, 106] width 11 height 11
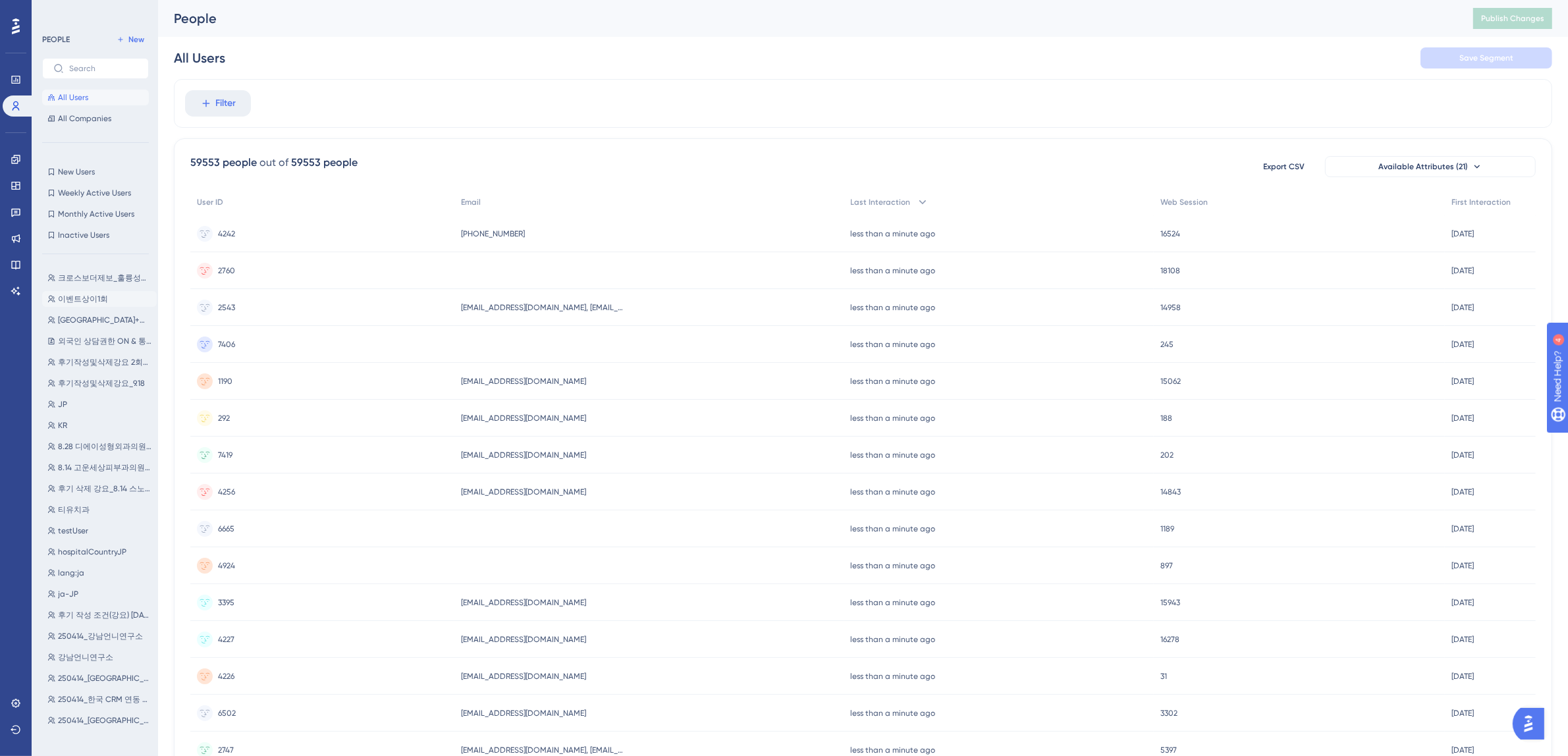
click at [97, 300] on span "이벤트상이1회" at bounding box center [83, 298] width 50 height 11
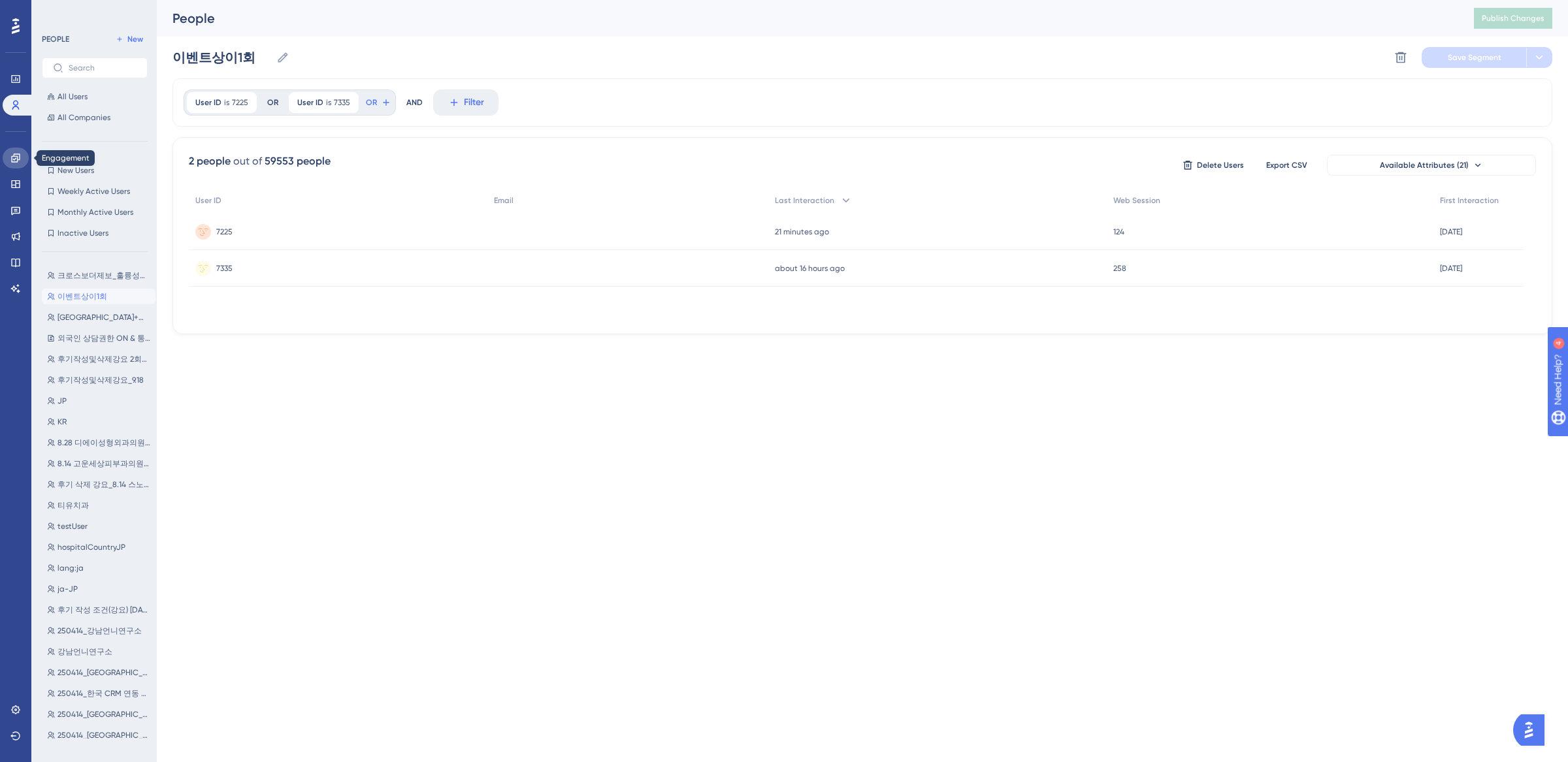
click at [16, 159] on icon at bounding box center [16, 158] width 11 height 11
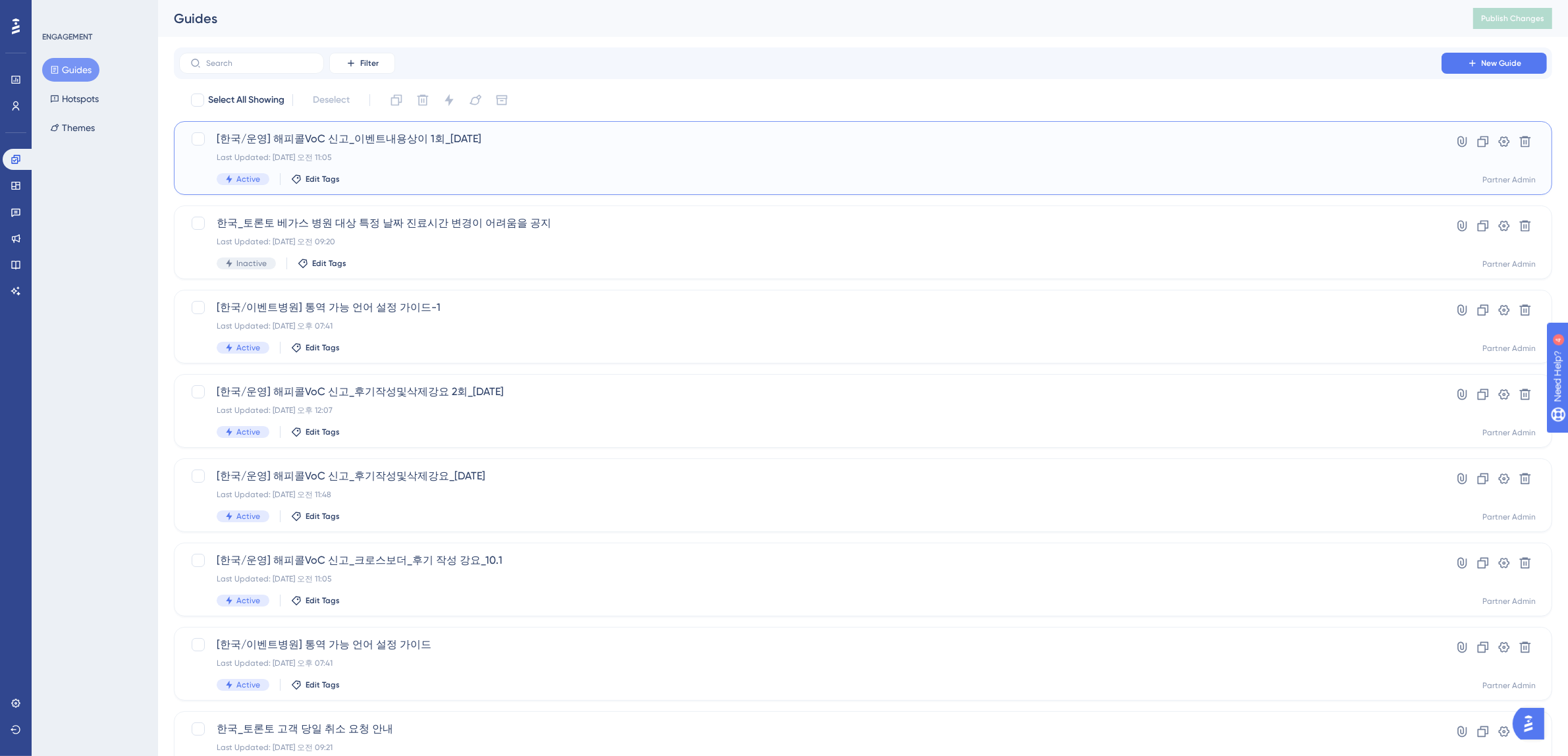
click at [518, 157] on div "Last Updated: 2025년 9월 30일 오전 11:05" at bounding box center [810, 157] width 1188 height 11
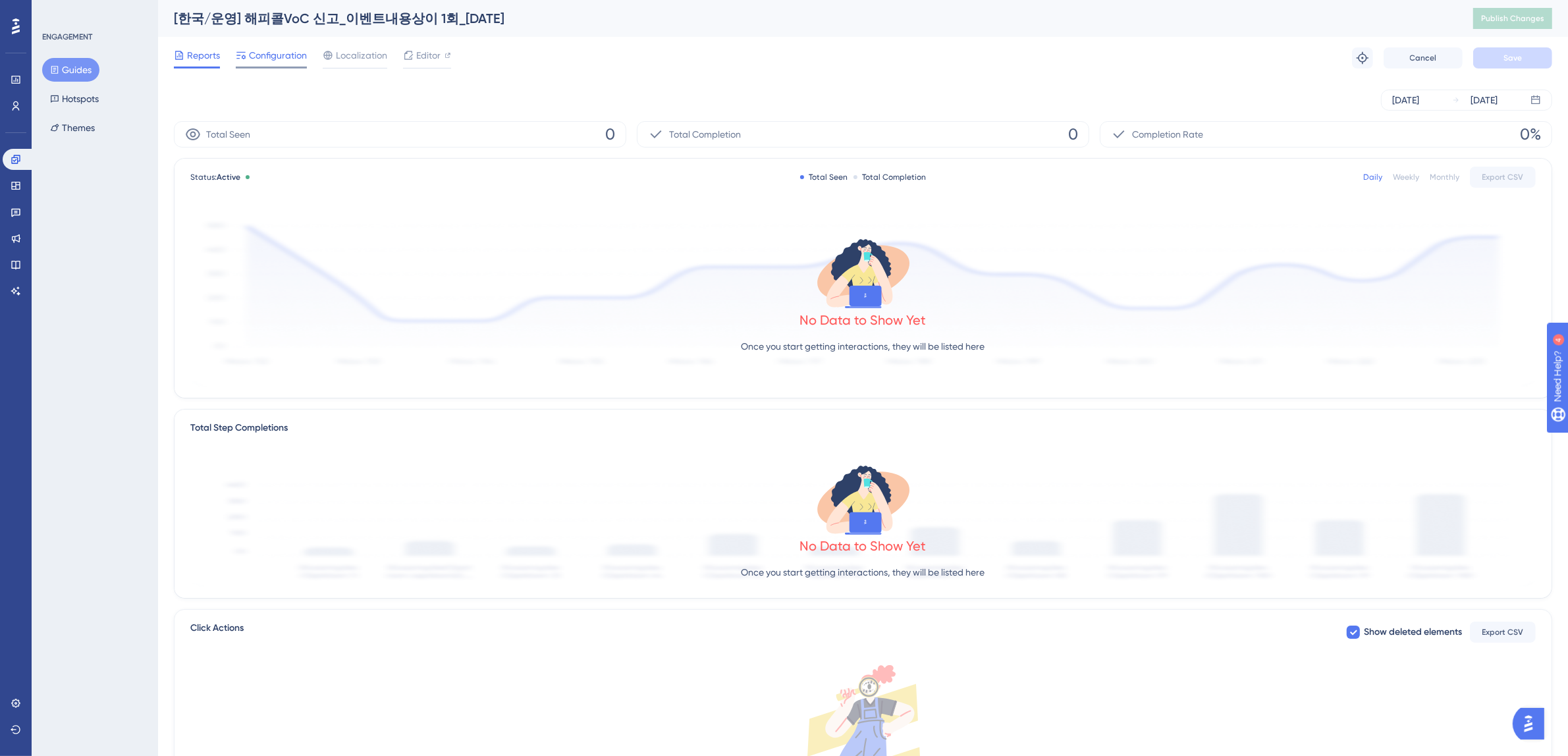
click at [276, 58] on span "Configuration" at bounding box center [278, 55] width 58 height 16
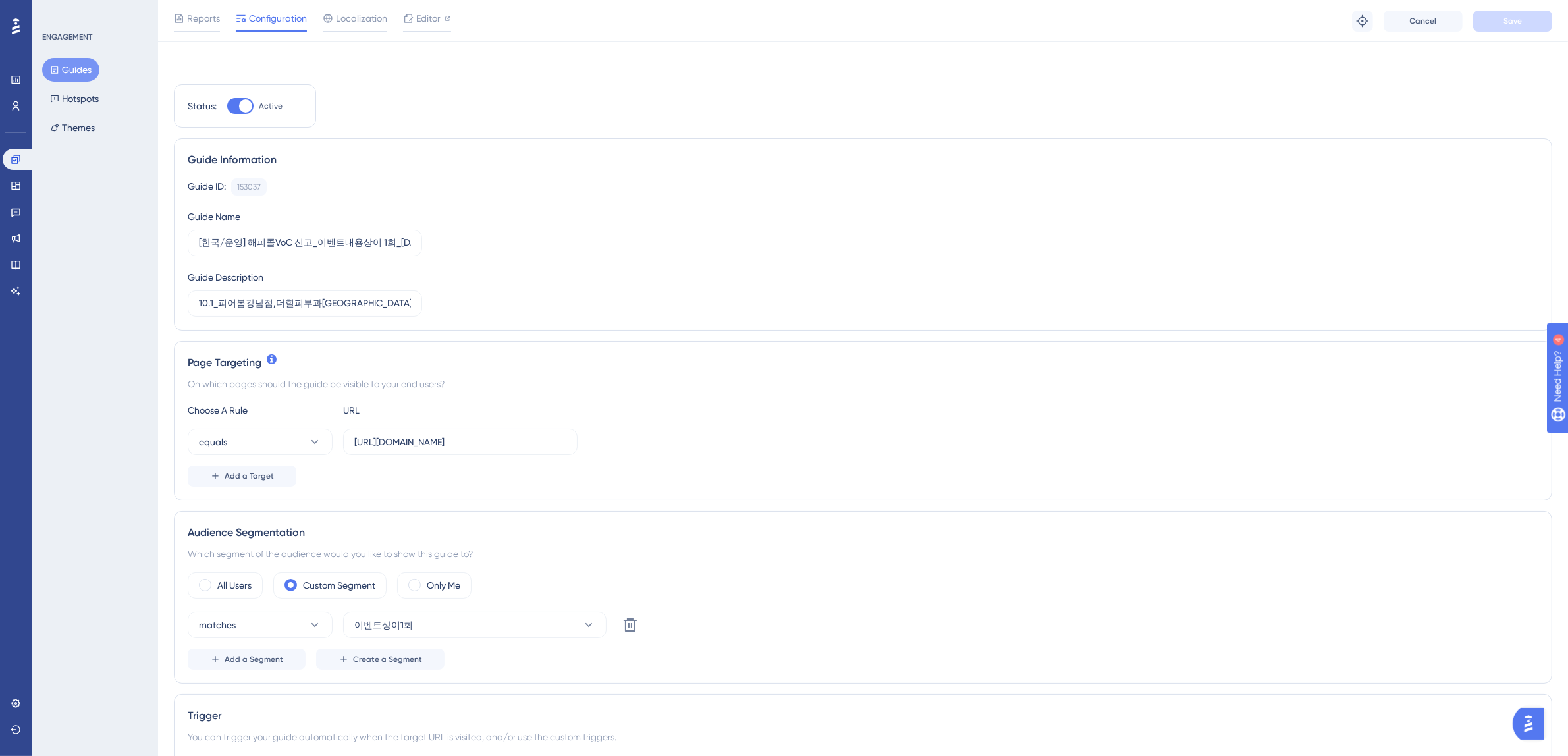
scroll to position [295, 0]
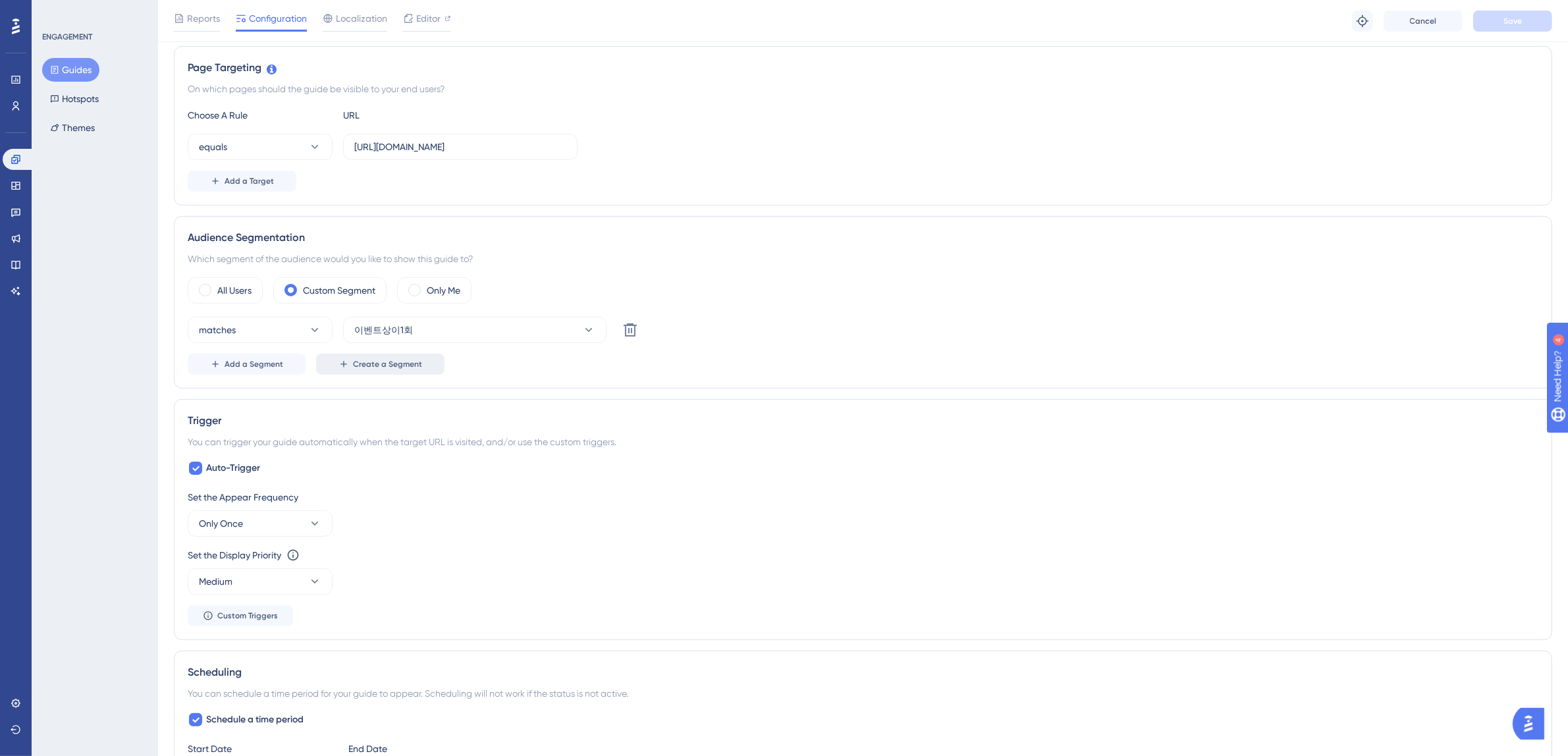
click at [403, 367] on span "Create a Segment" at bounding box center [387, 364] width 69 height 11
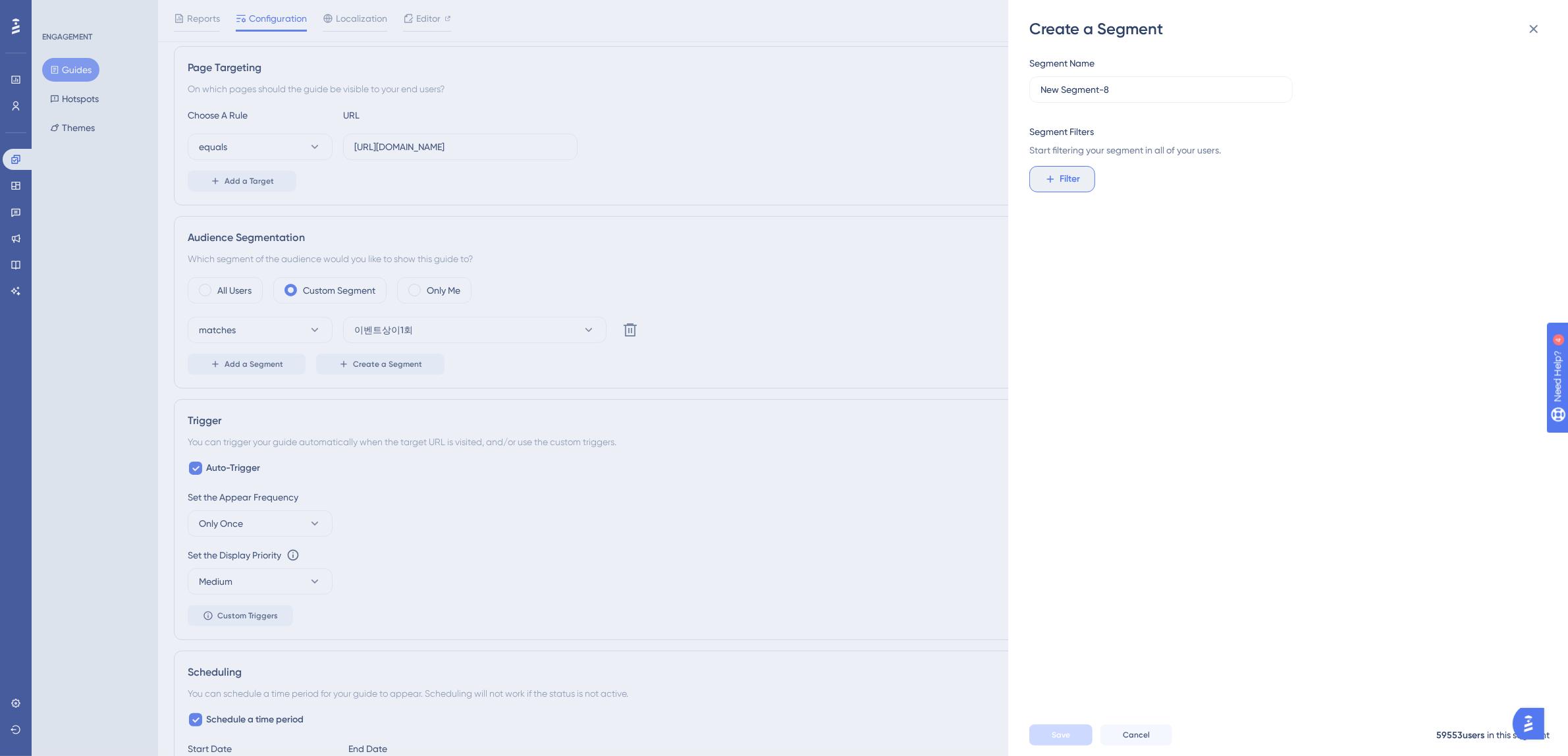
drag, startPoint x: 1068, startPoint y: 176, endPoint x: 1083, endPoint y: 191, distance: 21.2
click at [1068, 176] on span "Filter" at bounding box center [1070, 179] width 21 height 16
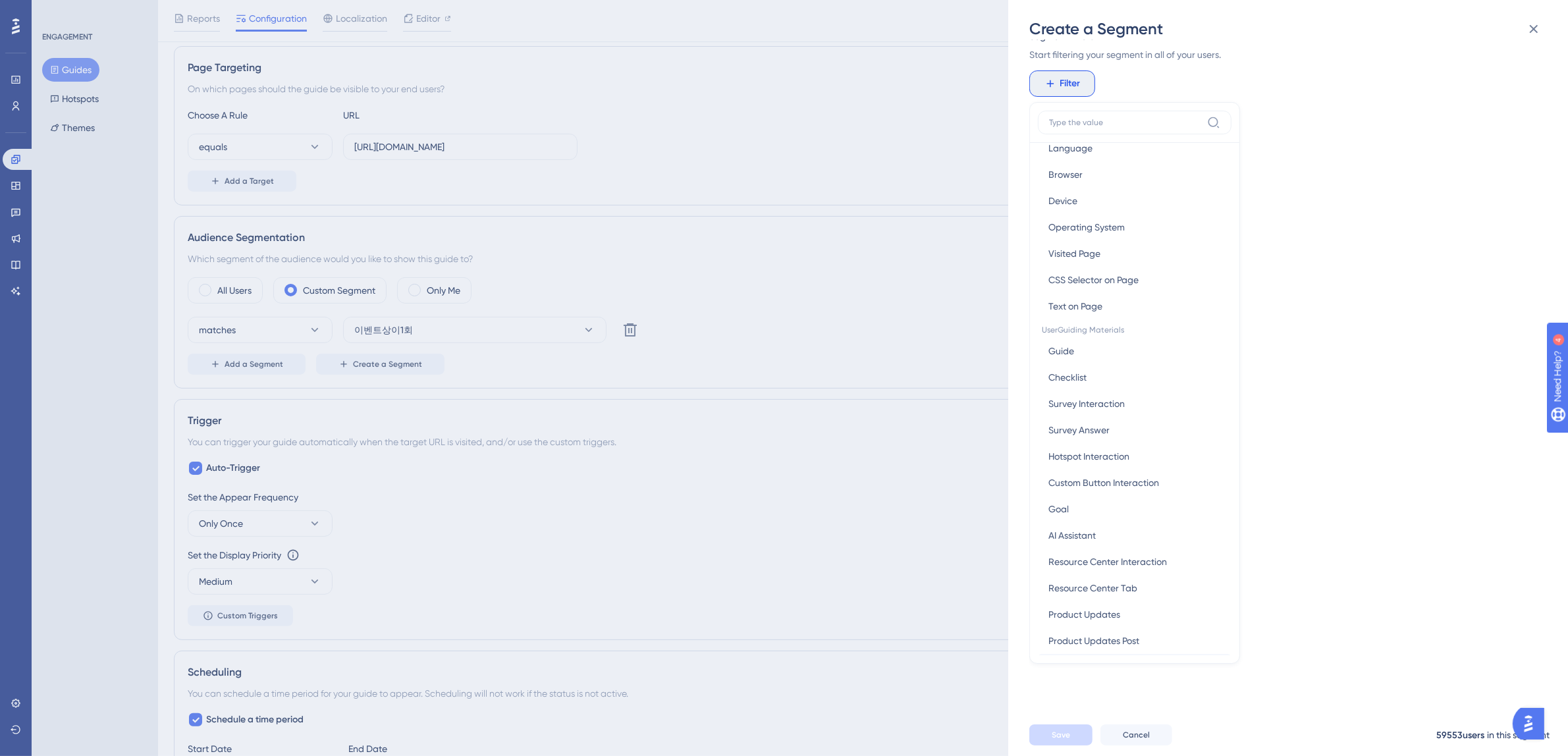
scroll to position [372, 0]
click at [1071, 402] on span "User ID" at bounding box center [1063, 400] width 29 height 16
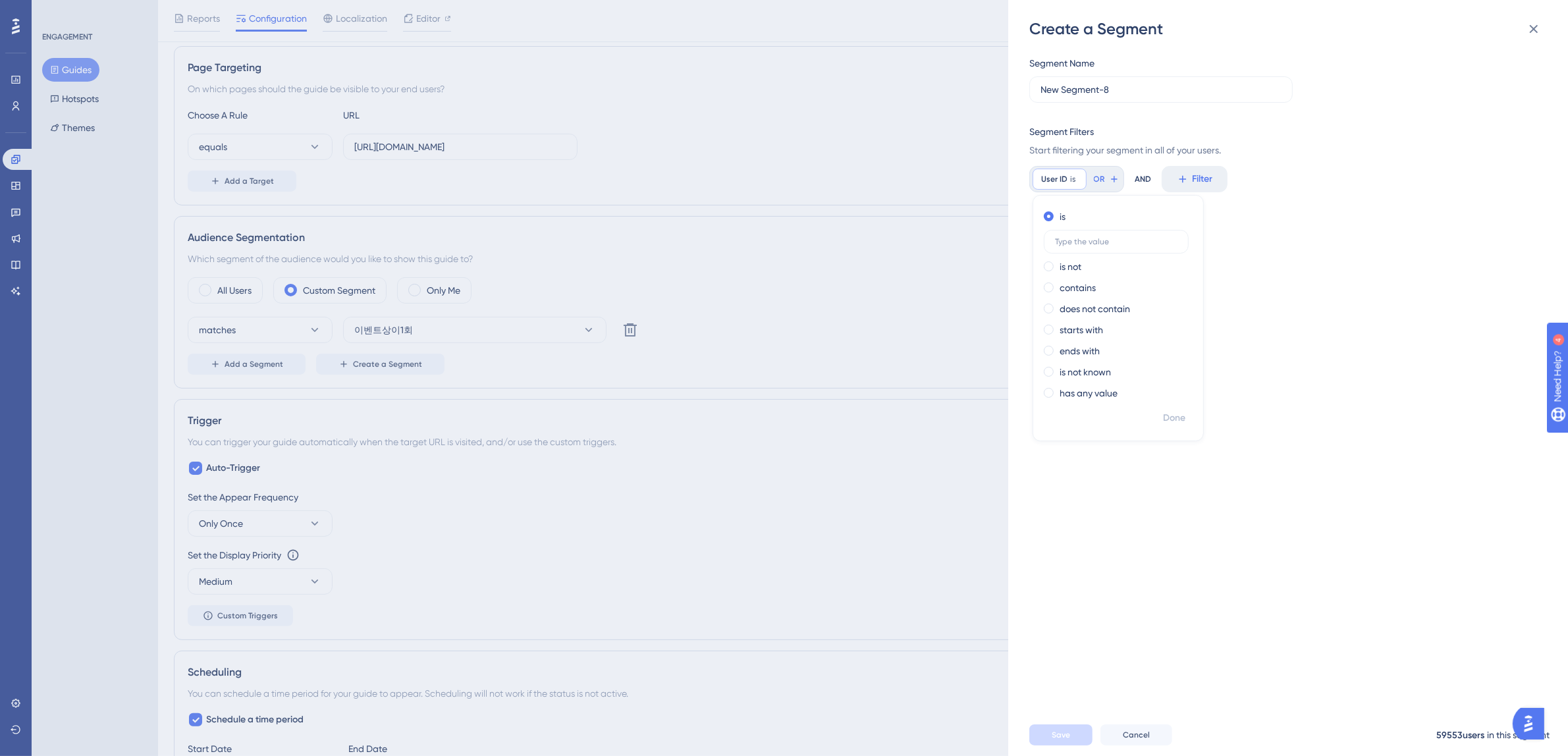
scroll to position [0, 0]
click at [1264, 30] on icon at bounding box center [1534, 29] width 16 height 16
